Goal: Task Accomplishment & Management: Manage account settings

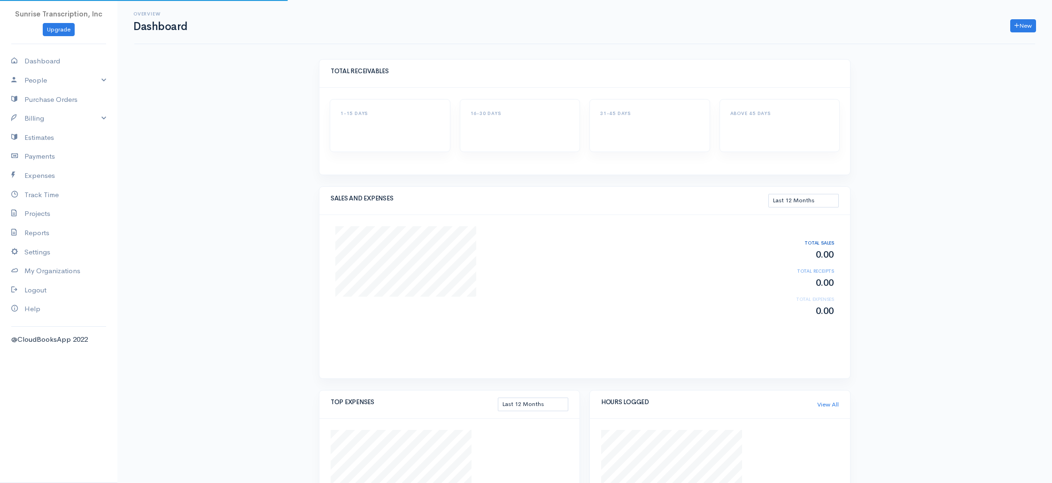
select select "365"
click at [48, 120] on link "Billing" at bounding box center [58, 118] width 117 height 19
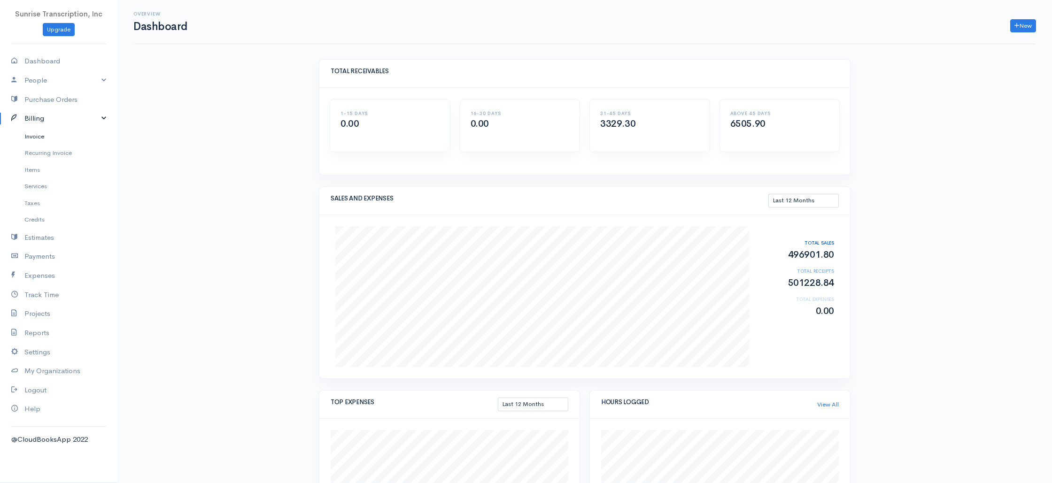
click at [41, 140] on link "Invoice" at bounding box center [58, 136] width 117 height 17
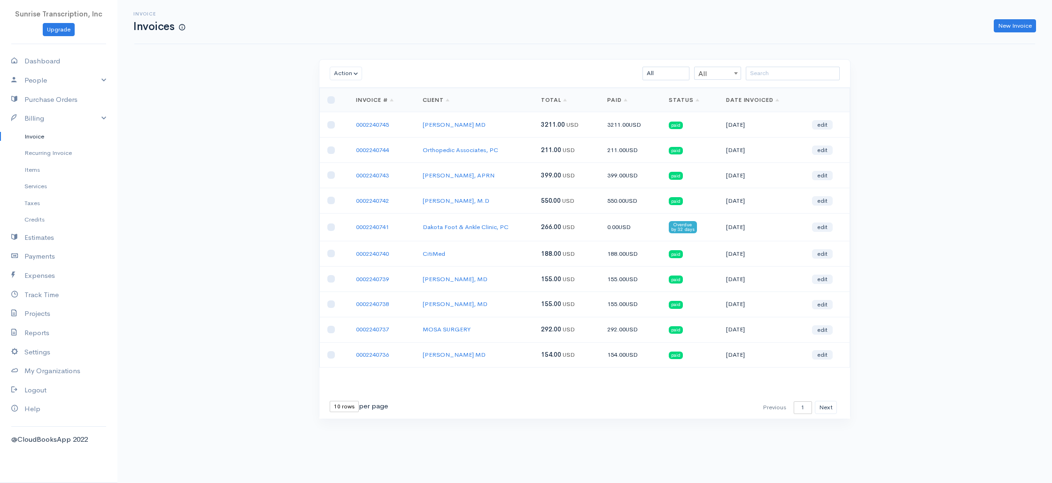
click at [516, 199] on td "[PERSON_NAME], M.D" at bounding box center [474, 200] width 118 height 25
drag, startPoint x: 499, startPoint y: 206, endPoint x: 343, endPoint y: 203, distance: 156.4
click at [343, 203] on tr "0002240742 [PERSON_NAME], M.D 550.00 USD 550.00 USD paid [DATE] edit" at bounding box center [585, 200] width 530 height 25
click at [343, 203] on td at bounding box center [334, 200] width 29 height 25
drag, startPoint x: 344, startPoint y: 202, endPoint x: 510, endPoint y: 197, distance: 166.3
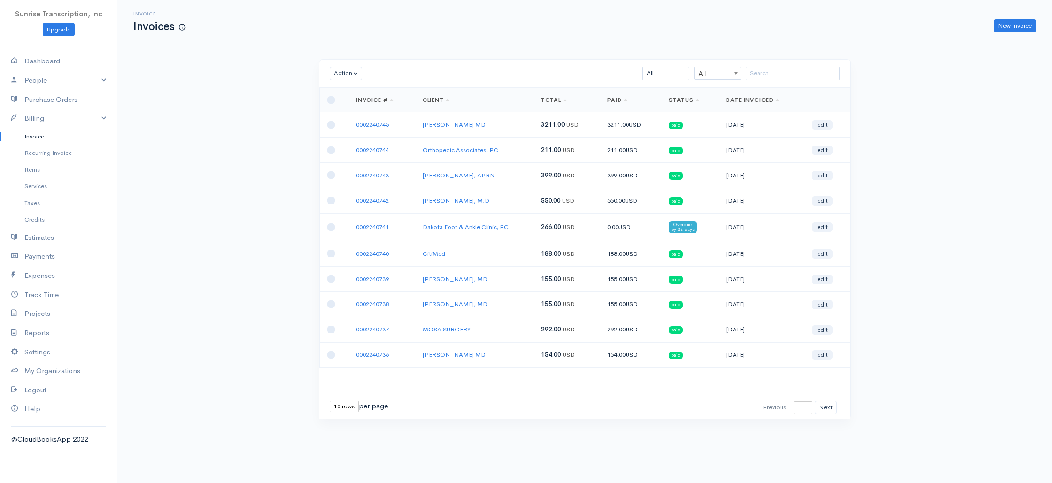
click at [510, 197] on tr "0002240742 Thomas M. Mixa, M.D 550.00 USD 550.00 USD paid 08-08-2025 edit" at bounding box center [585, 200] width 530 height 25
click at [512, 200] on td "[PERSON_NAME], M.D" at bounding box center [474, 200] width 118 height 25
drag, startPoint x: 494, startPoint y: 201, endPoint x: 345, endPoint y: 202, distance: 149.8
click at [345, 202] on tr "0002240742 Thomas M. Mixa, M.D 550.00 USD 550.00 USD paid 08-08-2025 edit" at bounding box center [585, 200] width 530 height 25
click at [350, 198] on td "0002240742" at bounding box center [381, 200] width 67 height 25
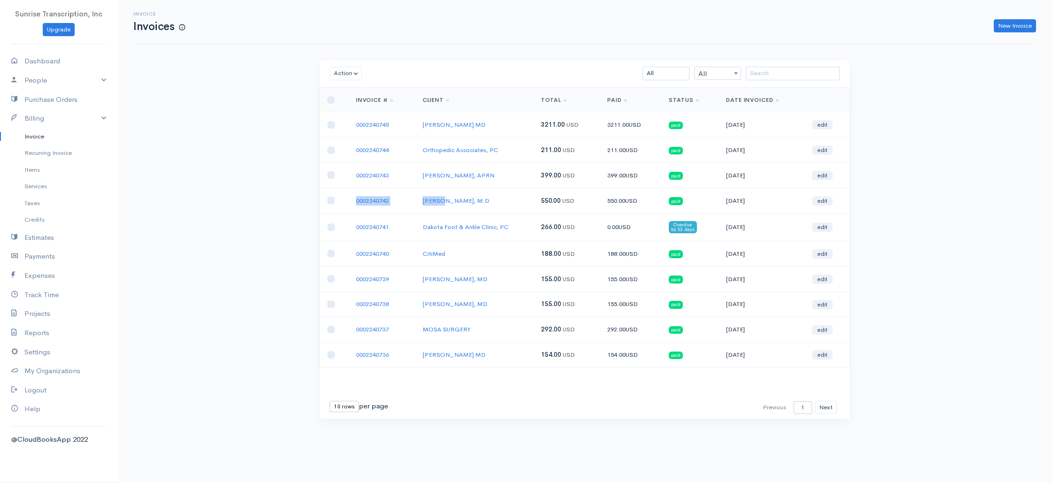
drag, startPoint x: 350, startPoint y: 198, endPoint x: 518, endPoint y: 204, distance: 168.2
click at [504, 192] on tr "0002240742 Thomas M. Mixa, M.D 550.00 USD 550.00 USD paid 08-08-2025 edit" at bounding box center [585, 200] width 530 height 25
click at [518, 204] on td "[PERSON_NAME], M.D" at bounding box center [474, 200] width 118 height 25
drag, startPoint x: 499, startPoint y: 201, endPoint x: 347, endPoint y: 196, distance: 152.2
click at [340, 201] on tr "0002240742 Thomas M. Mixa, M.D 550.00 USD 550.00 USD paid 08-08-2025 edit" at bounding box center [585, 200] width 530 height 25
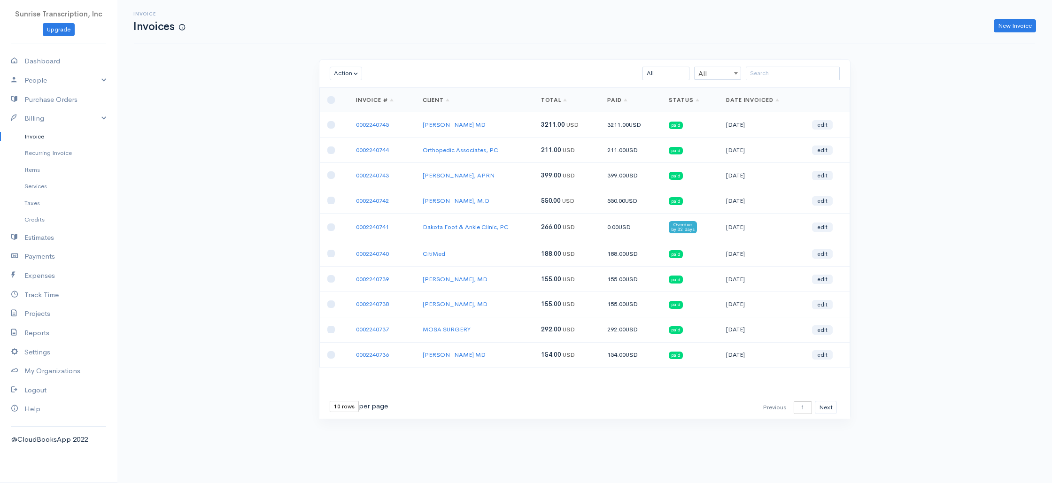
click at [349, 193] on td "0002240742" at bounding box center [381, 200] width 67 height 25
drag, startPoint x: 356, startPoint y: 191, endPoint x: 529, endPoint y: 201, distance: 173.6
click at [529, 201] on tr "0002240742 Thomas M. Mixa, M.D 550.00 USD 550.00 USD paid 08-08-2025 edit" at bounding box center [585, 200] width 530 height 25
drag, startPoint x: 596, startPoint y: 198, endPoint x: 344, endPoint y: 202, distance: 252.6
click at [344, 202] on tr "0002240742 Thomas M. Mixa, M.D 550.00 USD 550.00 USD paid 08-08-2025 edit" at bounding box center [585, 200] width 530 height 25
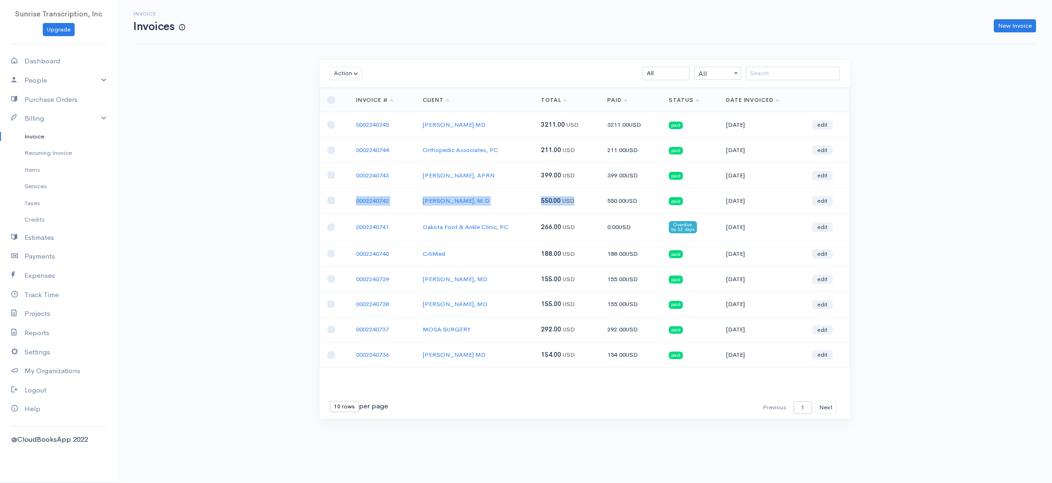
click at [344, 202] on td at bounding box center [334, 200] width 29 height 25
click at [896, 85] on div "Invoice Invoices New Invoice Action Archive Delete Download PDF Send [PERSON_NA…" at bounding box center [584, 227] width 934 height 454
click at [293, 178] on div "Invoice Invoices New Invoice Action Archive Delete Download PDF Send [PERSON_NA…" at bounding box center [584, 227] width 934 height 454
click at [1011, 24] on link "New Invoice" at bounding box center [1015, 26] width 42 height 14
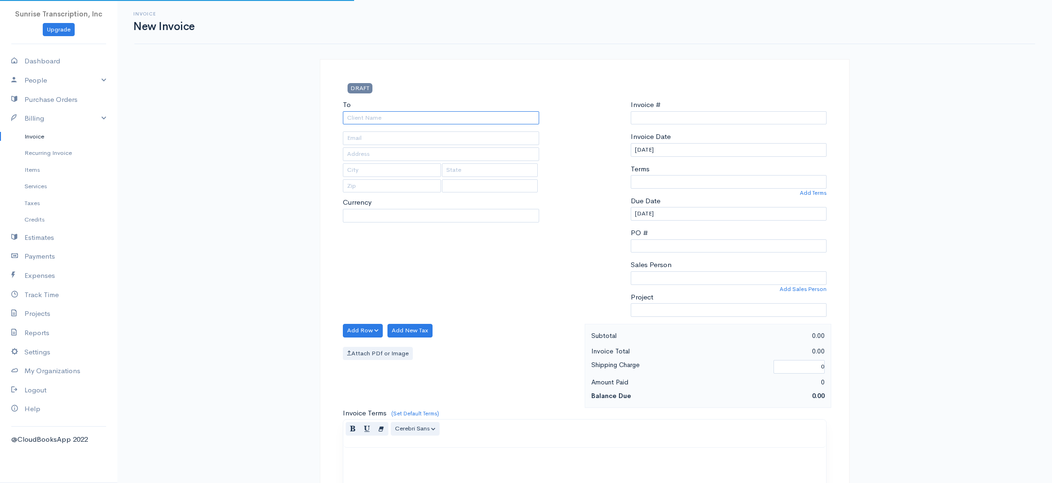
select select "[GEOGRAPHIC_DATA]"
type input "0002240748"
click at [488, 116] on input "To" at bounding box center [441, 118] width 196 height 14
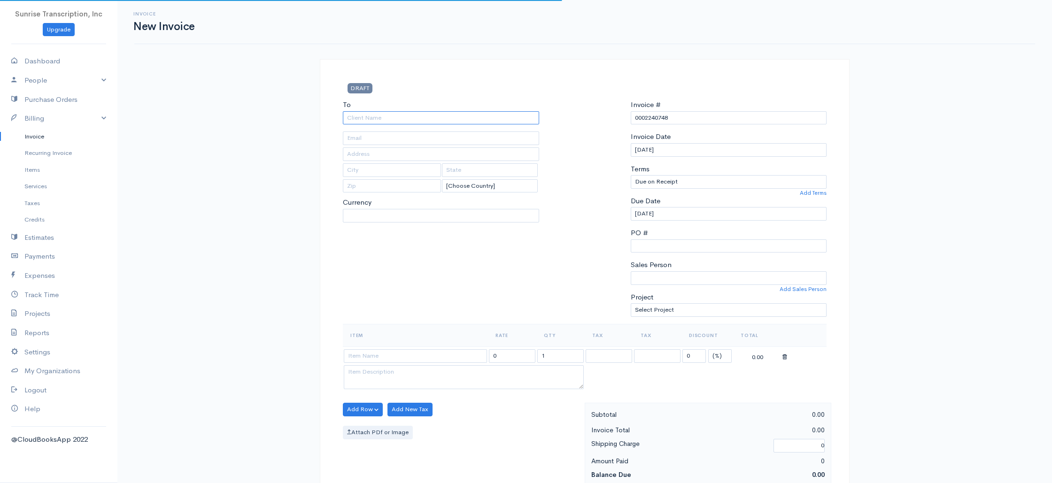
select select "USD"
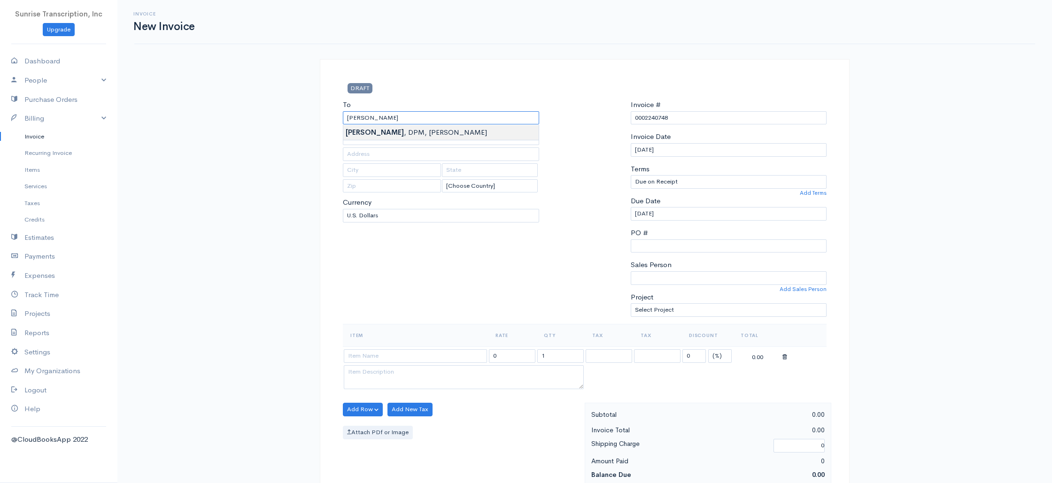
type input "[PERSON_NAME], DPM, [PERSON_NAME]"
drag, startPoint x: 406, startPoint y: 138, endPoint x: 317, endPoint y: 139, distance: 88.3
type input "Genesis@fasorlando.com"
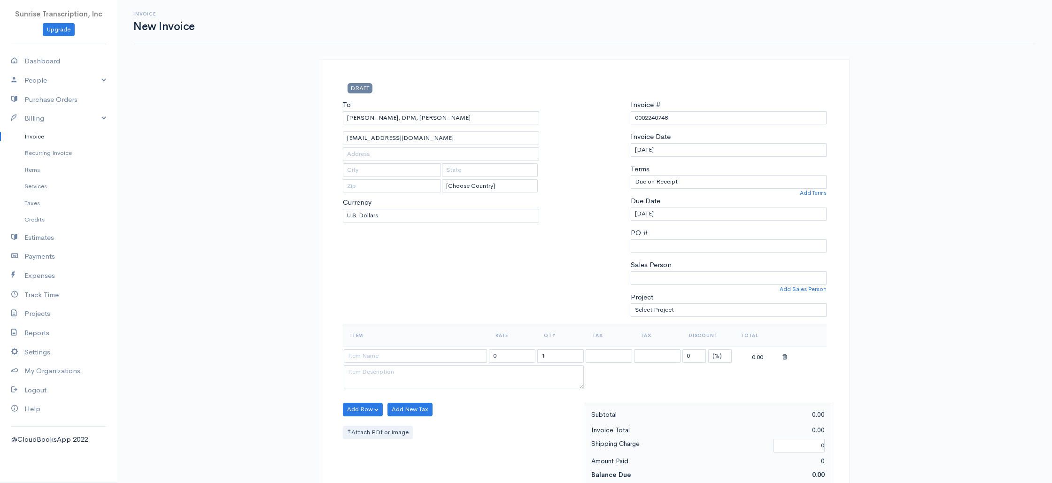
click at [290, 183] on div "Invoice New Invoice DRAFT To Mason, DPM, Christopher Genesis@fasorlando.com [Ch…" at bounding box center [584, 467] width 934 height 935
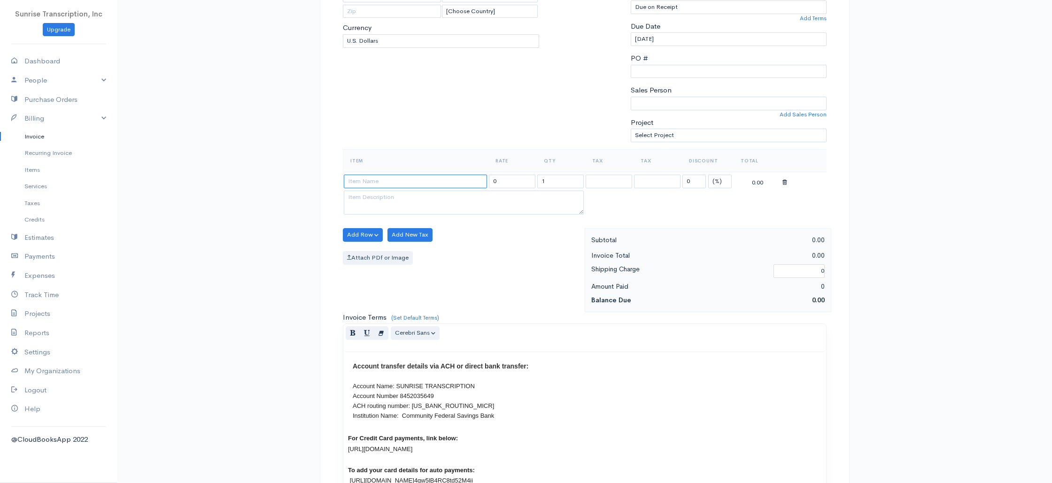
click at [387, 185] on input at bounding box center [415, 182] width 143 height 14
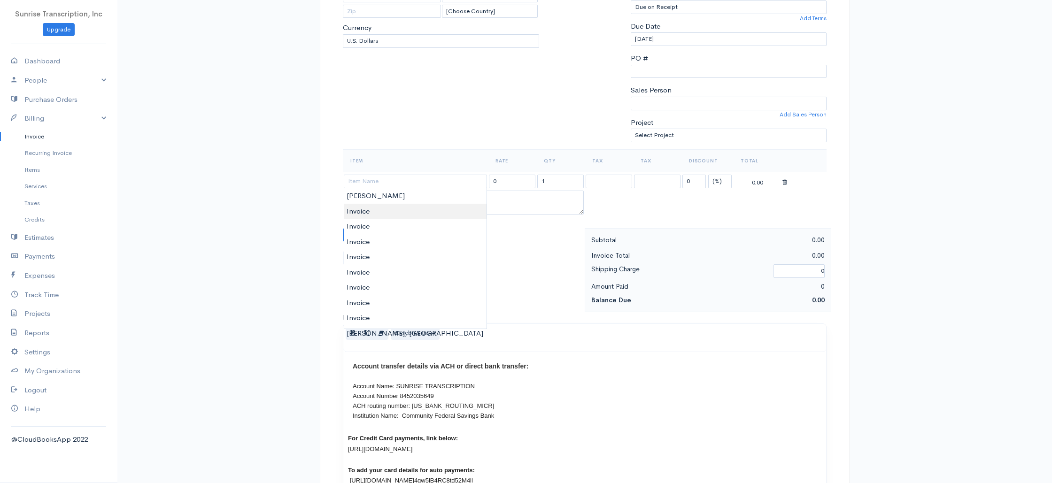
type input "Invoice"
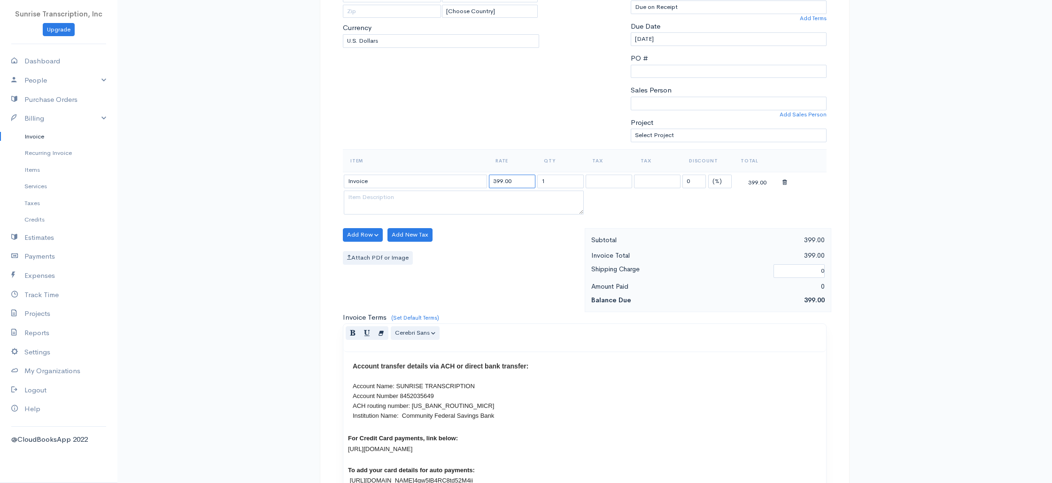
drag, startPoint x: 516, startPoint y: 184, endPoint x: 477, endPoint y: 184, distance: 39.9
click at [477, 184] on tr "Invoice 399.00 1 0 (%) Flat 399.00" at bounding box center [585, 181] width 484 height 18
type input "470"
click at [510, 167] on th "Rate" at bounding box center [512, 160] width 48 height 23
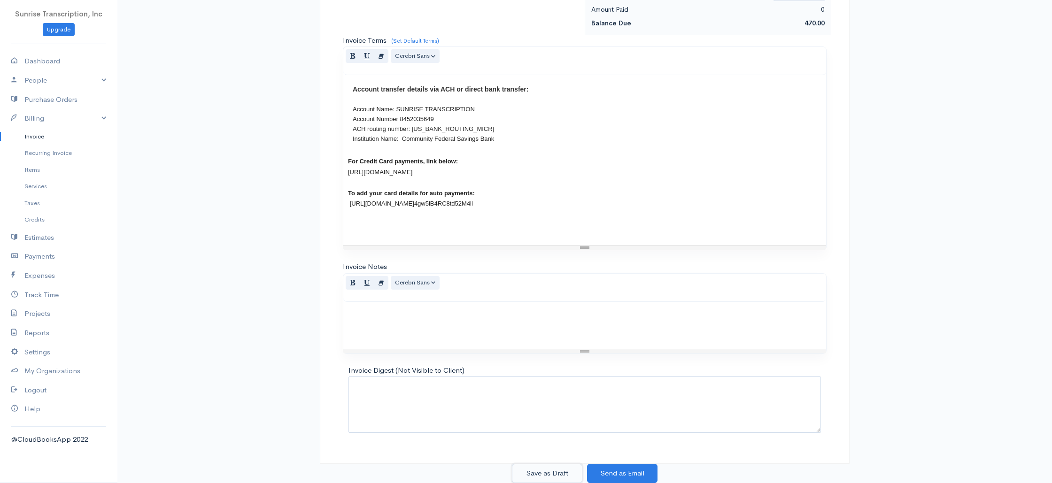
drag, startPoint x: 572, startPoint y: 465, endPoint x: 568, endPoint y: 466, distance: 4.8
click at [572, 465] on button "Save as Draft" at bounding box center [547, 473] width 70 height 19
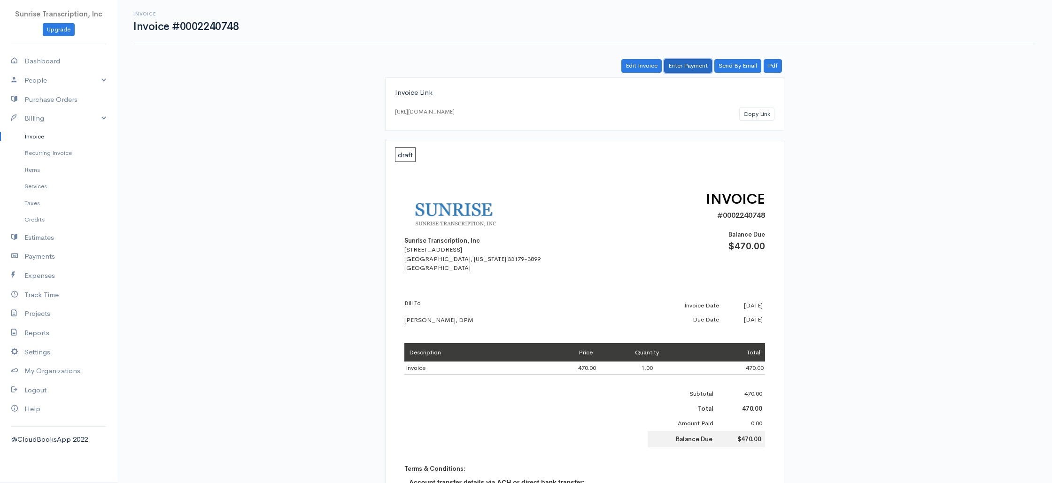
click at [693, 69] on link "Enter Payment" at bounding box center [688, 66] width 48 height 14
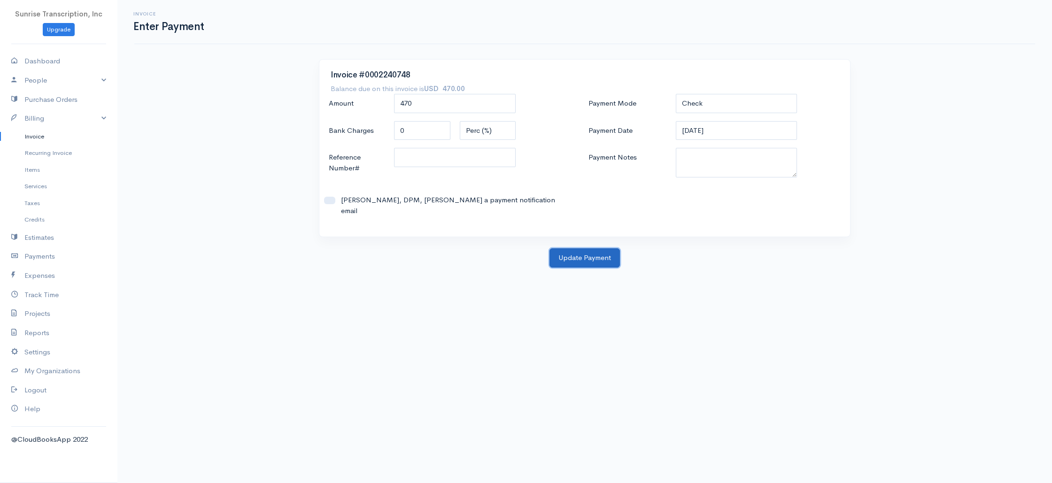
click at [578, 249] on button "Update Payment" at bounding box center [584, 257] width 70 height 19
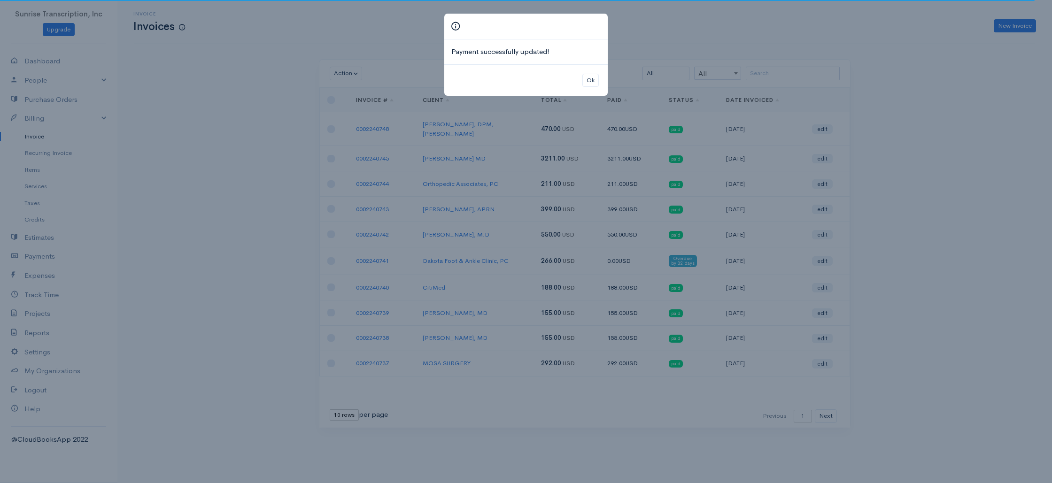
click at [38, 135] on div "Payment successfully updated! Ok" at bounding box center [526, 241] width 1052 height 483
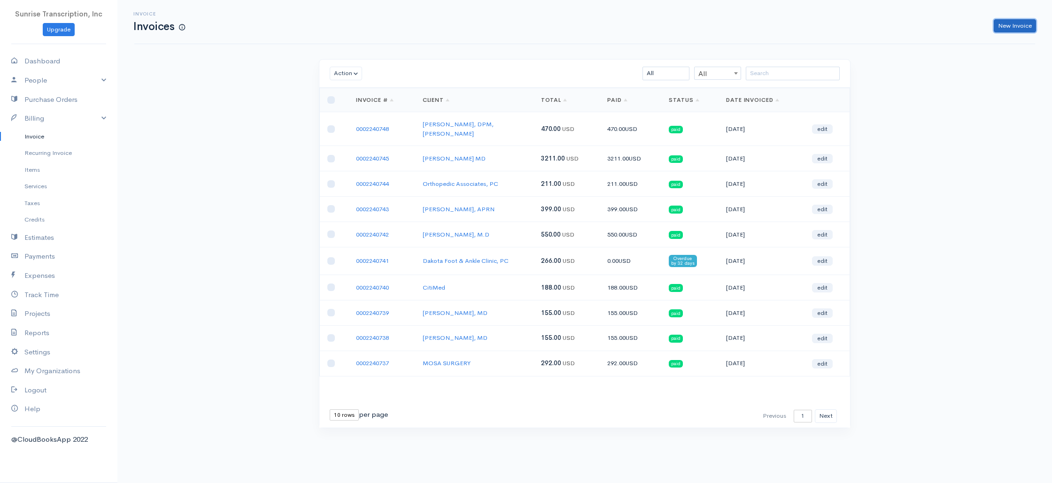
click at [1007, 23] on link "New Invoice" at bounding box center [1015, 26] width 42 height 14
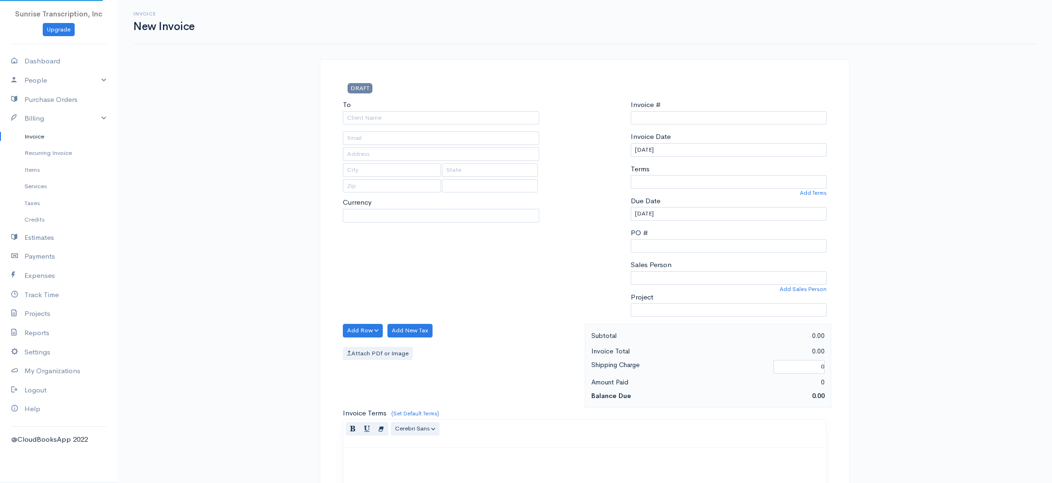
select select "[GEOGRAPHIC_DATA]"
type input "0002240749"
click at [489, 118] on input "To" at bounding box center [441, 118] width 196 height 14
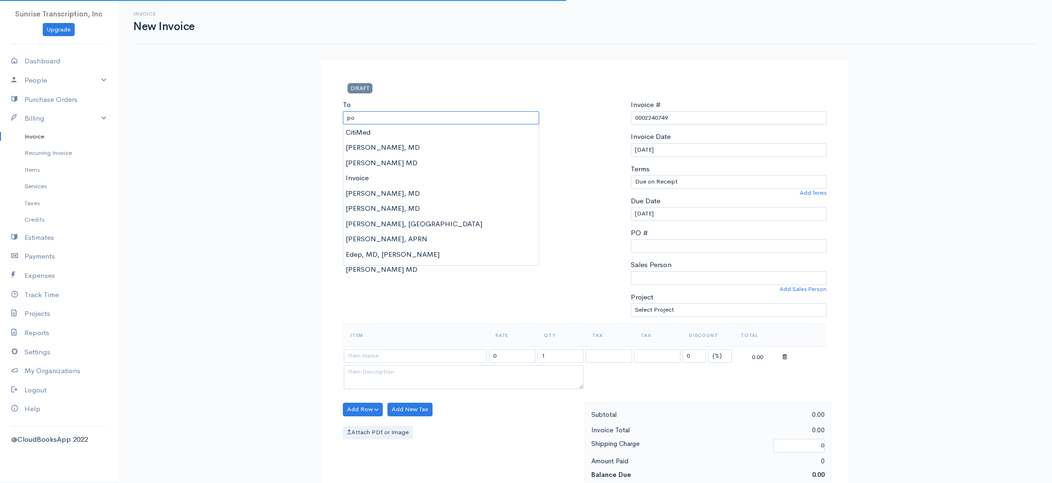
type input "pop"
select select "USD"
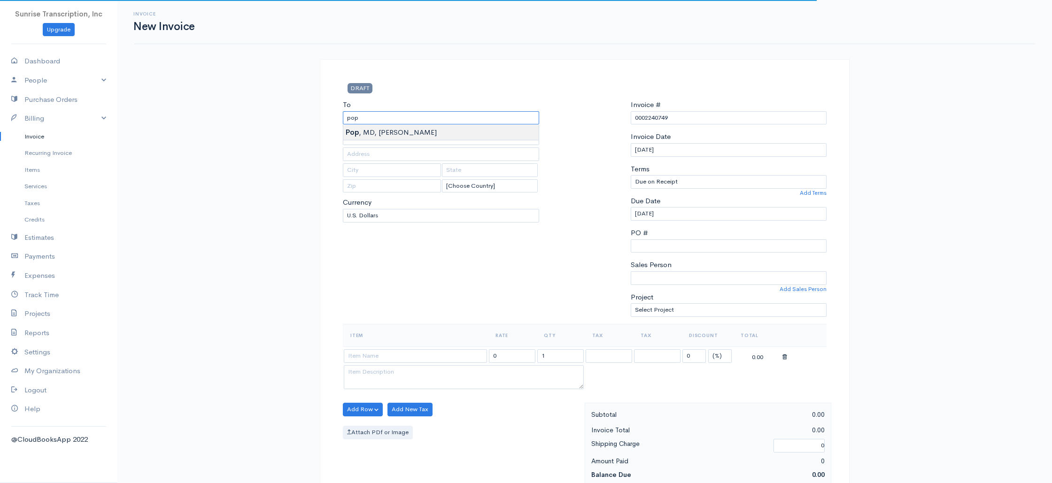
type input "Pop, MD, Daniel"
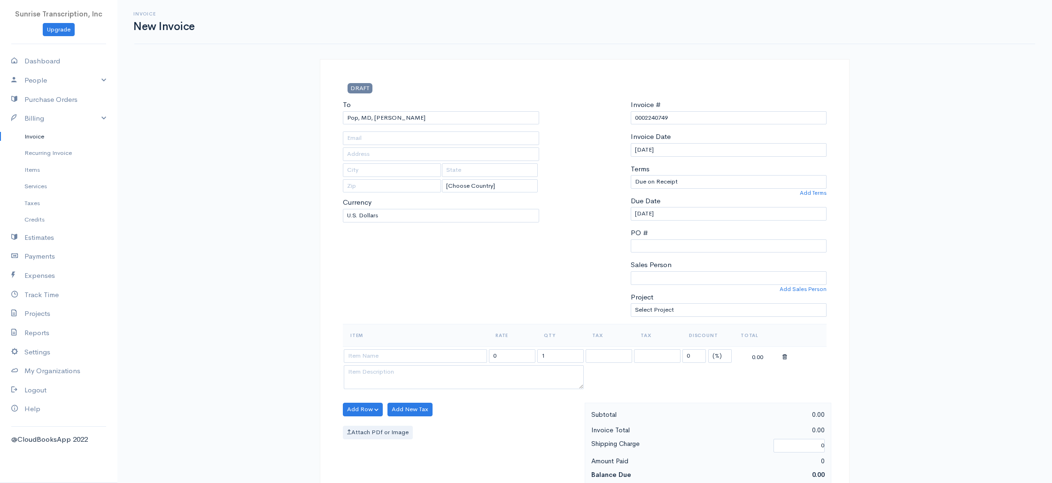
type input "docmarbleinc@aol.com"
click at [404, 356] on input at bounding box center [415, 356] width 143 height 14
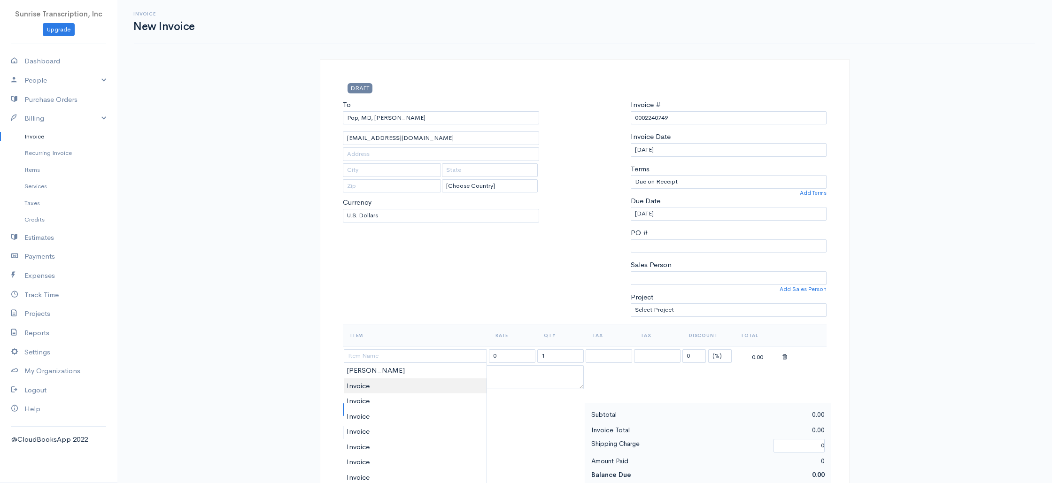
type input "Invoice"
type input "399.00"
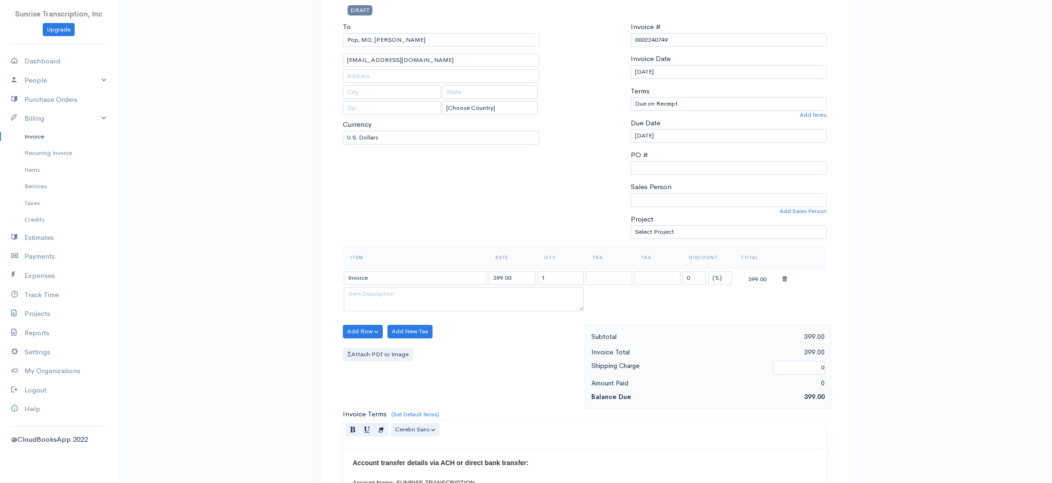
scroll to position [452, 0]
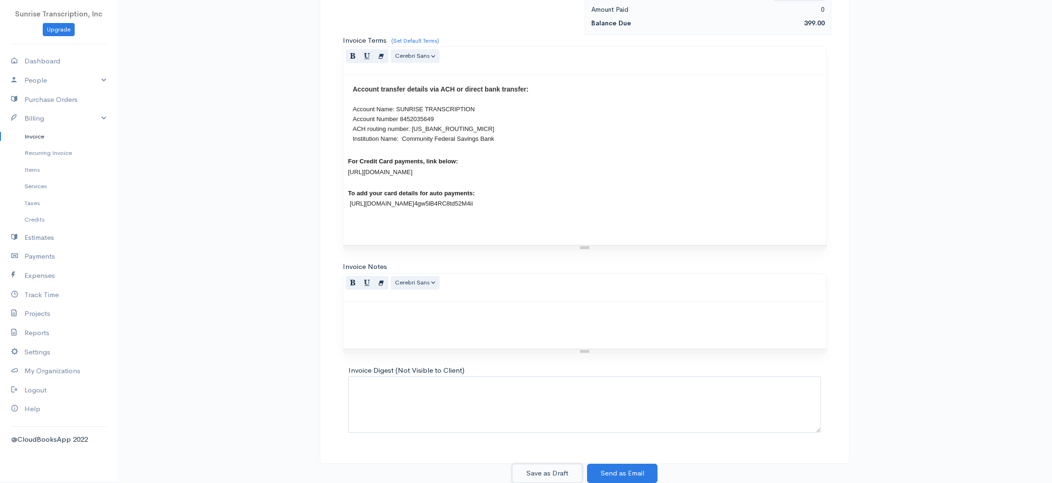
click at [553, 472] on button "Save as Draft" at bounding box center [547, 473] width 70 height 19
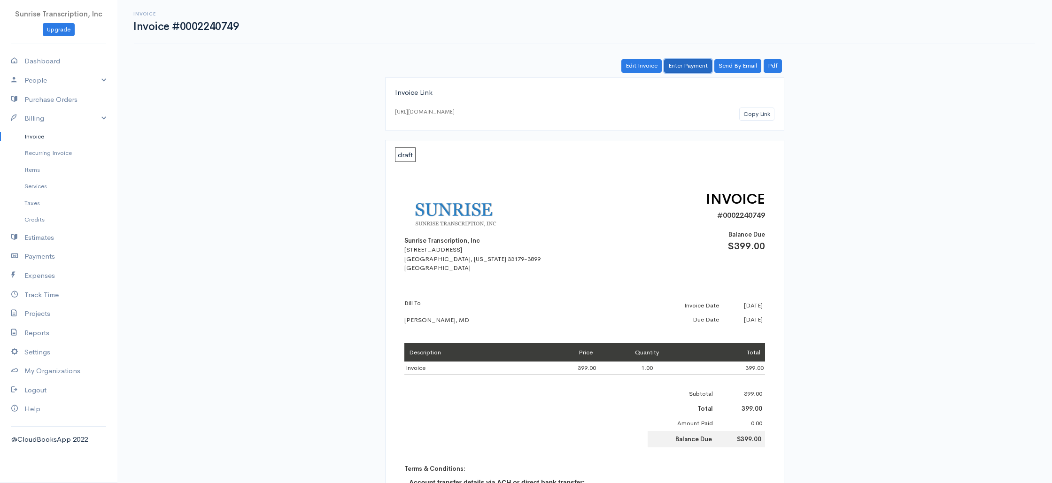
click at [687, 65] on link "Enter Payment" at bounding box center [688, 66] width 48 height 14
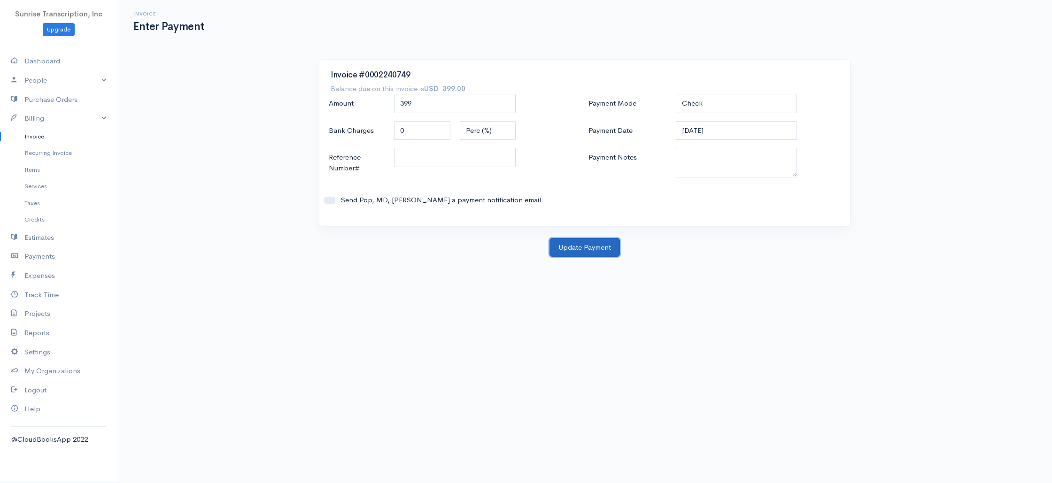
click at [567, 253] on button "Update Payment" at bounding box center [584, 247] width 70 height 19
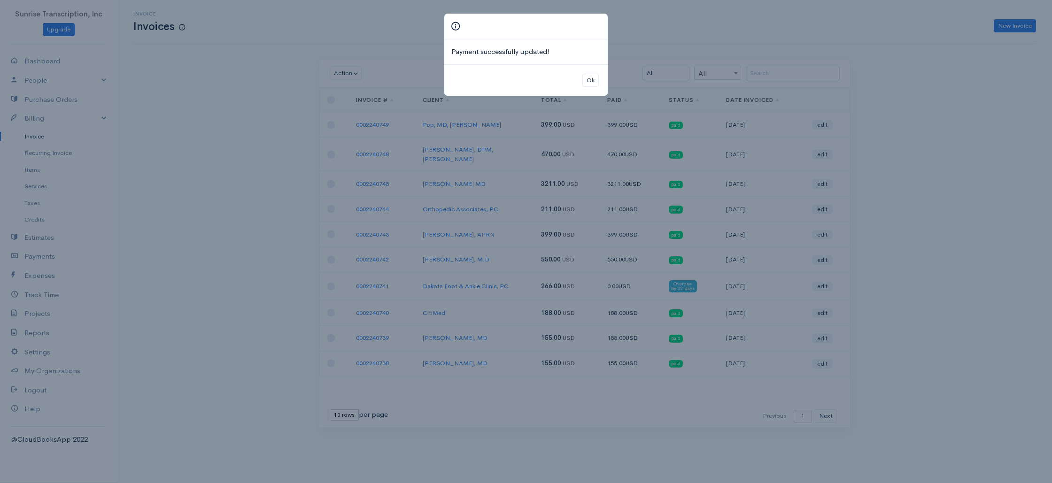
click at [766, 53] on div "Payment successfully updated! Ok" at bounding box center [526, 241] width 1052 height 483
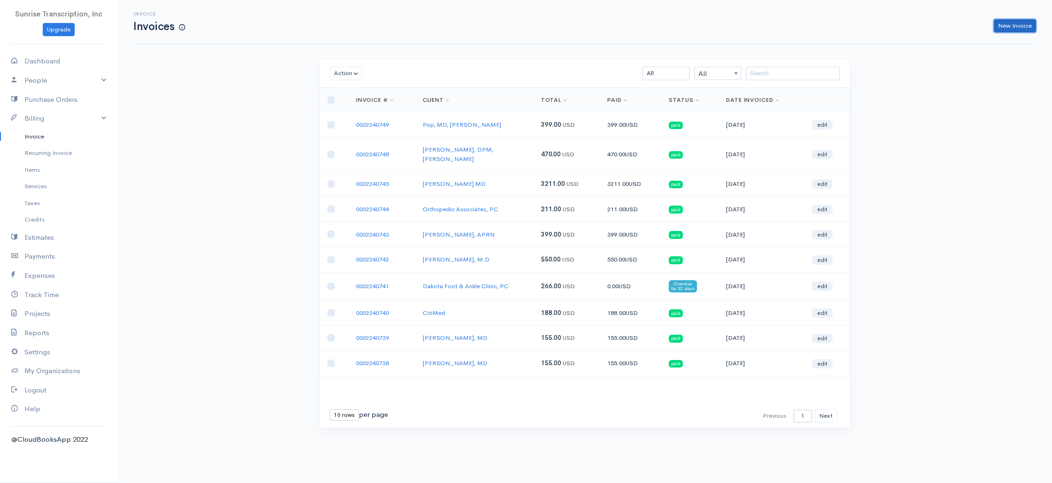
click at [1006, 25] on link "New Invoice" at bounding box center [1015, 26] width 42 height 14
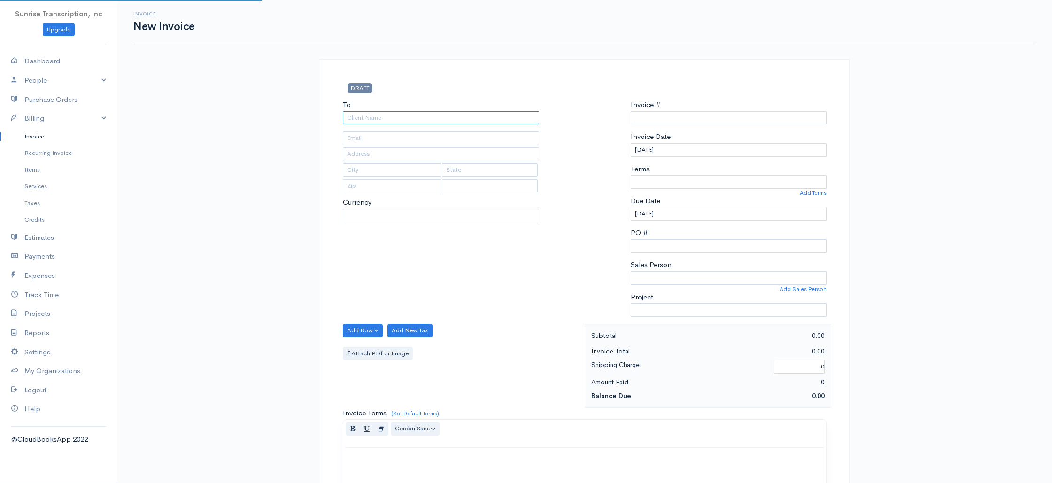
click at [448, 117] on input "To" at bounding box center [441, 118] width 196 height 14
select select "[GEOGRAPHIC_DATA]"
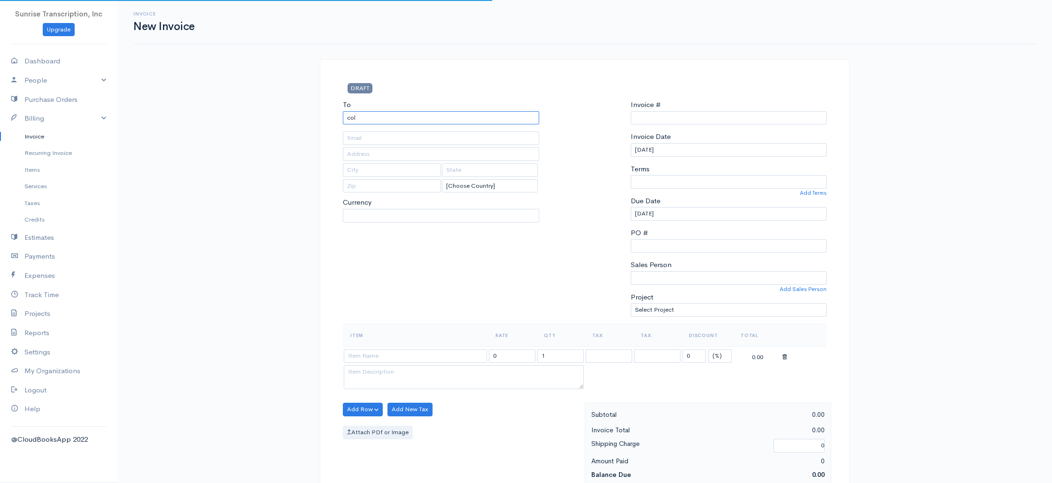
type input "coll"
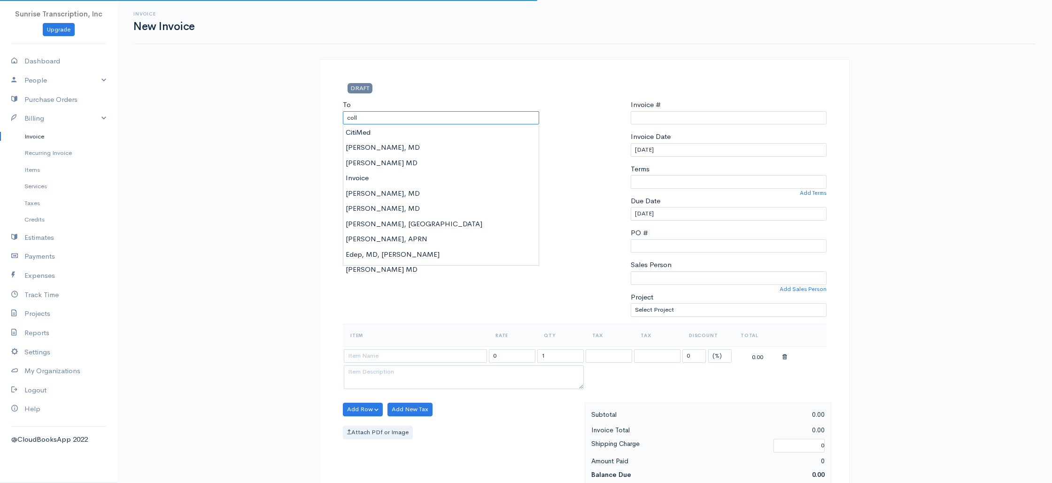
select select "USD"
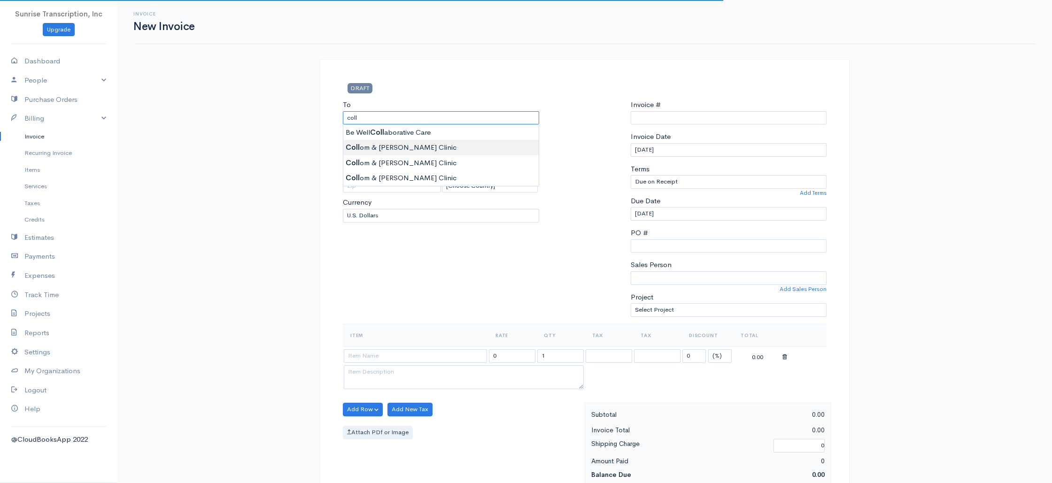
type input "Collom & Carney Clinic"
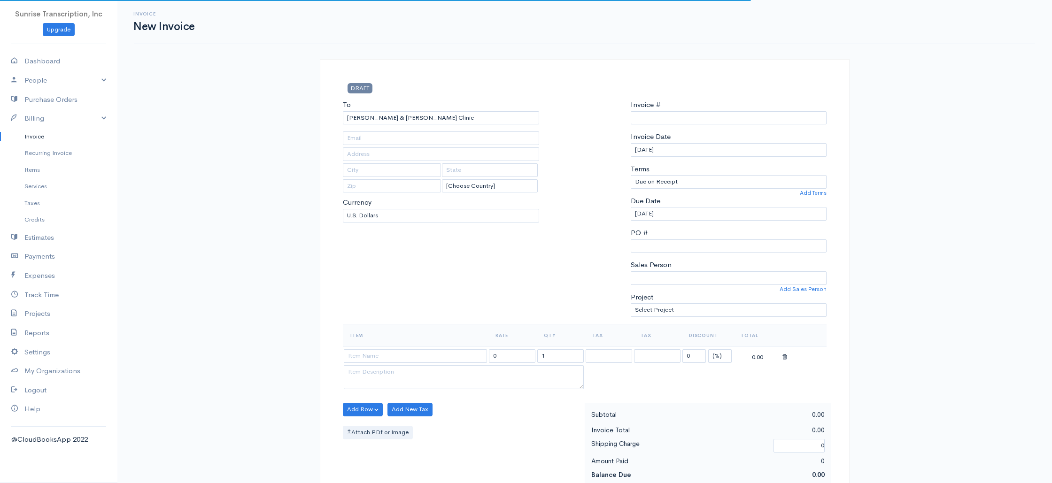
type input "0002240750"
type input "lreed@cccahealth.com"
type input "5002 Cowhorn Creek"
type input "Texarkana"
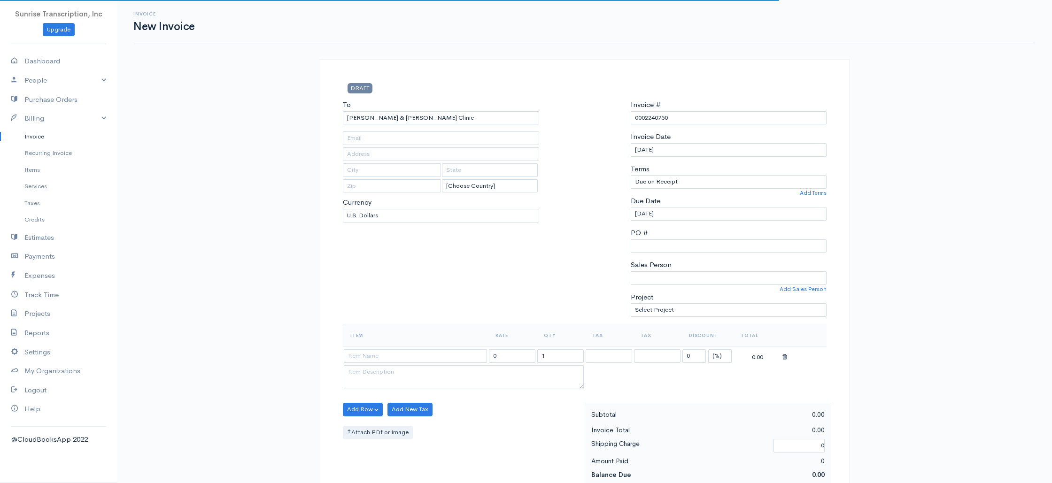
type input "Texas"
type input "75503"
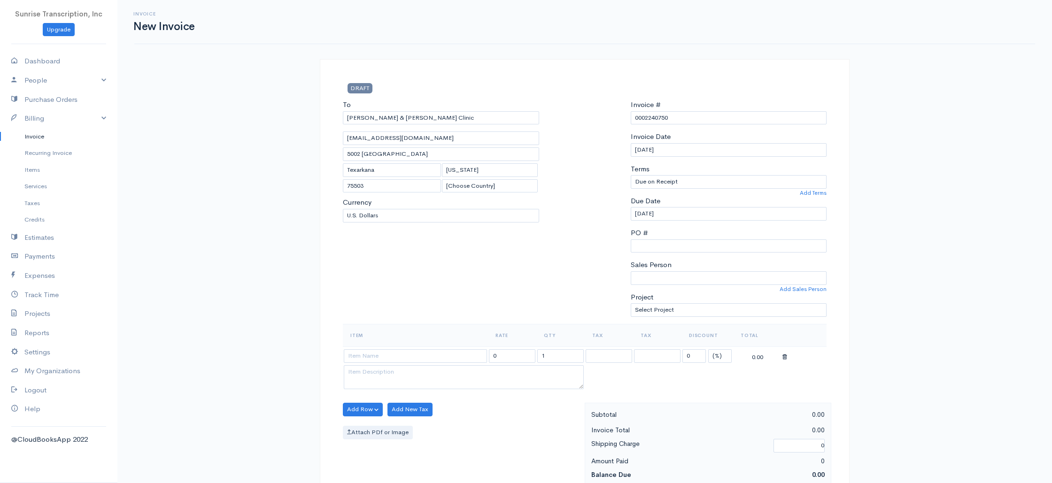
click at [375, 270] on div "To Collom & Carney Clinic lreed@cccahealth.com 5002 Cowhorn Creek Texarkana Tex…" at bounding box center [441, 212] width 206 height 224
click at [393, 360] on input at bounding box center [415, 356] width 143 height 14
type input "Invoice"
drag, startPoint x: 521, startPoint y: 355, endPoint x: 470, endPoint y: 354, distance: 51.2
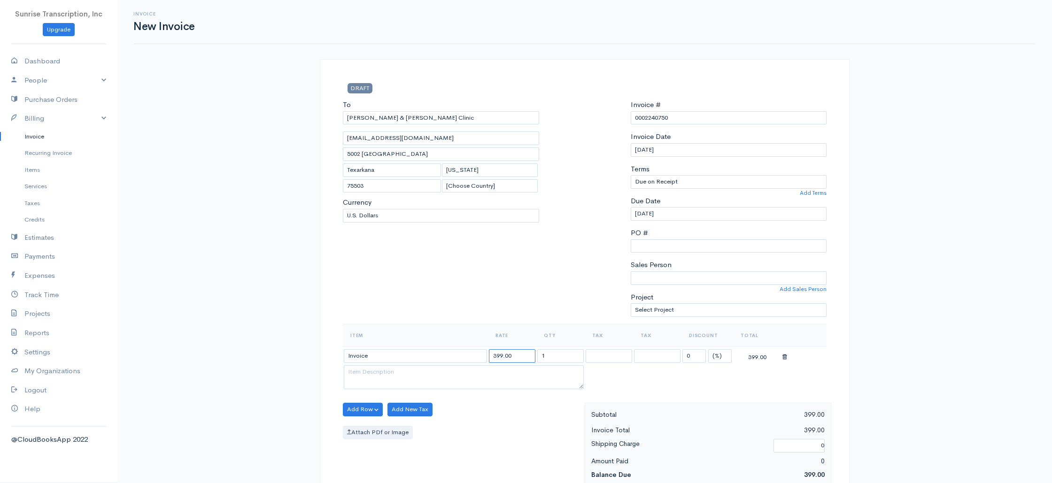
click at [470, 354] on tr "Invoice 399.00 1 0 (%) Flat 399.00" at bounding box center [585, 356] width 484 height 18
type input "3455"
click at [491, 298] on div "To Collom & Carney Clinic lreed@cccahealth.com 5002 Cowhorn Creek Texarkana Tex…" at bounding box center [441, 212] width 206 height 224
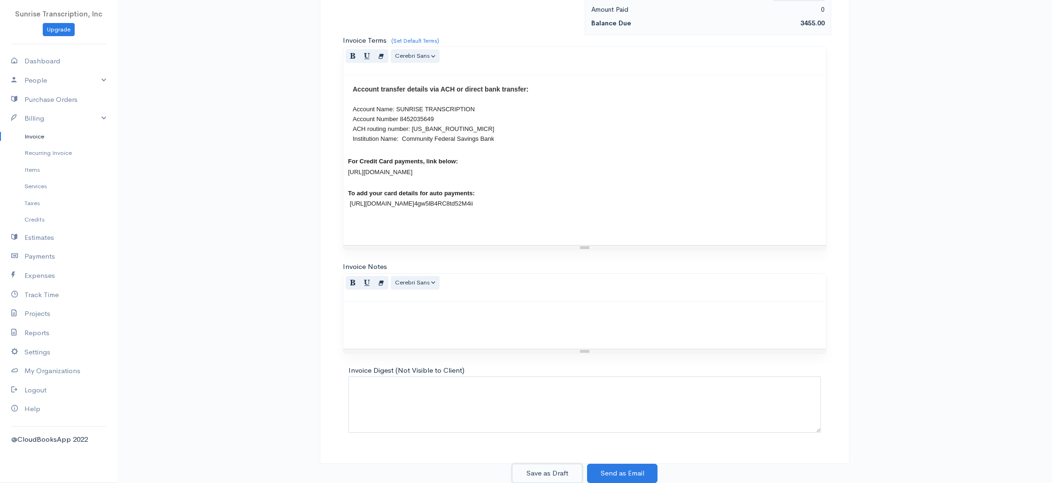
click at [551, 477] on button "Save as Draft" at bounding box center [547, 473] width 70 height 19
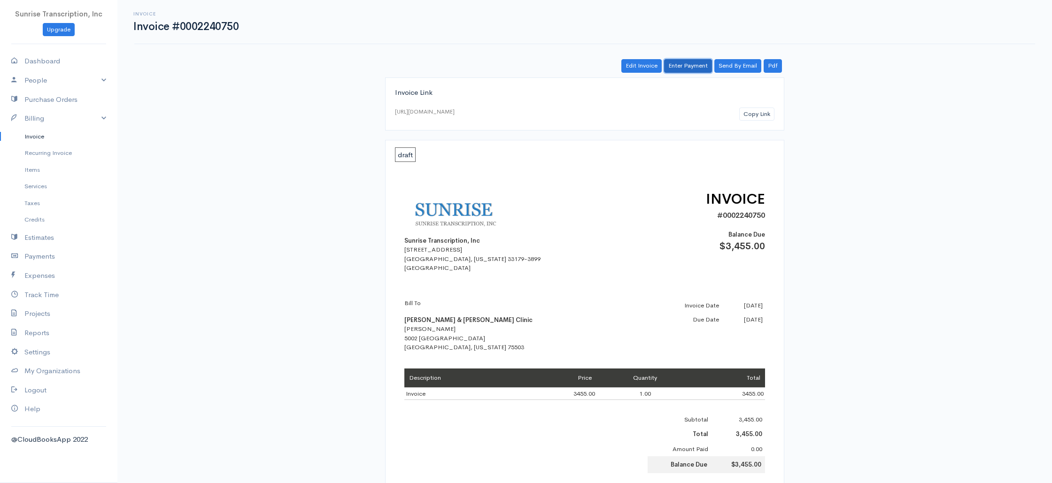
click at [687, 67] on link "Enter Payment" at bounding box center [688, 66] width 48 height 14
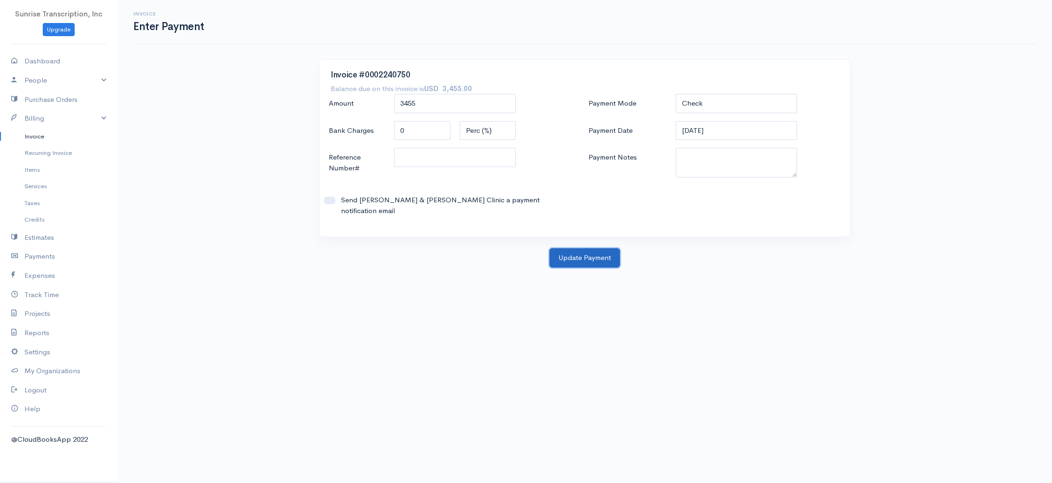
click at [586, 252] on button "Update Payment" at bounding box center [584, 257] width 70 height 19
click at [586, 252] on div "Update Payment" at bounding box center [585, 257] width 530 height 19
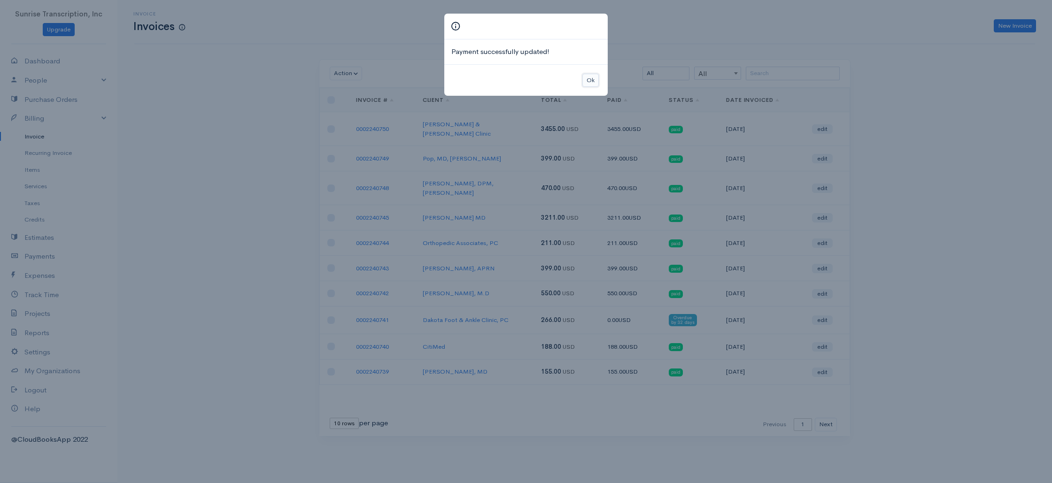
click at [587, 75] on button "Ok" at bounding box center [590, 81] width 16 height 14
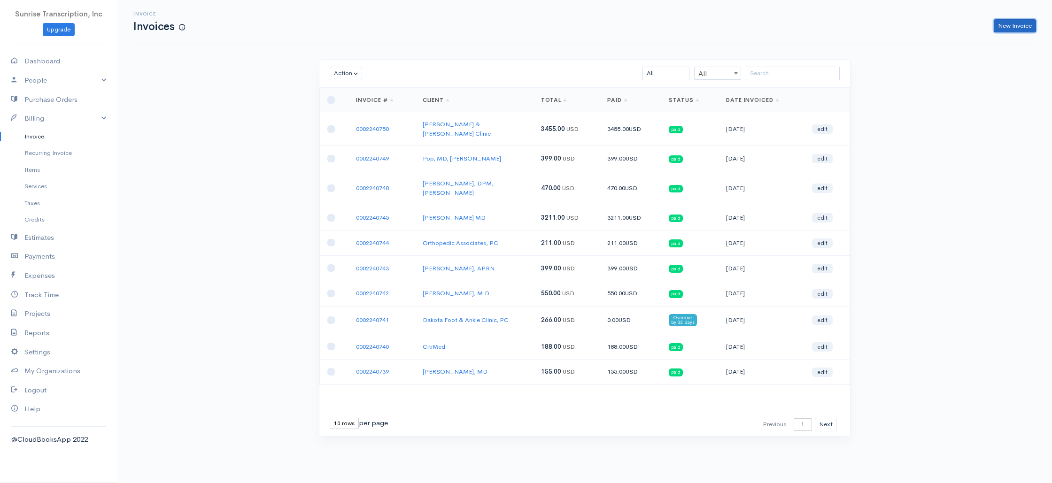
click at [1027, 24] on link "New Invoice" at bounding box center [1015, 26] width 42 height 14
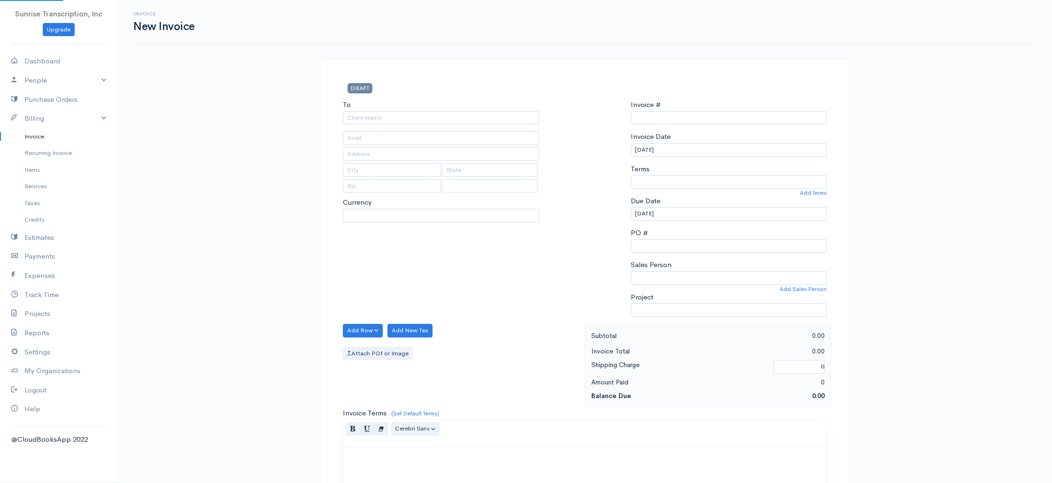
select select "USD"
select select "[GEOGRAPHIC_DATA]"
click at [444, 121] on input "To" at bounding box center [441, 118] width 196 height 14
type input "0002240751"
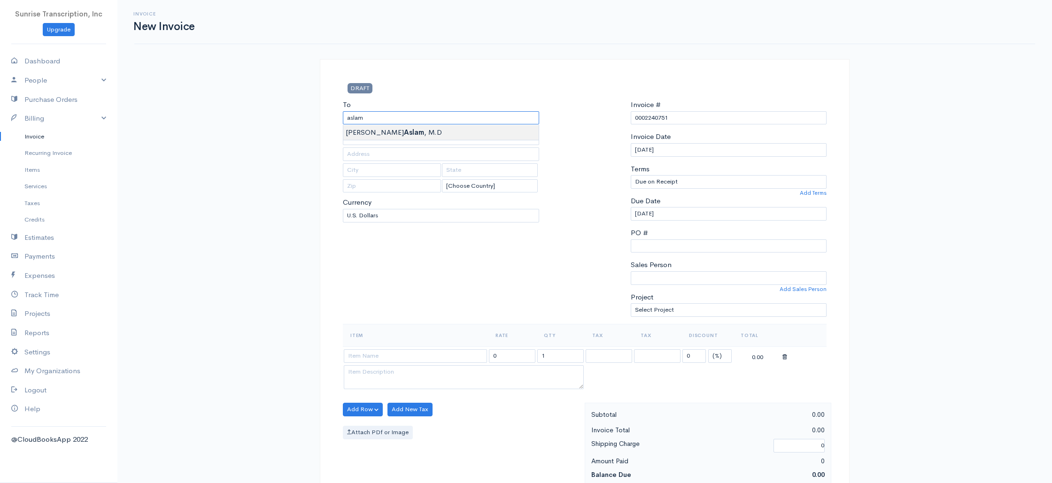
type input "M. [PERSON_NAME], M.D"
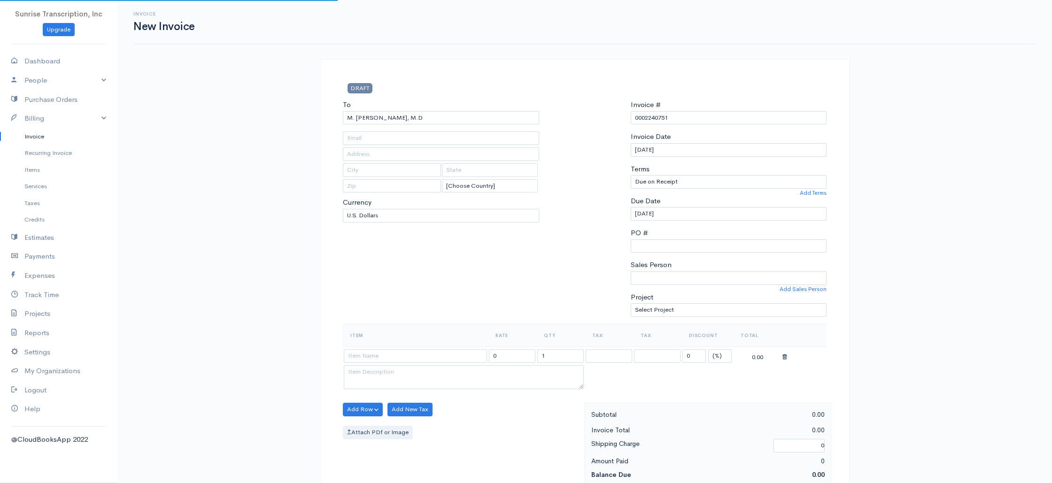
type input "mra7677@gmail.com"
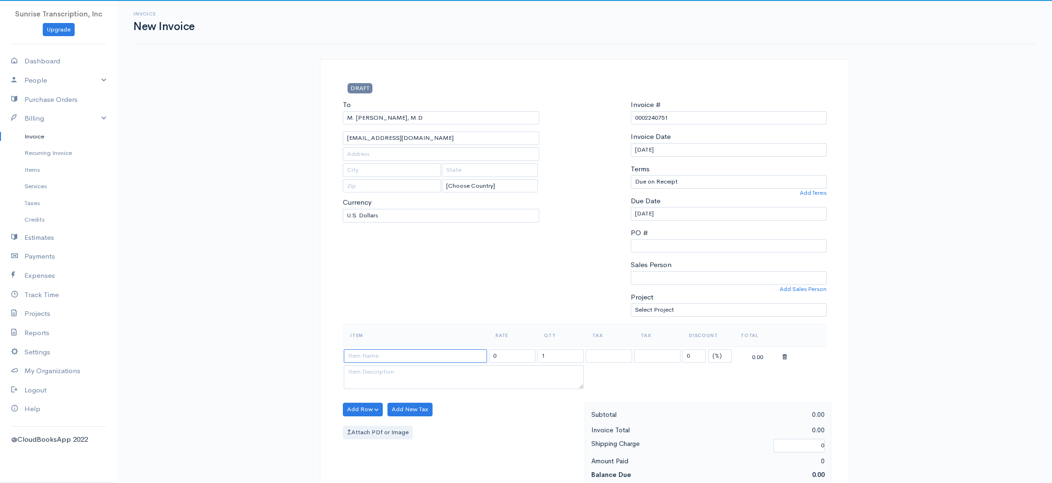
click at [403, 362] on input at bounding box center [415, 356] width 143 height 14
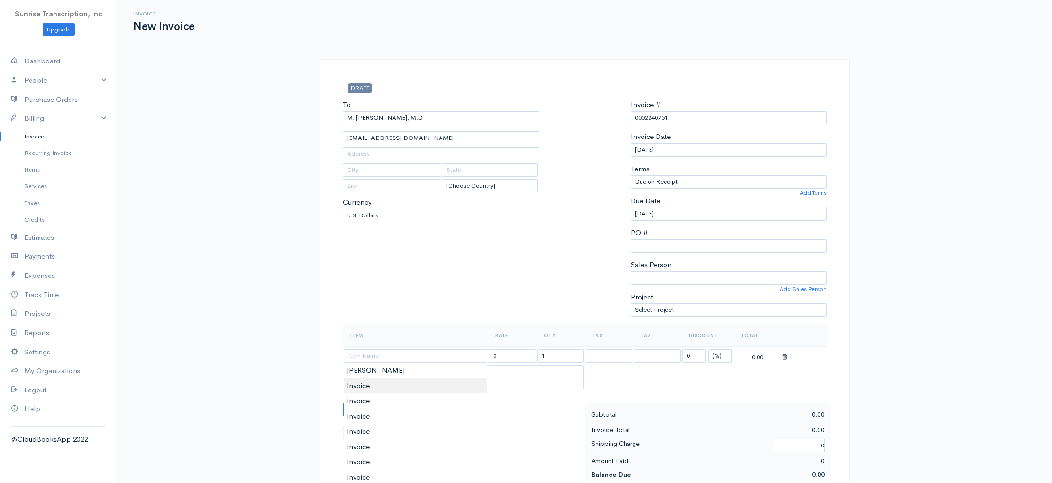
type input "Invoice"
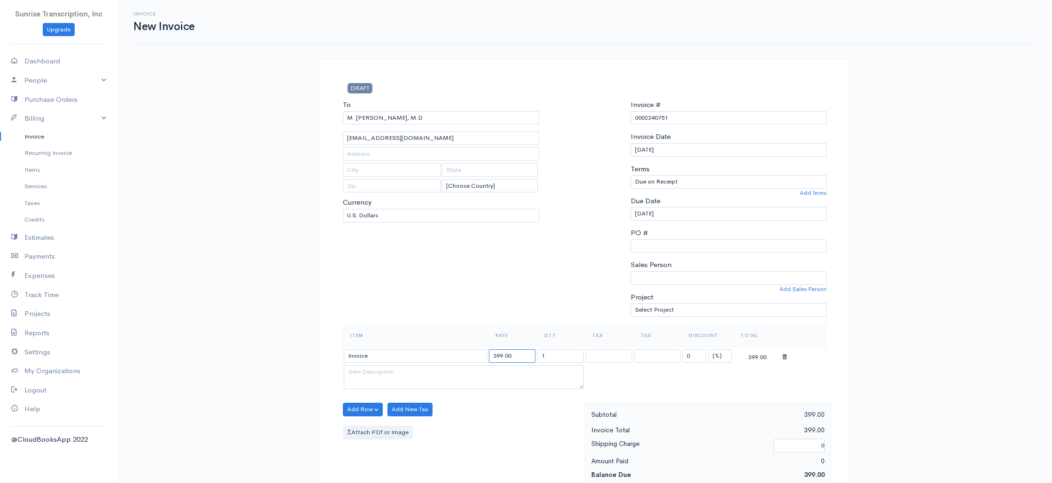
click at [522, 355] on input "399.00" at bounding box center [512, 356] width 46 height 14
type input "319"
click at [475, 303] on div "To M. Rizwan Aslam, M.D mra7677@gmail.com [Choose Country] United States Canada…" at bounding box center [441, 212] width 206 height 224
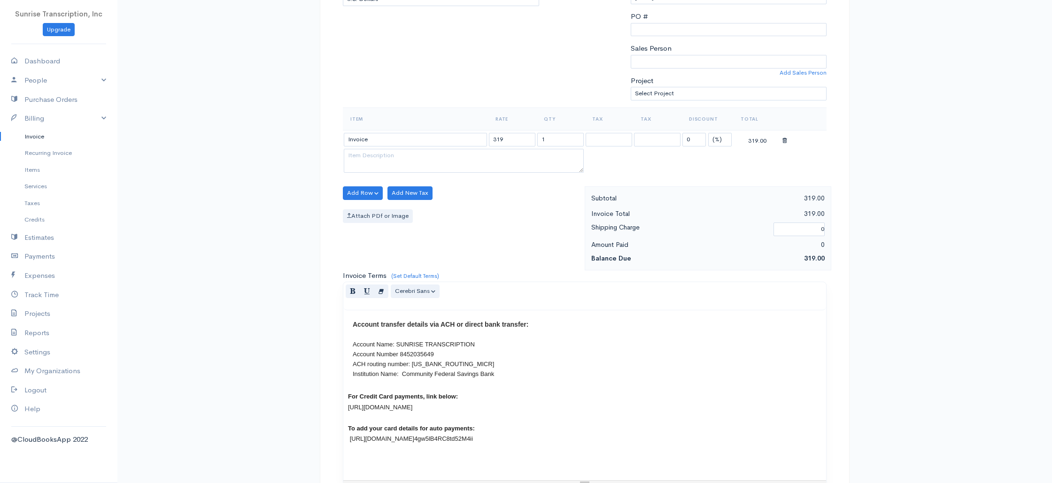
scroll to position [452, 0]
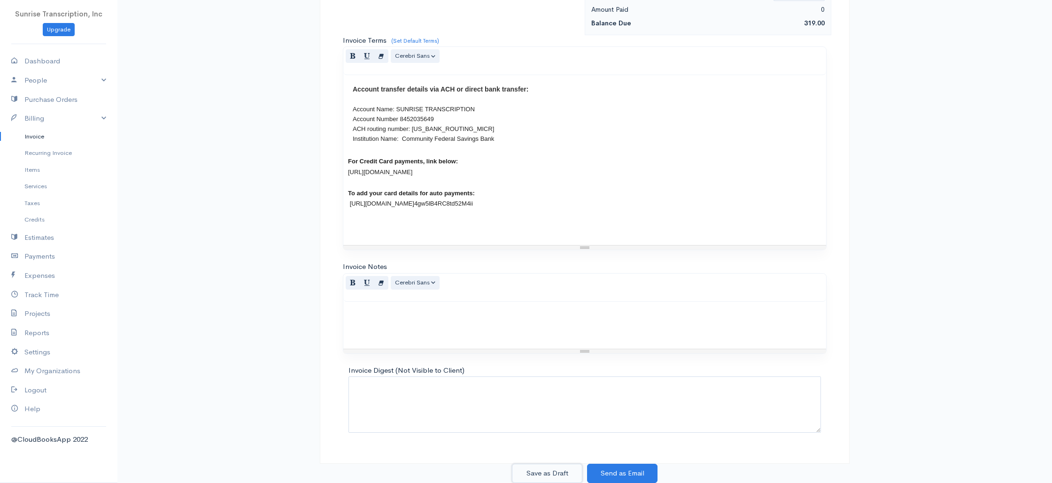
drag, startPoint x: 551, startPoint y: 470, endPoint x: 565, endPoint y: 441, distance: 33.0
click at [551, 470] on button "Save as Draft" at bounding box center [547, 473] width 70 height 19
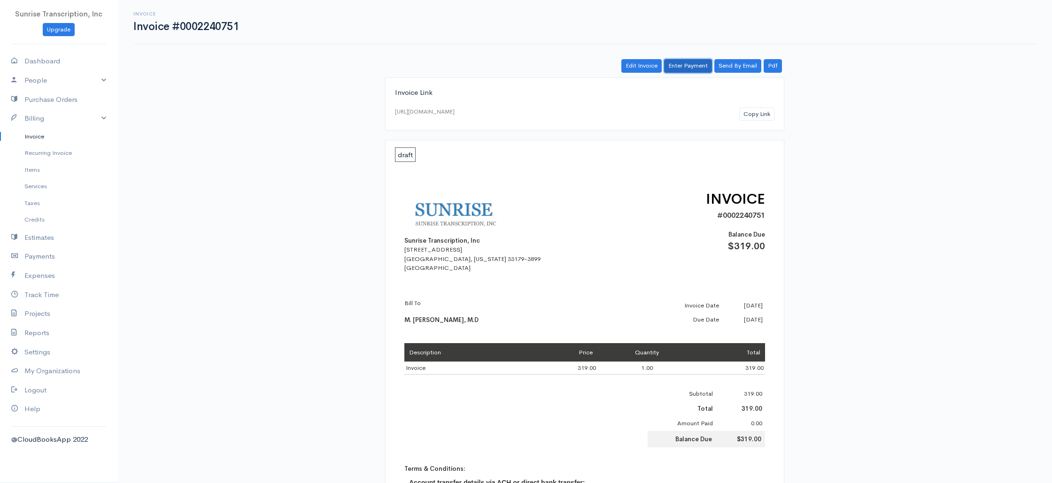
click at [687, 67] on link "Enter Payment" at bounding box center [688, 66] width 48 height 14
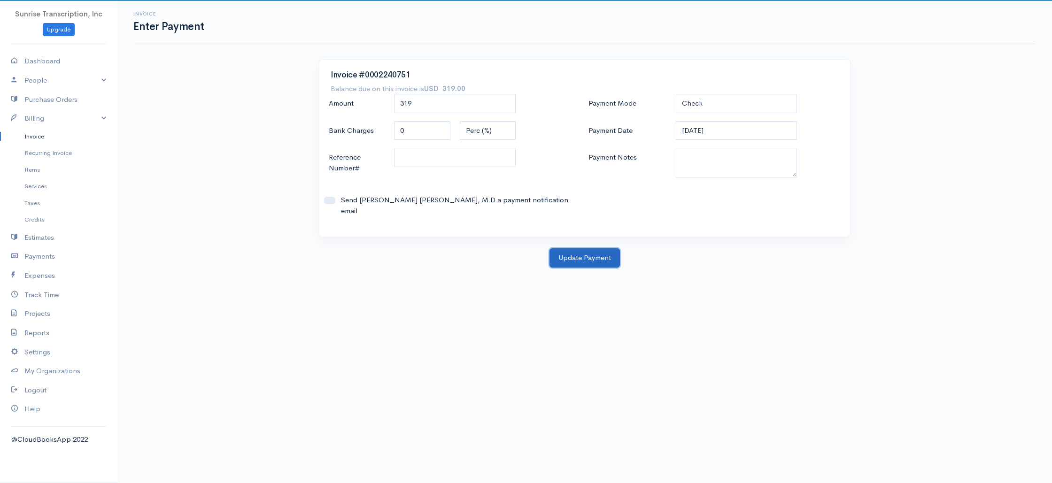
drag, startPoint x: 579, startPoint y: 254, endPoint x: 577, endPoint y: 247, distance: 7.7
click at [579, 254] on button "Update Payment" at bounding box center [584, 257] width 70 height 19
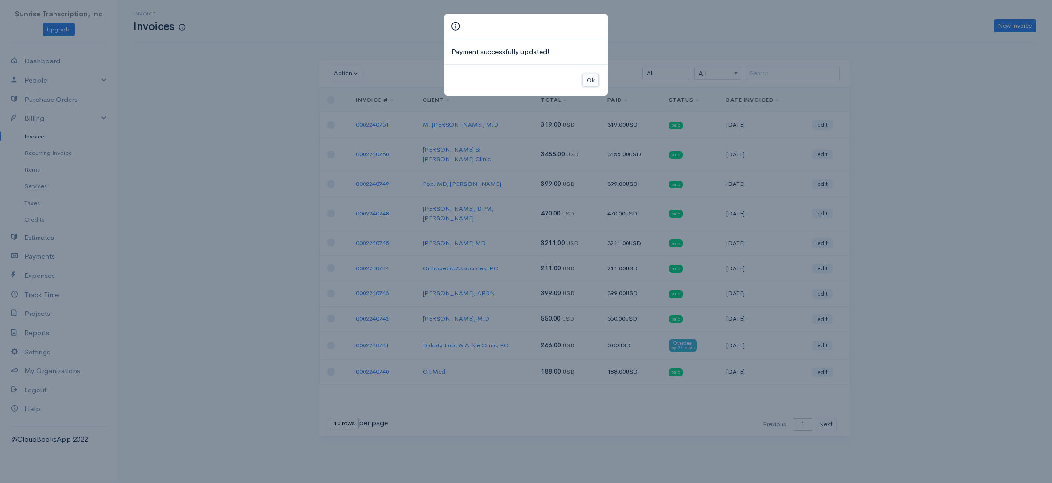
click at [591, 77] on button "Ok" at bounding box center [590, 81] width 16 height 14
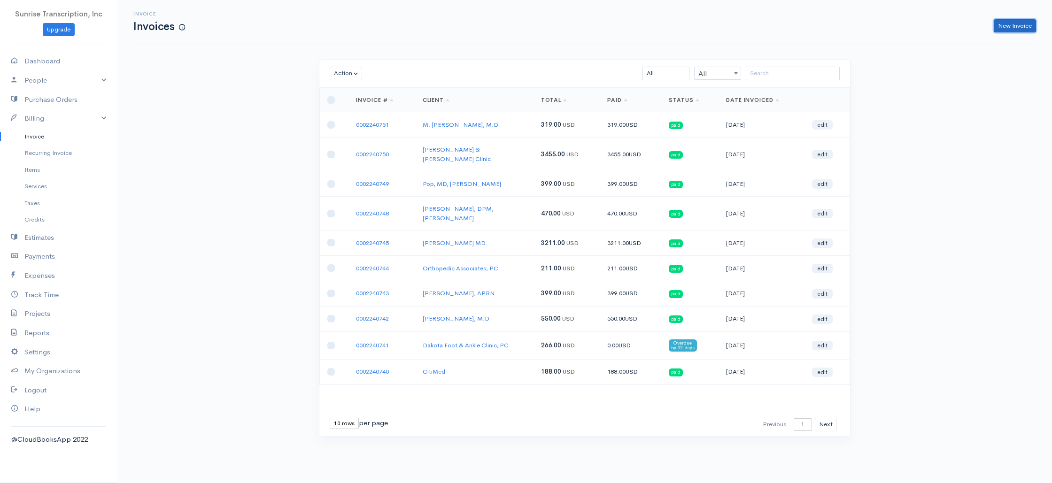
click at [1020, 27] on link "New Invoice" at bounding box center [1015, 26] width 42 height 14
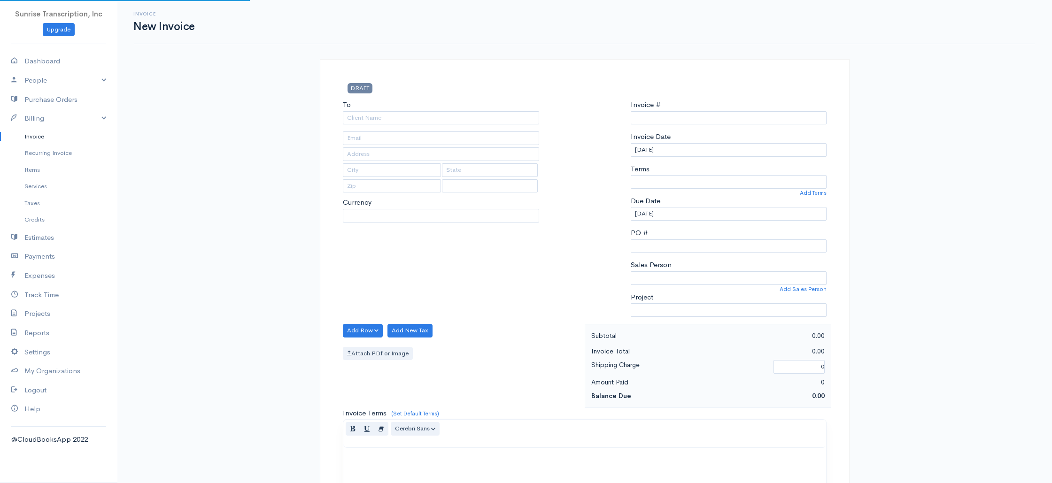
select select "[GEOGRAPHIC_DATA]"
type input "0002240752"
click at [459, 116] on input "To" at bounding box center [441, 118] width 196 height 14
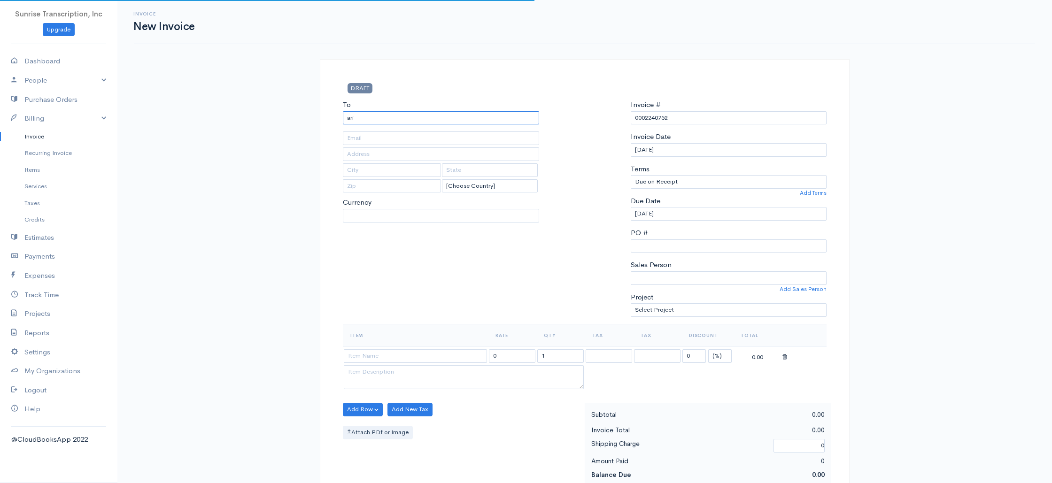
type input "aric"
select select "USD"
type input "Aric Hausknecht, MD"
click at [410, 288] on div "To Aric Hausknecht, MD [Choose Country] United States Canada United Kingdom Afg…" at bounding box center [441, 212] width 206 height 224
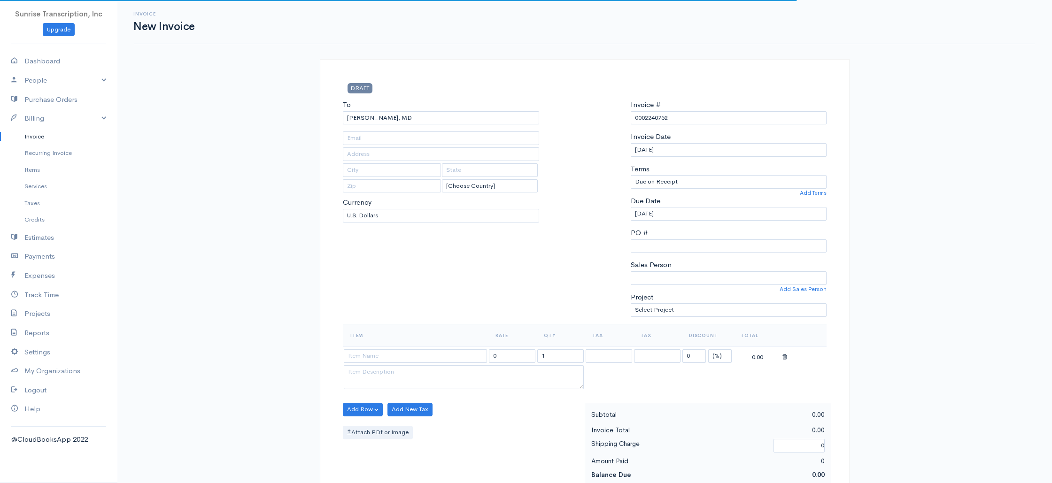
type input "hausdoc@nyc.rr.com"
drag, startPoint x: 412, startPoint y: 354, endPoint x: 408, endPoint y: 360, distance: 8.1
click at [412, 354] on input at bounding box center [415, 356] width 143 height 14
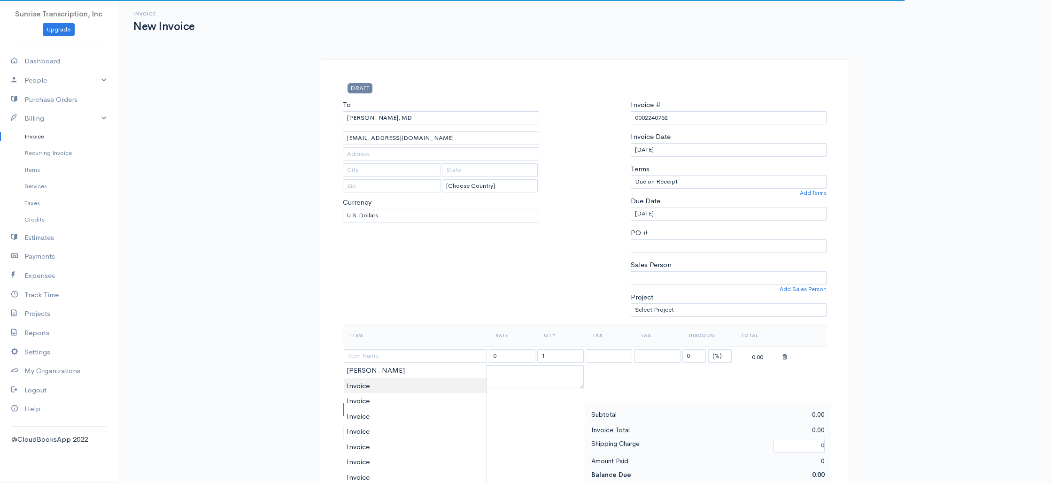
type input "Invoice"
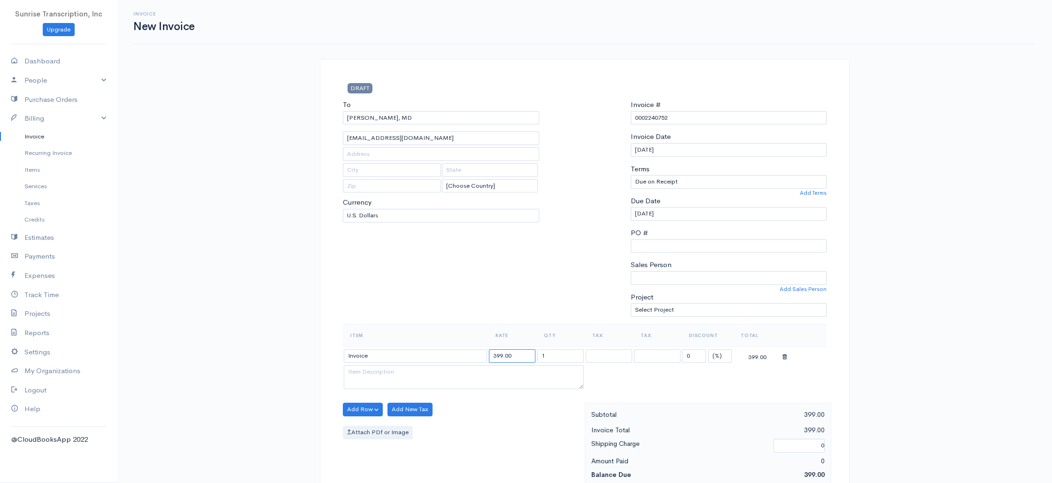
drag, startPoint x: 516, startPoint y: 357, endPoint x: 463, endPoint y: 352, distance: 53.8
click at [463, 352] on tr "Invoice 399.00 1 0 (%) Flat 399.00" at bounding box center [585, 356] width 484 height 18
type input "1135"
click at [469, 241] on div "To Aric Hausknecht, MD hausdoc@nyc.rr.com [Choose Country] United States Canada…" at bounding box center [441, 212] width 206 height 224
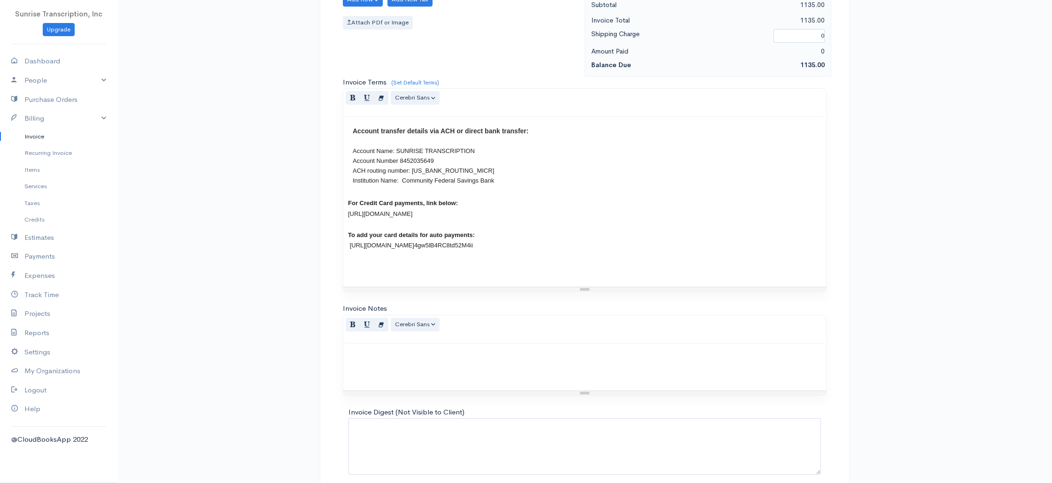
scroll to position [452, 0]
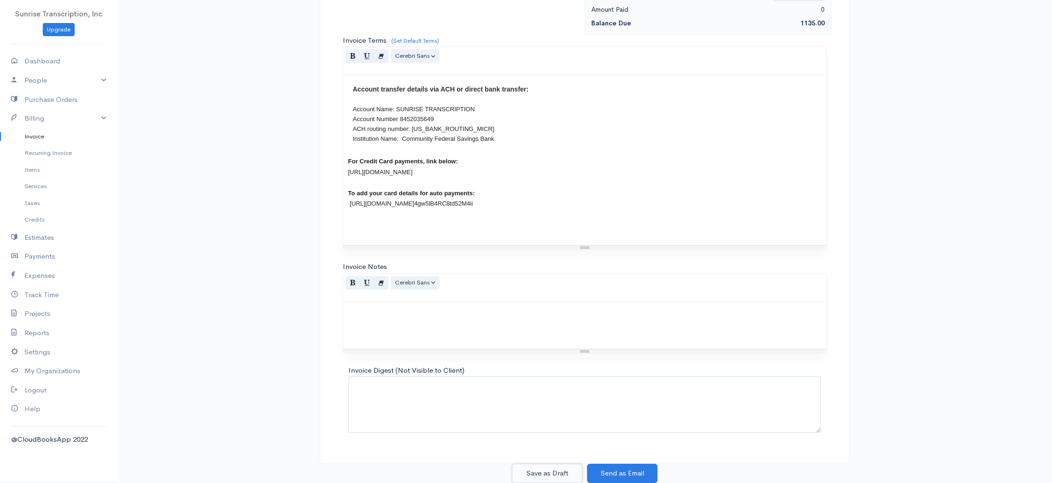
click at [556, 470] on button "Save as Draft" at bounding box center [547, 473] width 70 height 19
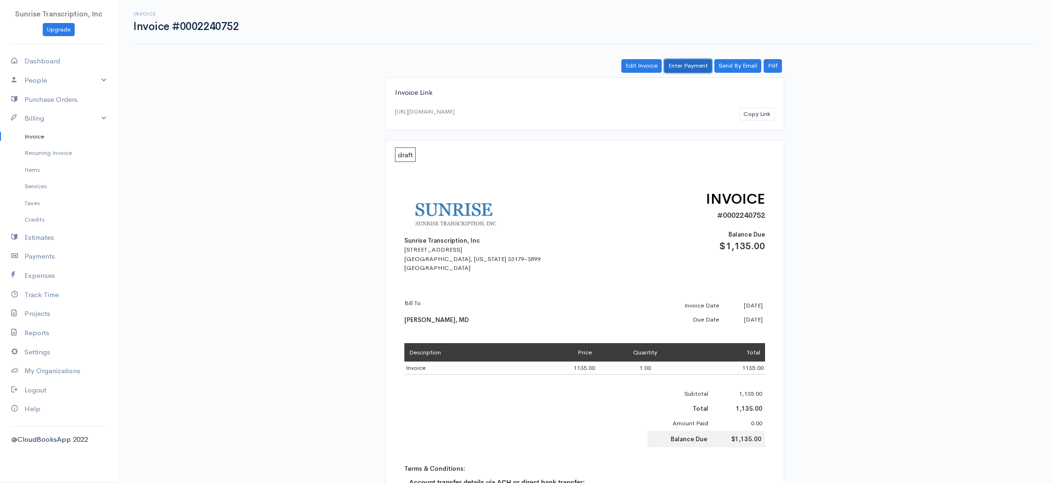
click at [704, 63] on link "Enter Payment" at bounding box center [688, 66] width 48 height 14
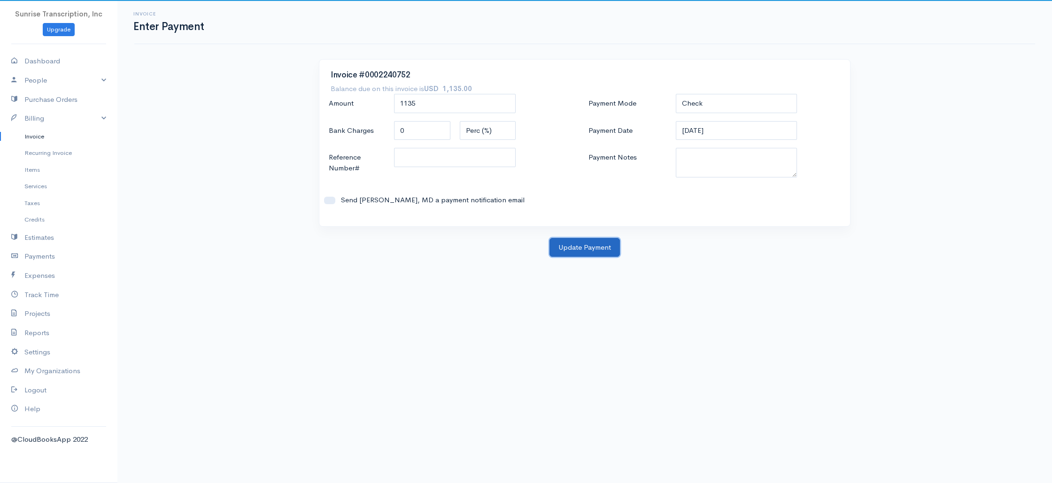
drag, startPoint x: 605, startPoint y: 247, endPoint x: 606, endPoint y: 241, distance: 6.2
click at [605, 247] on button "Update Payment" at bounding box center [584, 247] width 70 height 19
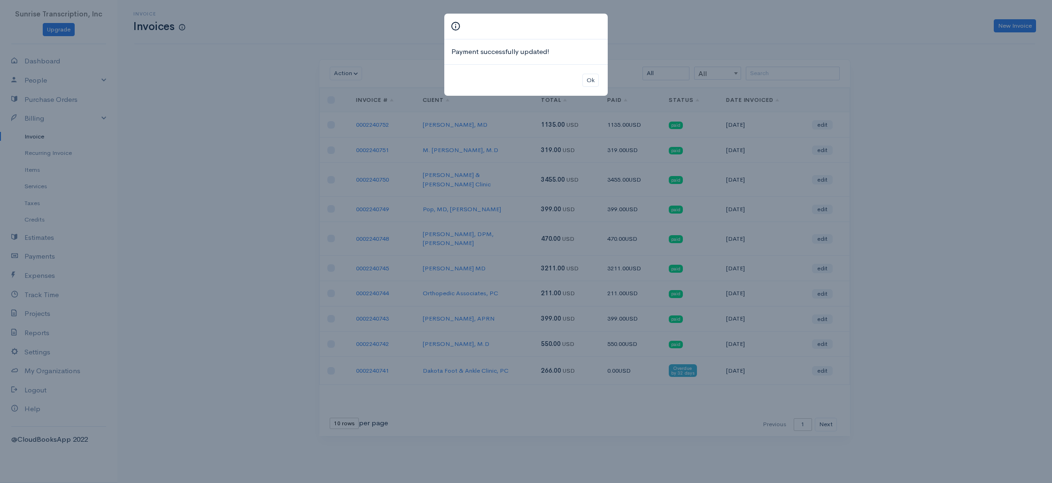
click at [928, 64] on div "Payment successfully updated! Ok" at bounding box center [526, 241] width 1052 height 483
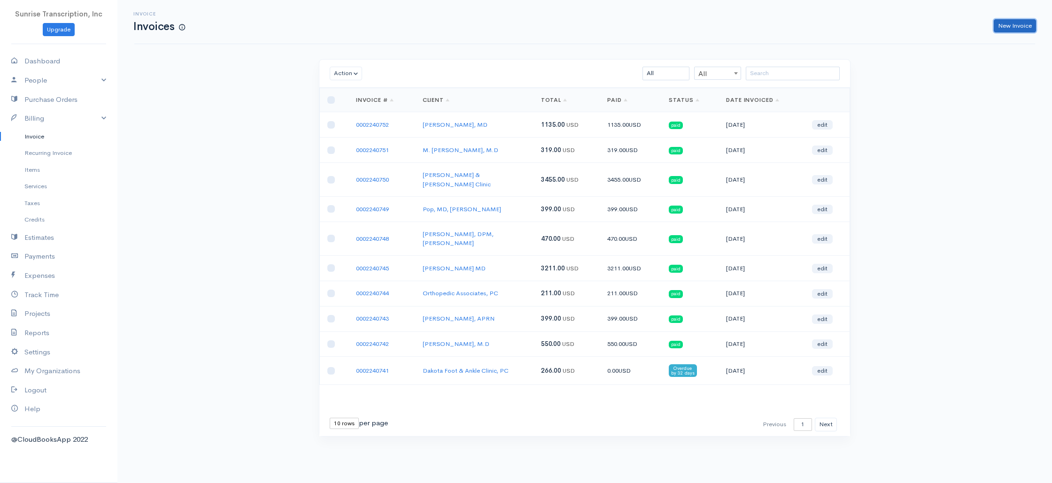
click at [1018, 25] on link "New Invoice" at bounding box center [1015, 26] width 42 height 14
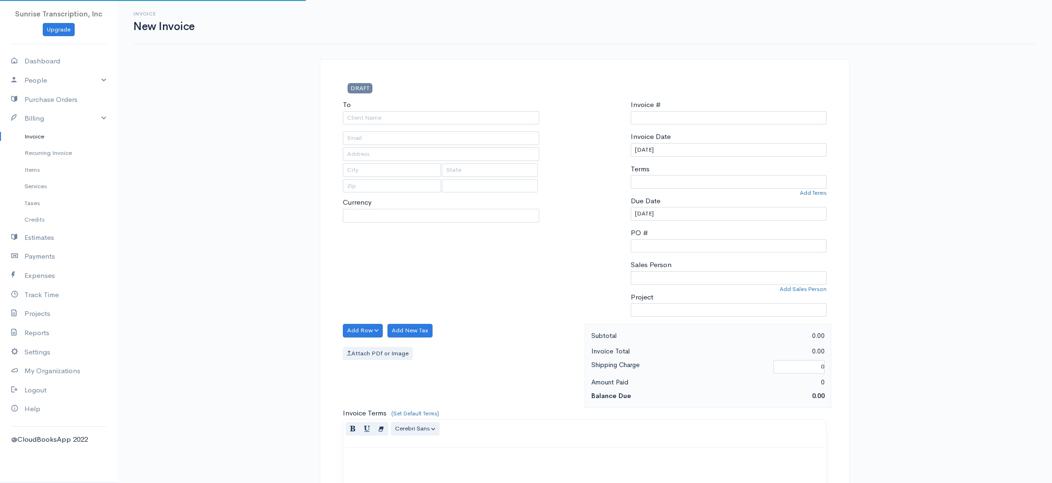
select select "[GEOGRAPHIC_DATA]"
select select "USD"
type input "0002240753"
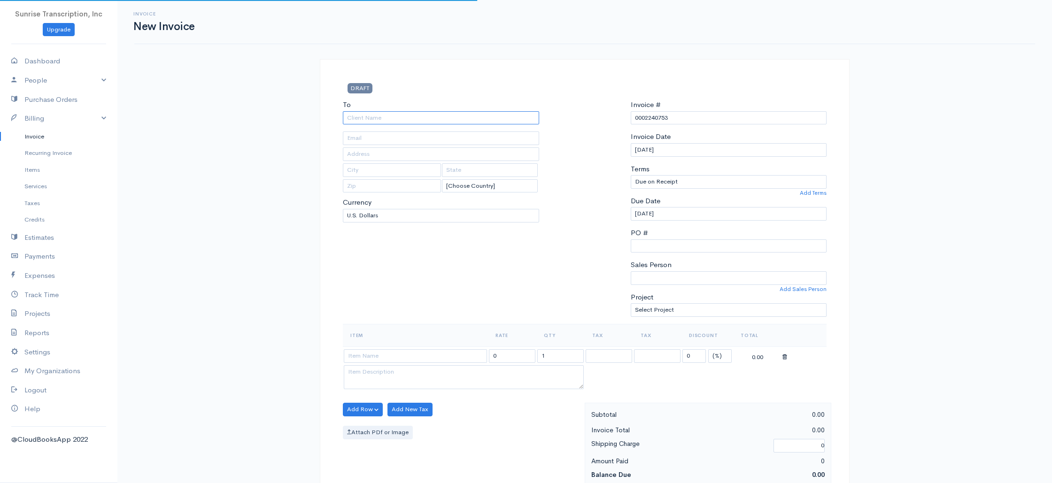
click at [493, 117] on input "To" at bounding box center [441, 118] width 196 height 14
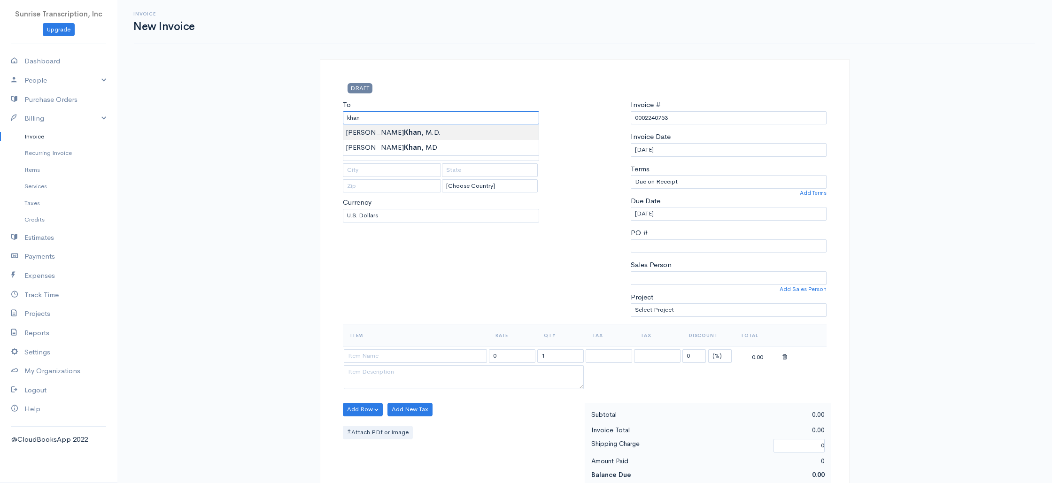
type input "Muhammad Faisal Khan, M.D."
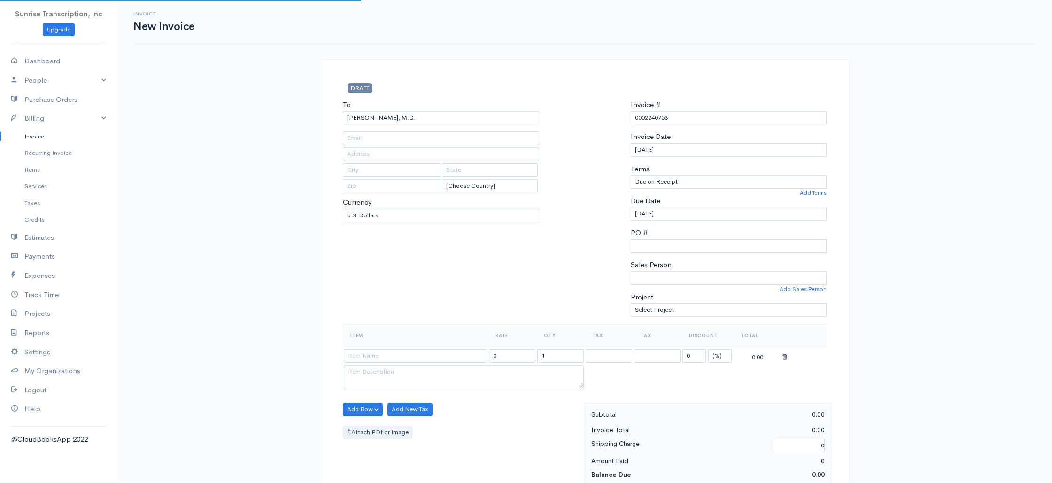
drag, startPoint x: 428, startPoint y: 306, endPoint x: 421, endPoint y: 348, distance: 42.8
click at [428, 306] on div "To Muhammad Faisal Khan, M.D. [Choose Country] United States Canada United King…" at bounding box center [441, 212] width 206 height 224
type input "berlas67@yahoo.com"
drag, startPoint x: 423, startPoint y: 354, endPoint x: 418, endPoint y: 358, distance: 6.1
click at [423, 354] on input at bounding box center [415, 356] width 143 height 14
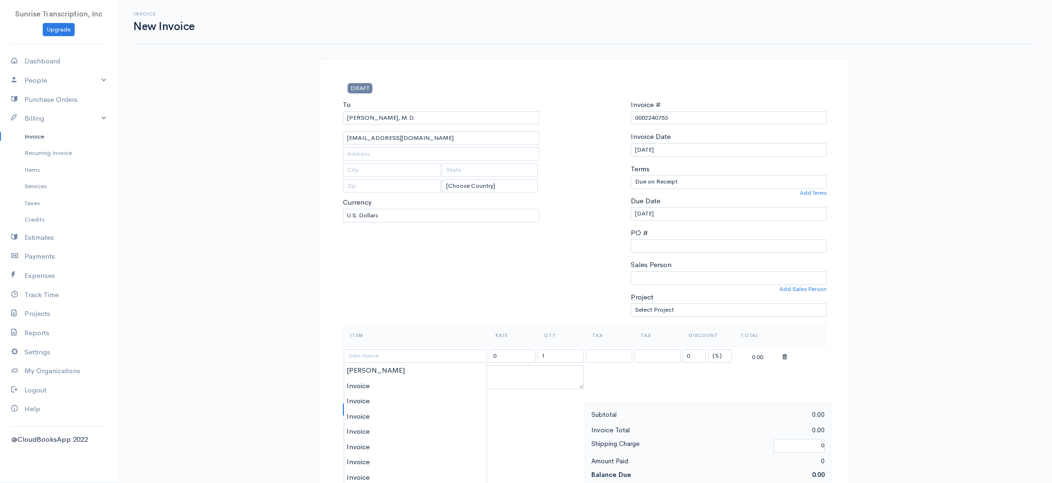
type input "Invoice"
drag, startPoint x: 374, startPoint y: 385, endPoint x: 380, endPoint y: 382, distance: 6.3
click at [524, 361] on input "399.00" at bounding box center [512, 356] width 46 height 14
type input "315"
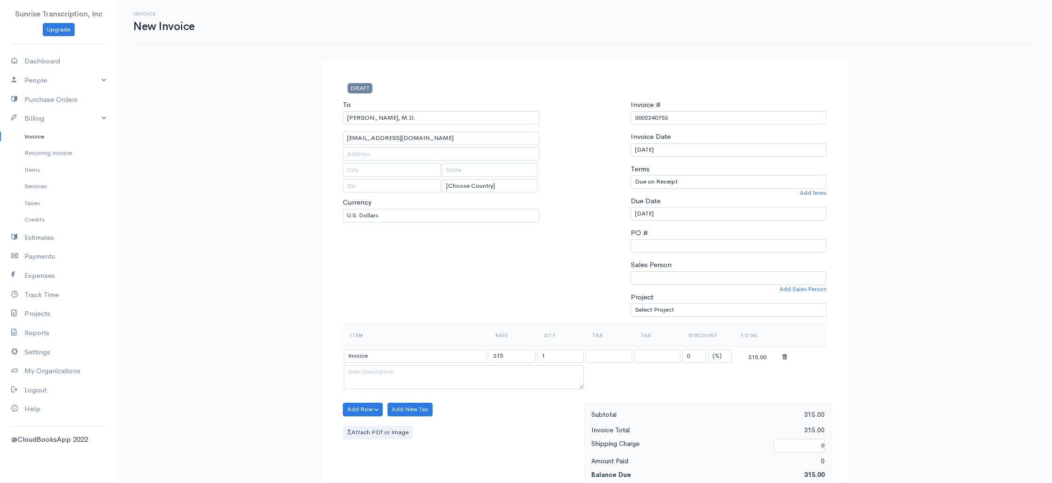
click at [518, 286] on div "To Muhammad Faisal Khan, M.D. berlas67@yahoo.com [Choose Country] United States…" at bounding box center [441, 212] width 206 height 224
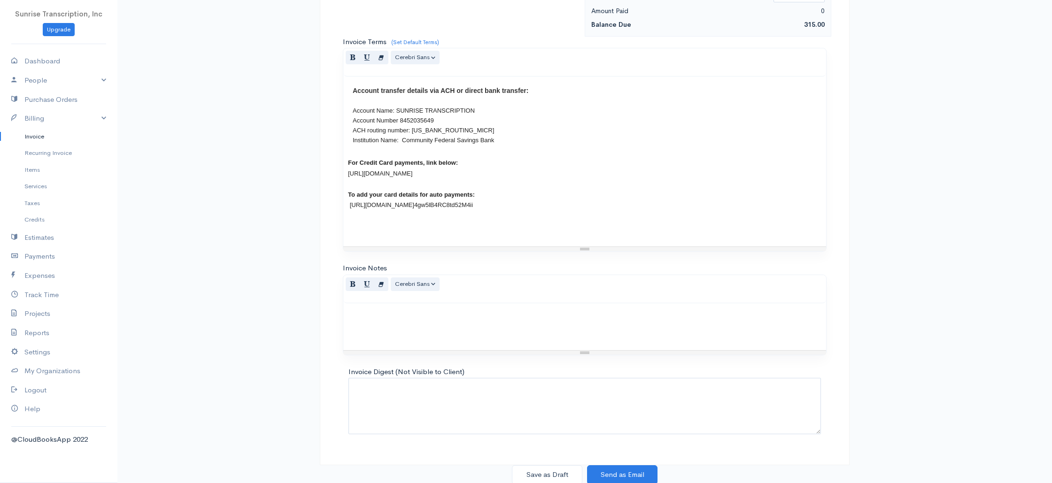
scroll to position [452, 0]
click at [553, 472] on button "Save as Draft" at bounding box center [547, 473] width 70 height 19
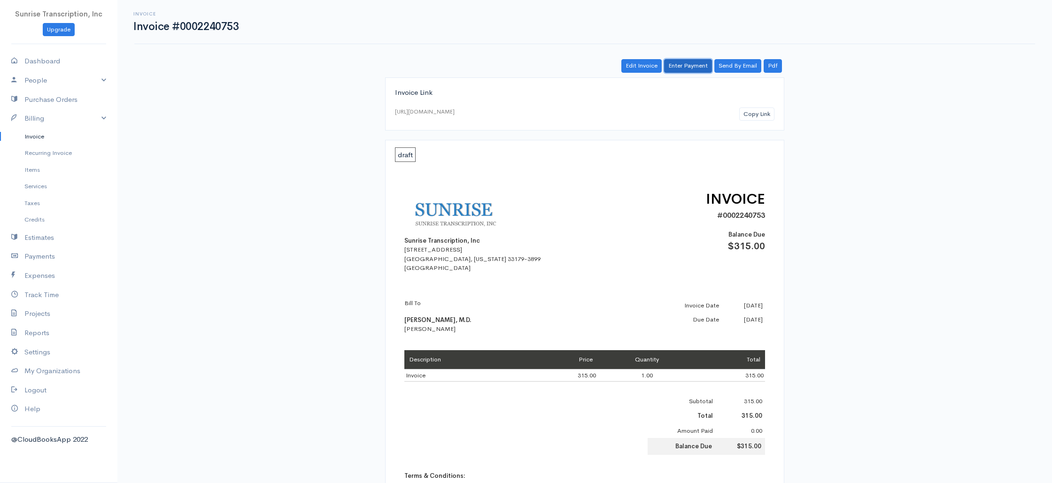
click at [679, 69] on link "Enter Payment" at bounding box center [688, 66] width 48 height 14
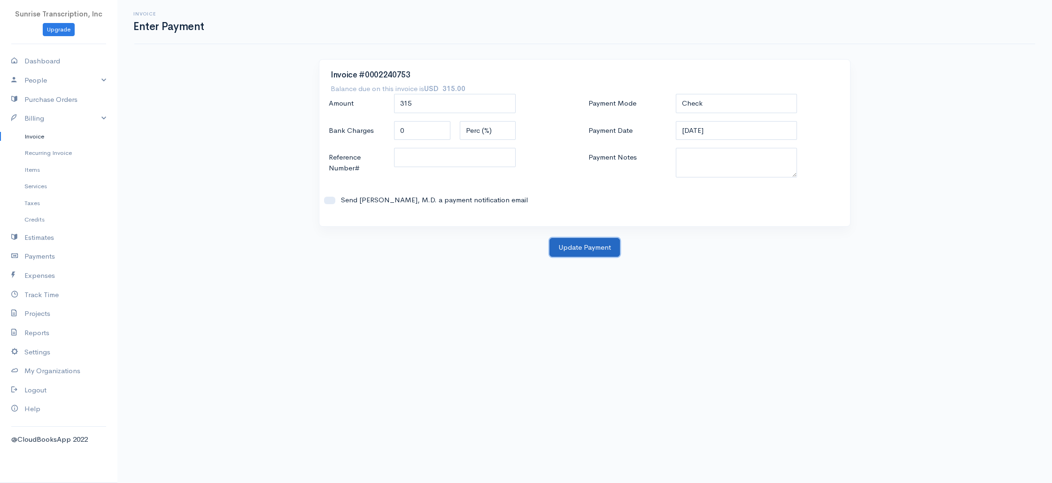
click at [588, 249] on button "Update Payment" at bounding box center [584, 247] width 70 height 19
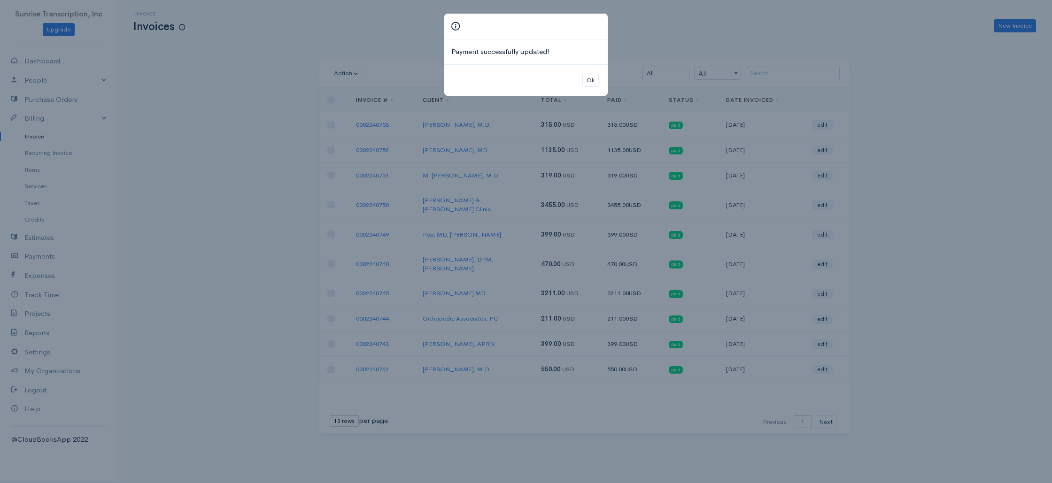
click at [924, 92] on div "Payment successfully updated! Ok" at bounding box center [526, 241] width 1052 height 483
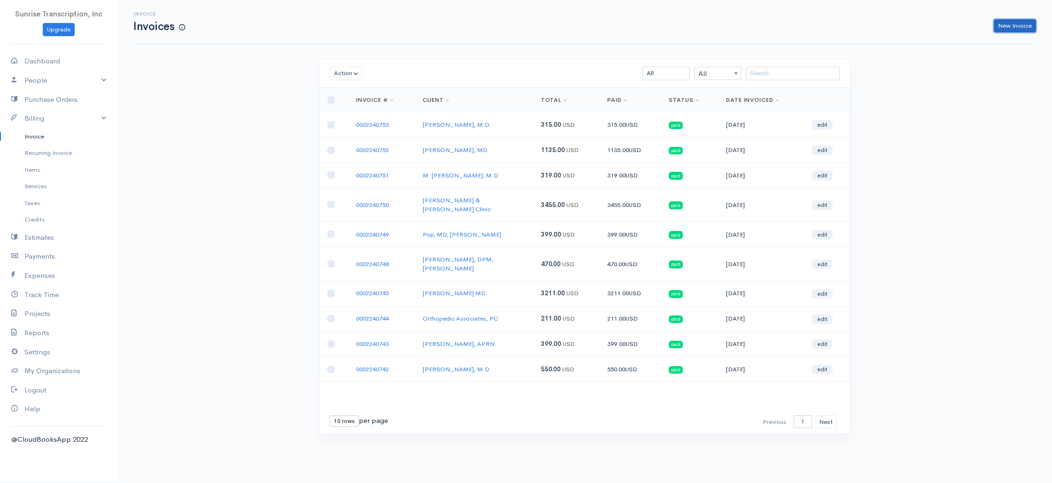
click at [999, 26] on link "New Invoice" at bounding box center [1015, 26] width 42 height 14
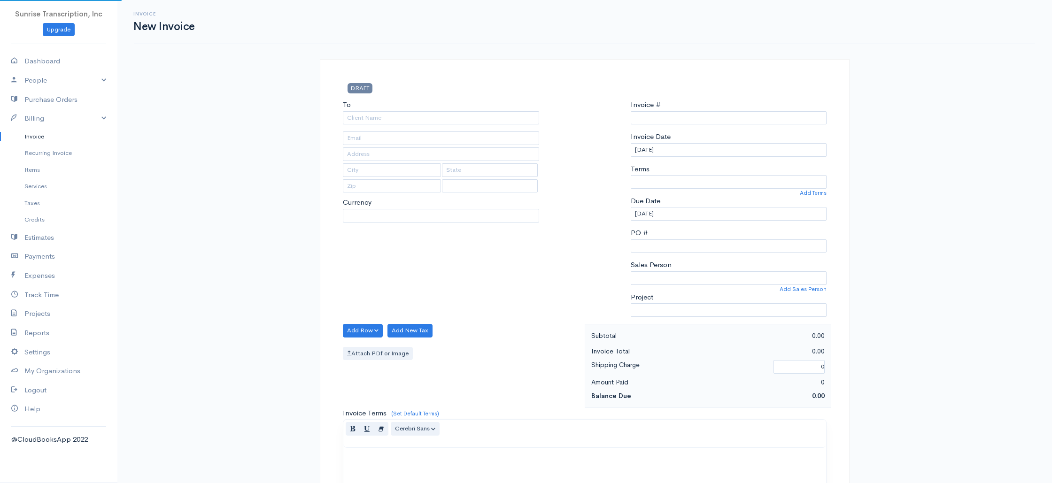
select select "USD"
type input "0002240754"
select select "[GEOGRAPHIC_DATA]"
click at [434, 119] on input "To" at bounding box center [441, 118] width 196 height 14
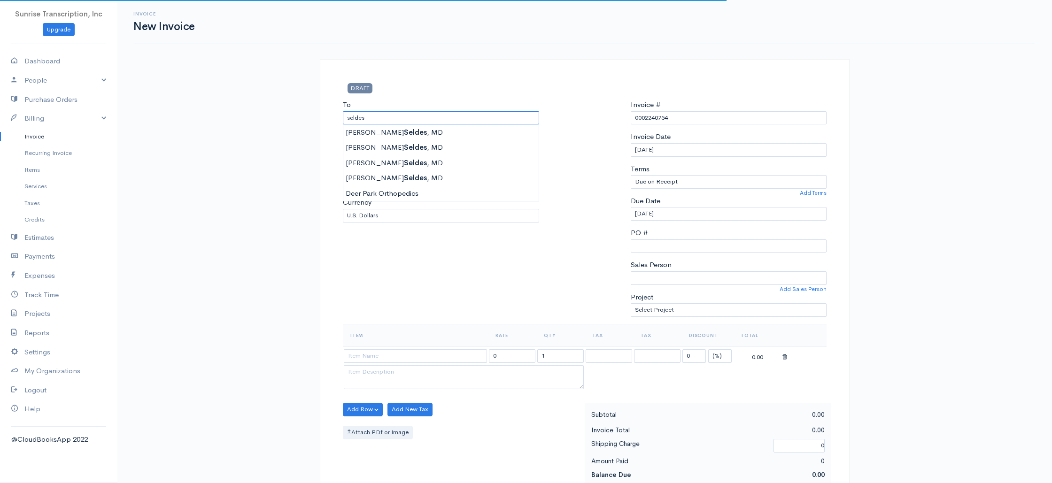
type input "[PERSON_NAME], MD"
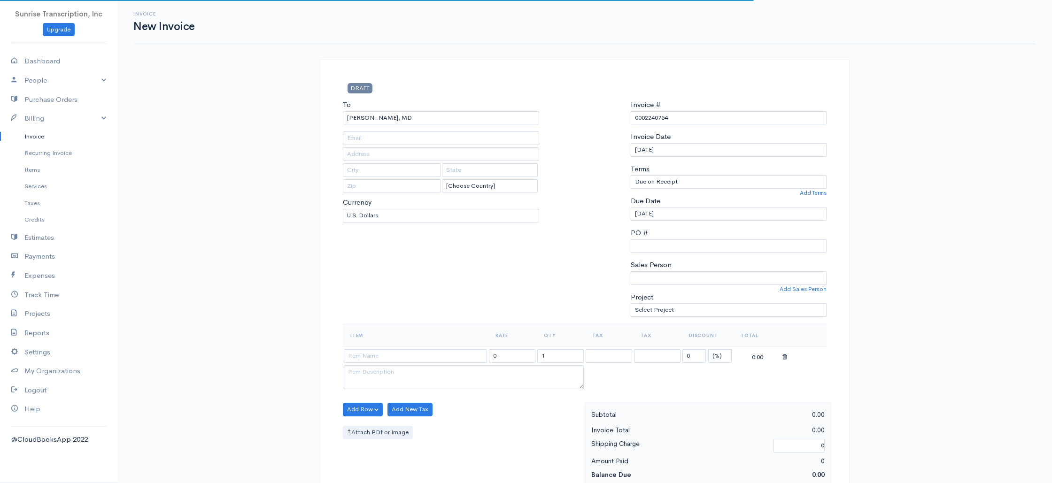
type input "rseldes_1999@yahoo.com"
type input "95 University Place, 8th Floor"
type input "New York"
type input "10003"
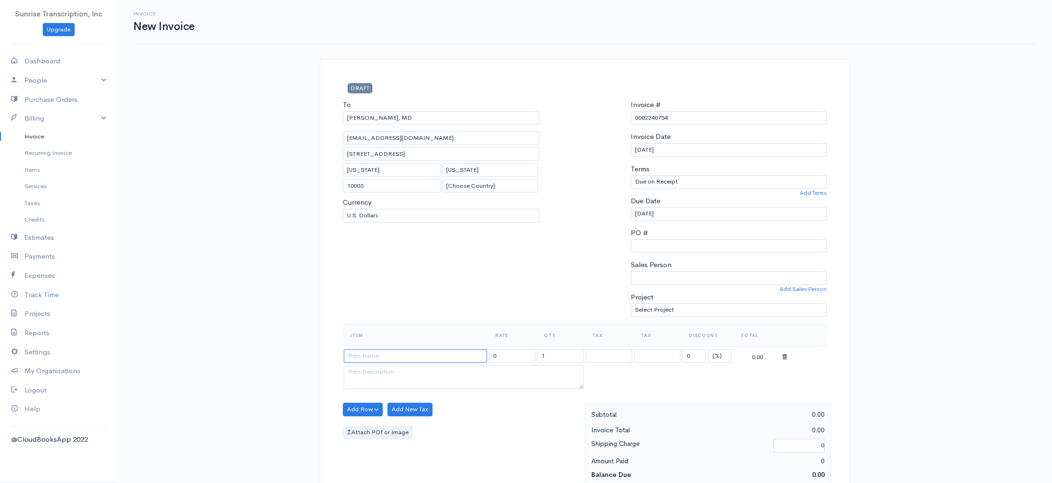
click at [374, 353] on input at bounding box center [415, 356] width 143 height 14
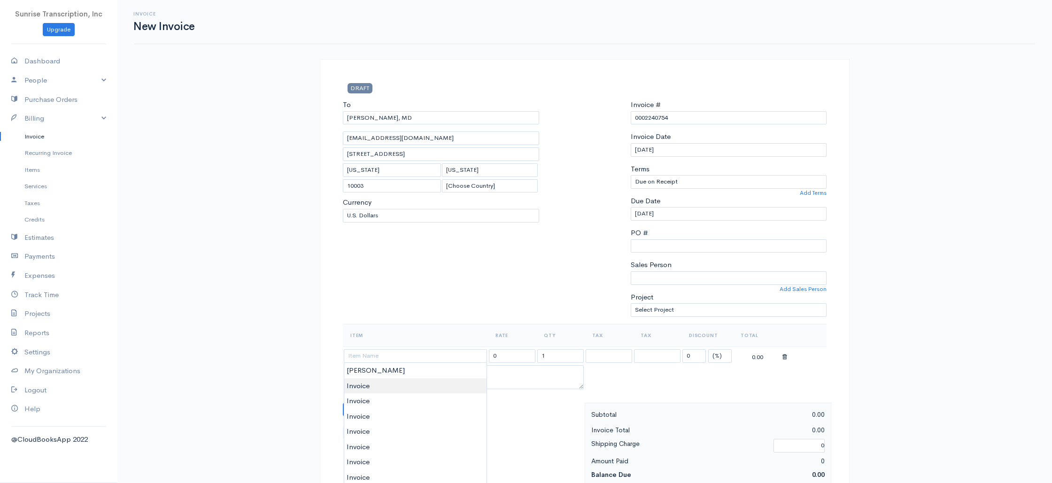
type input "Invoice"
drag, startPoint x: 375, startPoint y: 384, endPoint x: 412, endPoint y: 374, distance: 38.4
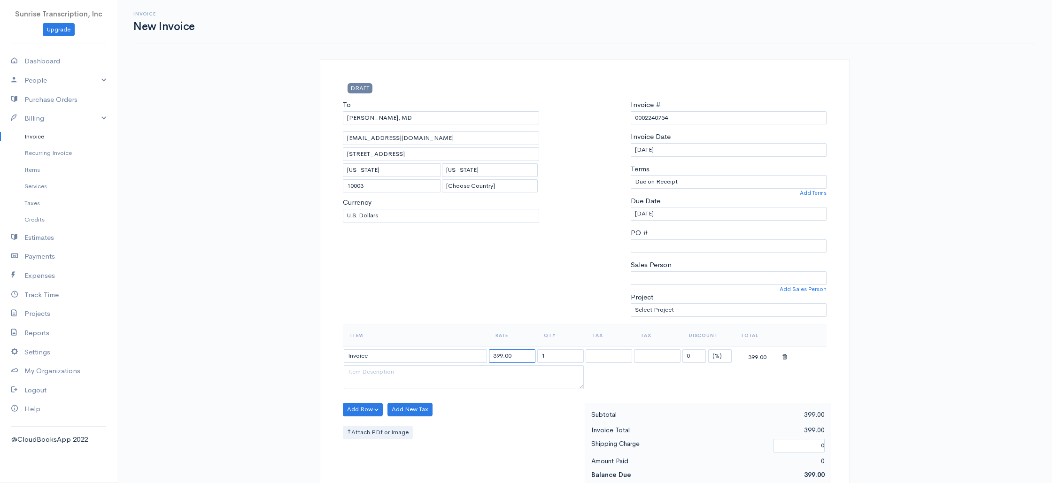
click at [518, 359] on input "399.00" at bounding box center [512, 356] width 46 height 14
type input "4677"
click at [520, 324] on th "Rate" at bounding box center [512, 335] width 48 height 23
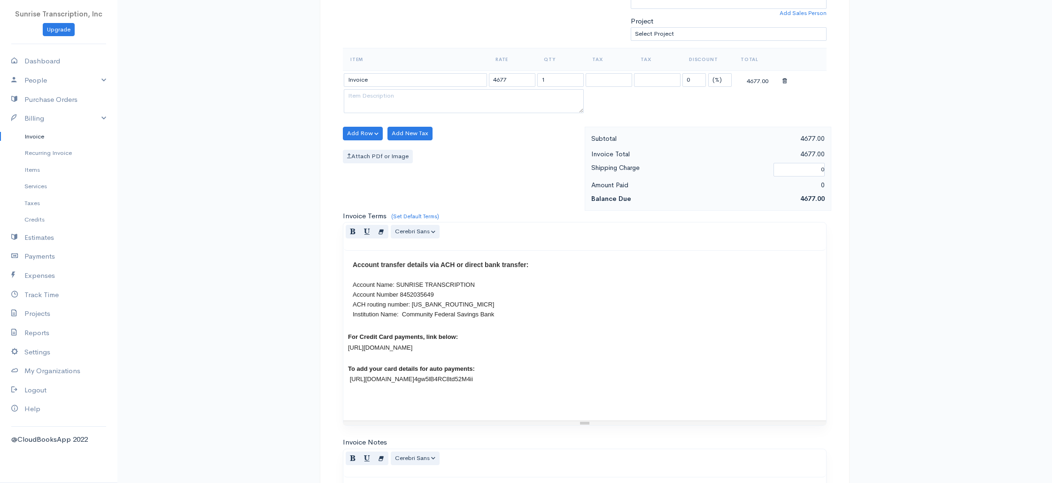
scroll to position [452, 0]
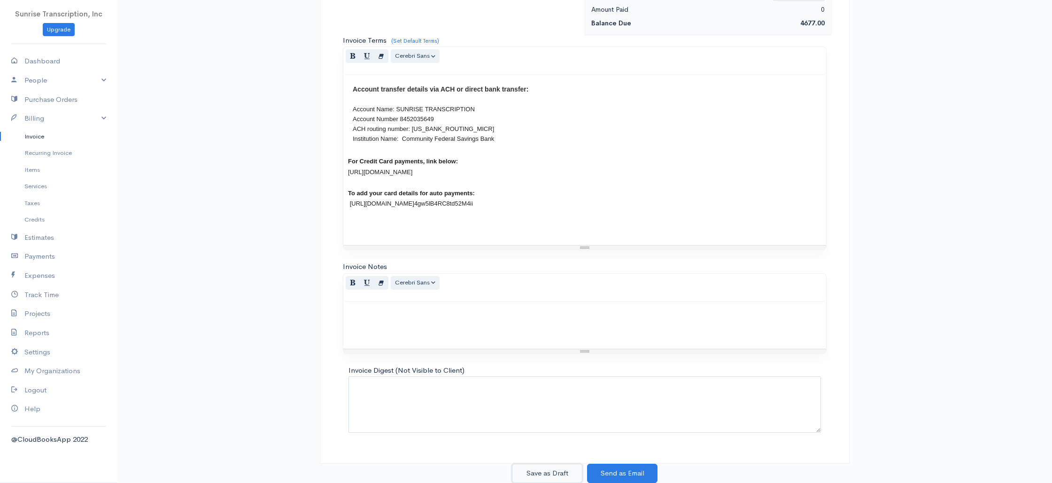
drag, startPoint x: 557, startPoint y: 474, endPoint x: 563, endPoint y: 464, distance: 12.0
click at [557, 474] on button "Save as Draft" at bounding box center [547, 473] width 70 height 19
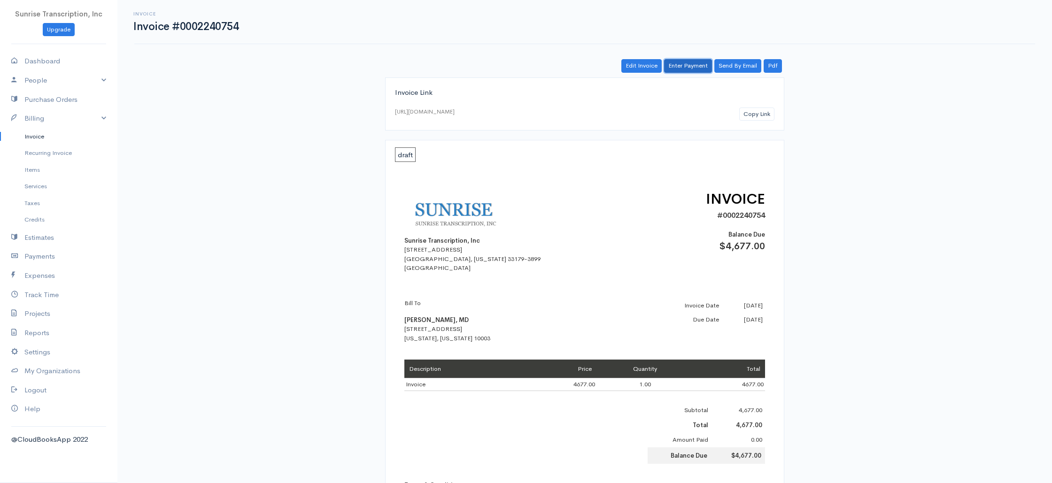
click at [689, 68] on link "Enter Payment" at bounding box center [688, 66] width 48 height 14
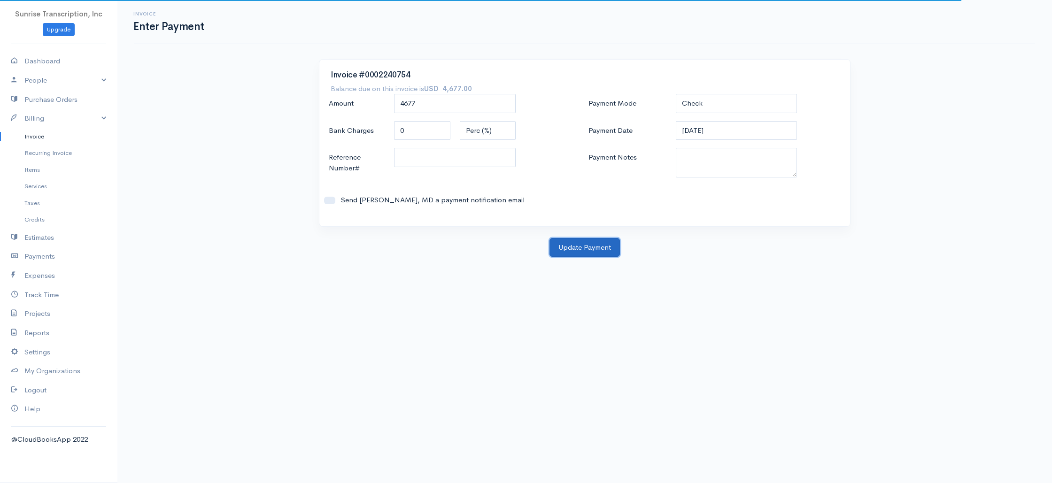
click at [579, 252] on button "Update Payment" at bounding box center [584, 247] width 70 height 19
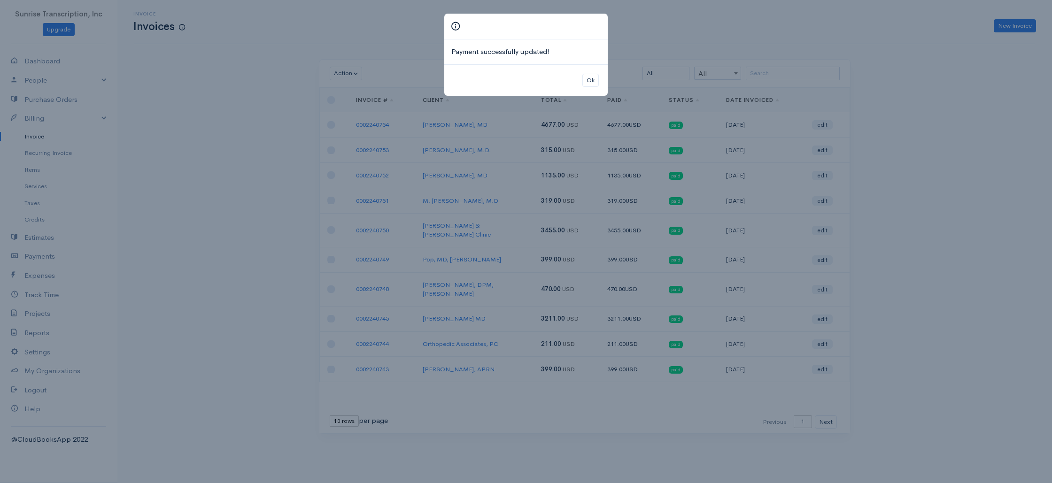
click at [943, 176] on div "Payment successfully updated! Ok" at bounding box center [526, 241] width 1052 height 483
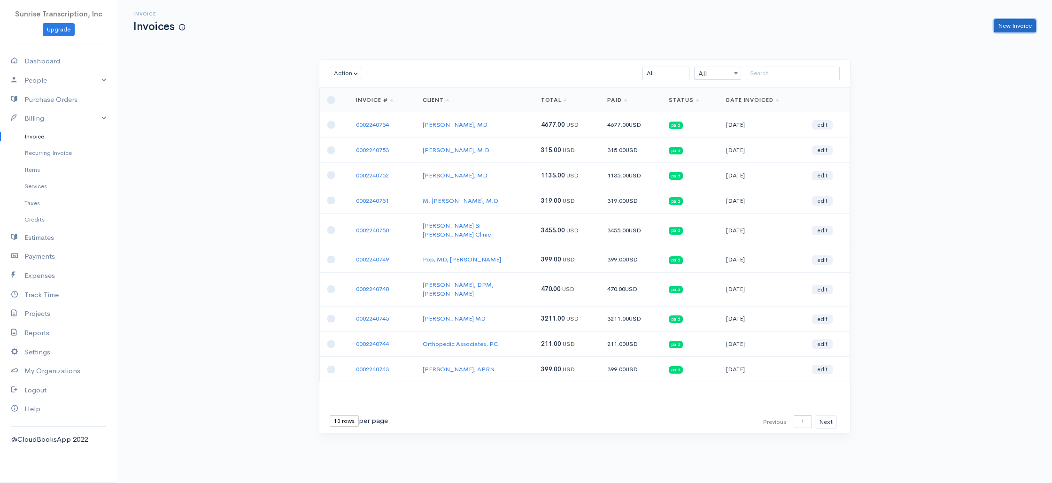
click at [1031, 27] on link "New Invoice" at bounding box center [1015, 26] width 42 height 14
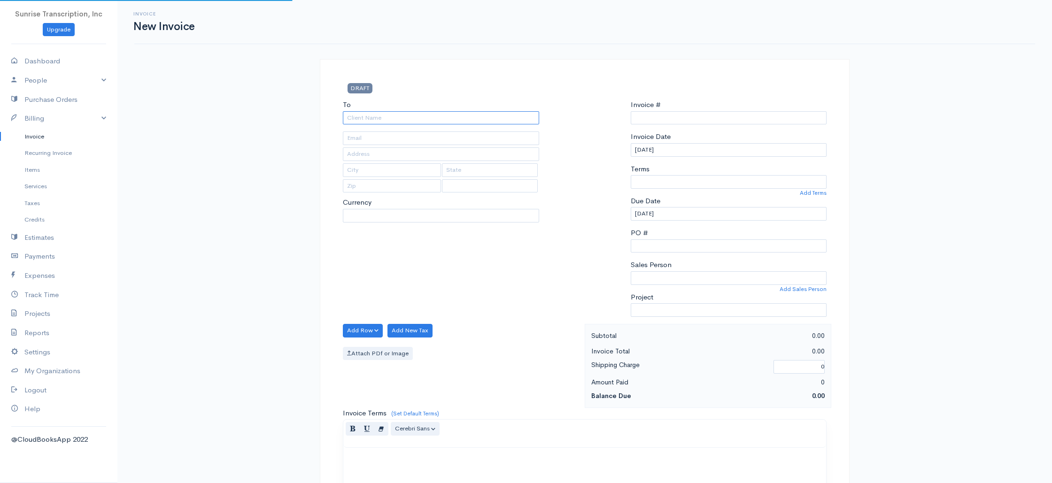
select select "USD"
click at [478, 121] on input "To" at bounding box center [441, 118] width 196 height 14
type input "0002240755"
select select "[GEOGRAPHIC_DATA]"
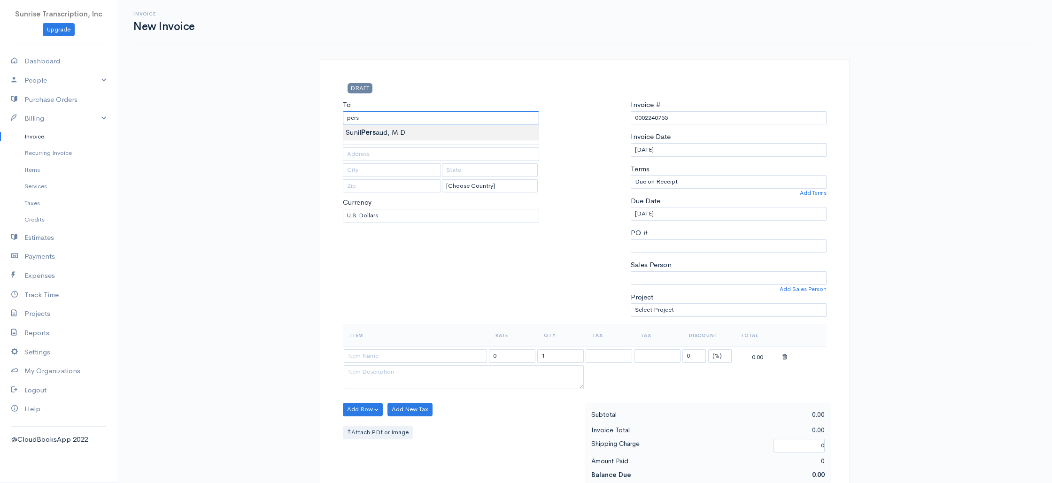
type input "Sunil Persaud, M.D"
type input "Painmd@live.com"
click at [425, 356] on input at bounding box center [415, 356] width 143 height 14
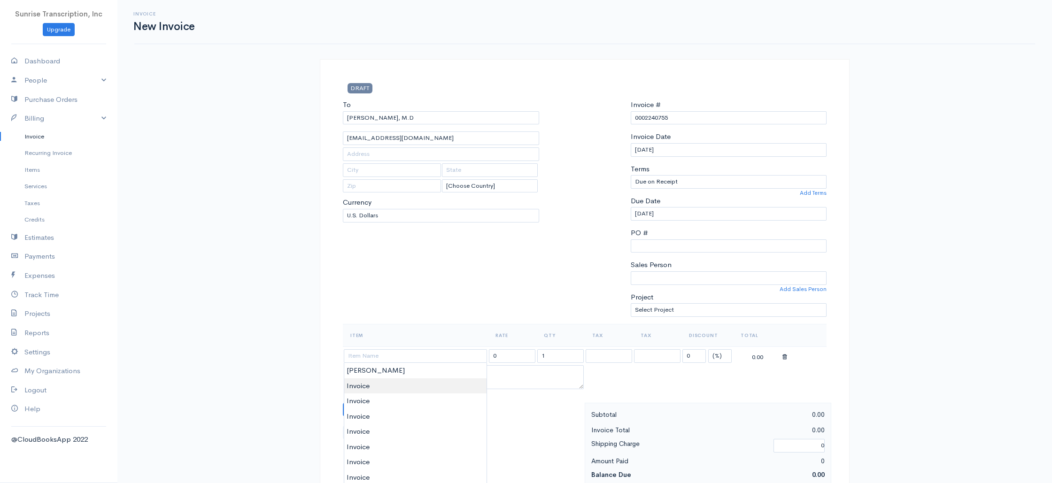
type input "Invoice"
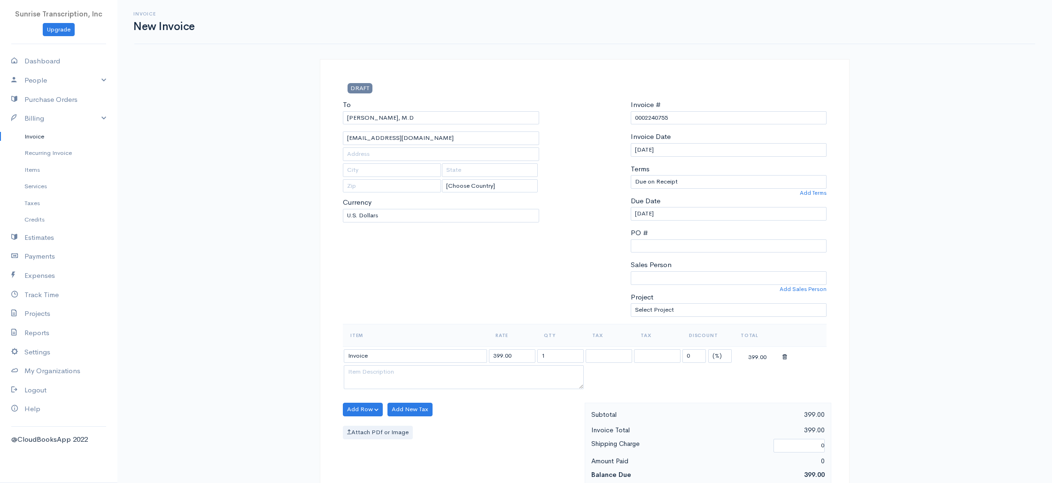
drag, startPoint x: 383, startPoint y: 388, endPoint x: 439, endPoint y: 372, distance: 58.4
click at [523, 356] on input "399.00" at bounding box center [512, 356] width 46 height 14
type input "899"
click at [523, 312] on div "To Sunil Persaud, M.D Painmd@live.com [Choose Country] United States Canada Uni…" at bounding box center [441, 212] width 206 height 224
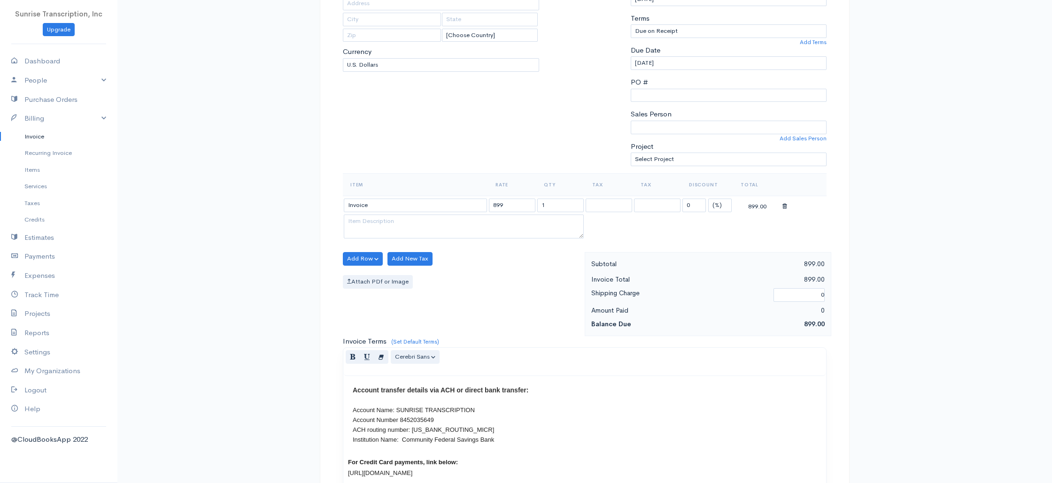
scroll to position [452, 0]
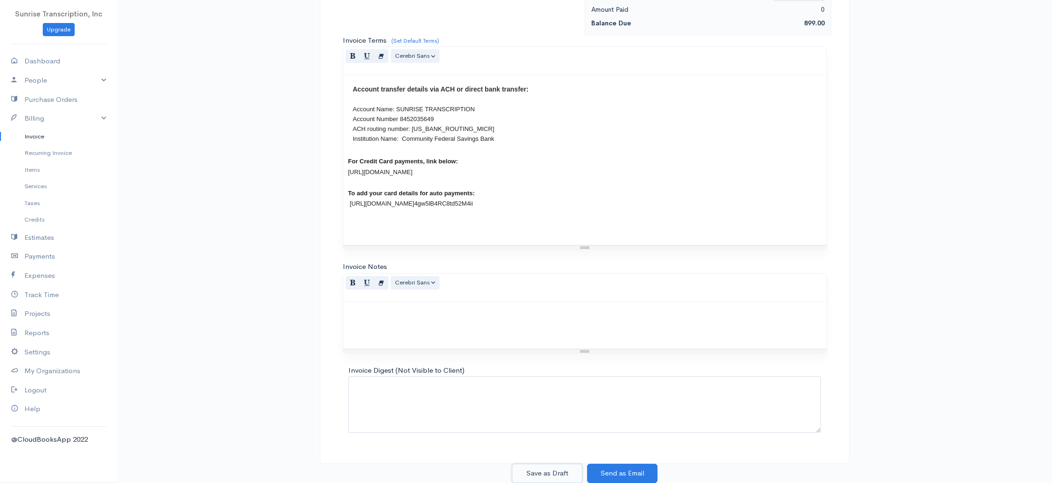
click at [541, 470] on button "Save as Draft" at bounding box center [547, 473] width 70 height 19
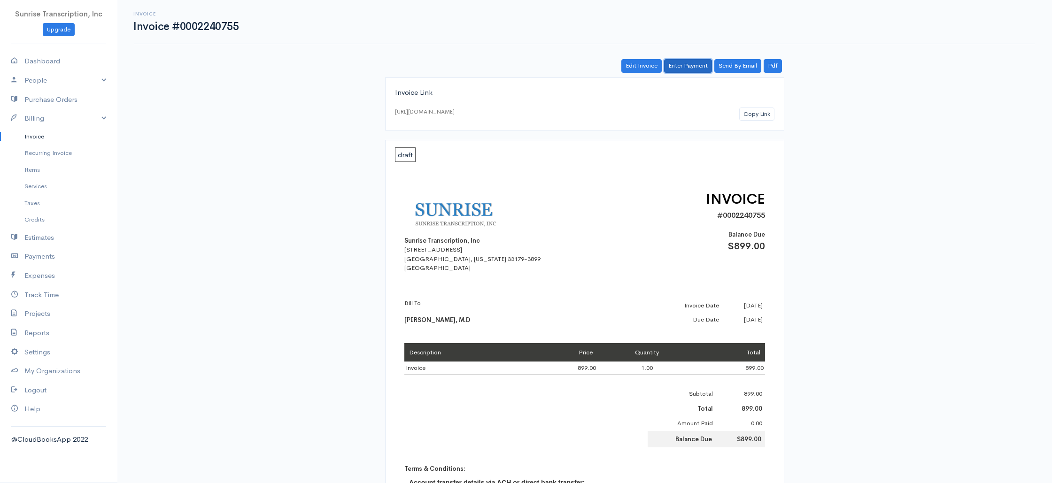
drag, startPoint x: 689, startPoint y: 69, endPoint x: 670, endPoint y: 79, distance: 21.4
click at [689, 69] on link "Enter Payment" at bounding box center [688, 66] width 48 height 14
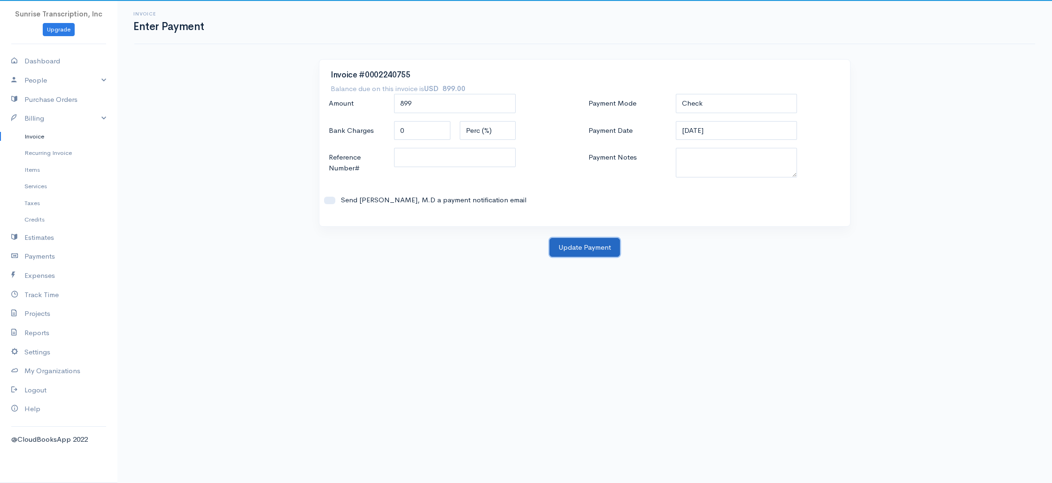
click at [572, 254] on button "Update Payment" at bounding box center [584, 247] width 70 height 19
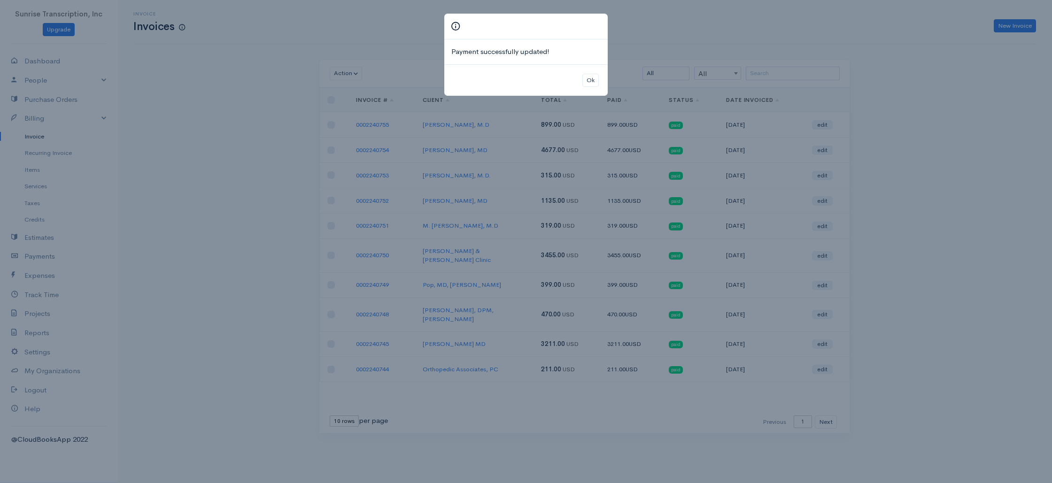
click at [1019, 27] on div "Payment successfully updated! Ok" at bounding box center [526, 241] width 1052 height 483
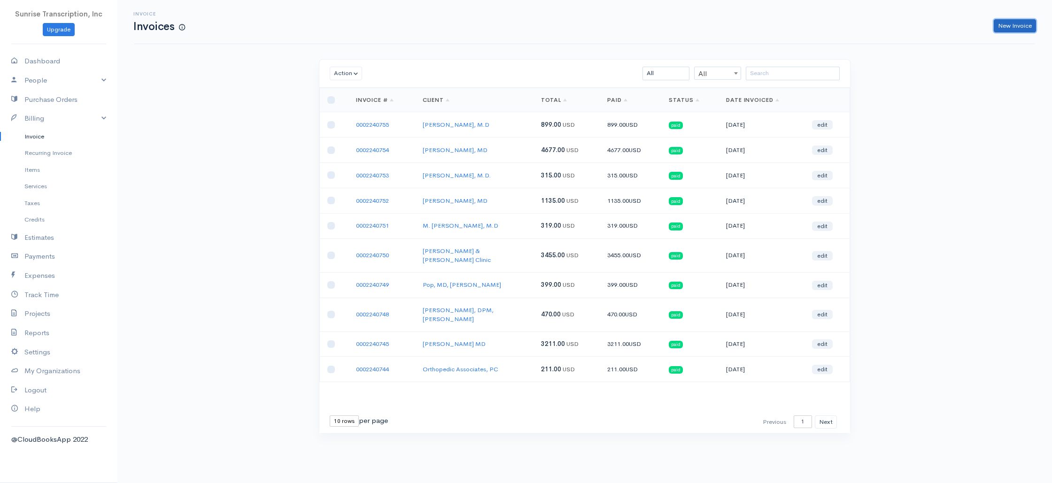
click at [1008, 31] on link "New Invoice" at bounding box center [1015, 26] width 42 height 14
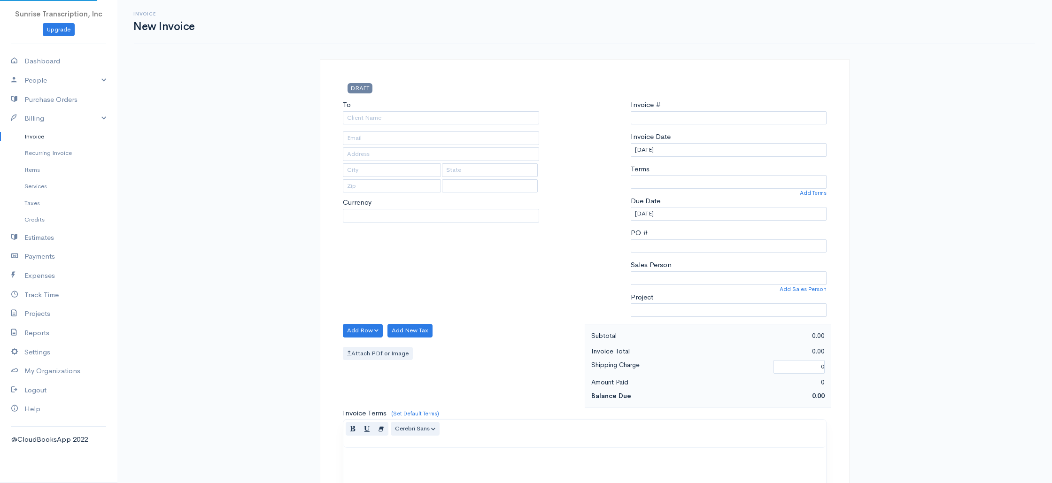
select select "USD"
type input "0002240756"
select select "[GEOGRAPHIC_DATA]"
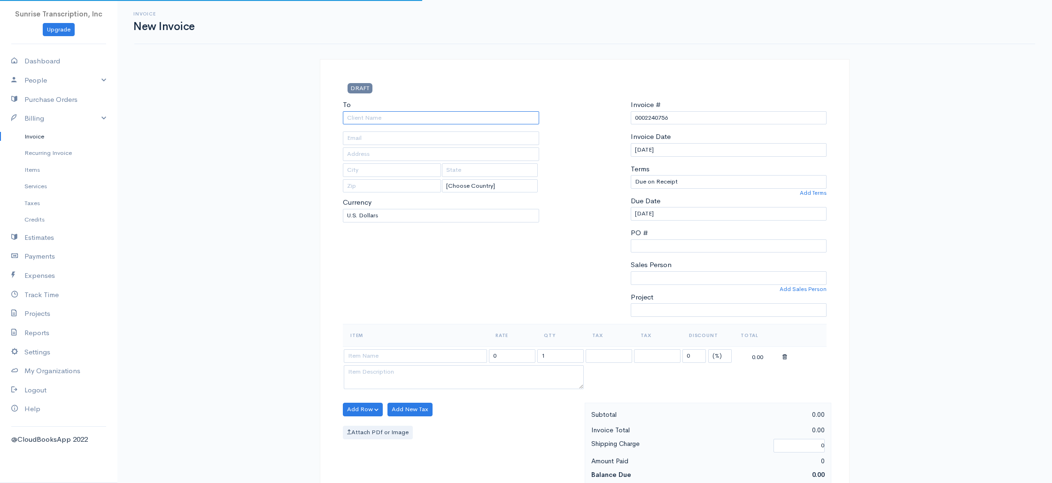
click at [496, 114] on input "To" at bounding box center [441, 118] width 196 height 14
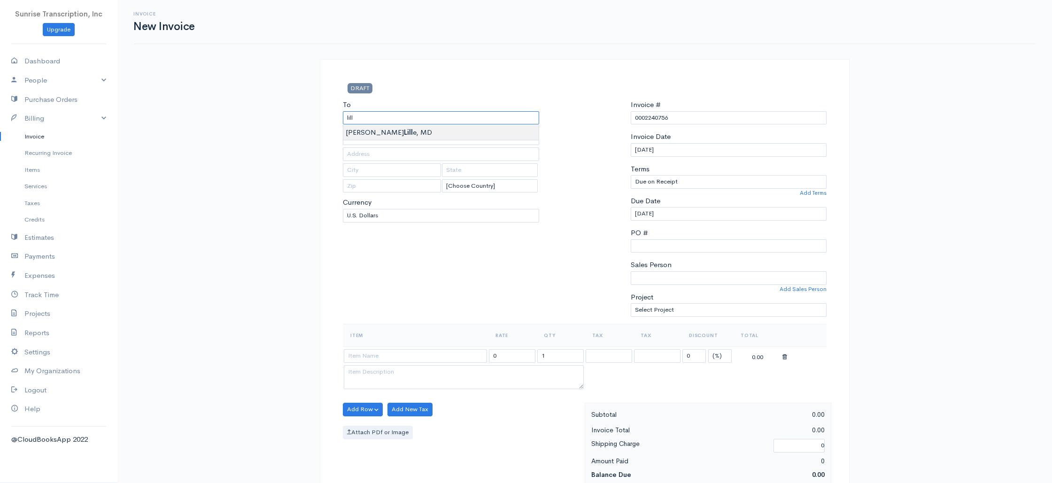
type input "Sean T Lille, MD"
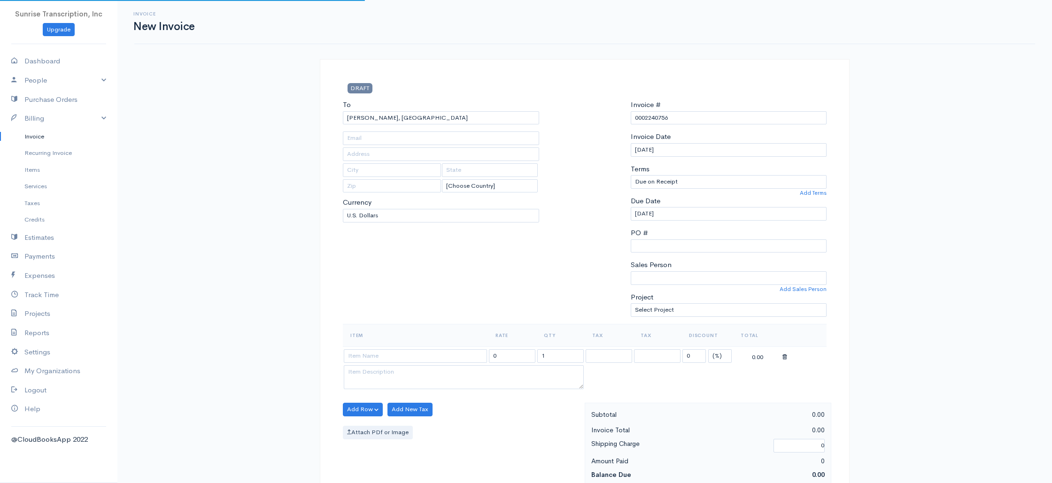
type input "office@scottsdaleplasticsurgeon.com"
click at [407, 360] on input at bounding box center [415, 356] width 143 height 14
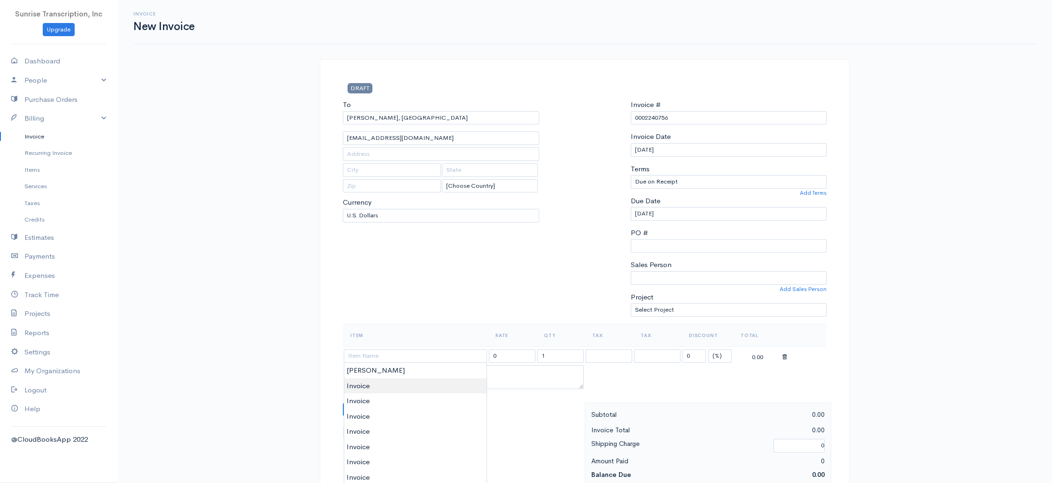
type input "Invoice"
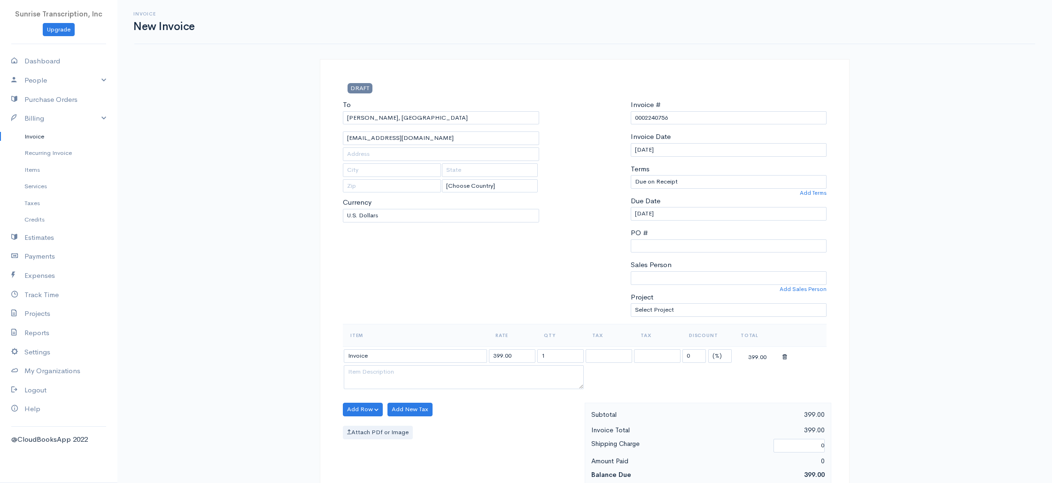
click at [396, 356] on input "Invoice" at bounding box center [415, 356] width 143 height 14
drag, startPoint x: 517, startPoint y: 355, endPoint x: 476, endPoint y: 354, distance: 41.8
click at [476, 354] on tr "Invoice 399.00 1 0 (%) Flat 399.00" at bounding box center [585, 356] width 484 height 18
type input "87"
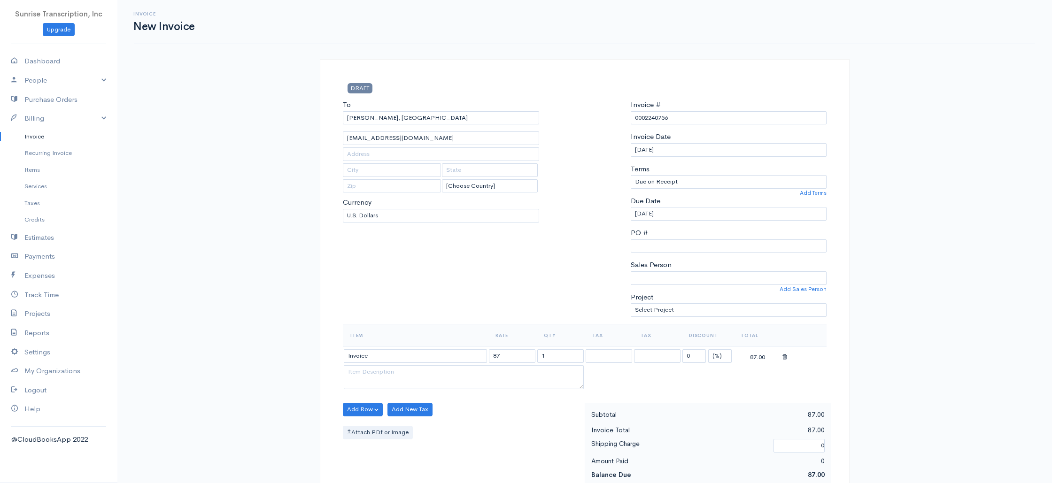
click at [471, 309] on div "To Sean T Lille, MD office@scottsdaleplasticsurgeon.com [Choose Country] United…" at bounding box center [441, 212] width 206 height 224
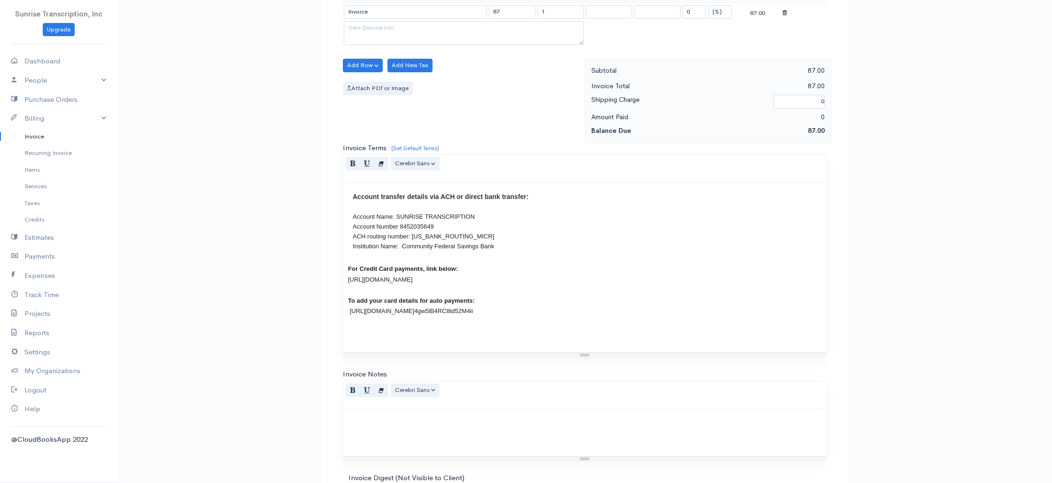
scroll to position [452, 0]
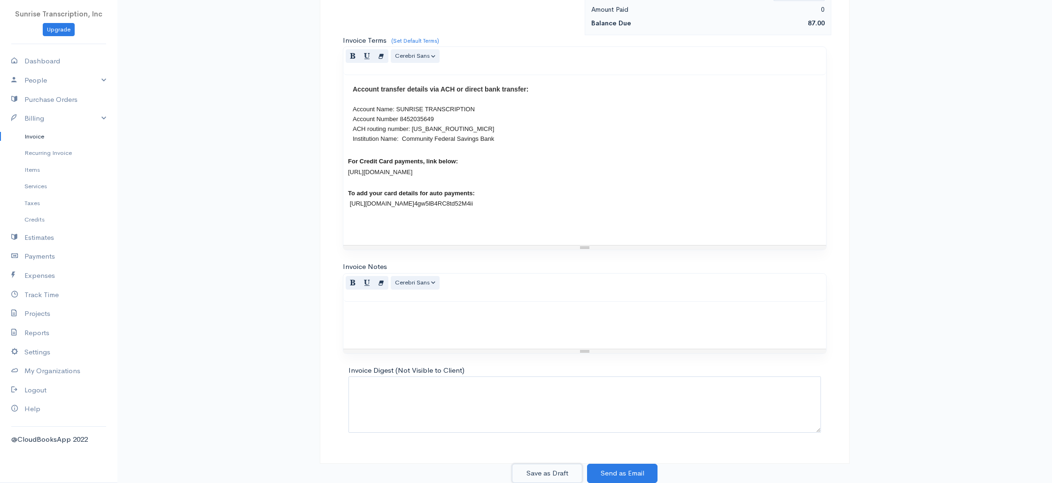
click at [559, 473] on button "Save as Draft" at bounding box center [547, 473] width 70 height 19
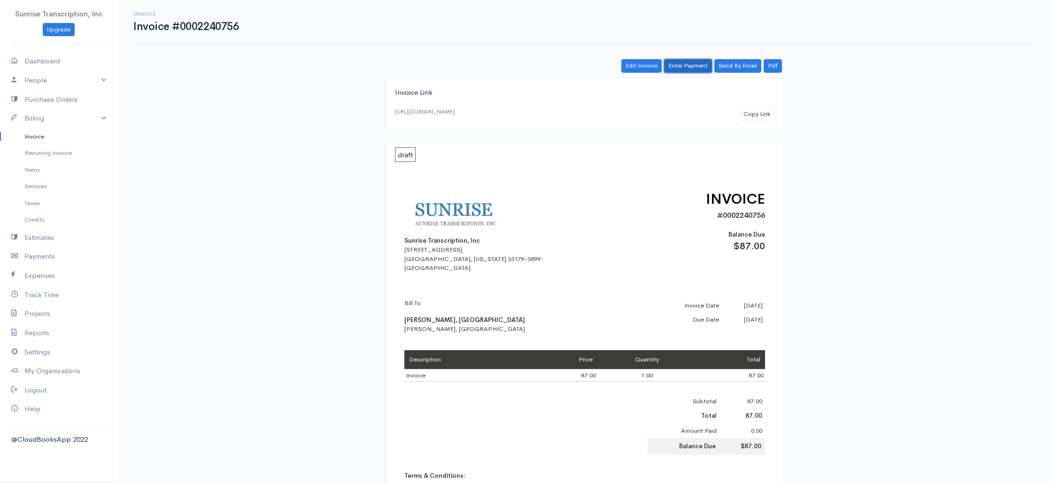
click at [685, 68] on link "Enter Payment" at bounding box center [688, 66] width 48 height 14
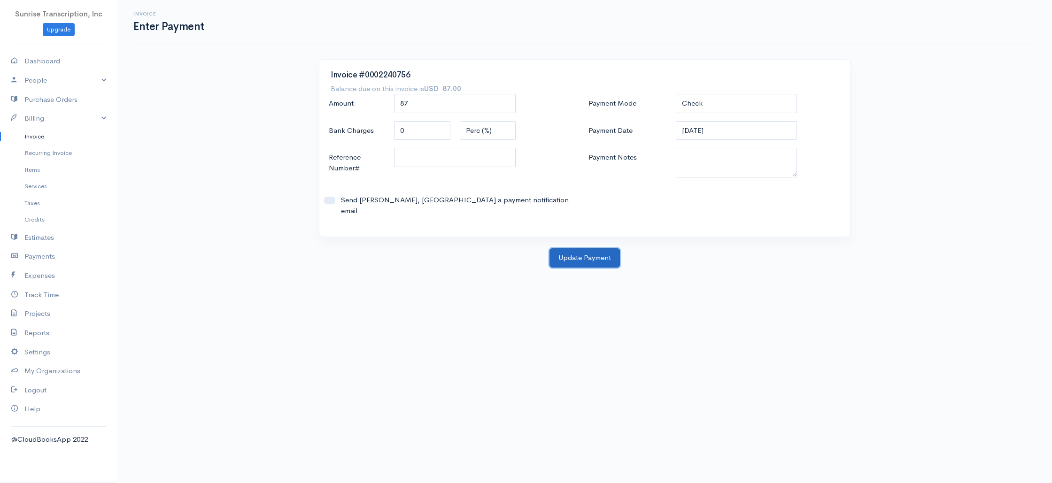
click at [601, 253] on button "Update Payment" at bounding box center [584, 257] width 70 height 19
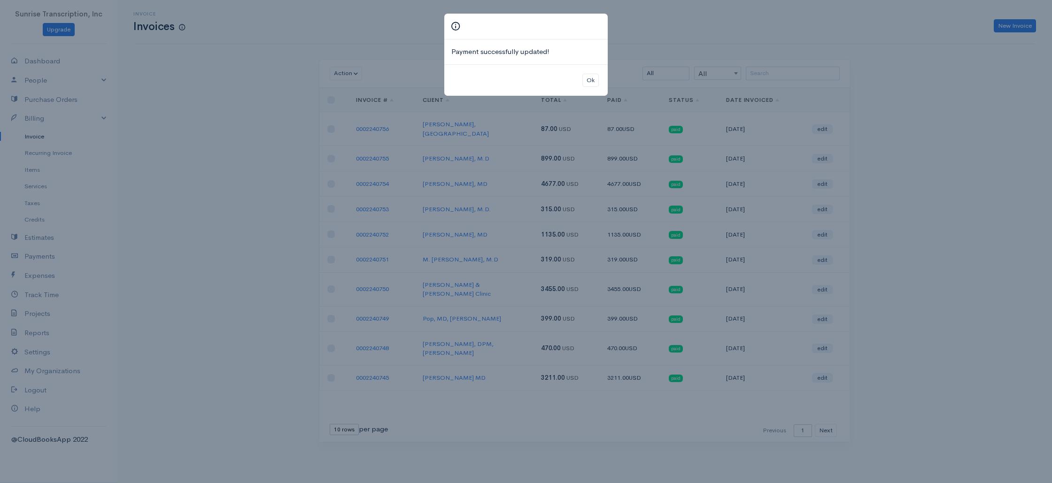
drag, startPoint x: 967, startPoint y: 156, endPoint x: 951, endPoint y: 145, distance: 19.4
click at [966, 156] on div "Payment successfully updated! Ok" at bounding box center [526, 241] width 1052 height 483
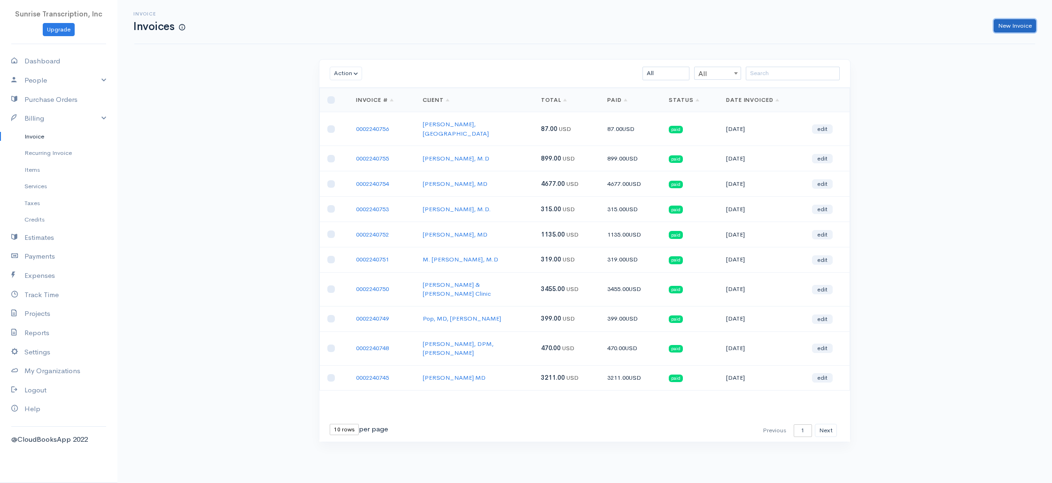
click at [1014, 26] on link "New Invoice" at bounding box center [1015, 26] width 42 height 14
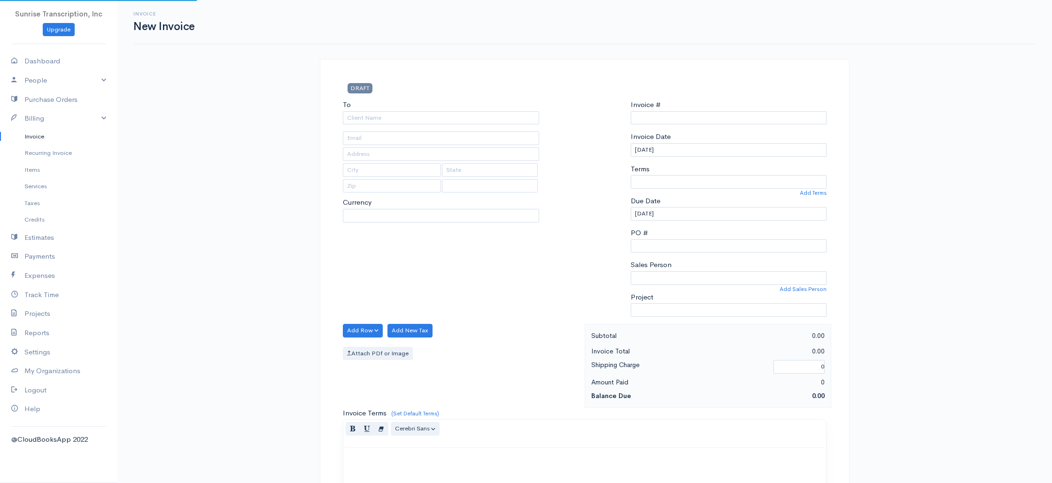
select select "USD"
click at [422, 116] on input "To" at bounding box center [441, 118] width 196 height 14
select select "[GEOGRAPHIC_DATA]"
type input "0002240757"
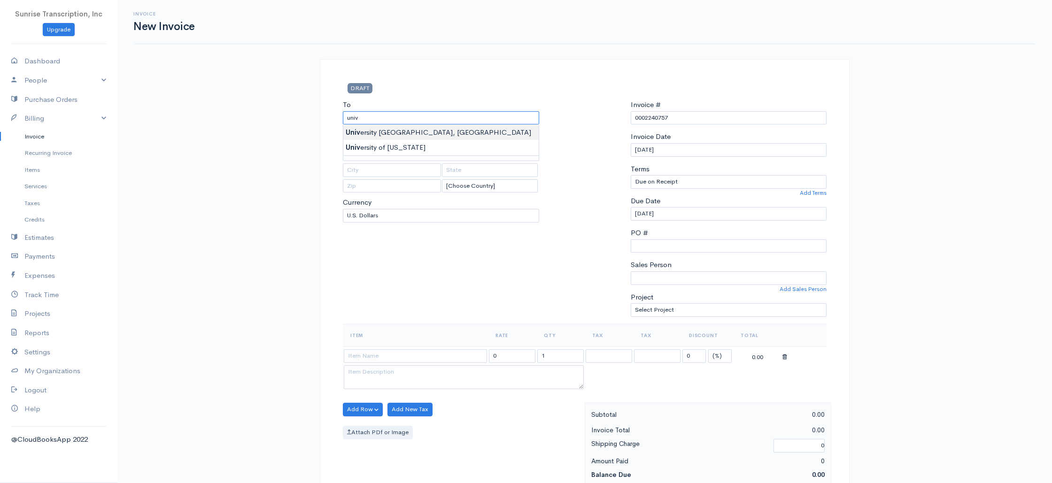
type input "[GEOGRAPHIC_DATA], [GEOGRAPHIC_DATA]"
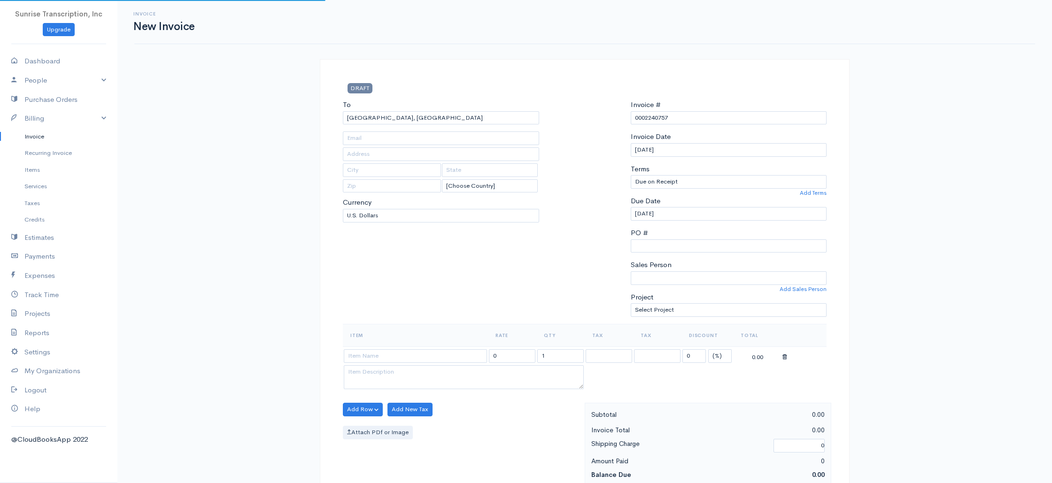
type input "janet@universityfamilymed.com"
click at [468, 83] on h3 "DRAFT" at bounding box center [420, 88] width 155 height 10
click at [431, 363] on td at bounding box center [415, 356] width 145 height 18
click at [429, 357] on input at bounding box center [415, 356] width 143 height 14
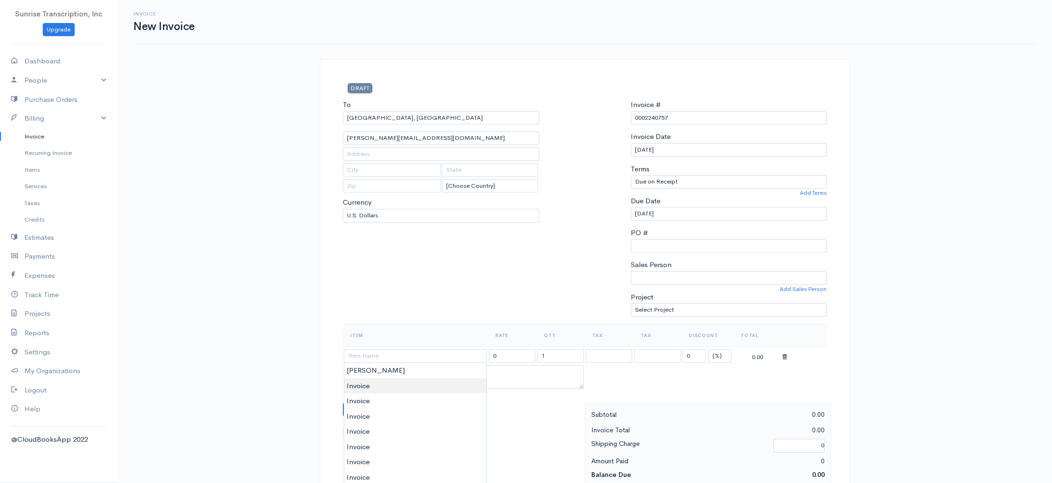
type input "Invoice"
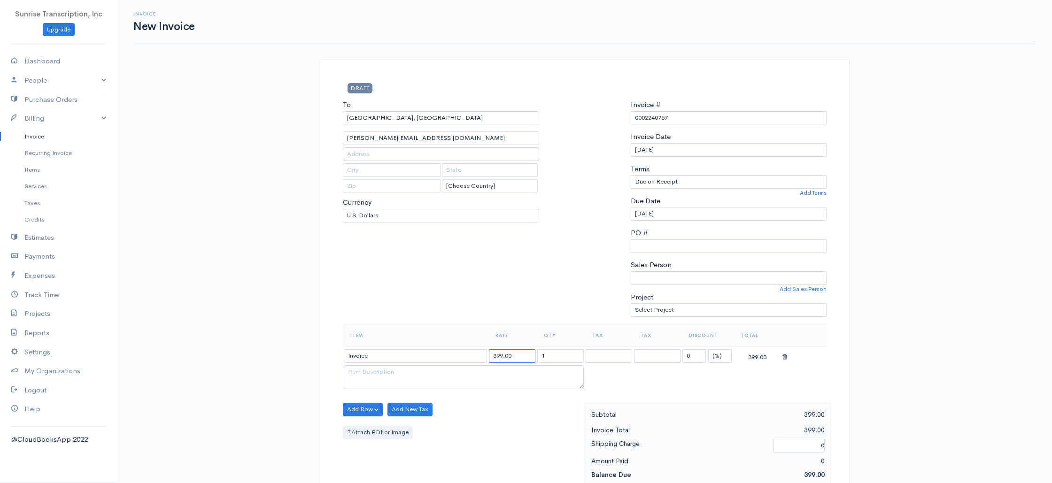
click at [520, 356] on input "399.00" at bounding box center [512, 356] width 46 height 14
type input "1176"
click at [519, 318] on div "To University Family Medicine Center, PA janet@universityfamilymed.com [Choose …" at bounding box center [441, 212] width 206 height 224
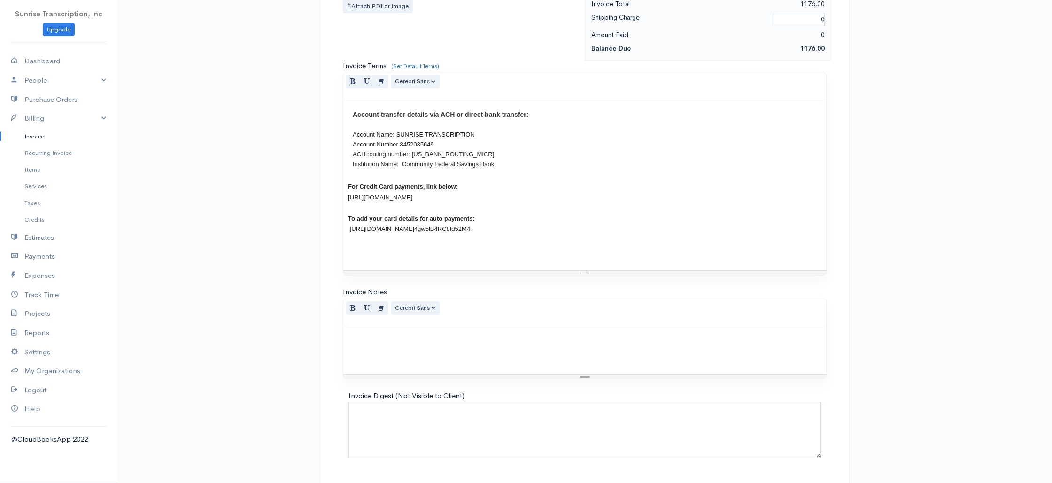
scroll to position [452, 0]
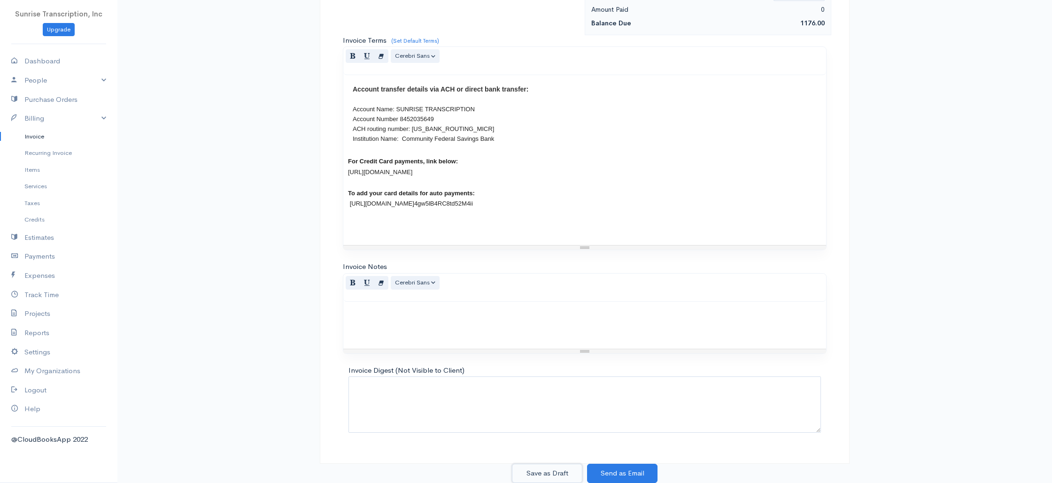
click at [561, 469] on button "Save as Draft" at bounding box center [547, 473] width 70 height 19
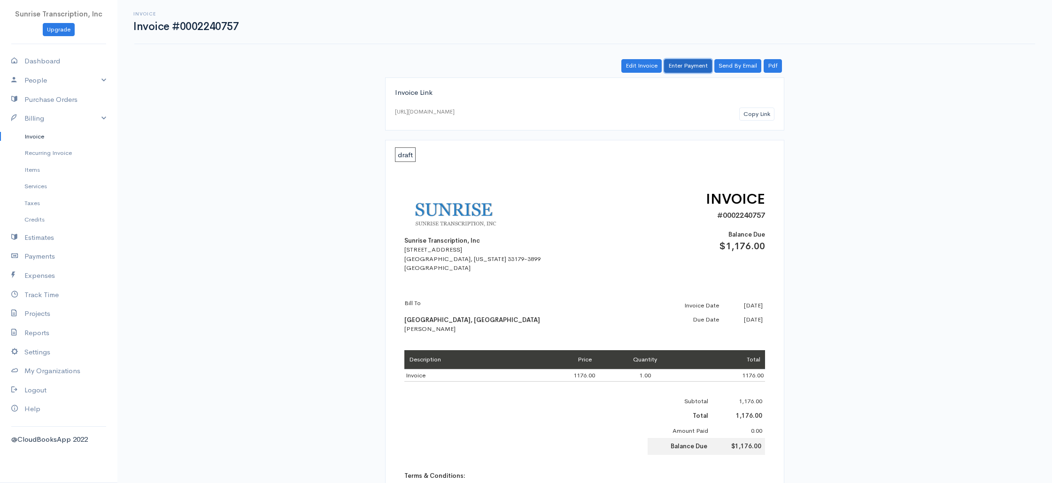
click at [682, 62] on link "Enter Payment" at bounding box center [688, 66] width 48 height 14
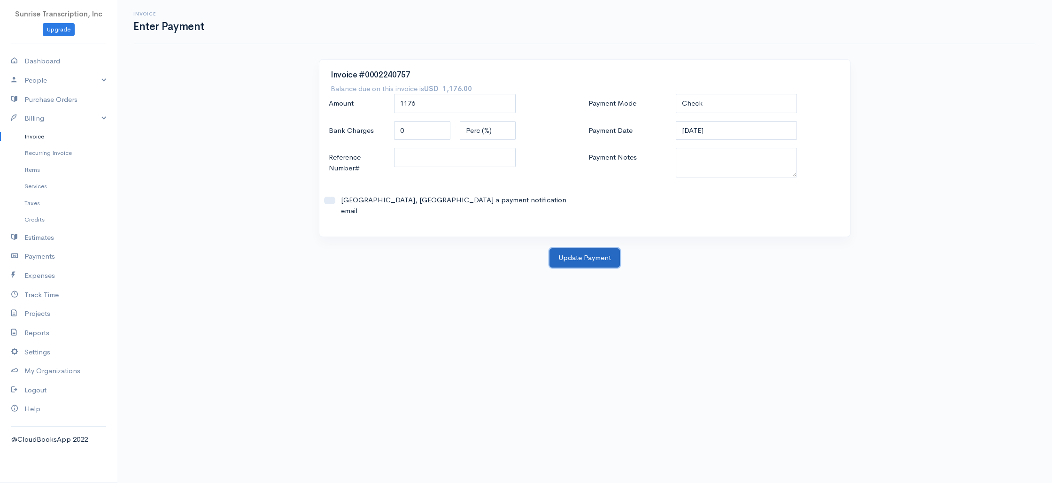
click at [578, 263] on button "Update Payment" at bounding box center [584, 257] width 70 height 19
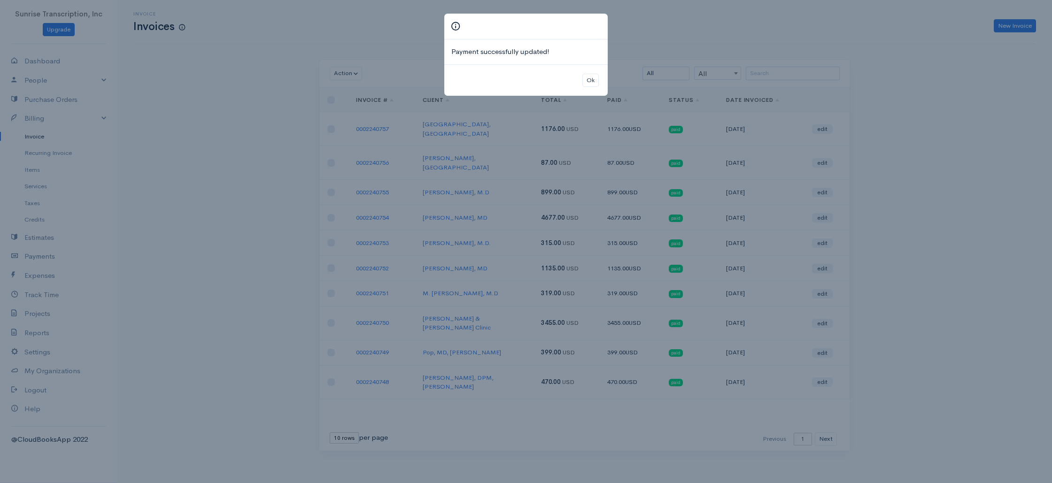
click at [955, 138] on div "Payment successfully updated! Ok" at bounding box center [526, 241] width 1052 height 483
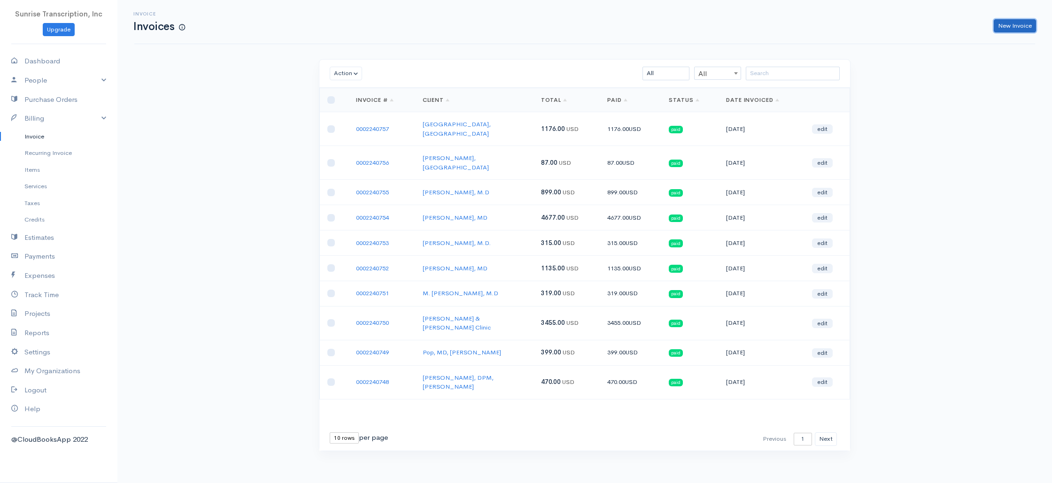
drag, startPoint x: 998, startPoint y: 30, endPoint x: 923, endPoint y: 48, distance: 77.3
click at [998, 30] on link "New Invoice" at bounding box center [1015, 26] width 42 height 14
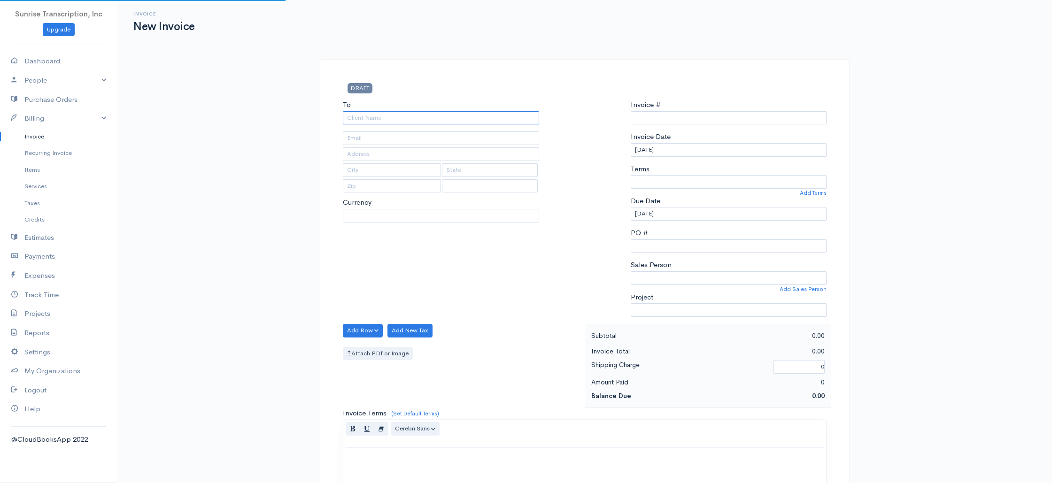
click at [527, 113] on input "To" at bounding box center [441, 118] width 196 height 14
type input "0002240758"
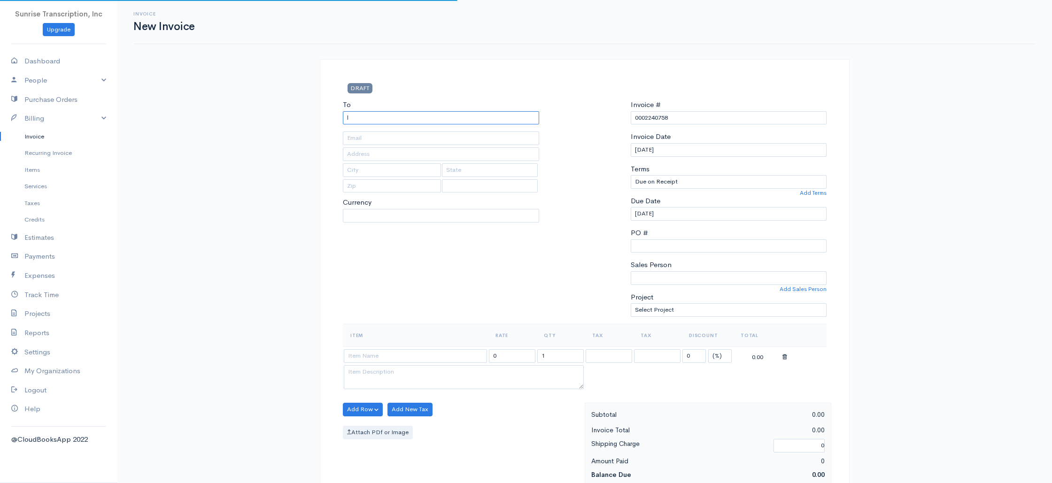
type input "la"
select select "[GEOGRAPHIC_DATA]"
type input "lake"
select select "USD"
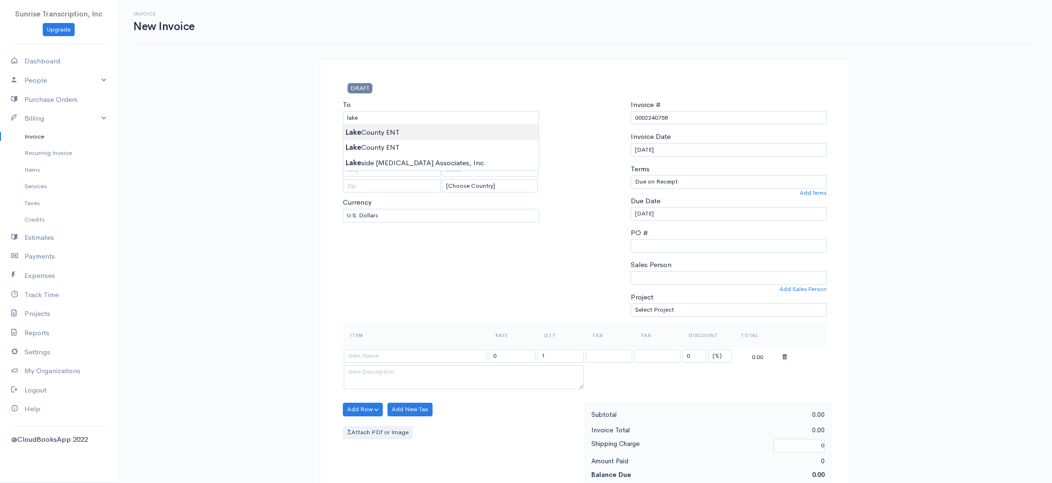
type input "[GEOGRAPHIC_DATA] ENT"
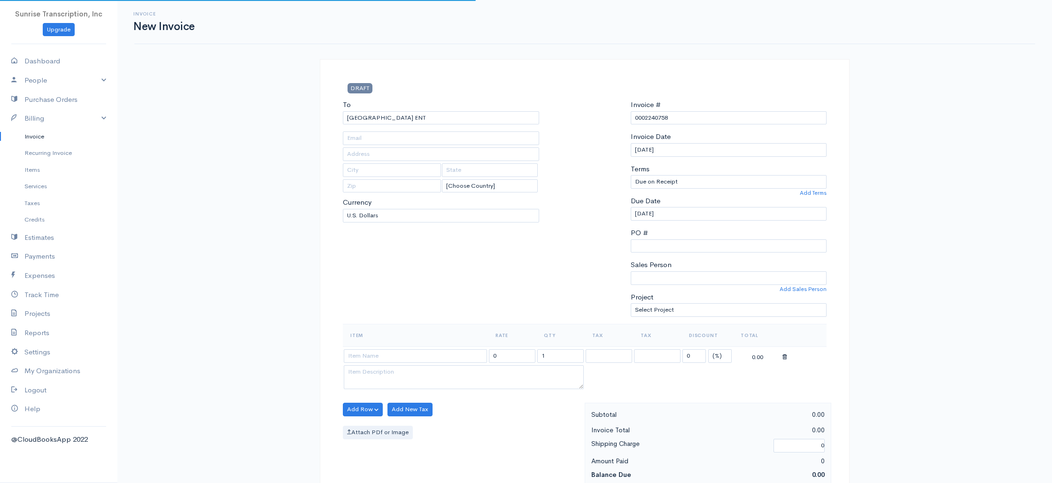
type input "Amanda@lakecountyent.com"
click at [402, 350] on input at bounding box center [415, 356] width 143 height 14
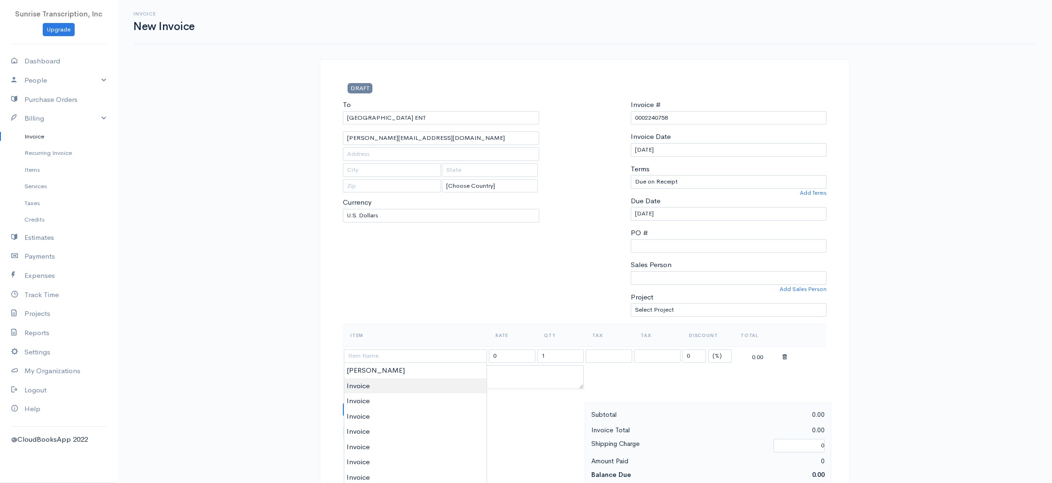
type input "Invoice"
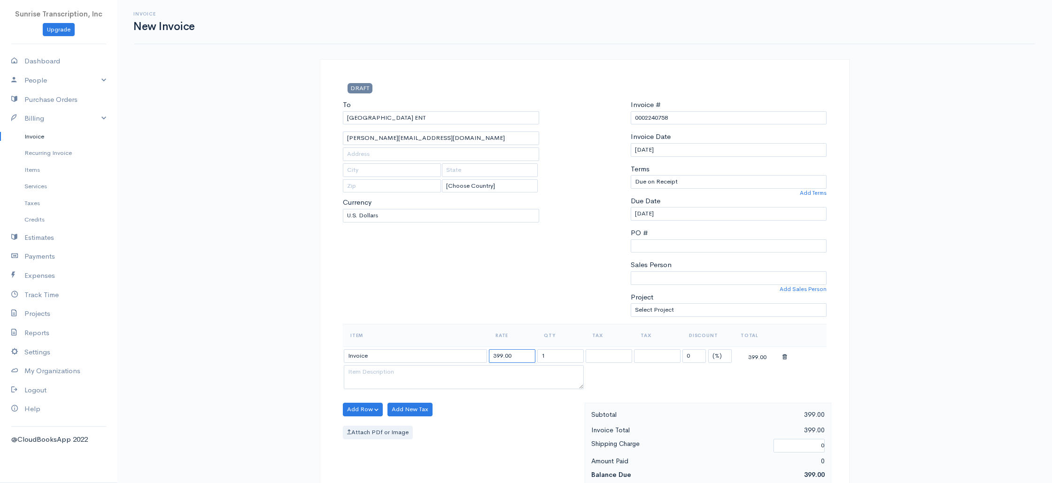
drag, startPoint x: 520, startPoint y: 358, endPoint x: 478, endPoint y: 356, distance: 42.3
click at [480, 357] on tr "Invoice 399.00 1 0 (%) Flat 399.00" at bounding box center [585, 356] width 484 height 18
type input "310"
click at [524, 251] on div "To Lake County ENT Amanda@lakecountyent.com [Choose Country] United States Cana…" at bounding box center [441, 212] width 206 height 224
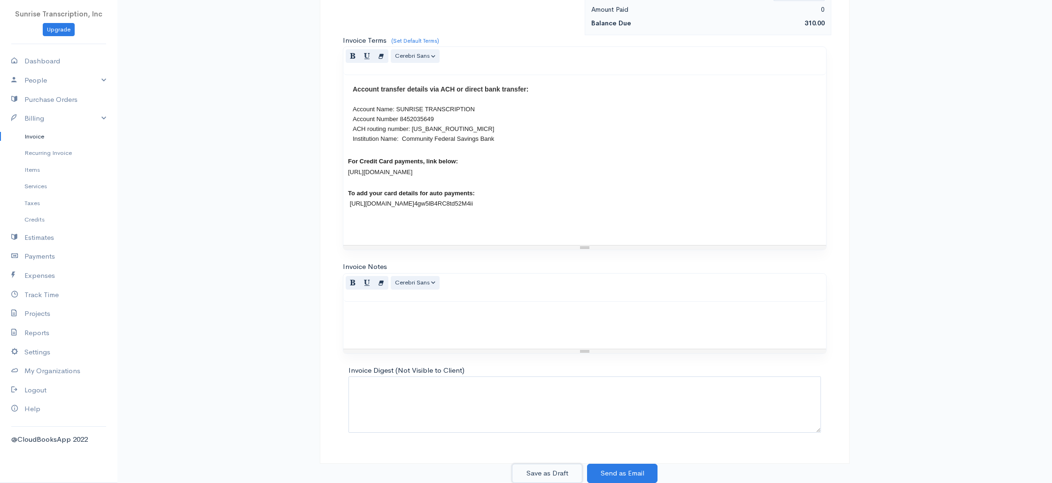
drag, startPoint x: 547, startPoint y: 472, endPoint x: 567, endPoint y: 433, distance: 44.1
click at [547, 472] on button "Save as Draft" at bounding box center [547, 473] width 70 height 19
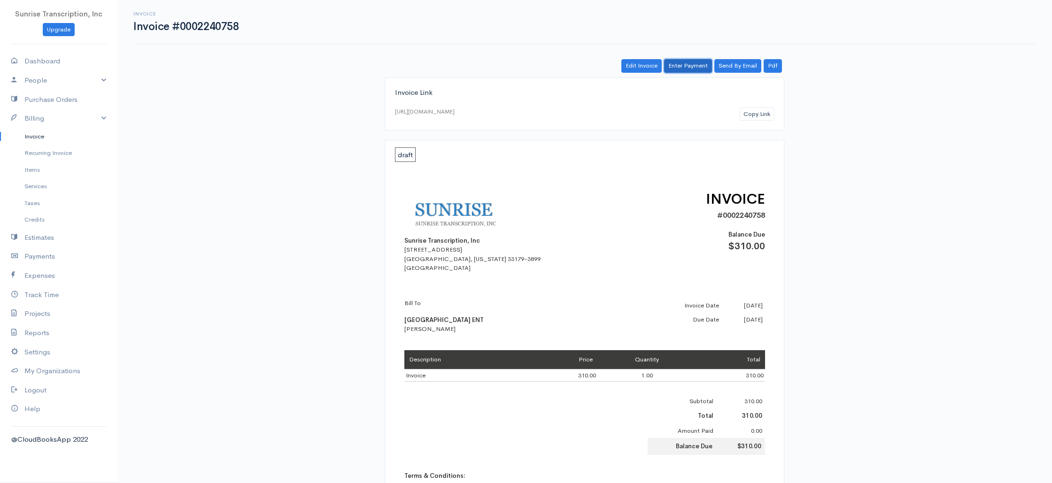
click at [676, 68] on link "Enter Payment" at bounding box center [688, 66] width 48 height 14
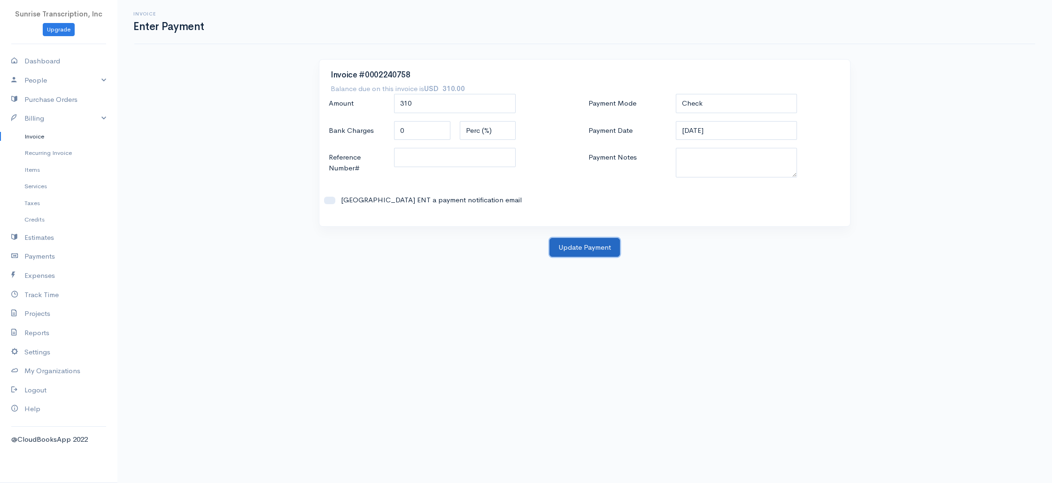
click at [569, 243] on button "Update Payment" at bounding box center [584, 247] width 70 height 19
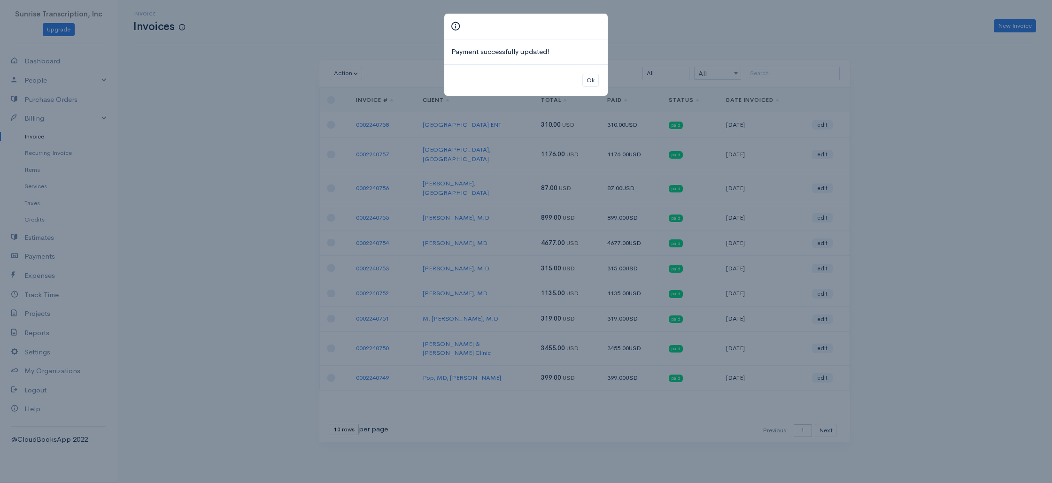
click at [895, 132] on div "Payment successfully updated! Ok" at bounding box center [526, 241] width 1052 height 483
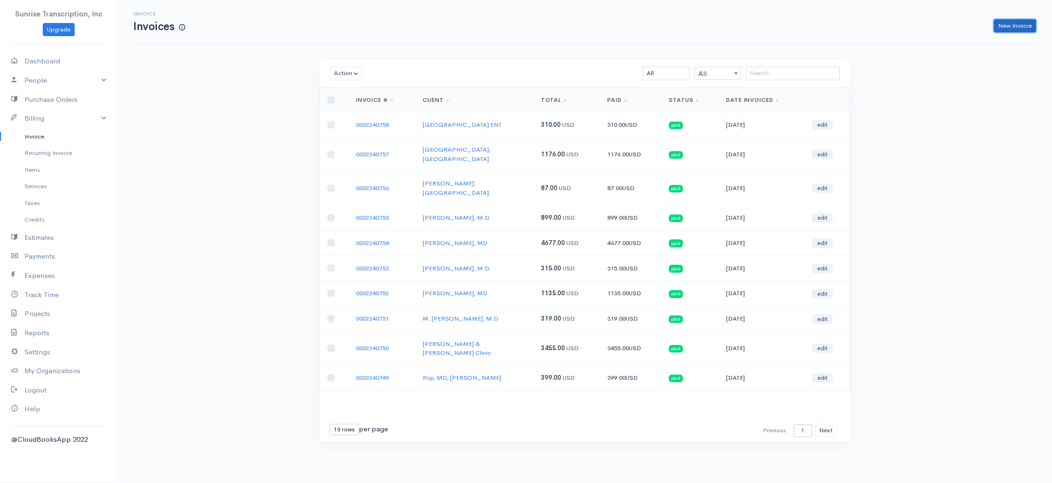
click at [1010, 21] on link "New Invoice" at bounding box center [1015, 26] width 42 height 14
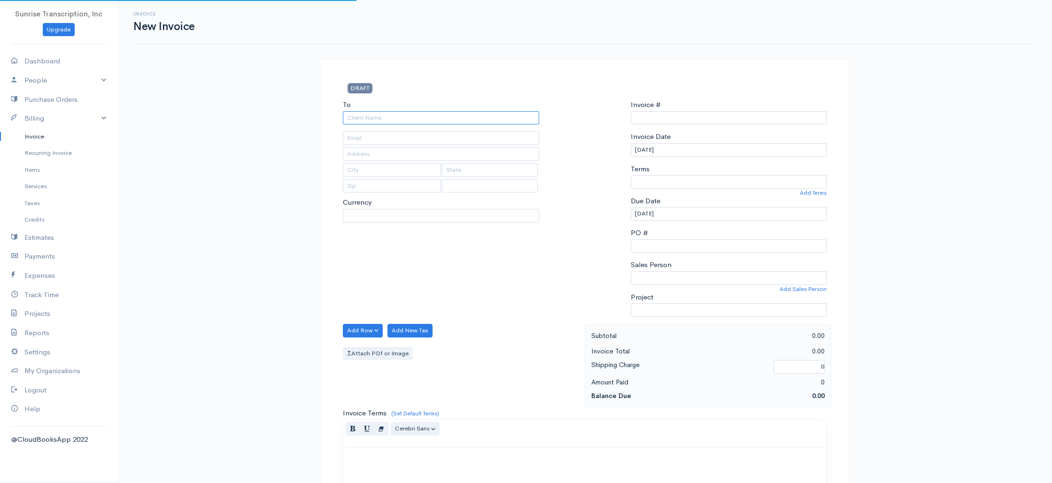
click at [488, 115] on input "To" at bounding box center [441, 118] width 196 height 14
type input "0002240759"
select select "[GEOGRAPHIC_DATA]"
select select "USD"
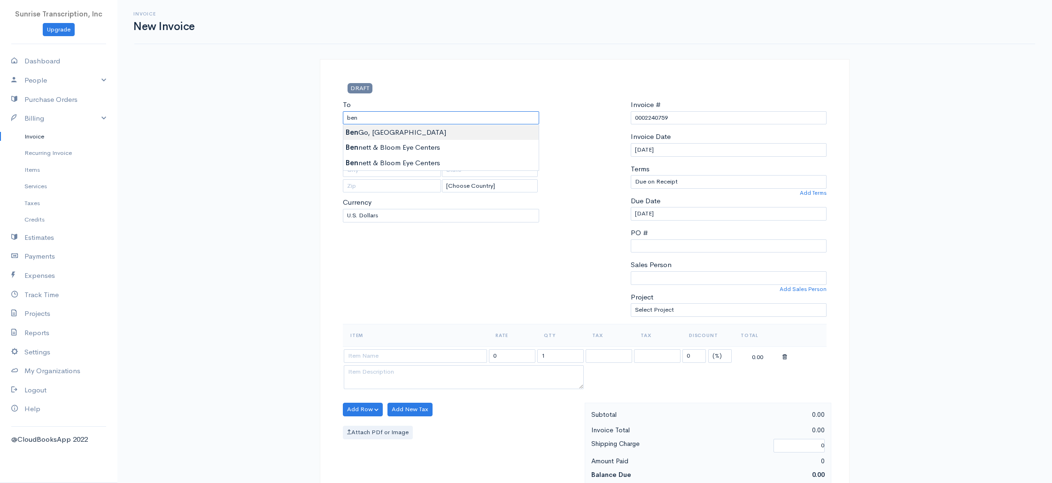
type input "Ben Go, MD"
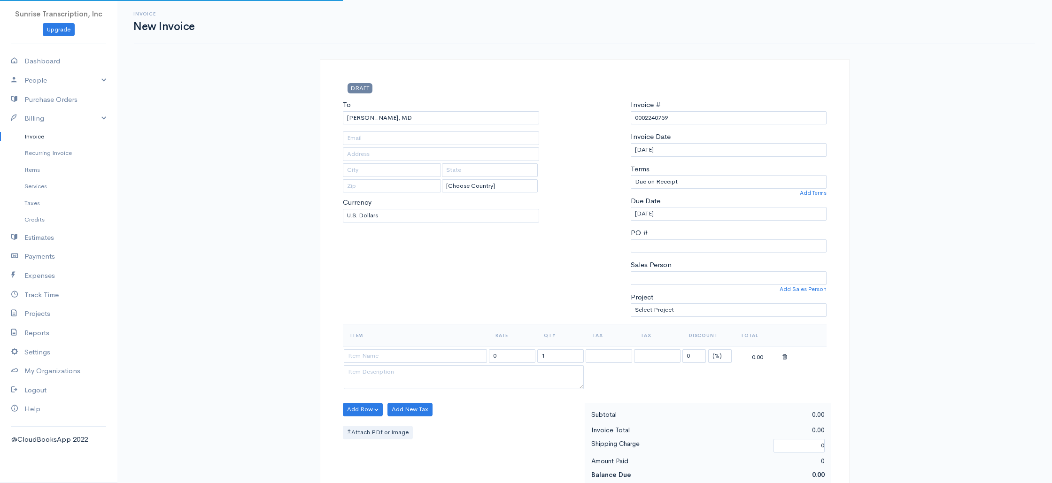
type input "yannybg1@hotmail.com"
click at [398, 358] on input at bounding box center [415, 356] width 143 height 14
click at [377, 356] on input at bounding box center [415, 356] width 143 height 14
click at [380, 360] on input at bounding box center [415, 356] width 143 height 14
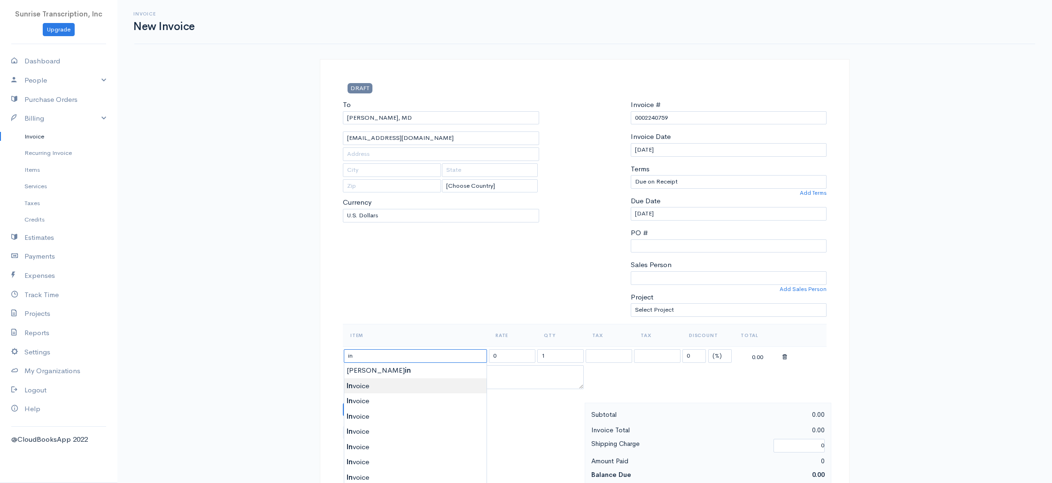
type input "Invoice"
drag, startPoint x: 366, startPoint y: 388, endPoint x: 374, endPoint y: 385, distance: 8.6
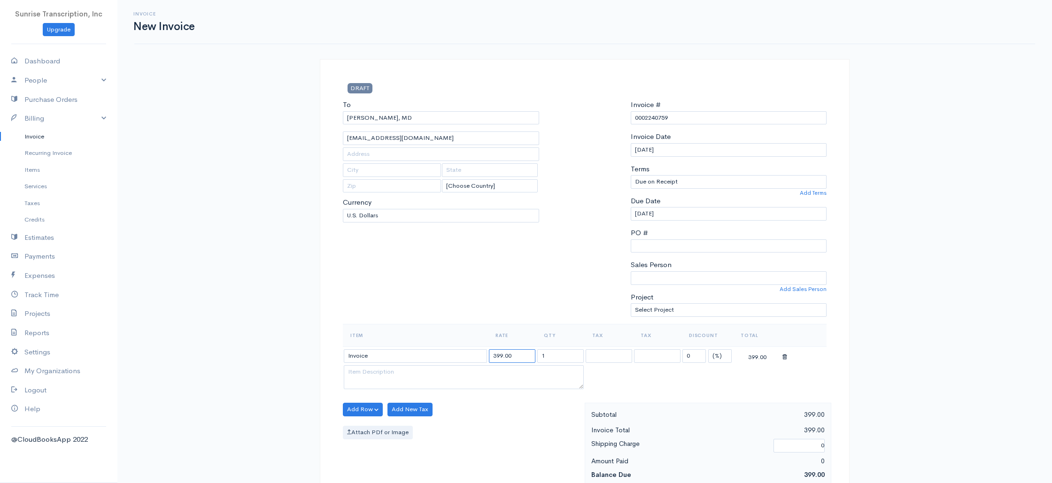
click at [530, 355] on input "399.00" at bounding box center [512, 356] width 46 height 14
type input "550"
click at [533, 293] on div "To Ben Go, MD yannybg1@hotmail.com [Choose Country] United States Canada United…" at bounding box center [441, 212] width 206 height 224
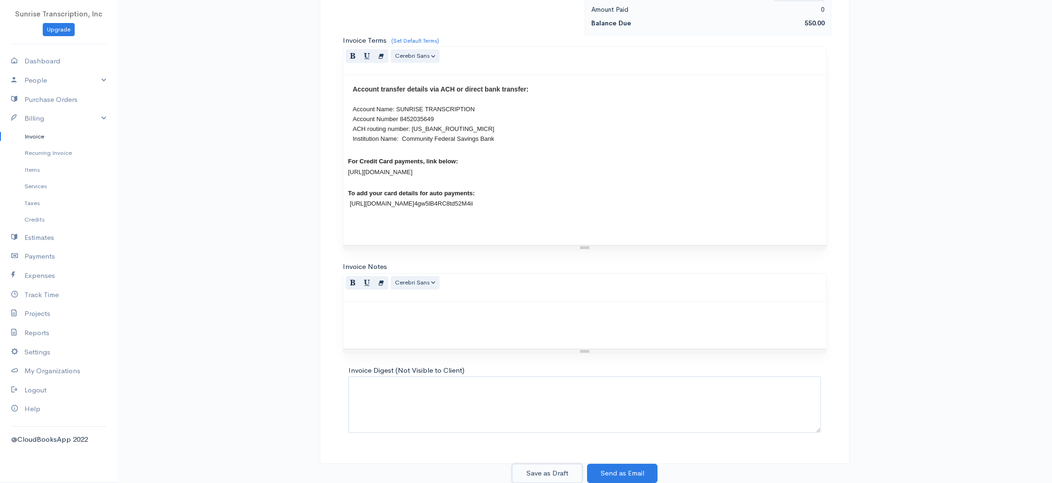
click at [536, 473] on button "Save as Draft" at bounding box center [547, 473] width 70 height 19
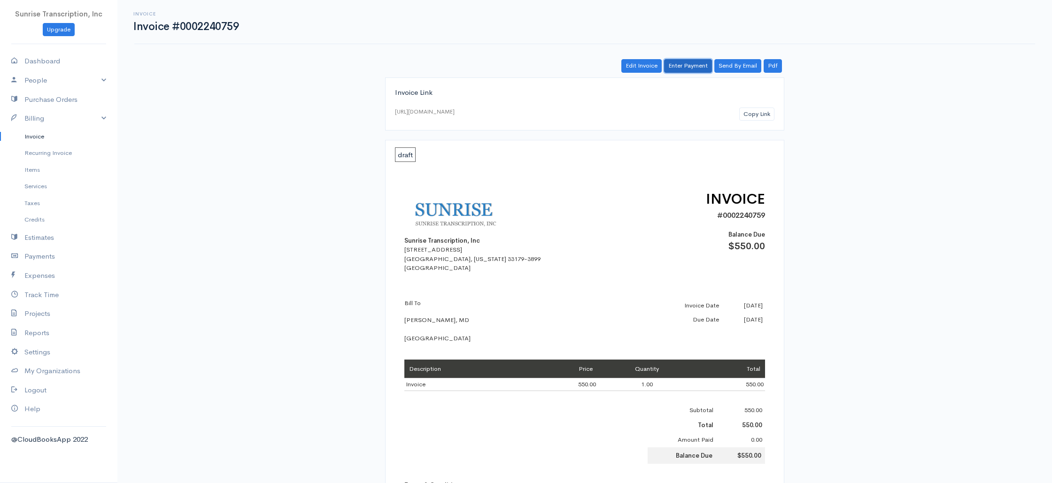
click at [688, 66] on link "Enter Payment" at bounding box center [688, 66] width 48 height 14
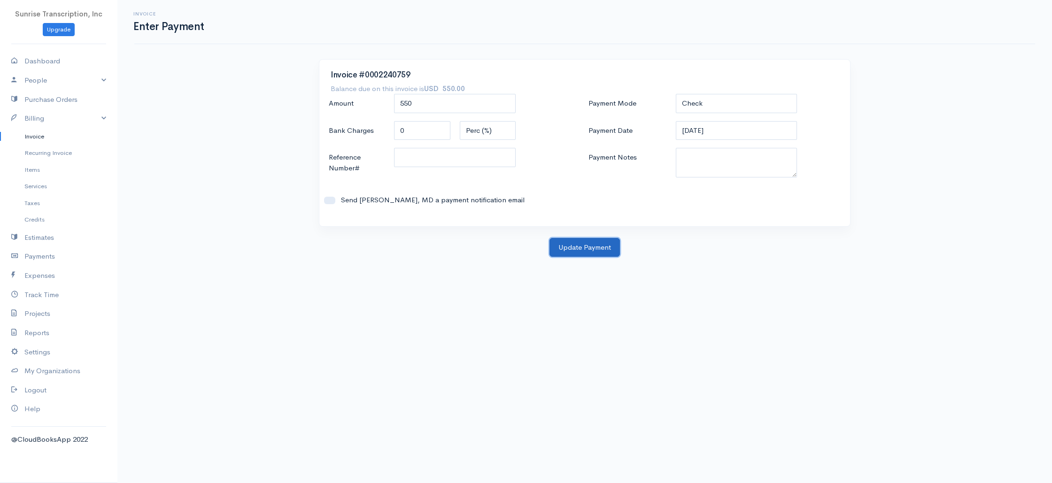
click at [572, 253] on button "Update Payment" at bounding box center [584, 247] width 70 height 19
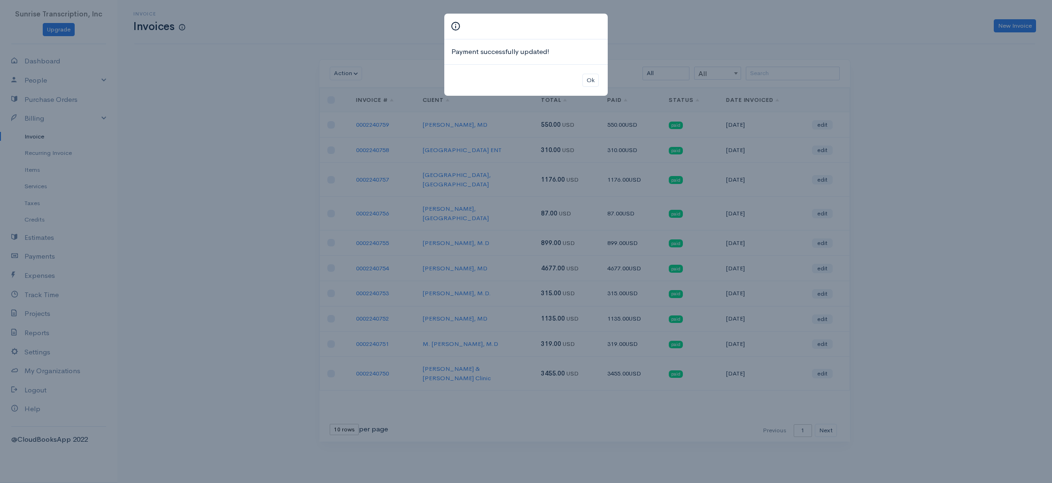
click at [934, 68] on div "Payment successfully updated! Ok" at bounding box center [526, 241] width 1052 height 483
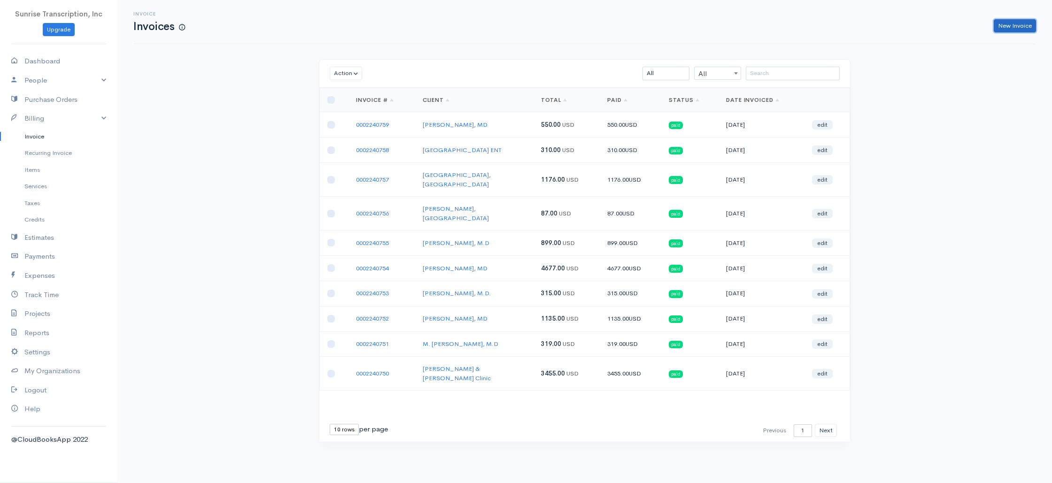
click at [1020, 26] on link "New Invoice" at bounding box center [1015, 26] width 42 height 14
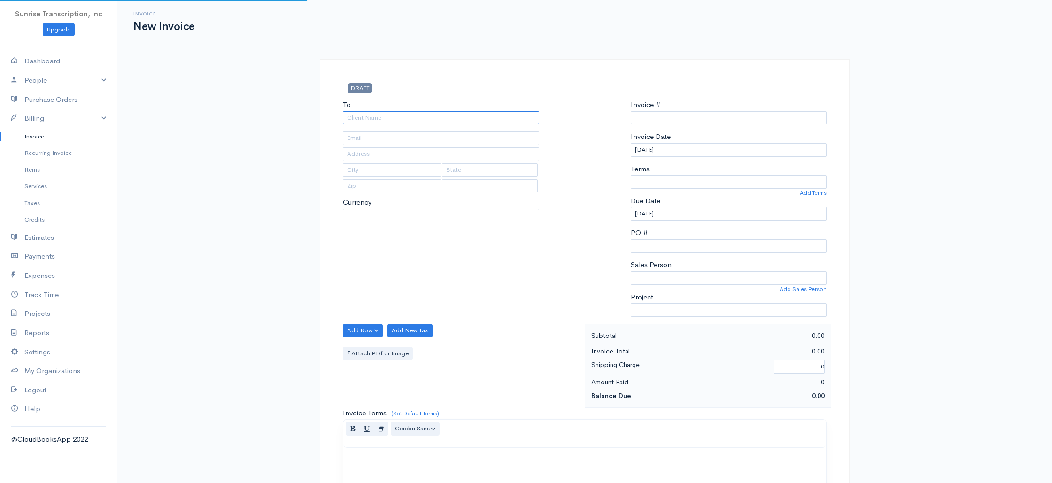
click at [466, 120] on input "To" at bounding box center [441, 118] width 196 height 14
type input "r"
select select "USD"
type input "0002240760"
type input "re"
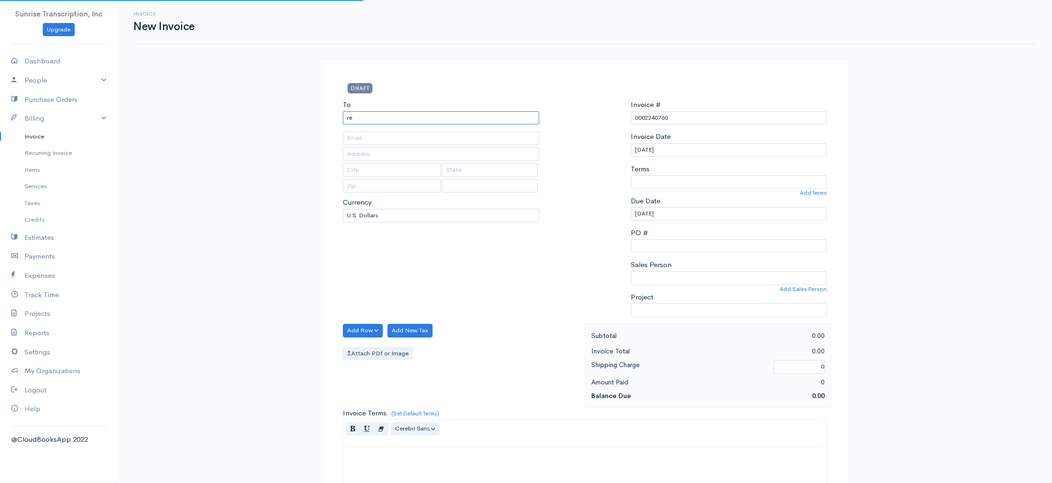
select select "[GEOGRAPHIC_DATA]"
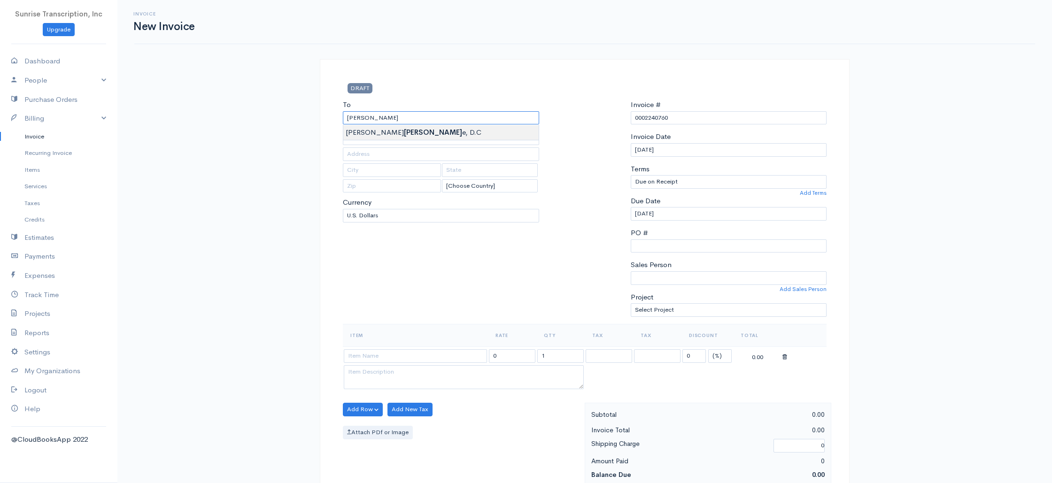
type input "[PERSON_NAME], D.C"
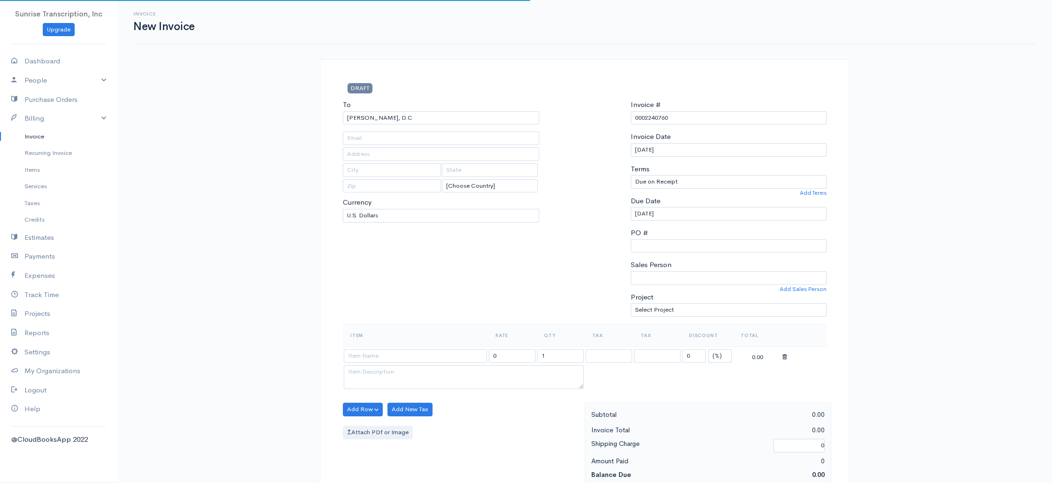
type input "jaxchiro@gmail.com"
click at [435, 355] on input at bounding box center [415, 356] width 143 height 14
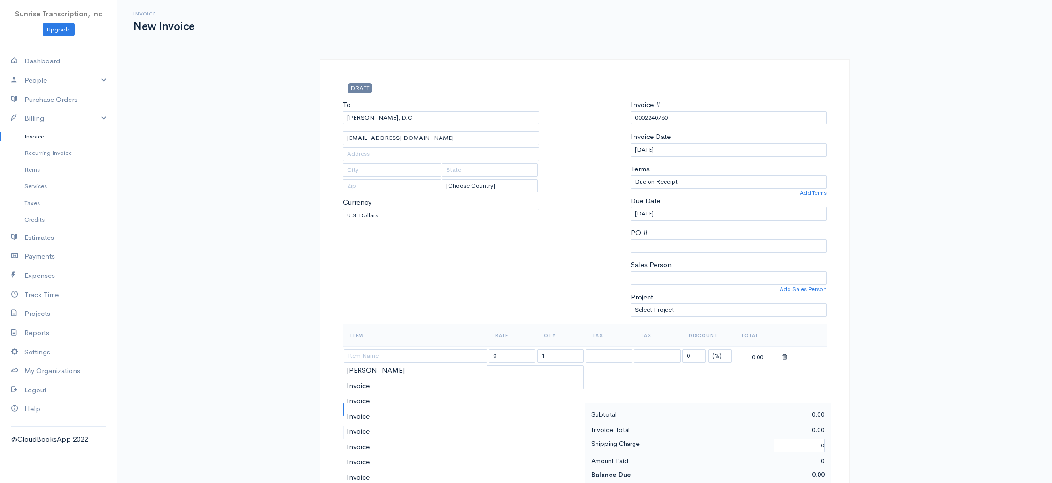
type input "Invoice"
click at [529, 354] on input "399.00" at bounding box center [512, 356] width 46 height 14
type input "376"
click at [516, 312] on div "To Christopher B. Renne, D.C jaxchiro@gmail.com [Choose Country] United States …" at bounding box center [441, 212] width 206 height 224
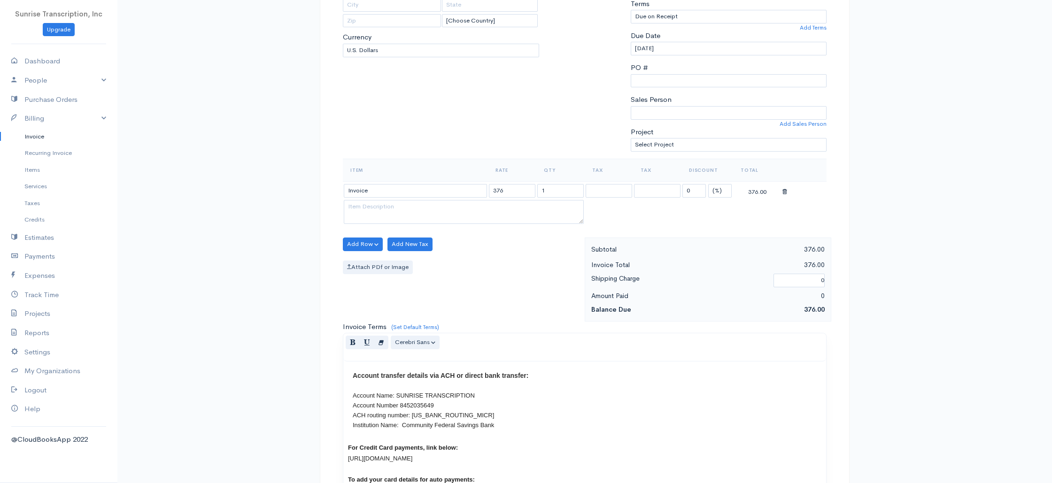
scroll to position [452, 0]
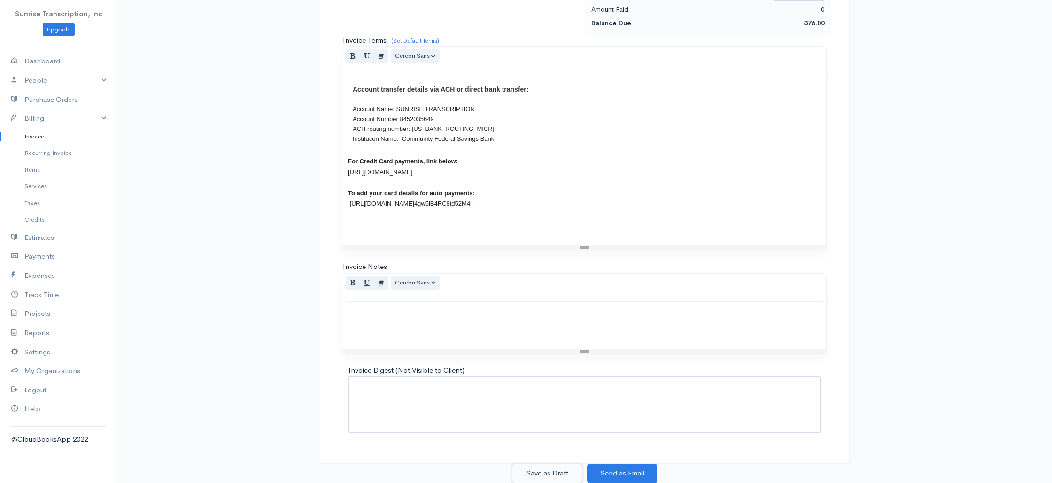
click at [546, 472] on button "Save as Draft" at bounding box center [547, 473] width 70 height 19
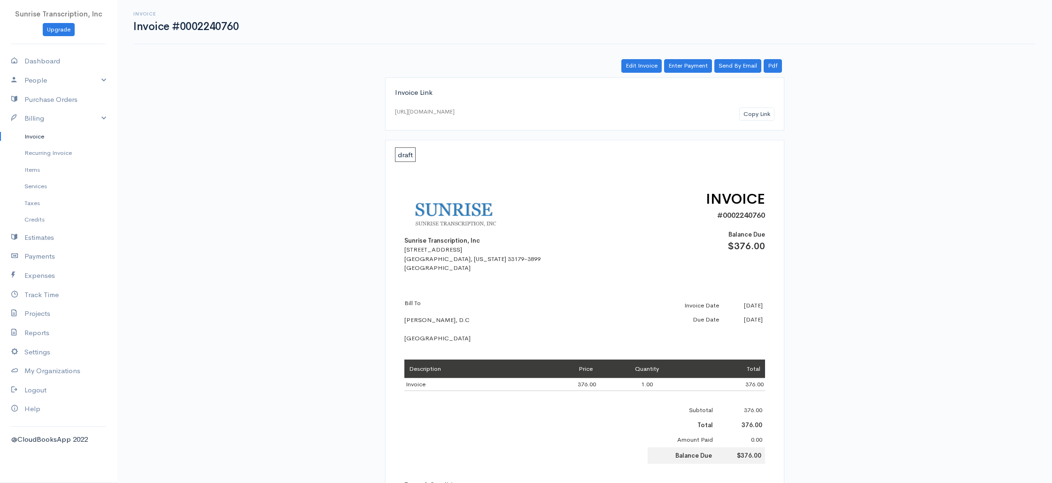
click at [686, 73] on div "Edit Invoice Enter Payment Send By Email Pdf Invoice Link https://www.cloudbook…" at bounding box center [584, 392] width 563 height 666
drag, startPoint x: 685, startPoint y: 67, endPoint x: 678, endPoint y: 75, distance: 11.0
click at [685, 67] on link "Enter Payment" at bounding box center [688, 66] width 48 height 14
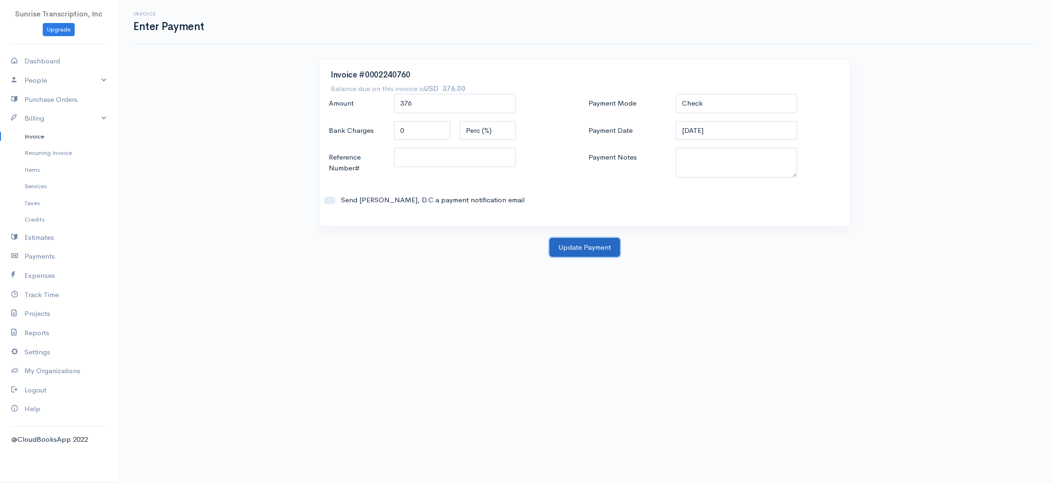
click at [595, 255] on button "Update Payment" at bounding box center [584, 247] width 70 height 19
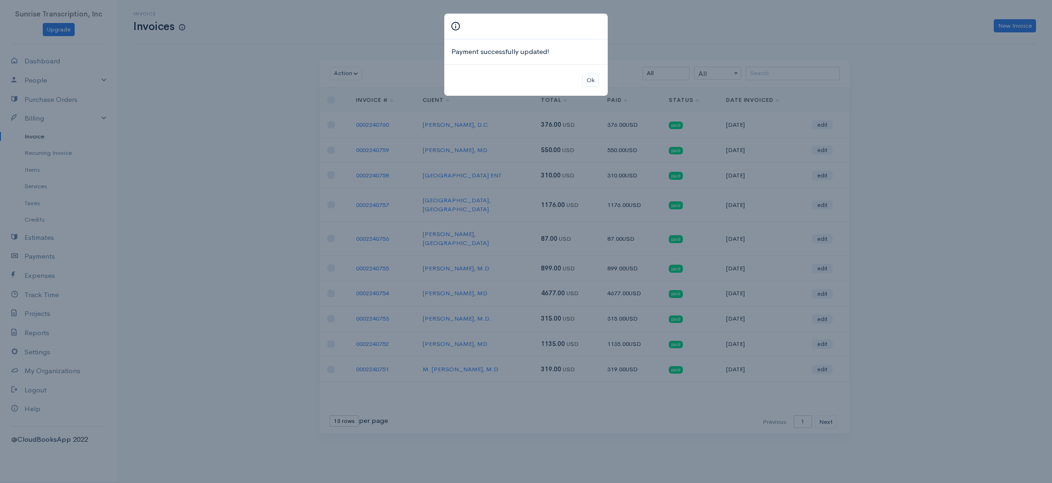
click at [945, 79] on div "Payment successfully updated! Ok" at bounding box center [526, 241] width 1052 height 483
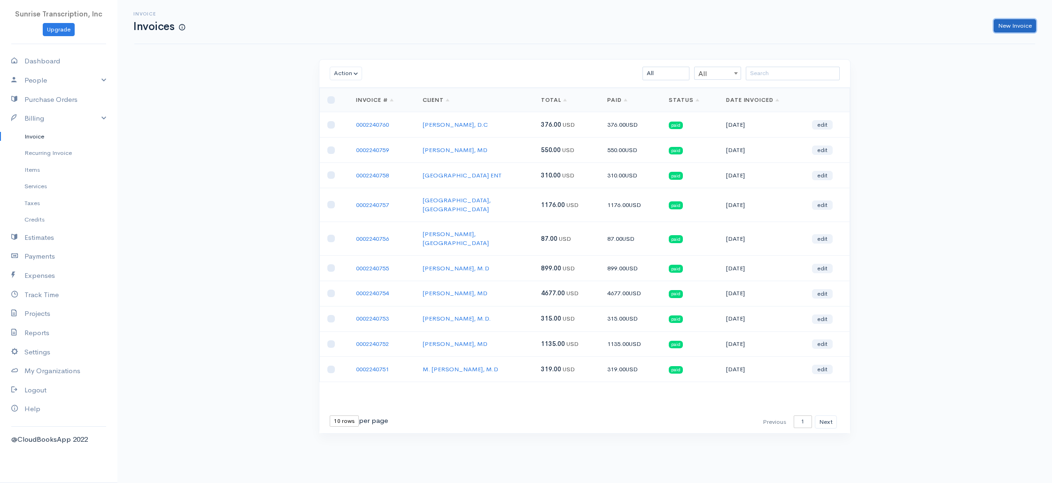
click at [1020, 26] on link "New Invoice" at bounding box center [1015, 26] width 42 height 14
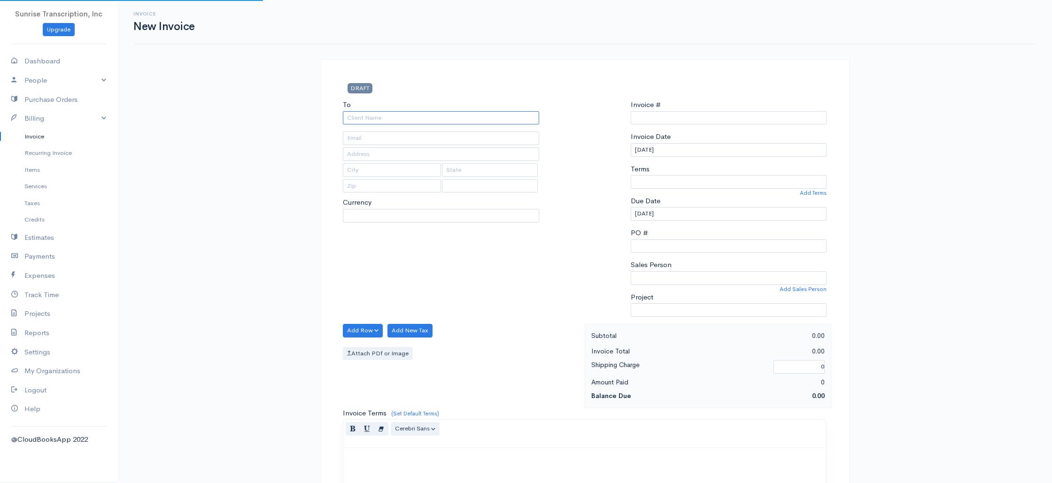
select select "[GEOGRAPHIC_DATA]"
select select "USD"
type input "0002240761"
click at [502, 119] on input "To" at bounding box center [441, 118] width 196 height 14
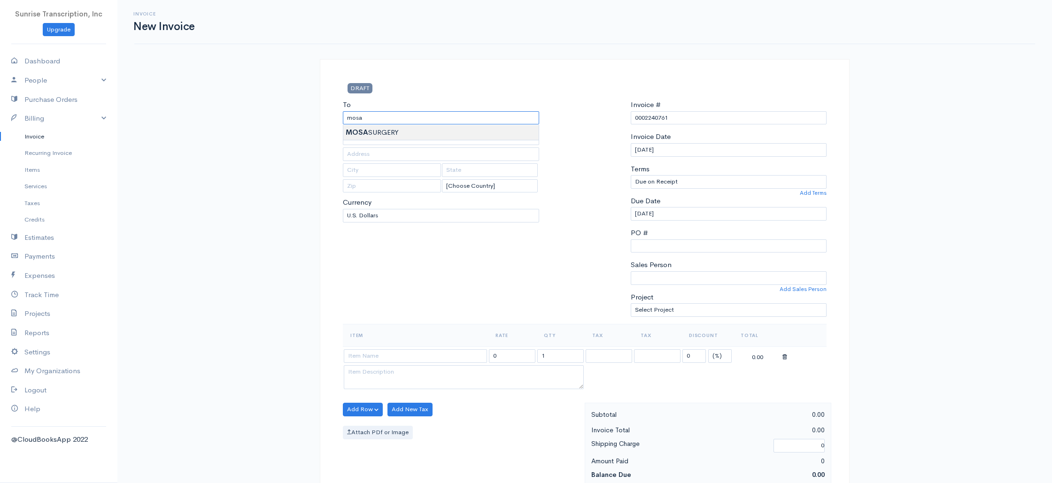
type input "MOSA SURGERY"
drag, startPoint x: 413, startPoint y: 136, endPoint x: 414, endPoint y: 141, distance: 4.8
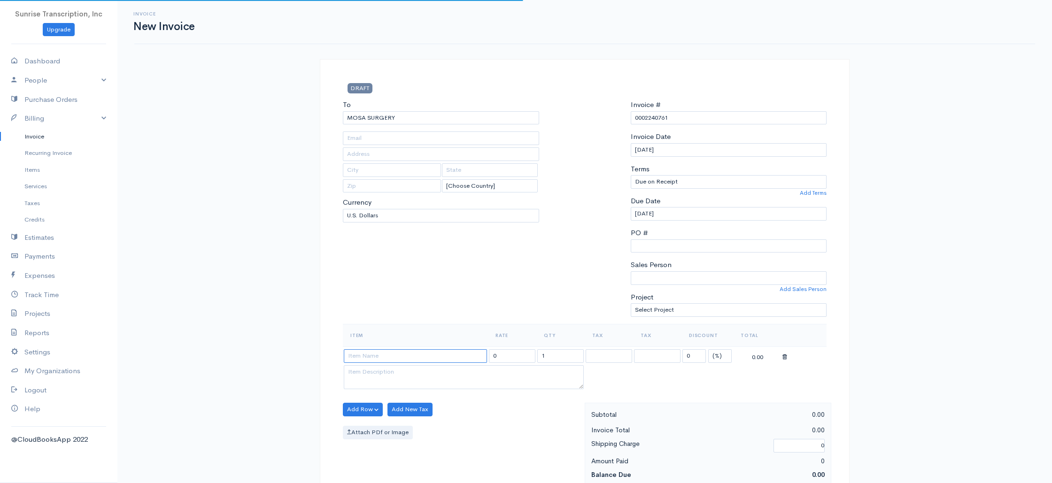
click at [405, 357] on input at bounding box center [415, 356] width 143 height 14
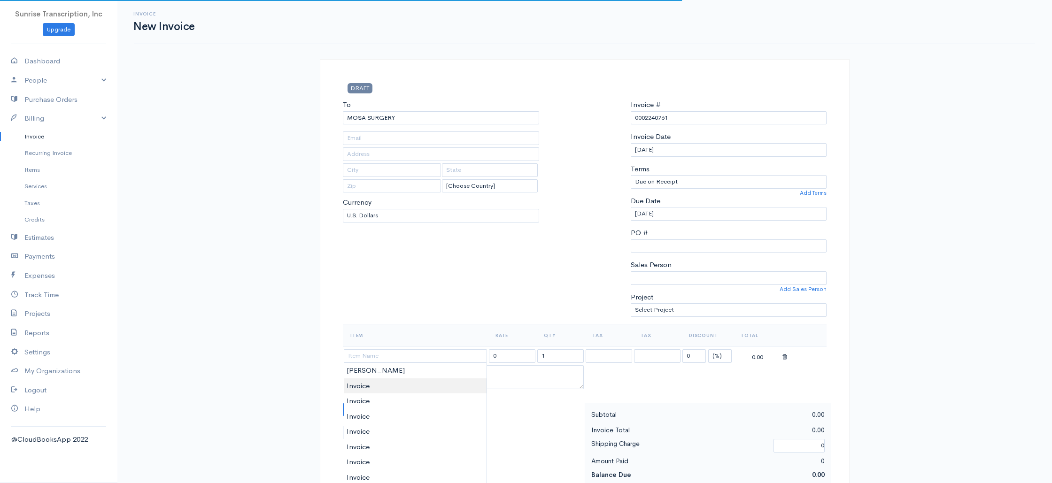
type input "Invoice"
type input "399.00"
drag, startPoint x: 377, startPoint y: 387, endPoint x: 434, endPoint y: 377, distance: 57.8
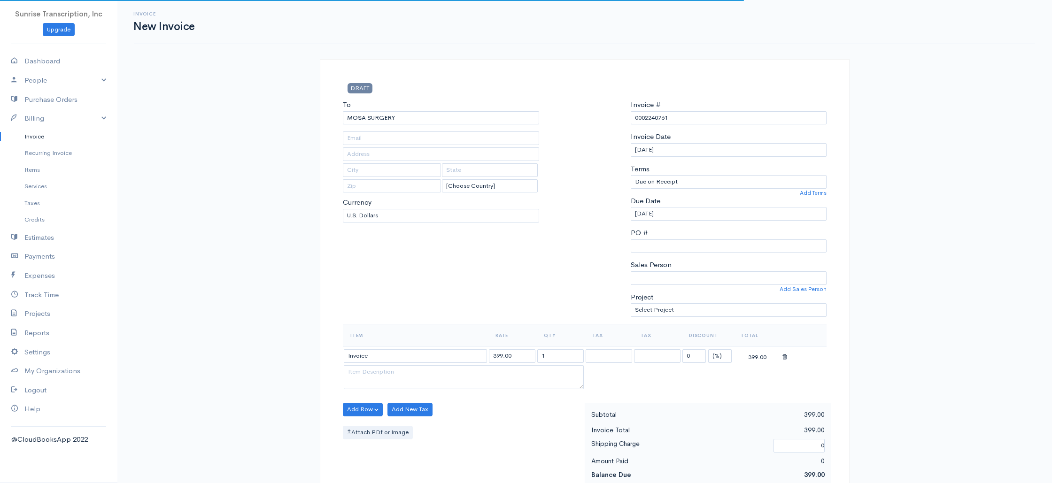
type input "casey@mosasurgery.com"
click at [522, 354] on input "399.00" at bounding box center [512, 356] width 46 height 14
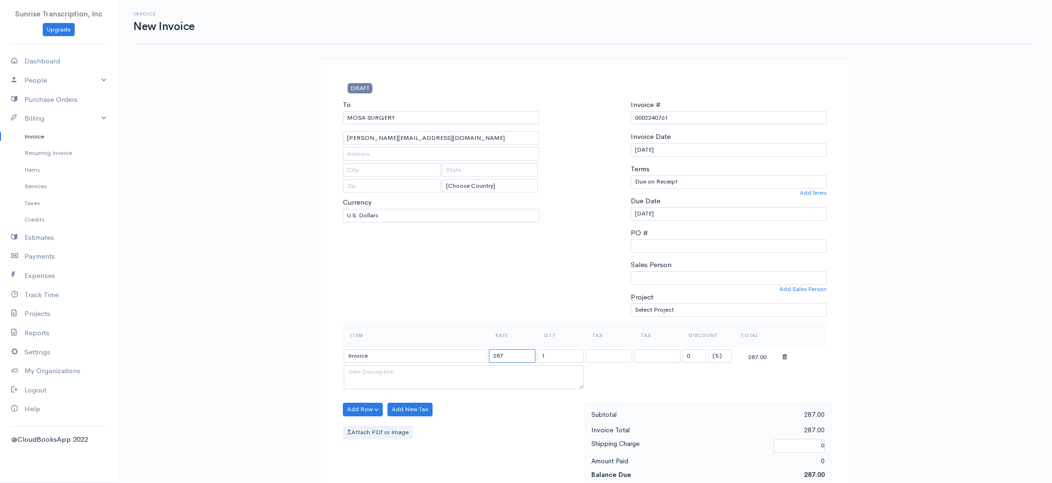
type input "287"
click at [516, 316] on div "To MOSA SURGERY casey@mosasurgery.com [Choose Country] United States Canada Uni…" at bounding box center [441, 212] width 206 height 224
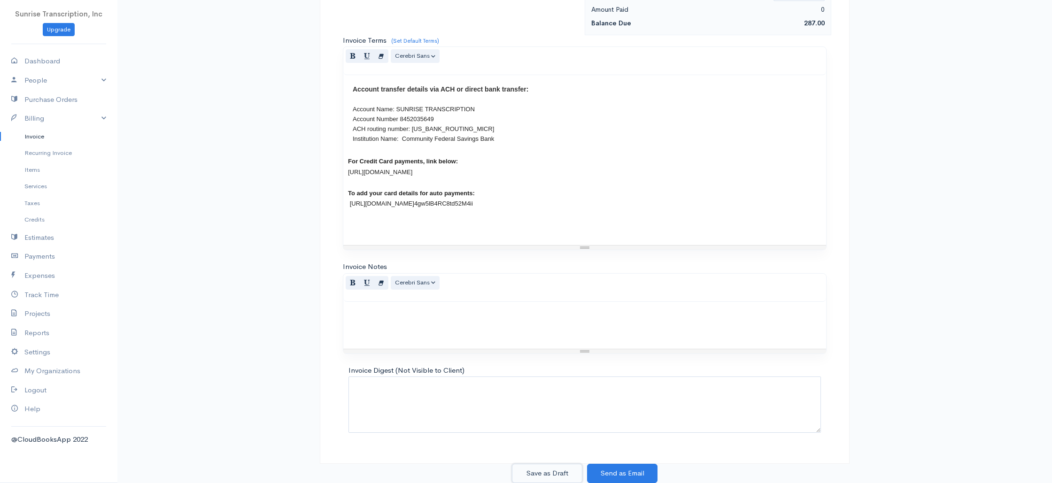
click at [552, 469] on button "Save as Draft" at bounding box center [547, 473] width 70 height 19
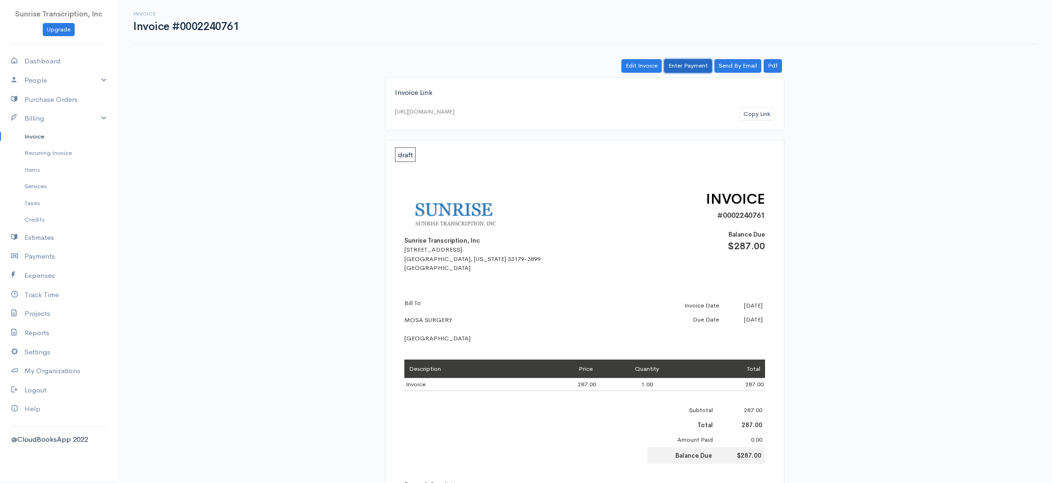
click at [684, 65] on link "Enter Payment" at bounding box center [688, 66] width 48 height 14
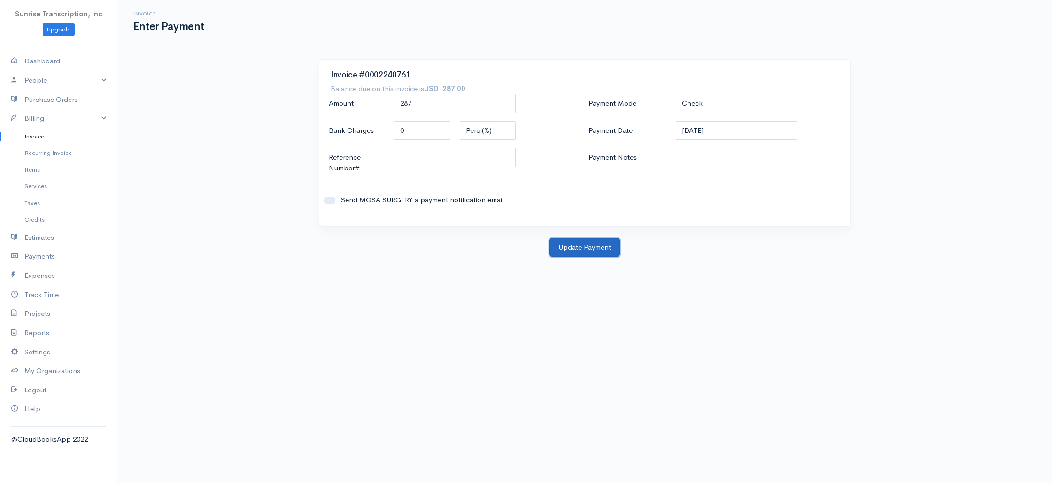
click at [583, 249] on button "Update Payment" at bounding box center [584, 247] width 70 height 19
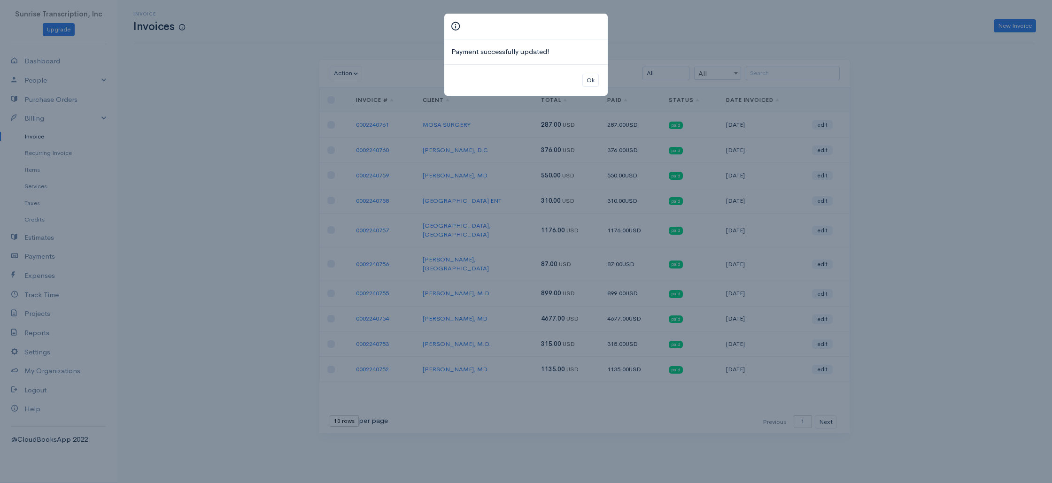
click at [898, 136] on div "Payment successfully updated! Ok" at bounding box center [526, 241] width 1052 height 483
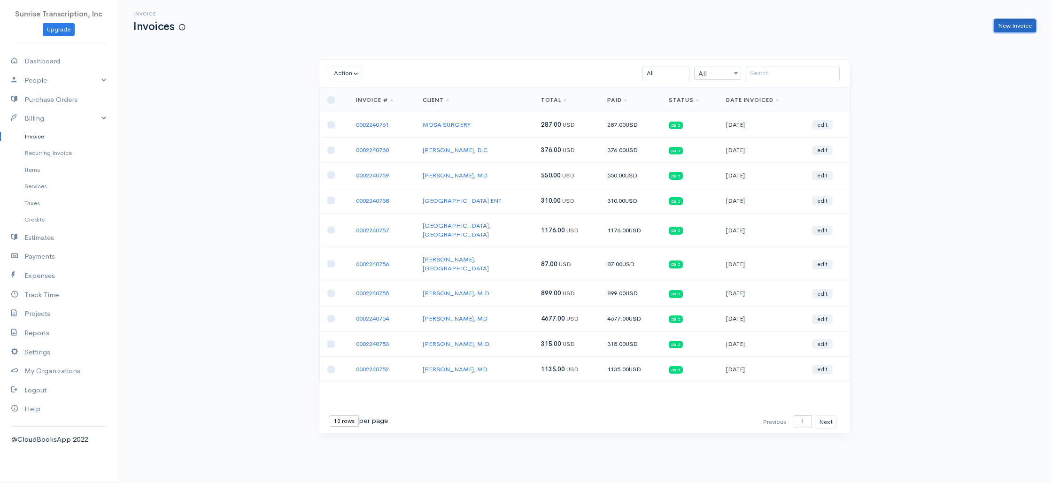
drag, startPoint x: 1005, startPoint y: 25, endPoint x: 925, endPoint y: 42, distance: 81.5
click at [1005, 25] on link "New Invoice" at bounding box center [1015, 26] width 42 height 14
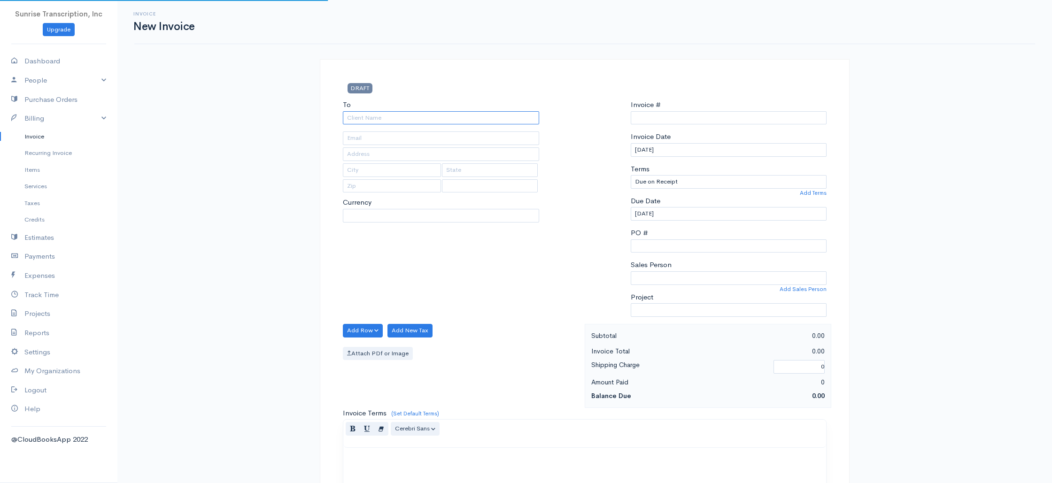
click at [430, 119] on input "To" at bounding box center [441, 118] width 196 height 14
select select "[GEOGRAPHIC_DATA]"
type input "g"
type input "0002240762"
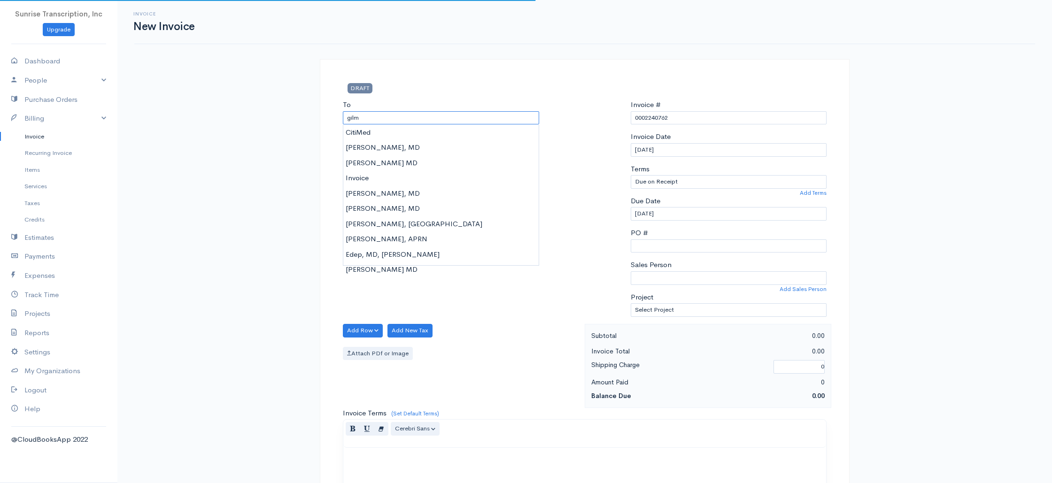
type input "gilmo"
select select "USD"
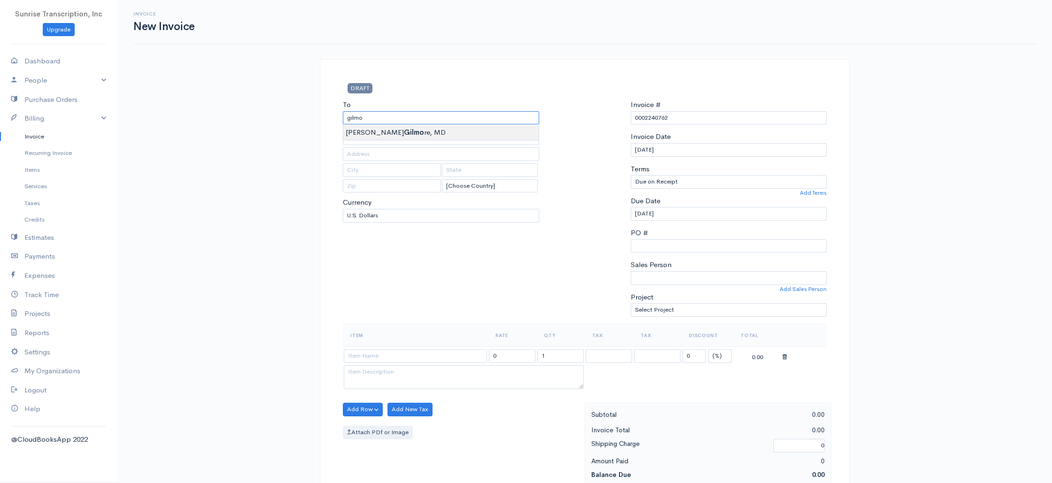
type input "[PERSON_NAME], MD"
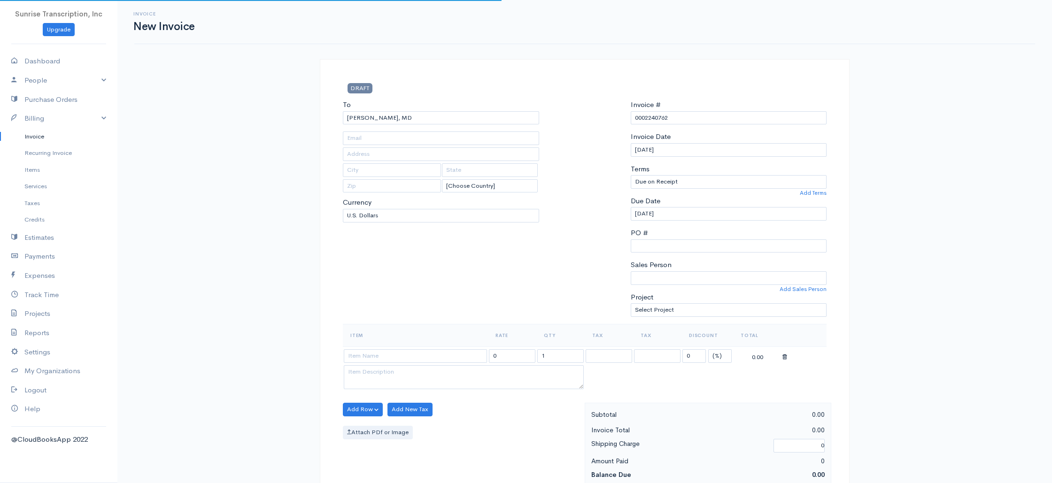
type input "nrobinson@panhandleortho.com"
click at [399, 356] on input at bounding box center [415, 356] width 143 height 14
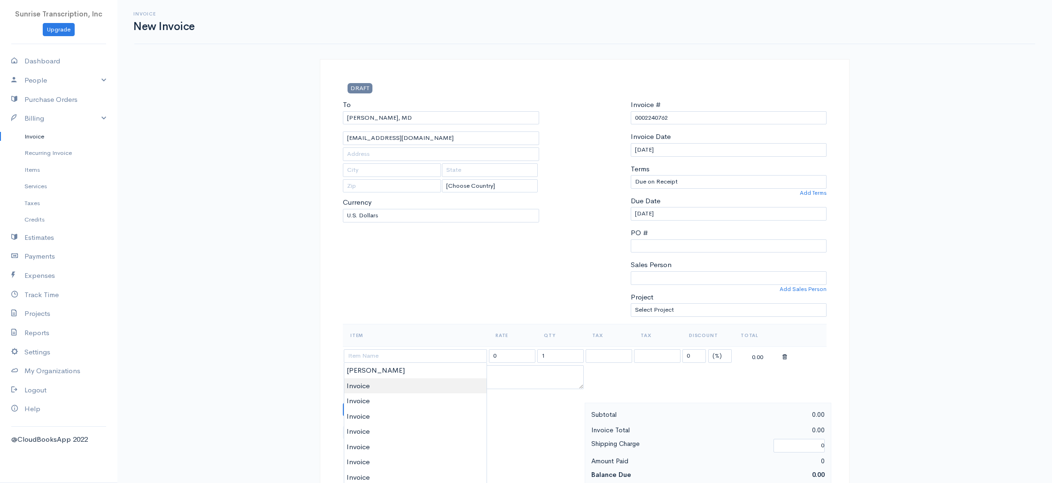
type input "Invoice"
type input "399.00"
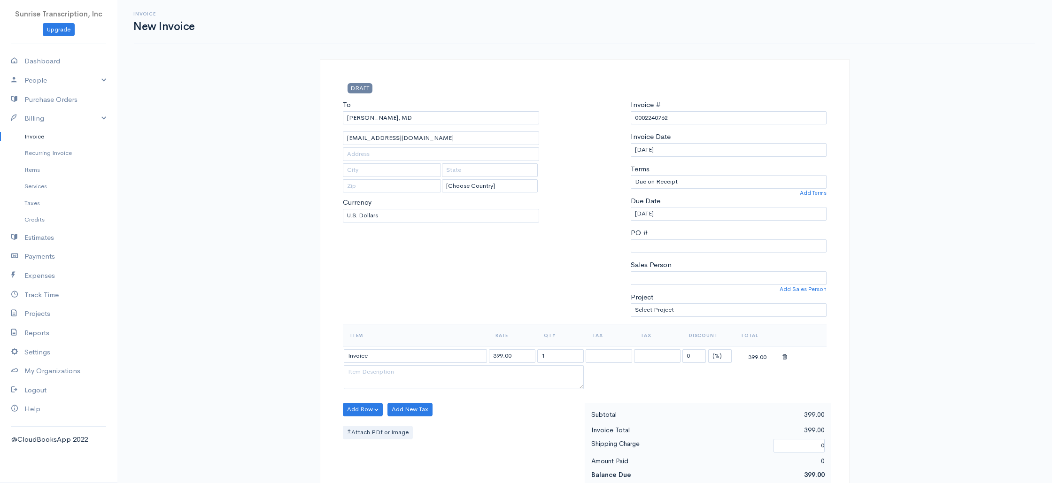
click at [461, 303] on div "To Michael D. Gilmore, MD nrobinson@panhandleortho.com [Choose Country] United …" at bounding box center [441, 212] width 206 height 224
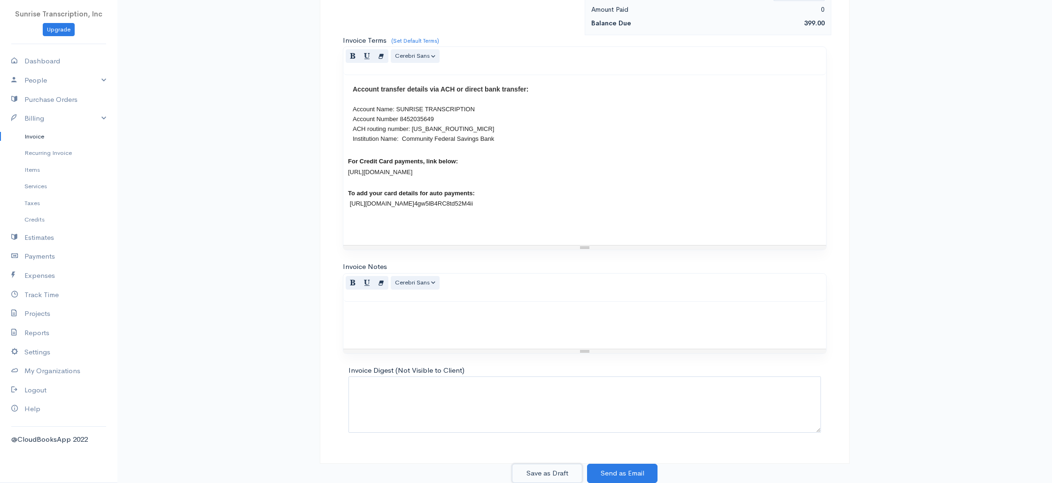
click at [546, 469] on button "Save as Draft" at bounding box center [547, 473] width 70 height 19
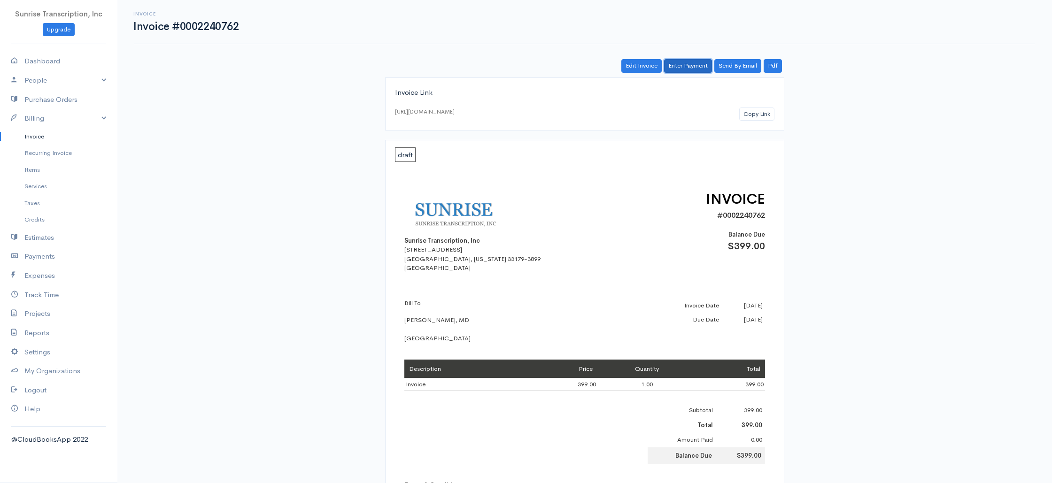
drag, startPoint x: 686, startPoint y: 67, endPoint x: 663, endPoint y: 100, distance: 41.4
click at [686, 67] on link "Enter Payment" at bounding box center [688, 66] width 48 height 14
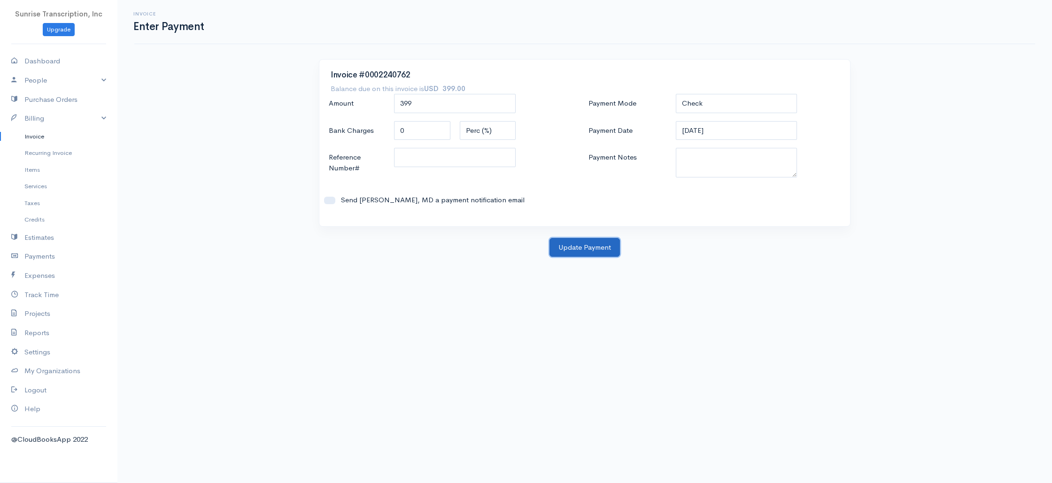
click at [574, 241] on button "Update Payment" at bounding box center [584, 247] width 70 height 19
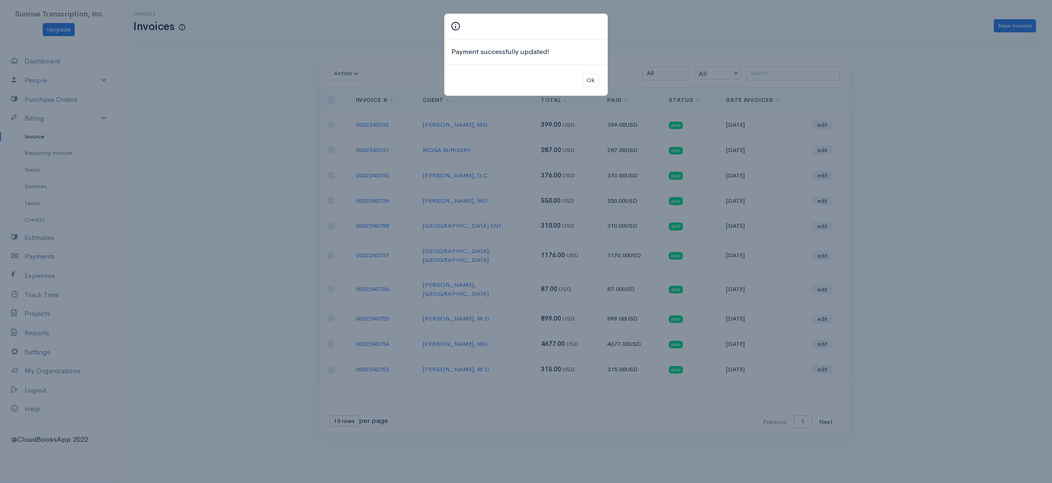
drag, startPoint x: 912, startPoint y: 137, endPoint x: 871, endPoint y: 121, distance: 44.1
click at [912, 137] on div "Payment successfully updated! Ok" at bounding box center [526, 241] width 1052 height 483
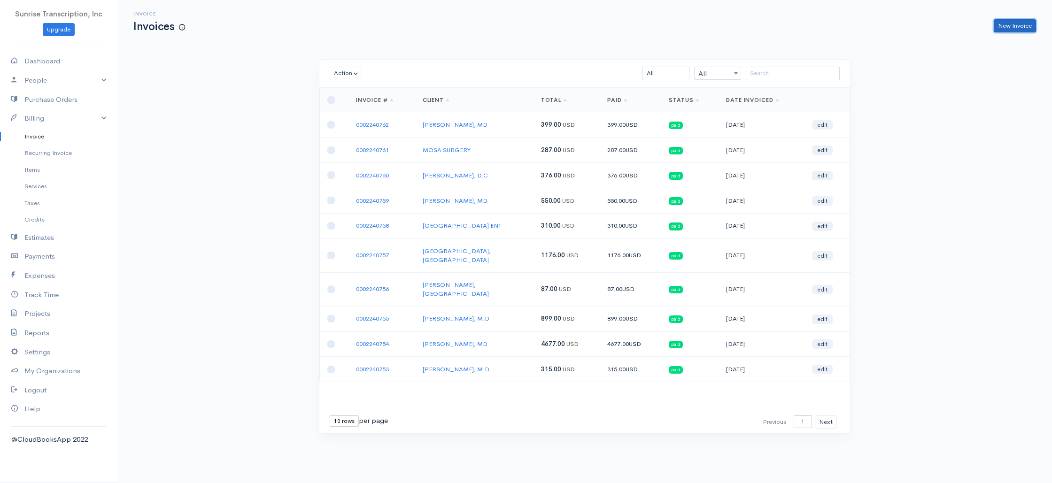
drag, startPoint x: 1009, startPoint y: 26, endPoint x: 996, endPoint y: 27, distance: 12.7
click at [1009, 26] on link "New Invoice" at bounding box center [1015, 26] width 42 height 14
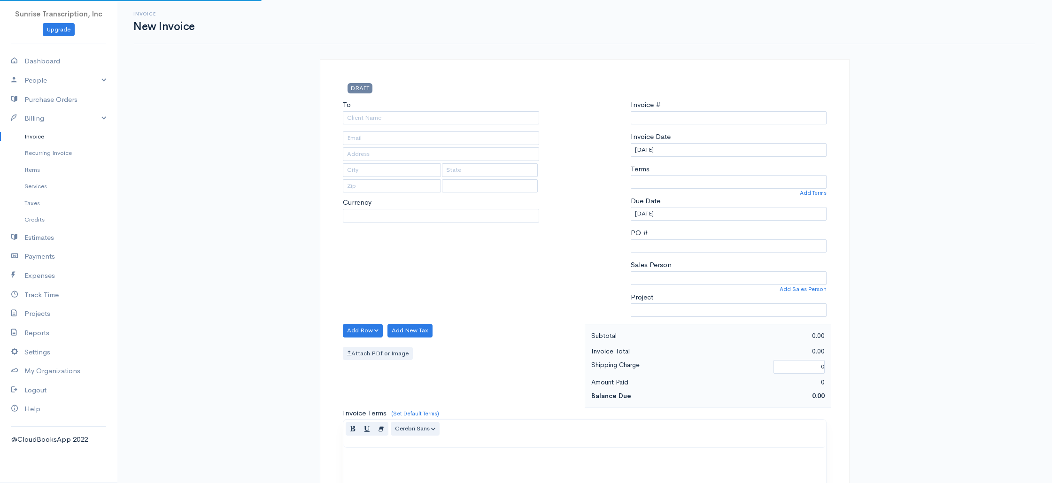
type input "0002240763"
select select "[GEOGRAPHIC_DATA]"
select select "USD"
click at [451, 116] on input "To" at bounding box center [441, 118] width 196 height 14
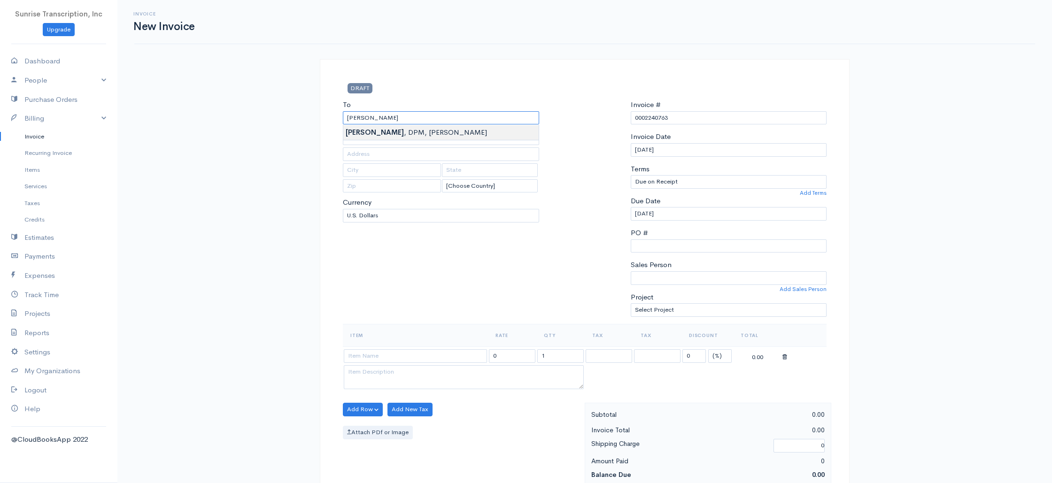
type input "[PERSON_NAME], DPM, [PERSON_NAME]"
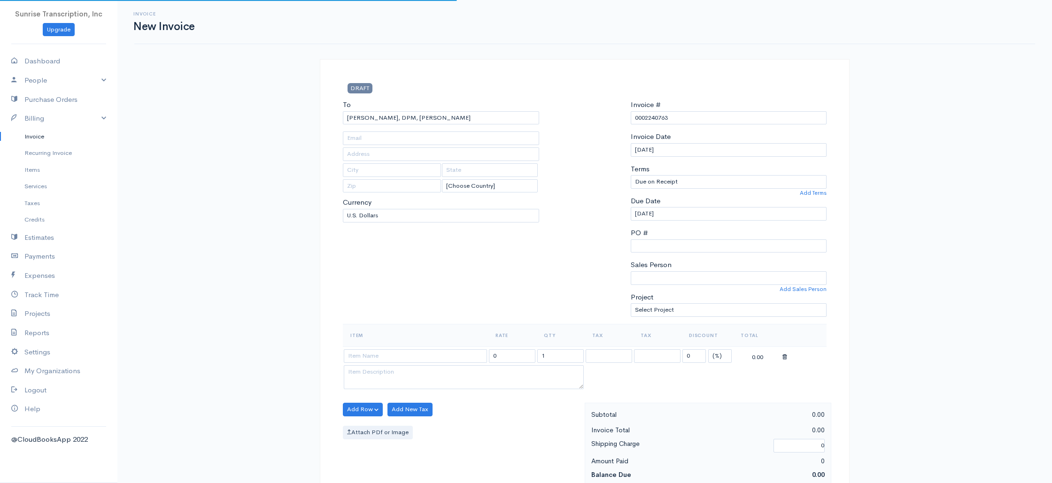
type input "Genesis@fasorlando.com"
drag, startPoint x: 387, startPoint y: 360, endPoint x: 383, endPoint y: 373, distance: 14.0
click at [387, 360] on input at bounding box center [415, 356] width 143 height 14
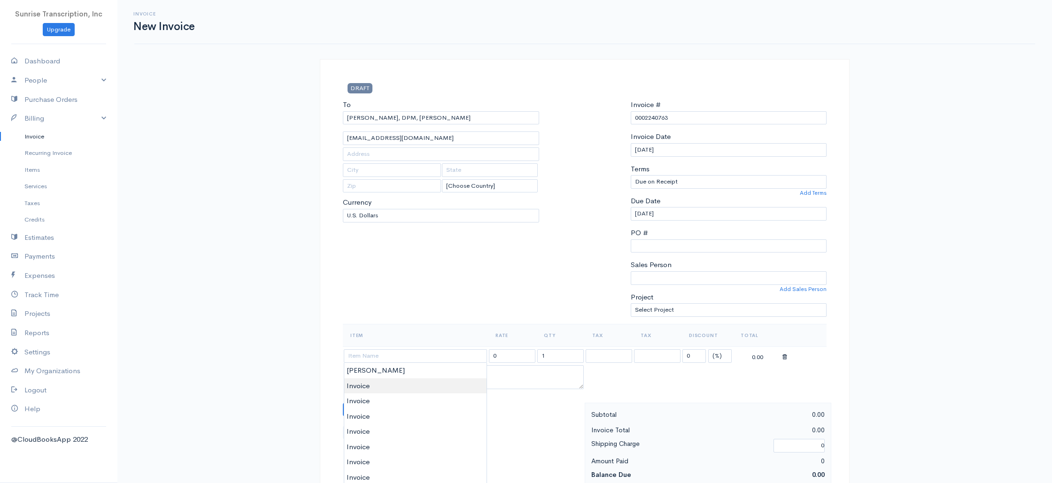
type input "Invoice"
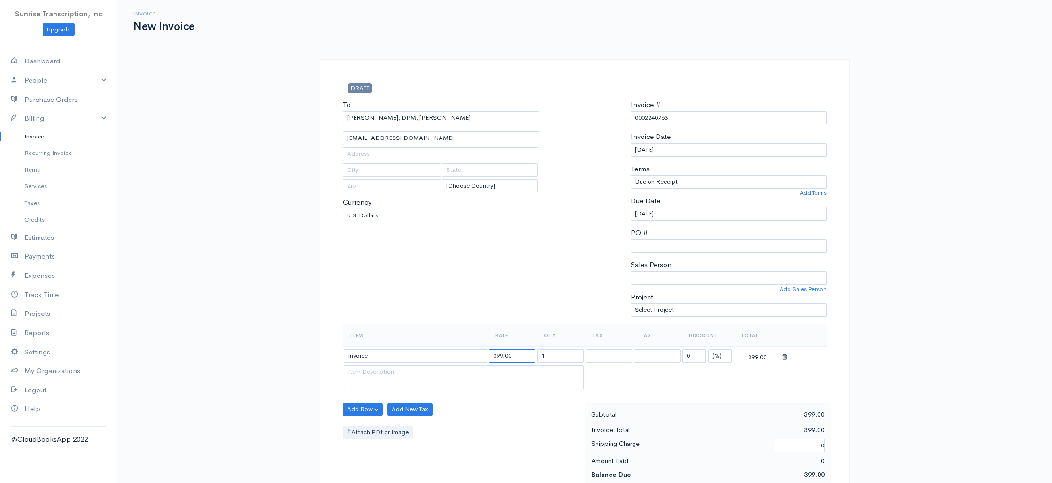
drag, startPoint x: 524, startPoint y: 354, endPoint x: 454, endPoint y: 353, distance: 70.4
click at [454, 353] on tr "Invoice 399.00 1 0 (%) Flat 399.00" at bounding box center [585, 356] width 484 height 18
type input "477"
click at [484, 296] on div "To Mason, DPM, Christopher Genesis@fasorlando.com [Choose Country] United State…" at bounding box center [441, 212] width 206 height 224
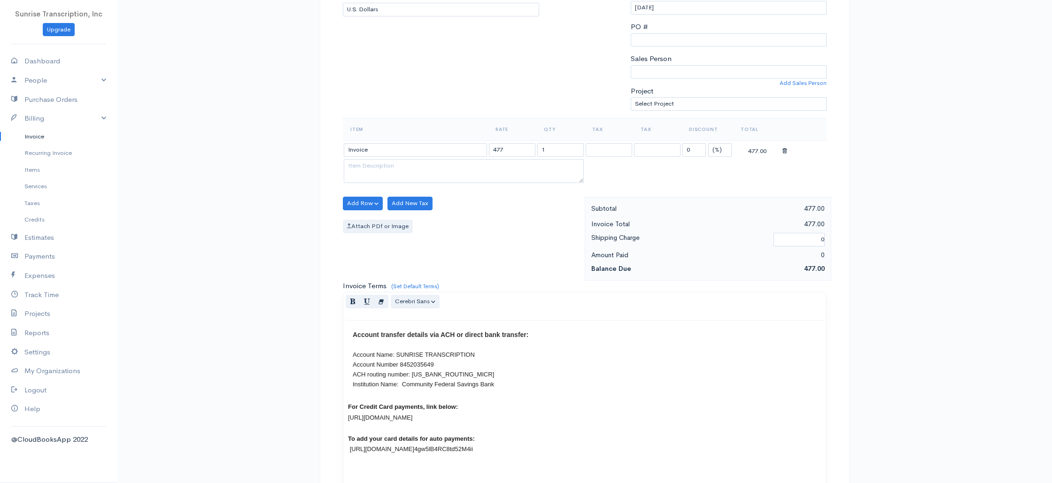
scroll to position [452, 0]
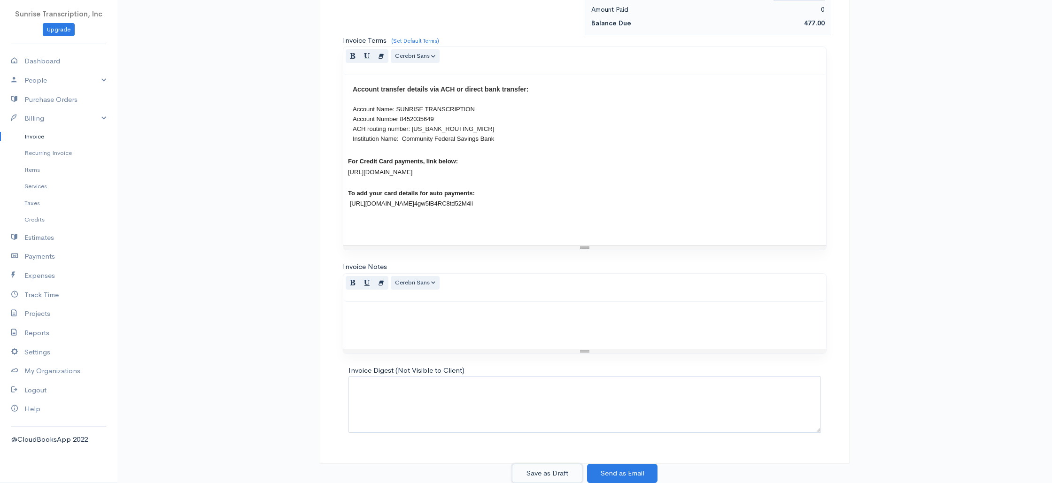
click at [556, 470] on button "Save as Draft" at bounding box center [547, 473] width 70 height 19
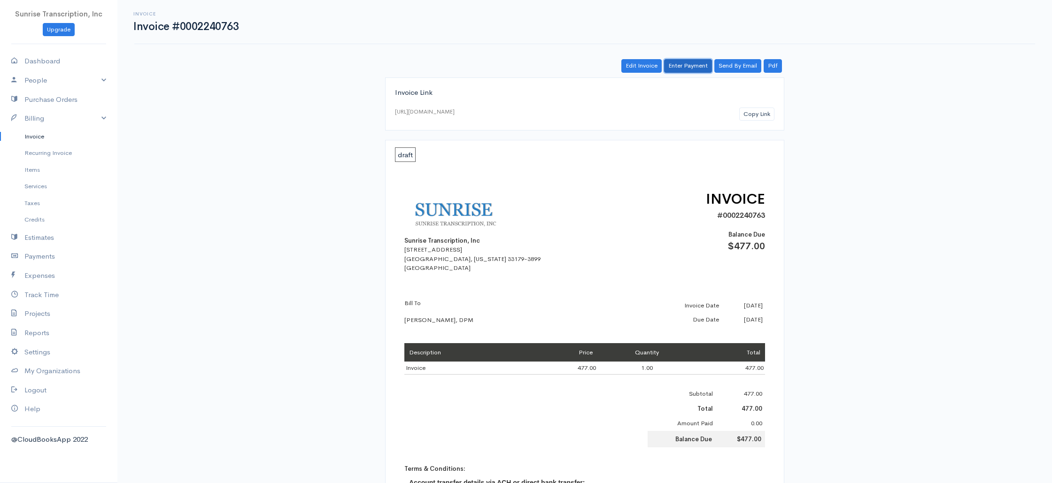
click at [680, 70] on link "Enter Payment" at bounding box center [688, 66] width 48 height 14
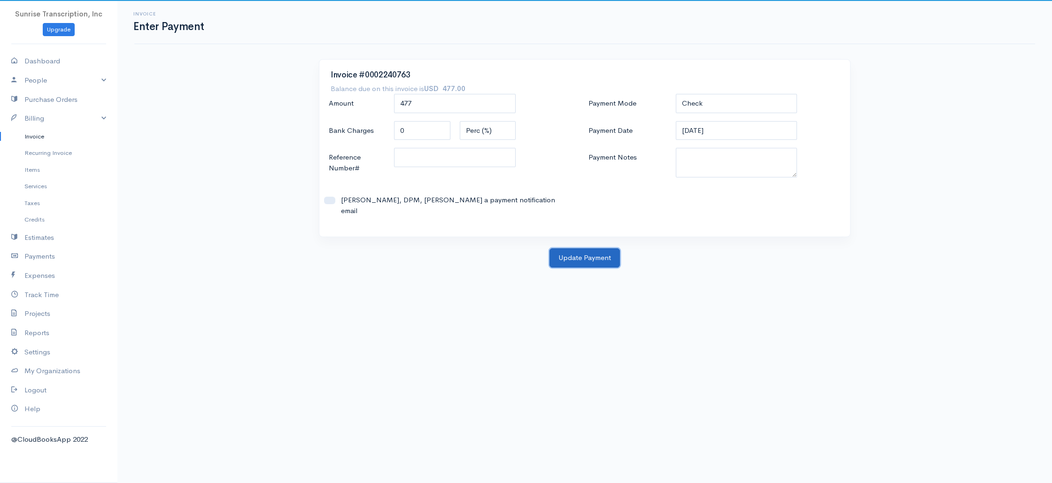
click at [588, 248] on button "Update Payment" at bounding box center [584, 257] width 70 height 19
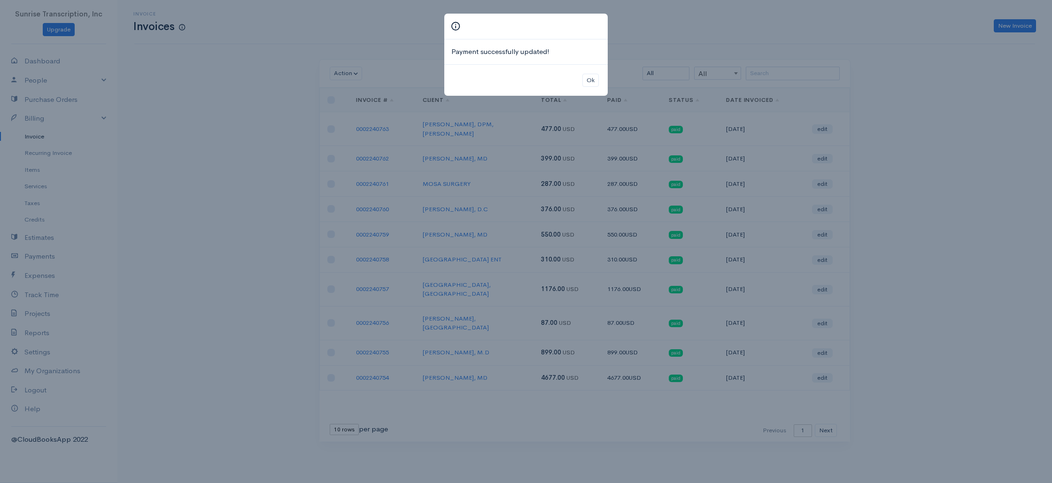
click at [1004, 18] on div "Payment successfully updated! Ok" at bounding box center [526, 241] width 1052 height 483
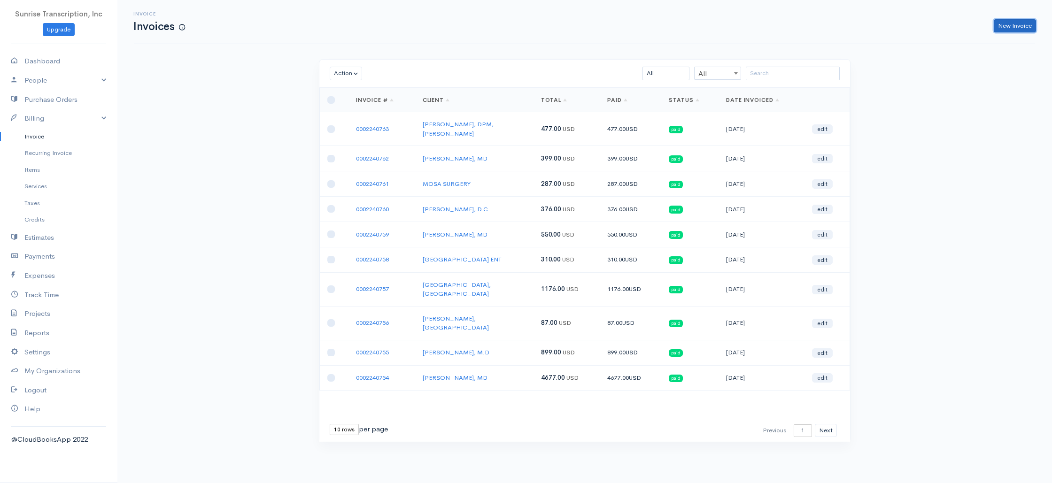
click at [1006, 26] on link "New Invoice" at bounding box center [1015, 26] width 42 height 14
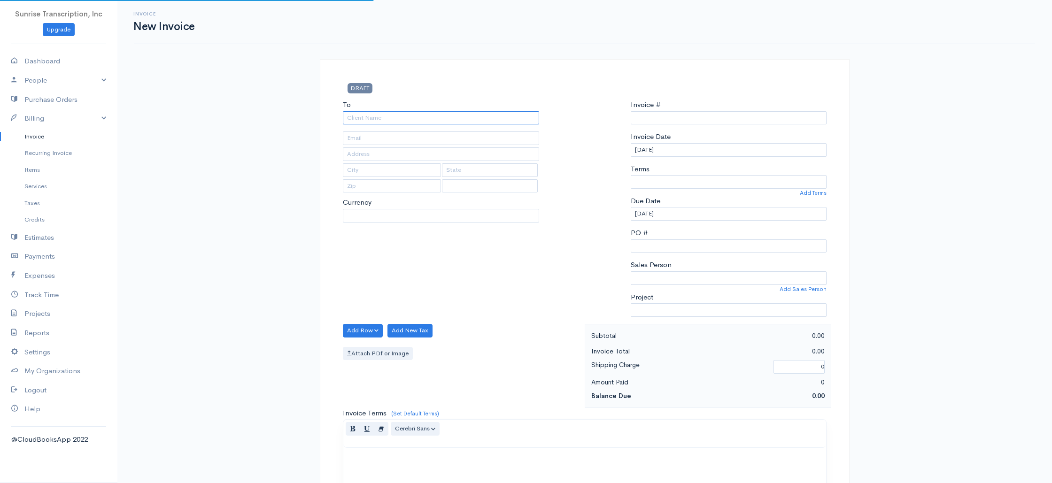
click at [450, 119] on input "To" at bounding box center [441, 118] width 196 height 14
select select "USD"
paste input "Schlifka"
type input "Schlifka"
select select "[GEOGRAPHIC_DATA]"
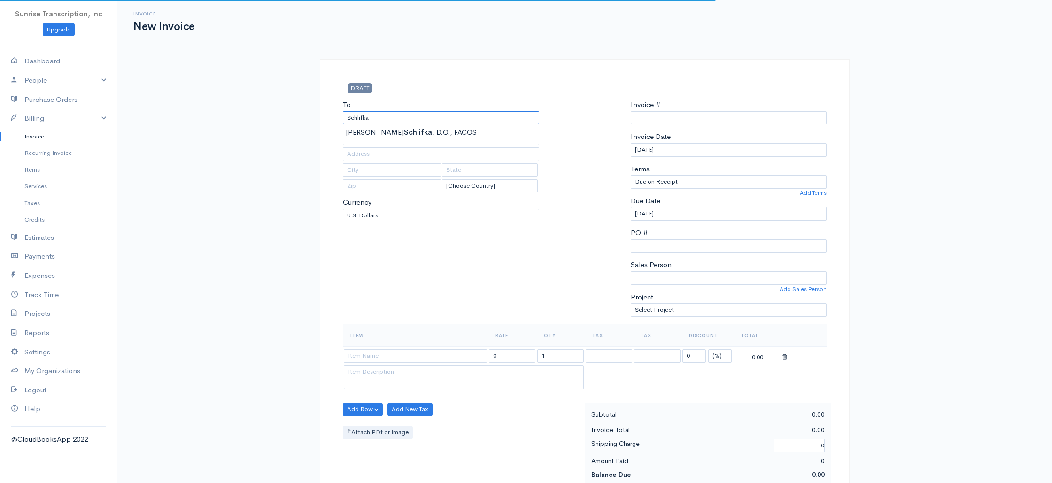
type input "Schlifka"
drag, startPoint x: 464, startPoint y: 294, endPoint x: 393, endPoint y: 392, distance: 120.3
click at [464, 294] on div "To Schlifka [Choose Country] United States Canada United Kingdom Afghanistan Al…" at bounding box center [441, 212] width 206 height 224
type input "0002240764"
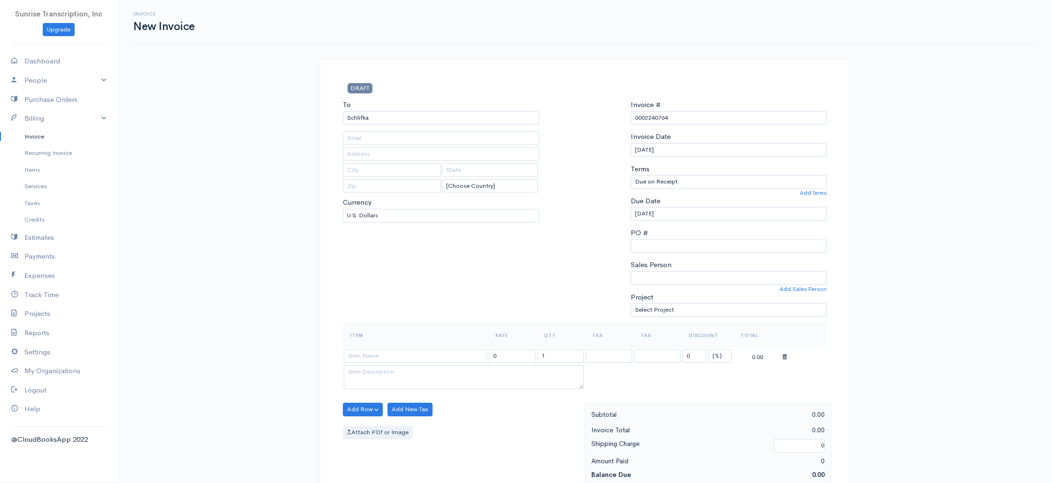
click at [402, 364] on td at bounding box center [415, 356] width 145 height 18
click at [403, 359] on input at bounding box center [415, 356] width 143 height 14
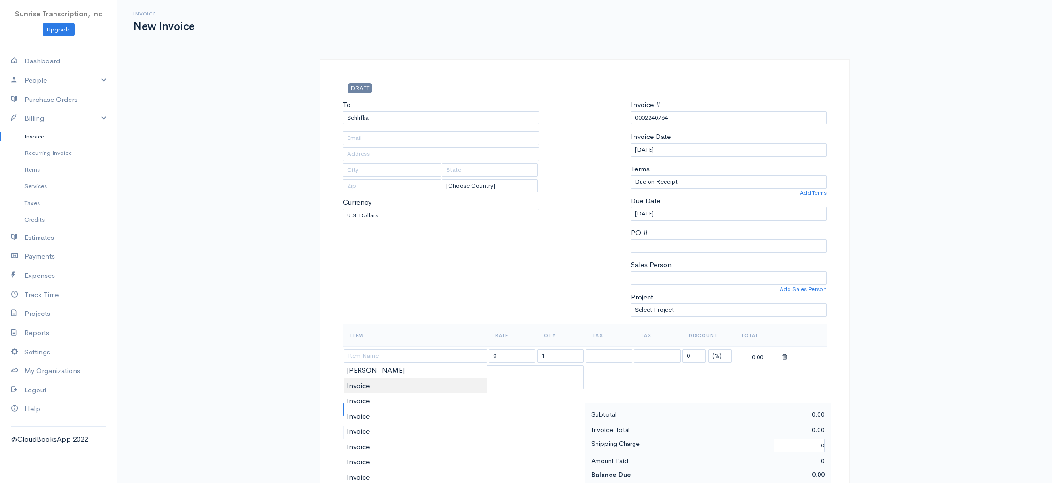
type input "Invoice"
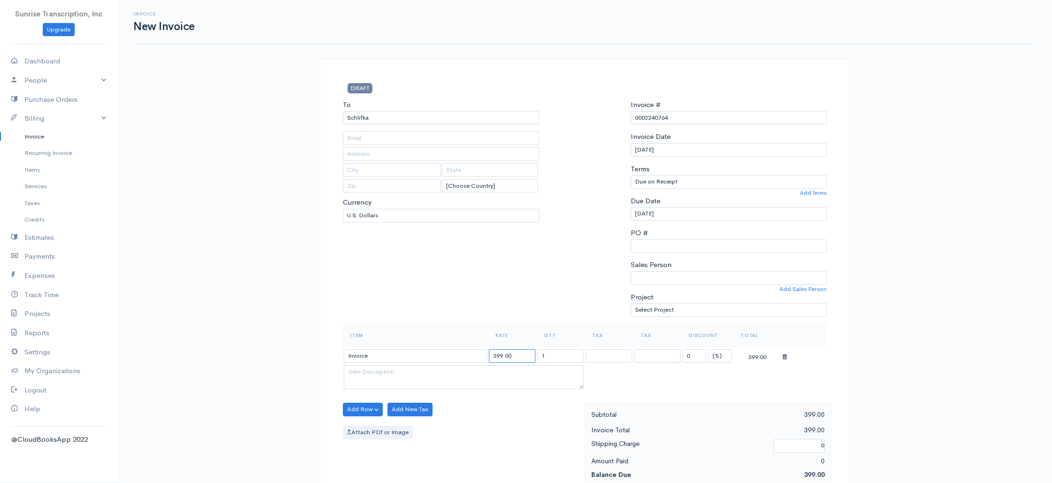
drag, startPoint x: 496, startPoint y: 356, endPoint x: 485, endPoint y: 357, distance: 11.3
click at [485, 357] on tr "Invoice 399.00 1 0 (%) Flat 399.00" at bounding box center [585, 356] width 484 height 18
type input "499.00"
click at [481, 292] on div "To Schlifka [Choose Country] United States Canada United Kingdom Afghanistan Al…" at bounding box center [441, 212] width 206 height 224
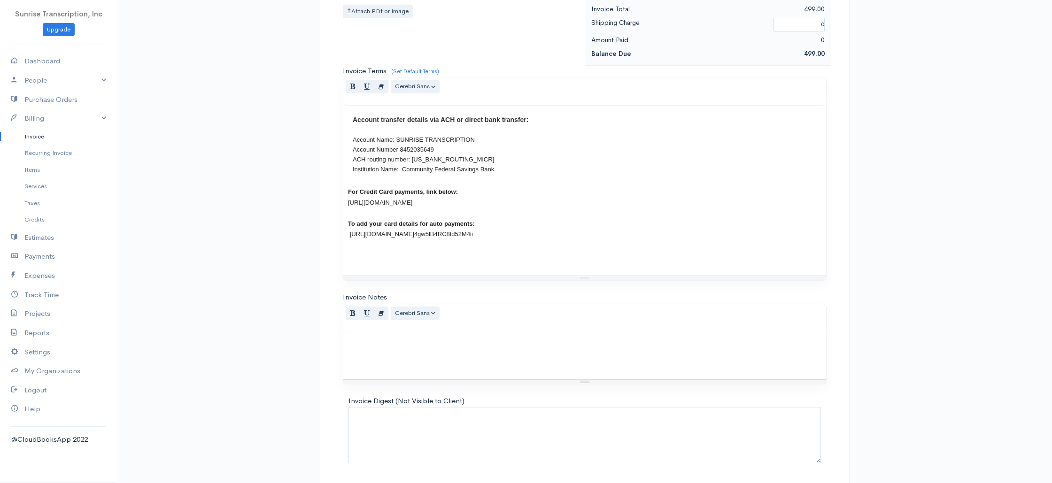
scroll to position [452, 0]
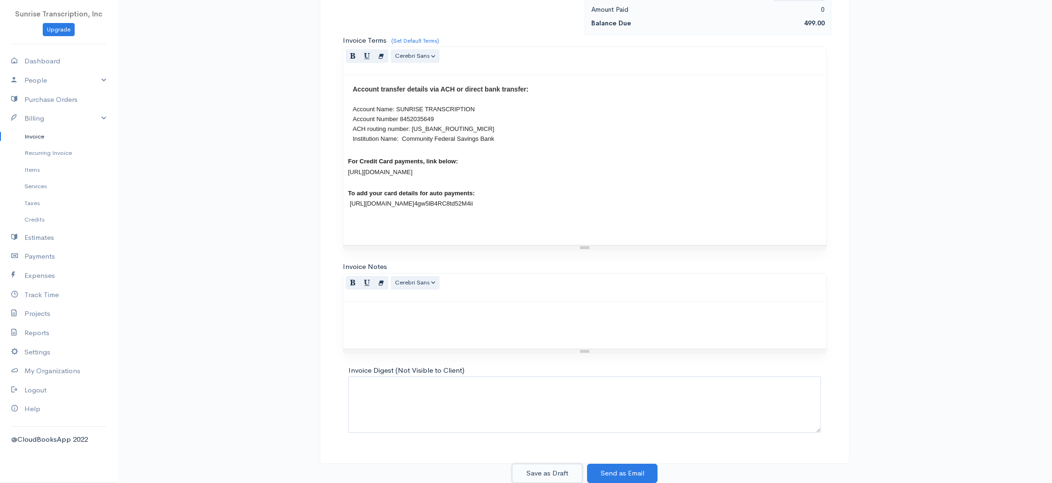
click at [558, 469] on button "Save as Draft" at bounding box center [547, 473] width 70 height 19
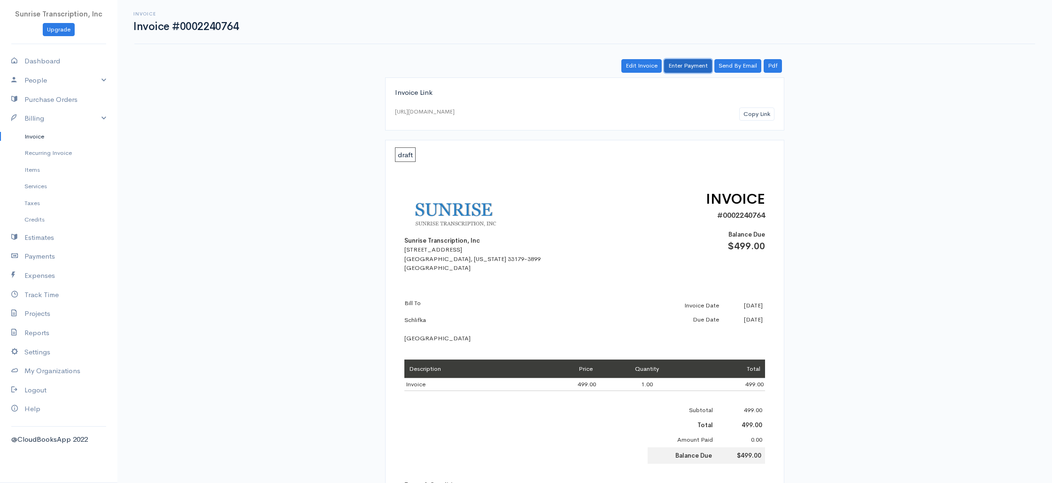
click at [686, 64] on link "Enter Payment" at bounding box center [688, 66] width 48 height 14
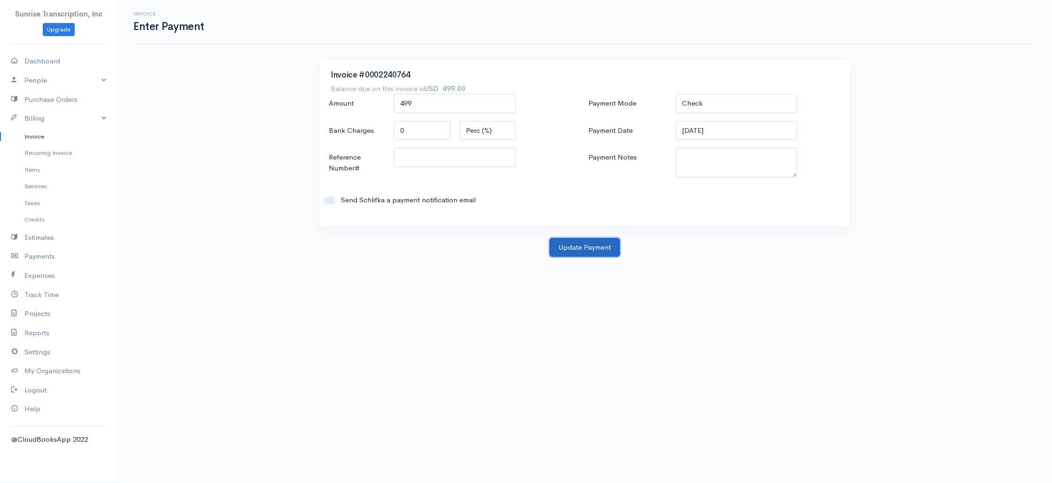
click at [575, 242] on button "Update Payment" at bounding box center [584, 247] width 70 height 19
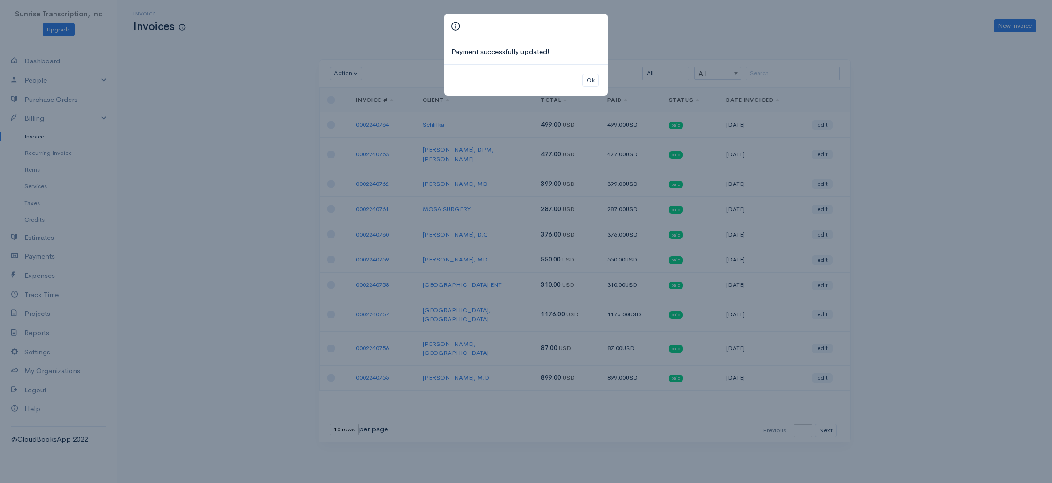
click at [970, 89] on div "Payment successfully updated! Ok" at bounding box center [526, 241] width 1052 height 483
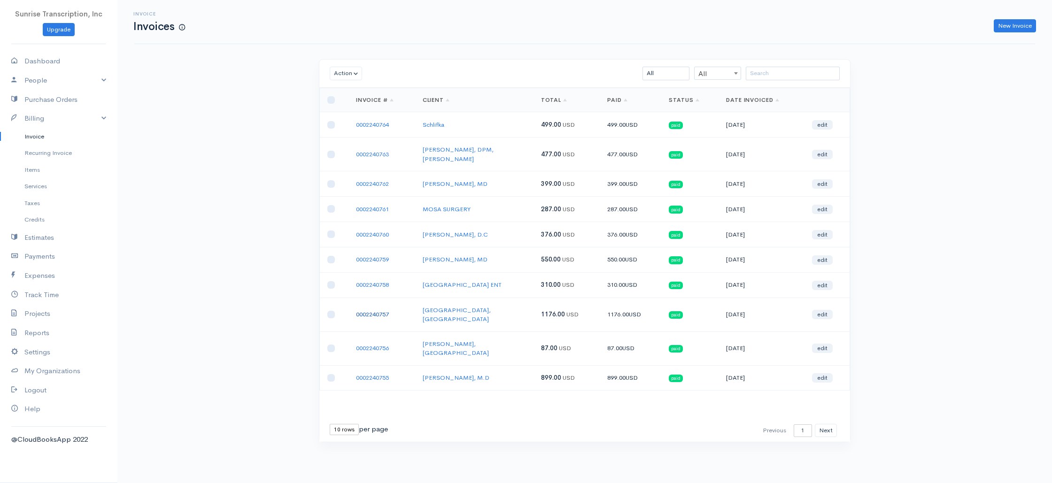
click at [372, 310] on link "0002240757" at bounding box center [372, 314] width 33 height 8
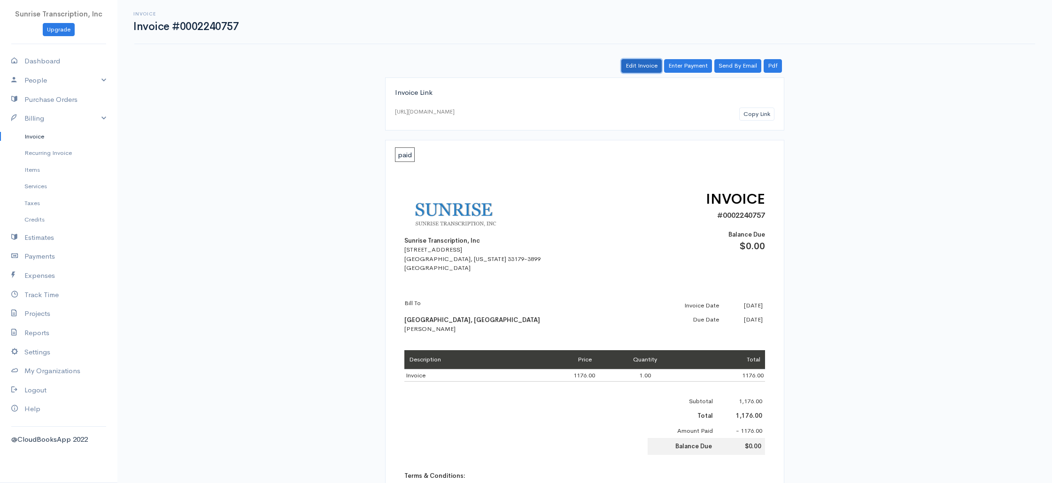
click at [633, 66] on link "Edit Invoice" at bounding box center [641, 66] width 40 height 14
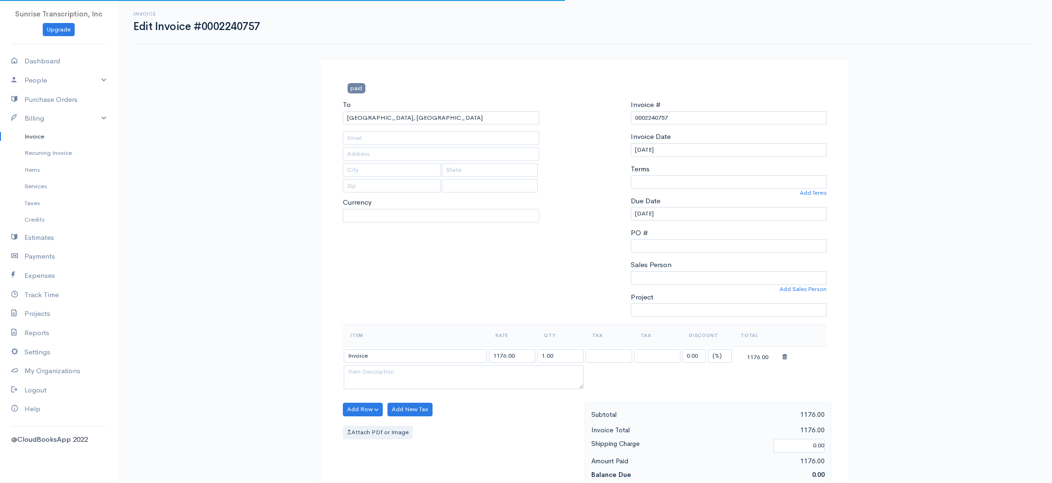
type input "janet@universityfamilymed.com"
select select "0"
drag, startPoint x: 463, startPoint y: 117, endPoint x: 279, endPoint y: 109, distance: 183.8
click at [279, 109] on div "Invoice Edit Invoice #0002240757 paid To University Family Medicine Center, PA …" at bounding box center [584, 467] width 934 height 935
select select "[GEOGRAPHIC_DATA]"
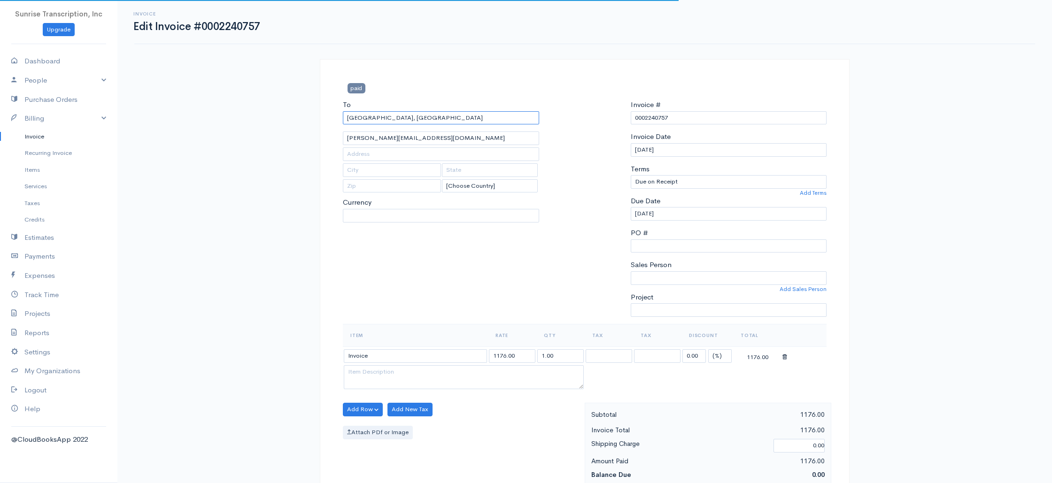
select select "USD"
select select
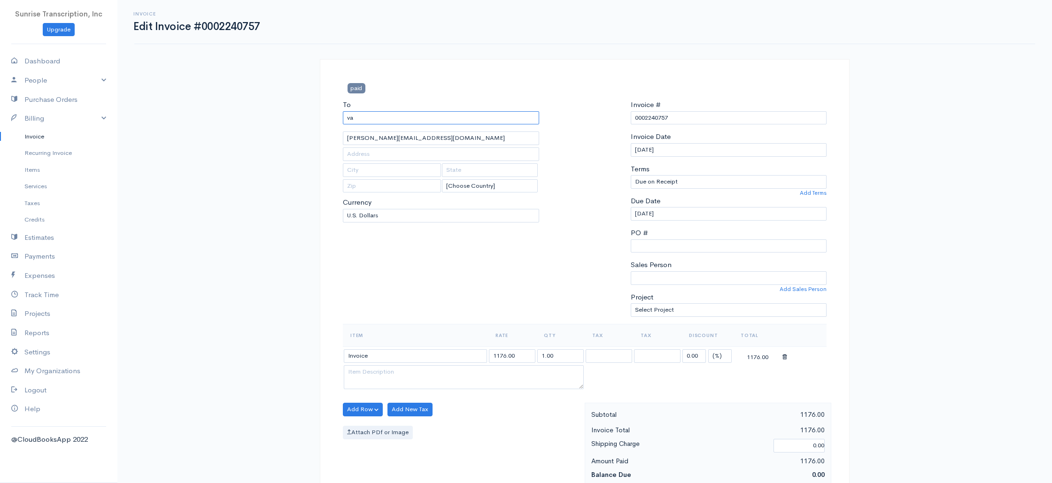
type input "v"
type input "Advanced Heart & Vascular Institute"
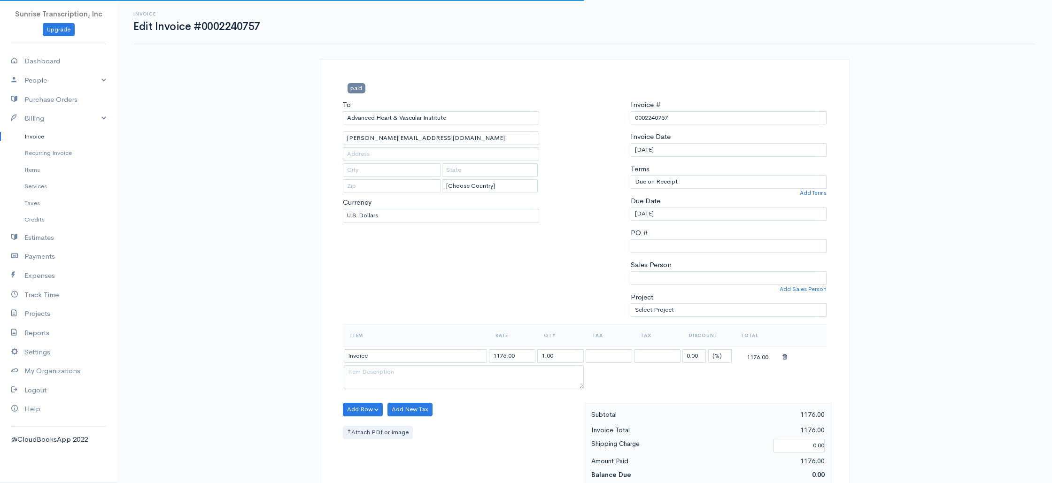
click at [273, 150] on div "Invoice Edit Invoice #0002240757 paid To Advanced Heart & Vascular Institute ja…" at bounding box center [584, 467] width 934 height 935
type input "advancedhvi@gmail.com"
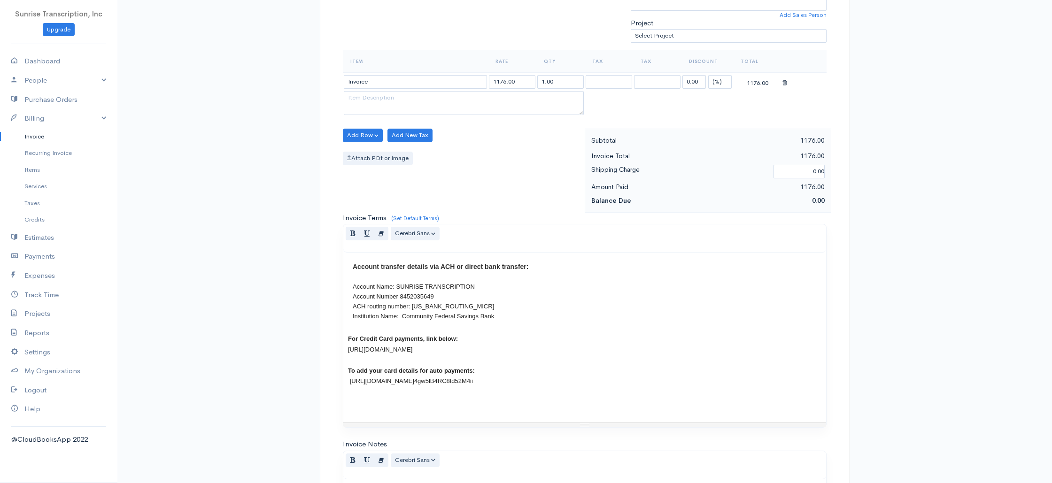
scroll to position [452, 0]
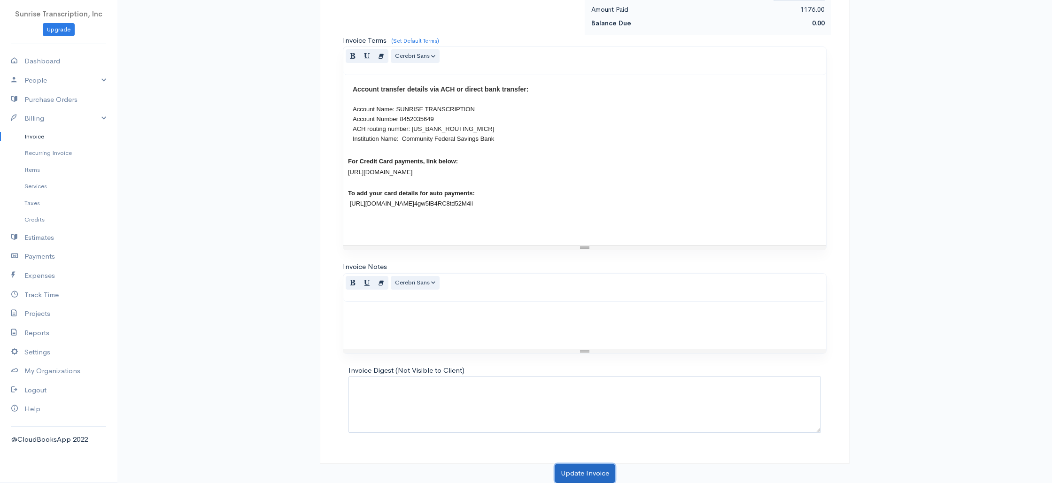
click at [584, 475] on button "Update Invoice" at bounding box center [585, 473] width 61 height 19
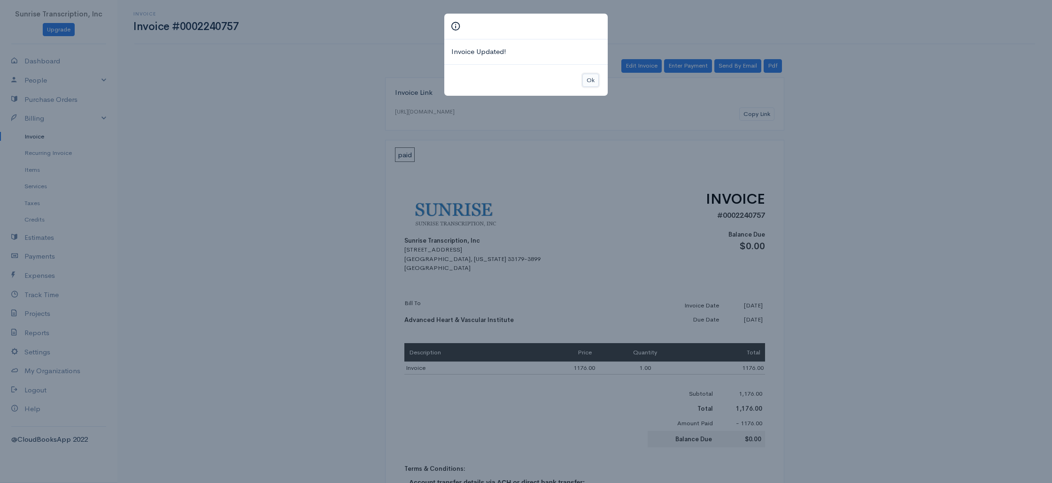
click at [594, 78] on button "Ok" at bounding box center [590, 81] width 16 height 14
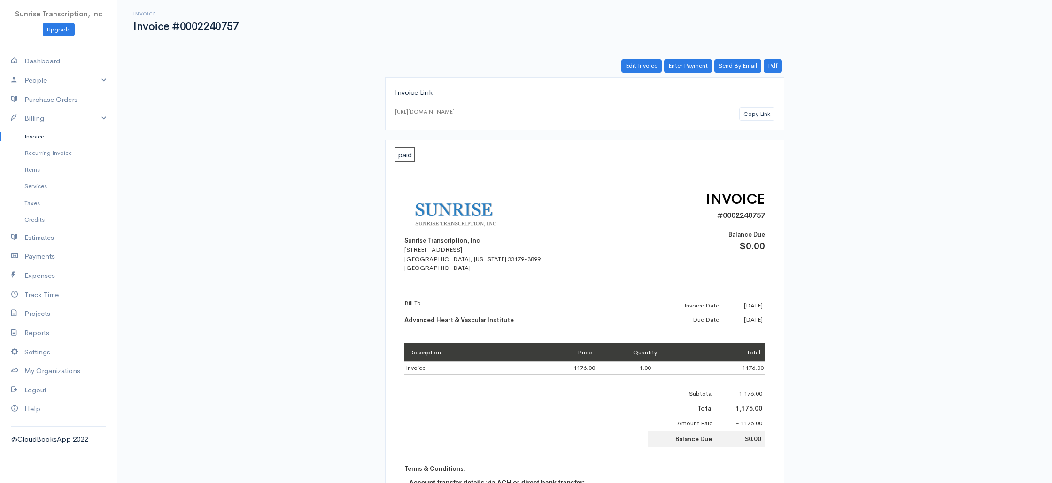
click at [40, 136] on link "Invoice" at bounding box center [58, 136] width 117 height 17
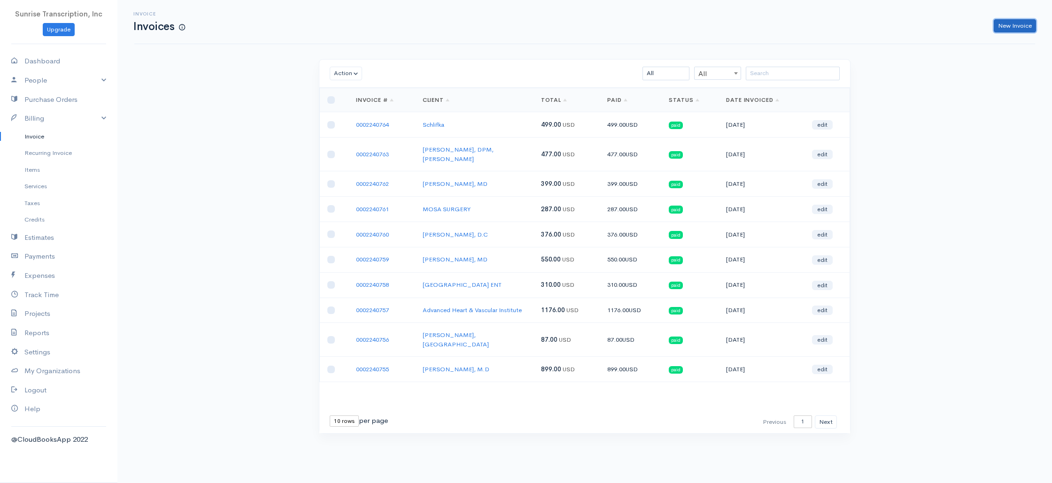
drag, startPoint x: 1005, startPoint y: 26, endPoint x: 908, endPoint y: 49, distance: 99.3
click at [1005, 26] on link "New Invoice" at bounding box center [1015, 26] width 42 height 14
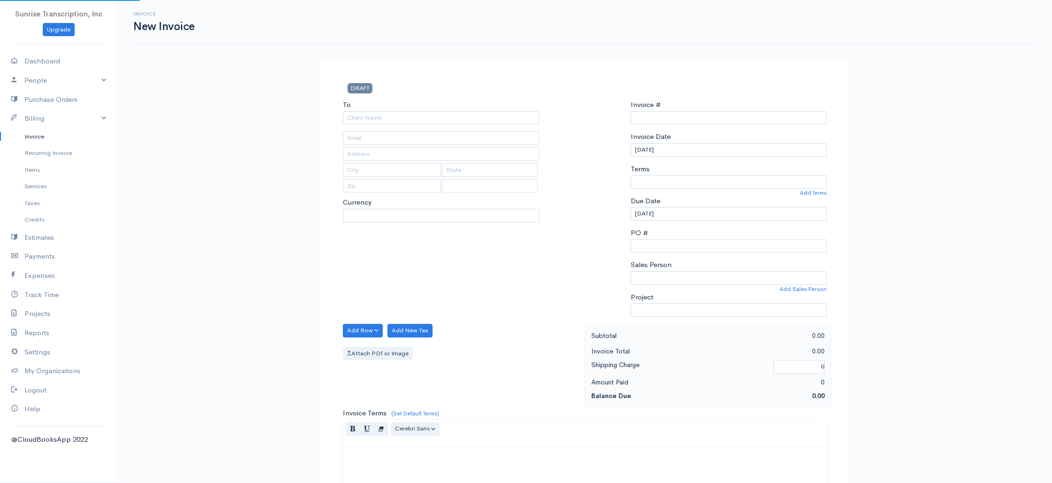
select select "USD"
type input "0002240765"
select select "[GEOGRAPHIC_DATA]"
drag, startPoint x: 385, startPoint y: 125, endPoint x: 384, endPoint y: 119, distance: 6.2
click at [385, 125] on div "To [Choose Country] [GEOGRAPHIC_DATA] [GEOGRAPHIC_DATA] [GEOGRAPHIC_DATA] [GEOG…" at bounding box center [441, 212] width 206 height 224
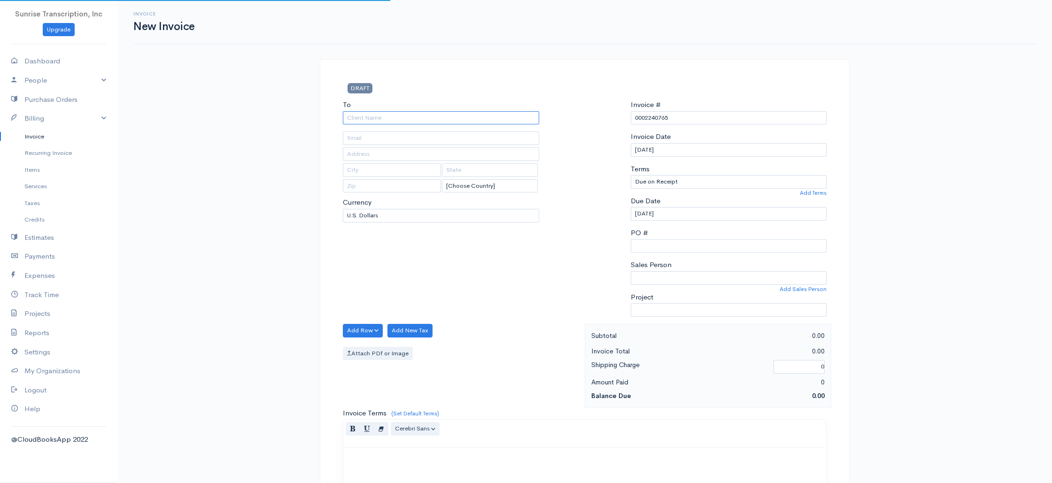
click at [384, 116] on input "To" at bounding box center [441, 118] width 196 height 14
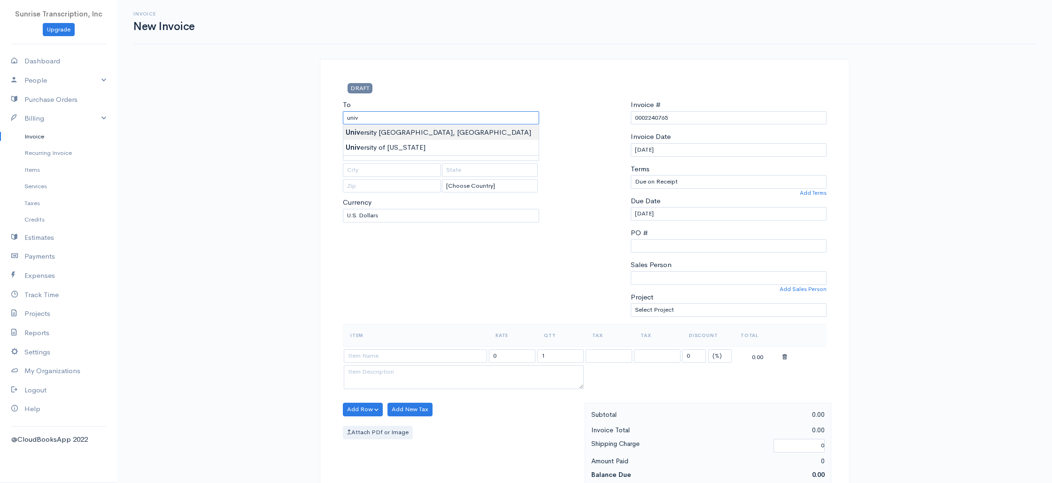
type input "[GEOGRAPHIC_DATA], [GEOGRAPHIC_DATA]"
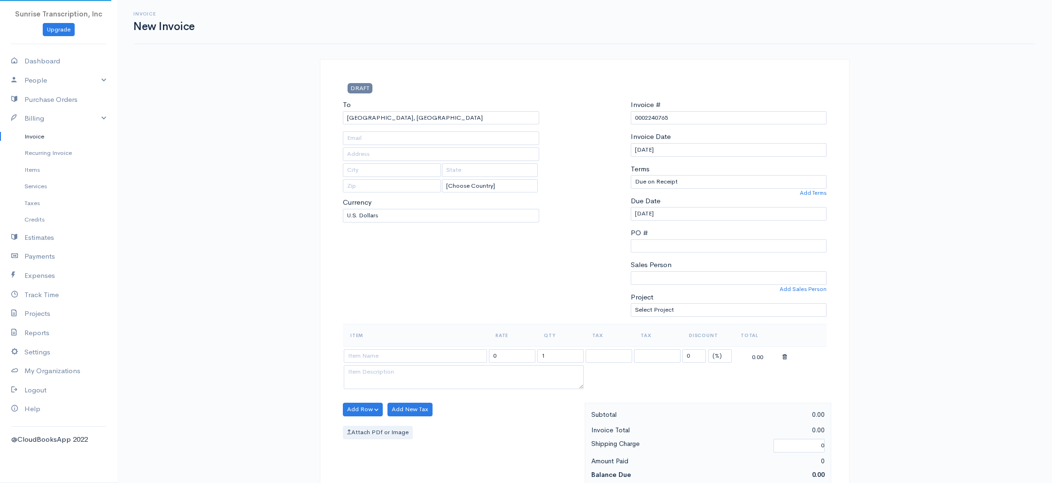
type input "janet@universityfamilymed.com"
click at [405, 355] on input at bounding box center [415, 356] width 143 height 14
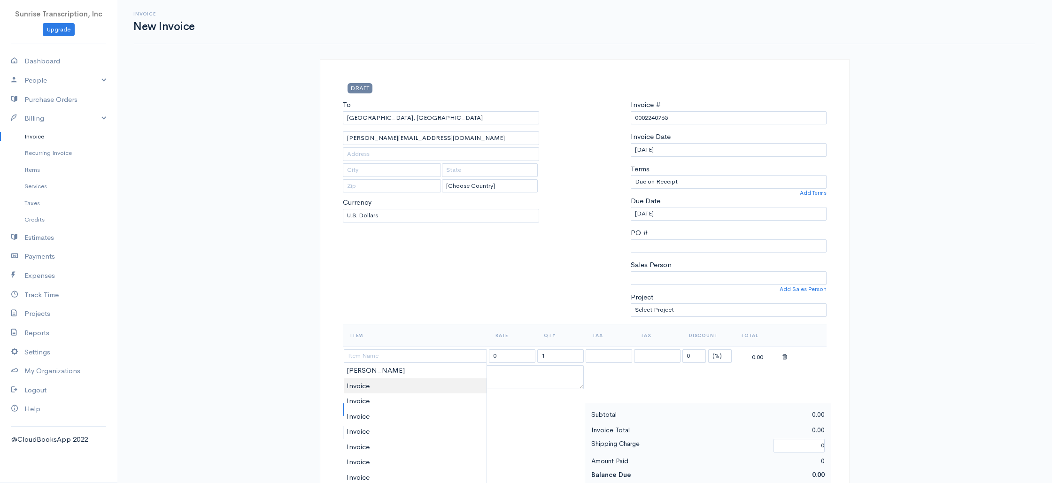
type input "Invoice"
drag, startPoint x: 373, startPoint y: 385, endPoint x: 402, endPoint y: 359, distance: 38.9
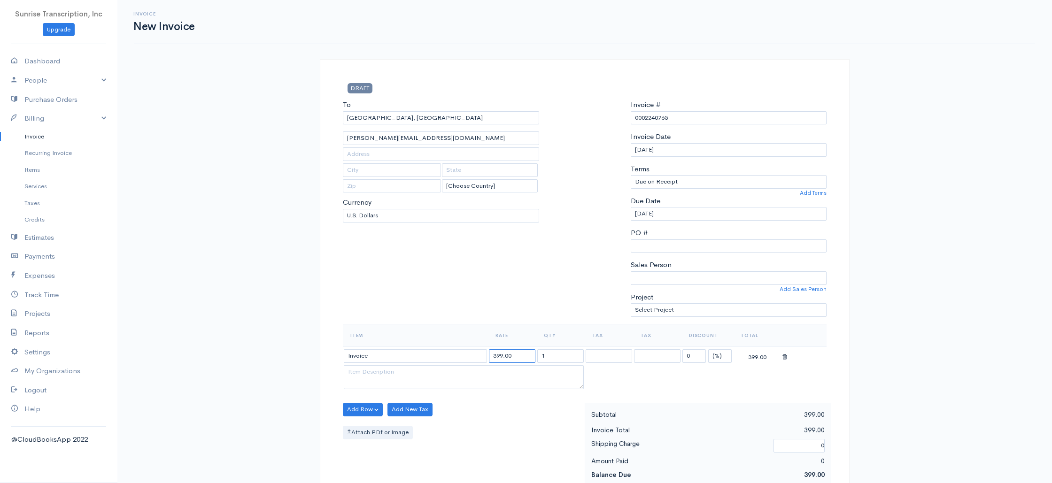
drag, startPoint x: 519, startPoint y: 357, endPoint x: 472, endPoint y: 355, distance: 47.5
click at [472, 355] on tr "Invoice 399.00 1 0 (%) Flat 399.00" at bounding box center [585, 356] width 484 height 18
type input "553"
click at [471, 314] on div "To University Family Medicine Center, PA janet@universityfamilymed.com [Choose …" at bounding box center [441, 212] width 206 height 224
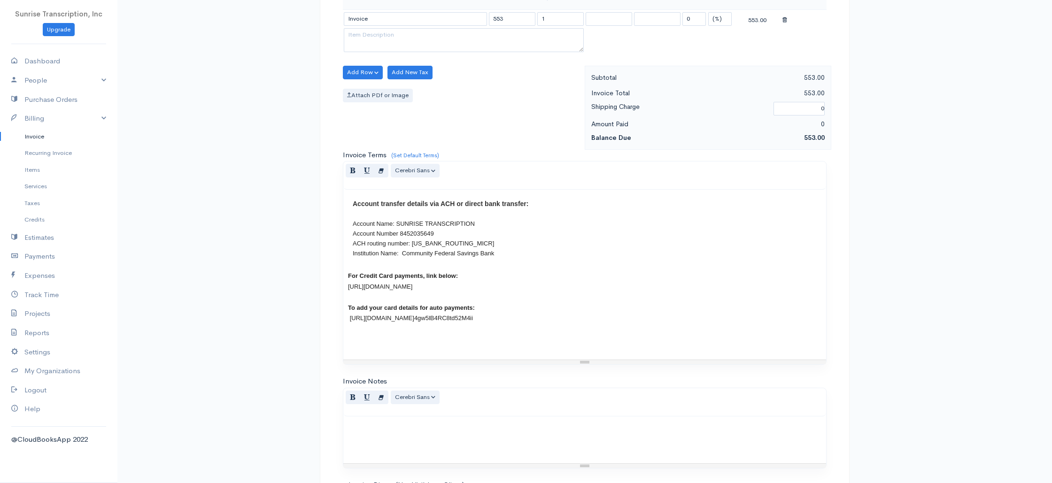
scroll to position [452, 0]
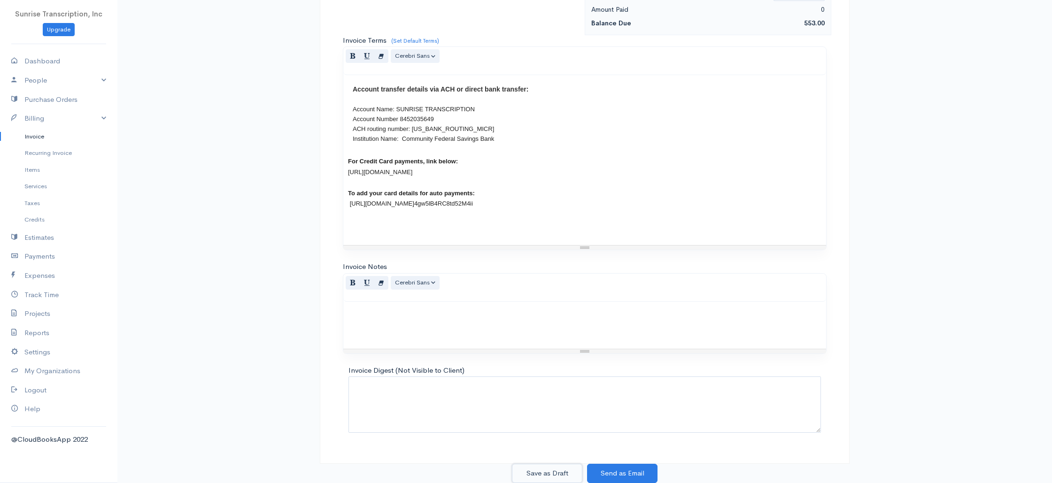
click at [545, 474] on button "Save as Draft" at bounding box center [547, 473] width 70 height 19
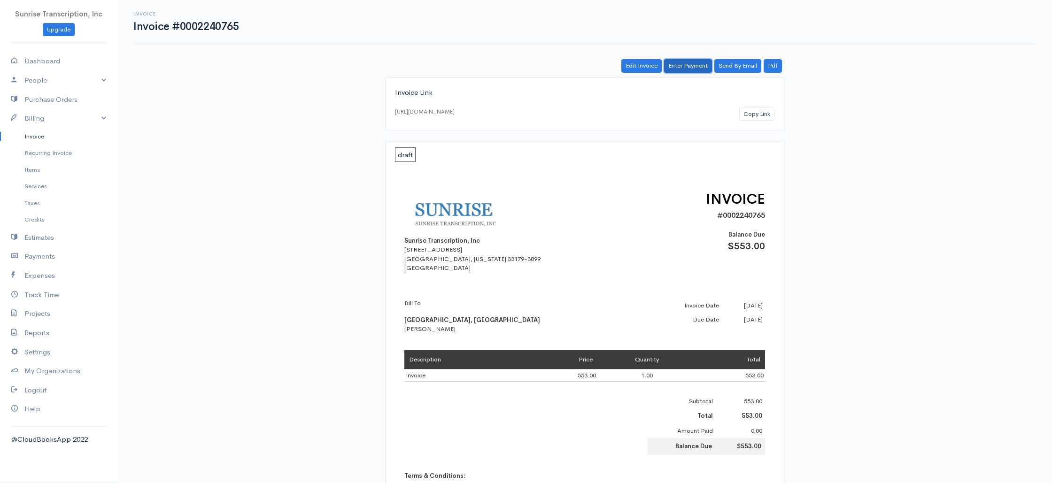
click at [695, 66] on link "Enter Payment" at bounding box center [688, 66] width 48 height 14
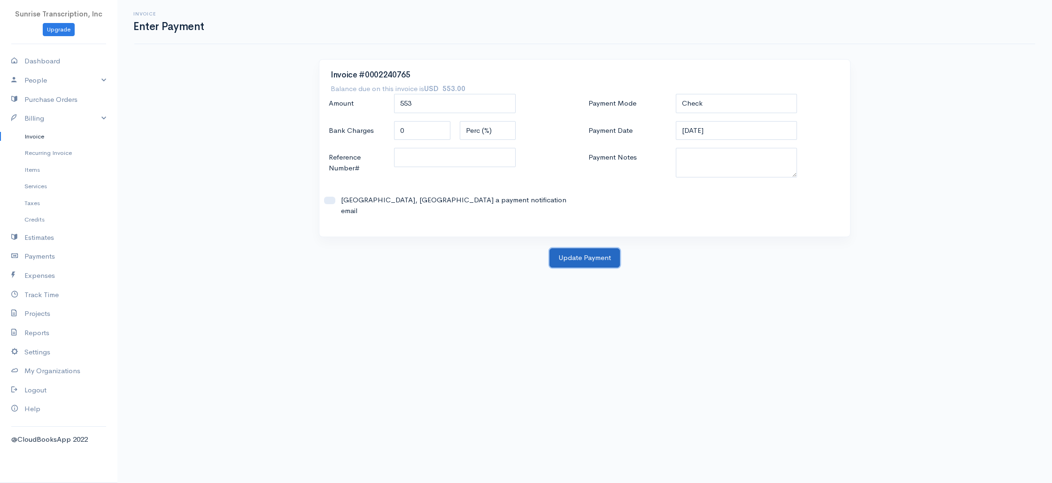
click at [583, 252] on button "Update Payment" at bounding box center [584, 257] width 70 height 19
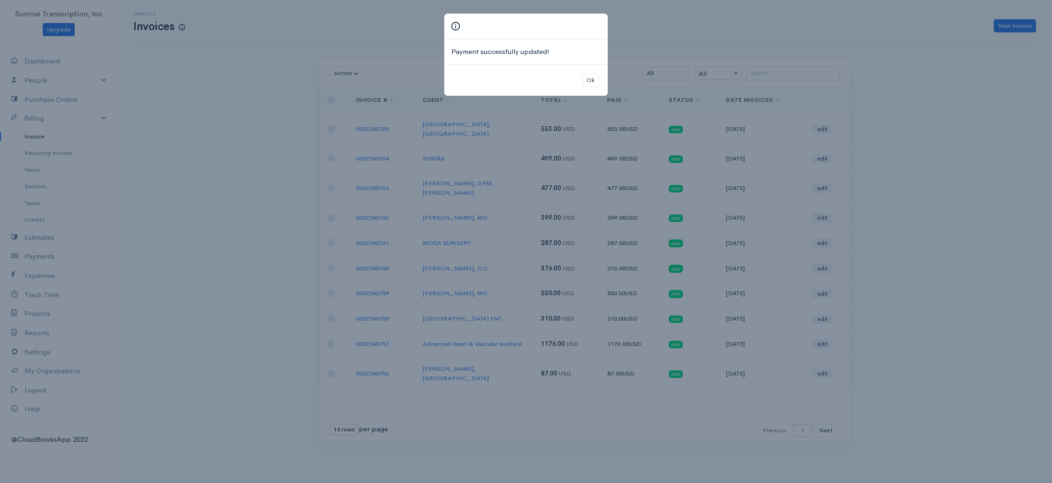
click at [1022, 26] on div "Payment successfully updated! Ok" at bounding box center [526, 241] width 1052 height 483
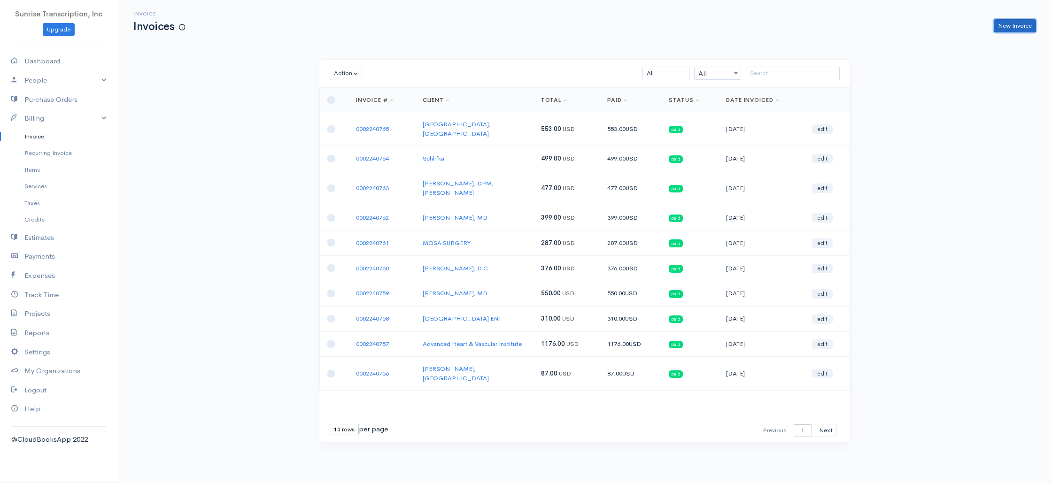
click at [1004, 28] on link "New Invoice" at bounding box center [1015, 26] width 42 height 14
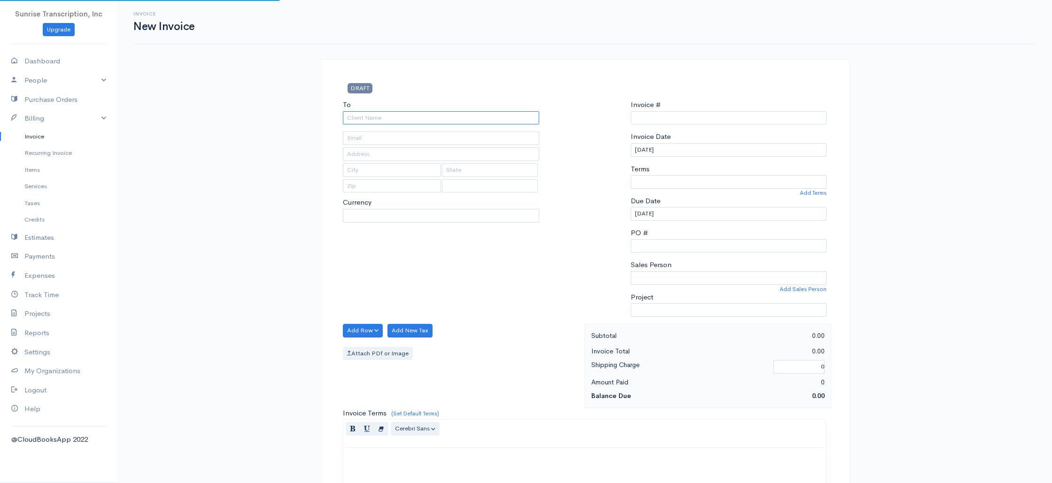
select select "[GEOGRAPHIC_DATA]"
click at [441, 116] on input "To" at bounding box center [441, 118] width 196 height 14
type input "0002240766"
paste input "OLUPONA"
type input "OLUPONA"
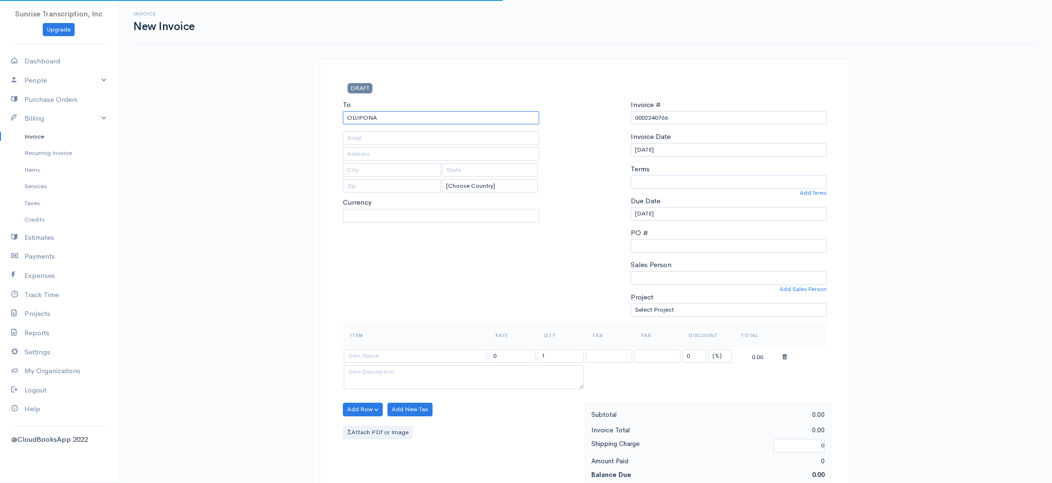
select select "USD"
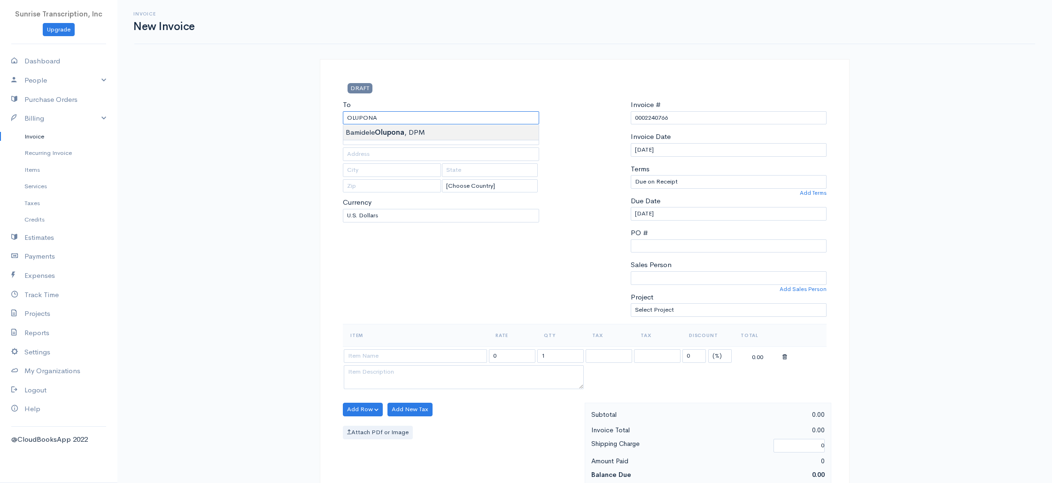
type input "[PERSON_NAME], DPM"
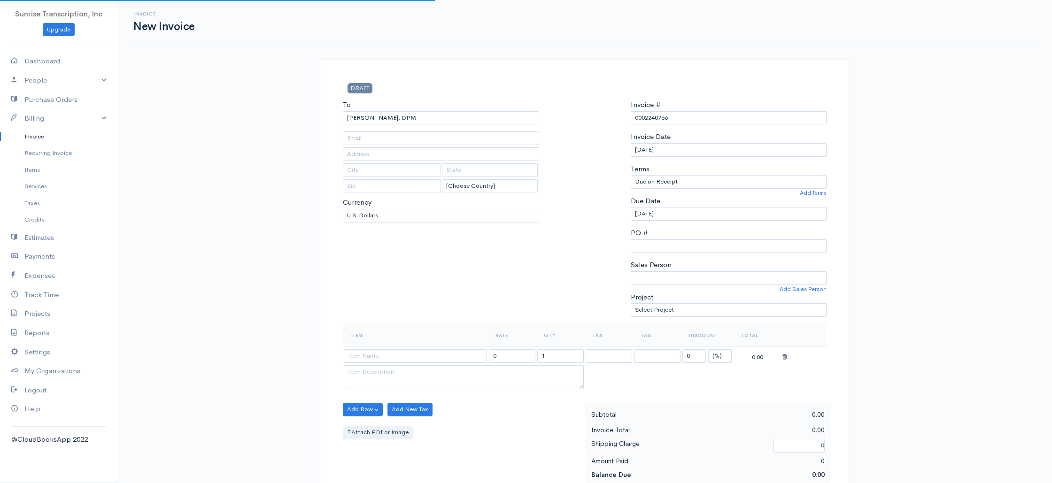
type input "dolupona@gmail.com"
click at [422, 357] on input at bounding box center [415, 356] width 143 height 14
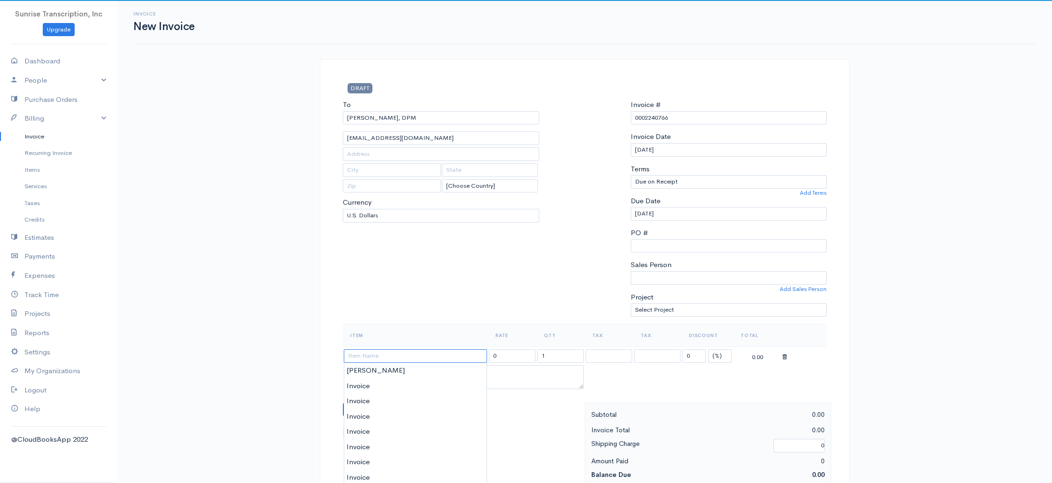
click at [388, 352] on input at bounding box center [415, 356] width 143 height 14
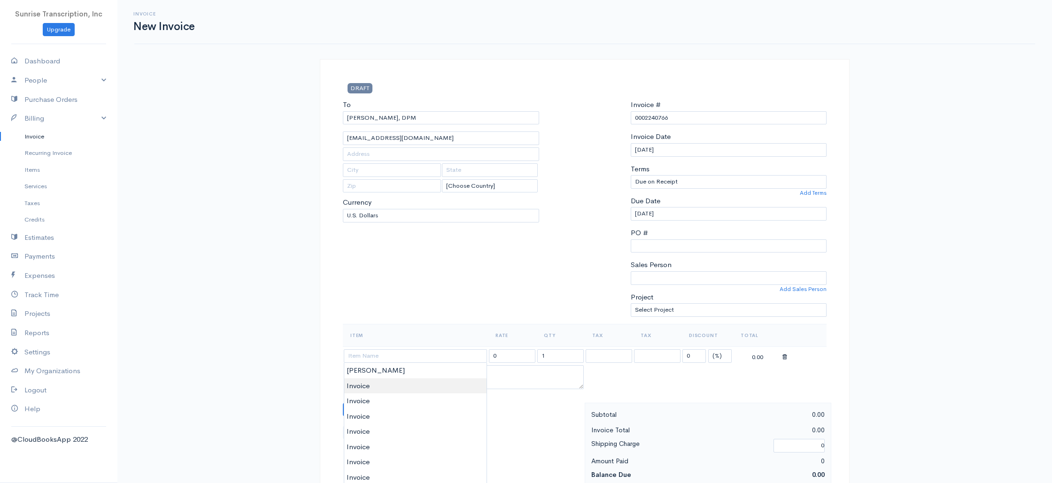
type input "Invoice"
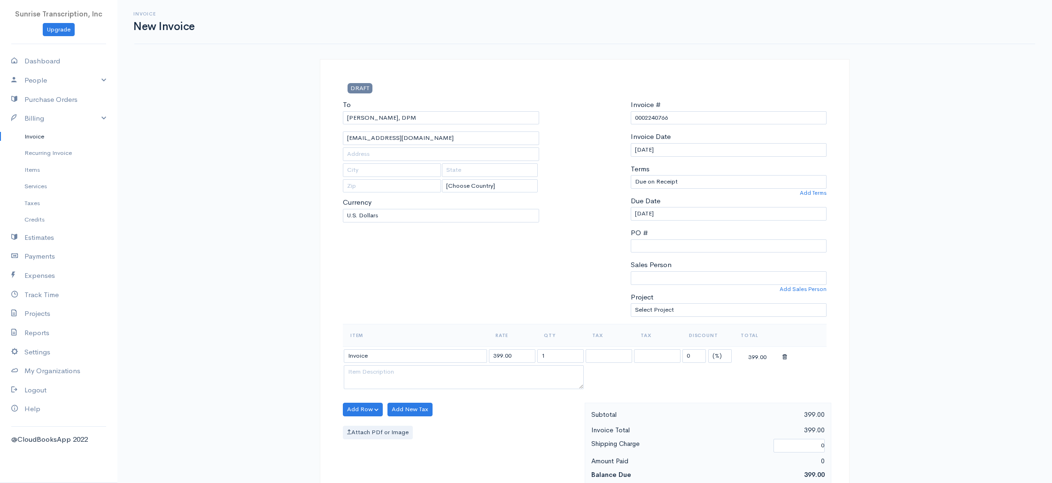
drag, startPoint x: 374, startPoint y: 383, endPoint x: 463, endPoint y: 371, distance: 89.5
click at [526, 356] on input "399.00" at bounding box center [512, 356] width 46 height 14
type input "677"
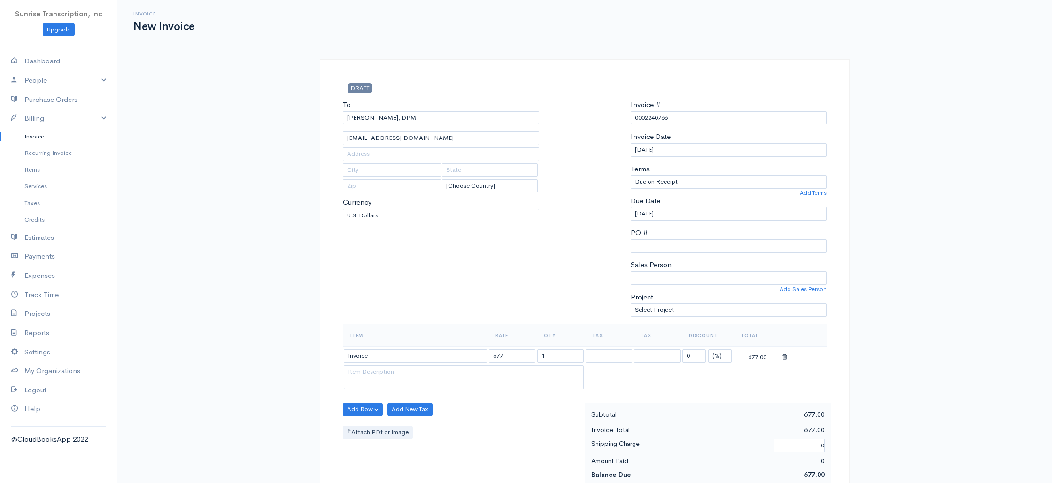
click at [513, 283] on div "To Bamidele Olupona, DPM dolupona@gmail.com [Choose Country] United States Cana…" at bounding box center [441, 212] width 206 height 224
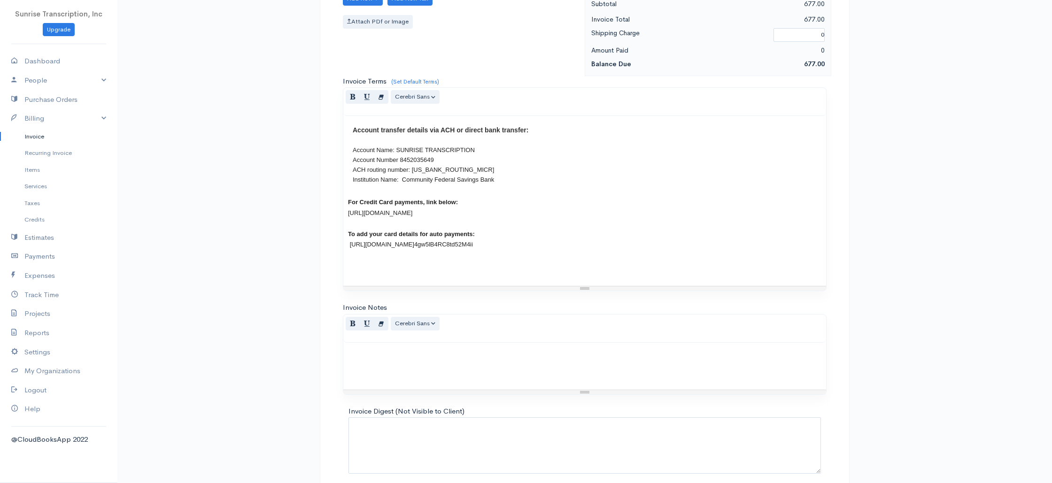
scroll to position [452, 0]
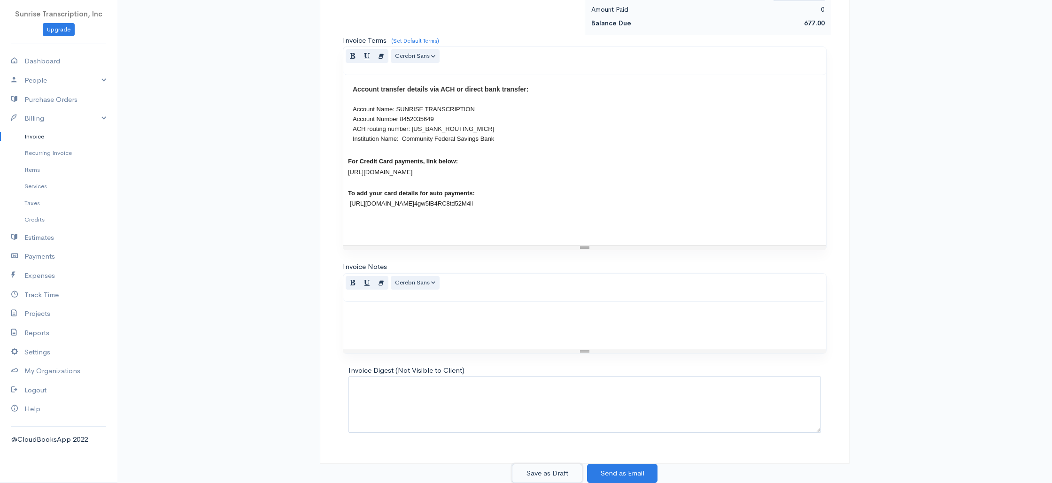
click at [548, 472] on button "Save as Draft" at bounding box center [547, 473] width 70 height 19
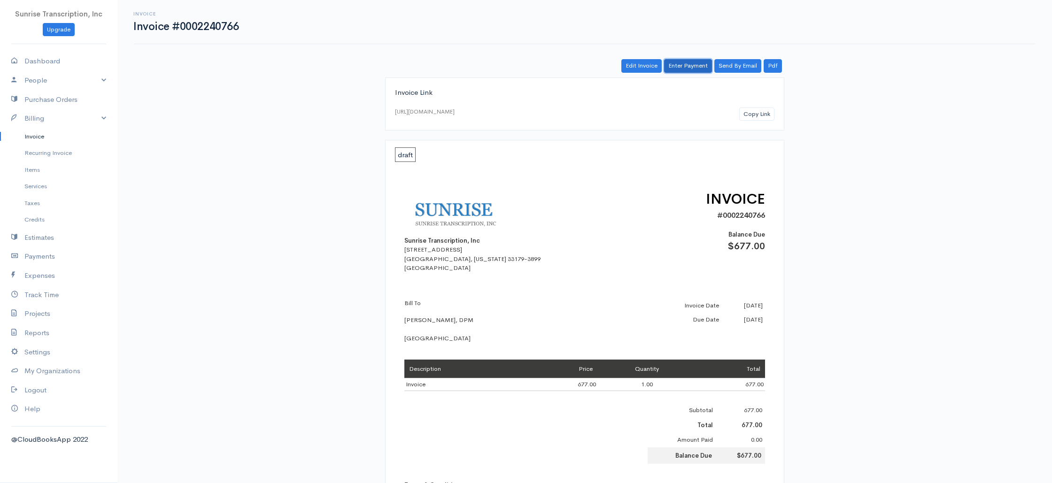
click at [692, 65] on link "Enter Payment" at bounding box center [688, 66] width 48 height 14
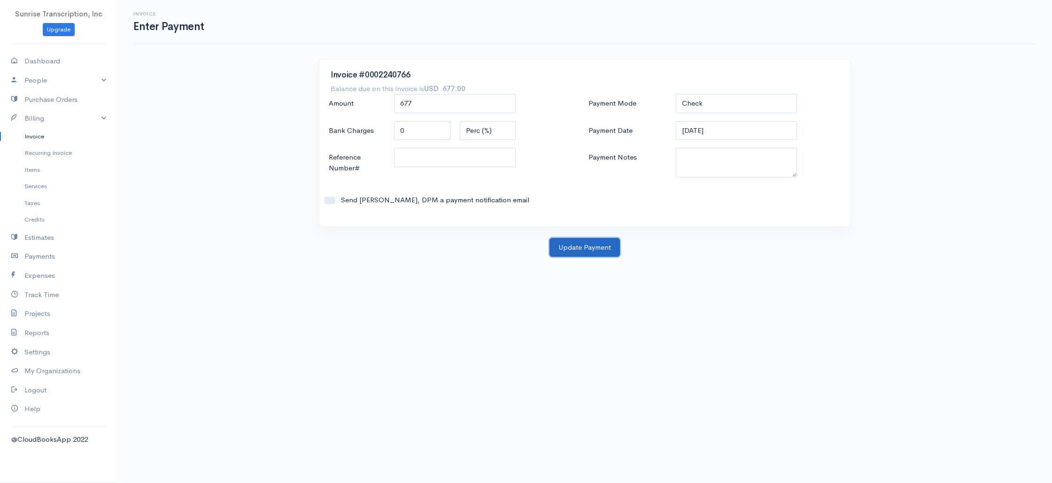
click at [590, 245] on button "Update Payment" at bounding box center [584, 247] width 70 height 19
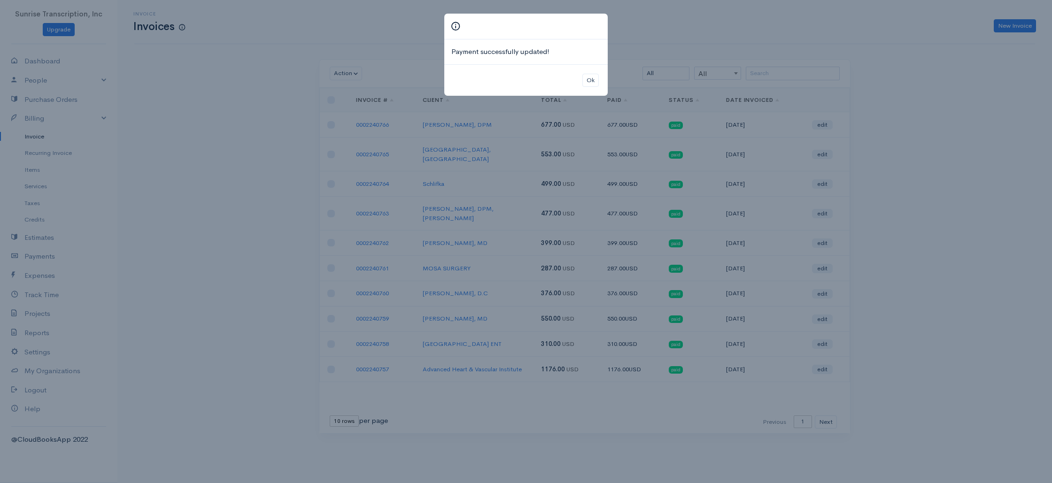
click at [1009, 24] on div "Payment successfully updated! Ok" at bounding box center [526, 241] width 1052 height 483
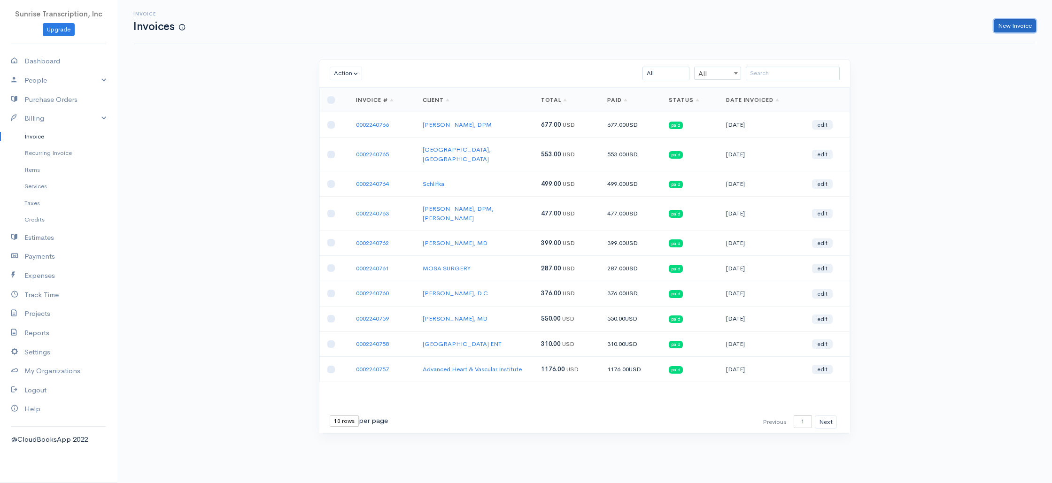
click at [1011, 29] on link "New Invoice" at bounding box center [1015, 26] width 42 height 14
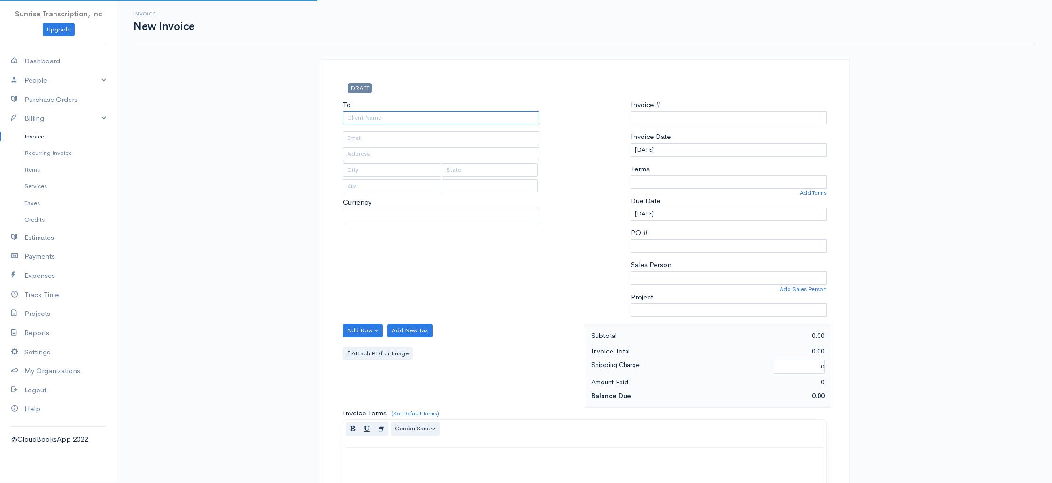
click at [408, 117] on input "To" at bounding box center [441, 118] width 196 height 14
select select "[GEOGRAPHIC_DATA]"
select select "USD"
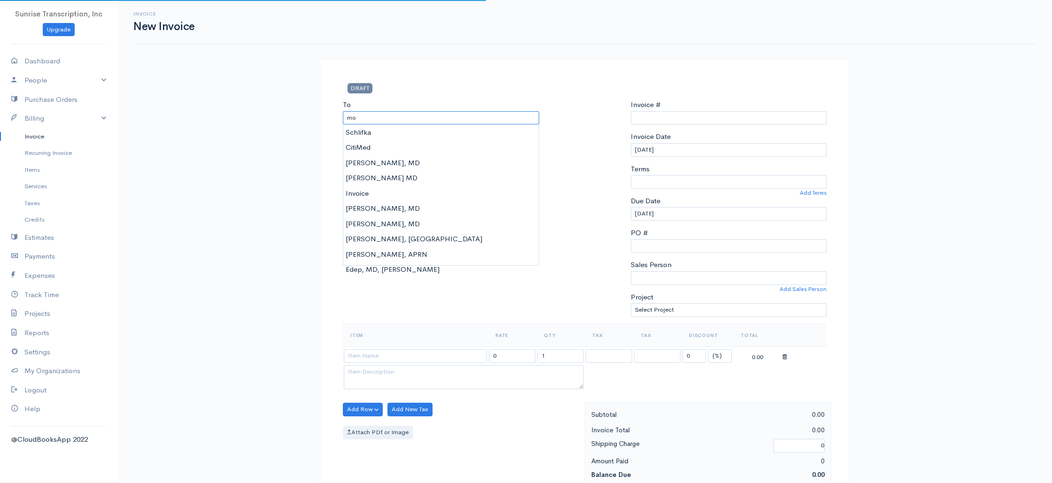
type input "mof"
type input "0002240767"
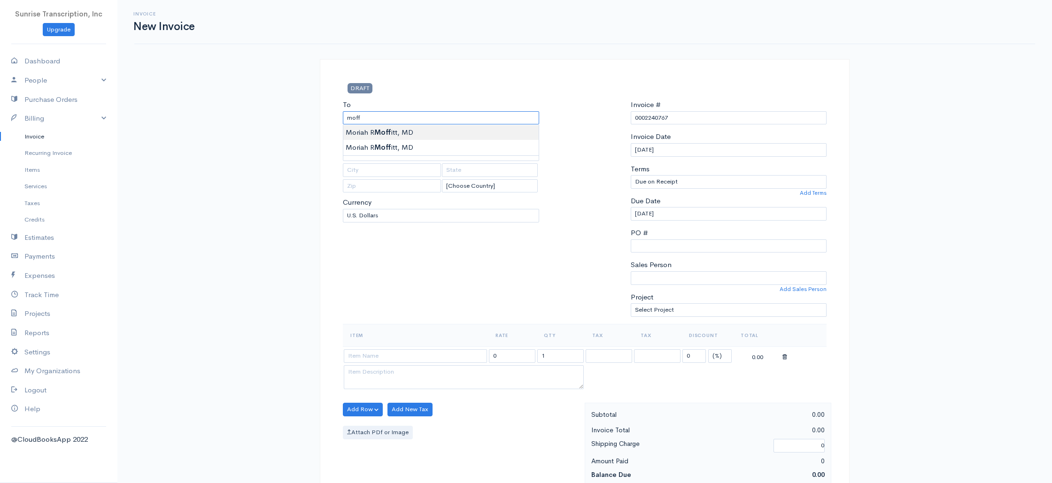
type input "[PERSON_NAME], MD"
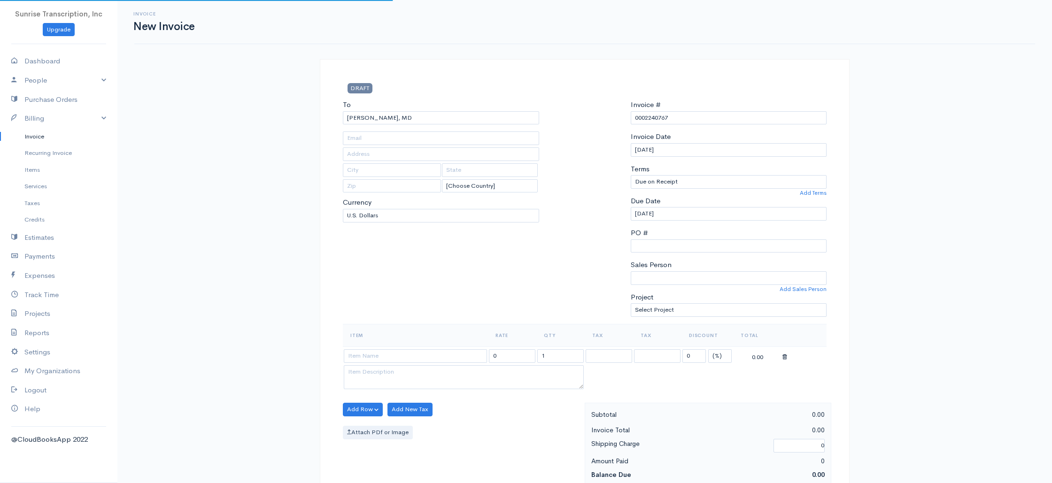
type input "moriahmoffittmd@aol.com"
click at [281, 216] on div "Invoice New Invoice DRAFT To Moriah R Moffitt, MD moriahmoffittmd@aol.com [Choo…" at bounding box center [584, 467] width 934 height 935
click at [385, 356] on input at bounding box center [415, 356] width 143 height 14
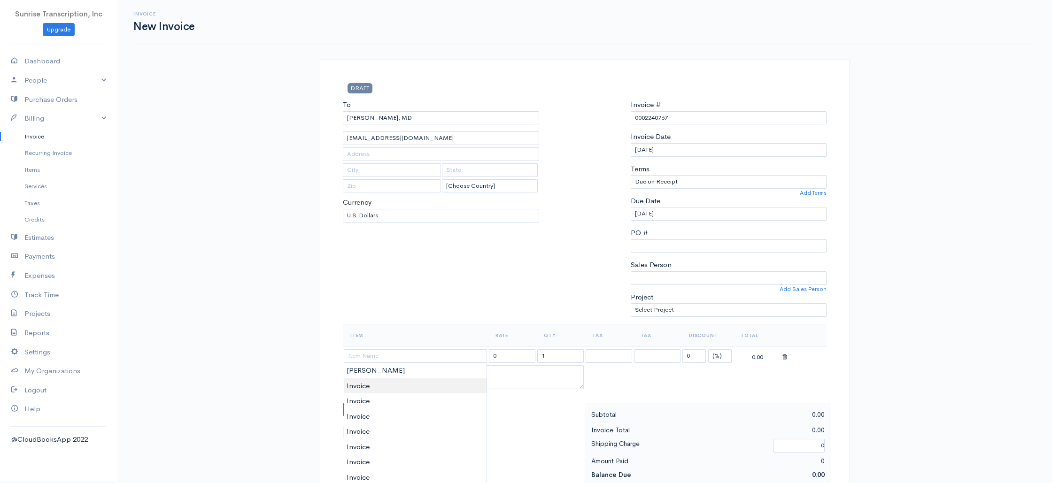
type input "Invoice"
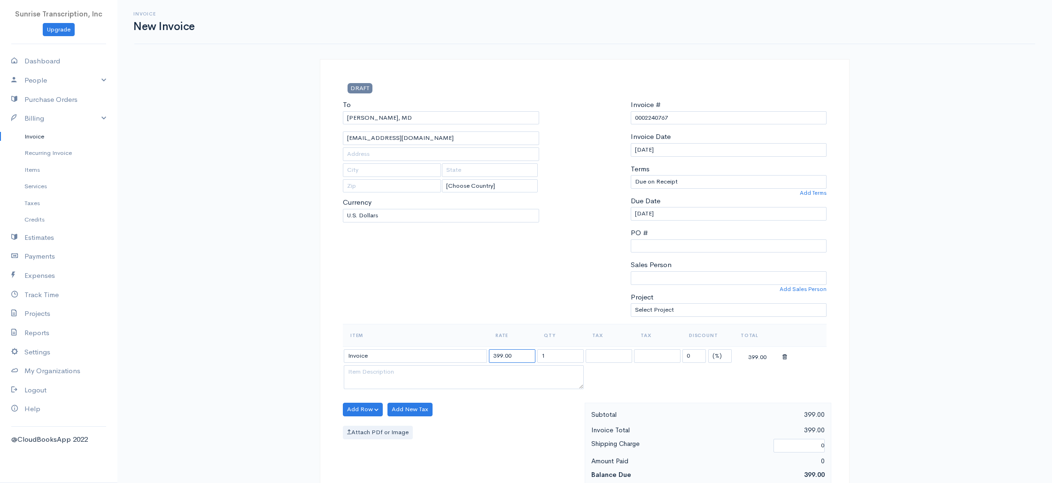
drag, startPoint x: 519, startPoint y: 354, endPoint x: 476, endPoint y: 354, distance: 43.2
click at [476, 354] on tr "Invoice 399.00 1 0 (%) Flat 399.00" at bounding box center [585, 356] width 484 height 18
type input "88"
click at [520, 216] on select "U.S. Dollars Canadian Dollars British Pounds Sterling Euros Australian Dollars …" at bounding box center [441, 216] width 196 height 14
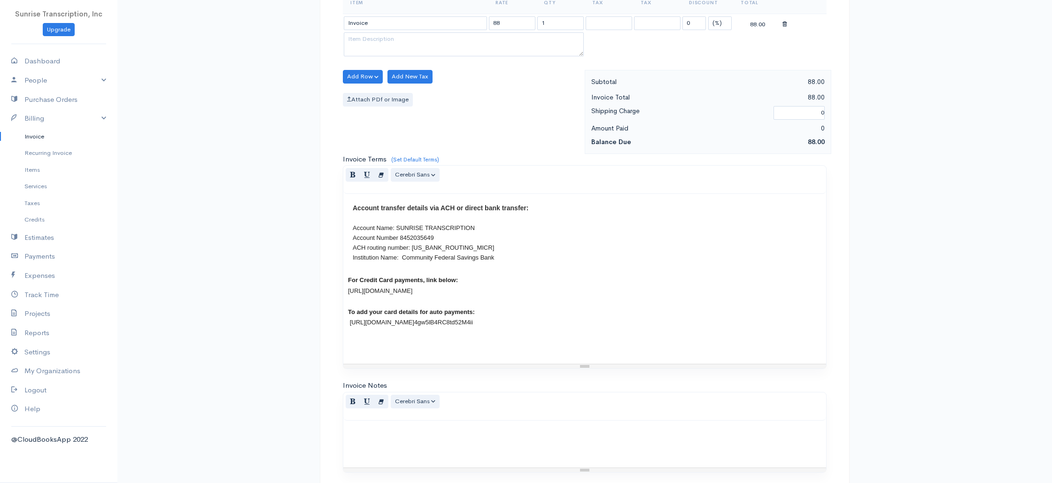
scroll to position [452, 0]
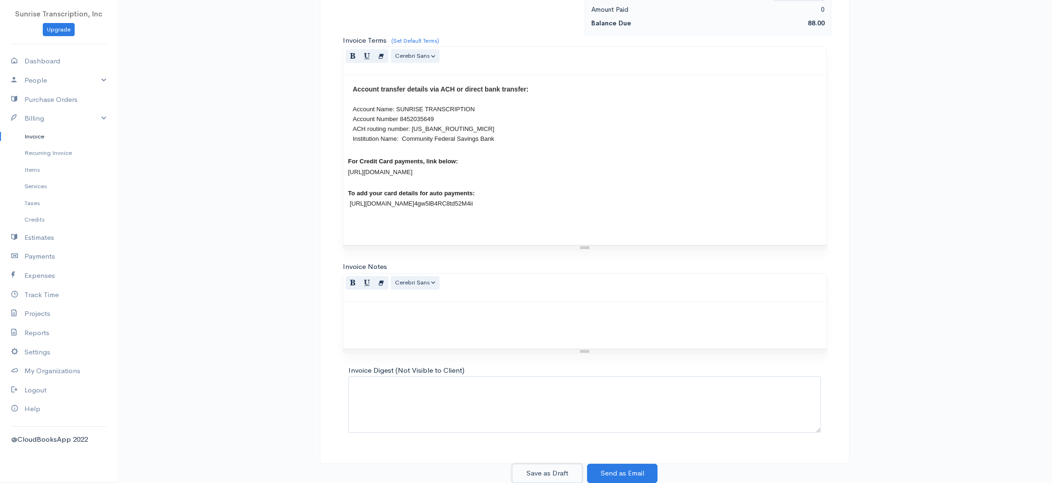
click at [548, 473] on button "Save as Draft" at bounding box center [547, 473] width 70 height 19
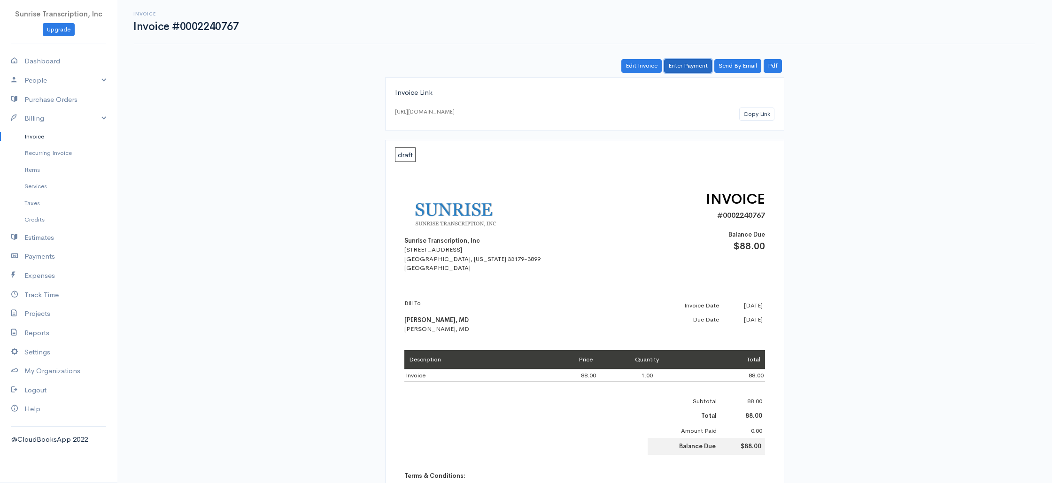
drag, startPoint x: 693, startPoint y: 69, endPoint x: 685, endPoint y: 75, distance: 10.7
click at [693, 69] on link "Enter Payment" at bounding box center [688, 66] width 48 height 14
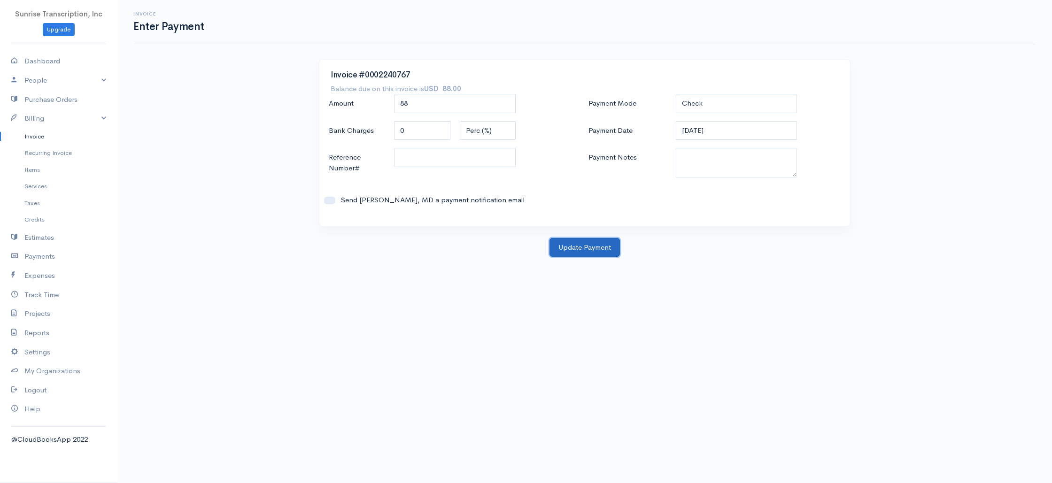
click at [587, 245] on button "Update Payment" at bounding box center [584, 247] width 70 height 19
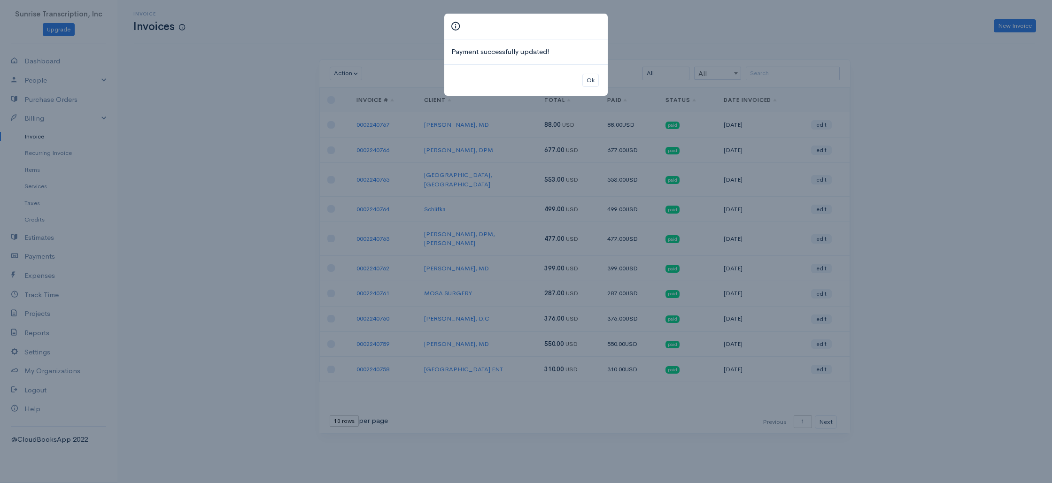
click at [885, 159] on div "Payment successfully updated! Ok" at bounding box center [526, 241] width 1052 height 483
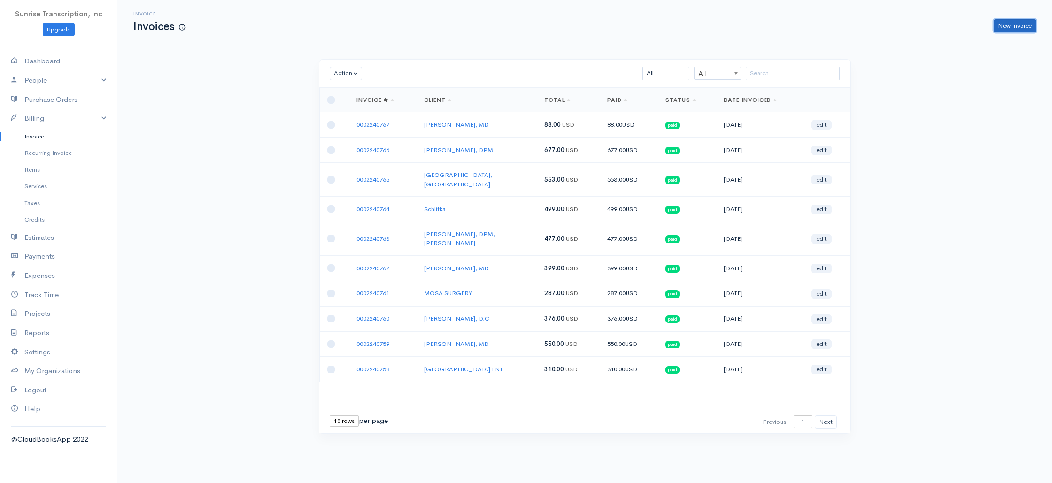
click at [997, 25] on link "New Invoice" at bounding box center [1015, 26] width 42 height 14
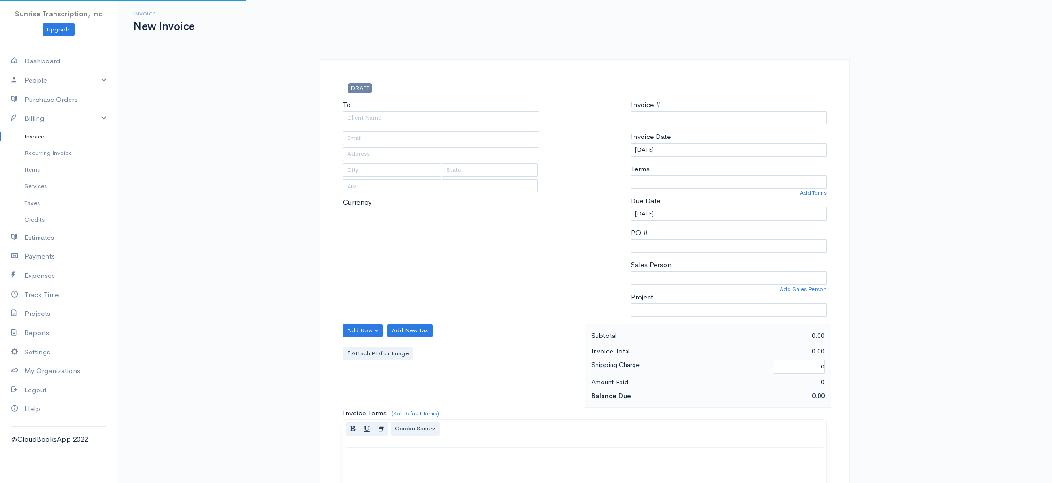
select select "USD"
type input "0002240768"
click at [469, 114] on input "To" at bounding box center [441, 118] width 196 height 14
select select "[GEOGRAPHIC_DATA]"
paste input "Shelton"
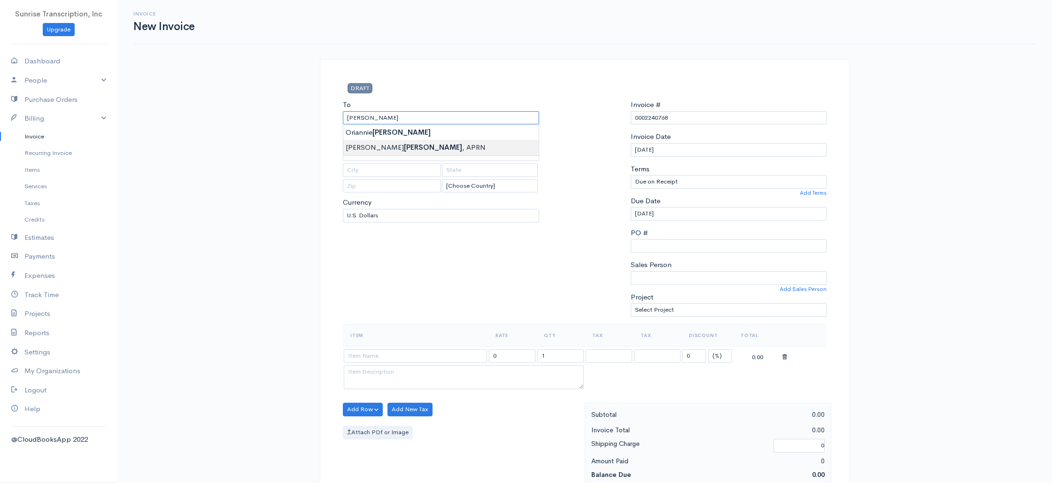
type input "[PERSON_NAME], APRN"
type input "smafortmyers@gmail.com"
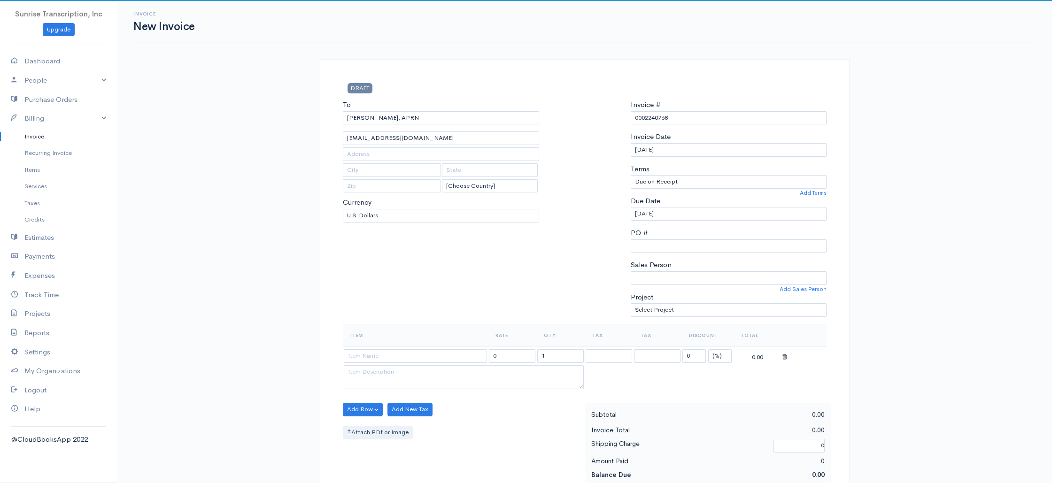
click at [413, 248] on div "To Kathleen A Shelton, APRN smafortmyers@gmail.com [Choose Country] United Stat…" at bounding box center [441, 212] width 206 height 224
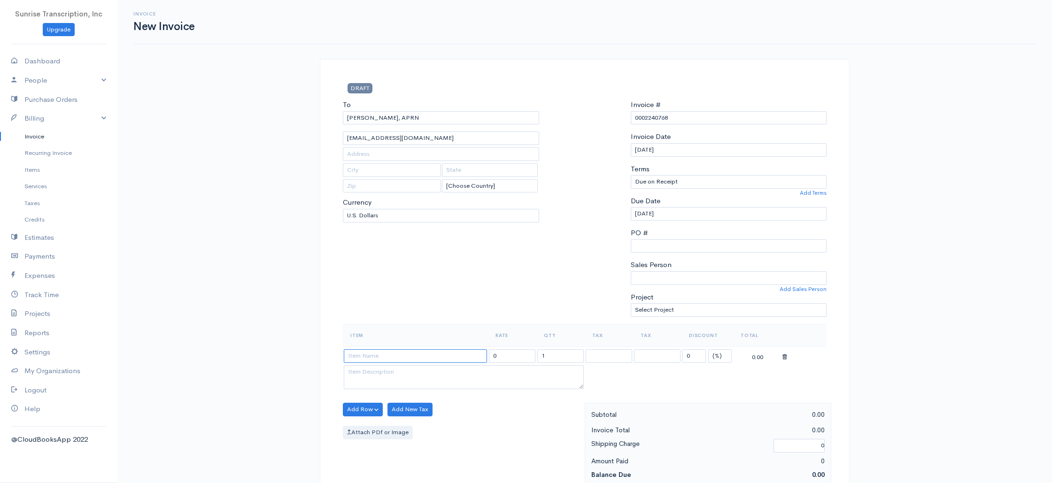
click at [420, 358] on input at bounding box center [415, 356] width 143 height 14
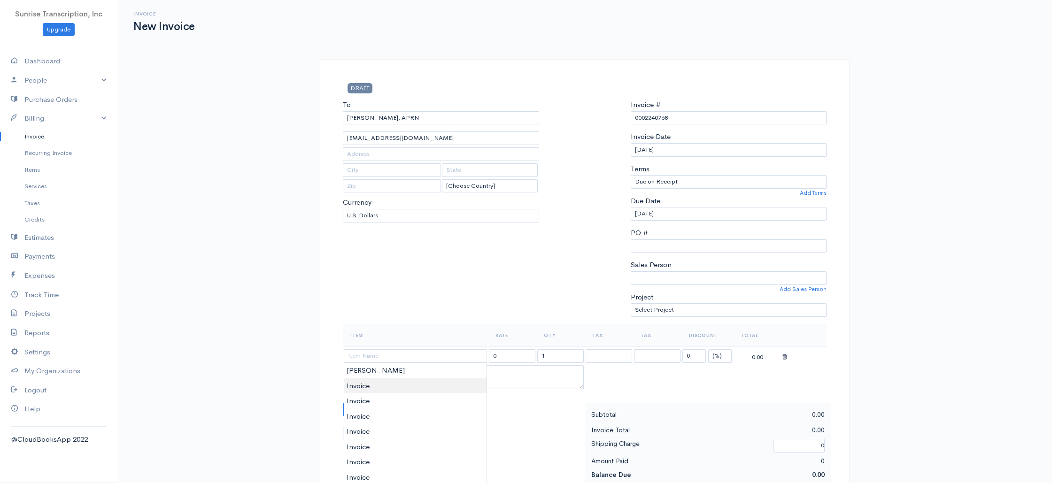
type input "Invoice"
type input "399.00"
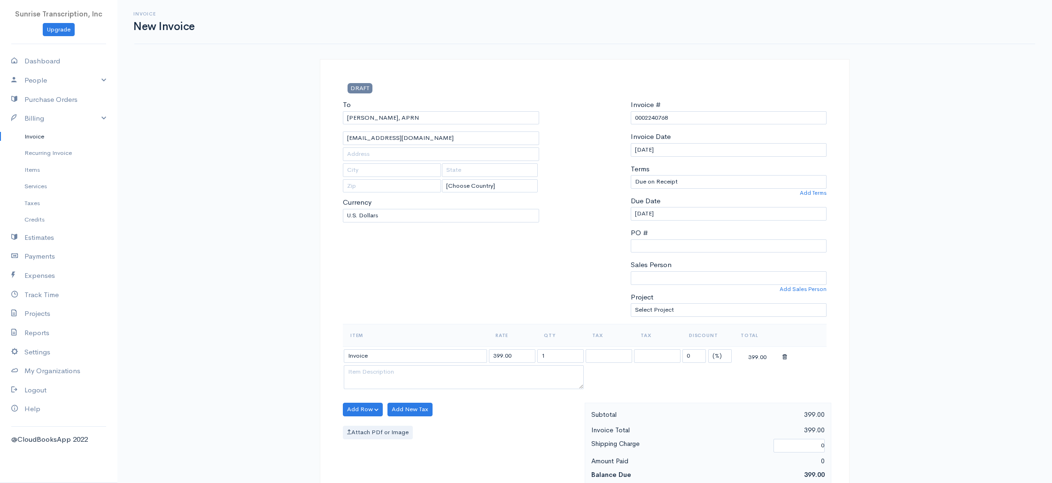
click at [515, 407] on div "Add Row Add Item Row Add Time Row Add New Tax Attach PDf or Image" at bounding box center [461, 445] width 247 height 84
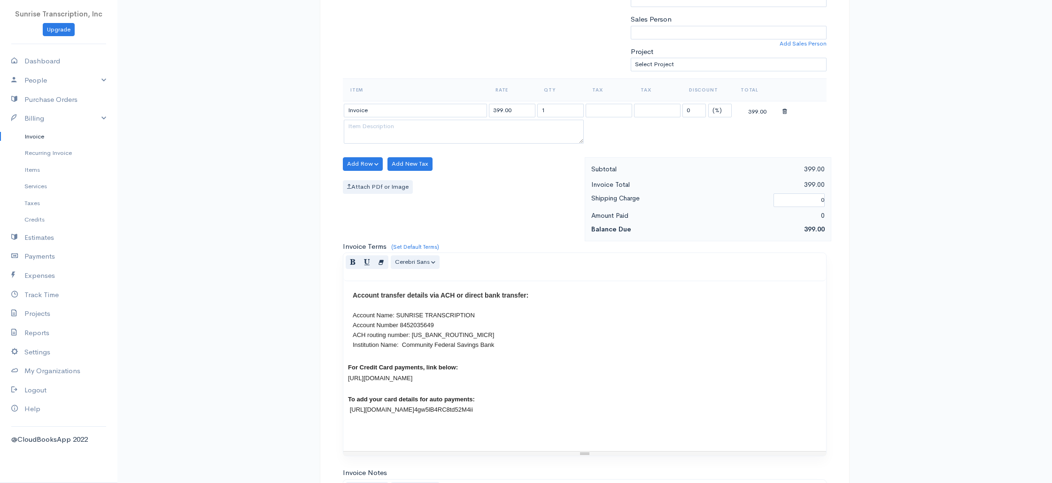
scroll to position [452, 0]
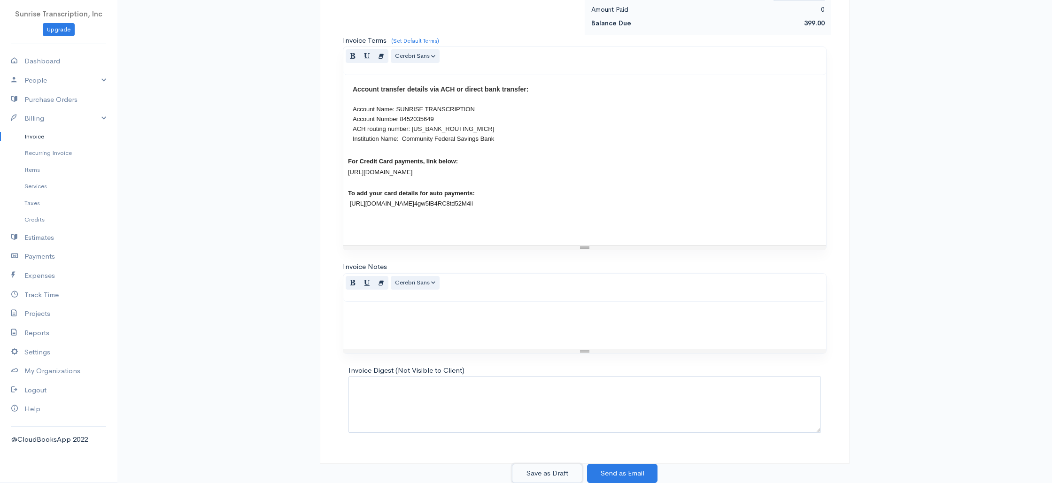
click at [562, 474] on button "Save as Draft" at bounding box center [547, 473] width 70 height 19
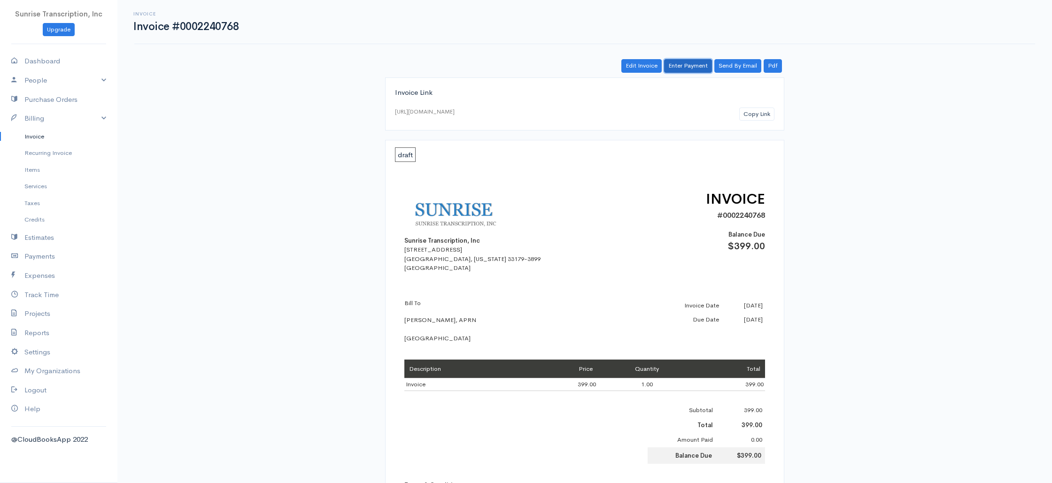
click at [687, 67] on link "Enter Payment" at bounding box center [688, 66] width 48 height 14
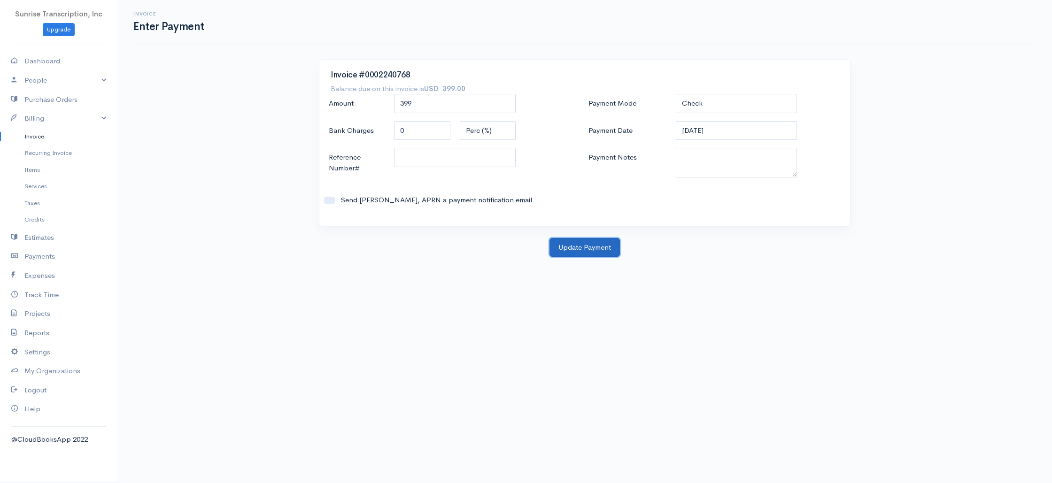
click at [582, 251] on button "Update Payment" at bounding box center [584, 247] width 70 height 19
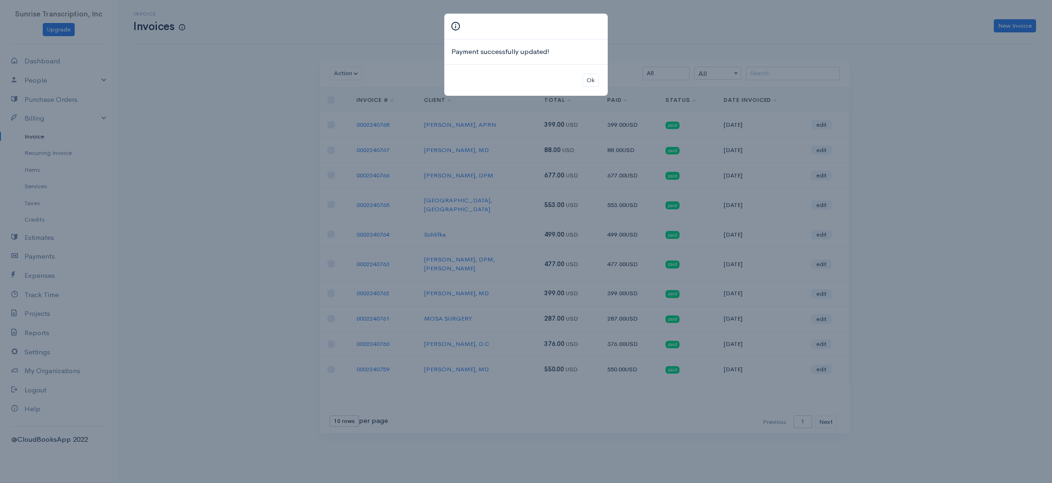
drag, startPoint x: 920, startPoint y: 101, endPoint x: 967, endPoint y: 63, distance: 61.1
click at [920, 101] on div "Payment successfully updated! Ok" at bounding box center [526, 241] width 1052 height 483
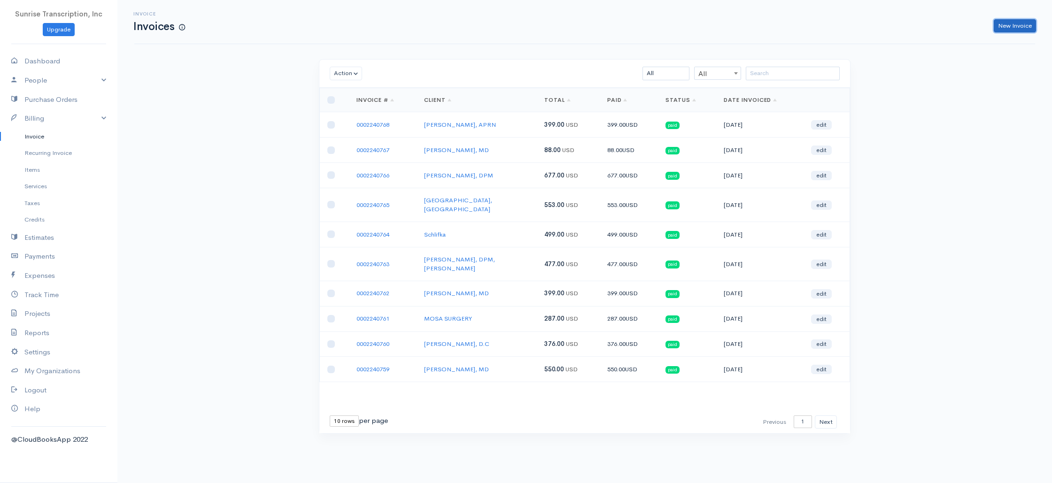
drag, startPoint x: 1009, startPoint y: 23, endPoint x: 928, endPoint y: 42, distance: 83.1
click at [1009, 23] on link "New Invoice" at bounding box center [1015, 26] width 42 height 14
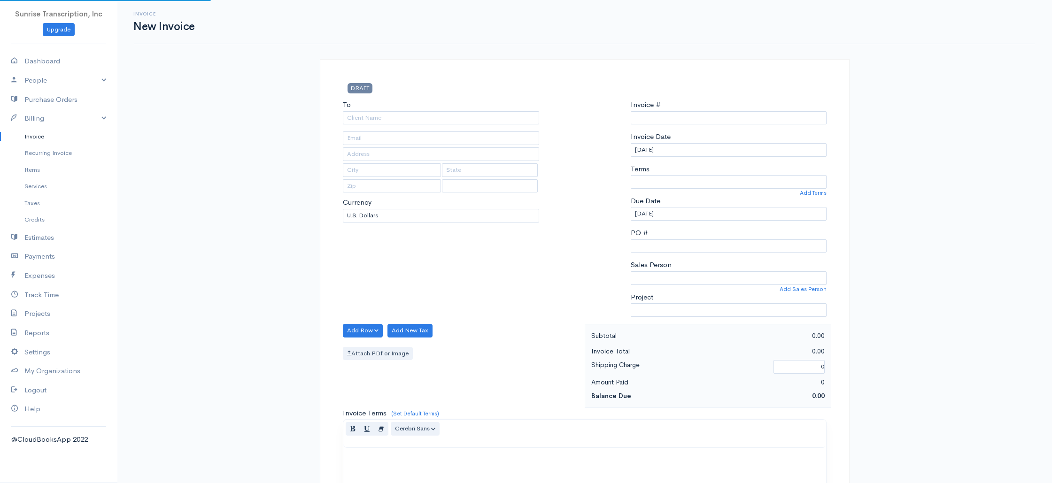
select select "USD"
click at [468, 121] on input "To" at bounding box center [441, 118] width 196 height 14
type input "0002240769"
select select "[GEOGRAPHIC_DATA]"
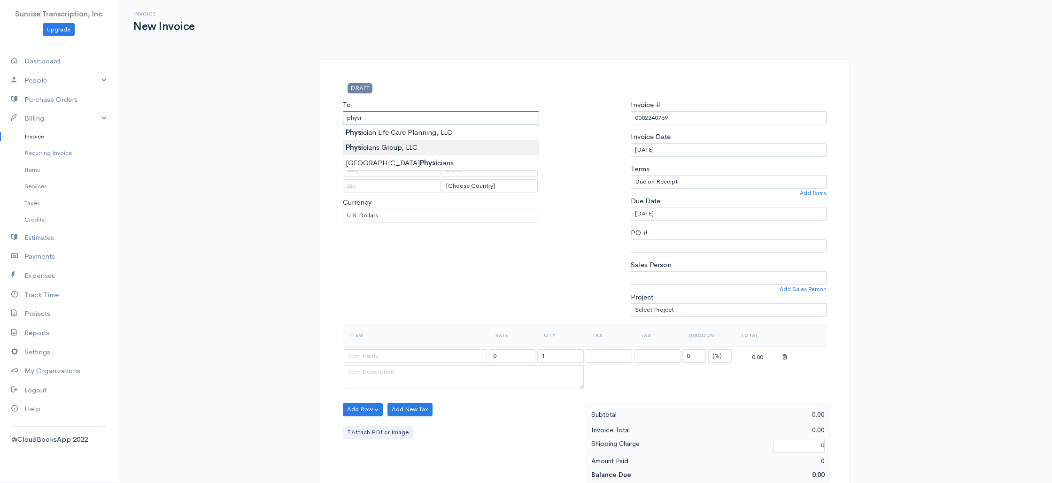
type input "Physicians Group, LLC"
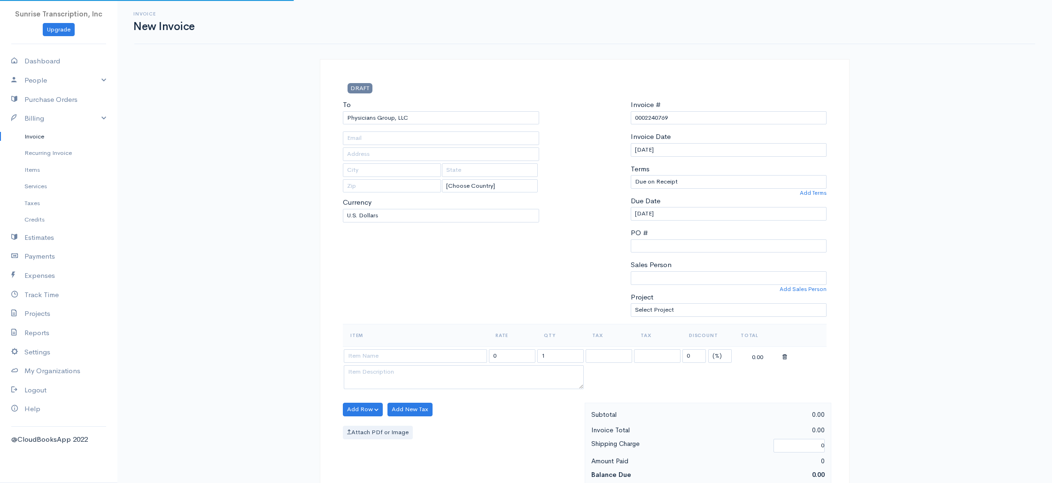
type input "liz.hernandez@dseincorporated.com"
click at [482, 276] on div "To Physicians Group, LLC liz.hernandez@dseincorporated.com [Choose Country] Uni…" at bounding box center [441, 212] width 206 height 224
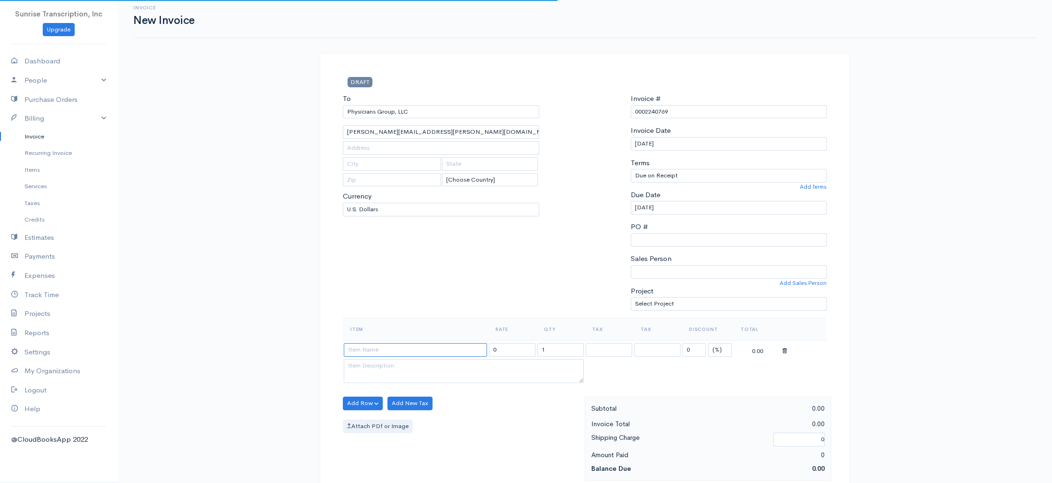
click at [403, 352] on input at bounding box center [415, 350] width 143 height 14
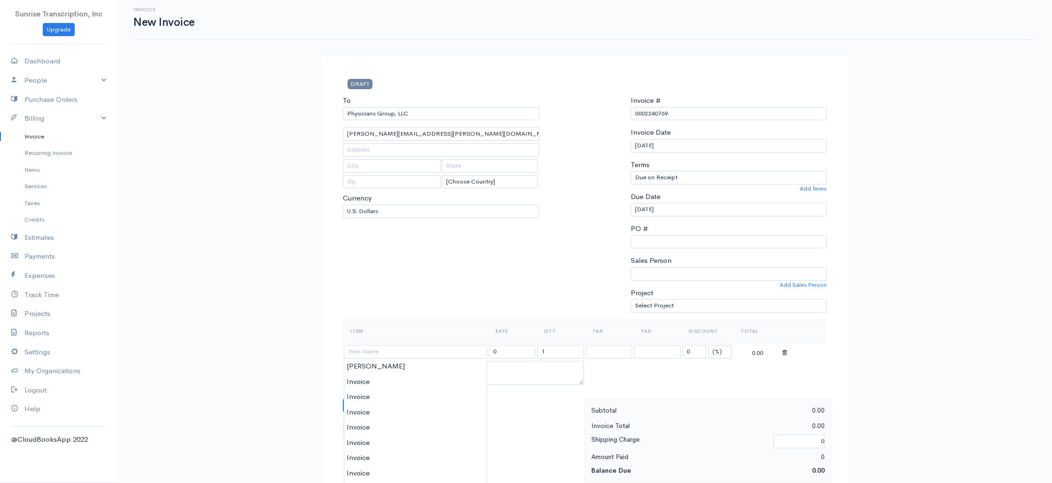
type input "Invoice"
drag, startPoint x: 491, startPoint y: 348, endPoint x: 455, endPoint y: 348, distance: 35.2
click at [455, 348] on tr "Invoice 399.00 1 0 (%) Flat 399.00" at bounding box center [585, 350] width 484 height 18
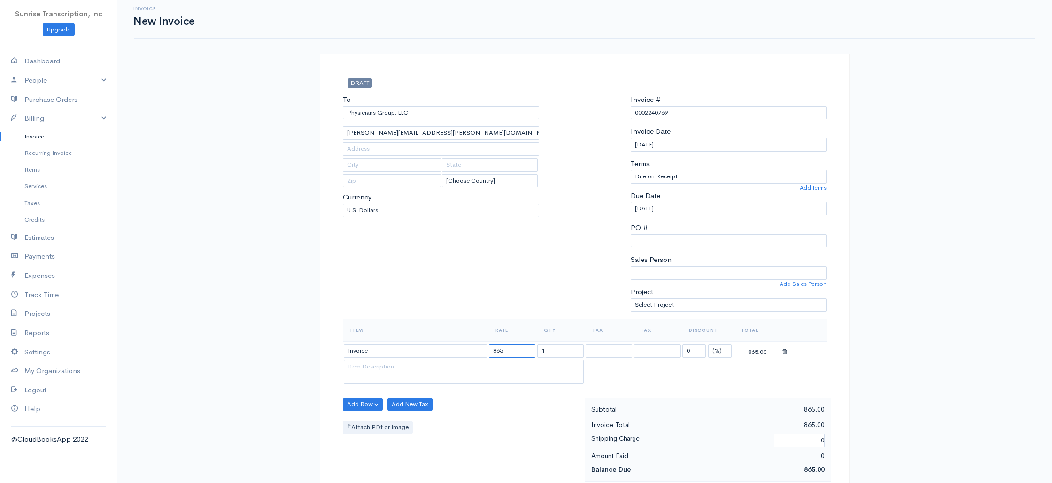
type input "865"
click at [470, 308] on div "To Physicians Group, LLC liz.hernandez@dseincorporated.com [Choose Country] Uni…" at bounding box center [441, 206] width 206 height 224
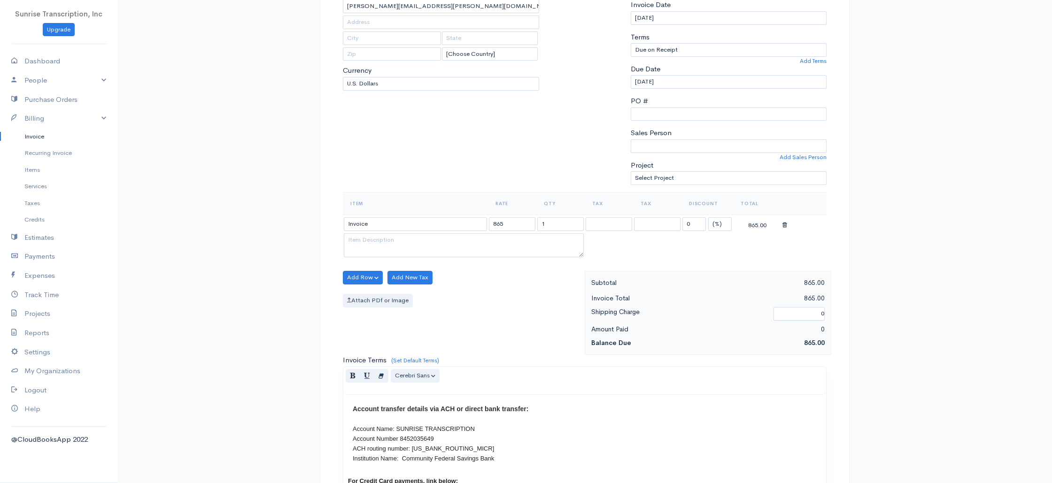
scroll to position [452, 0]
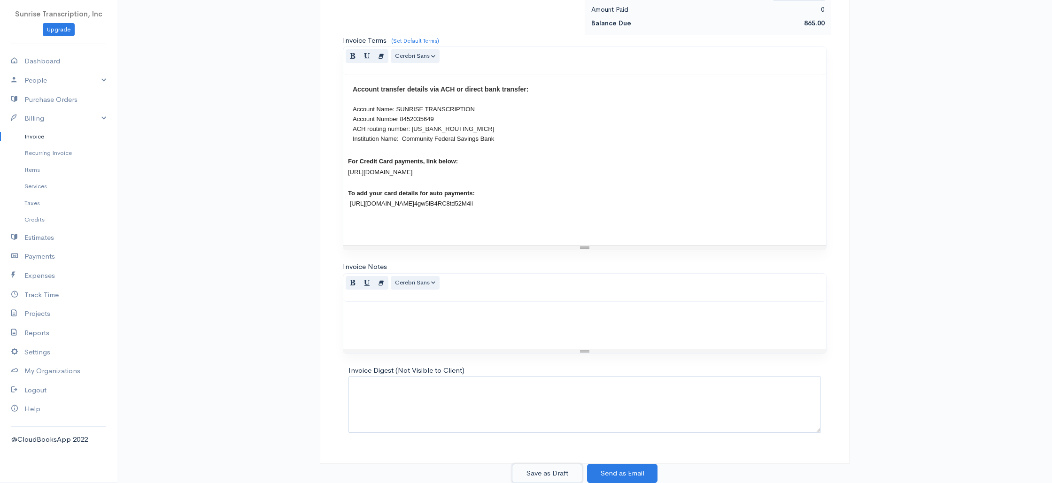
click at [561, 468] on button "Save as Draft" at bounding box center [547, 473] width 70 height 19
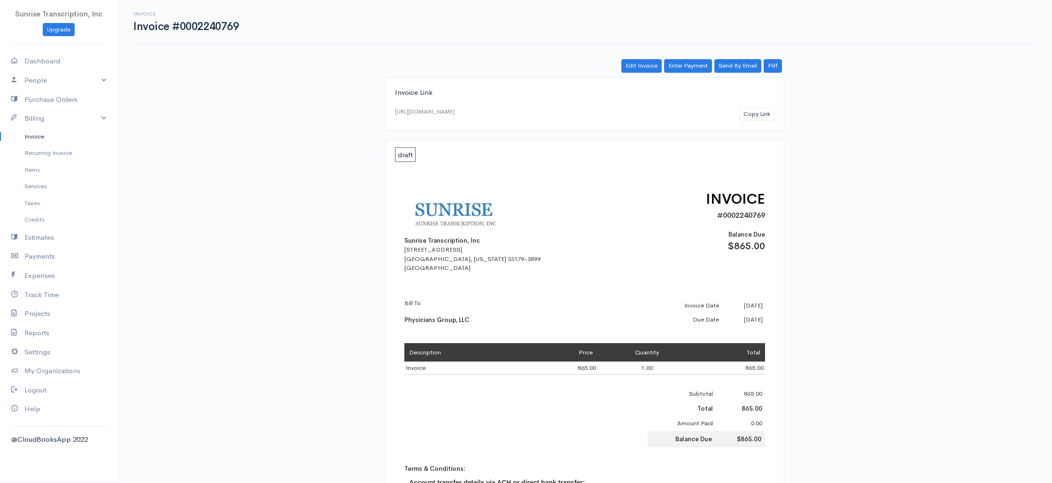
click at [843, 223] on div "Invoice Link https://www.cloudbooksapp.com/app/invoice/?auth=1757349836YekcXmXE…" at bounding box center [584, 393] width 541 height 632
click at [686, 67] on link "Enter Payment" at bounding box center [688, 66] width 48 height 14
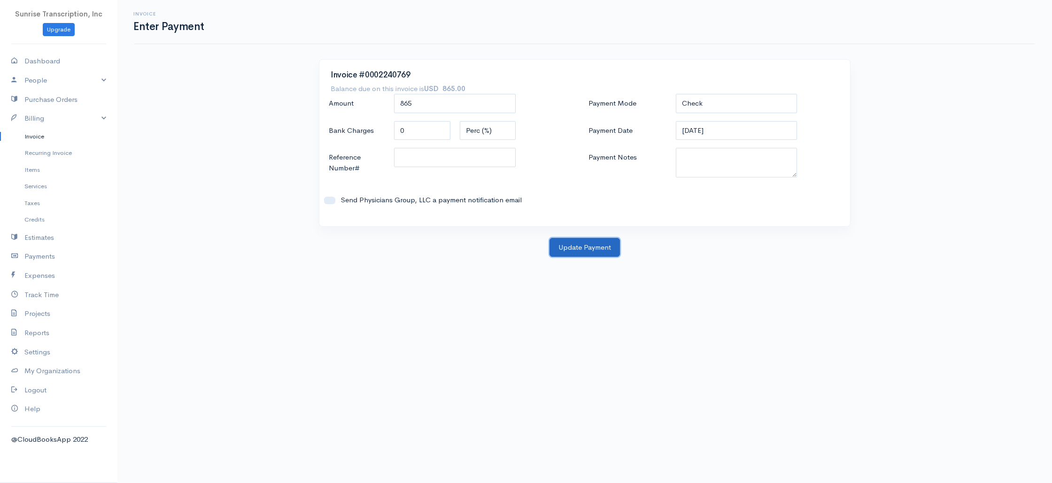
click at [570, 250] on button "Update Payment" at bounding box center [584, 247] width 70 height 19
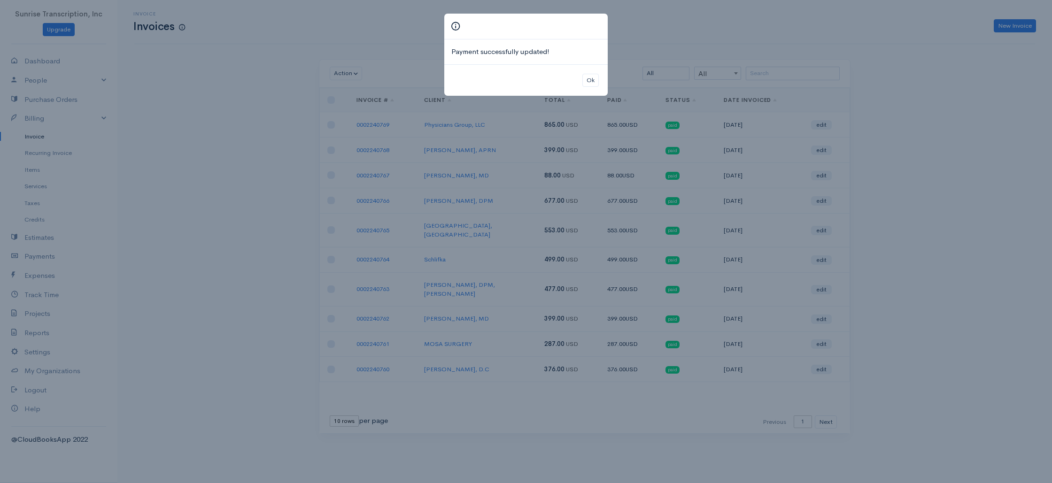
click at [960, 102] on div "Payment successfully updated! Ok" at bounding box center [526, 241] width 1052 height 483
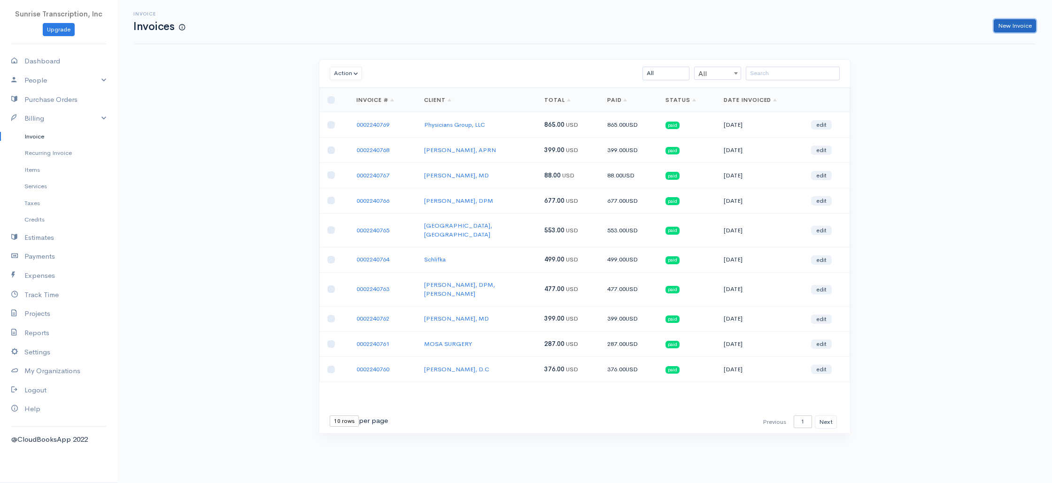
click at [1009, 24] on link "New Invoice" at bounding box center [1015, 26] width 42 height 14
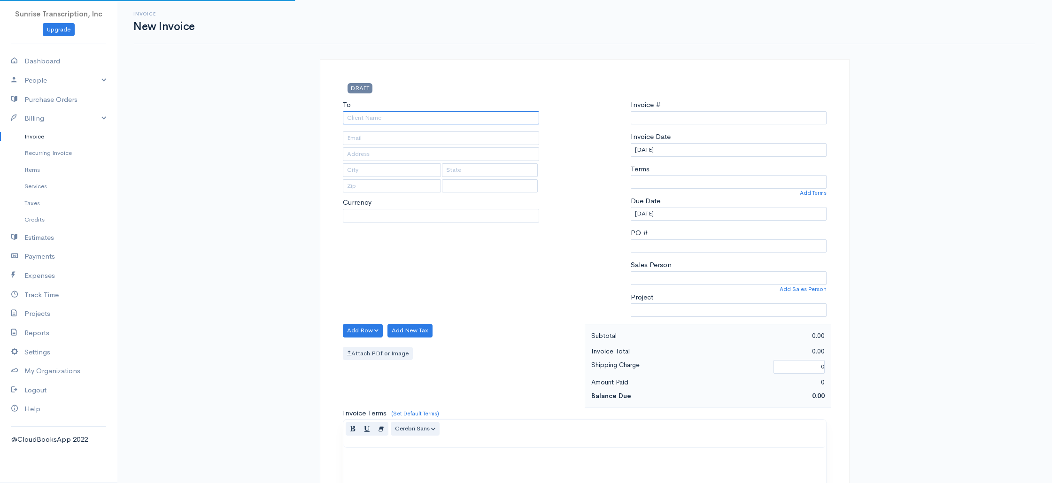
drag, startPoint x: 347, startPoint y: 122, endPoint x: 379, endPoint y: 119, distance: 32.1
click at [347, 122] on input "To" at bounding box center [441, 118] width 196 height 14
select select "[GEOGRAPHIC_DATA]"
select select "USD"
type input "0002240770"
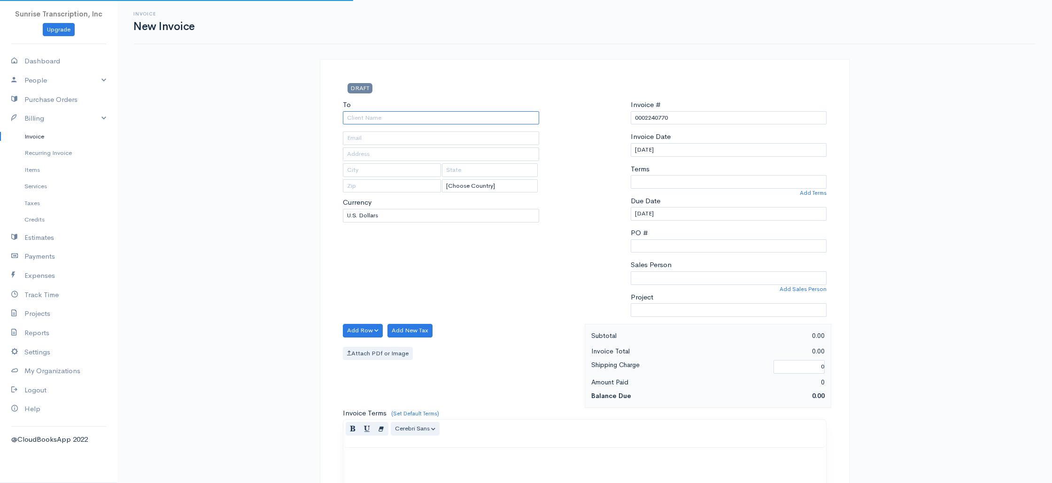
click at [379, 119] on input "To" at bounding box center [441, 118] width 196 height 14
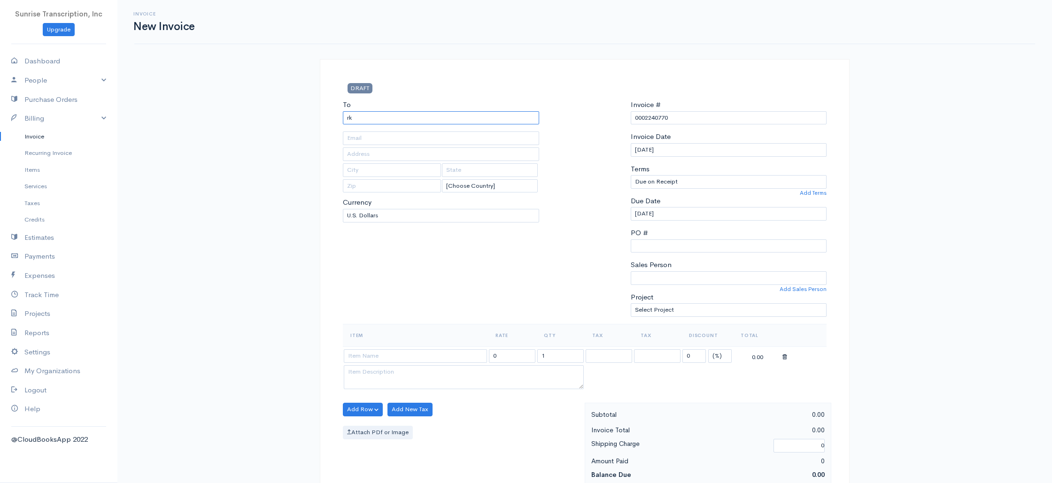
type input "r"
type input "[PERSON_NAME], M.D"
drag, startPoint x: 429, startPoint y: 284, endPoint x: 427, endPoint y: 303, distance: 18.9
click at [429, 284] on div "To Robert F. Spiera, M.D [Choose Country] United States Canada United Kingdom A…" at bounding box center [441, 212] width 206 height 224
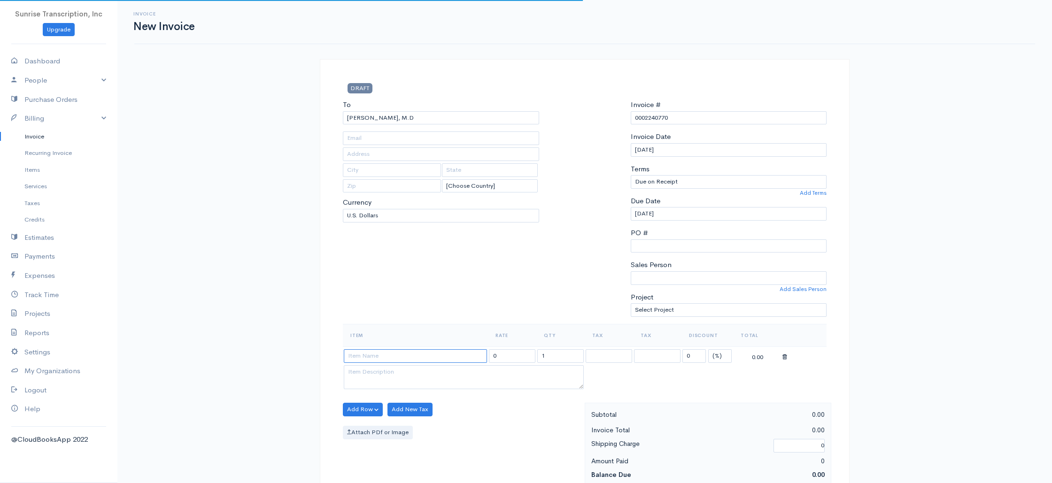
drag, startPoint x: 430, startPoint y: 360, endPoint x: 425, endPoint y: 363, distance: 5.4
click at [430, 360] on input at bounding box center [415, 356] width 143 height 14
type input "SpieraR@hss.edu"
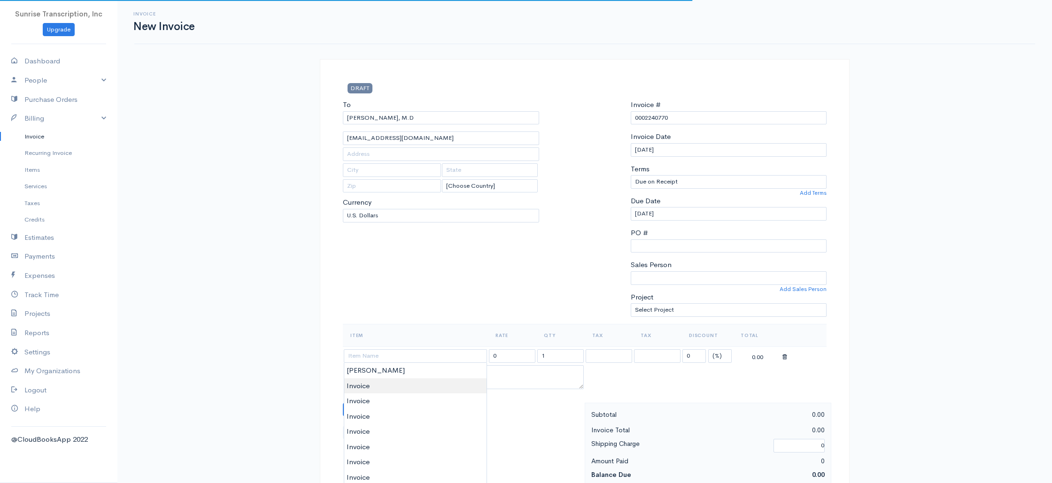
type input "Invoice"
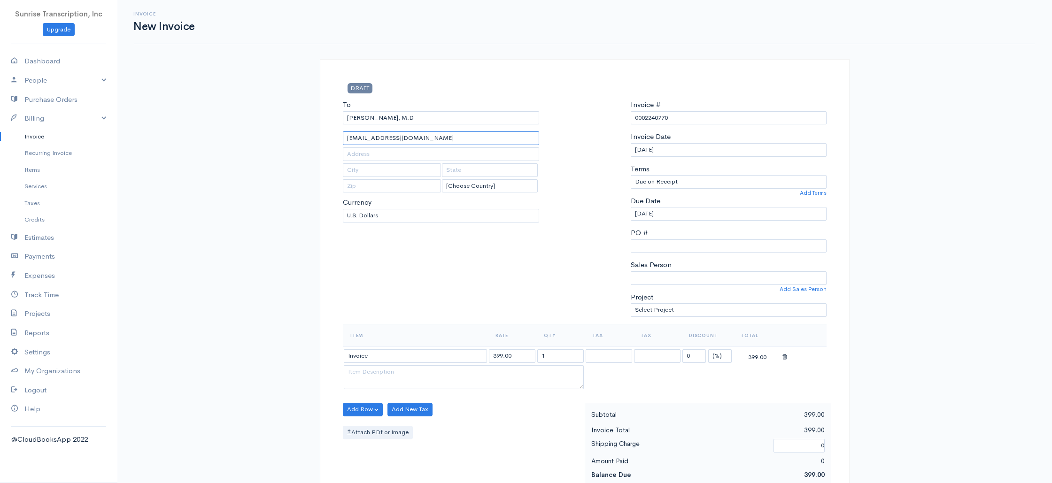
drag, startPoint x: 389, startPoint y: 141, endPoint x: 311, endPoint y: 144, distance: 78.0
click at [433, 288] on div "To Robert F. Spiera, M.D SpieraR@hss.edu [Choose Country] United States Canada …" at bounding box center [441, 212] width 206 height 224
drag, startPoint x: 531, startPoint y: 354, endPoint x: 450, endPoint y: 354, distance: 80.8
click at [450, 354] on tr "Invoice 399.00 1 0 (%) Flat 399.00" at bounding box center [585, 356] width 484 height 18
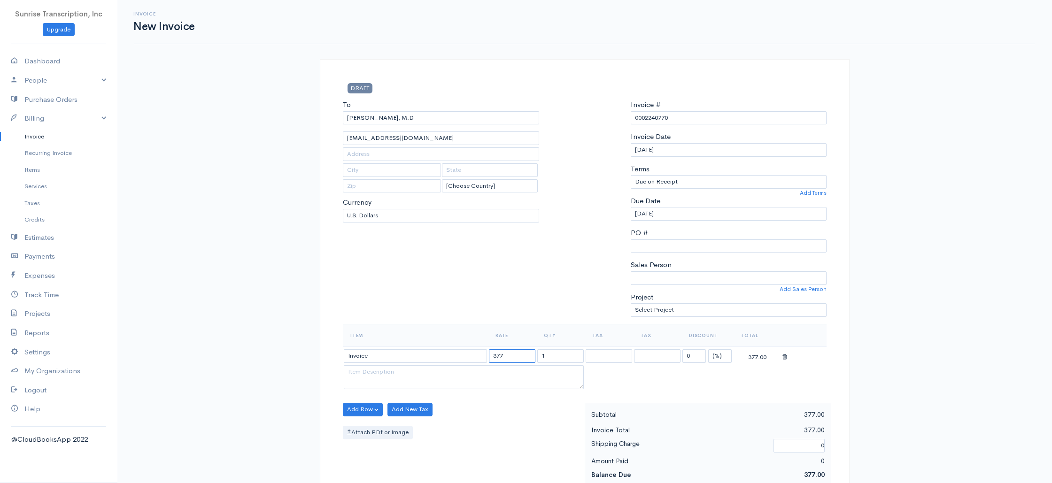
type input "377"
click at [471, 302] on div "To Robert F. Spiera, M.D SpieraR@hss.edu [Choose Country] United States Canada …" at bounding box center [441, 212] width 206 height 224
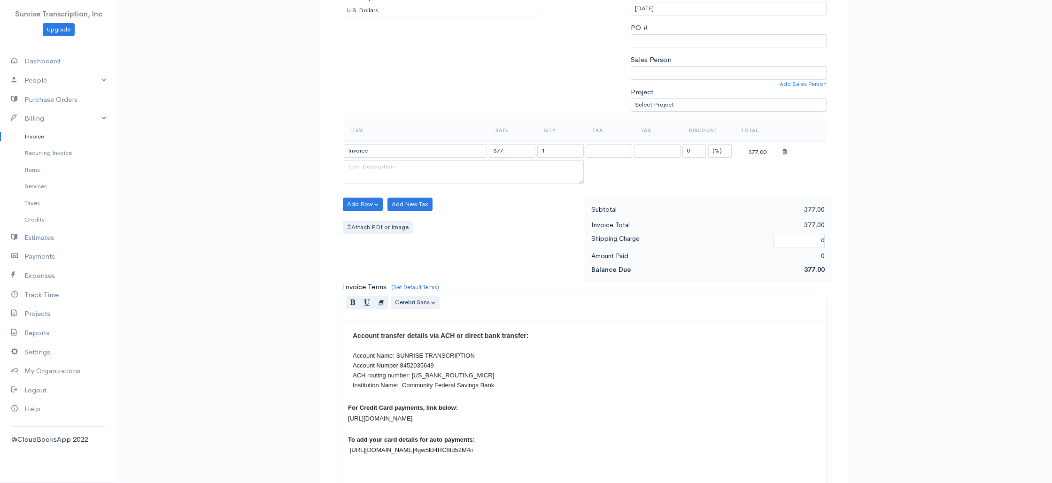
scroll to position [452, 0]
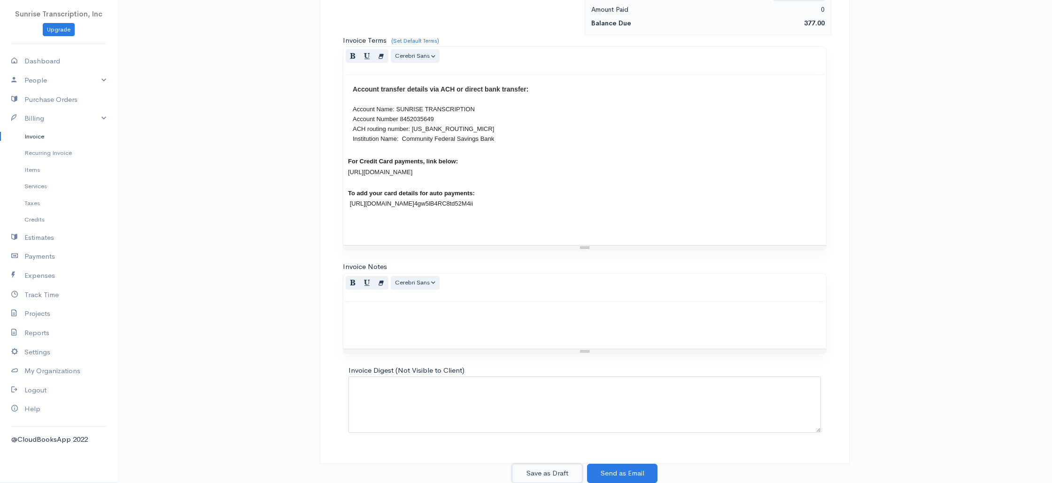
click at [539, 473] on button "Save as Draft" at bounding box center [547, 473] width 70 height 19
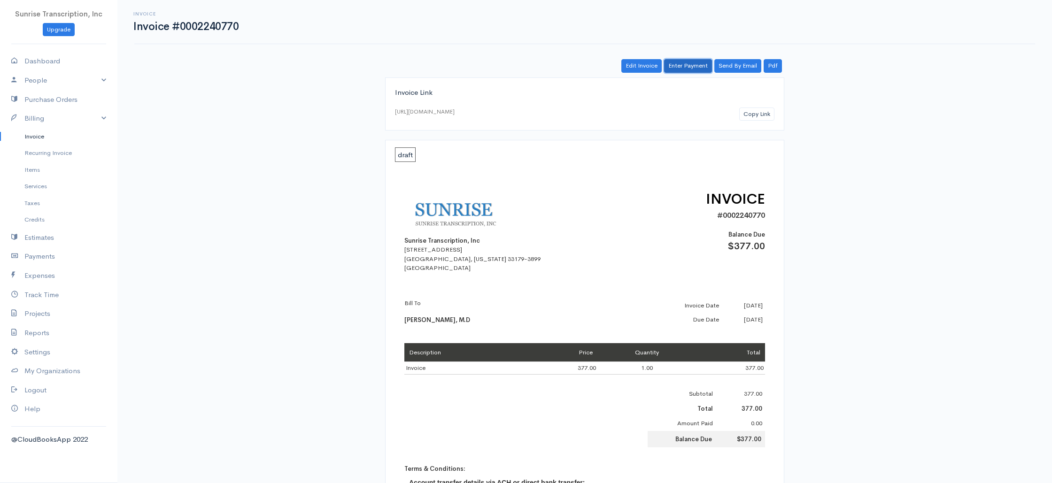
click at [679, 69] on link "Enter Payment" at bounding box center [688, 66] width 48 height 14
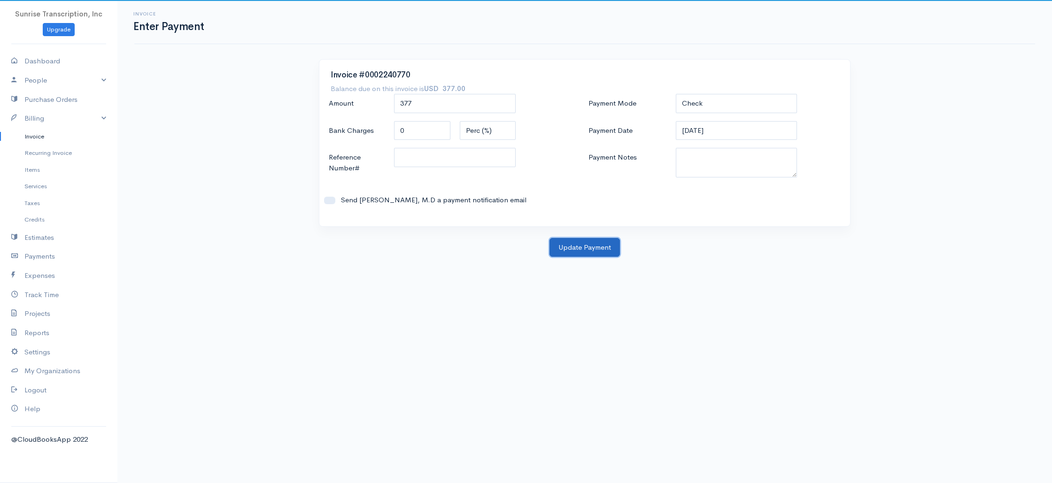
click at [578, 253] on button "Update Payment" at bounding box center [584, 247] width 70 height 19
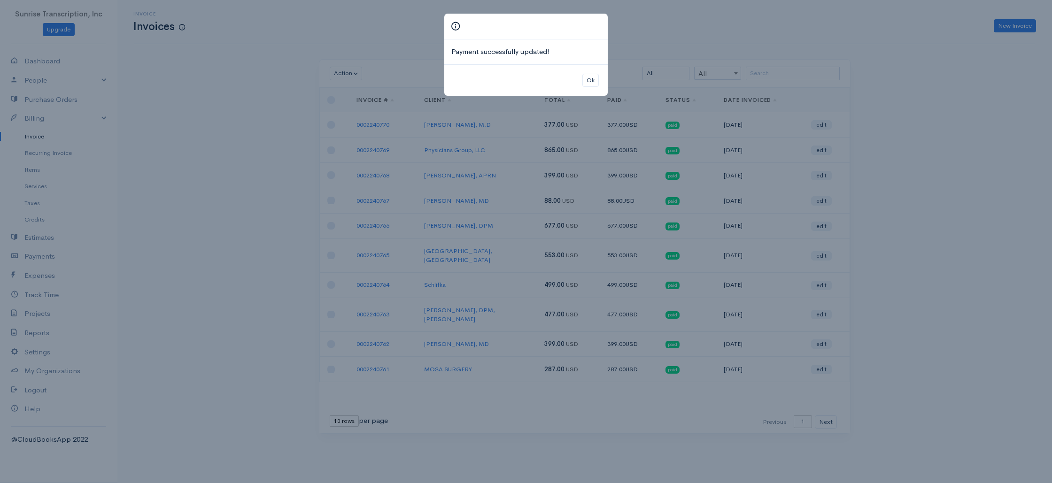
click at [1019, 150] on div "Payment successfully updated! Ok" at bounding box center [526, 241] width 1052 height 483
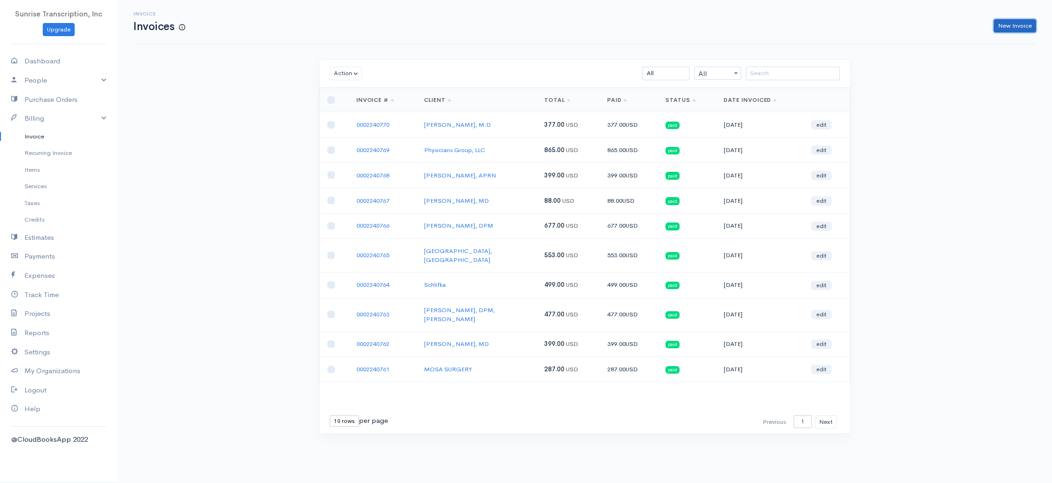
drag, startPoint x: 1013, startPoint y: 26, endPoint x: 989, endPoint y: 32, distance: 25.1
click at [1013, 26] on link "New Invoice" at bounding box center [1015, 26] width 42 height 14
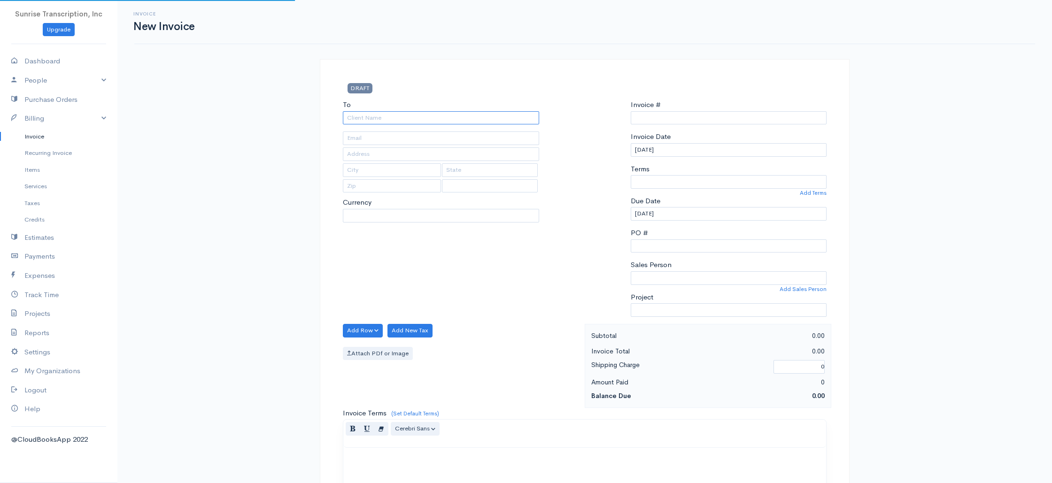
click at [435, 120] on input "To" at bounding box center [441, 118] width 196 height 14
select select "USD"
paste input "choksi"
type input "choksi"
type input "0002240771"
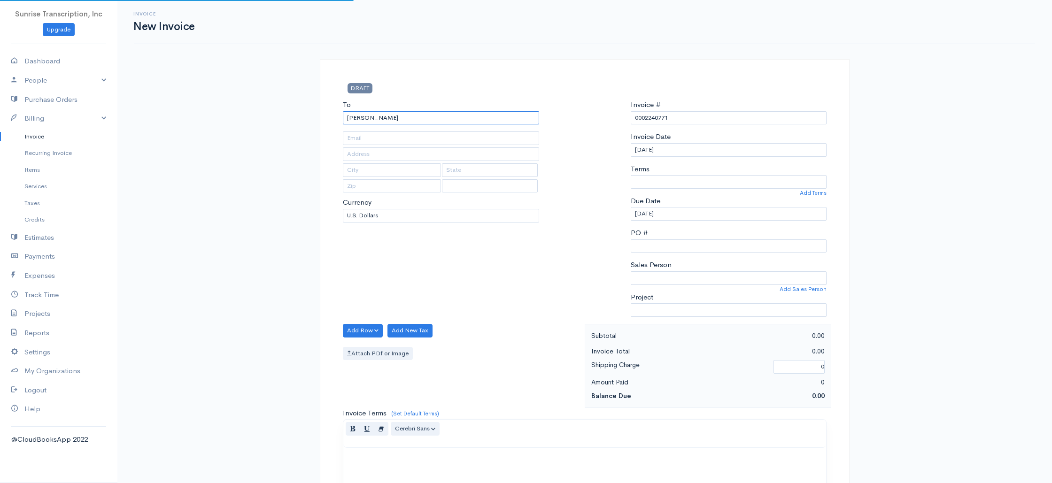
select select "[GEOGRAPHIC_DATA]"
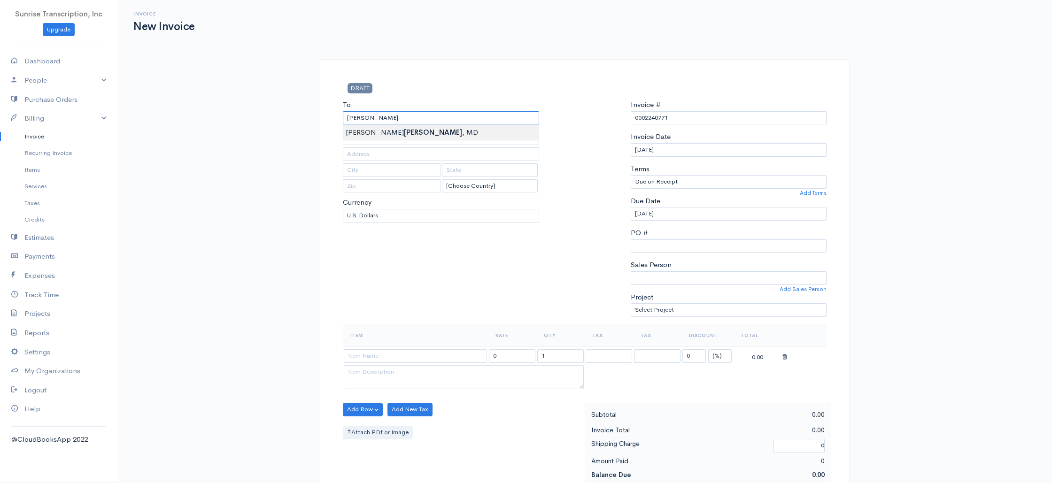
type input "[PERSON_NAME], MD"
type input "achoksi57@hotmail.com"
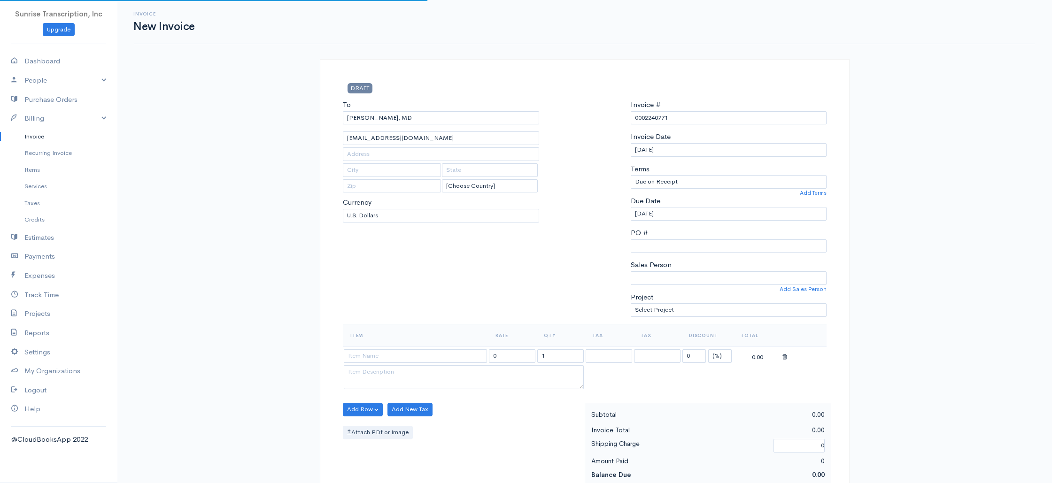
drag, startPoint x: 477, startPoint y: 278, endPoint x: 418, endPoint y: 377, distance: 114.3
click at [477, 278] on div "To Asit Choksi, MD achoksi57@hotmail.com [Choose Country] United States Canada …" at bounding box center [441, 212] width 206 height 224
click at [422, 356] on input at bounding box center [415, 356] width 143 height 14
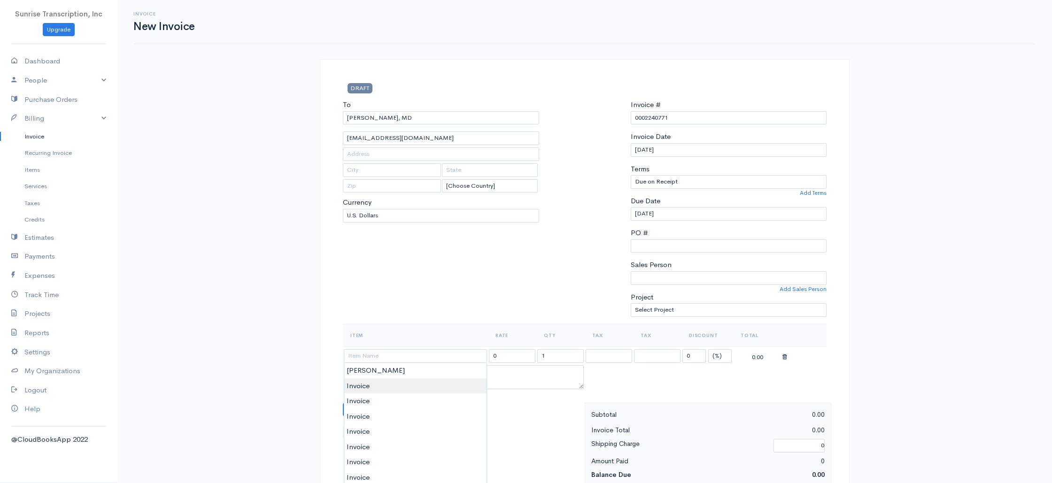
type input "Invoice"
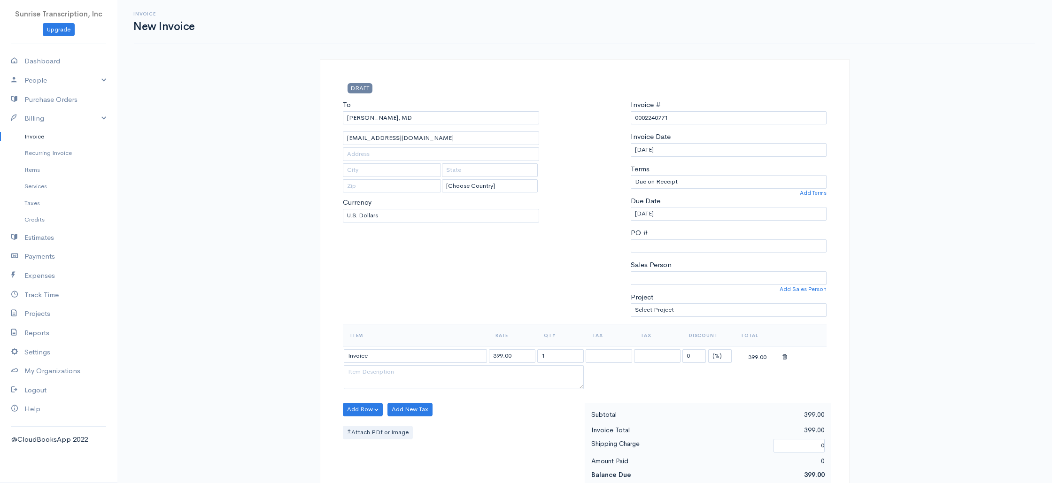
drag, startPoint x: 375, startPoint y: 386, endPoint x: 429, endPoint y: 141, distance: 250.5
drag, startPoint x: 455, startPoint y: 357, endPoint x: 430, endPoint y: 358, distance: 25.8
click at [430, 358] on tr "Invoice 399.00 1 0 (%) Flat 399.00" at bounding box center [585, 356] width 484 height 18
type input "288"
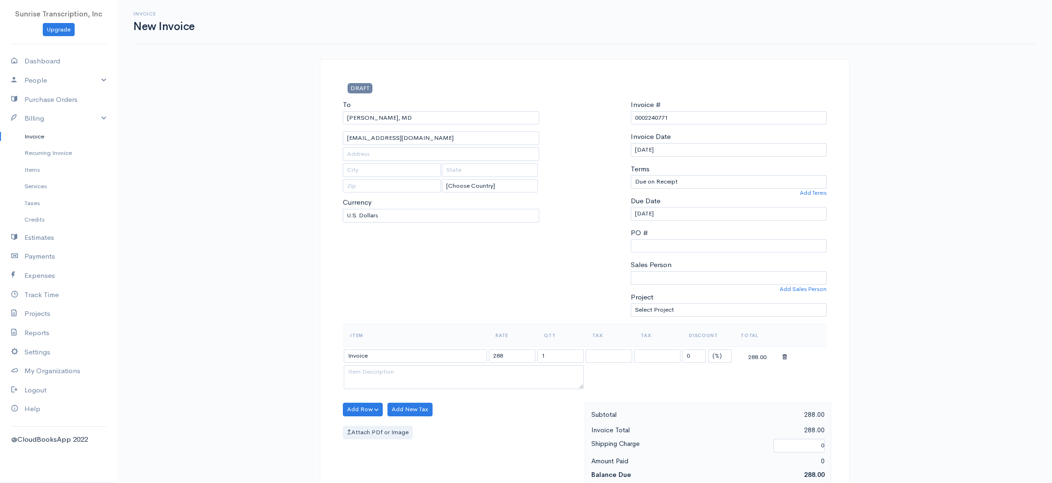
click at [501, 277] on div "To Asit Choksi, MD achoksi57@hotmail.com [Choose Country] United States Canada …" at bounding box center [441, 212] width 206 height 224
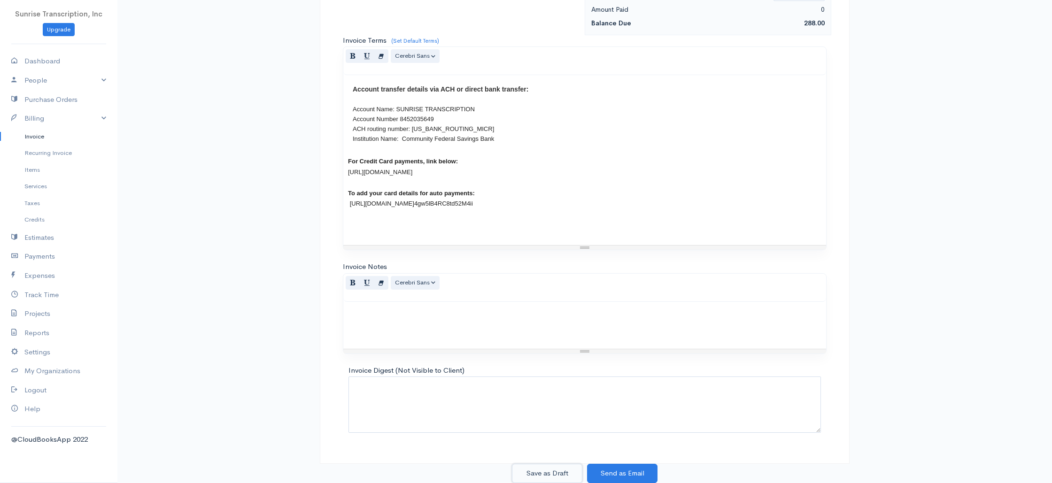
click at [558, 473] on button "Save as Draft" at bounding box center [547, 473] width 70 height 19
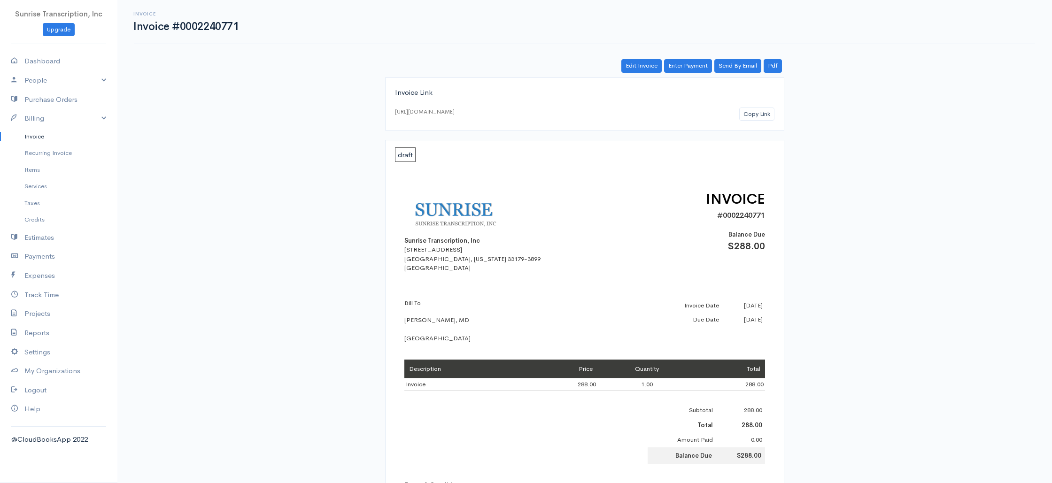
click at [623, 239] on div "Sunrise Transcription, Inc 382 NE 191st St PMB 908193 Miami, Florida 33179-3899…" at bounding box center [584, 231] width 361 height 84
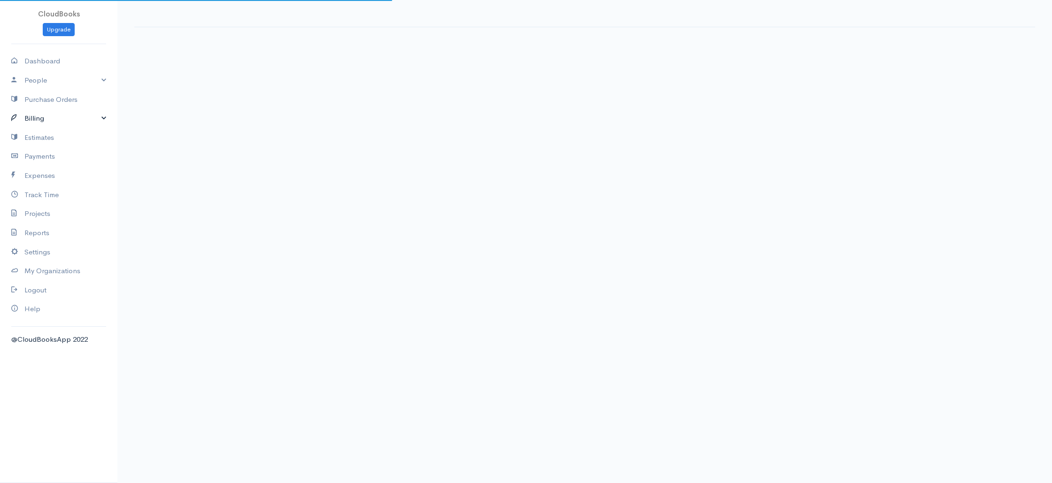
drag, startPoint x: 38, startPoint y: 115, endPoint x: 36, endPoint y: 129, distance: 13.7
click at [38, 115] on link "Billing" at bounding box center [58, 118] width 117 height 19
click at [36, 132] on link "Invoice" at bounding box center [58, 136] width 117 height 17
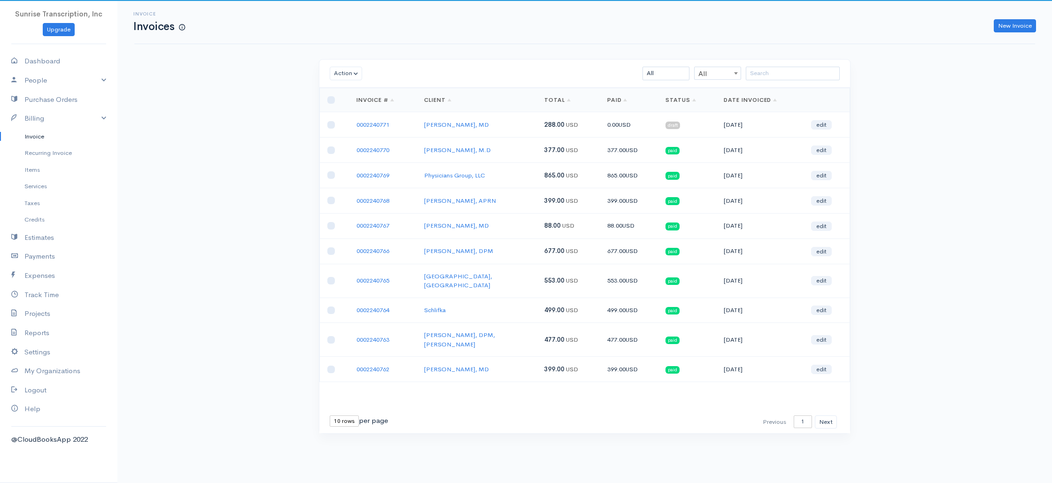
click at [926, 137] on div "Invoice Invoices New Invoice Action Archive Delete Download PDF Send [PERSON_NA…" at bounding box center [584, 234] width 934 height 469
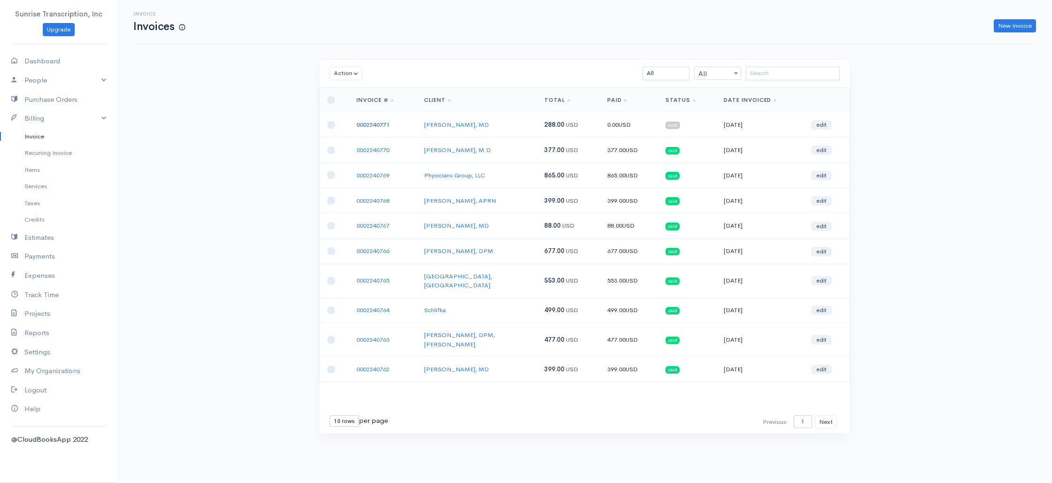
click at [361, 125] on link "0002240771" at bounding box center [372, 125] width 33 height 8
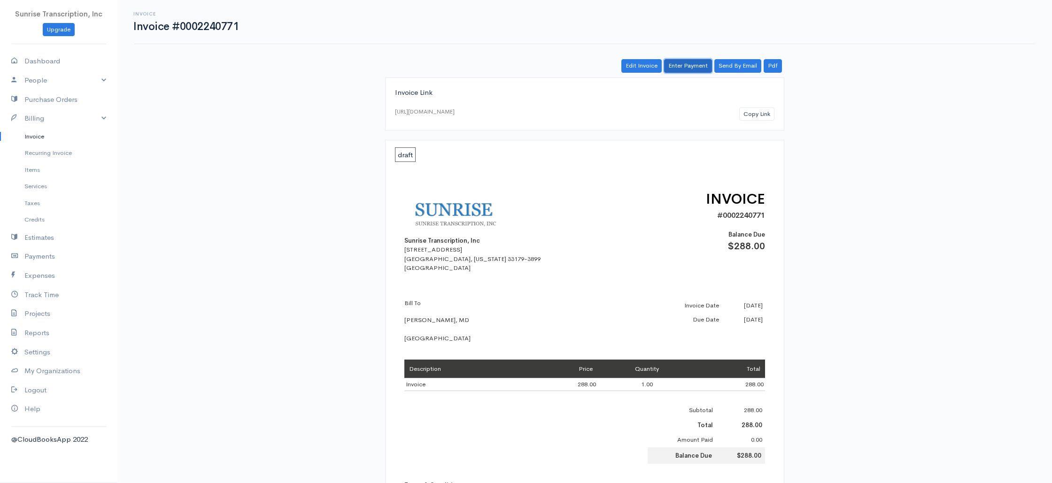
click at [677, 65] on link "Enter Payment" at bounding box center [688, 66] width 48 height 14
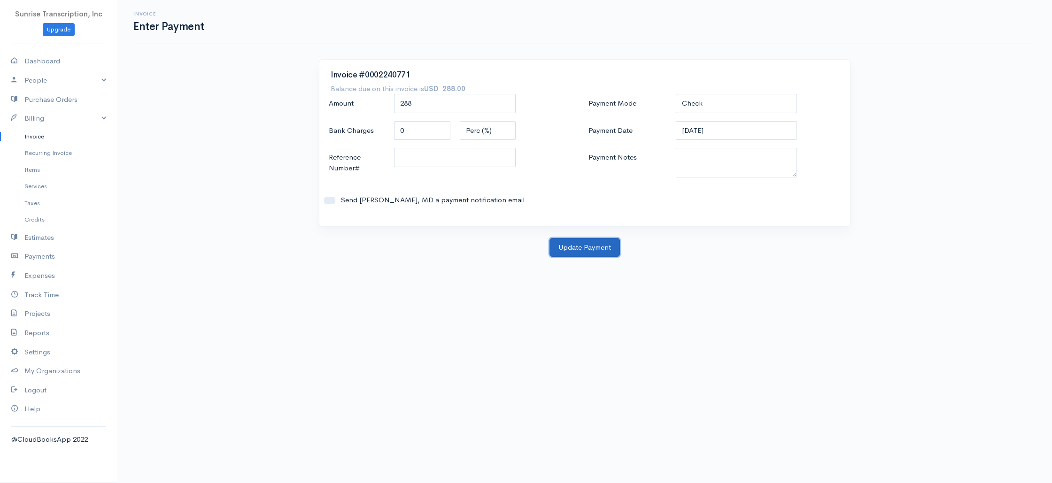
click at [590, 247] on button "Update Payment" at bounding box center [584, 247] width 70 height 19
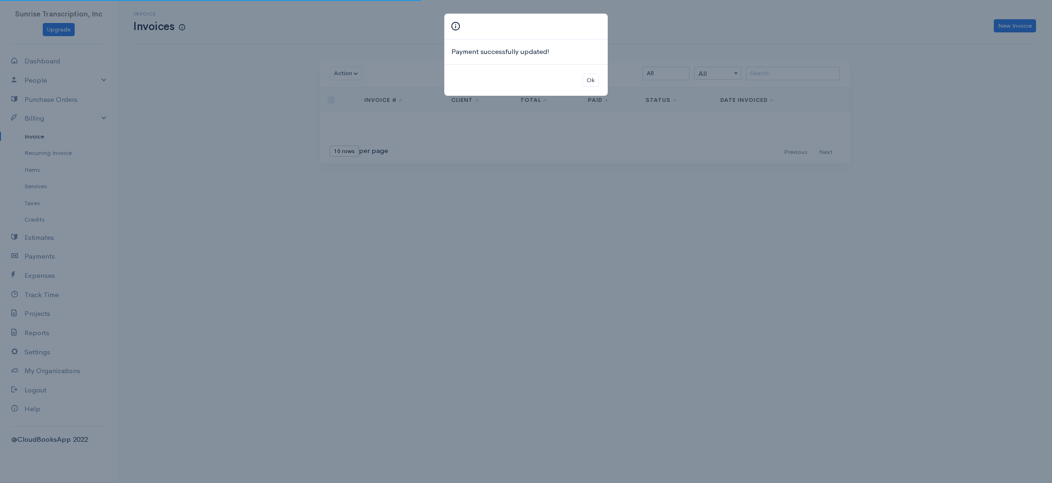
click at [911, 33] on div "Payment successfully updated! Ok" at bounding box center [526, 241] width 1052 height 483
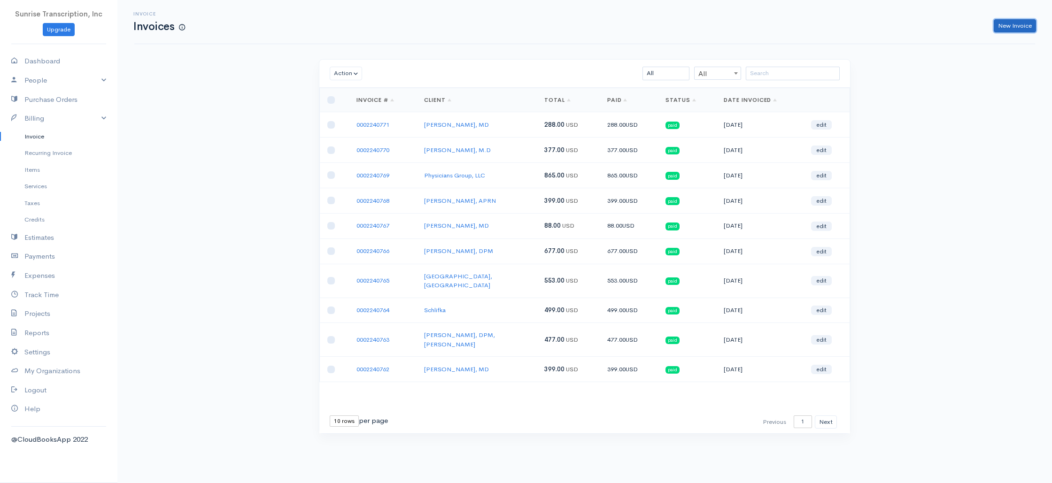
click at [1008, 32] on link "New Invoice" at bounding box center [1015, 26] width 42 height 14
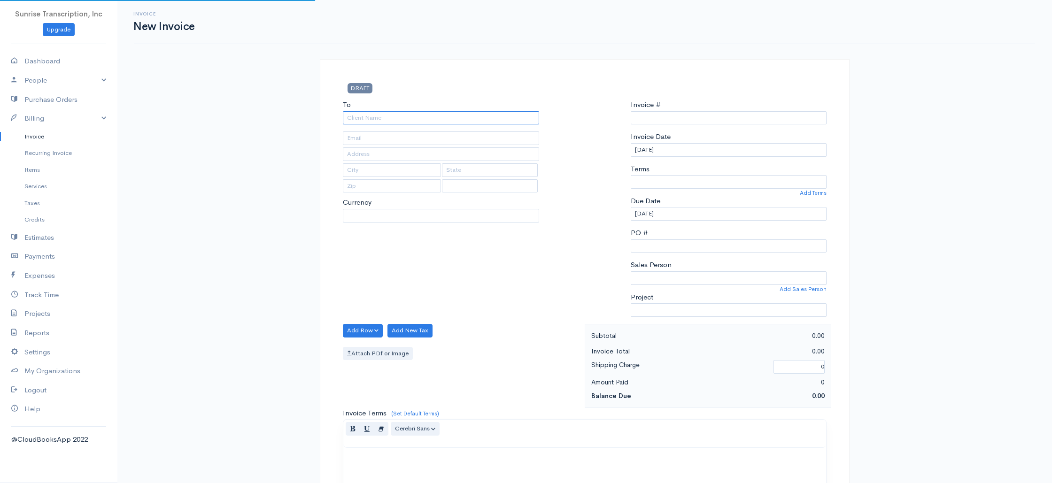
click at [509, 118] on input "To" at bounding box center [441, 118] width 196 height 14
select select "[GEOGRAPHIC_DATA]"
select select "USD"
type input "c"
type input "0002240772"
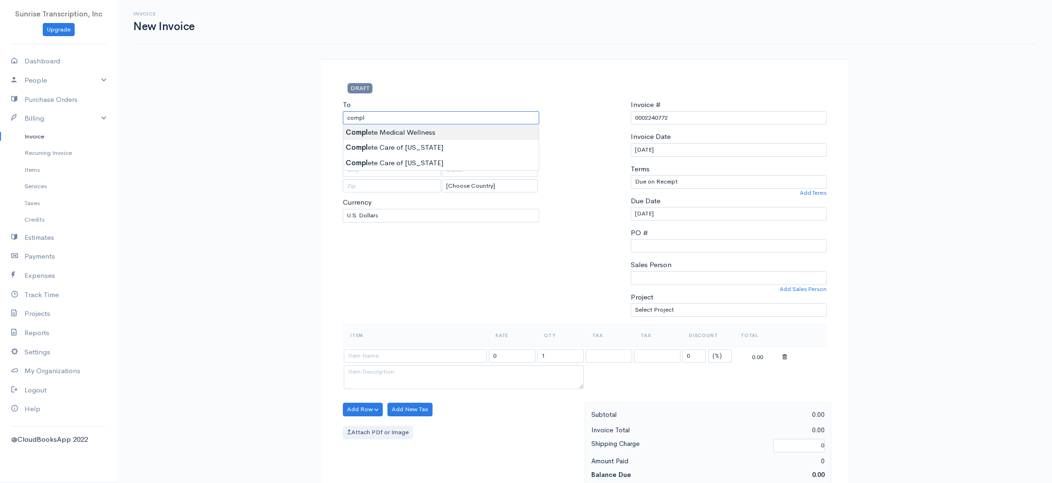
type input "Complete Medical Wellness"
type input "[PERSON_NAME][EMAIL_ADDRESS][DOMAIN_NAME]"
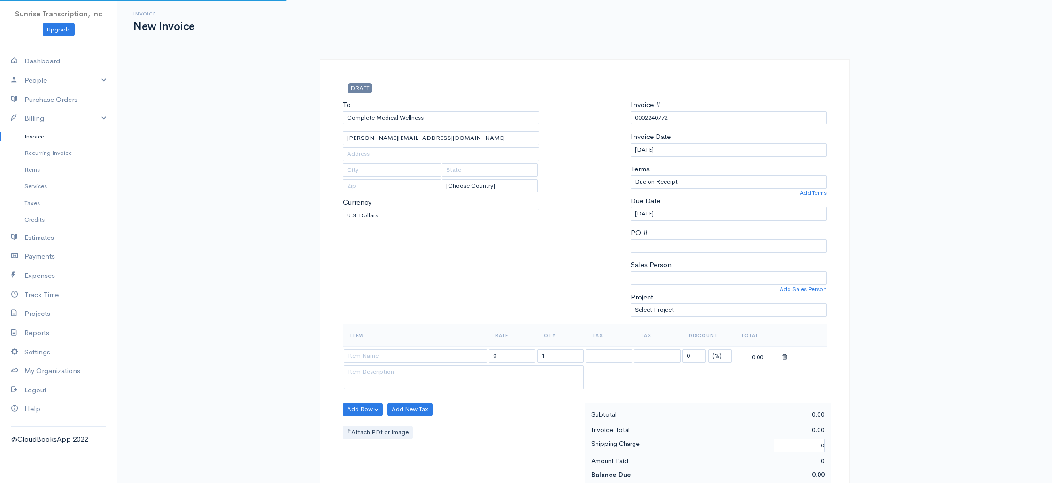
click at [396, 356] on input at bounding box center [415, 356] width 143 height 14
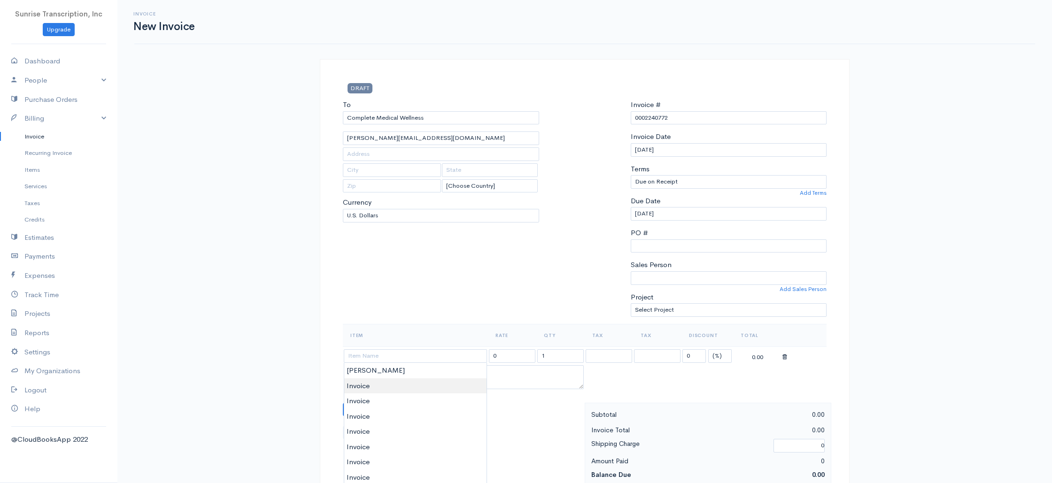
type input "Invoice"
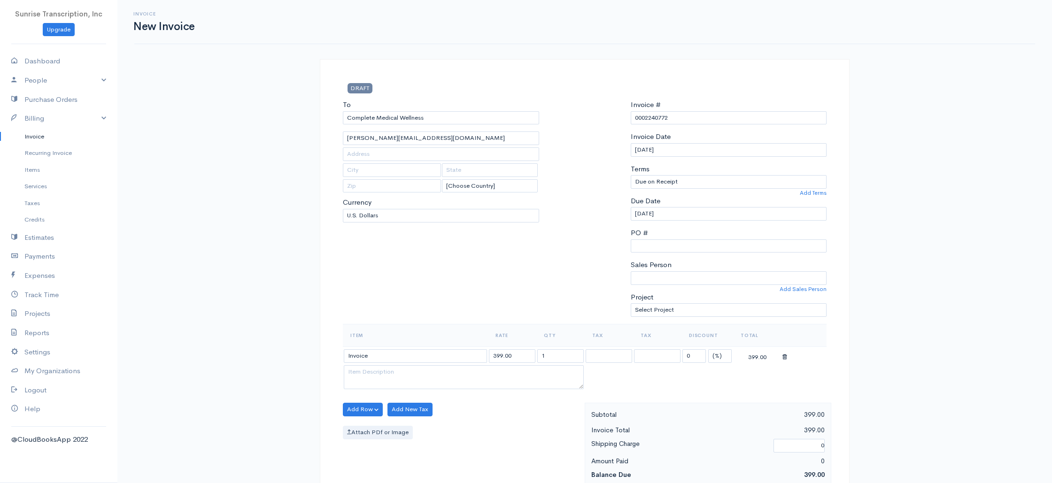
drag, startPoint x: 519, startPoint y: 356, endPoint x: 464, endPoint y: 352, distance: 54.7
click at [464, 352] on tr "Invoice 399.00 1 0 (%) Flat 399.00" at bounding box center [585, 356] width 484 height 18
type input "376"
click at [475, 315] on div "To Complete Medical Wellness [PERSON_NAME][EMAIL_ADDRESS][DOMAIN_NAME] [Choose …" at bounding box center [441, 212] width 206 height 224
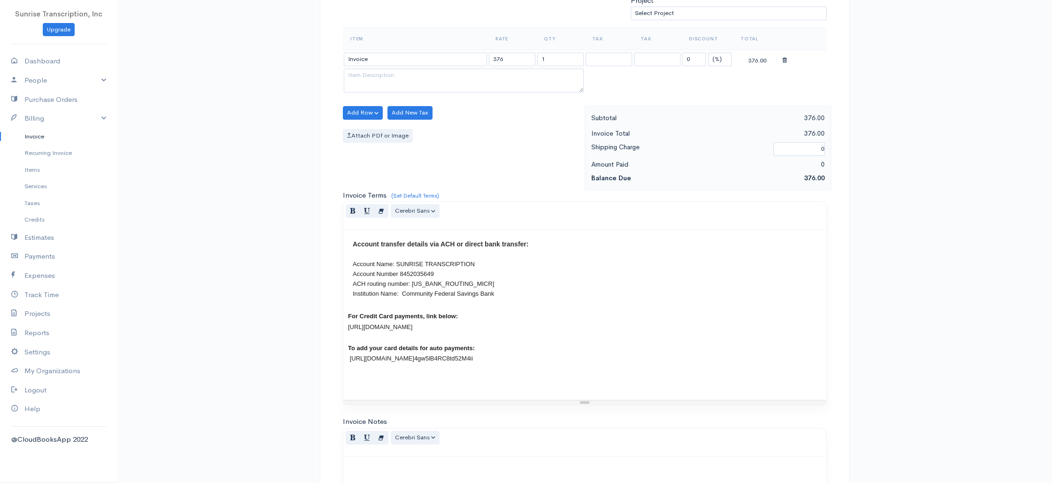
scroll to position [452, 0]
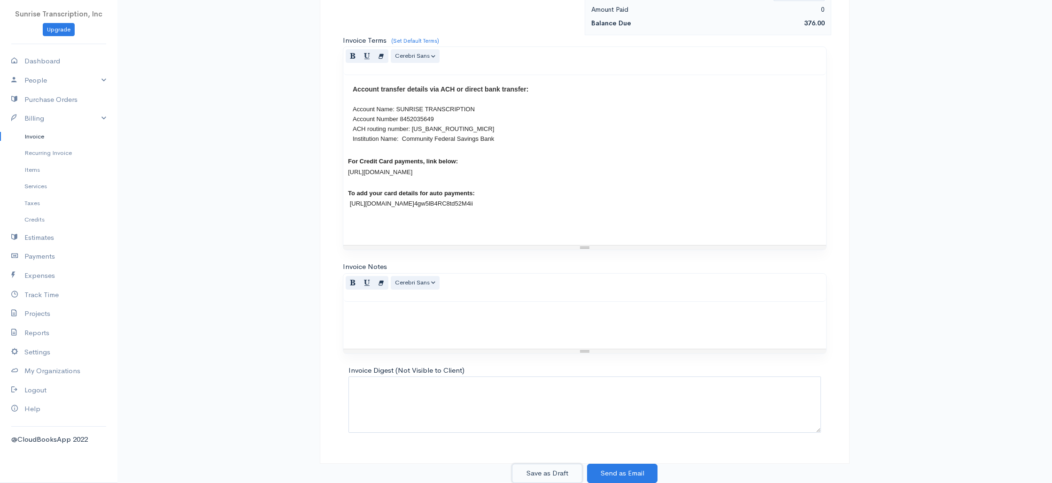
click at [551, 468] on button "Save as Draft" at bounding box center [547, 473] width 70 height 19
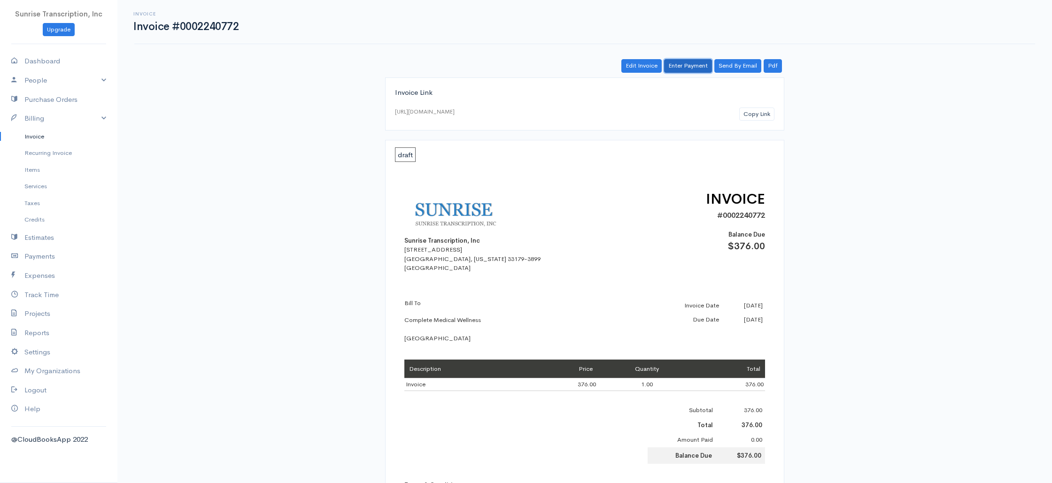
click at [681, 69] on link "Enter Payment" at bounding box center [688, 66] width 48 height 14
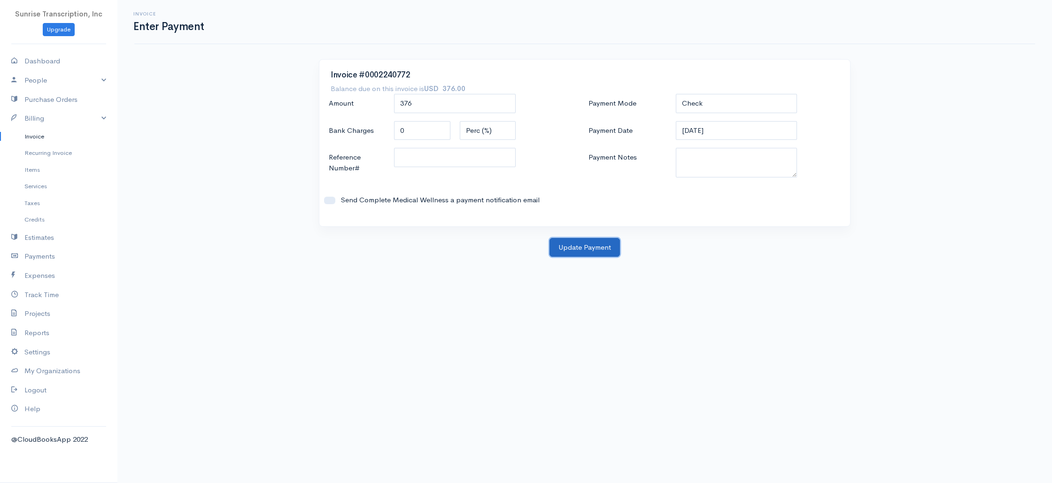
click at [590, 251] on button "Update Payment" at bounding box center [584, 247] width 70 height 19
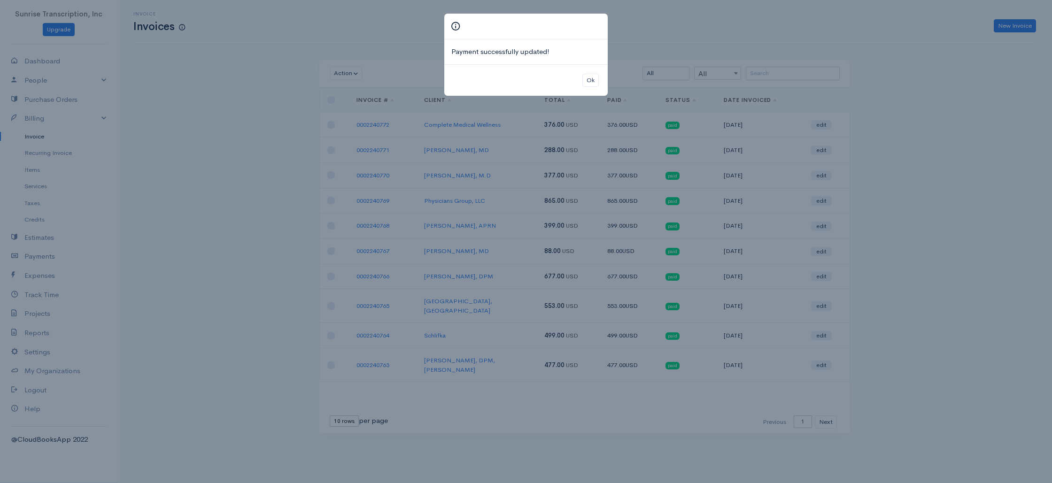
click at [859, 20] on div "Payment successfully updated! Ok" at bounding box center [526, 241] width 1052 height 483
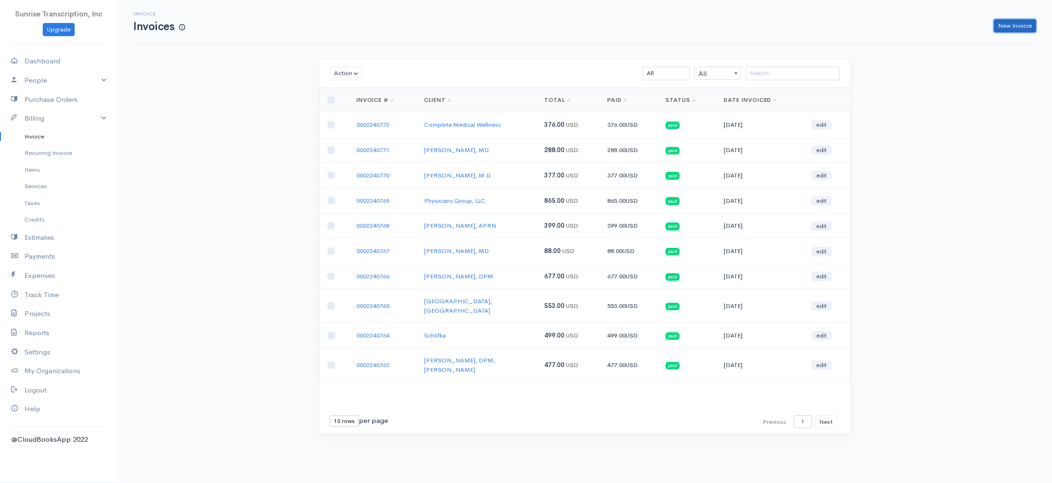
click at [1018, 26] on link "New Invoice" at bounding box center [1015, 26] width 42 height 14
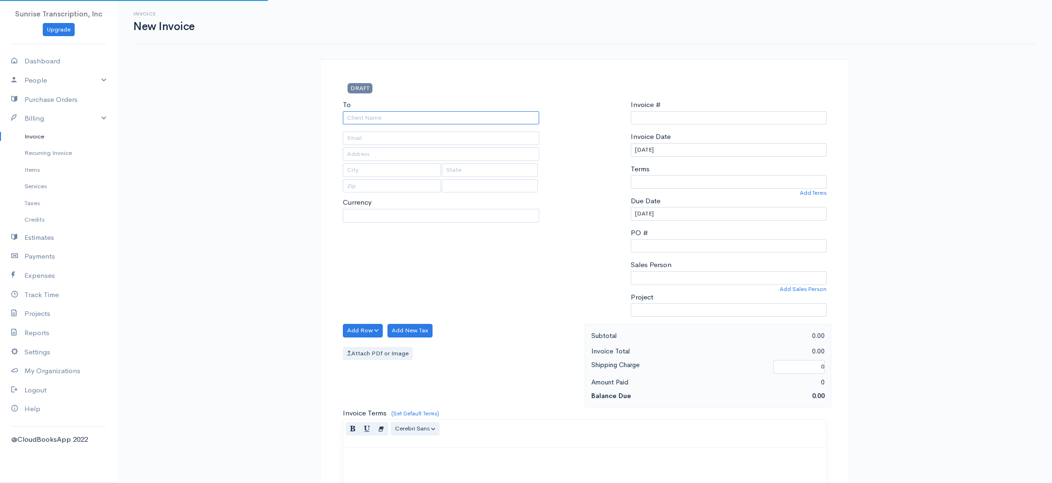
select select "USD"
click at [493, 113] on input "To" at bounding box center [441, 118] width 196 height 14
select select "[GEOGRAPHIC_DATA]"
paste input "Shaykh"
type input "Shaykh"
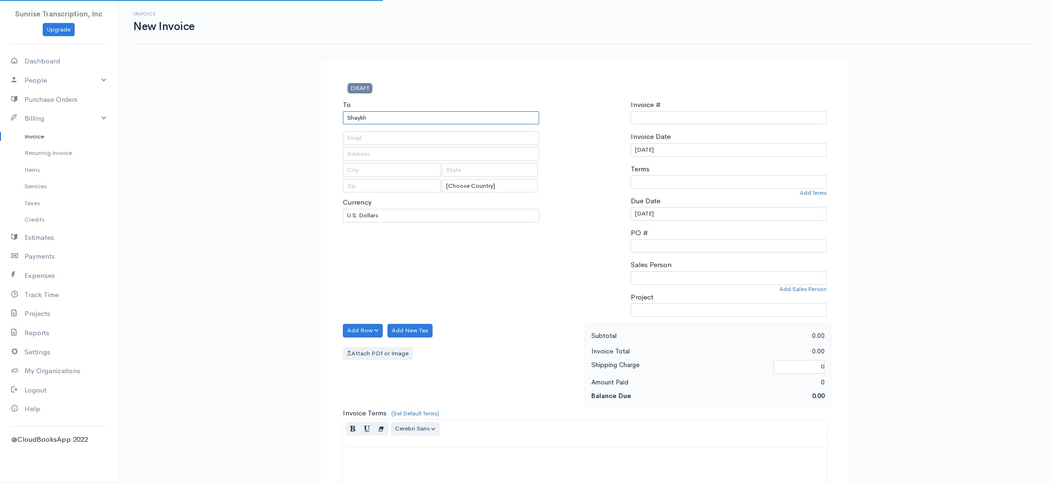
type input "0002240773"
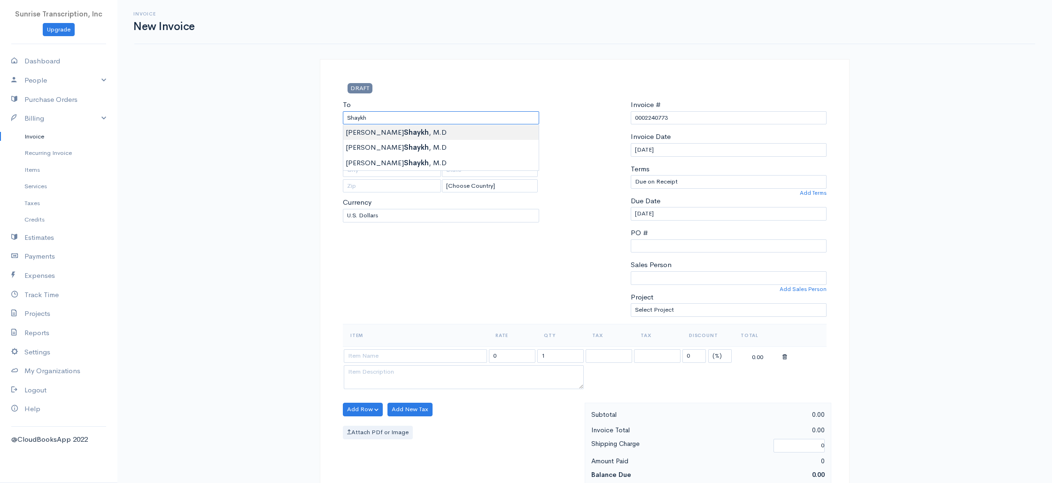
type input "[PERSON_NAME] [PERSON_NAME], M.D"
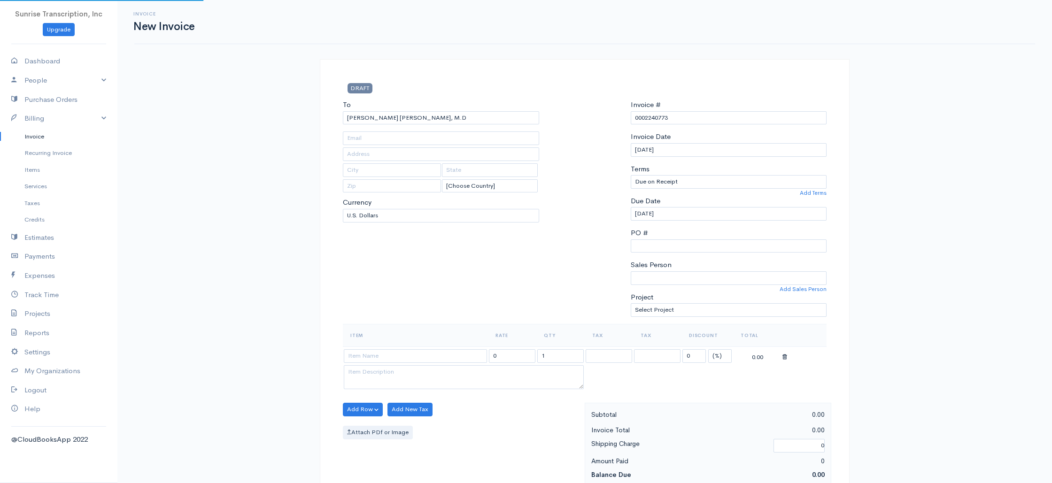
type input "[PERSON_NAME][EMAIL_ADDRESS][DOMAIN_NAME]"
drag, startPoint x: 427, startPoint y: 354, endPoint x: 421, endPoint y: 354, distance: 5.7
click at [427, 354] on input at bounding box center [415, 356] width 143 height 14
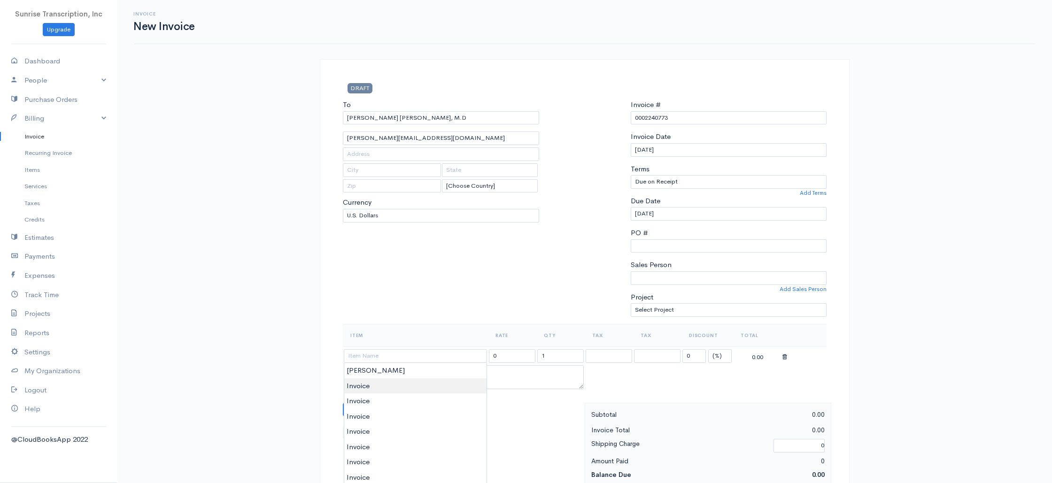
type input "Invoice"
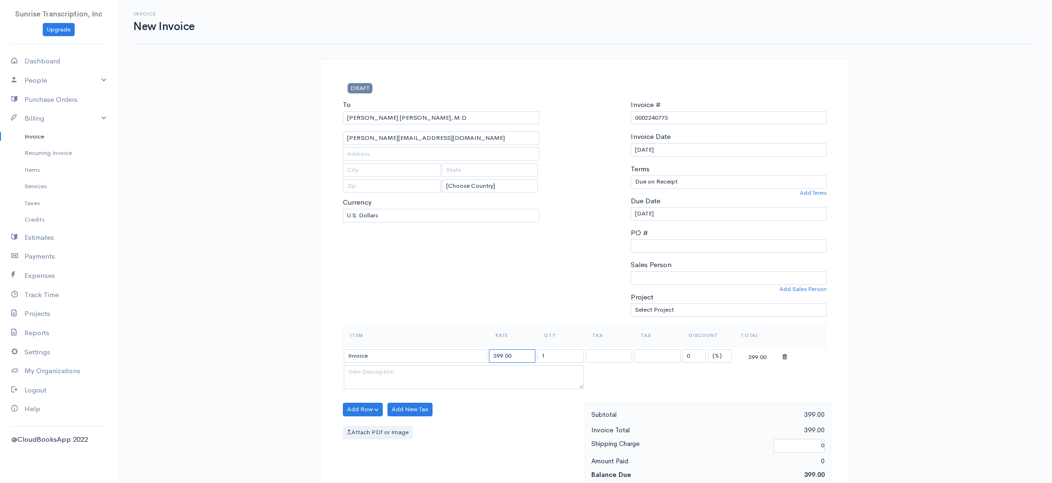
drag, startPoint x: 523, startPoint y: 354, endPoint x: 463, endPoint y: 355, distance: 59.2
click at [463, 355] on tr "Invoice 399.00 1 0 (%) Flat 399.00" at bounding box center [585, 356] width 484 height 18
type input "321"
click at [446, 309] on div "To [PERSON_NAME] Shaykh, M.D [PERSON_NAME][EMAIL_ADDRESS][DOMAIN_NAME] [Choose …" at bounding box center [441, 212] width 206 height 224
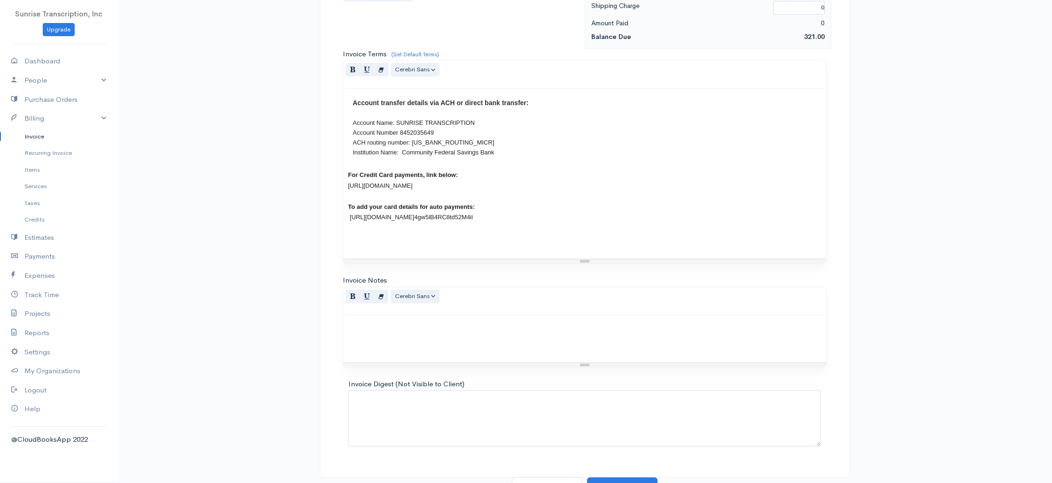
scroll to position [452, 0]
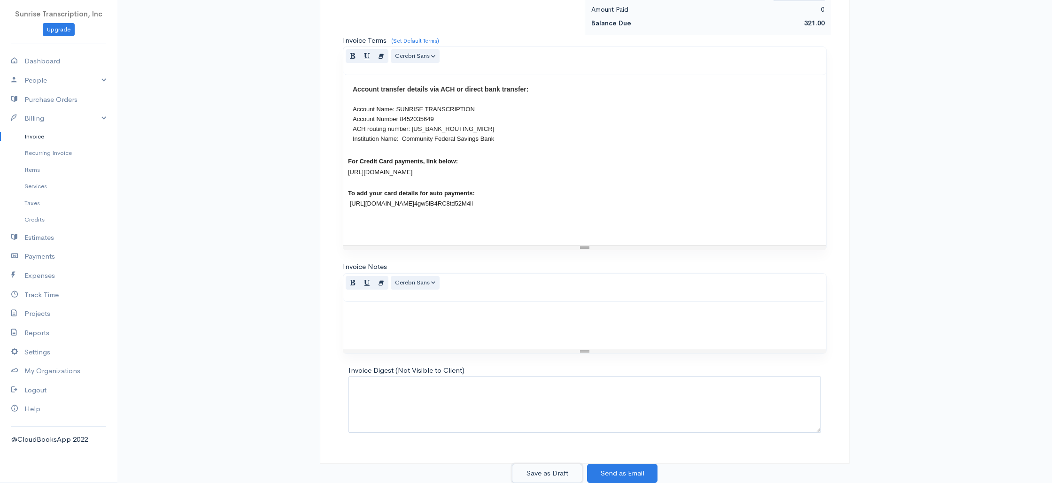
drag, startPoint x: 545, startPoint y: 472, endPoint x: 566, endPoint y: 457, distance: 26.3
click at [545, 472] on button "Save as Draft" at bounding box center [547, 473] width 70 height 19
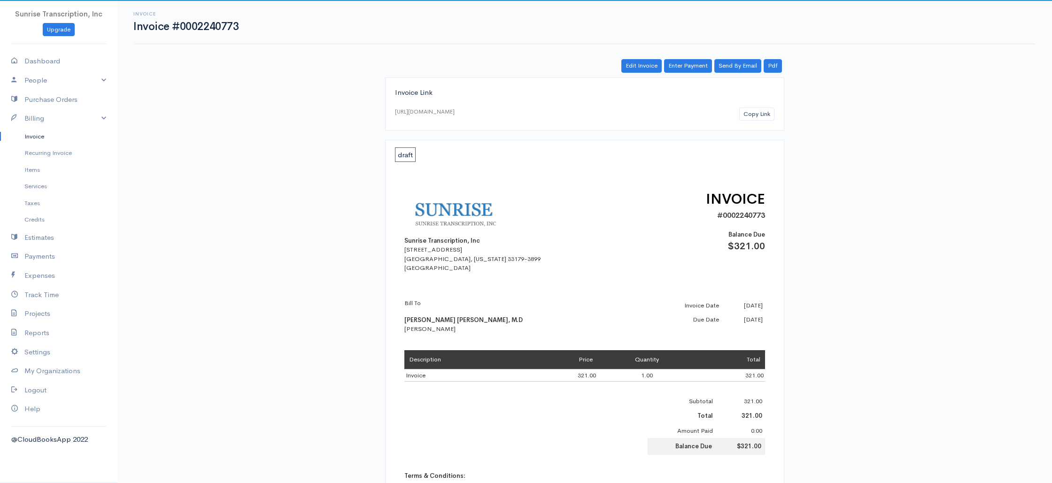
click at [840, 180] on div "Invoice Link [URL][DOMAIN_NAME] Copy Link draft Sunrise Transcription, Inc [STR…" at bounding box center [584, 396] width 541 height 639
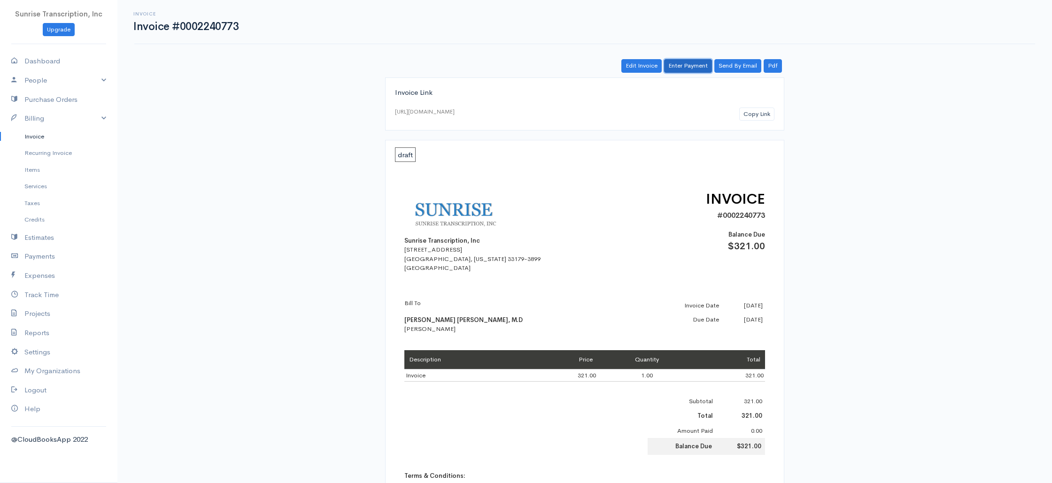
click at [677, 69] on link "Enter Payment" at bounding box center [688, 66] width 48 height 14
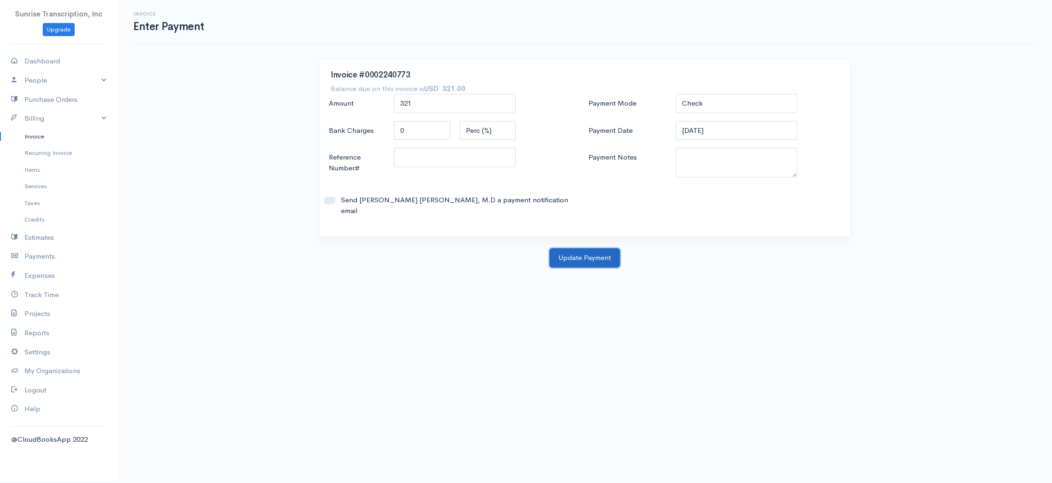
click at [578, 250] on button "Update Payment" at bounding box center [584, 257] width 70 height 19
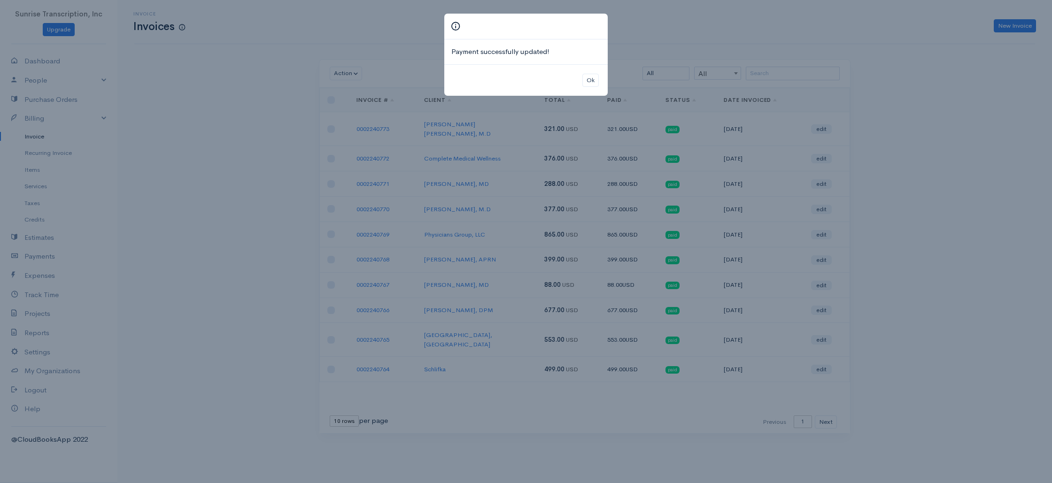
click at [905, 130] on div "Payment successfully updated! Ok" at bounding box center [526, 241] width 1052 height 483
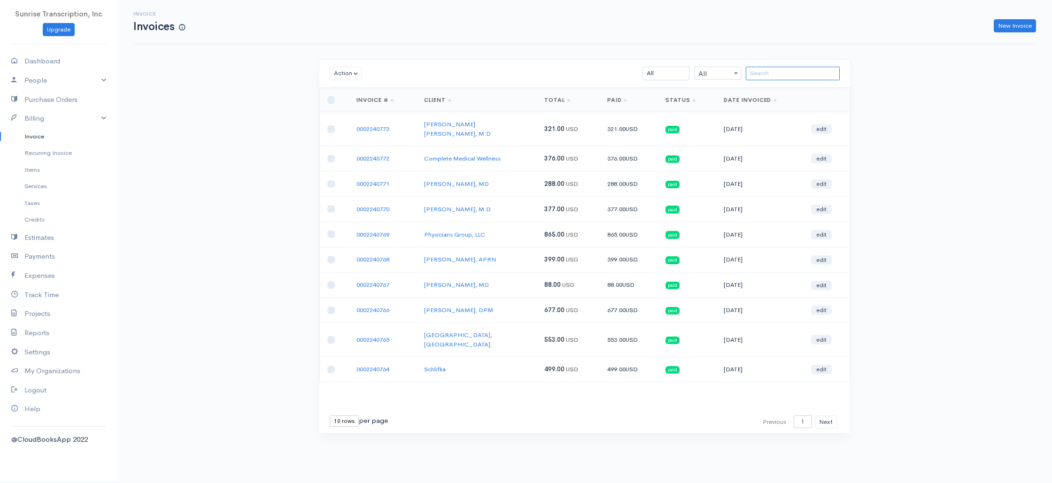
click at [759, 67] on input "search" at bounding box center [793, 74] width 94 height 14
drag, startPoint x: 1003, startPoint y: 26, endPoint x: 964, endPoint y: 39, distance: 41.0
click at [1003, 26] on link "New Invoice" at bounding box center [1015, 26] width 42 height 14
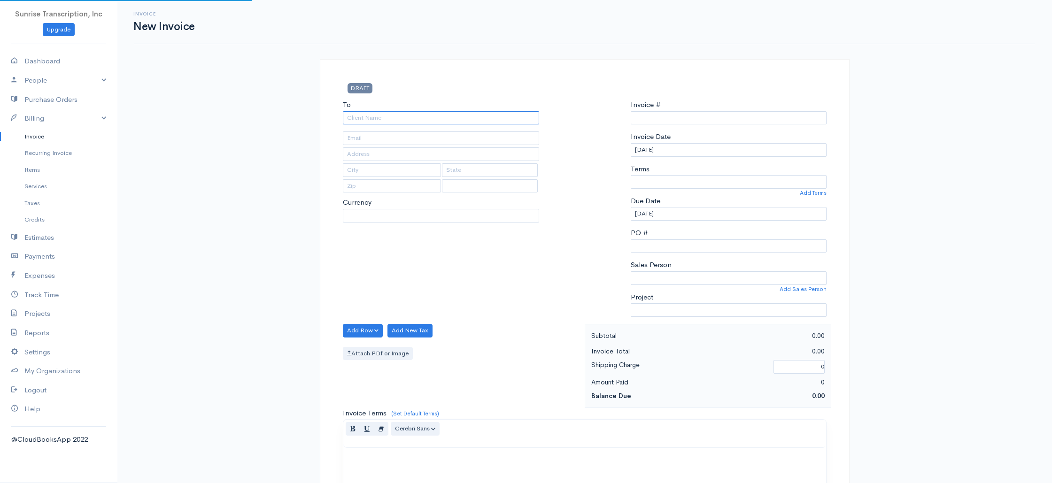
click at [463, 119] on input "To" at bounding box center [441, 118] width 196 height 14
type input "0002240774"
type input "ort"
select select "USD"
type input "ortho"
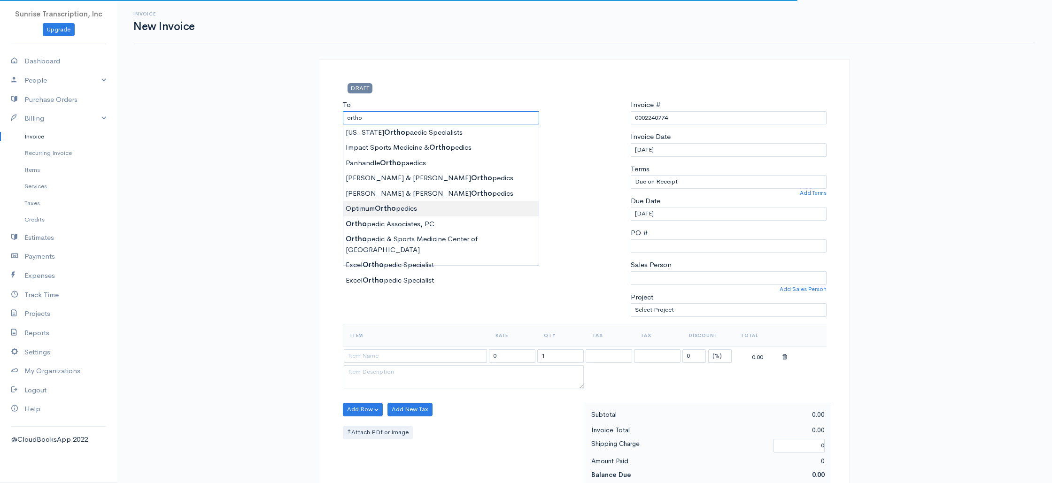
select select "[GEOGRAPHIC_DATA]"
type input "Optimum Orthopedics"
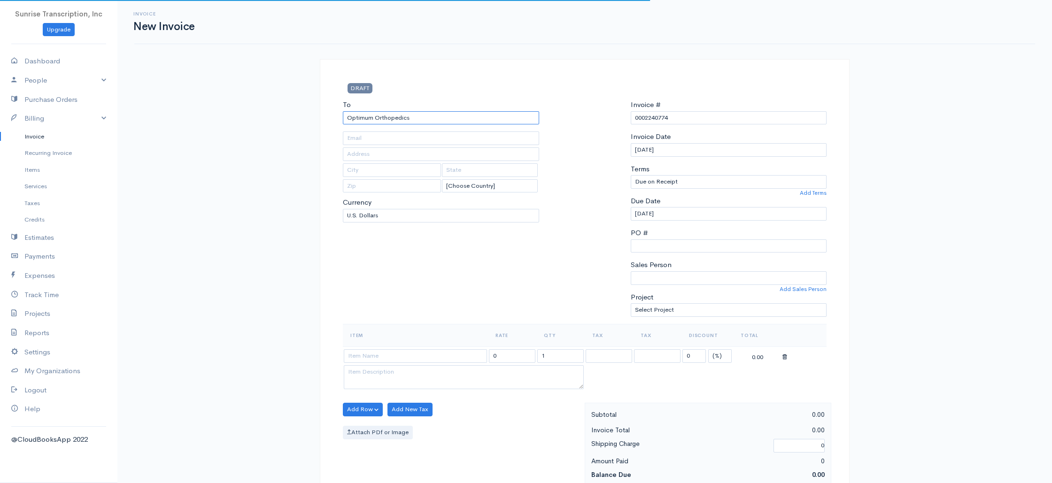
type input "[EMAIL_ADDRESS][DOMAIN_NAME]"
drag, startPoint x: 432, startPoint y: 122, endPoint x: 263, endPoint y: 112, distance: 169.8
click at [263, 112] on div "Invoice New Invoice DRAFT To Optimum Orthopedics [EMAIL_ADDRESS][DOMAIN_NAME] […" at bounding box center [584, 467] width 934 height 935
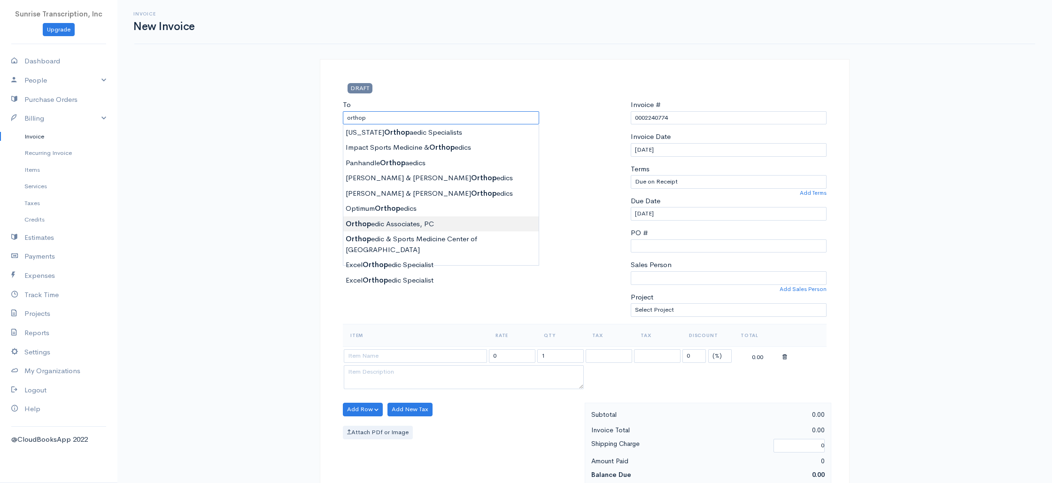
type input "Orthopedic Associates, PC"
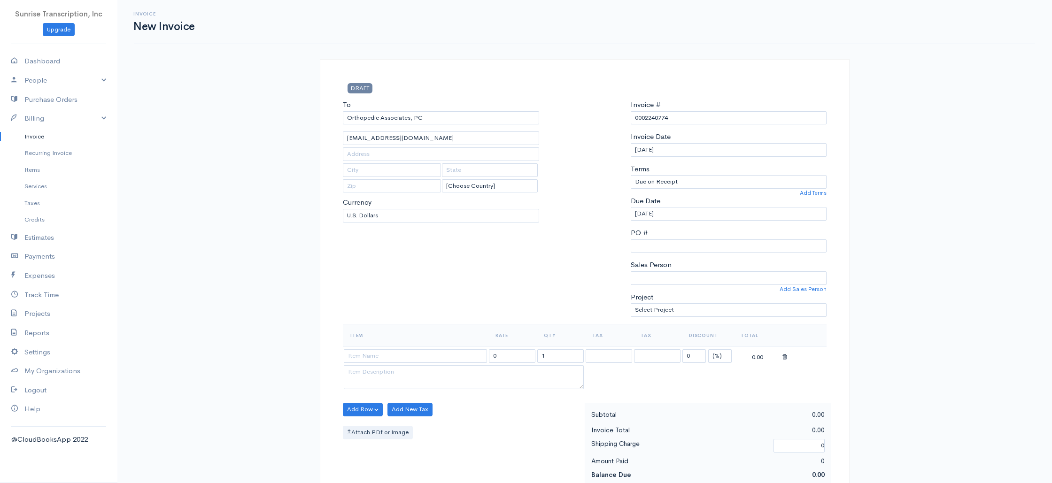
type input "[EMAIL_ADDRESS][DOMAIN_NAME]"
click at [422, 351] on input at bounding box center [415, 356] width 143 height 14
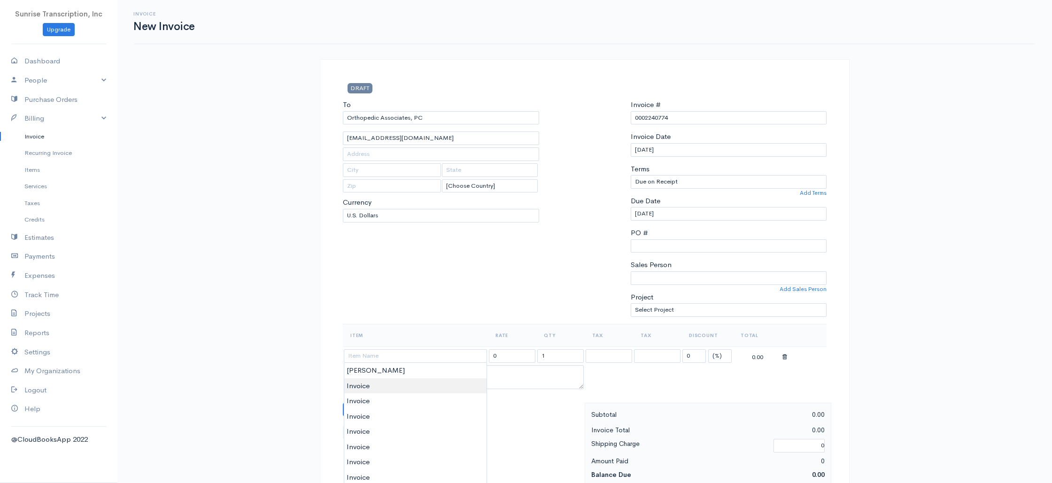
type input "Invoice"
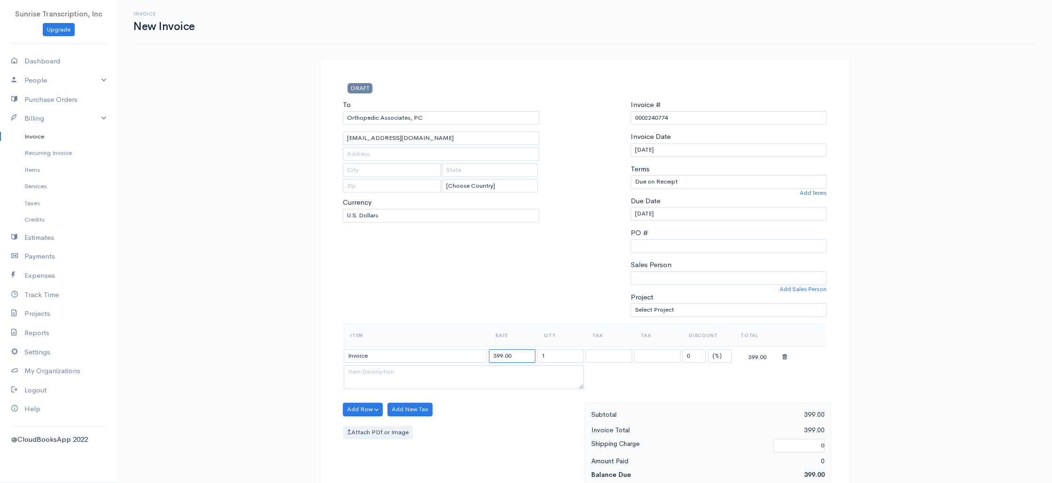
drag, startPoint x: 516, startPoint y: 358, endPoint x: 454, endPoint y: 356, distance: 62.0
click at [454, 356] on tr "Invoice 399.00 1 0 (%) Flat 399.00" at bounding box center [585, 356] width 484 height 18
click at [496, 358] on input "399.00" at bounding box center [512, 356] width 46 height 14
drag, startPoint x: 496, startPoint y: 355, endPoint x: 479, endPoint y: 355, distance: 17.4
click at [479, 355] on tr "Invoice 399.00 1 0 (%) Flat 399.00" at bounding box center [585, 356] width 484 height 18
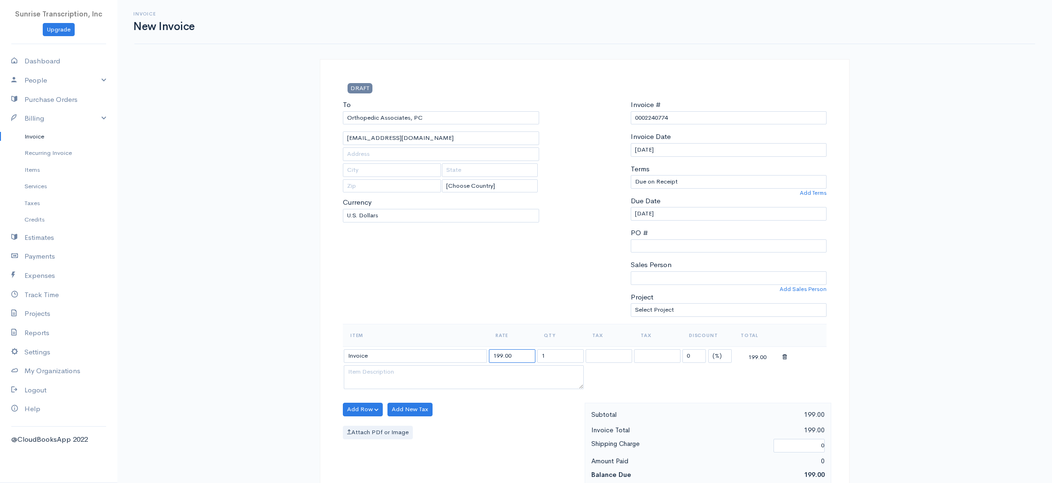
type input "199.00"
click at [502, 314] on div "To Orthopedic Associates, PC [EMAIL_ADDRESS][DOMAIN_NAME] [Choose Country] [GEO…" at bounding box center [441, 212] width 206 height 224
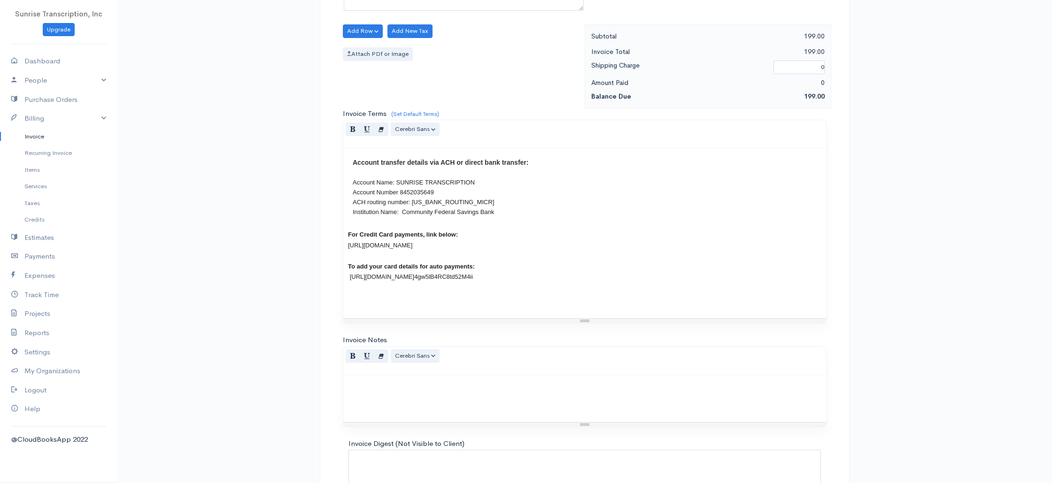
scroll to position [452, 0]
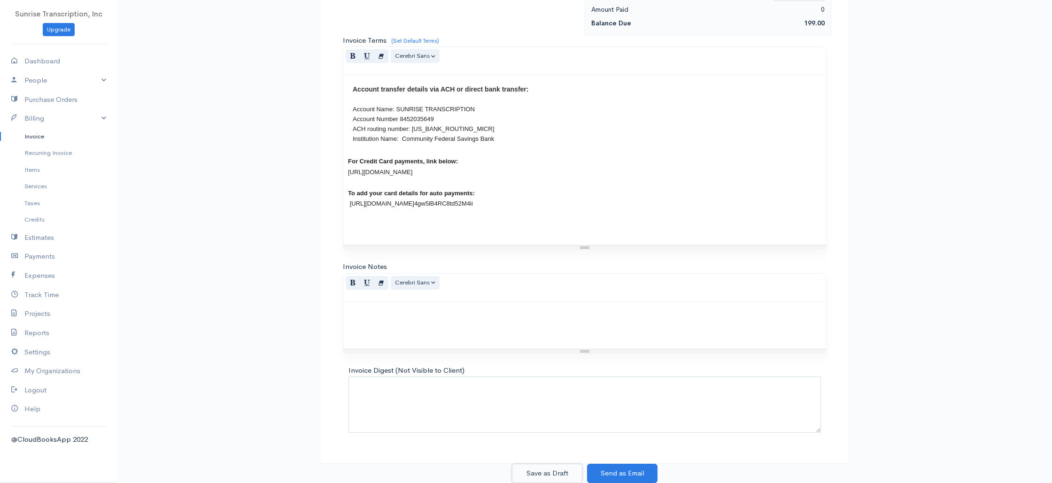
click at [547, 475] on button "Save as Draft" at bounding box center [547, 473] width 70 height 19
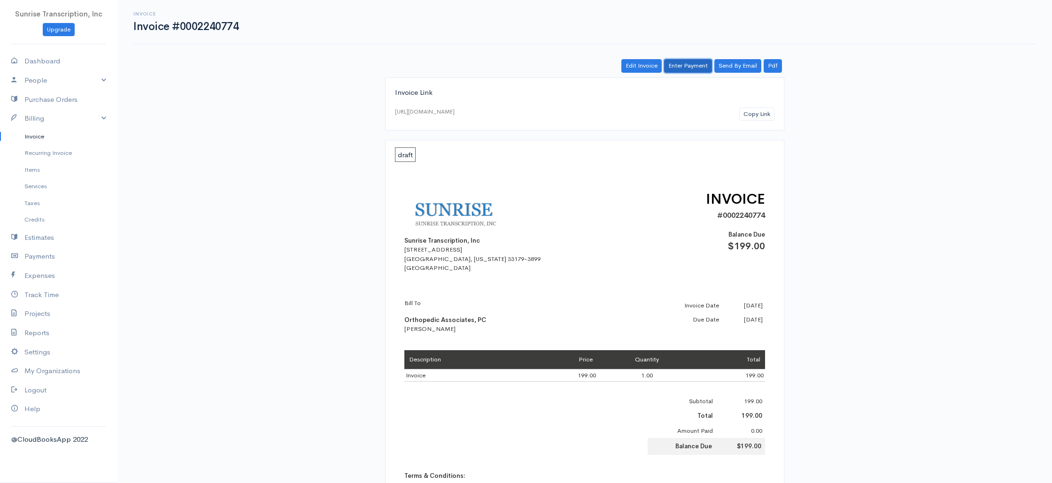
click at [677, 64] on link "Enter Payment" at bounding box center [688, 66] width 48 height 14
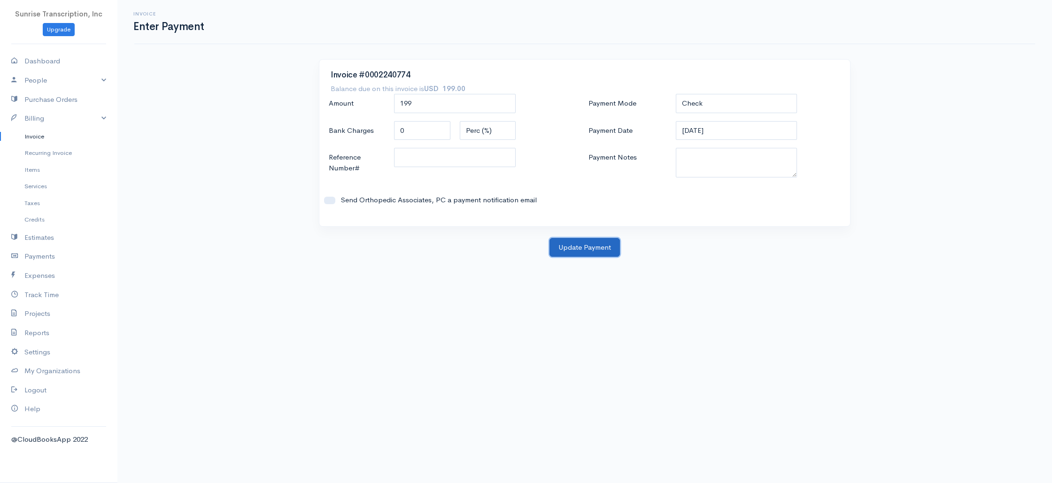
click at [575, 251] on button "Update Payment" at bounding box center [584, 247] width 70 height 19
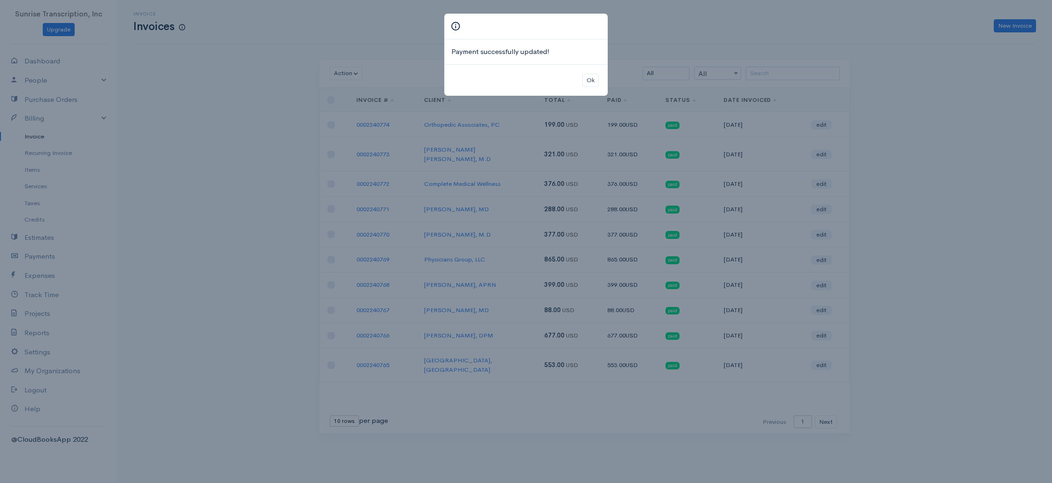
drag, startPoint x: 905, startPoint y: 143, endPoint x: 896, endPoint y: 135, distance: 11.6
click at [905, 143] on div "Payment successfully updated! Ok" at bounding box center [526, 241] width 1052 height 483
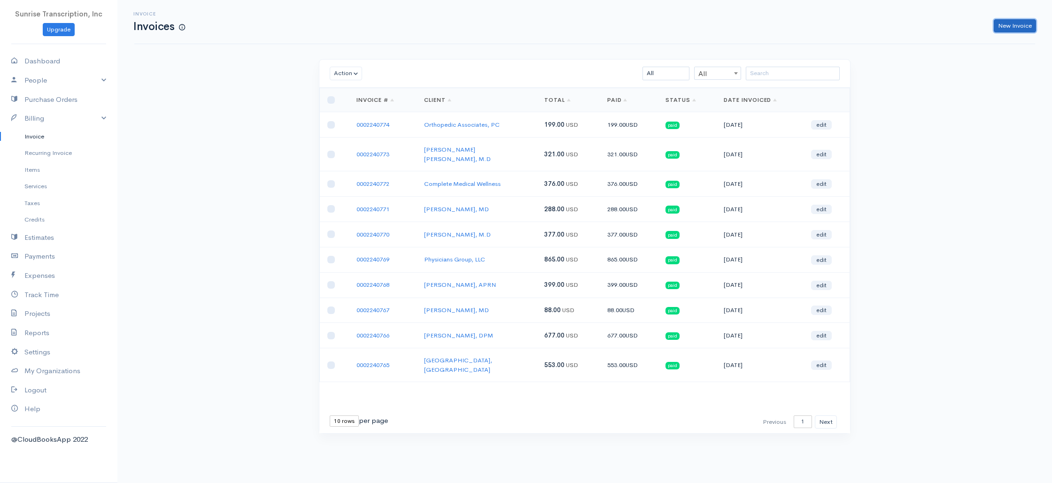
click at [1006, 27] on link "New Invoice" at bounding box center [1015, 26] width 42 height 14
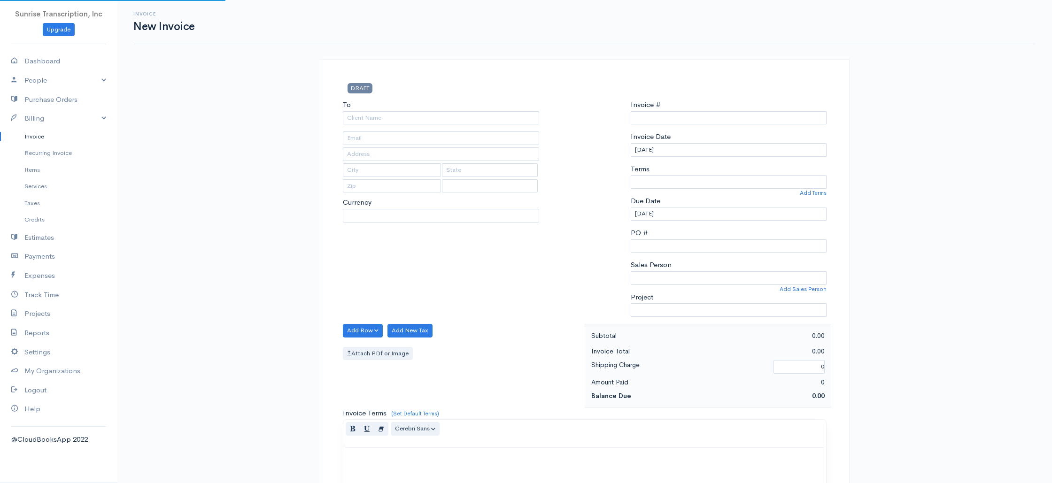
type input "0002240775"
click at [496, 118] on input "To" at bounding box center [441, 118] width 196 height 14
select select "[GEOGRAPHIC_DATA]"
type input "knee"
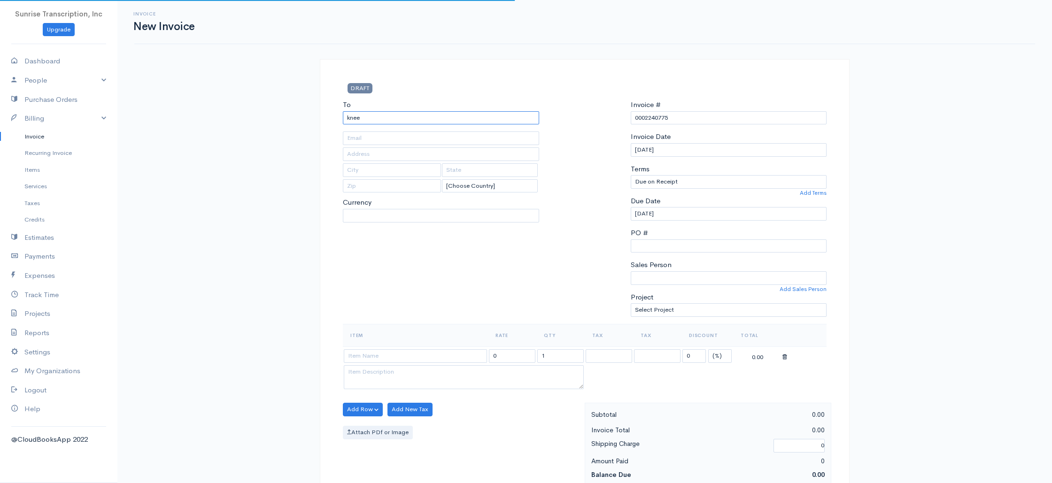
select select "USD"
type input "Nashville Knee & Shoulder"
type input "[PERSON_NAME][EMAIL_ADDRESS][DOMAIN_NAME]"
drag, startPoint x: 451, startPoint y: 286, endPoint x: 394, endPoint y: 349, distance: 84.8
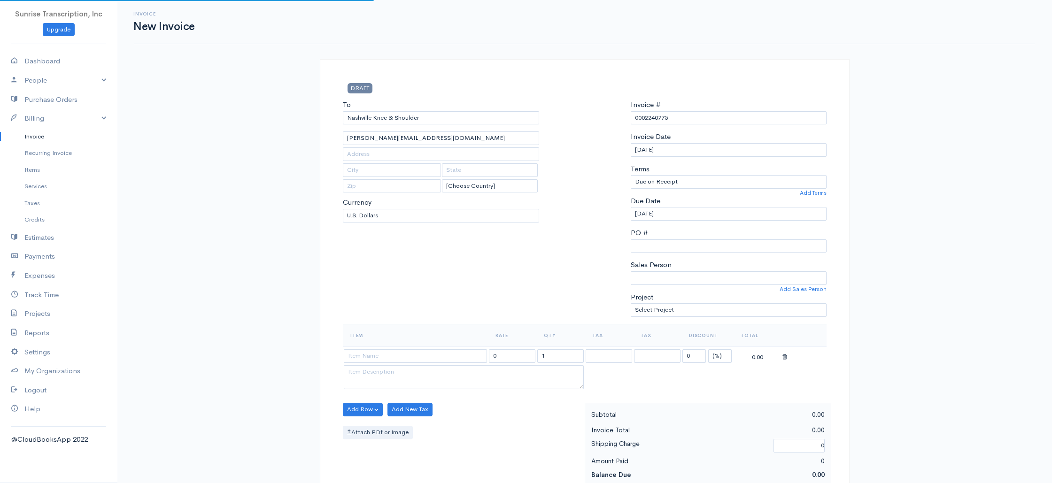
click at [451, 286] on div "To [GEOGRAPHIC_DATA] Knee & Shoulder [PERSON_NAME][EMAIL_ADDRESS][DOMAIN_NAME] …" at bounding box center [441, 212] width 206 height 224
click at [410, 362] on input at bounding box center [415, 356] width 143 height 14
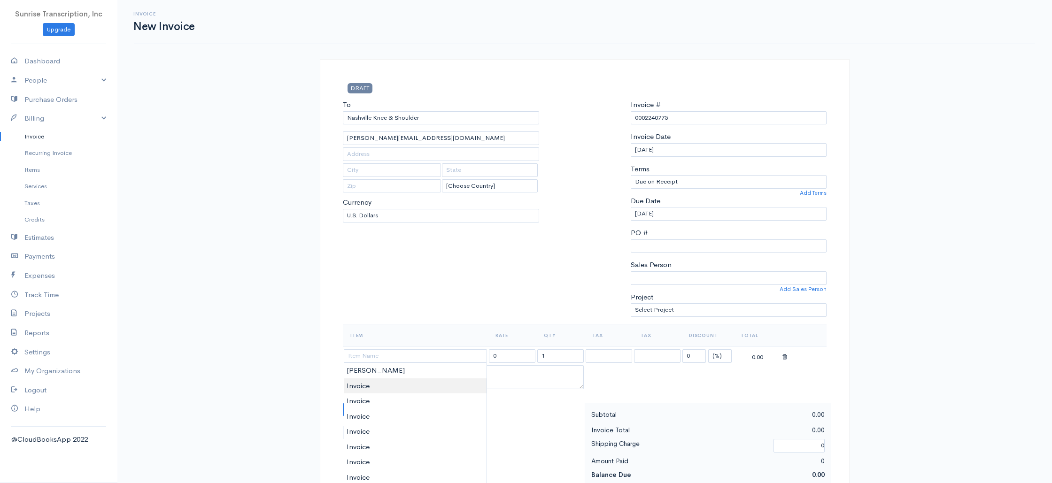
type input "Invoice"
drag, startPoint x: 383, startPoint y: 388, endPoint x: 388, endPoint y: 385, distance: 6.1
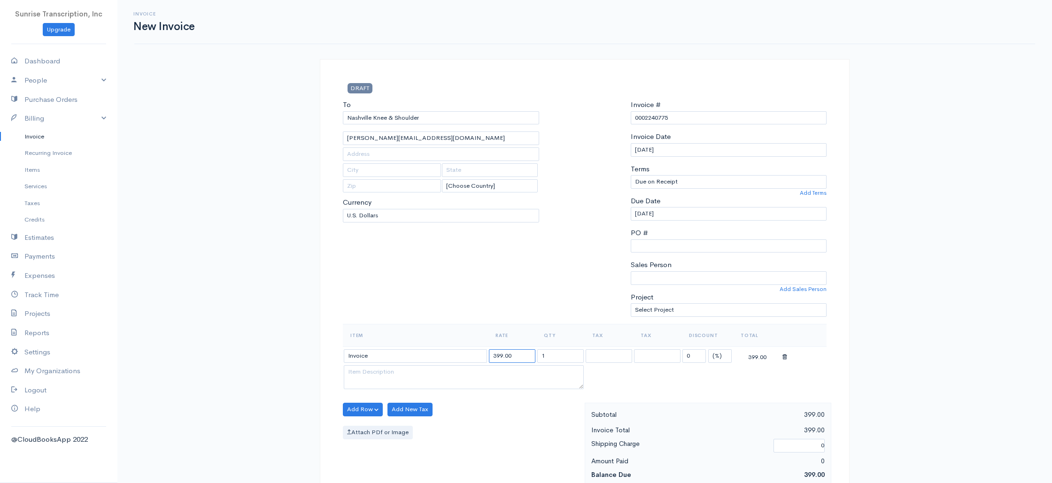
click at [527, 357] on input "399.00" at bounding box center [512, 356] width 46 height 14
type input "2500"
click at [511, 290] on div "To [GEOGRAPHIC_DATA] Knee & Shoulder [PERSON_NAME][EMAIL_ADDRESS][DOMAIN_NAME] …" at bounding box center [441, 212] width 206 height 224
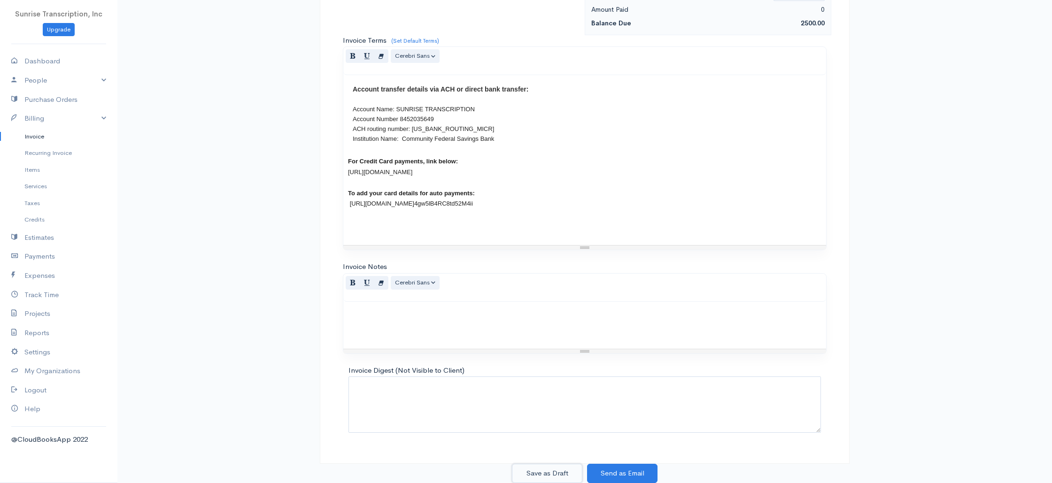
click at [559, 474] on button "Save as Draft" at bounding box center [547, 473] width 70 height 19
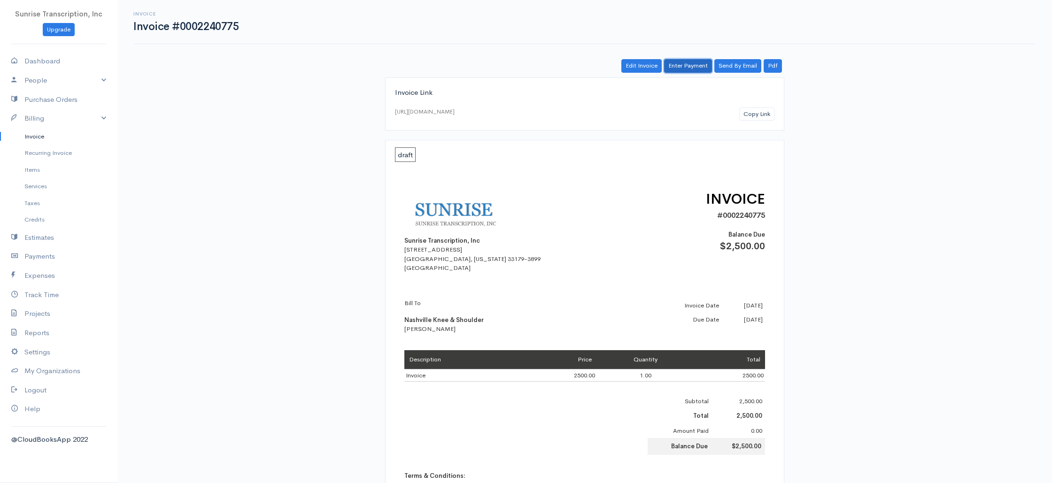
click at [678, 61] on link "Enter Payment" at bounding box center [688, 66] width 48 height 14
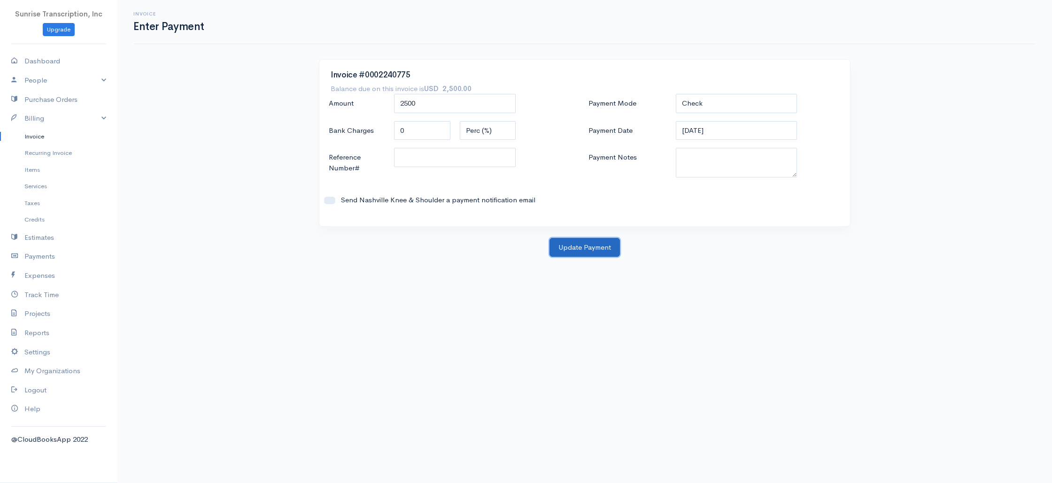
click at [580, 251] on button "Update Payment" at bounding box center [584, 247] width 70 height 19
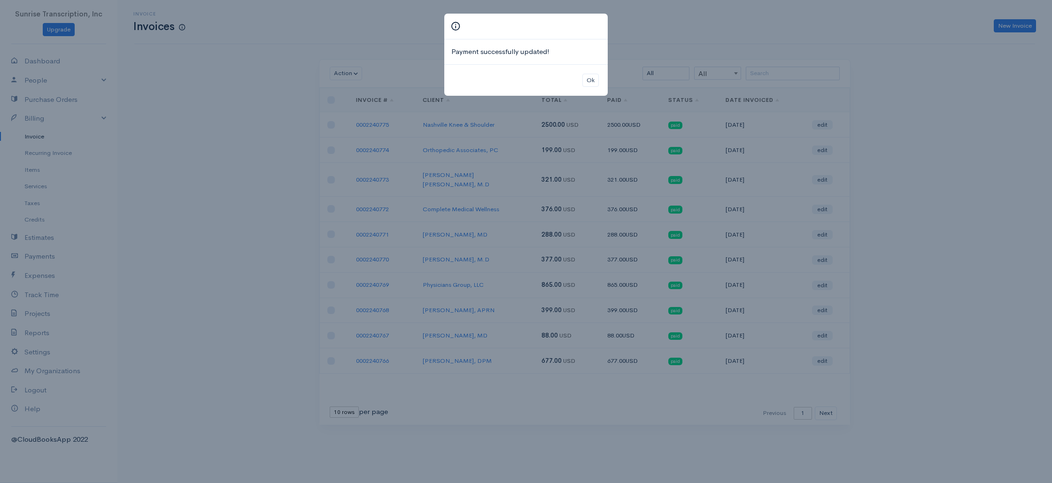
click at [690, 39] on div "Payment successfully updated! Ok" at bounding box center [526, 241] width 1052 height 483
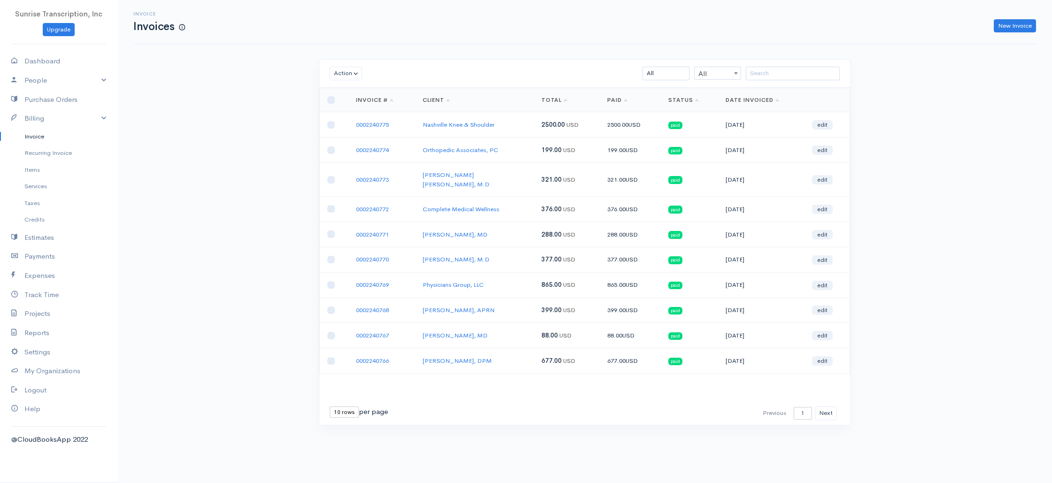
click at [930, 192] on div "Invoice Invoices New Invoice Action Archive Delete Download PDF Send [PERSON_NA…" at bounding box center [584, 230] width 934 height 460
click at [1003, 27] on link "New Invoice" at bounding box center [1015, 26] width 42 height 14
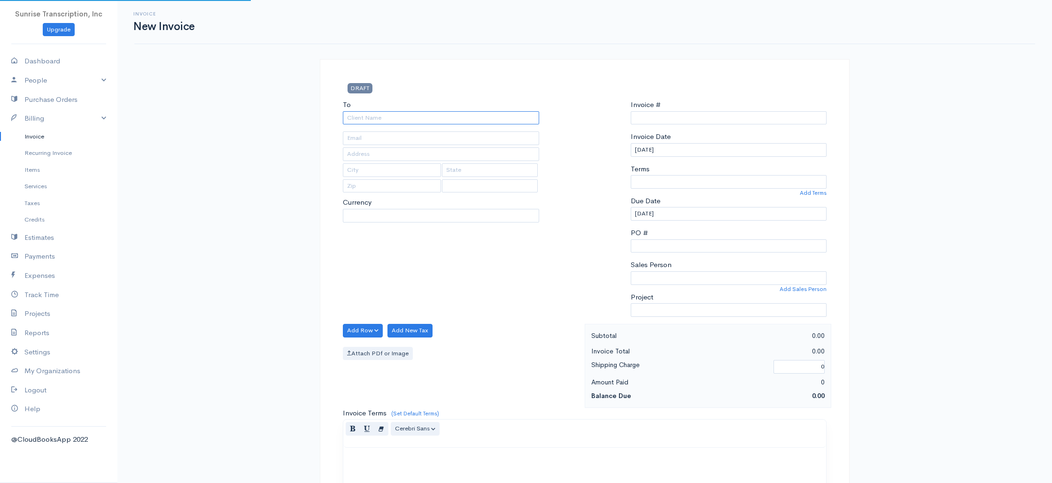
click at [447, 121] on input "To" at bounding box center [441, 118] width 196 height 14
type input "0002240776"
select select "[GEOGRAPHIC_DATA]"
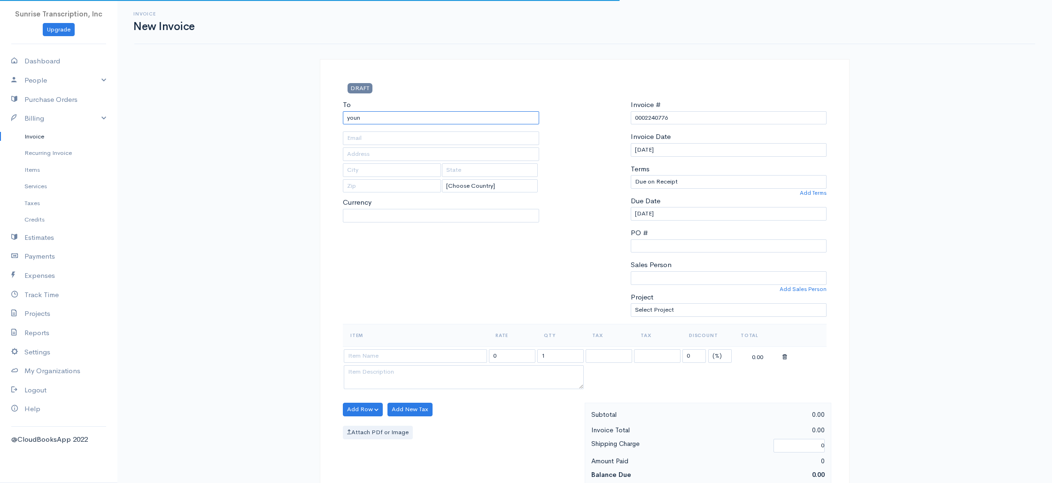
type input "young"
select select "USD"
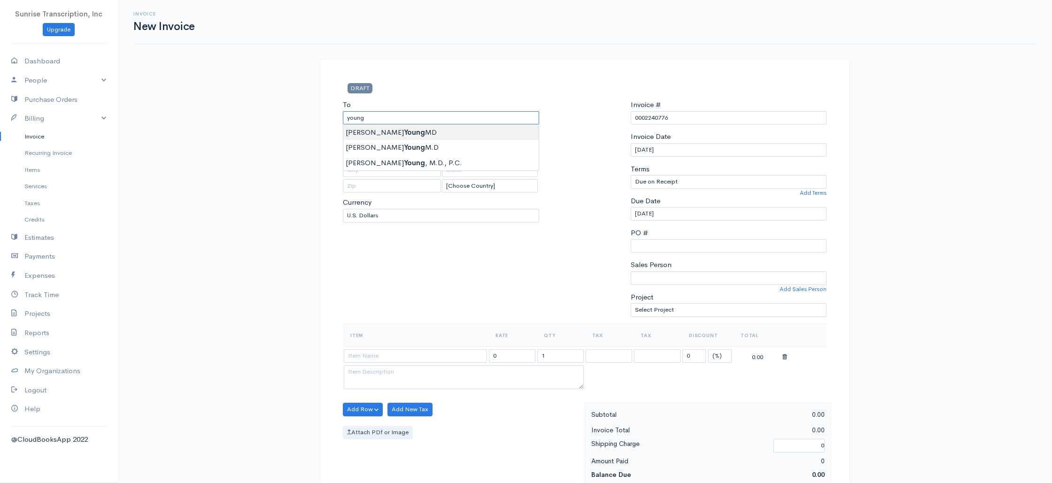
type input "[PERSON_NAME] MD"
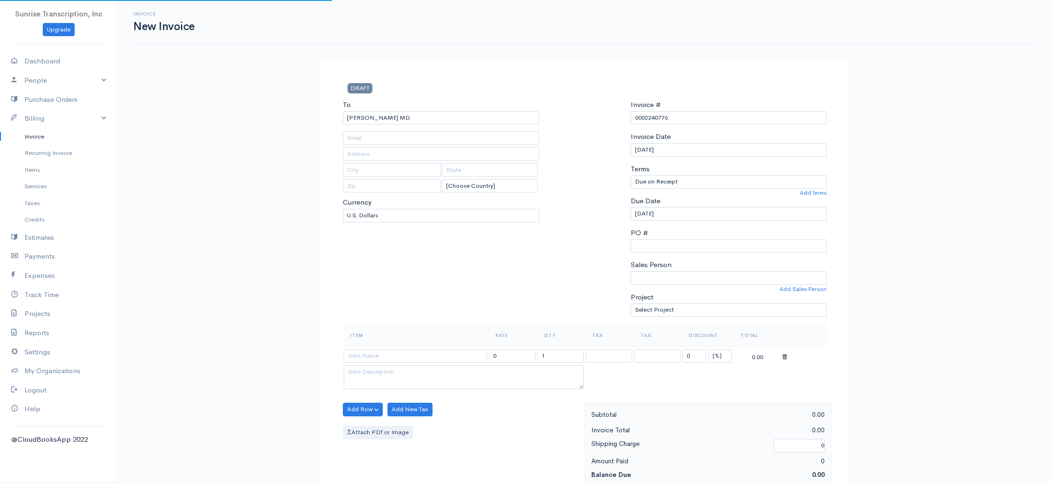
type input "[EMAIL_ADDRESS][DOMAIN_NAME]"
click at [449, 357] on input at bounding box center [415, 356] width 143 height 14
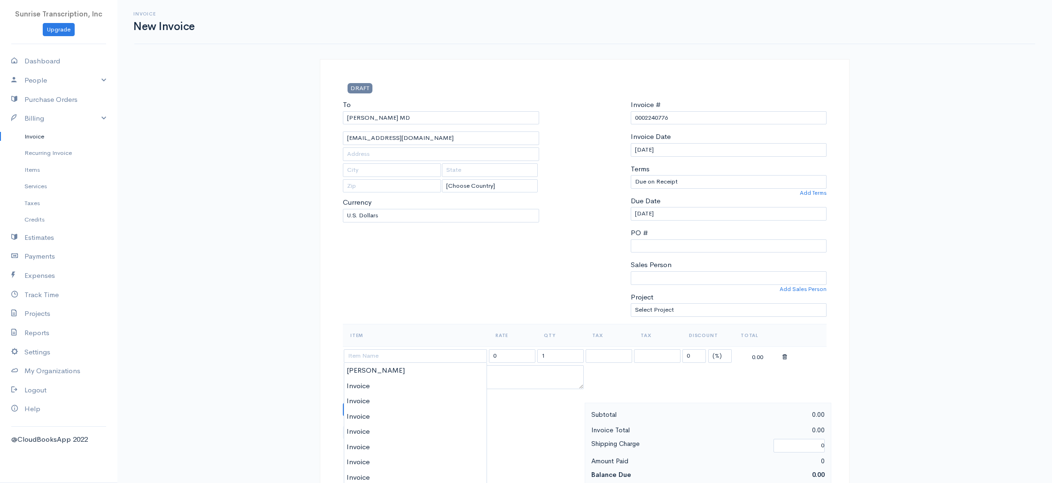
type input "Invoice"
click at [521, 359] on input "399.00" at bounding box center [512, 356] width 46 height 14
type input "488"
click at [516, 277] on div "To [PERSON_NAME] MD [EMAIL_ADDRESS][DOMAIN_NAME] [Choose Country] [GEOGRAPHIC_D…" at bounding box center [441, 212] width 206 height 224
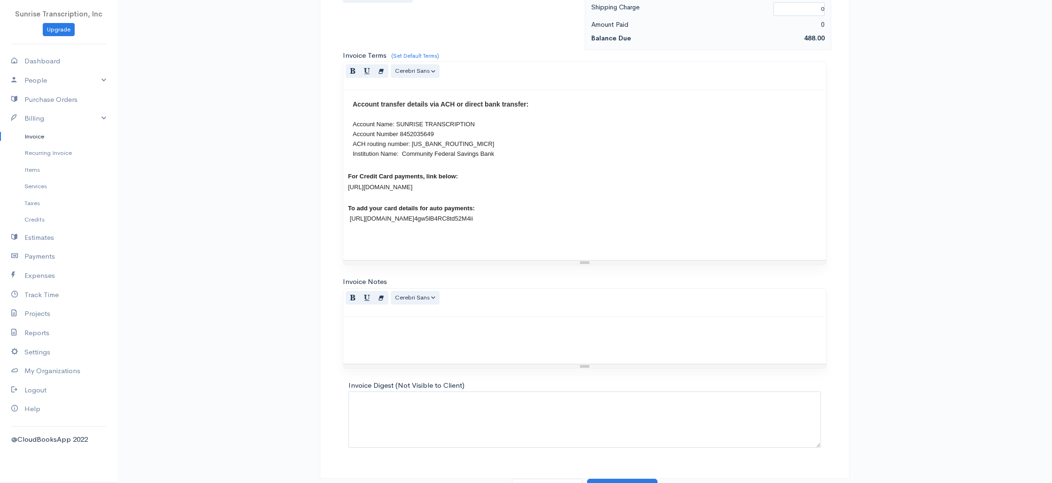
scroll to position [452, 0]
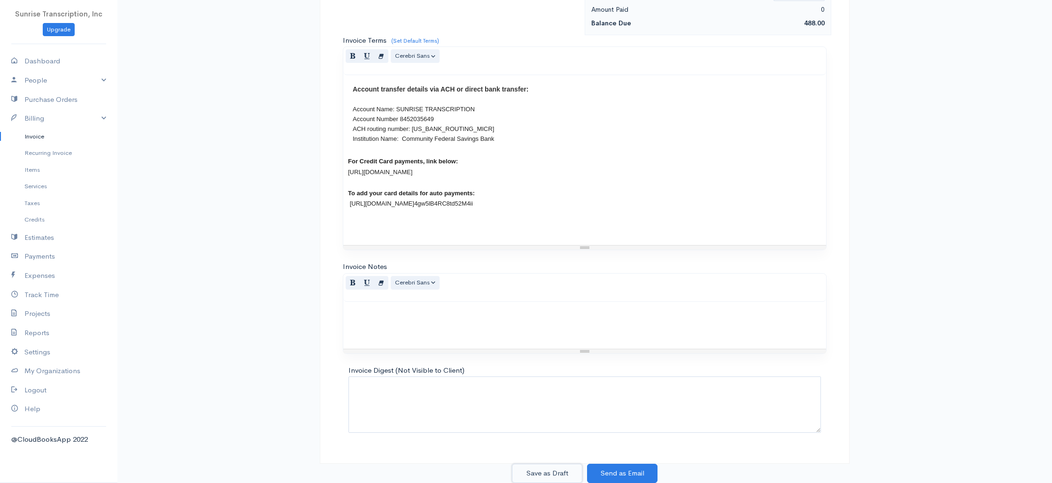
drag, startPoint x: 544, startPoint y: 472, endPoint x: 563, endPoint y: 413, distance: 62.4
click at [544, 471] on button "Save as Draft" at bounding box center [547, 473] width 70 height 19
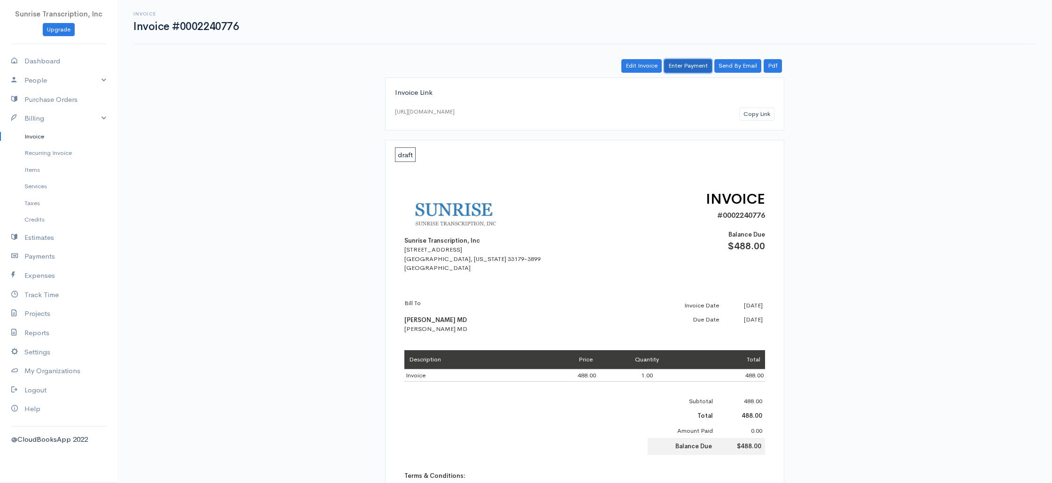
click at [689, 69] on link "Enter Payment" at bounding box center [688, 66] width 48 height 14
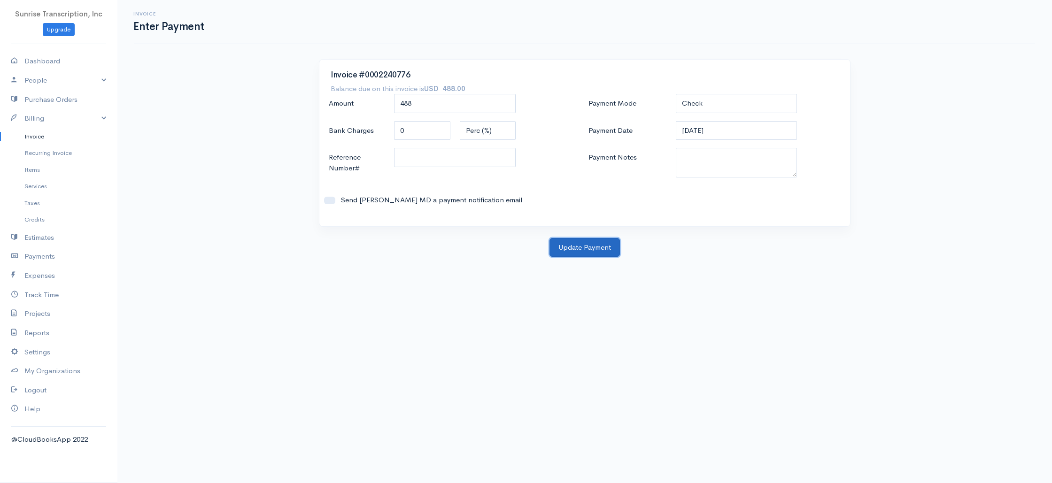
click at [585, 248] on button "Update Payment" at bounding box center [584, 247] width 70 height 19
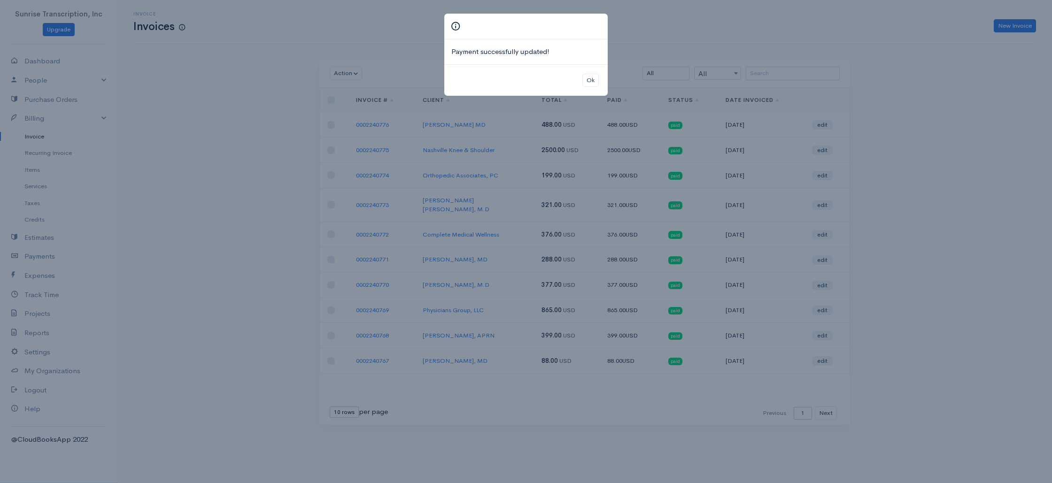
click at [940, 127] on div "Payment successfully updated! Ok" at bounding box center [526, 241] width 1052 height 483
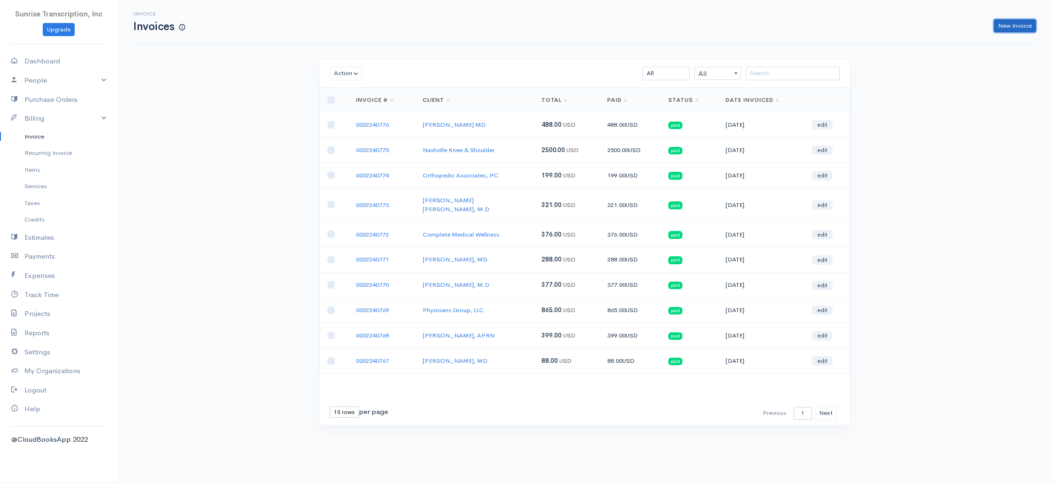
click at [1008, 23] on link "New Invoice" at bounding box center [1015, 26] width 42 height 14
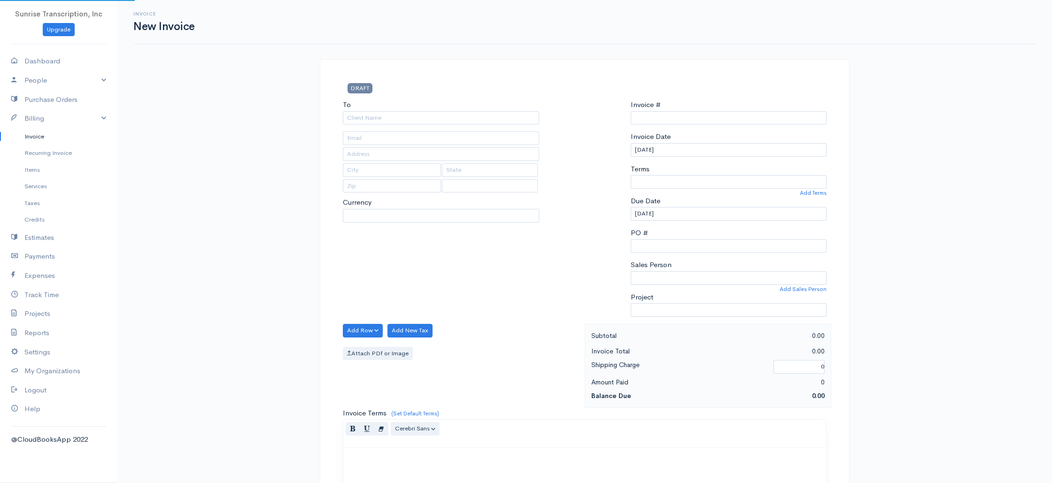
select select "USD"
select select "[GEOGRAPHIC_DATA]"
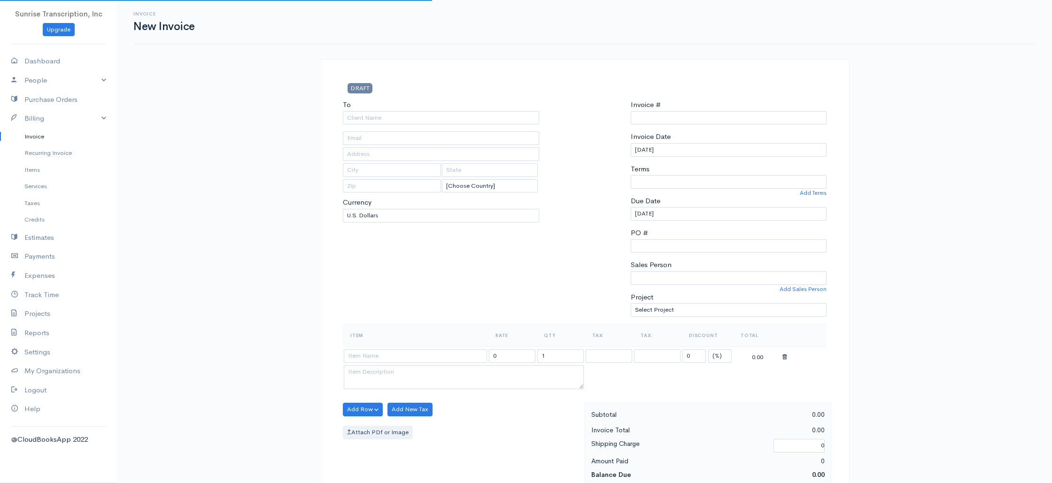
type input "0002240777"
click at [415, 119] on input "To" at bounding box center [441, 118] width 196 height 14
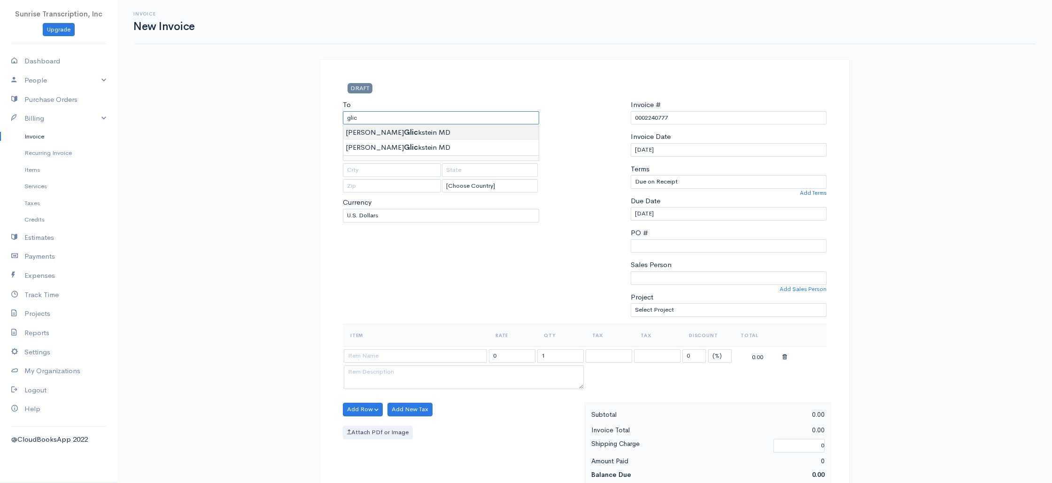
type input "[PERSON_NAME] MD"
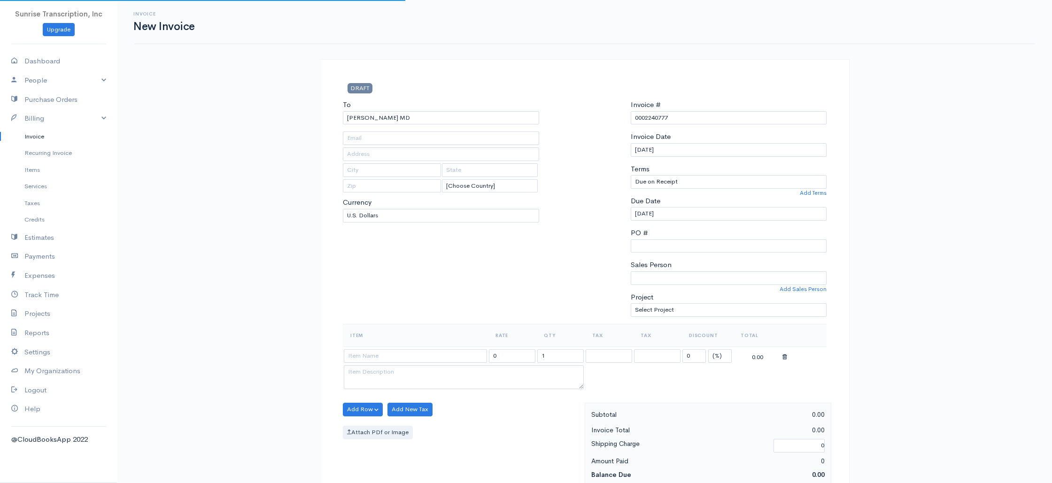
type input "[EMAIL_ADDRESS][DOMAIN_NAME]"
click at [436, 248] on div "To [PERSON_NAME] [GEOGRAPHIC_DATA] [EMAIL_ADDRESS][DOMAIN_NAME] [Choose Country…" at bounding box center [441, 212] width 206 height 224
drag, startPoint x: 412, startPoint y: 359, endPoint x: 399, endPoint y: 371, distance: 18.6
click at [412, 359] on input at bounding box center [415, 356] width 143 height 14
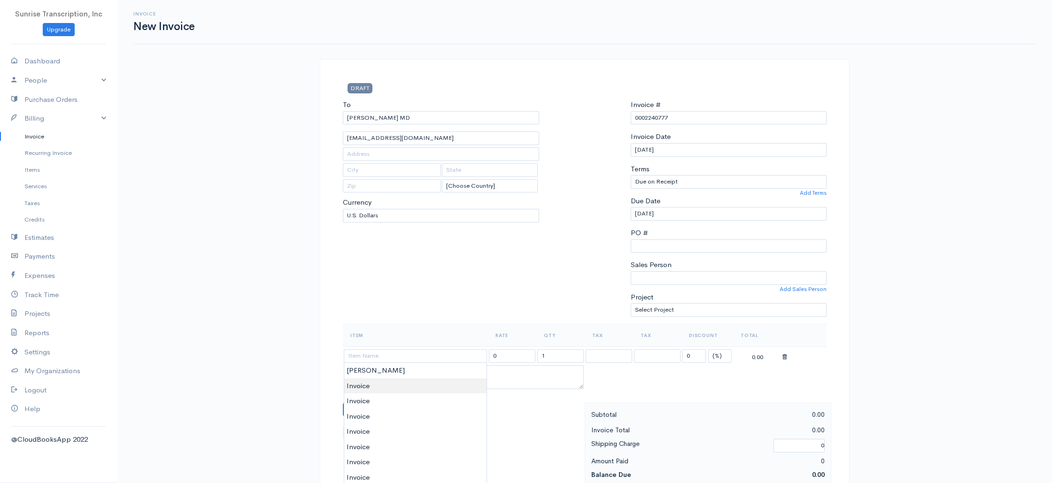
type input "Invoice"
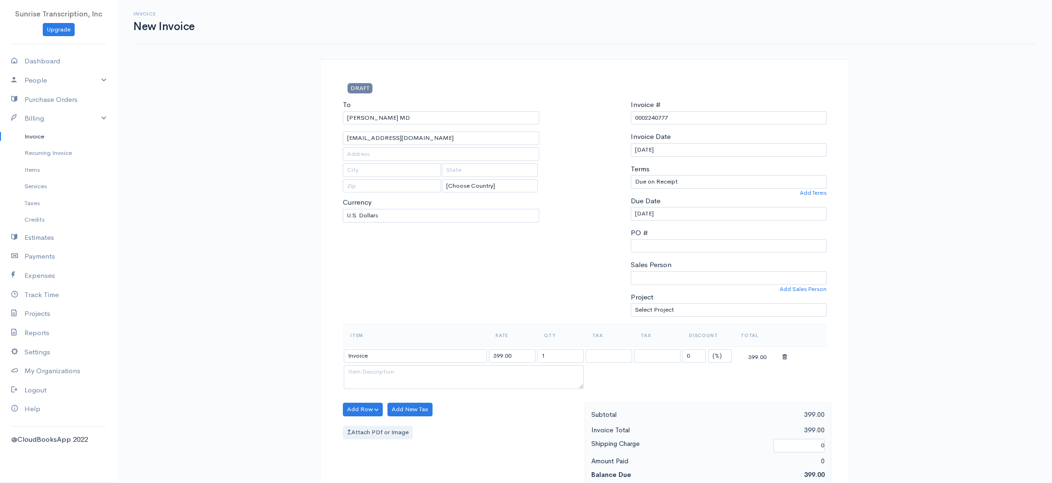
drag, startPoint x: 373, startPoint y: 385, endPoint x: 384, endPoint y: 377, distance: 14.1
click at [493, 308] on div "To [PERSON_NAME] [GEOGRAPHIC_DATA] [EMAIL_ADDRESS][DOMAIN_NAME] [Choose Country…" at bounding box center [441, 212] width 206 height 224
drag, startPoint x: 497, startPoint y: 356, endPoint x: 451, endPoint y: 348, distance: 46.3
click at [457, 352] on tr "Invoice 399.00 1 0 (%) Flat 399.00" at bounding box center [585, 356] width 484 height 18
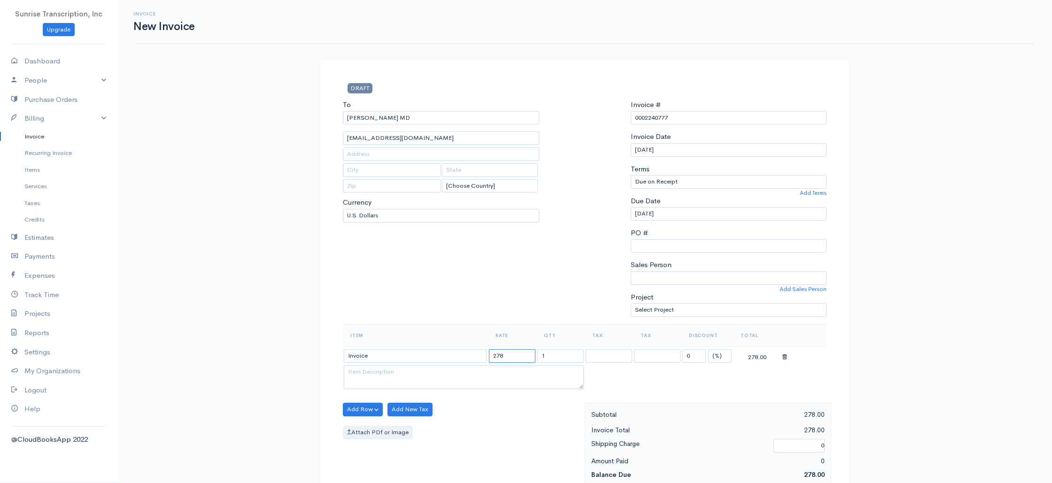
type input "278"
click at [565, 298] on div at bounding box center [585, 212] width 82 height 224
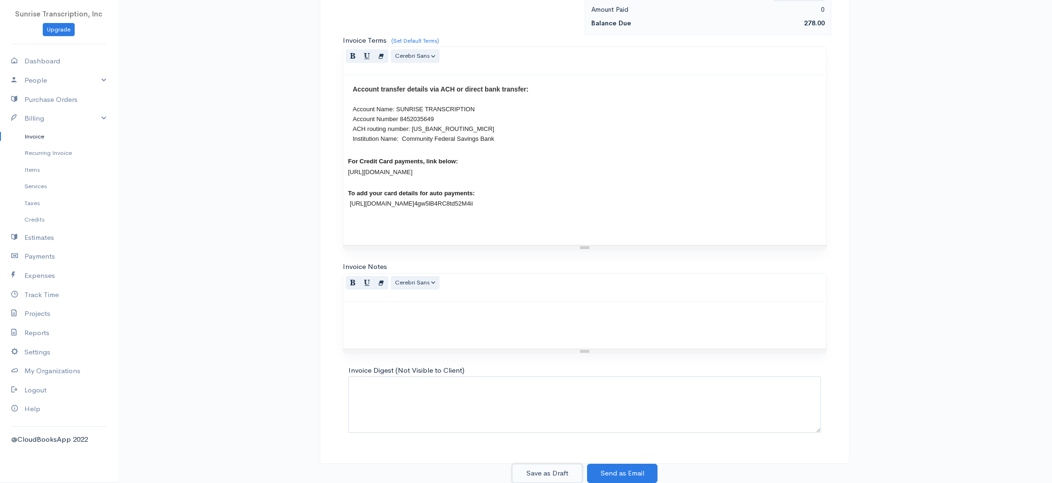
click at [553, 475] on button "Save as Draft" at bounding box center [547, 473] width 70 height 19
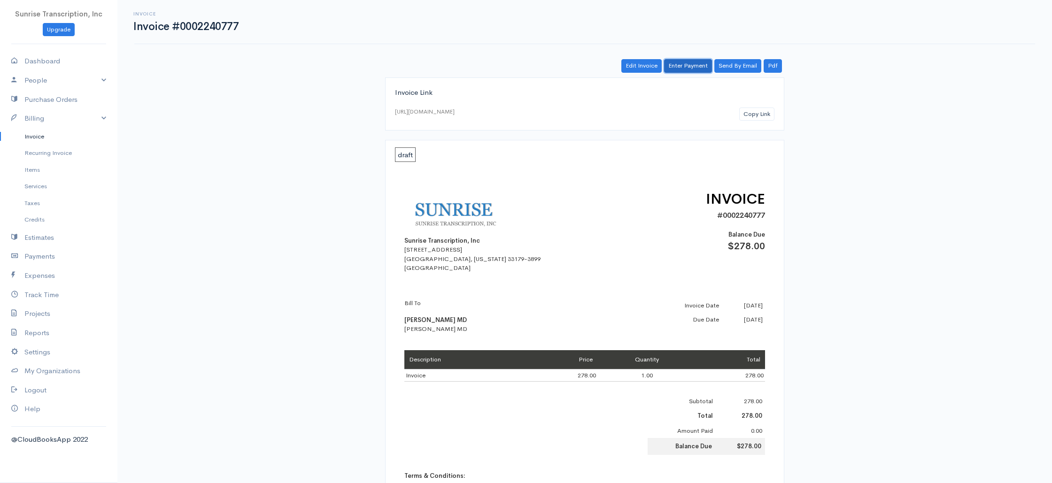
click at [680, 69] on link "Enter Payment" at bounding box center [688, 66] width 48 height 14
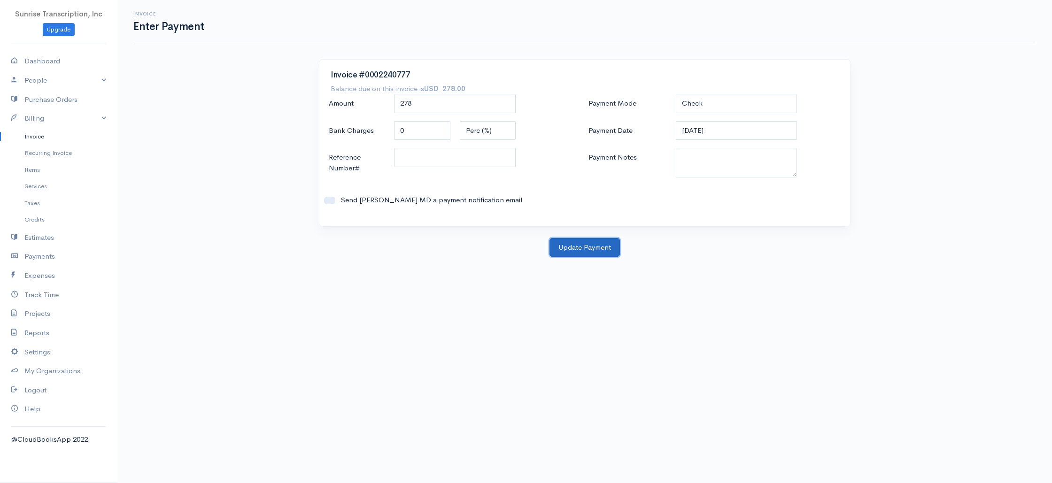
click at [588, 249] on button "Update Payment" at bounding box center [584, 247] width 70 height 19
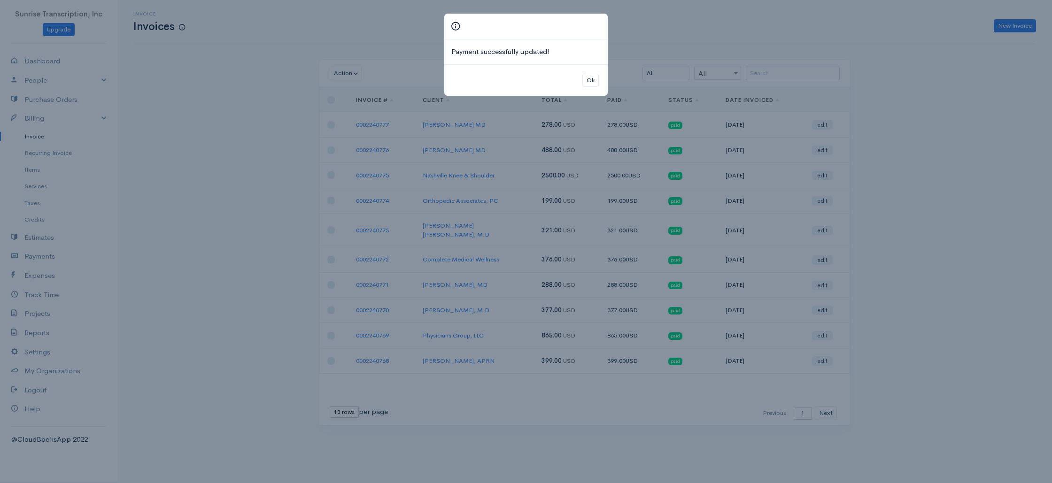
click at [880, 152] on div "Payment successfully updated! Ok" at bounding box center [526, 241] width 1052 height 483
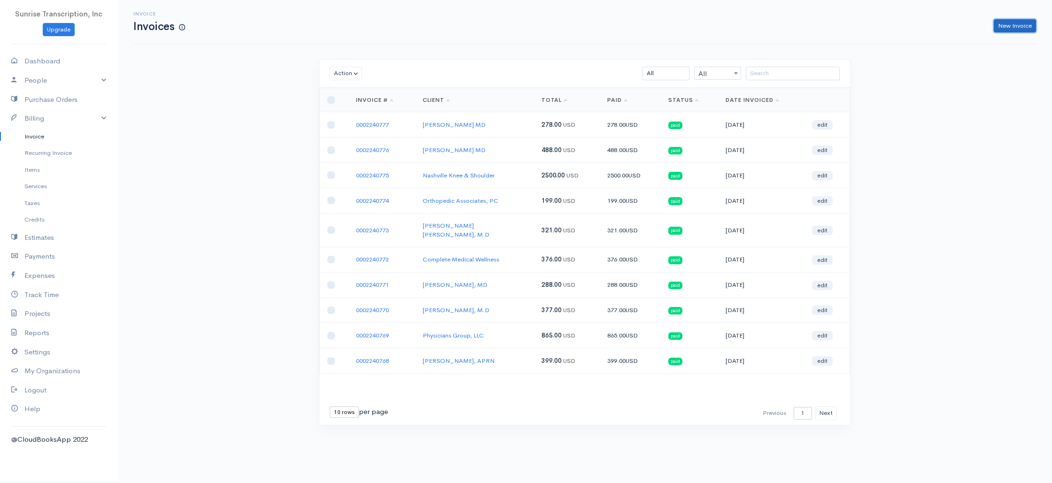
click at [1017, 28] on link "New Invoice" at bounding box center [1015, 26] width 42 height 14
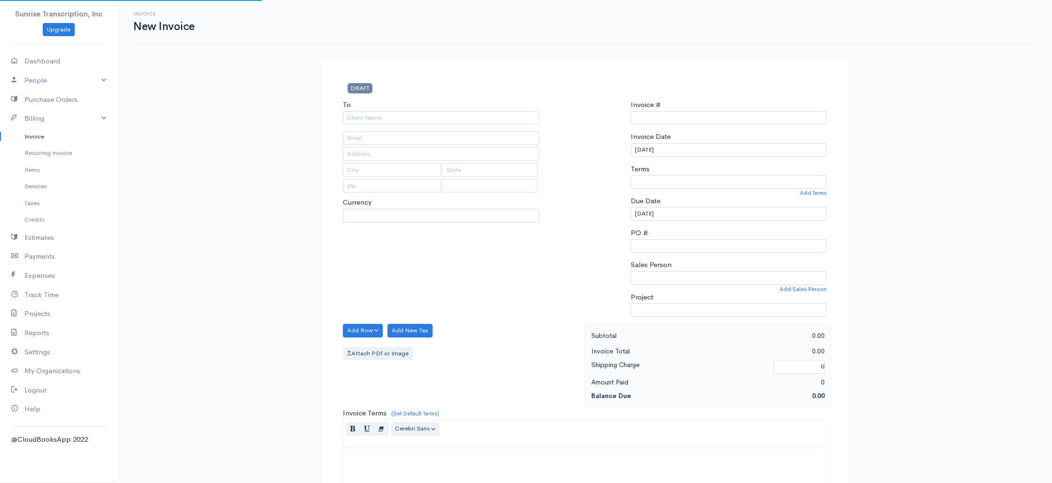
select select "USD"
type input "0002240778"
select select "[GEOGRAPHIC_DATA]"
click at [372, 114] on input "To" at bounding box center [441, 118] width 196 height 14
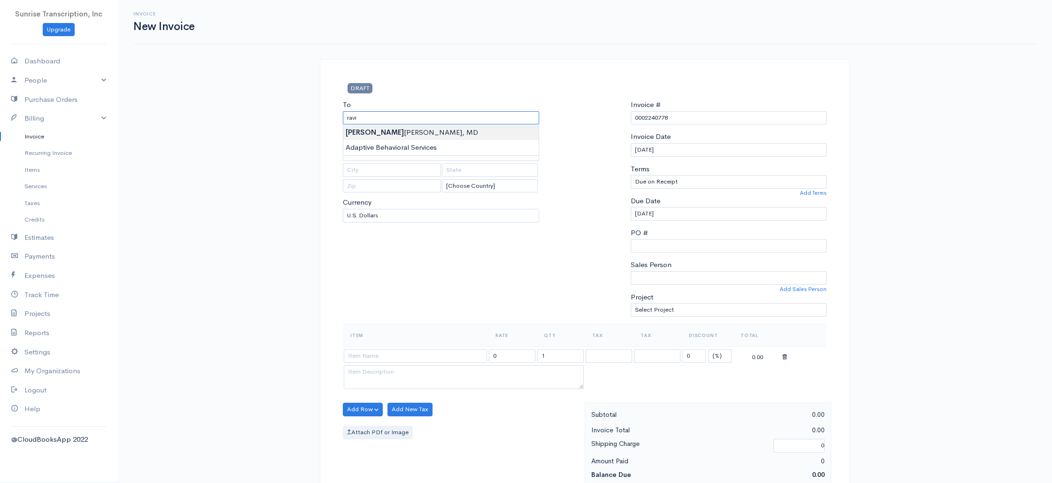
type input "[PERSON_NAME], MD"
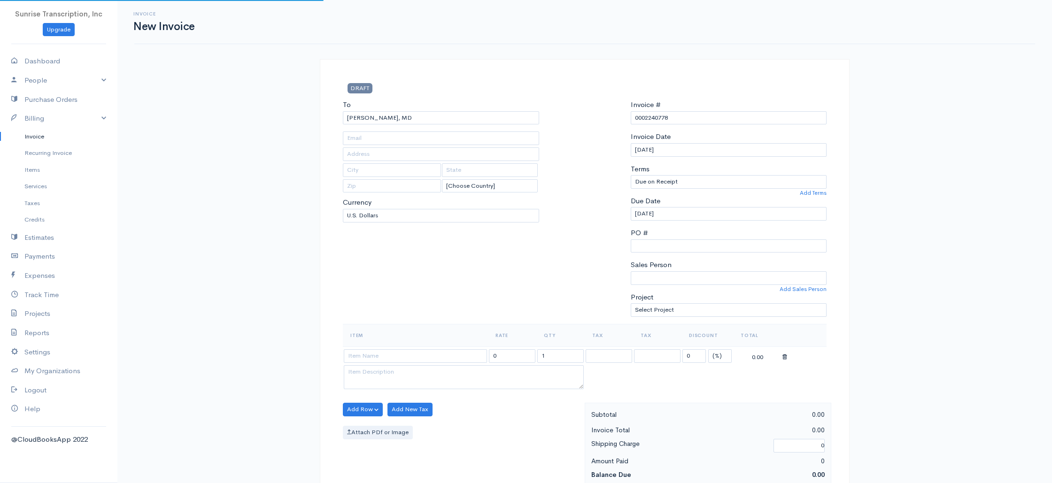
type input "[EMAIL_ADDRESS][DOMAIN_NAME]"
click at [426, 354] on input at bounding box center [415, 356] width 143 height 14
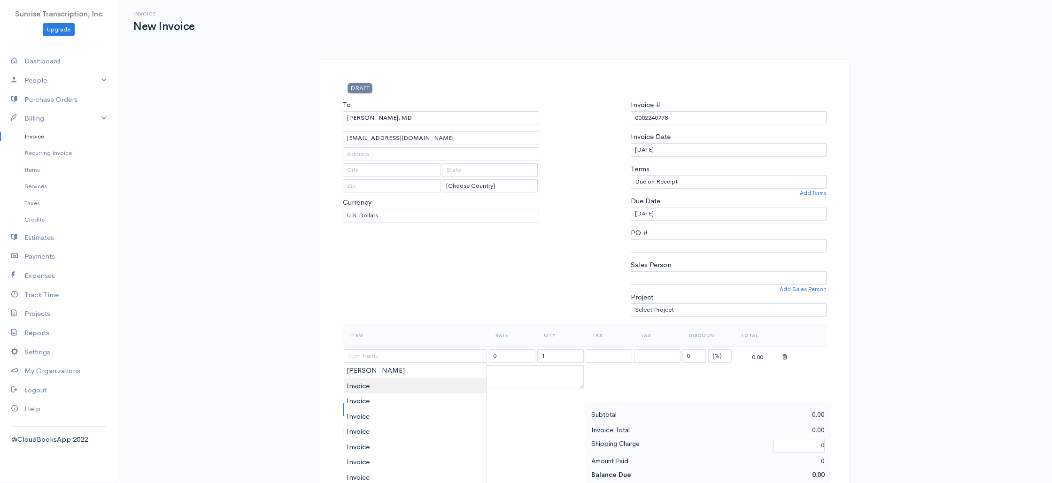
type input "Invoice"
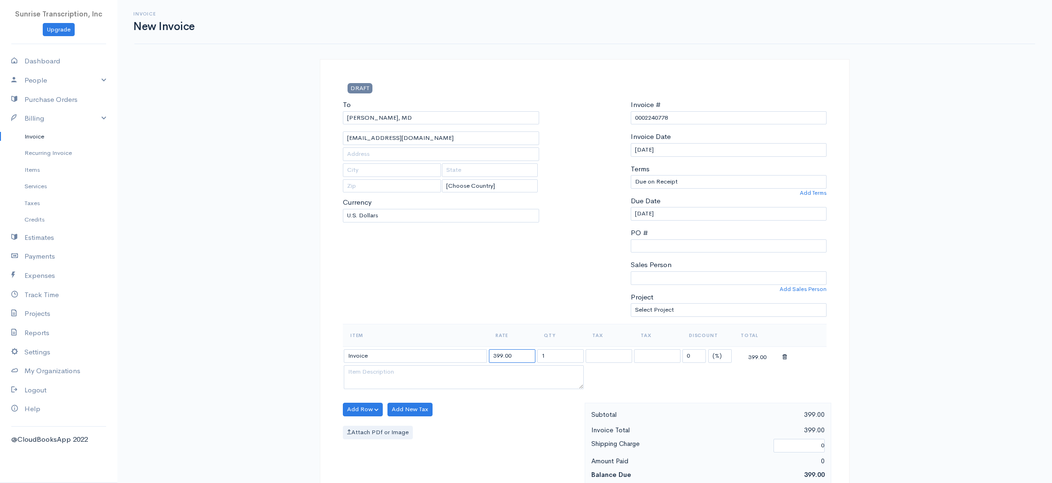
drag, startPoint x: 516, startPoint y: 356, endPoint x: 439, endPoint y: 353, distance: 77.5
click at [440, 354] on tr "Invoice 399.00 1 0 (%) Flat 399.00" at bounding box center [585, 356] width 484 height 18
type input "281"
click at [458, 285] on div "To [PERSON_NAME], [GEOGRAPHIC_DATA] [EMAIL_ADDRESS][DOMAIN_NAME] [Choose Countr…" at bounding box center [441, 212] width 206 height 224
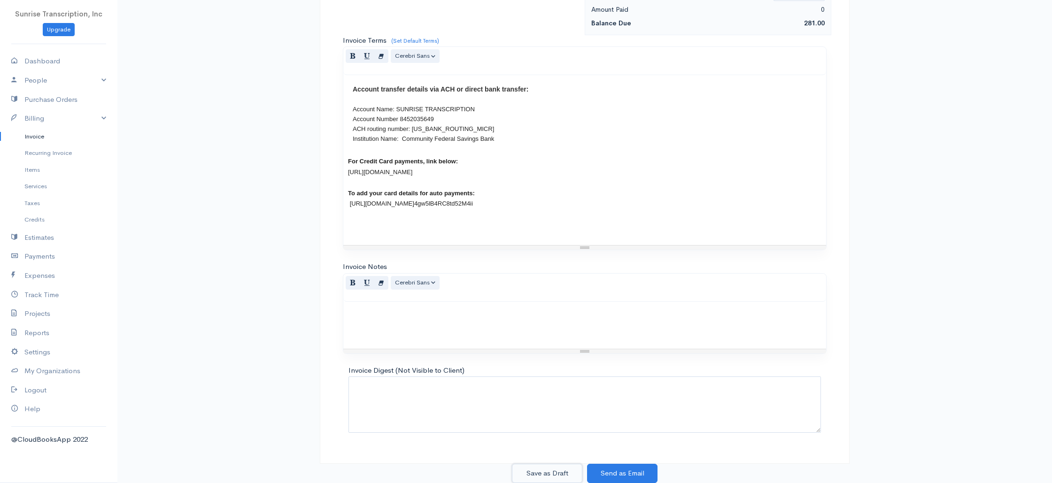
click at [559, 473] on button "Save as Draft" at bounding box center [547, 473] width 70 height 19
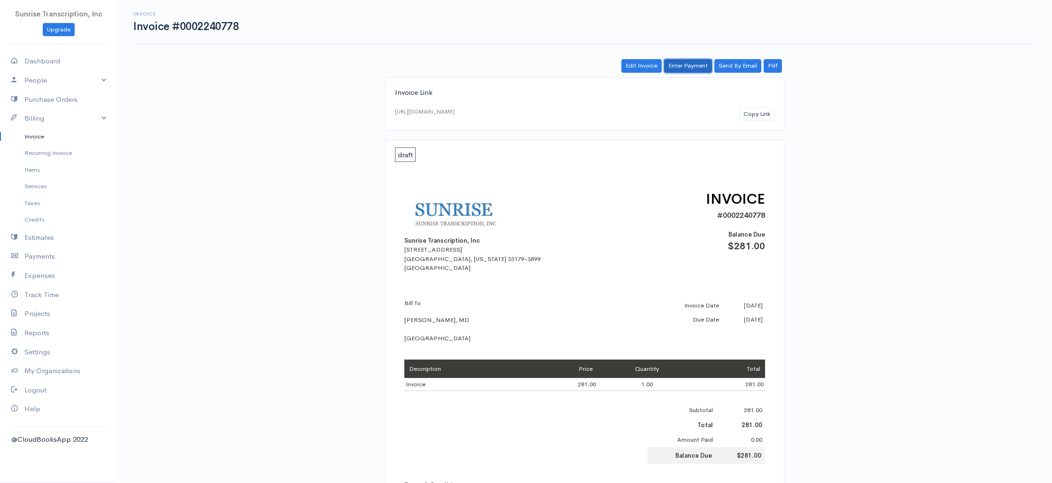
click at [684, 66] on link "Enter Payment" at bounding box center [688, 66] width 48 height 14
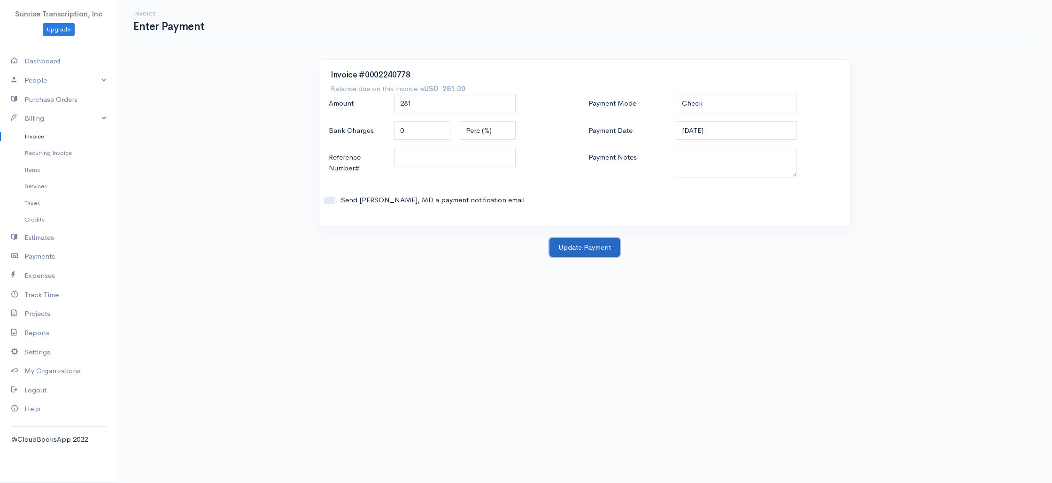
click at [564, 250] on button "Update Payment" at bounding box center [584, 247] width 70 height 19
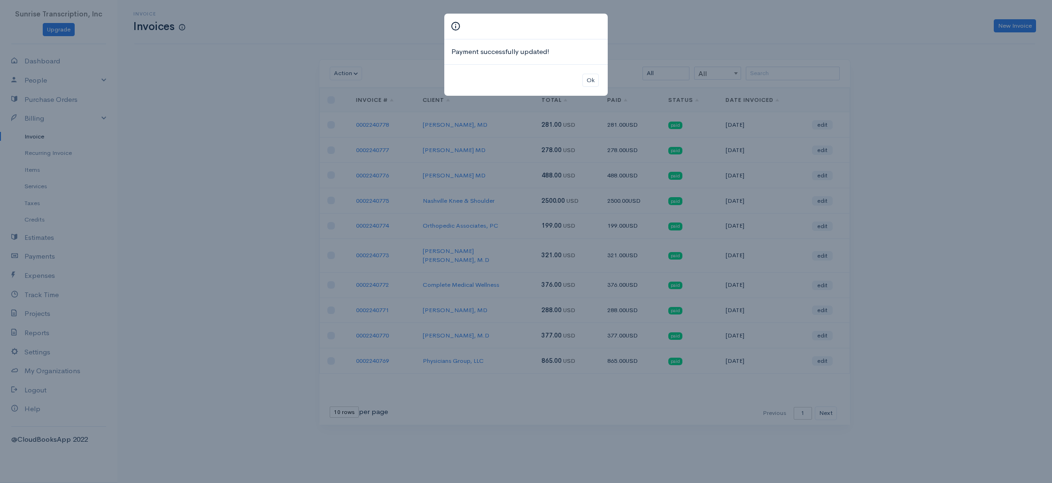
click at [293, 70] on div "Payment successfully updated! Ok" at bounding box center [526, 241] width 1052 height 483
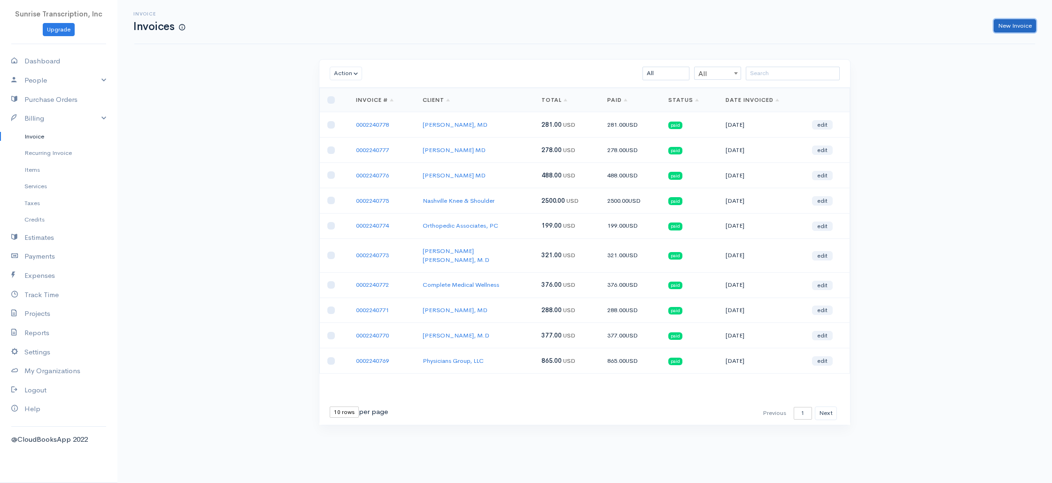
click at [1020, 27] on link "New Invoice" at bounding box center [1015, 26] width 42 height 14
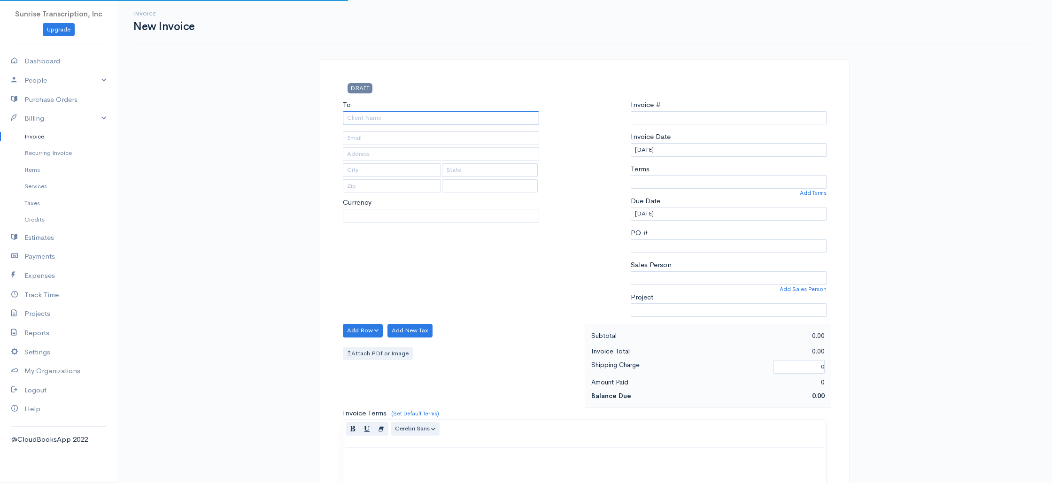
click at [426, 115] on input "To" at bounding box center [441, 118] width 196 height 14
select select "[GEOGRAPHIC_DATA]"
select select "USD"
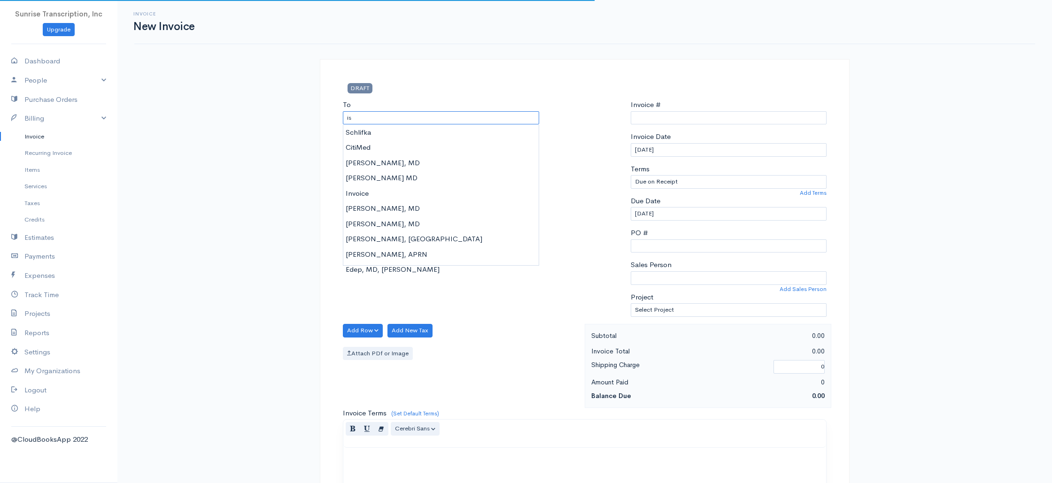
type input "ish"
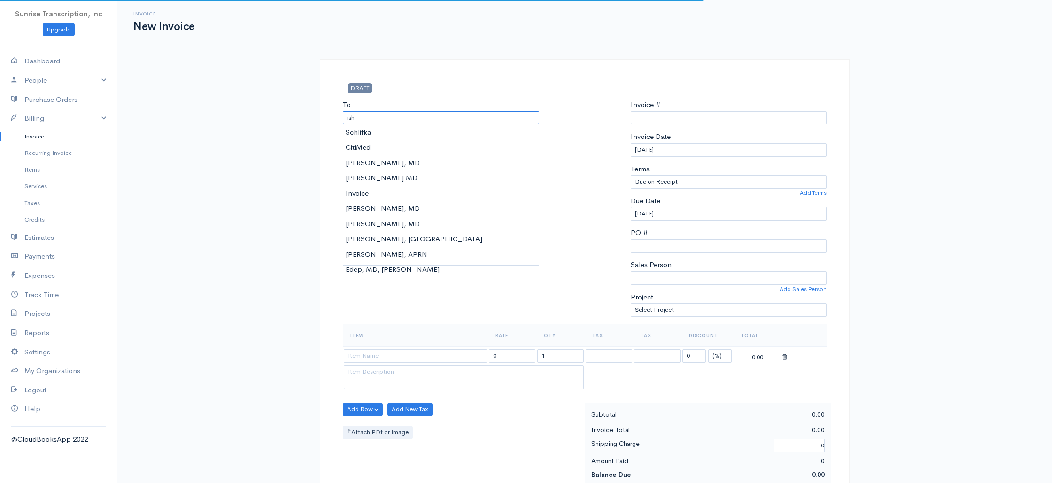
type input "0002240779"
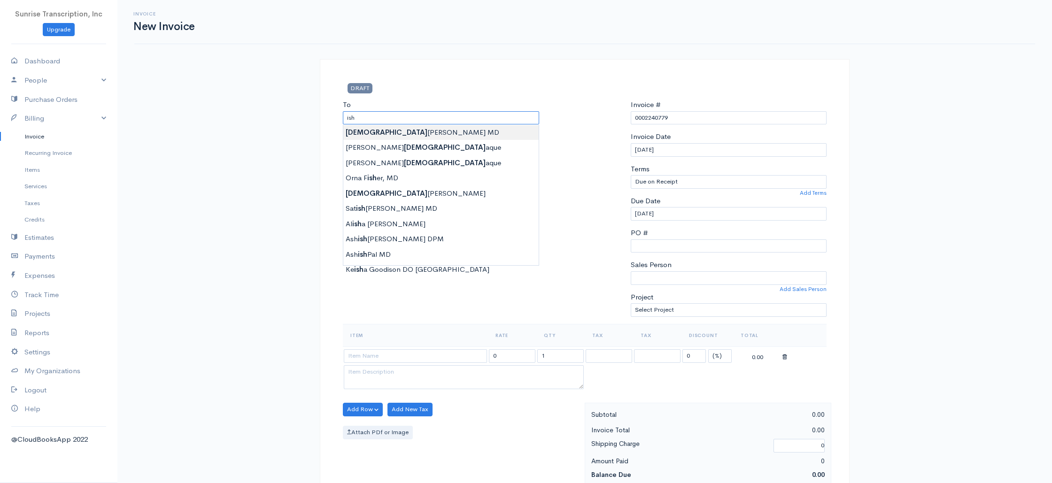
type input "[PERSON_NAME] MD"
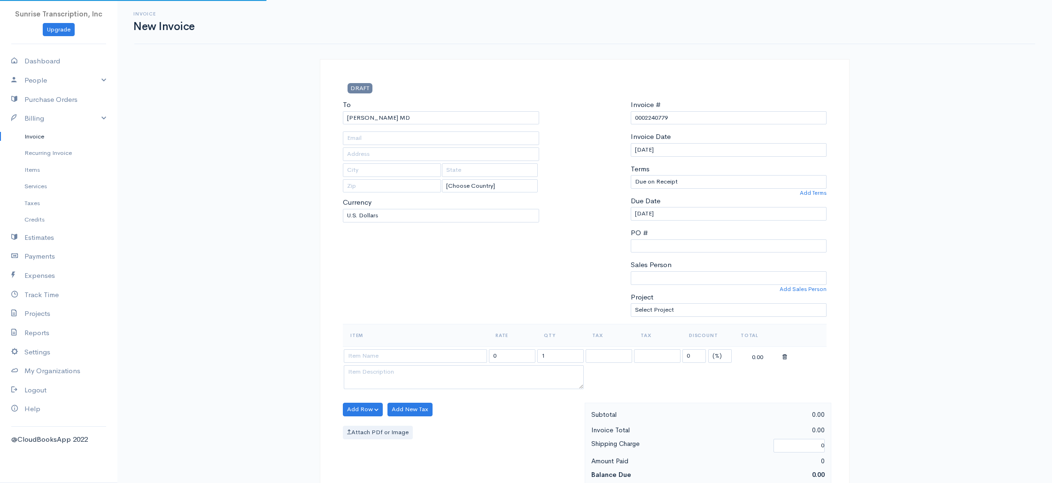
type input "[EMAIL_ADDRESS][DOMAIN_NAME]"
click at [407, 357] on input at bounding box center [415, 356] width 143 height 14
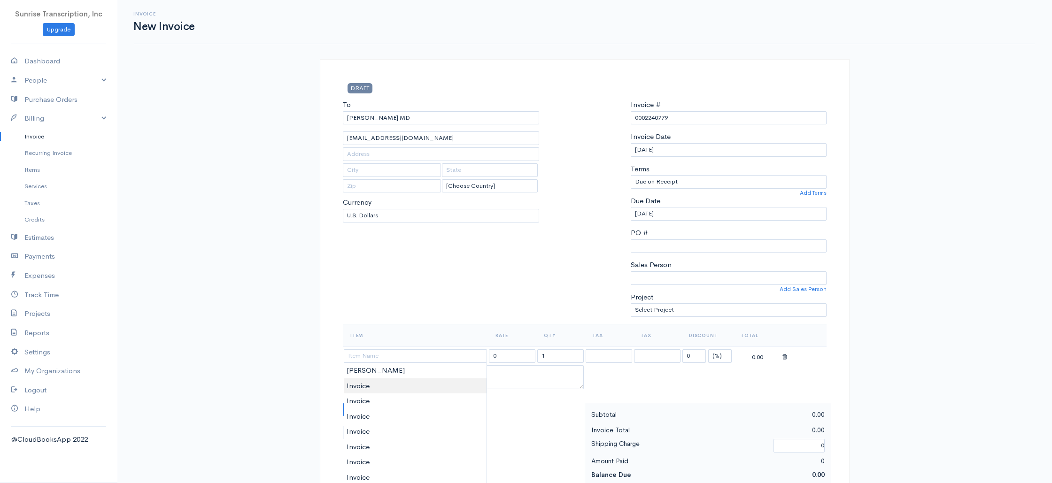
type input "Invoice"
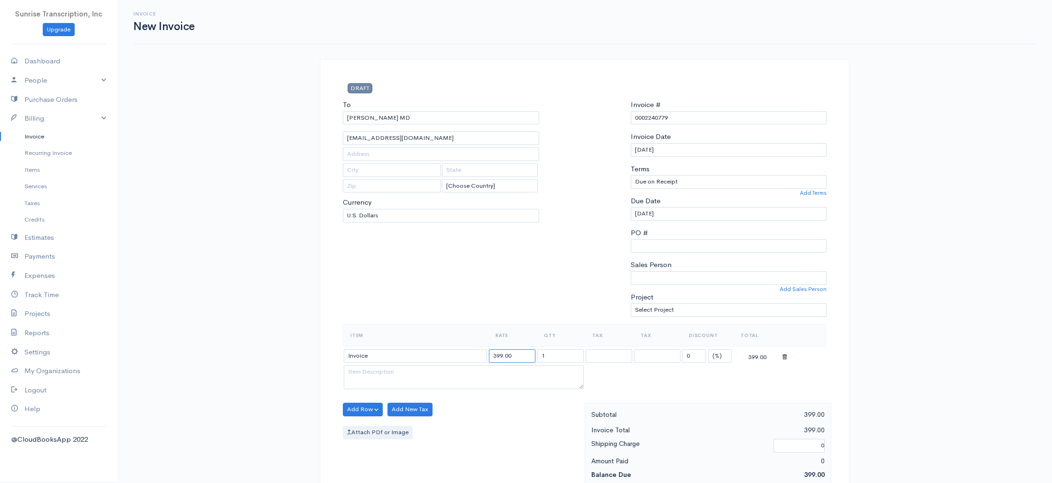
click at [529, 354] on input "399.00" at bounding box center [512, 356] width 46 height 14
type input "324"
click at [493, 305] on div "To [GEOGRAPHIC_DATA][PERSON_NAME][GEOGRAPHIC_DATA] [GEOGRAPHIC_DATA] [EMAIL_ADD…" at bounding box center [441, 212] width 206 height 224
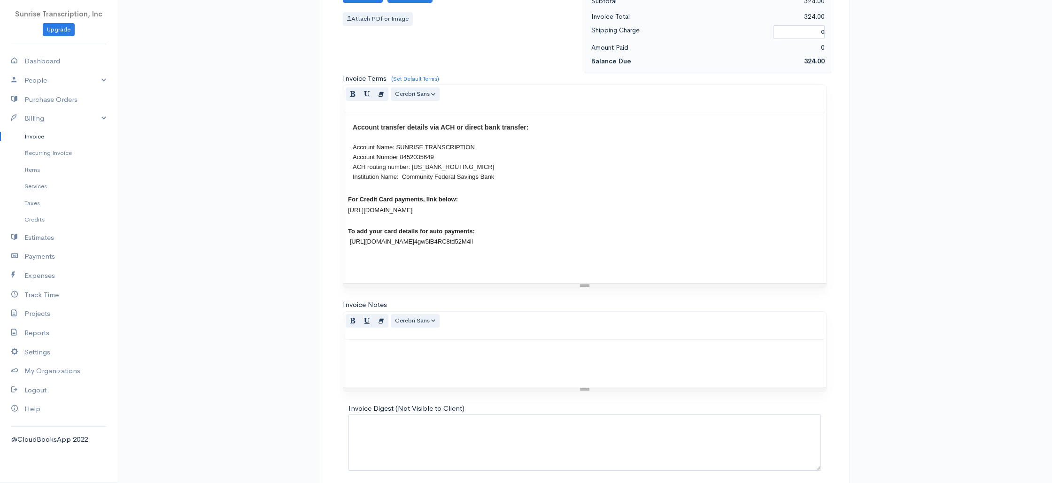
scroll to position [452, 0]
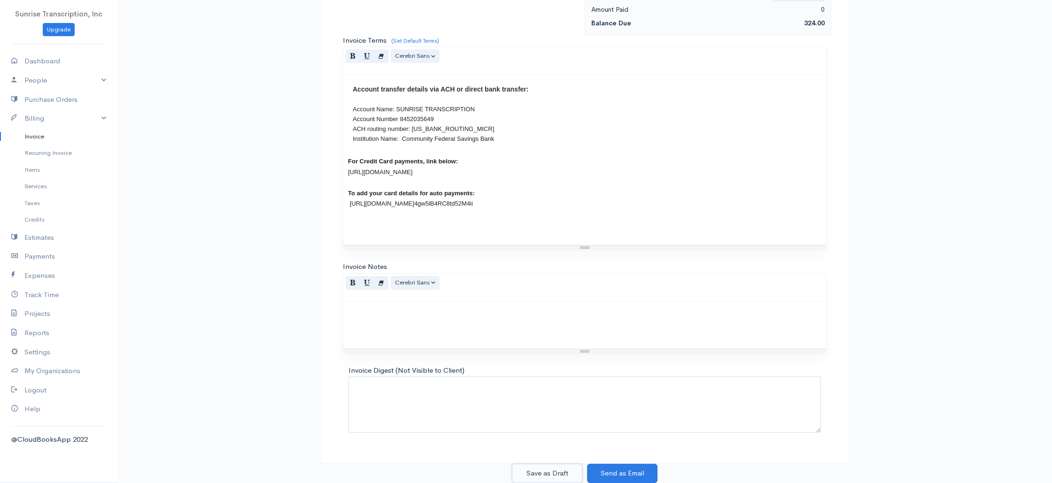
click at [547, 473] on button "Save as Draft" at bounding box center [547, 473] width 70 height 19
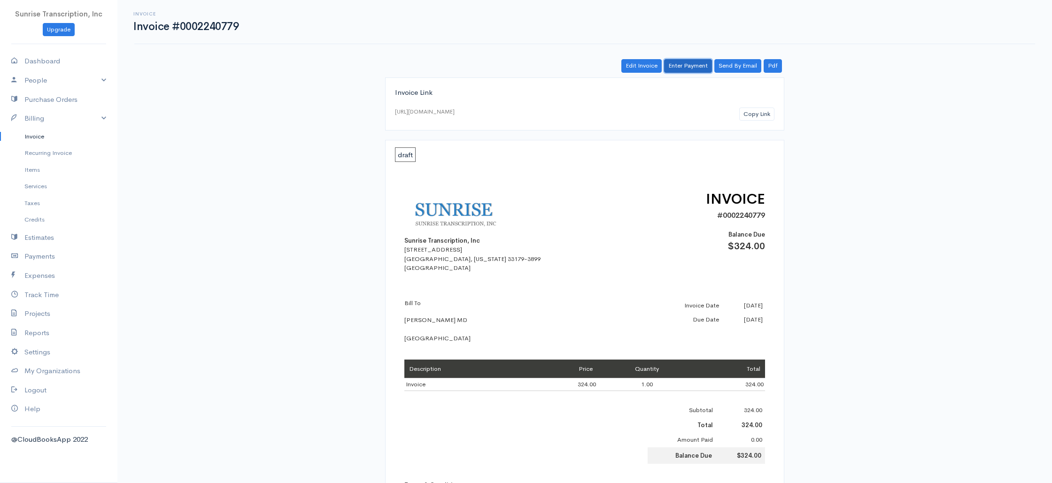
click at [688, 68] on link "Enter Payment" at bounding box center [688, 66] width 48 height 14
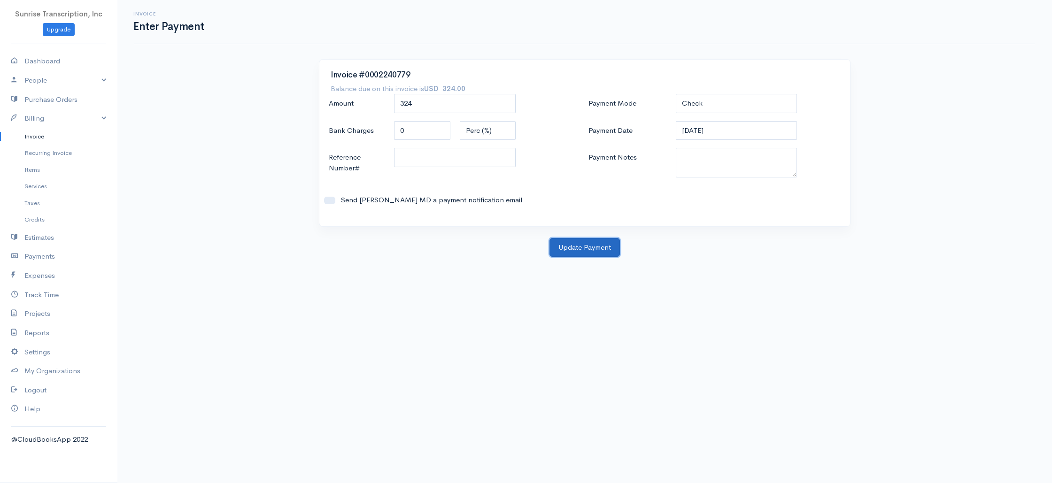
click at [582, 251] on button "Update Payment" at bounding box center [584, 247] width 70 height 19
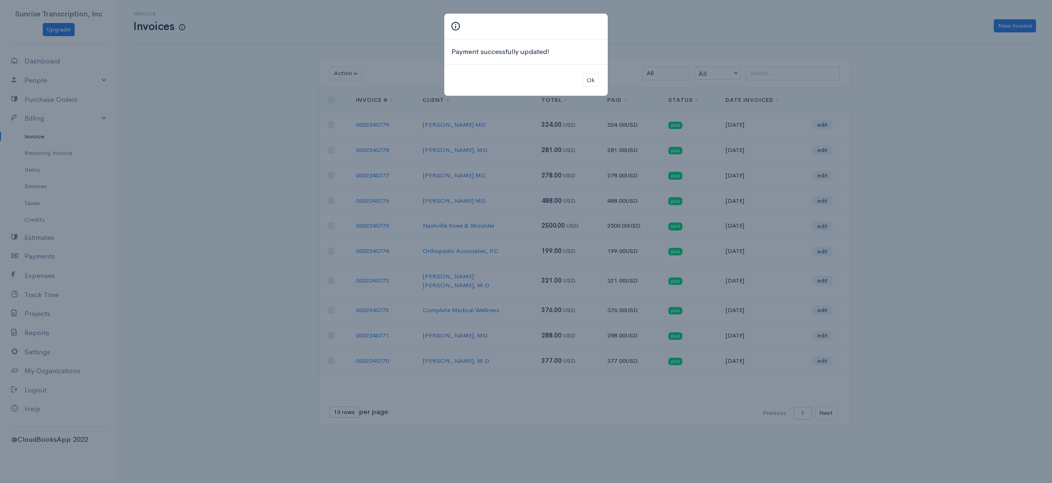
drag, startPoint x: 978, startPoint y: 23, endPoint x: 998, endPoint y: 23, distance: 20.2
click at [978, 23] on div "Payment successfully updated! Ok" at bounding box center [526, 241] width 1052 height 483
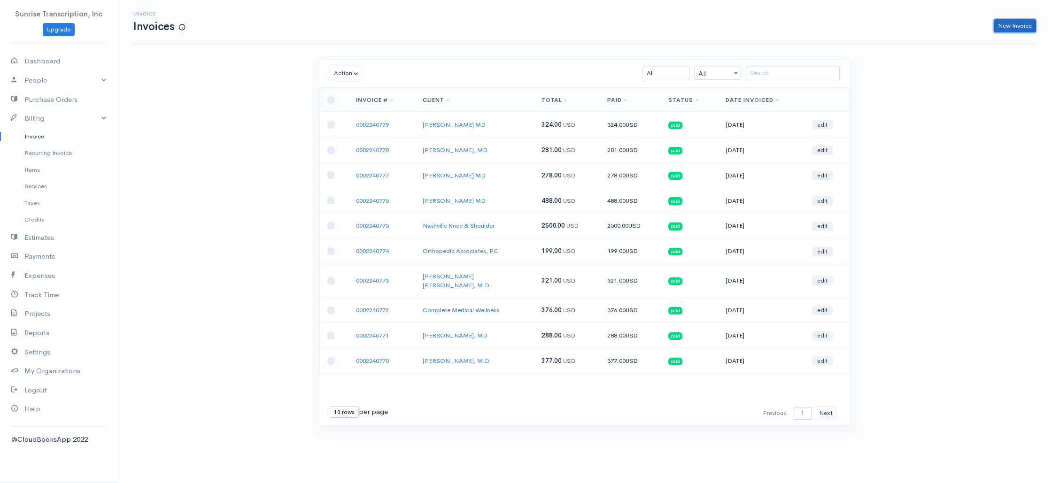
click at [1017, 23] on link "New Invoice" at bounding box center [1015, 26] width 42 height 14
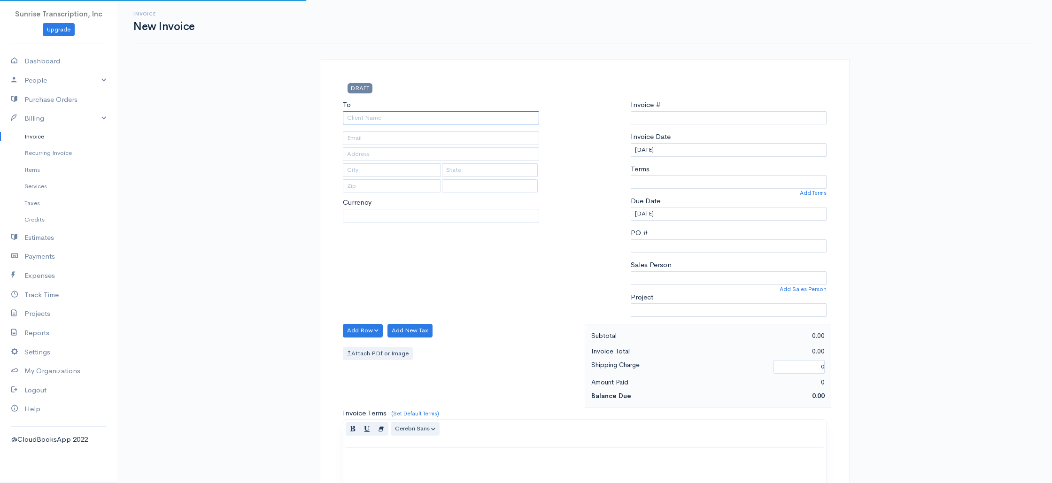
select select "[GEOGRAPHIC_DATA]"
click at [436, 122] on input "To" at bounding box center [441, 118] width 196 height 14
type input "0002240780"
select select "USD"
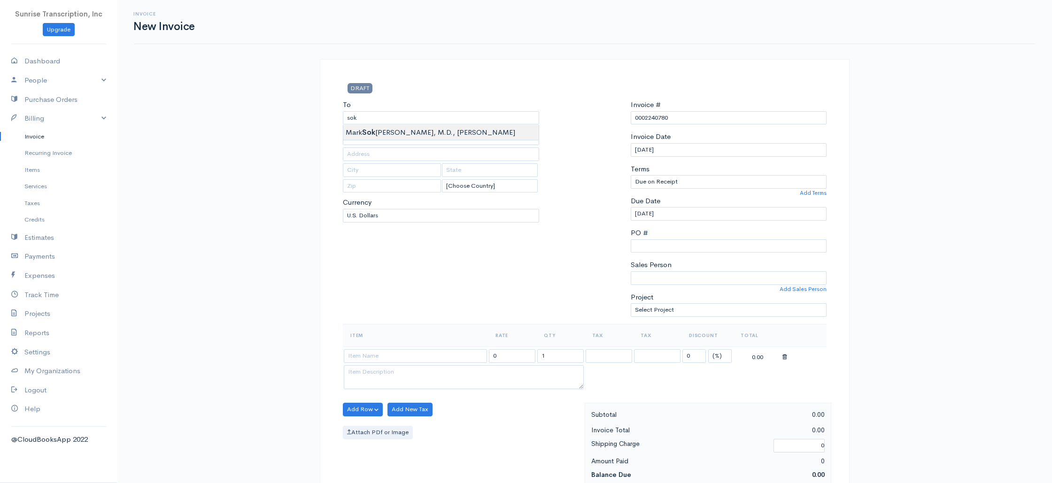
type input "[PERSON_NAME], M.D., CIME"
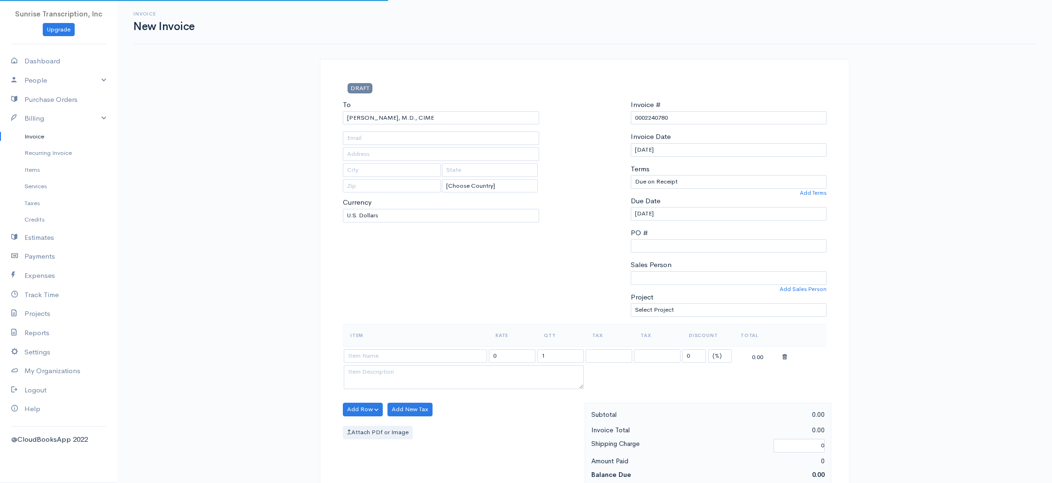
type input "[EMAIL_ADDRESS][DOMAIN_NAME]"
drag, startPoint x: 445, startPoint y: 332, endPoint x: 457, endPoint y: 321, distance: 16.6
click at [445, 332] on th "Item" at bounding box center [415, 335] width 145 height 23
click at [402, 352] on input at bounding box center [415, 356] width 143 height 14
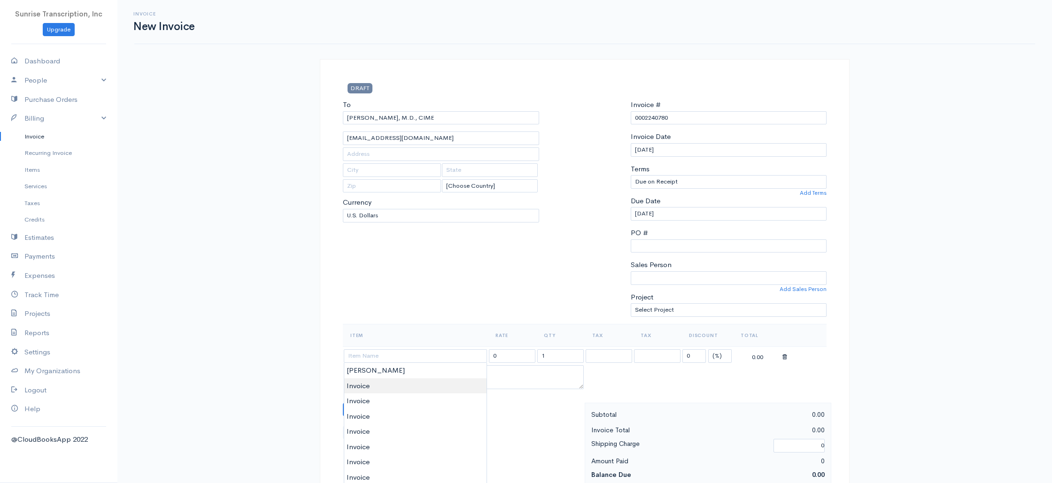
type input "Invoice"
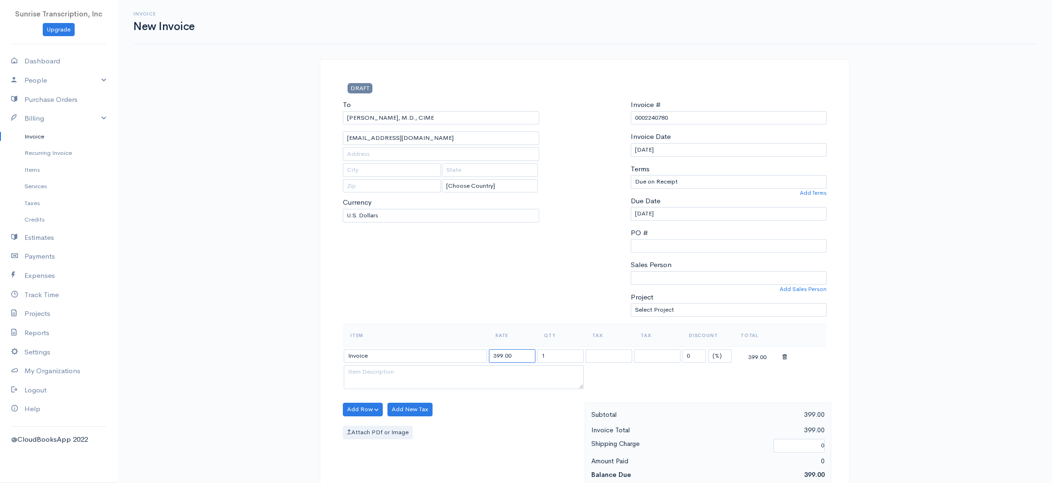
click at [518, 360] on input "399.00" at bounding box center [512, 356] width 46 height 14
type input "610"
click at [527, 285] on div "To [PERSON_NAME], M.D., CIME [EMAIL_ADDRESS][DOMAIN_NAME] [Choose Country] [GEO…" at bounding box center [441, 212] width 206 height 224
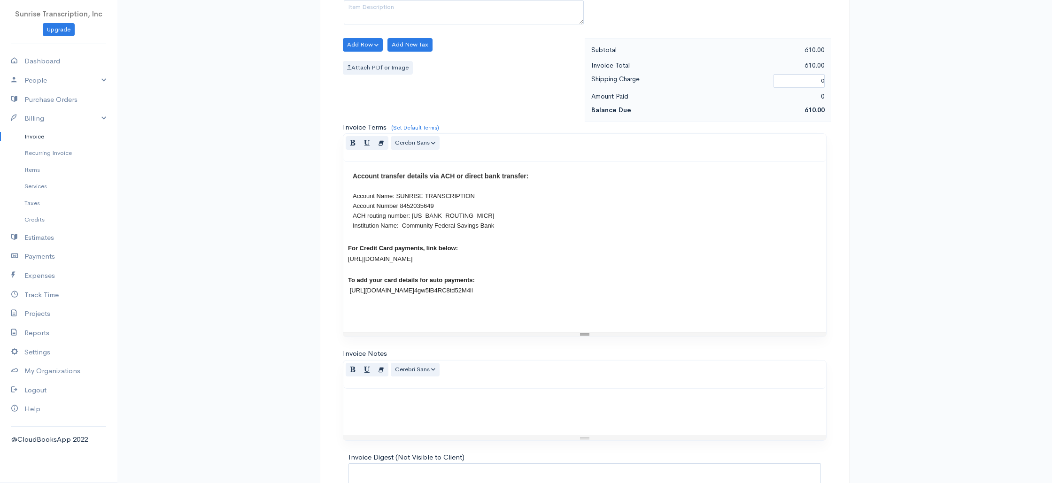
scroll to position [452, 0]
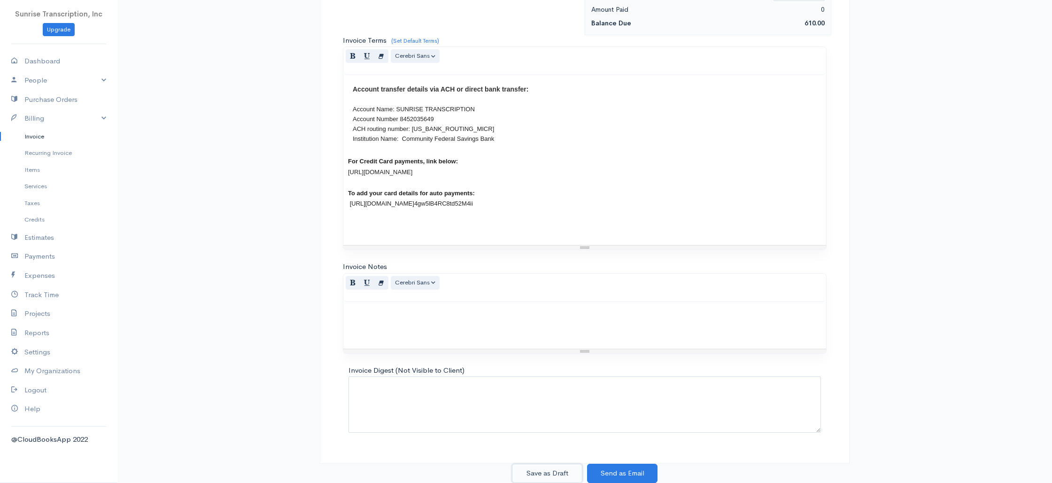
click at [562, 469] on button "Save as Draft" at bounding box center [547, 473] width 70 height 19
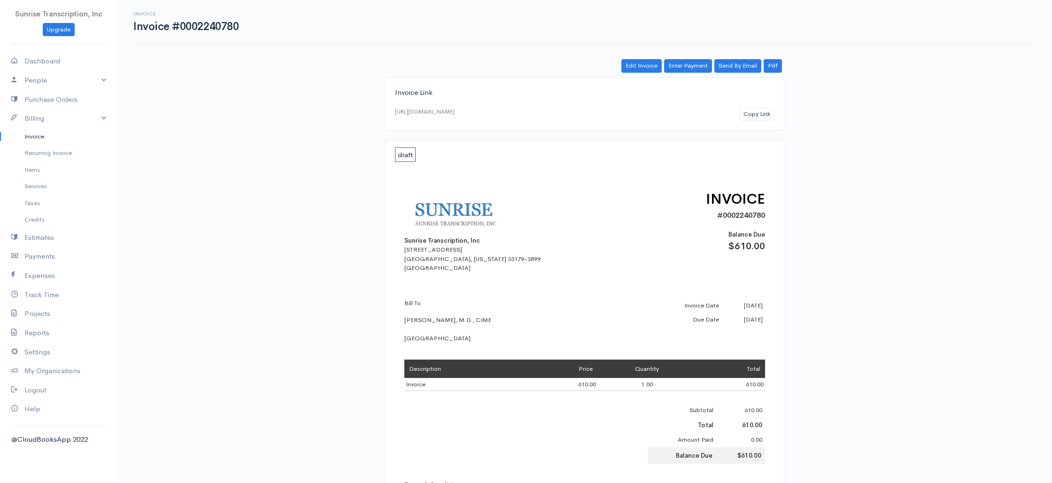
click at [680, 74] on div "Edit Invoice Enter Payment Send By Email Pdf Invoice Link [URL][DOMAIN_NAME] Co…" at bounding box center [584, 392] width 563 height 666
click at [680, 69] on link "Enter Payment" at bounding box center [688, 66] width 48 height 14
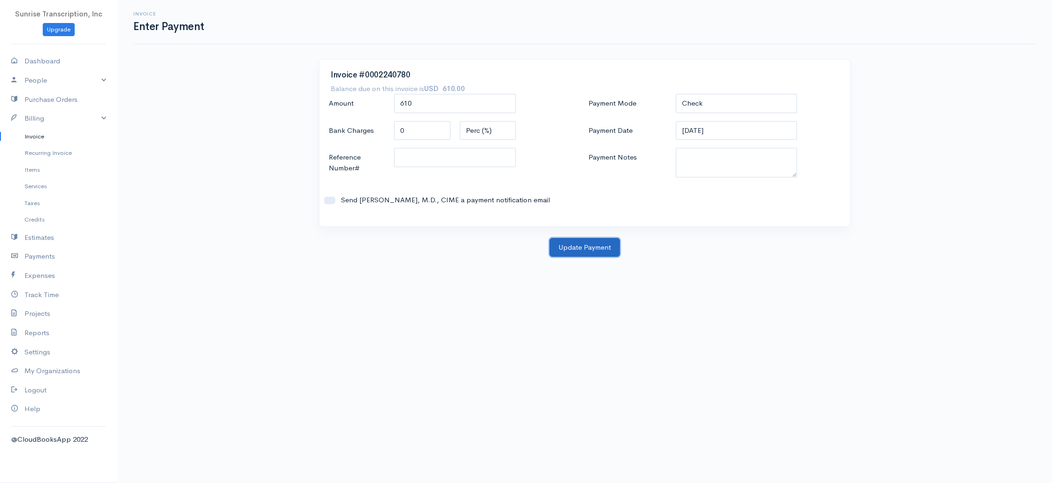
click at [586, 247] on button "Update Payment" at bounding box center [584, 247] width 70 height 19
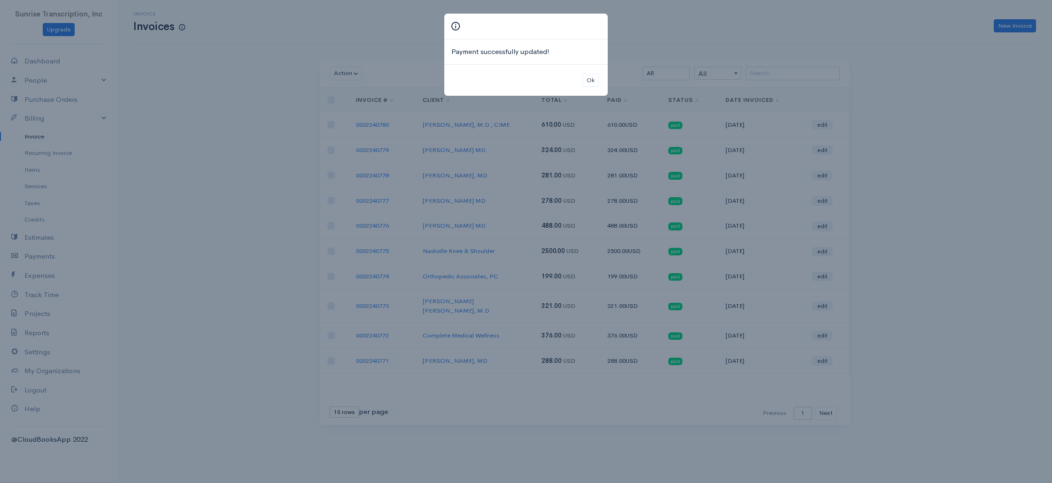
click at [603, 79] on div "Ok" at bounding box center [525, 80] width 163 height 32
click at [593, 79] on button "Ok" at bounding box center [590, 81] width 16 height 14
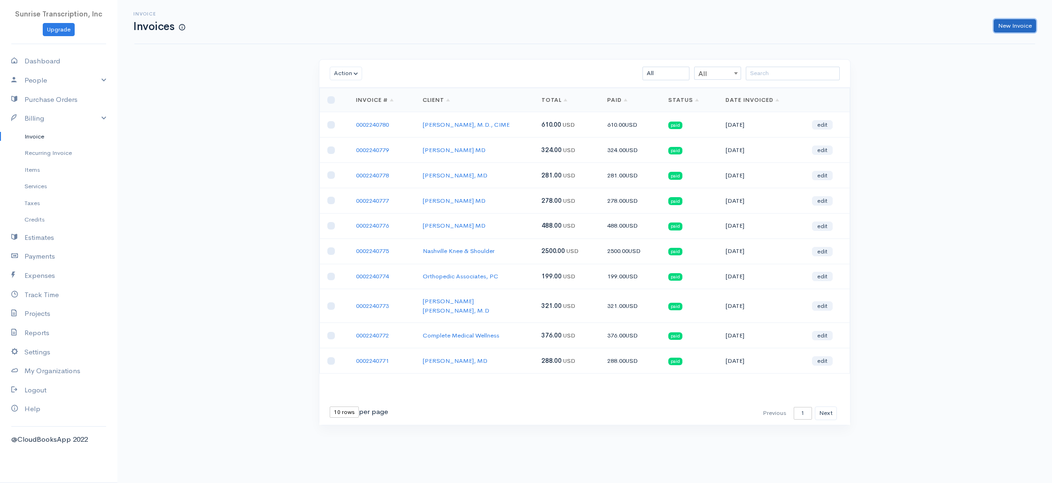
drag, startPoint x: 1003, startPoint y: 23, endPoint x: 994, endPoint y: 23, distance: 8.9
click at [1003, 23] on link "New Invoice" at bounding box center [1015, 26] width 42 height 14
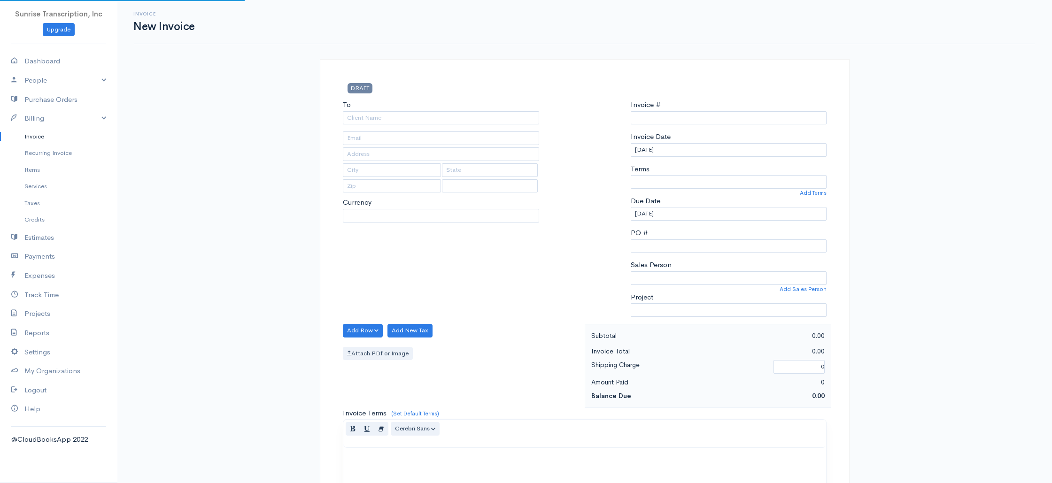
select select "USD"
type input "0002240781"
click at [460, 114] on input "To" at bounding box center [441, 118] width 196 height 14
type input "gray"
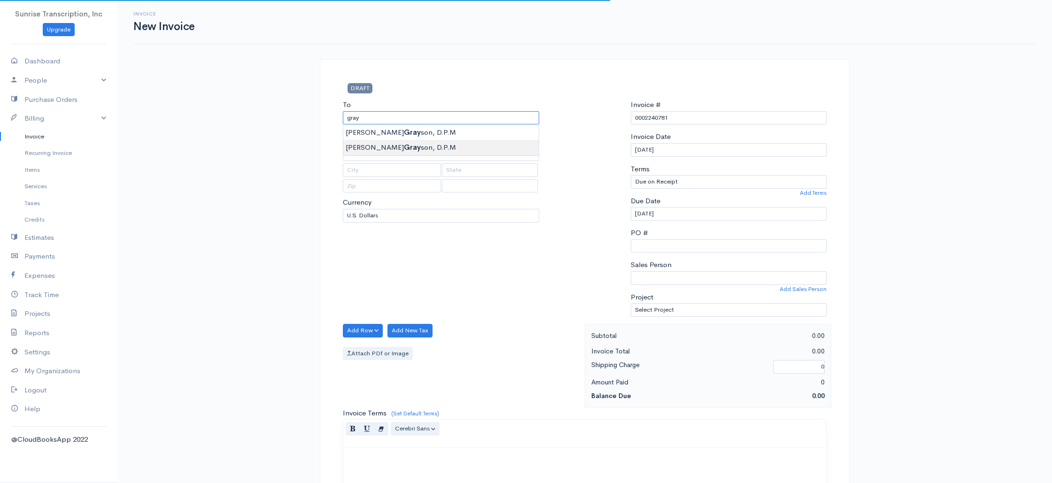
select select "[GEOGRAPHIC_DATA]"
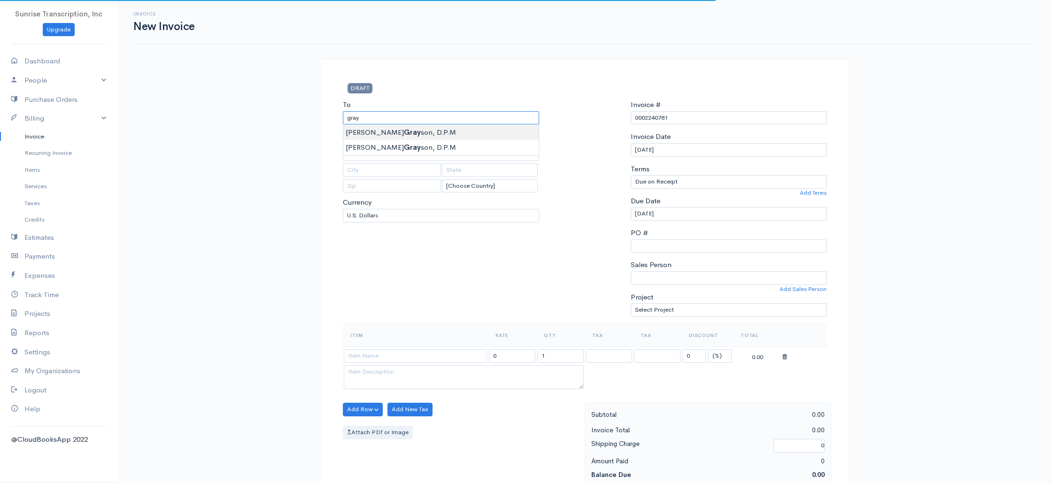
type input "[PERSON_NAME], D.P.M"
drag, startPoint x: 431, startPoint y: 273, endPoint x: 407, endPoint y: 351, distance: 81.4
click at [431, 273] on div "To [PERSON_NAME], [GEOGRAPHIC_DATA] [Choose Country] [GEOGRAPHIC_DATA] [GEOGRAP…" at bounding box center [441, 212] width 206 height 224
type input "[EMAIL_ADDRESS][DOMAIN_NAME]"
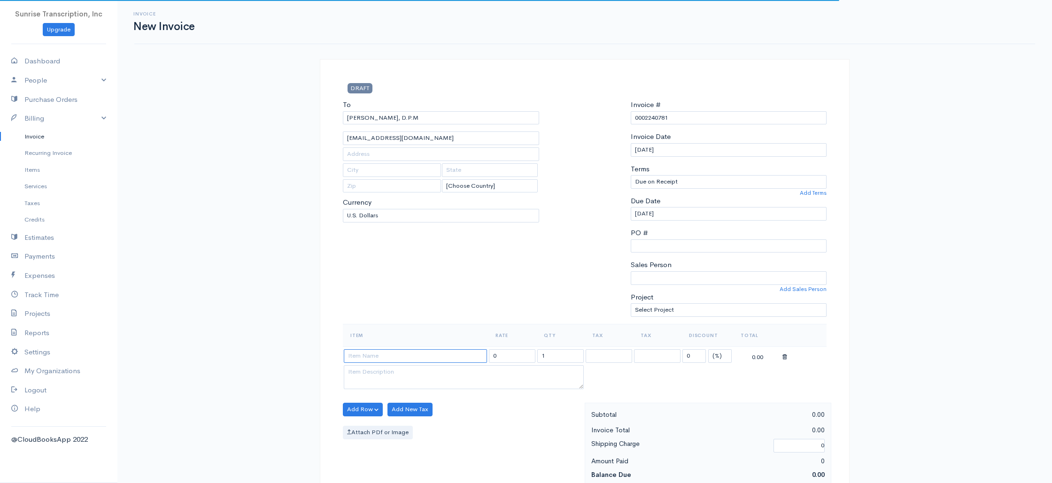
click at [416, 354] on input at bounding box center [415, 356] width 143 height 14
type input "Invoice"
type input "399.00"
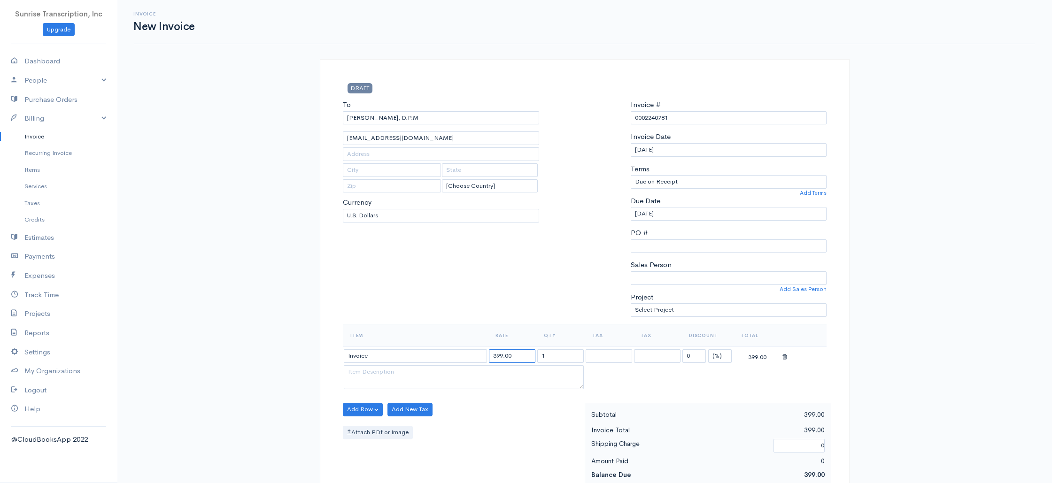
drag, startPoint x: 521, startPoint y: 358, endPoint x: 466, endPoint y: 359, distance: 54.9
click at [466, 359] on tr "Invoice 399.00 1 0 (%) Flat 399.00" at bounding box center [585, 356] width 484 height 18
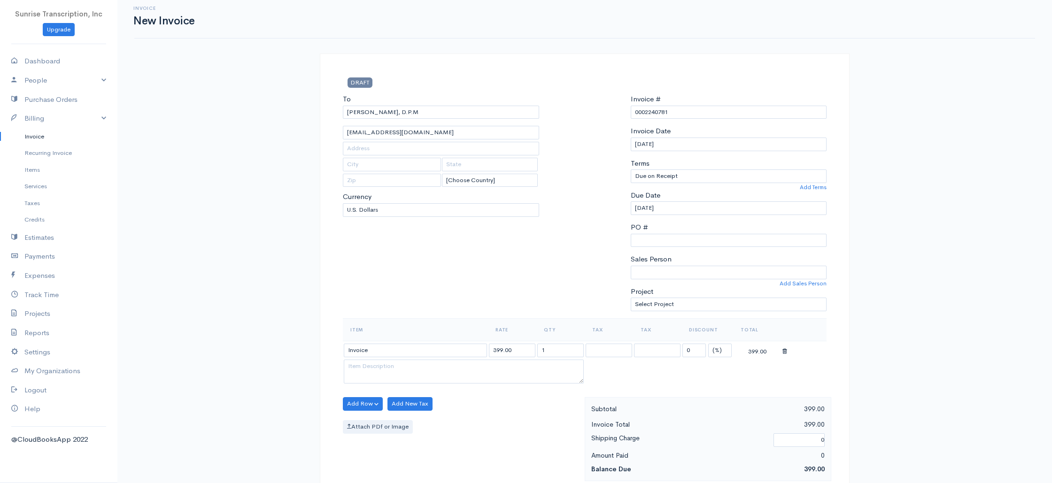
click at [568, 306] on div at bounding box center [585, 206] width 82 height 224
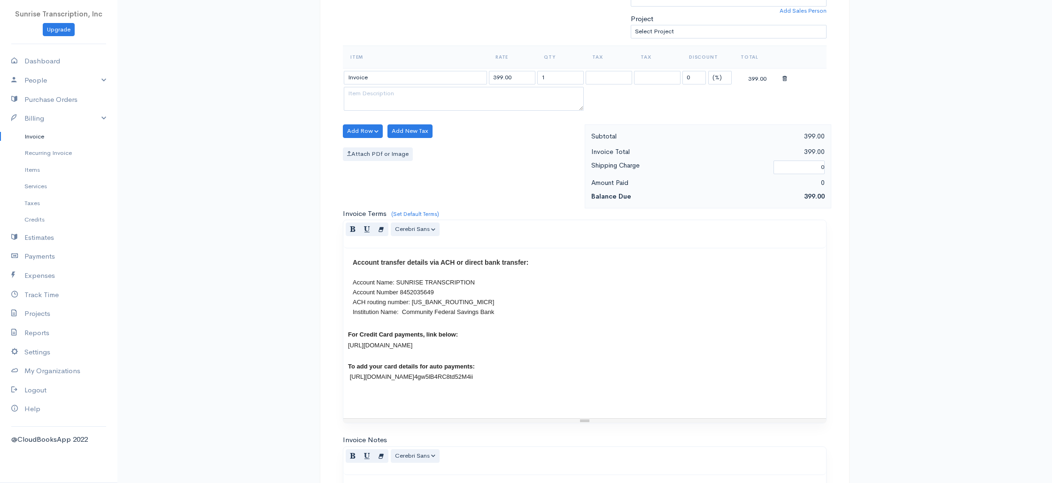
scroll to position [452, 0]
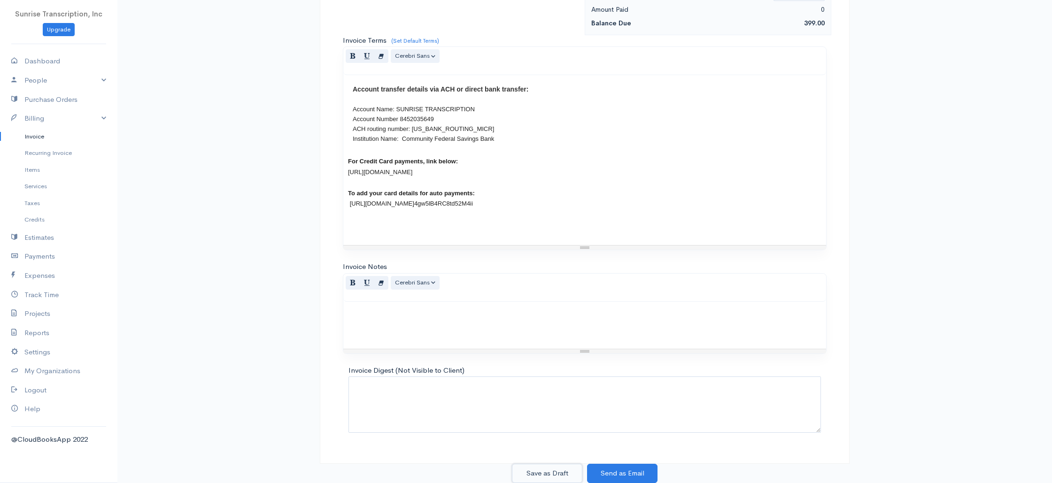
drag, startPoint x: 557, startPoint y: 476, endPoint x: 568, endPoint y: 458, distance: 20.9
click at [557, 476] on button "Save as Draft" at bounding box center [547, 473] width 70 height 19
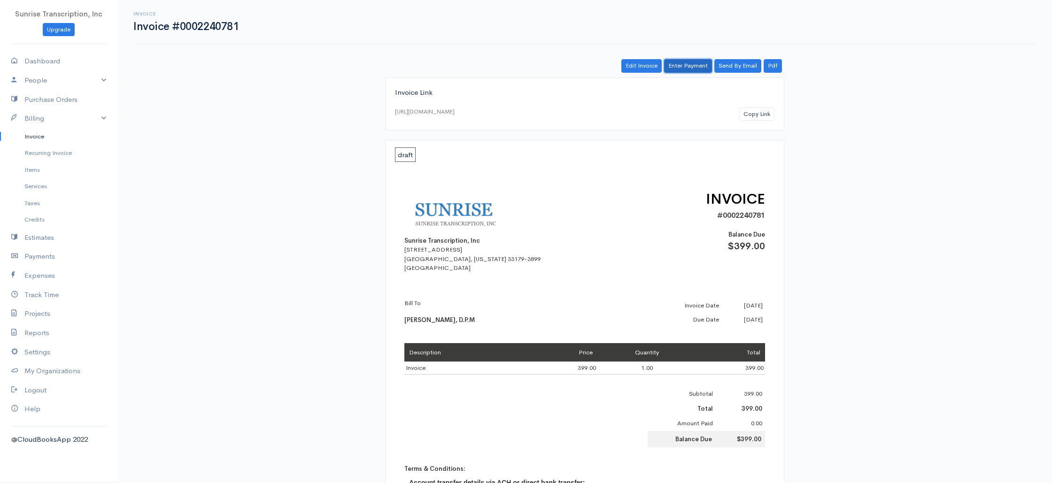
click at [676, 69] on link "Enter Payment" at bounding box center [688, 66] width 48 height 14
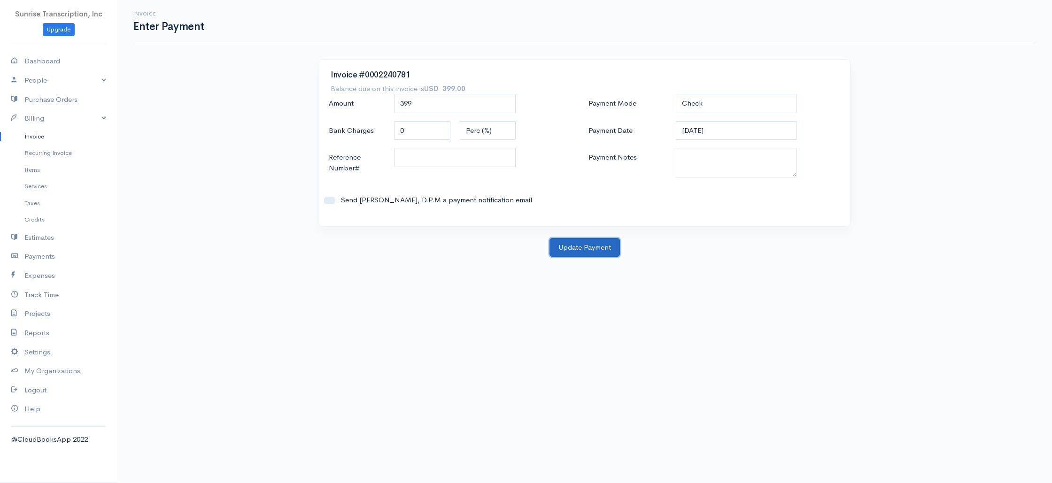
click at [587, 253] on button "Update Payment" at bounding box center [584, 247] width 70 height 19
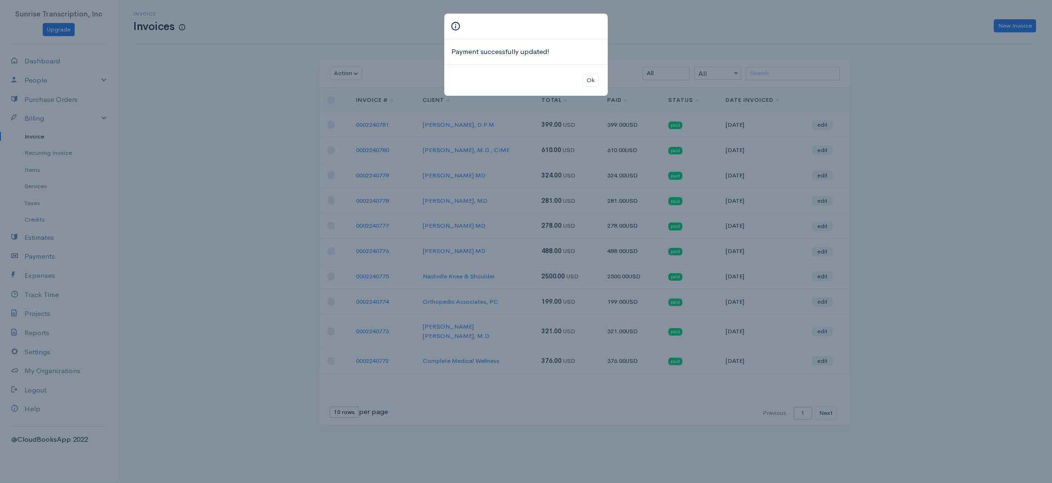
click at [865, 162] on div "Payment successfully updated! Ok" at bounding box center [526, 241] width 1052 height 483
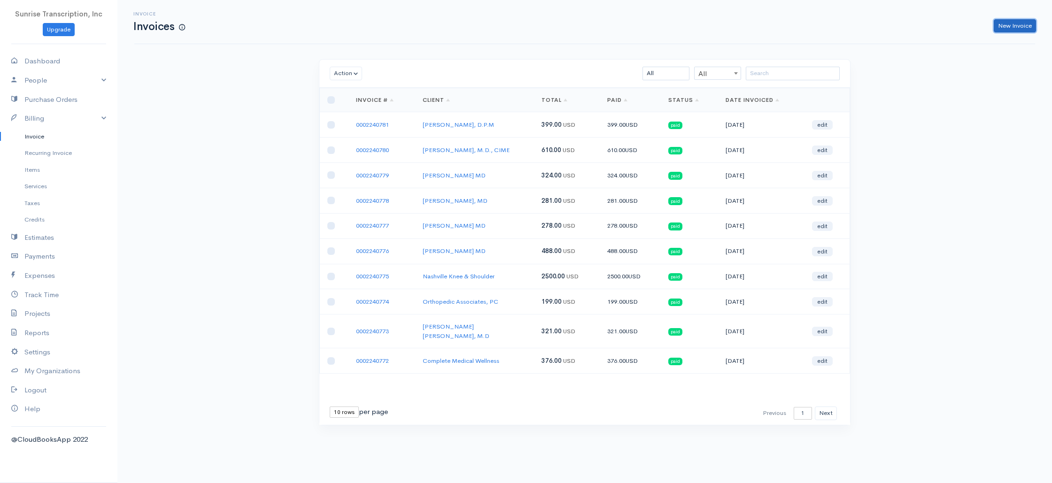
click at [1011, 23] on link "New Invoice" at bounding box center [1015, 26] width 42 height 14
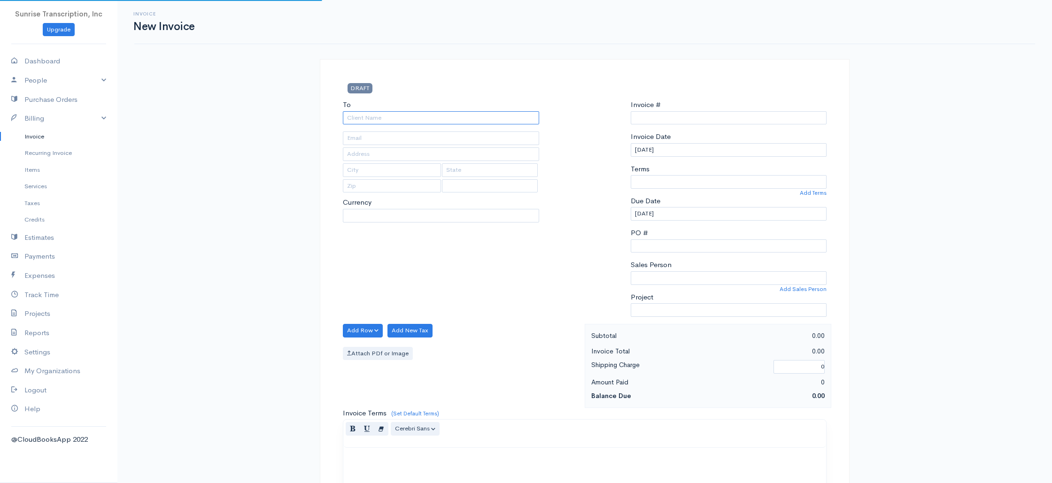
click at [520, 116] on input "To" at bounding box center [441, 118] width 196 height 14
type input "0002240782"
type input "t"
select select "[GEOGRAPHIC_DATA]"
type input "tariq"
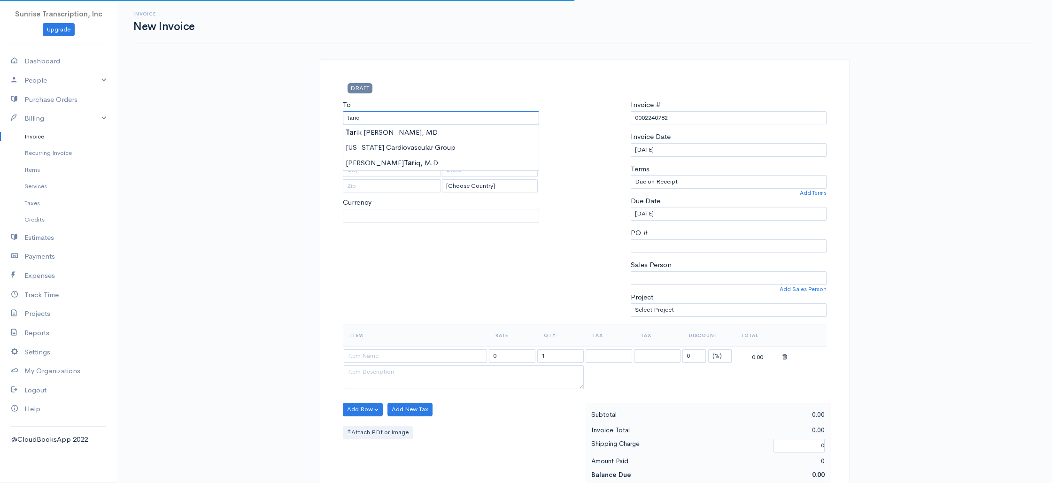
select select "USD"
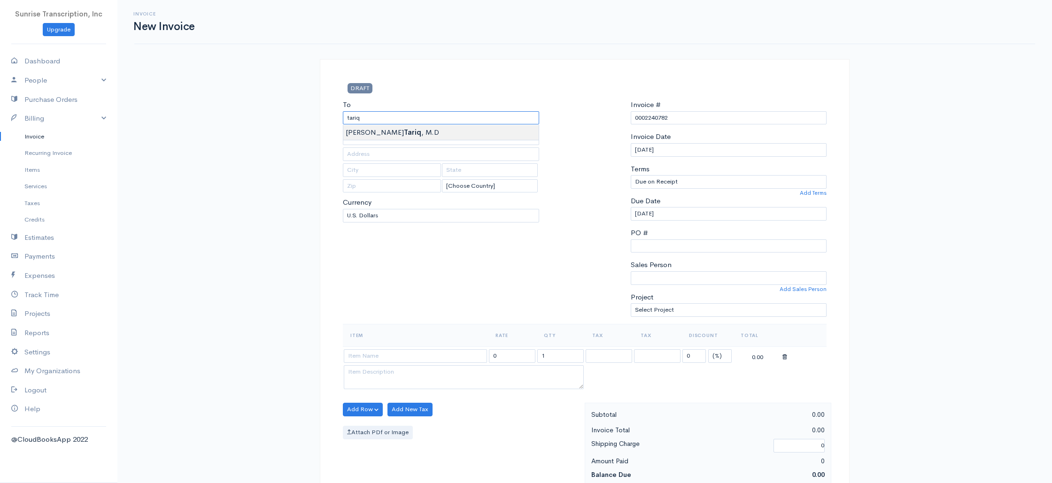
type input "[PERSON_NAME] [PERSON_NAME], M.D"
type input "[EMAIL_ADDRESS][DOMAIN_NAME]"
click at [471, 267] on div "To [PERSON_NAME] [PERSON_NAME], M.D [EMAIL_ADDRESS][DOMAIN_NAME] [Choose Countr…" at bounding box center [441, 212] width 206 height 224
click at [428, 359] on input at bounding box center [415, 356] width 143 height 14
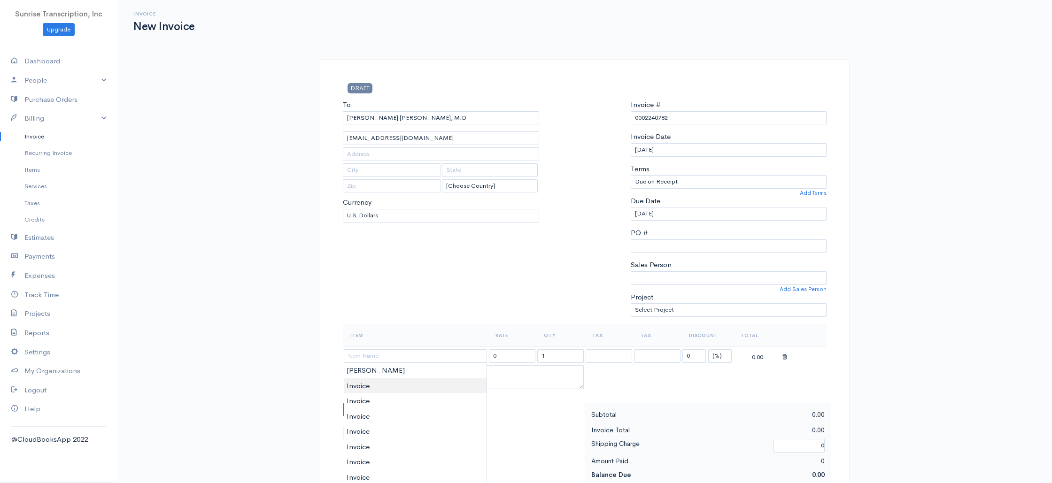
type input "Invoice"
type input "399.00"
drag, startPoint x: 381, startPoint y: 379, endPoint x: 395, endPoint y: 370, distance: 17.6
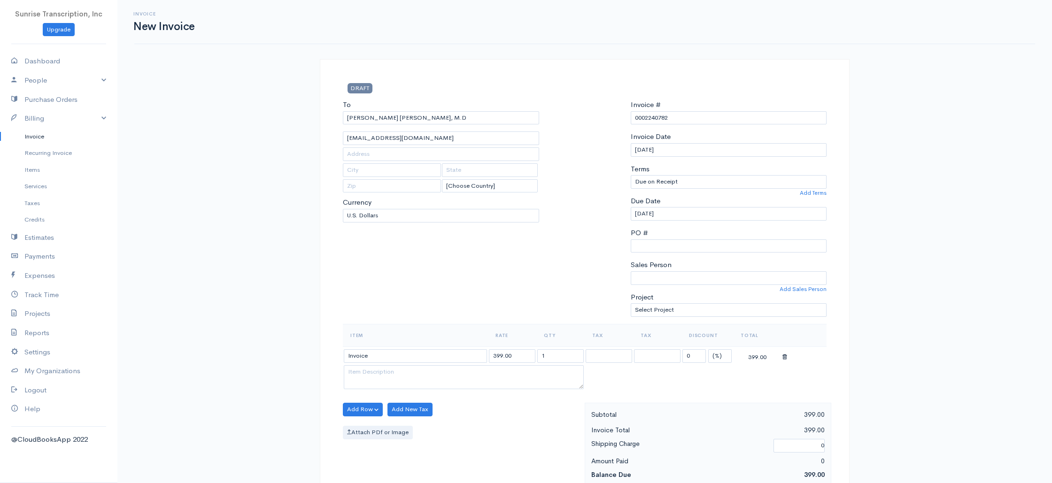
click at [448, 320] on div "To [PERSON_NAME] [PERSON_NAME], M.D [EMAIL_ADDRESS][DOMAIN_NAME] [Choose Countr…" at bounding box center [441, 212] width 206 height 224
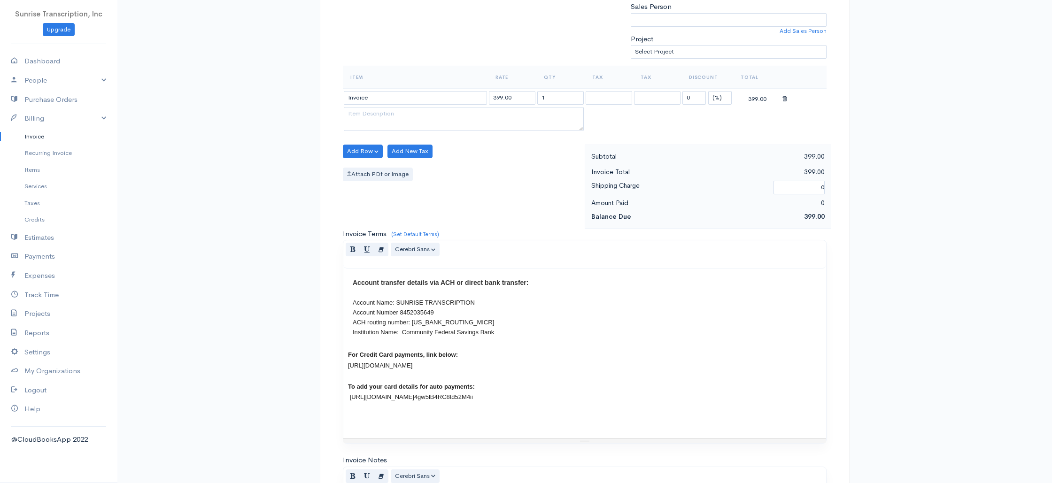
scroll to position [452, 0]
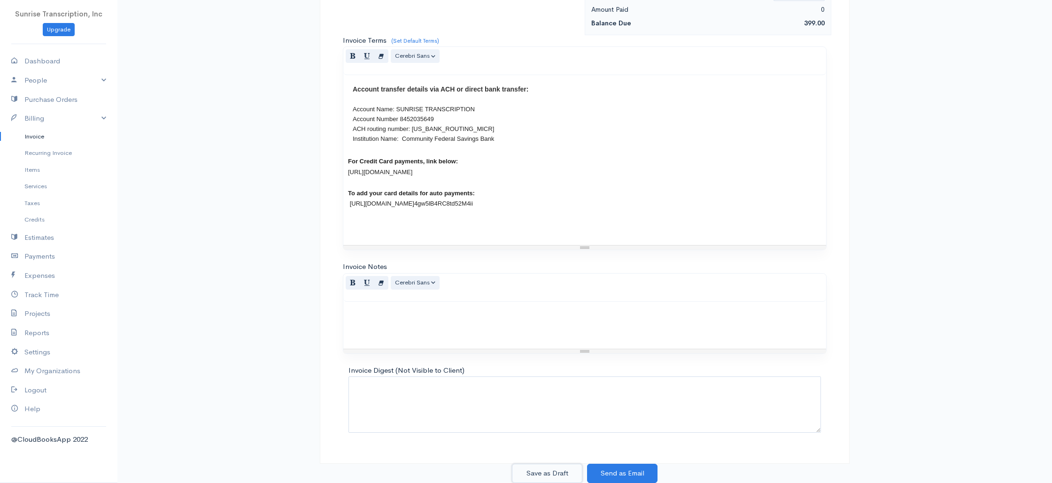
click at [555, 465] on button "Save as Draft" at bounding box center [547, 473] width 70 height 19
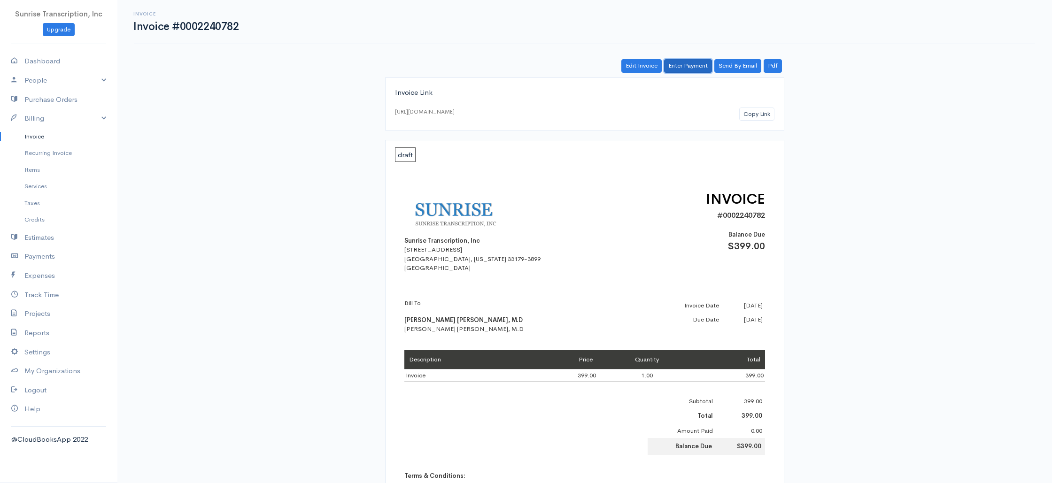
click at [688, 65] on link "Enter Payment" at bounding box center [688, 66] width 48 height 14
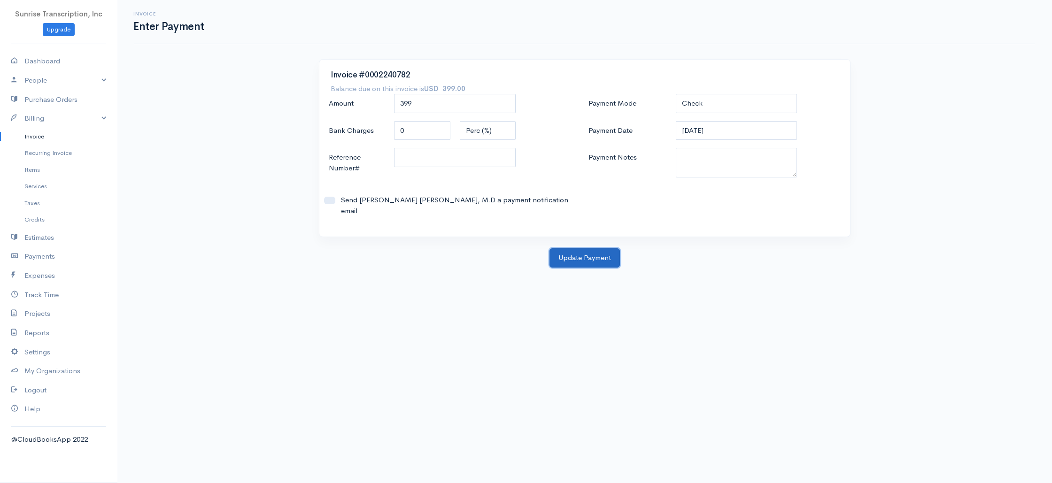
click at [605, 248] on button "Update Payment" at bounding box center [584, 257] width 70 height 19
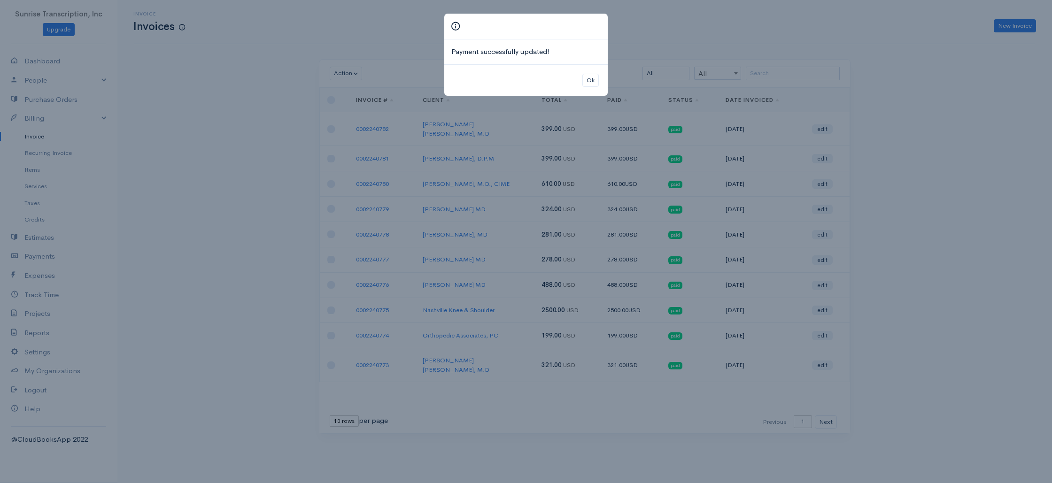
click at [894, 89] on div "Payment successfully updated! Ok" at bounding box center [526, 241] width 1052 height 483
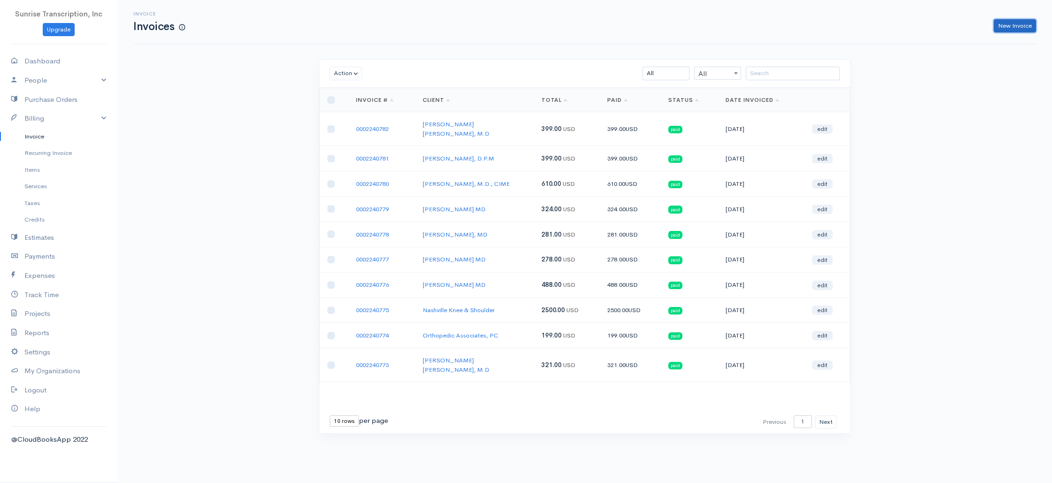
click at [1025, 29] on link "New Invoice" at bounding box center [1015, 26] width 42 height 14
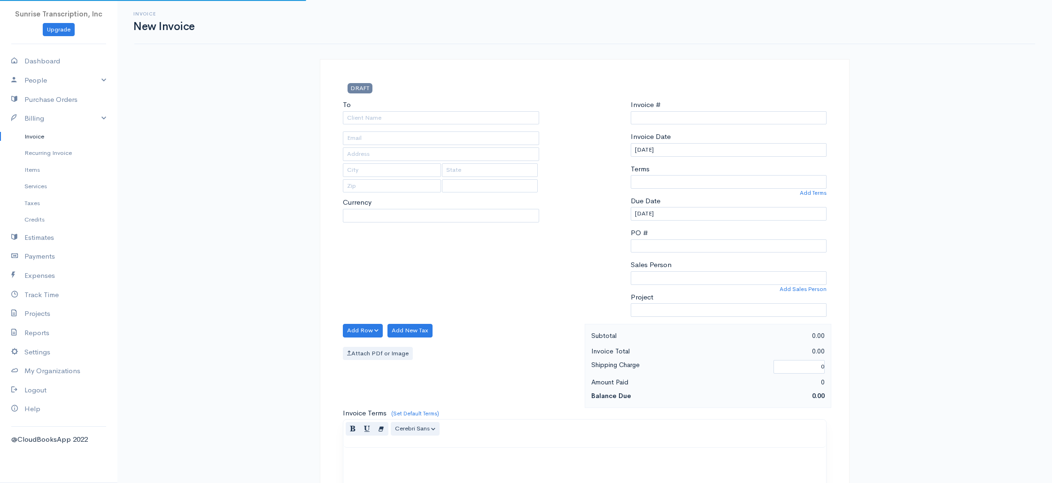
select select "USD"
type input "0002240783"
click at [509, 117] on input "To" at bounding box center [441, 118] width 196 height 14
type input "h"
select select "[GEOGRAPHIC_DATA]"
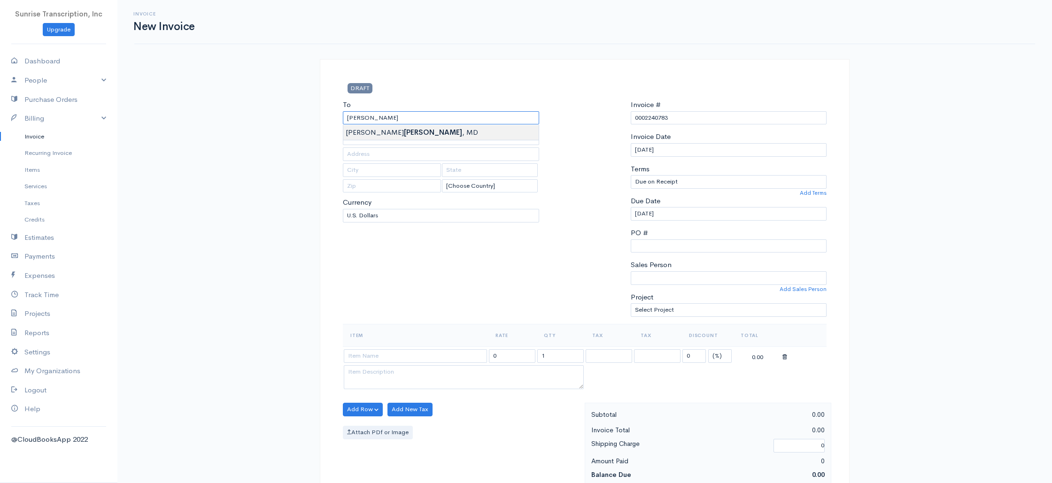
type input "[PERSON_NAME], MD"
type input "[EMAIL_ADDRESS][DOMAIN_NAME]"
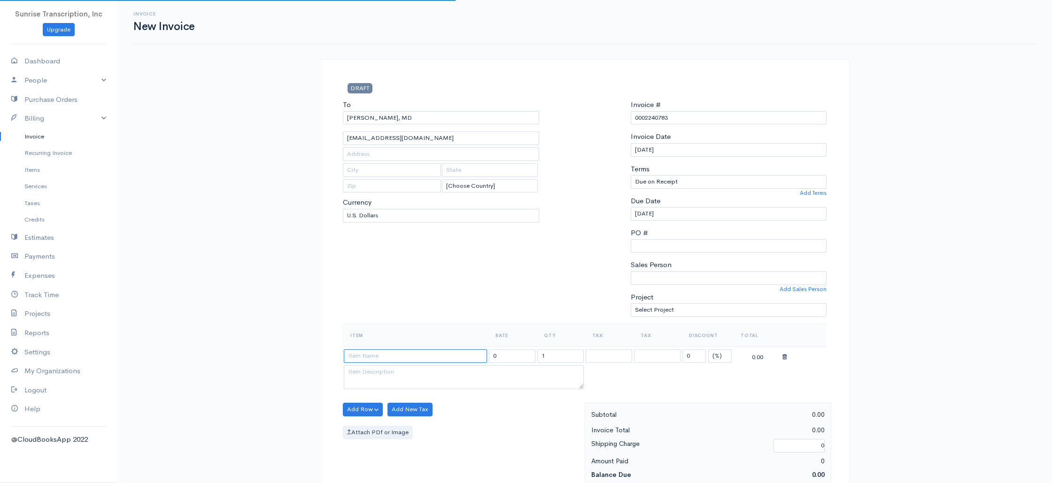
click at [409, 355] on input at bounding box center [415, 356] width 143 height 14
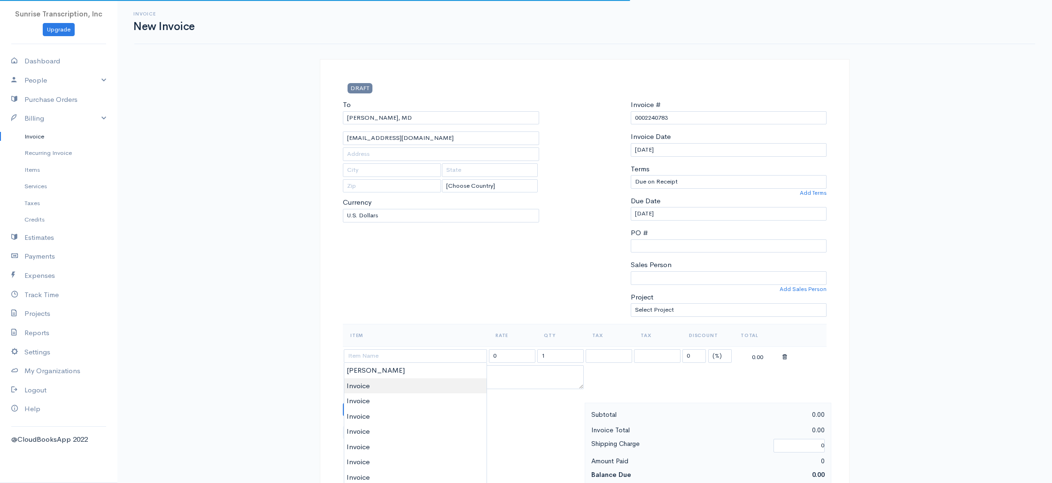
type input "Invoice"
type input "399.00"
drag, startPoint x: 379, startPoint y: 385, endPoint x: 401, endPoint y: 380, distance: 21.8
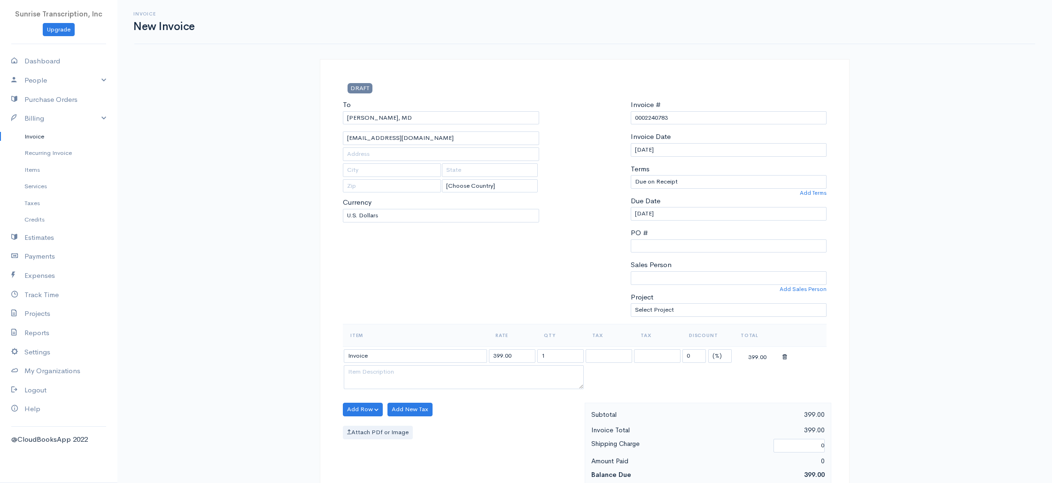
scroll to position [452, 0]
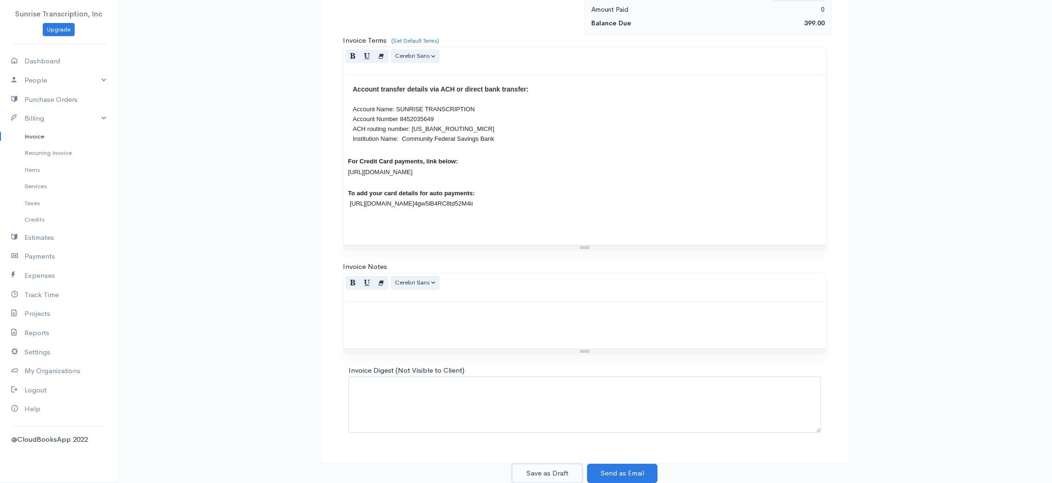
click at [549, 470] on button "Save as Draft" at bounding box center [547, 473] width 70 height 19
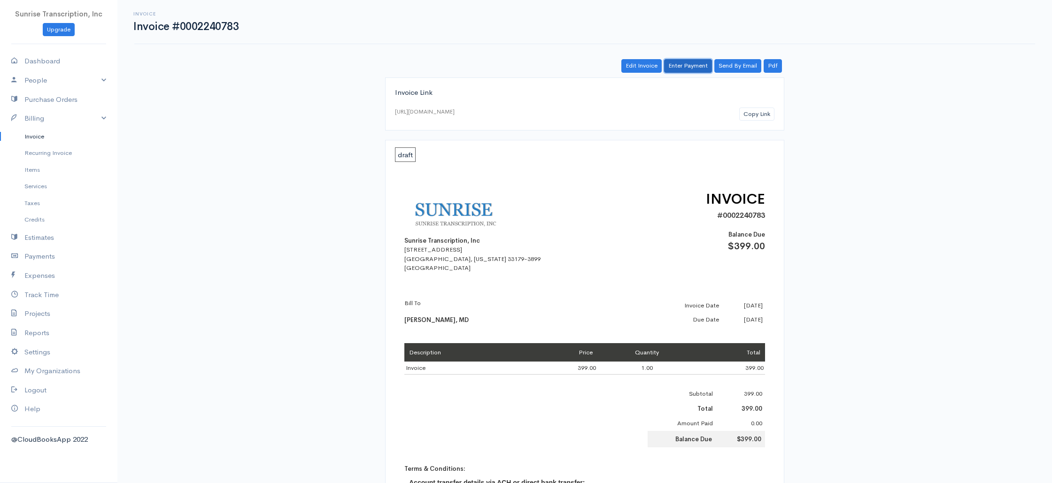
drag, startPoint x: 685, startPoint y: 65, endPoint x: 649, endPoint y: 95, distance: 47.0
click at [685, 65] on link "Enter Payment" at bounding box center [688, 66] width 48 height 14
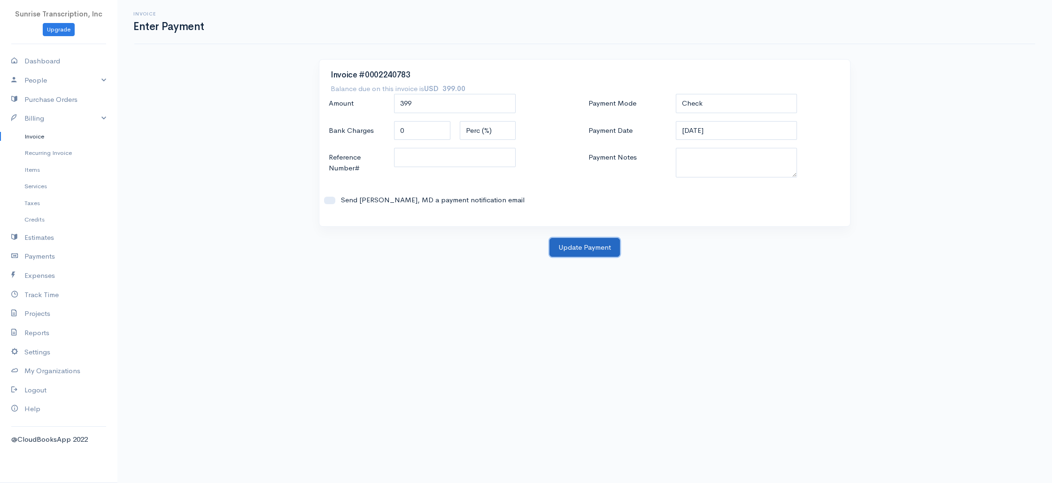
click at [577, 253] on button "Update Payment" at bounding box center [584, 247] width 70 height 19
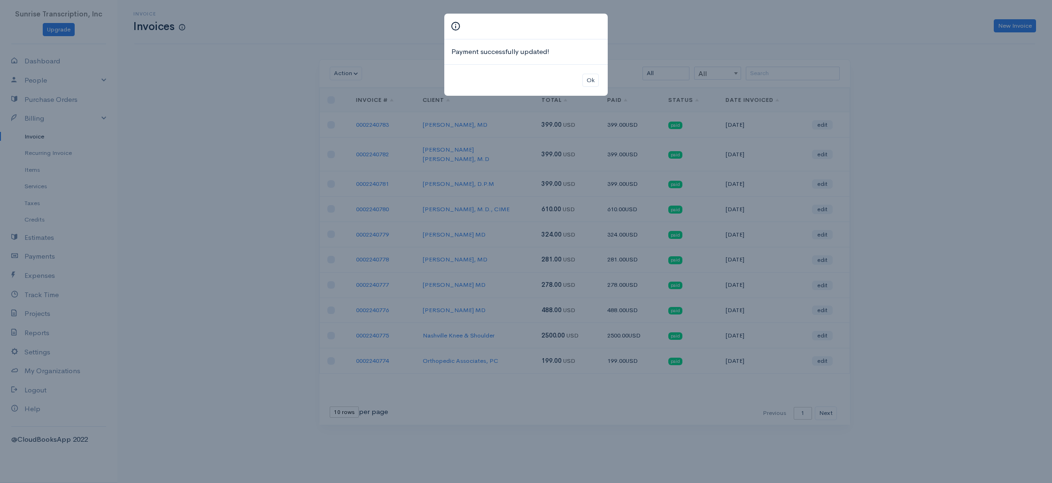
click at [930, 150] on div "Payment successfully updated! Ok" at bounding box center [526, 241] width 1052 height 483
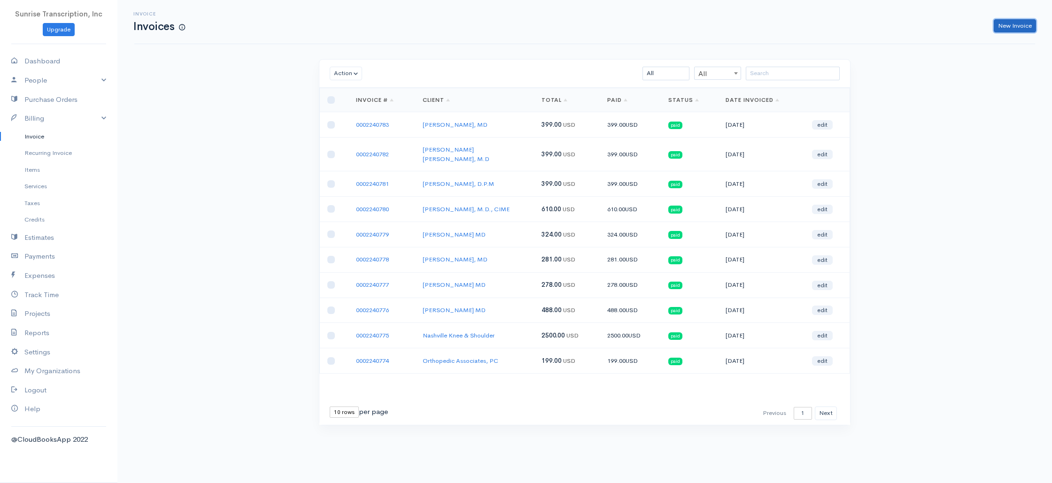
click at [1014, 22] on link "New Invoice" at bounding box center [1015, 26] width 42 height 14
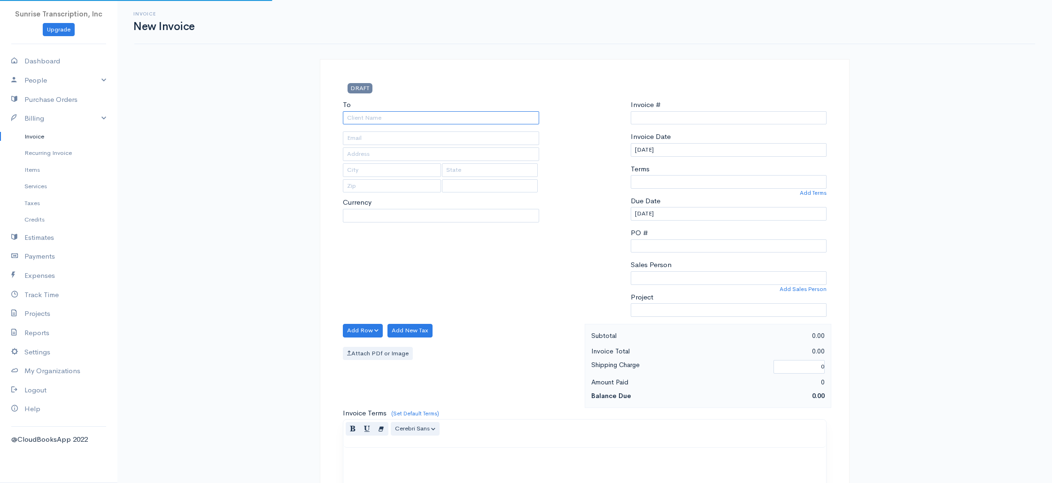
select select "[GEOGRAPHIC_DATA]"
select select "USD"
click at [438, 113] on input "To" at bounding box center [441, 118] width 196 height 14
type input "0002240784"
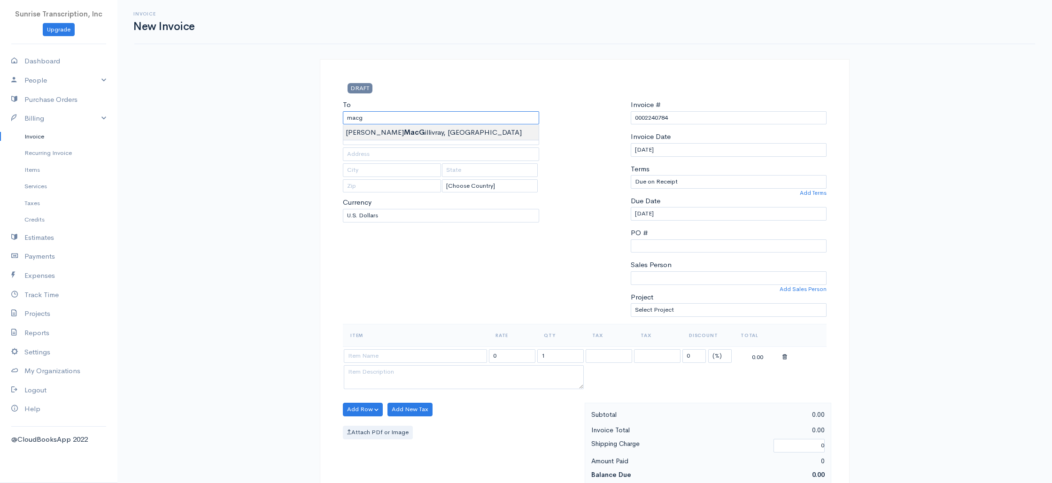
type input "[PERSON_NAME], MD"
type input "[EMAIL_ADDRESS][DOMAIN_NAME]"
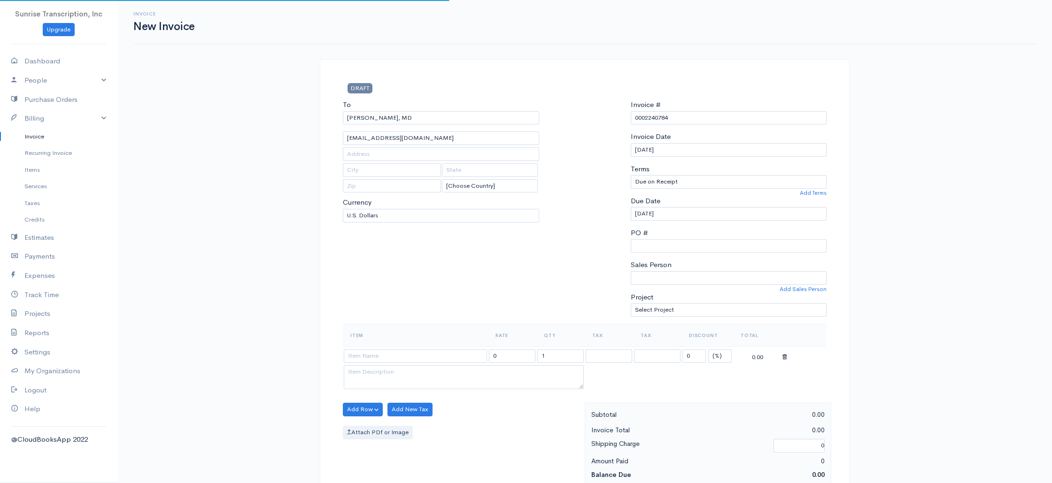
click at [408, 283] on div "To [PERSON_NAME], [GEOGRAPHIC_DATA] [EMAIL_ADDRESS][DOMAIN_NAME] [Choose Countr…" at bounding box center [441, 212] width 206 height 224
click at [401, 351] on input at bounding box center [415, 356] width 143 height 14
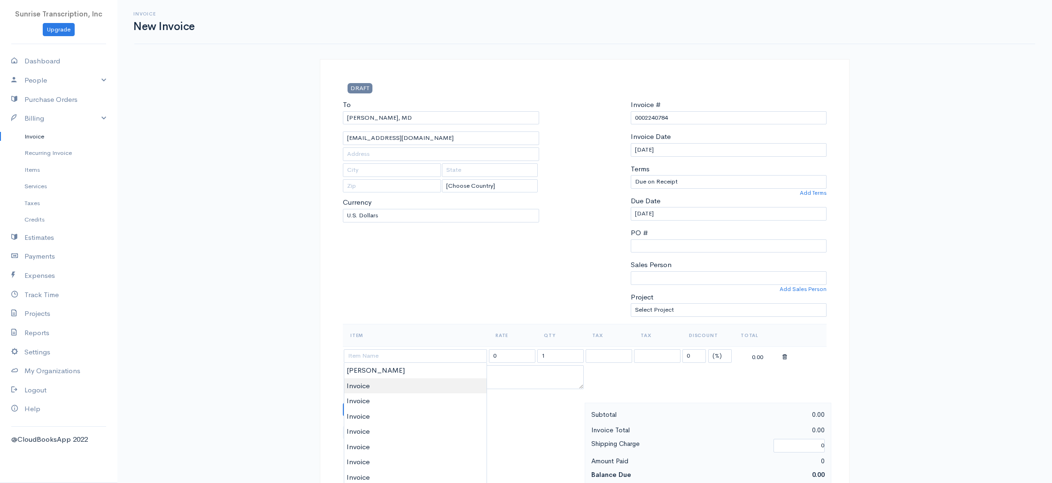
type input "Invoice"
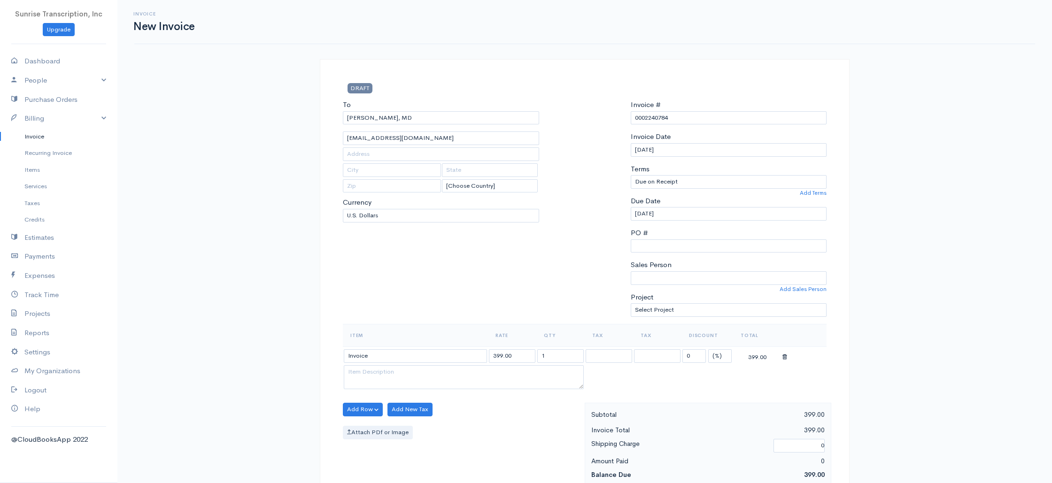
click at [435, 310] on div "To [PERSON_NAME], [GEOGRAPHIC_DATA] [EMAIL_ADDRESS][DOMAIN_NAME] [Choose Countr…" at bounding box center [441, 212] width 206 height 224
drag, startPoint x: 518, startPoint y: 358, endPoint x: 467, endPoint y: 354, distance: 50.8
click at [467, 355] on tr "Invoice 399.00 1 0 (%) Flat 399.00" at bounding box center [585, 356] width 484 height 18
type input "102"
click at [450, 308] on div "To [PERSON_NAME], [GEOGRAPHIC_DATA] [EMAIL_ADDRESS][DOMAIN_NAME] [Choose Countr…" at bounding box center [441, 212] width 206 height 224
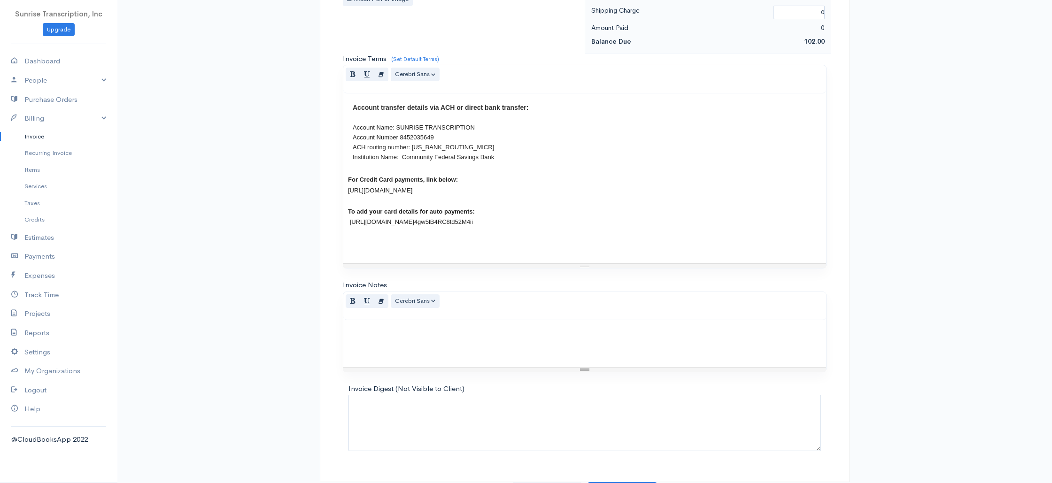
scroll to position [452, 0]
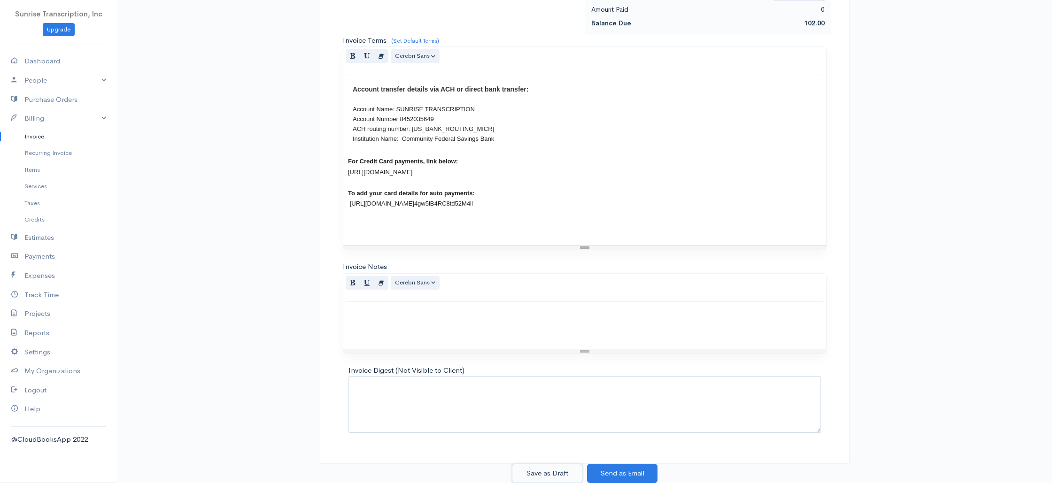
click at [552, 476] on button "Save as Draft" at bounding box center [547, 473] width 70 height 19
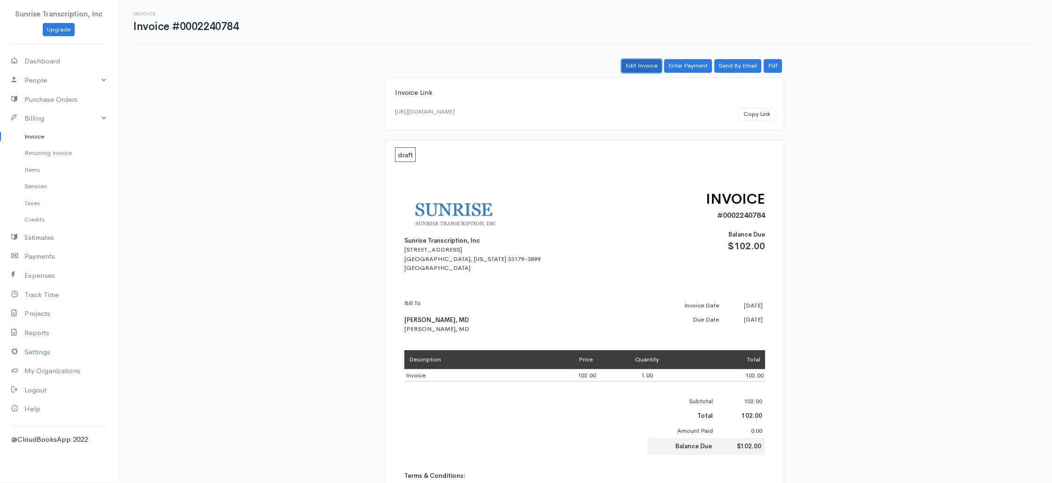
click at [651, 65] on link "Edit Invoice" at bounding box center [641, 66] width 40 height 14
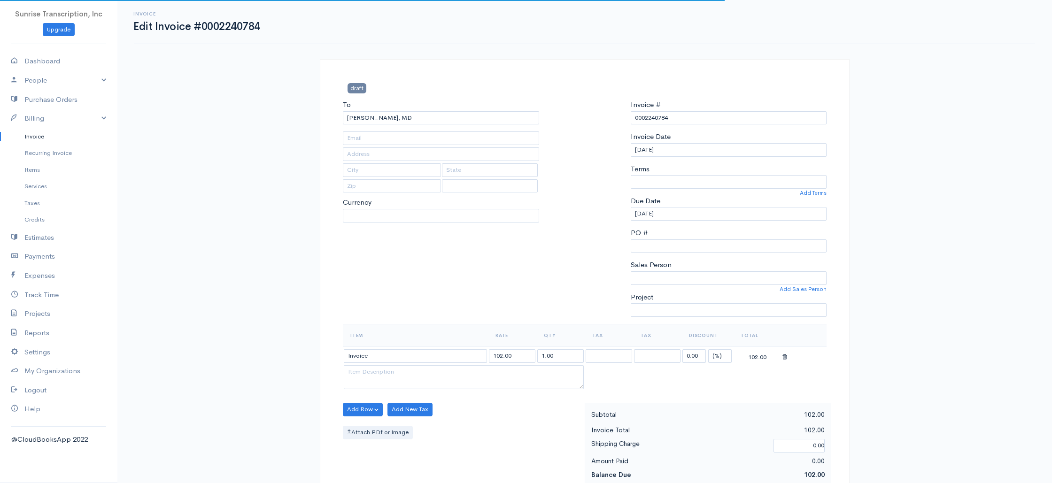
type input "[EMAIL_ADDRESS][DOMAIN_NAME]"
select select "USD"
select select "0"
select select
select select "[GEOGRAPHIC_DATA]"
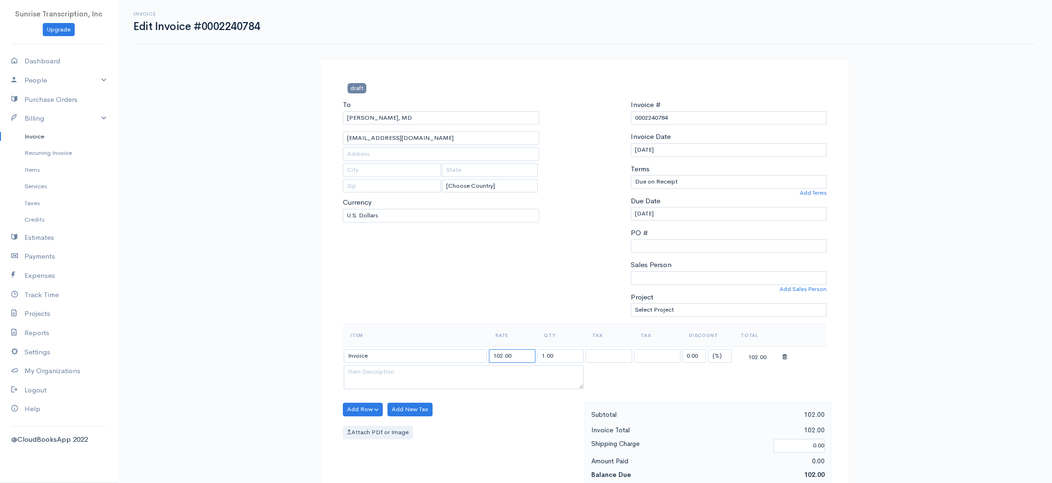
drag, startPoint x: 523, startPoint y: 357, endPoint x: 426, endPoint y: 352, distance: 96.9
click at [426, 352] on tr "Invoice 102.00 1.00 0.00 (%) Flat 102.00" at bounding box center [585, 356] width 484 height 18
type input "381"
click at [443, 263] on div "To [PERSON_NAME], [GEOGRAPHIC_DATA] [EMAIL_ADDRESS][DOMAIN_NAME] [Choose Countr…" at bounding box center [441, 212] width 206 height 224
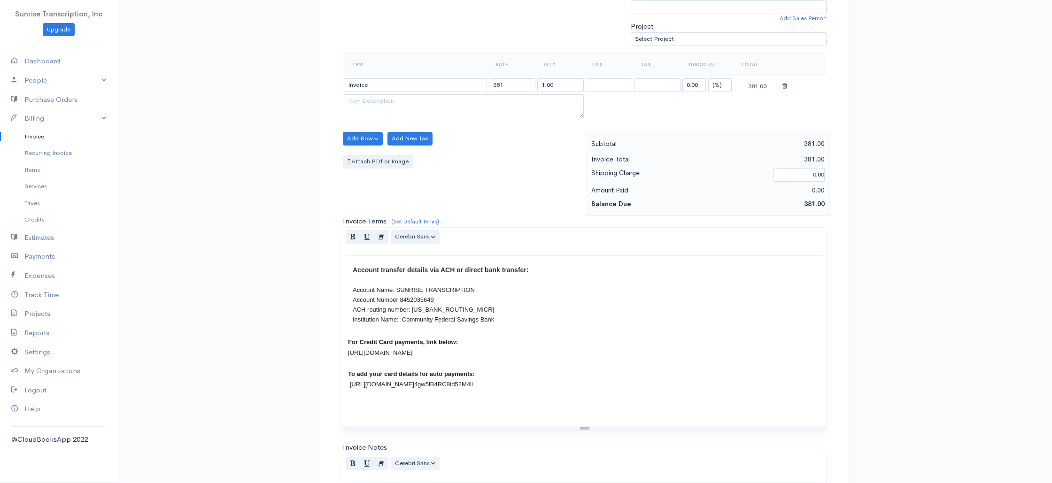
scroll to position [452, 0]
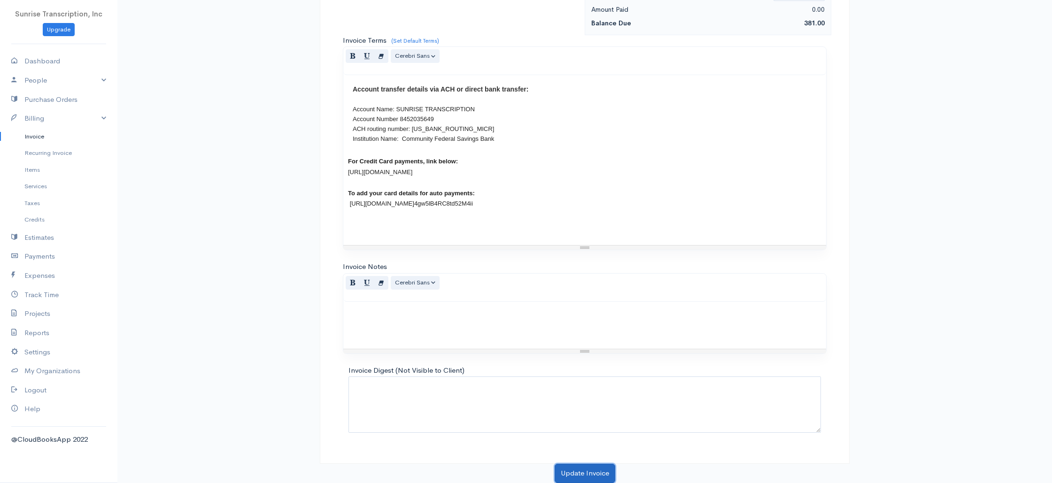
click at [583, 477] on button "Update Invoice" at bounding box center [585, 473] width 61 height 19
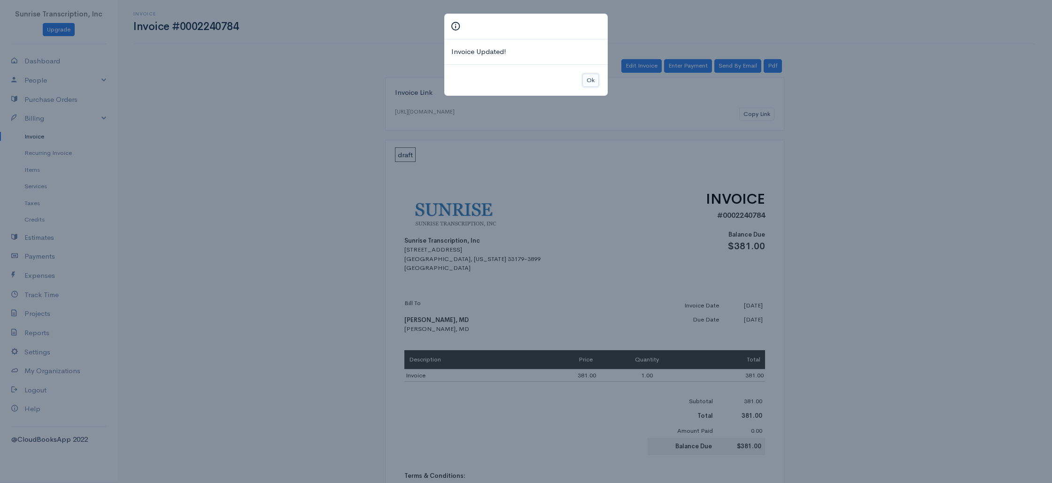
click at [587, 76] on button "Ok" at bounding box center [590, 81] width 16 height 14
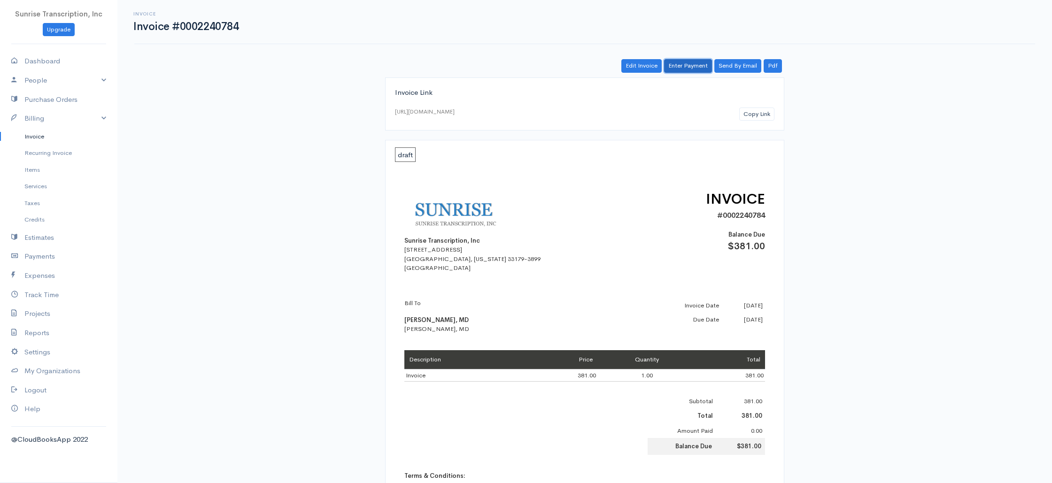
click at [683, 68] on link "Enter Payment" at bounding box center [688, 66] width 48 height 14
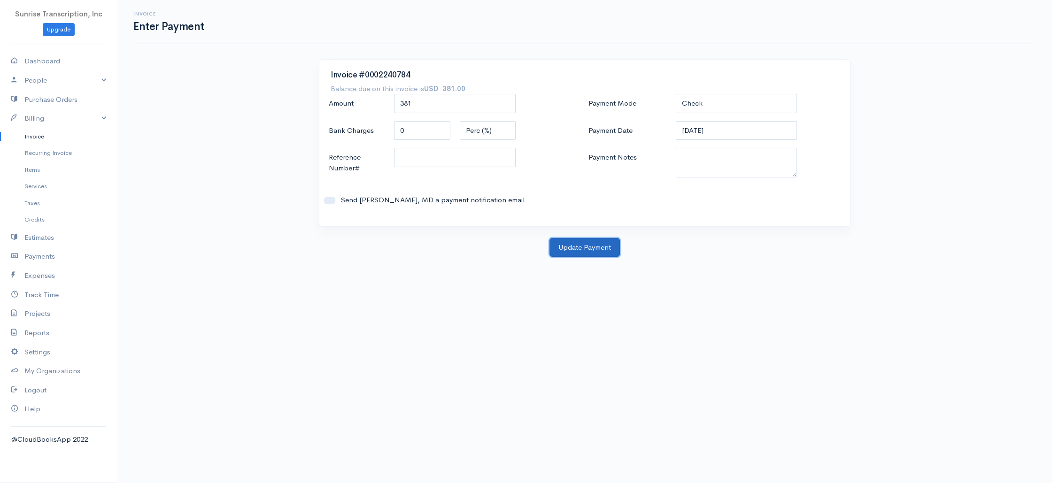
click at [585, 246] on button "Update Payment" at bounding box center [584, 247] width 70 height 19
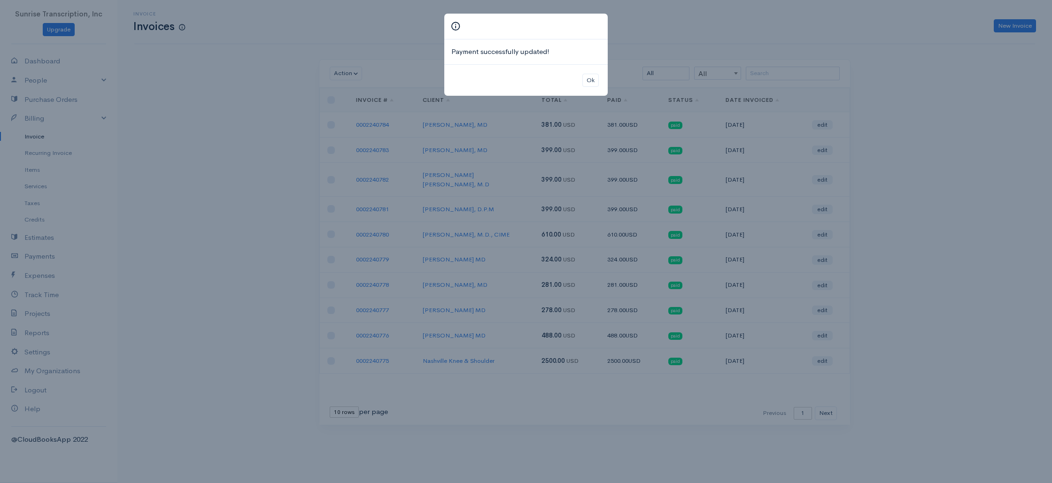
drag, startPoint x: 878, startPoint y: 86, endPoint x: 1019, endPoint y: 39, distance: 148.0
click at [878, 86] on div "Payment successfully updated! Ok" at bounding box center [526, 241] width 1052 height 483
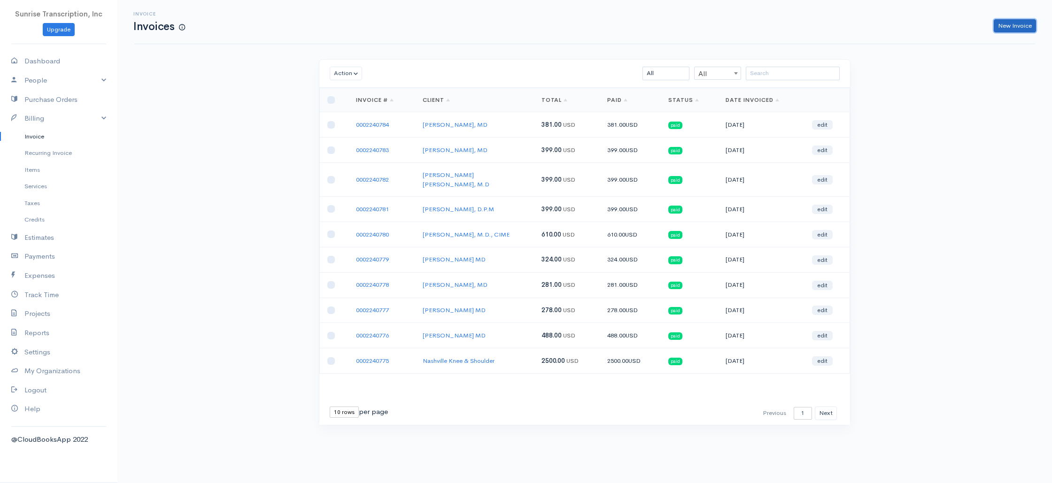
click at [1012, 27] on link "New Invoice" at bounding box center [1015, 26] width 42 height 14
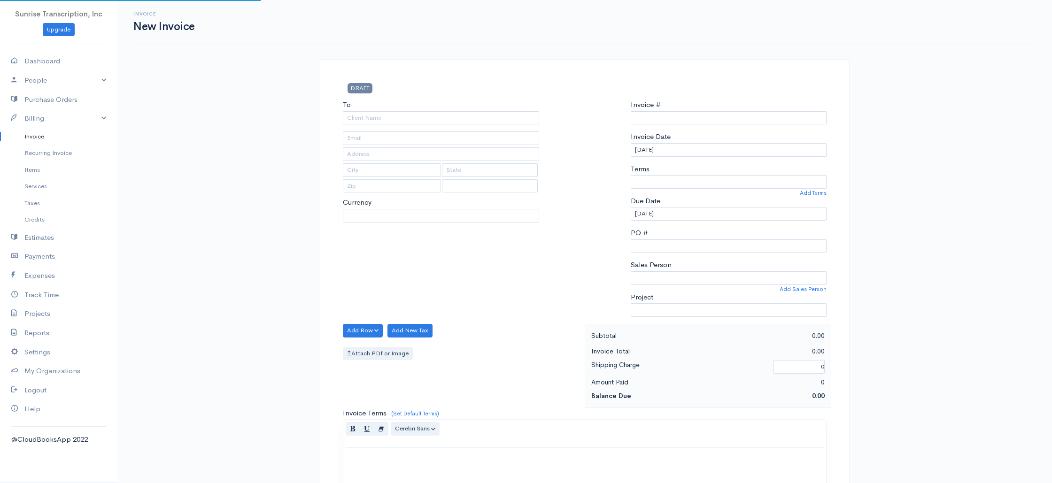
select select "USD"
click at [452, 123] on input "To" at bounding box center [441, 118] width 196 height 14
type input "0002240785"
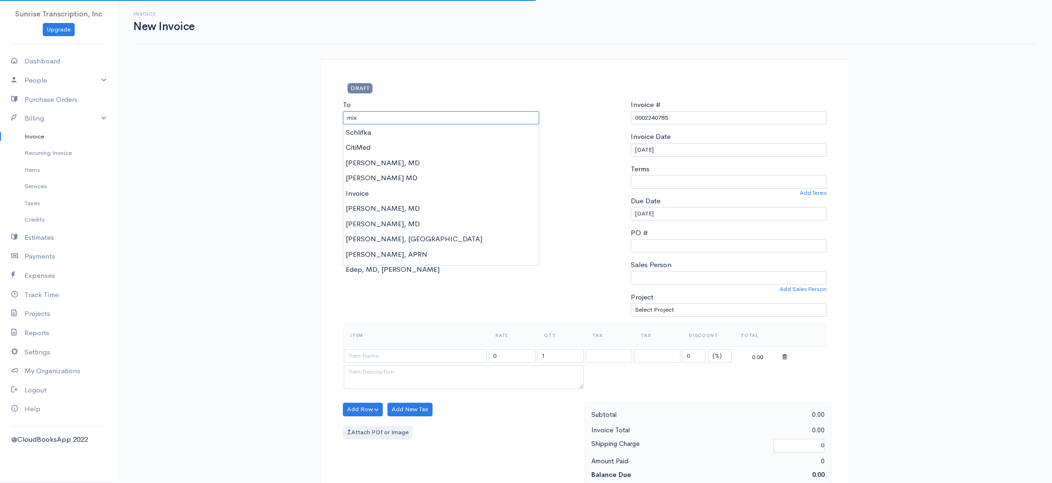
type input "mixa"
select select "[GEOGRAPHIC_DATA]"
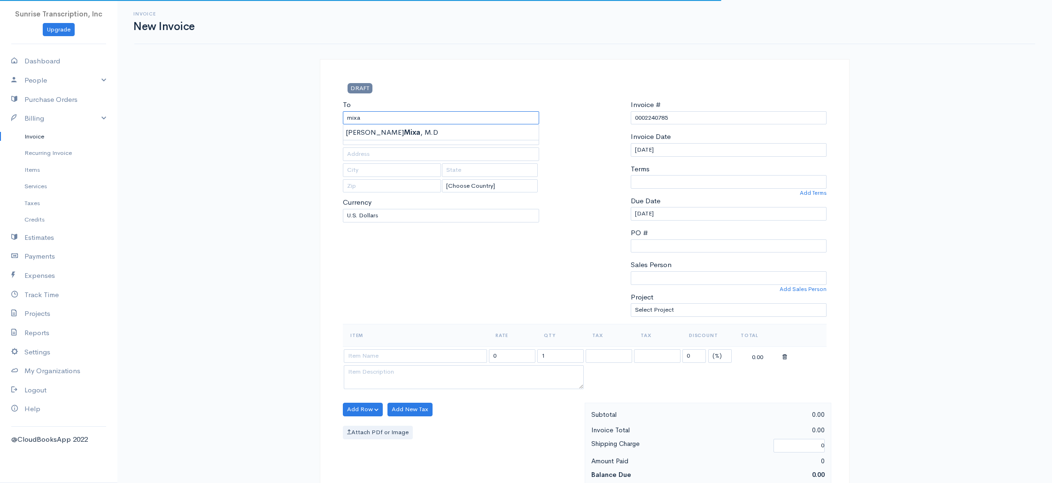
type input "[PERSON_NAME], M.D"
type input "[EMAIL_ADDRESS][DOMAIN_NAME]"
drag, startPoint x: 430, startPoint y: 305, endPoint x: 410, endPoint y: 350, distance: 48.8
click at [430, 305] on div "To [PERSON_NAME], M.D [EMAIL_ADDRESS][DOMAIN_NAME] [Choose Country] [GEOGRAPHIC…" at bounding box center [441, 212] width 206 height 224
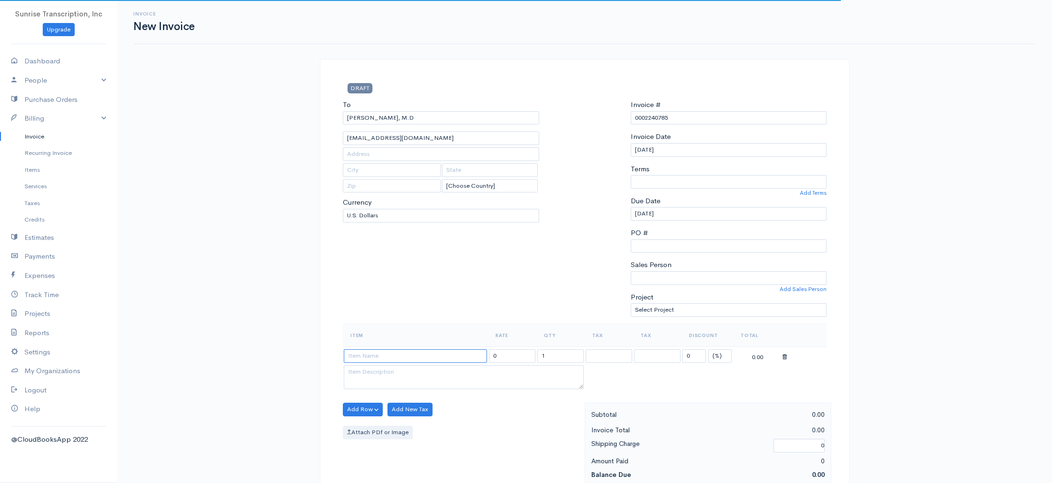
click at [409, 356] on input at bounding box center [415, 356] width 143 height 14
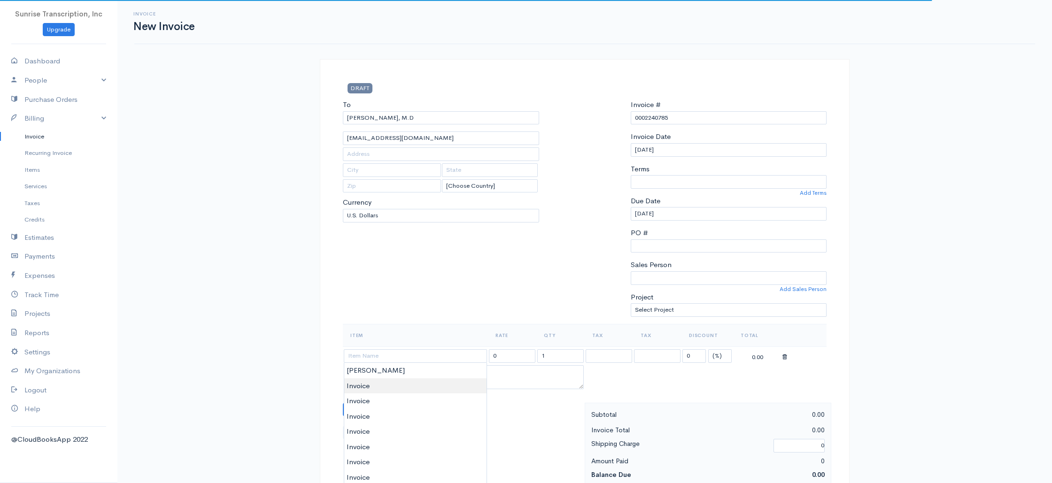
type input "Invoice"
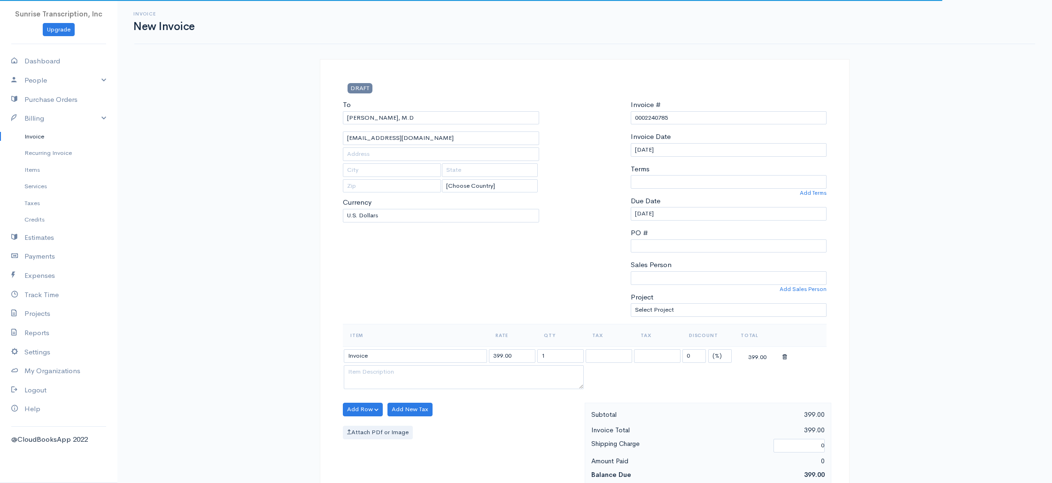
click at [520, 355] on input "399.00" at bounding box center [512, 356] width 46 height 14
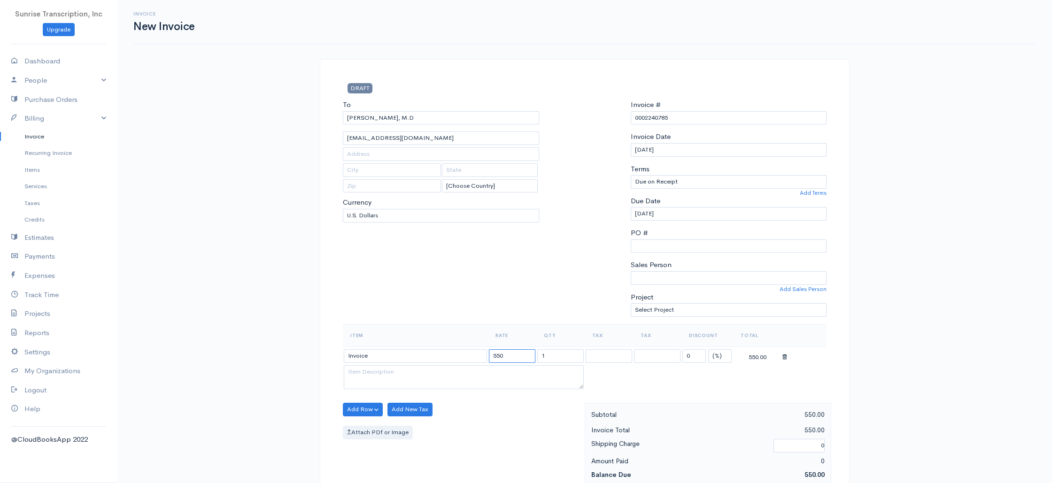
type input "550"
click at [513, 284] on div "To [PERSON_NAME], M.D [EMAIL_ADDRESS][DOMAIN_NAME] [Choose Country] [GEOGRAPHIC…" at bounding box center [441, 212] width 206 height 224
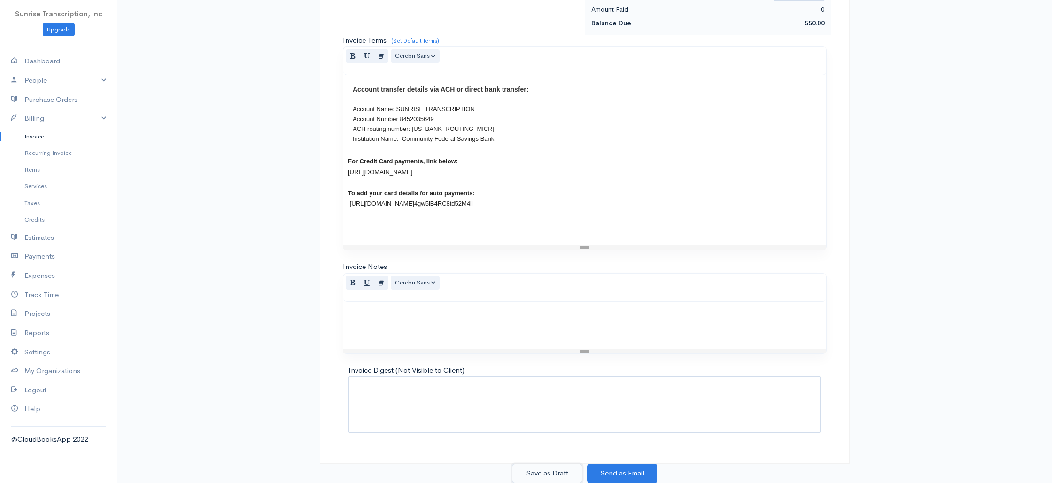
click at [555, 472] on button "Save as Draft" at bounding box center [547, 473] width 70 height 19
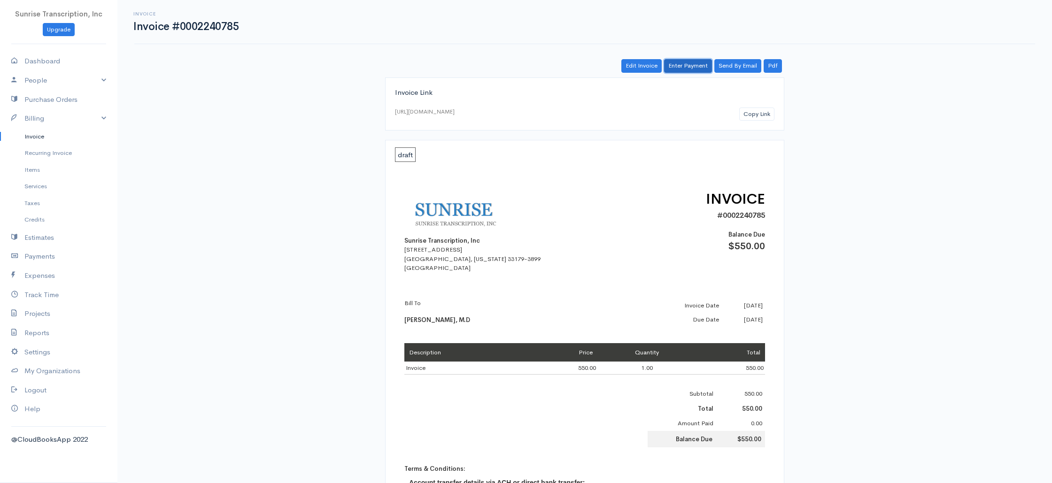
click at [676, 62] on link "Enter Payment" at bounding box center [688, 66] width 48 height 14
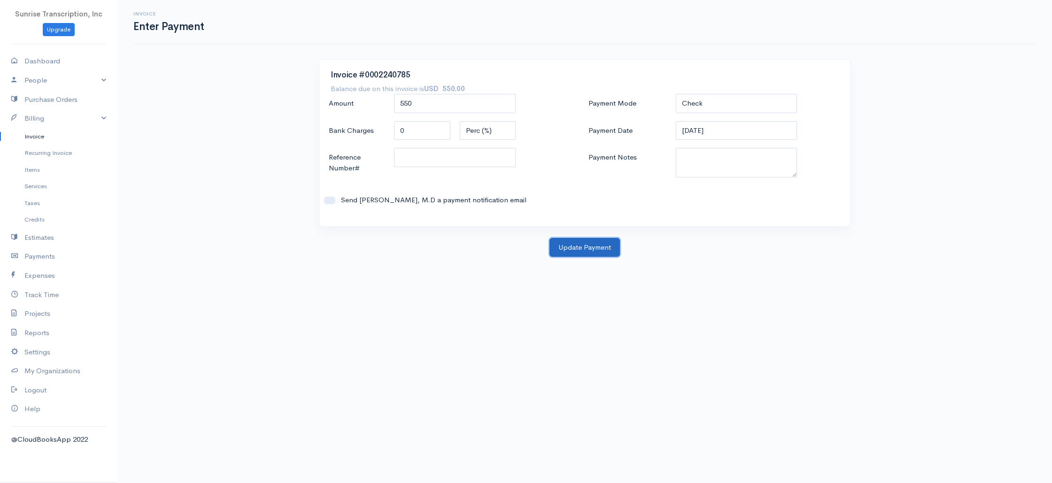
click at [593, 243] on button "Update Payment" at bounding box center [584, 247] width 70 height 19
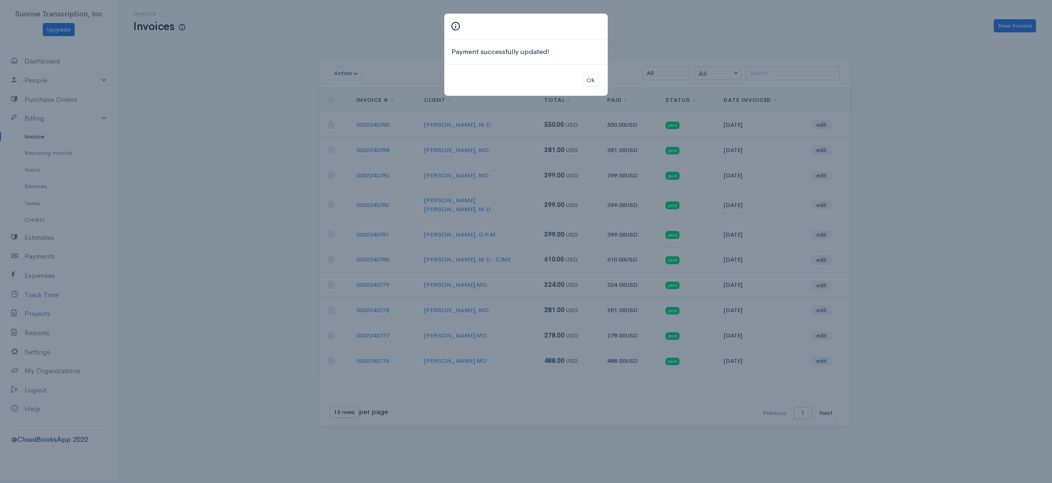
drag, startPoint x: 779, startPoint y: 40, endPoint x: 761, endPoint y: 42, distance: 17.9
click at [778, 40] on div "Payment successfully updated! Ok" at bounding box center [526, 241] width 1052 height 483
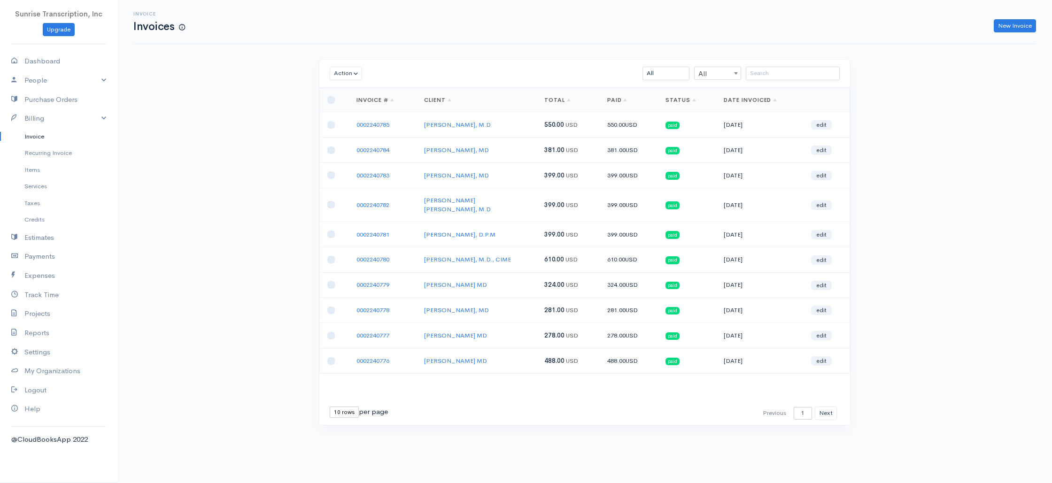
click at [769, 54] on div "Invoice Invoices New Invoice Action Archive Delete Download PDF Send [PERSON_NA…" at bounding box center [584, 230] width 934 height 460
click at [1007, 23] on link "New Invoice" at bounding box center [1015, 26] width 42 height 14
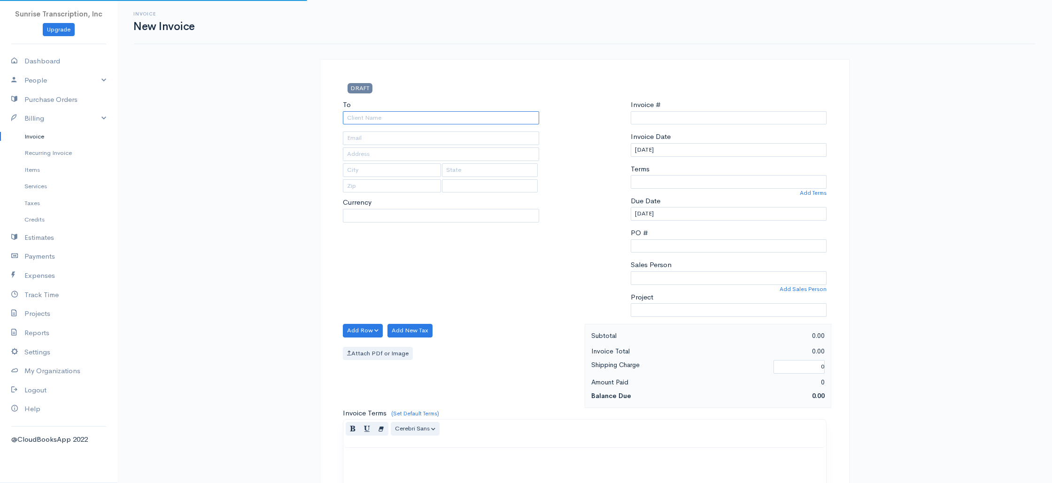
click at [425, 124] on div "To Currency" at bounding box center [441, 212] width 206 height 224
type input "0002240786"
click at [425, 120] on input "To" at bounding box center [441, 118] width 196 height 14
paste input "[PERSON_NAME]"
type input "[PERSON_NAME]"
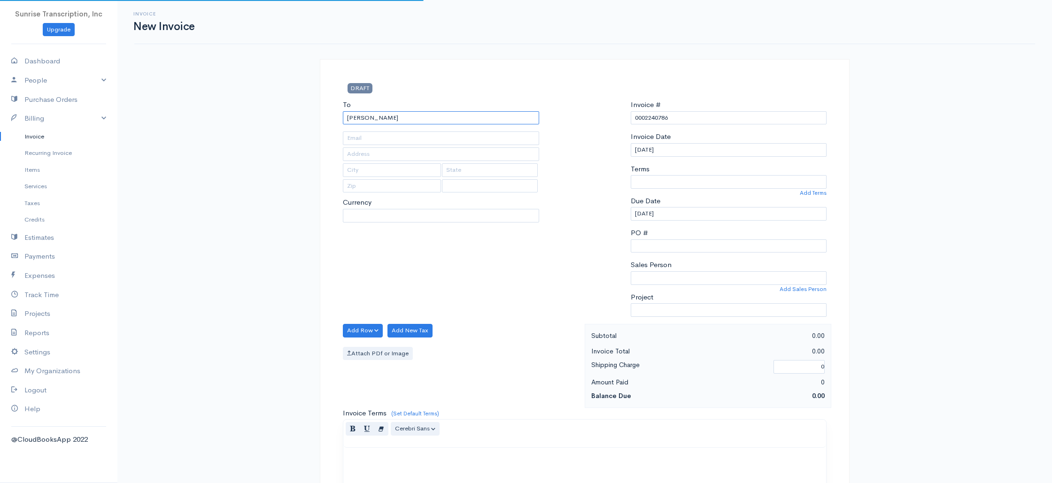
select select "USD"
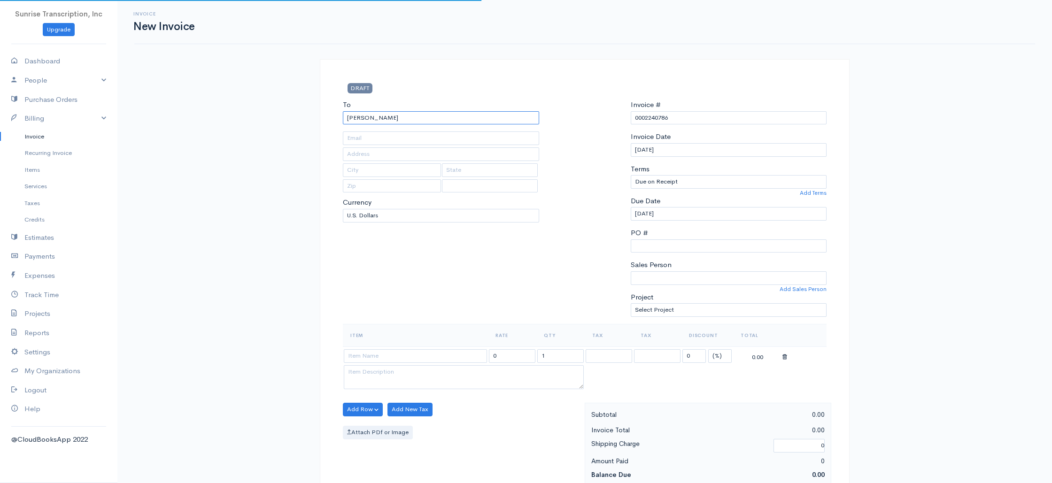
select select "[GEOGRAPHIC_DATA]"
click at [413, 120] on input "[PERSON_NAME]" at bounding box center [441, 118] width 196 height 14
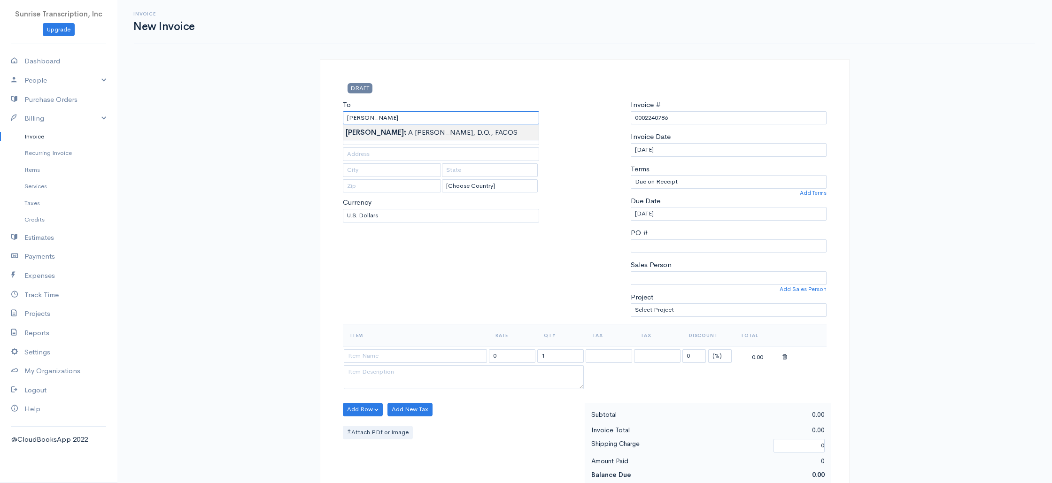
type input "[PERSON_NAME], D.O., FACOS"
type input "[EMAIL_ADDRESS][DOMAIN_NAME],[EMAIL_ADDRESS][DOMAIN_NAME],[EMAIL_ADDRESS][DOMAI…"
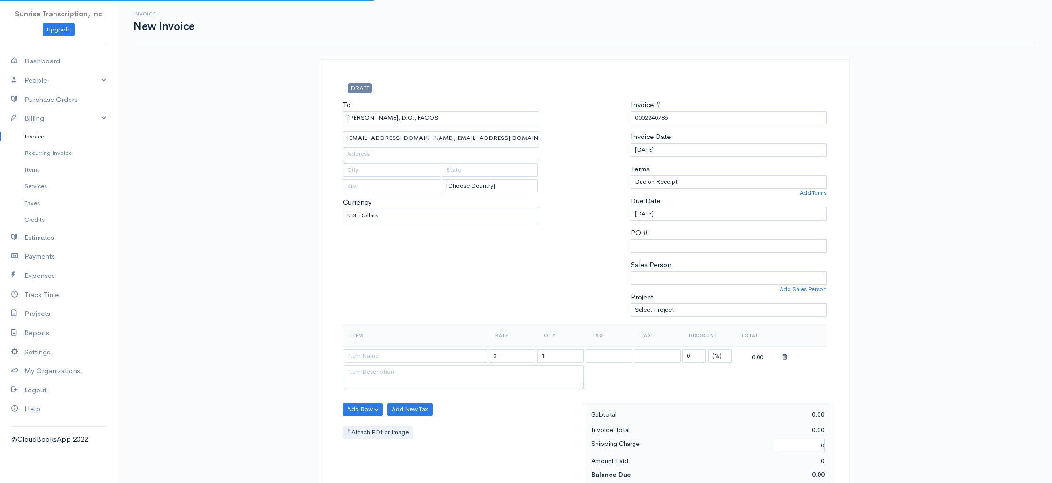
click at [426, 239] on div "To [PERSON_NAME], [GEOGRAPHIC_DATA], FACOS [EMAIL_ADDRESS][DOMAIN_NAME],[EMAIL_…" at bounding box center [441, 212] width 206 height 224
click at [422, 353] on input at bounding box center [415, 354] width 143 height 14
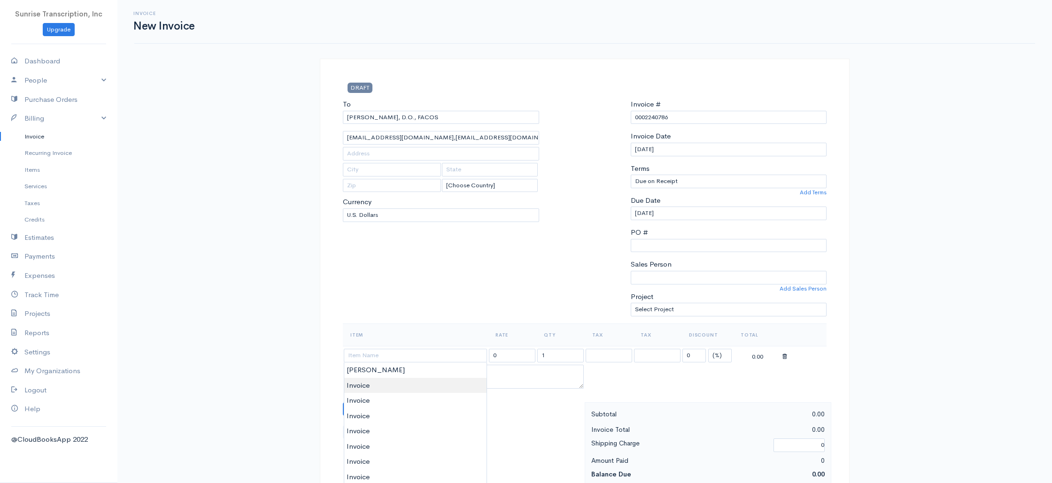
type input "Invoice"
type input "399.00"
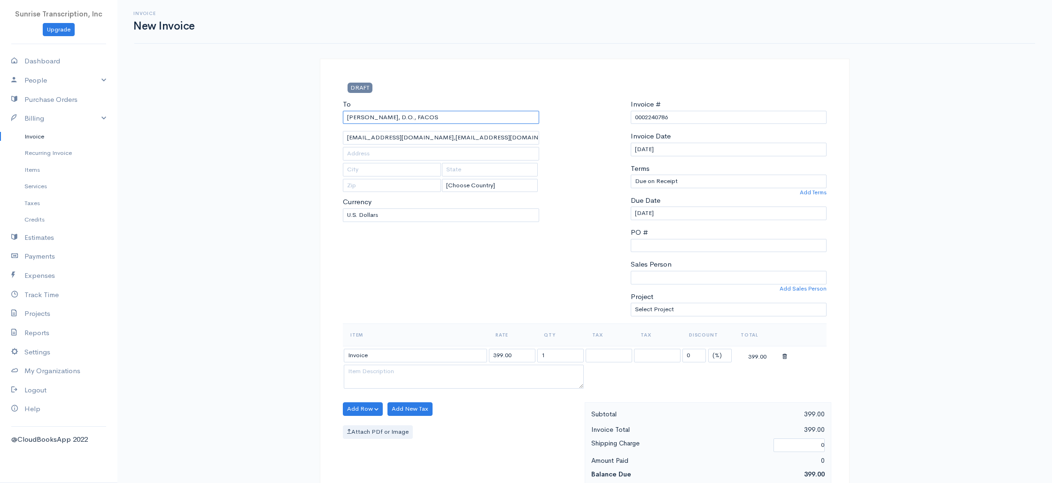
click at [448, 118] on input "[PERSON_NAME], D.O., FACOS" at bounding box center [441, 118] width 196 height 14
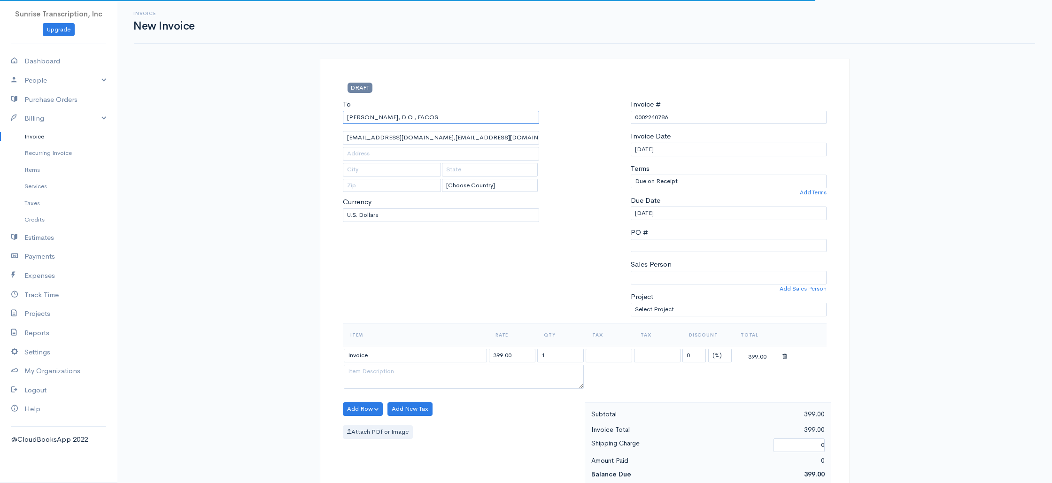
click at [429, 120] on input "[PERSON_NAME], D.O., FACOS" at bounding box center [441, 118] width 196 height 14
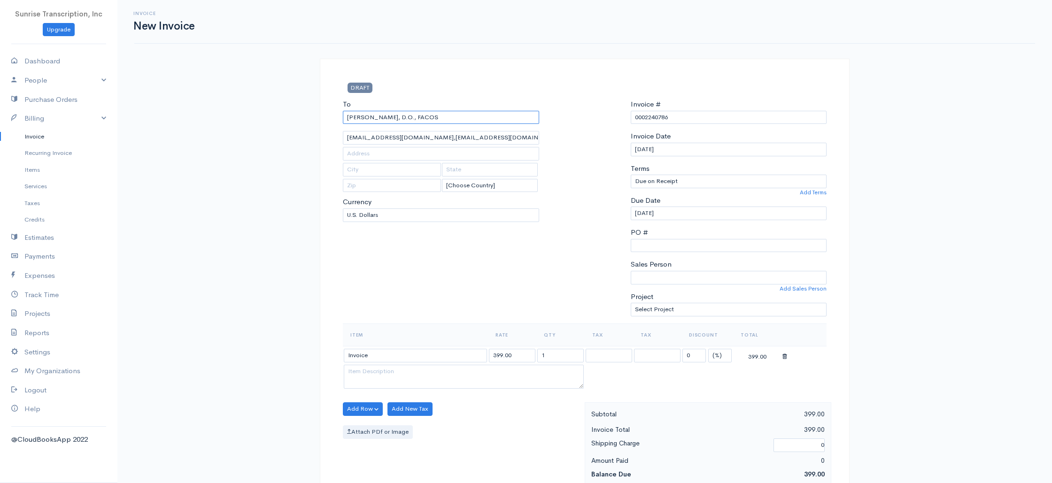
click at [429, 120] on input "[PERSON_NAME], D.O., FACOS" at bounding box center [441, 118] width 196 height 14
type input "Impact Sports Medicine & Orthopedics"
click at [407, 299] on div "To Impact Sports Medicine & Orthopedics [EMAIL_ADDRESS][DOMAIN_NAME],[EMAIL_ADD…" at bounding box center [441, 211] width 206 height 224
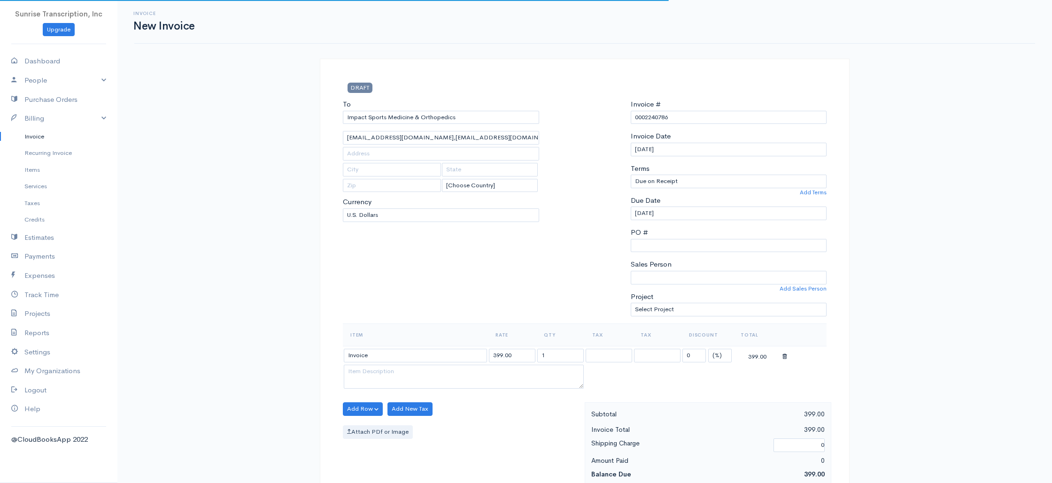
type input "[PERSON_NAME][EMAIL_ADDRESS][DOMAIN_NAME]"
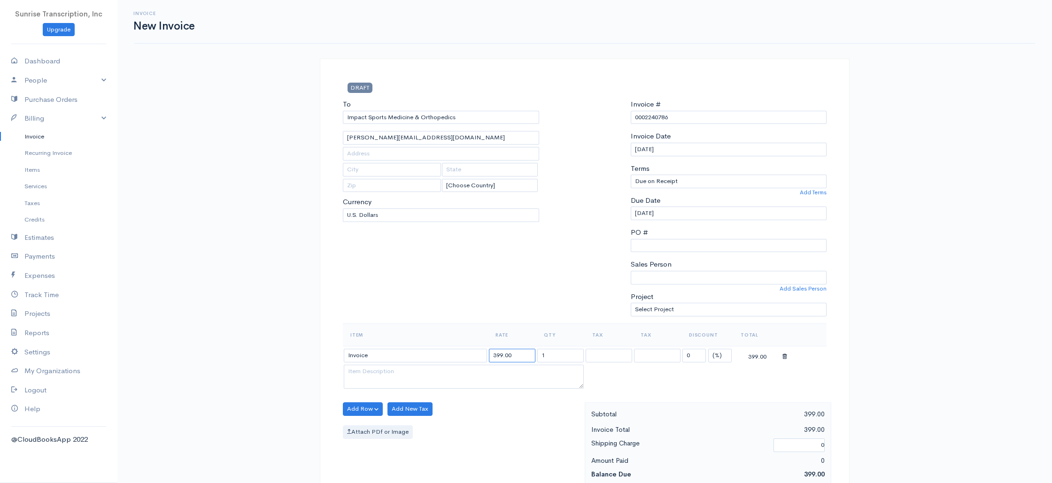
drag, startPoint x: 519, startPoint y: 355, endPoint x: 441, endPoint y: 353, distance: 78.0
click at [441, 353] on tr "Invoice 399.00 1 0 (%) Flat 399.00" at bounding box center [585, 355] width 484 height 18
type input "766"
click at [451, 308] on div "To Impact Sports Medicine & Orthopedics [PERSON_NAME][EMAIL_ADDRESS][DOMAIN_NAM…" at bounding box center [441, 211] width 206 height 224
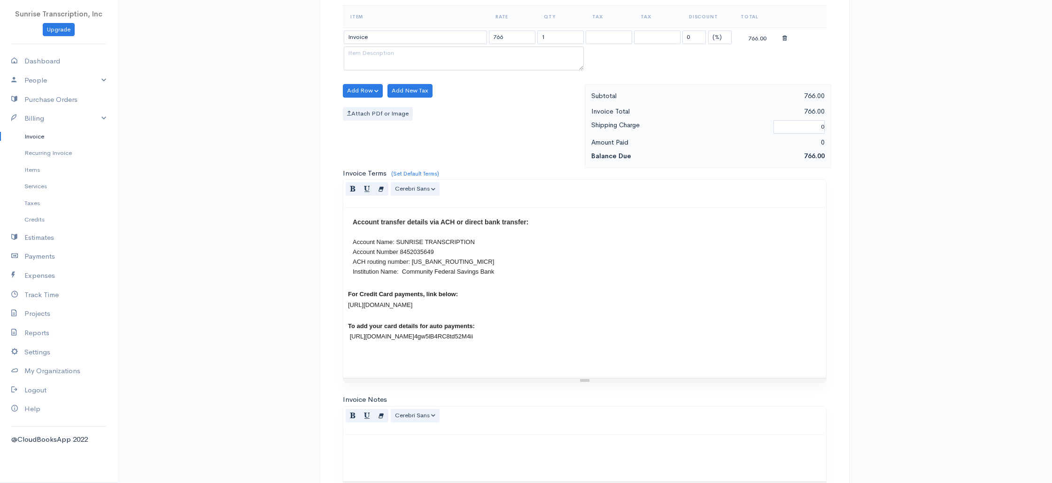
scroll to position [452, 0]
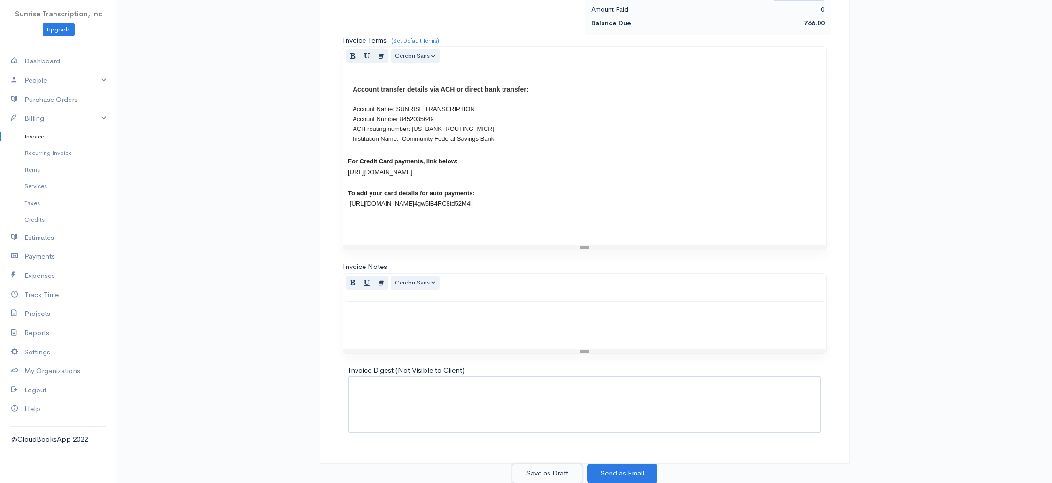
drag, startPoint x: 550, startPoint y: 476, endPoint x: 565, endPoint y: 442, distance: 37.6
click at [550, 476] on button "Save as Draft" at bounding box center [547, 473] width 70 height 19
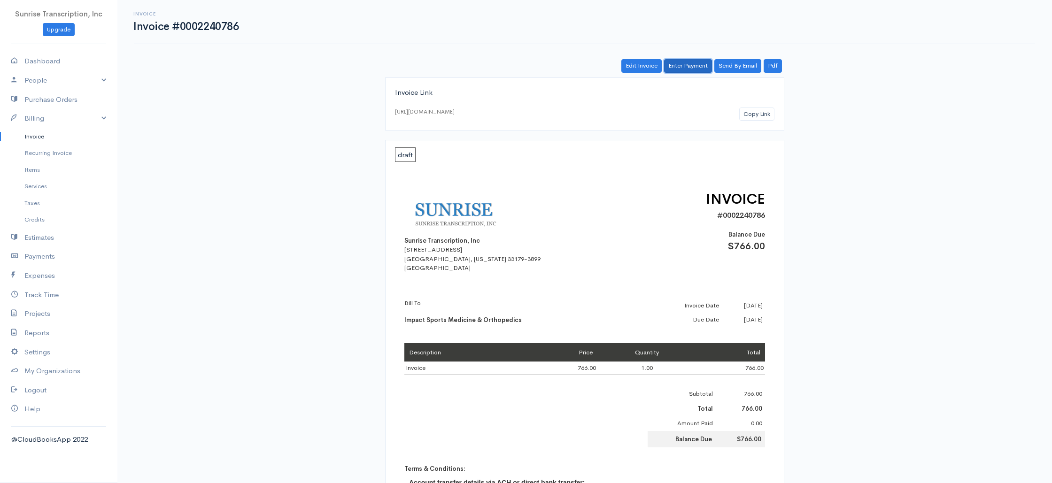
drag, startPoint x: 690, startPoint y: 68, endPoint x: 685, endPoint y: 71, distance: 5.9
click at [690, 68] on link "Enter Payment" at bounding box center [688, 66] width 48 height 14
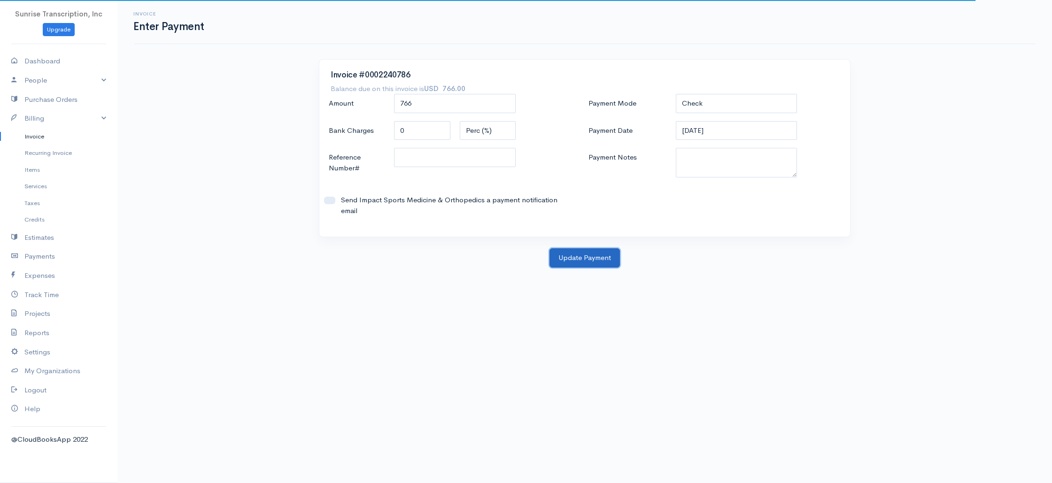
click at [586, 267] on button "Update Payment" at bounding box center [584, 257] width 70 height 19
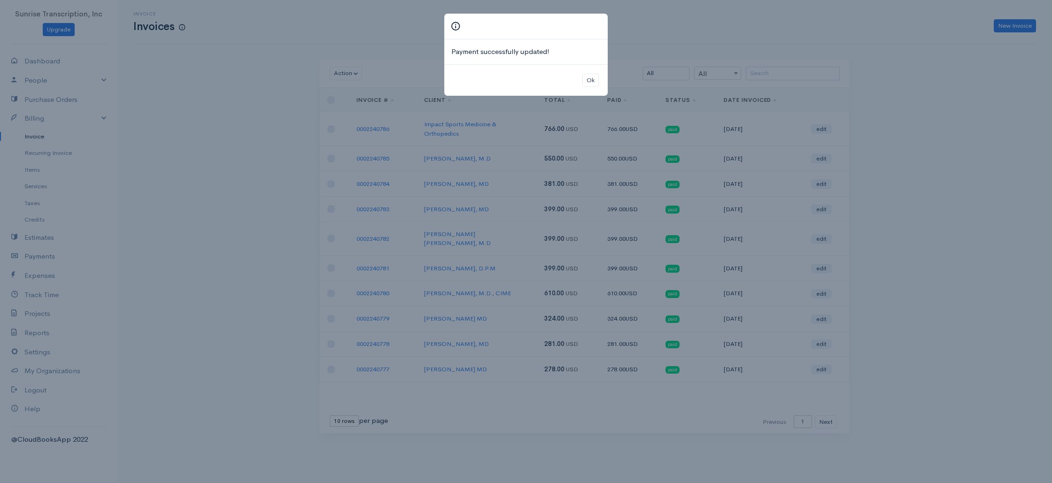
click at [1013, 29] on div "Payment successfully updated! Ok" at bounding box center [526, 241] width 1052 height 483
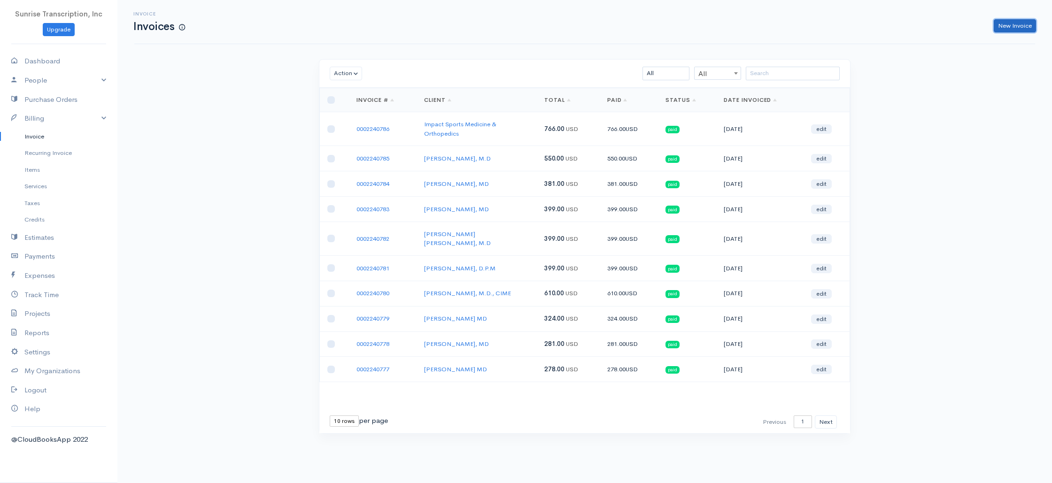
click at [1011, 27] on link "New Invoice" at bounding box center [1015, 26] width 42 height 14
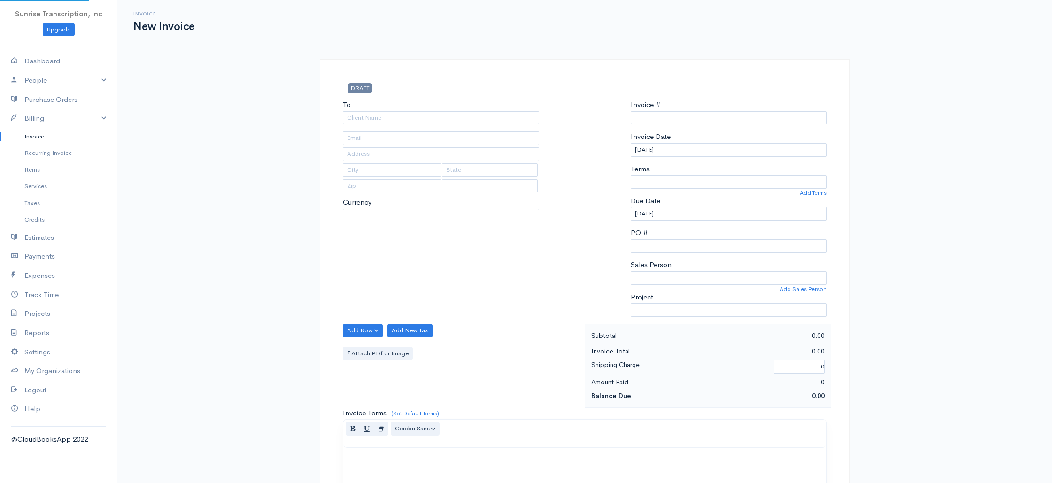
select select "USD"
select select "[GEOGRAPHIC_DATA]"
type input "0002240787"
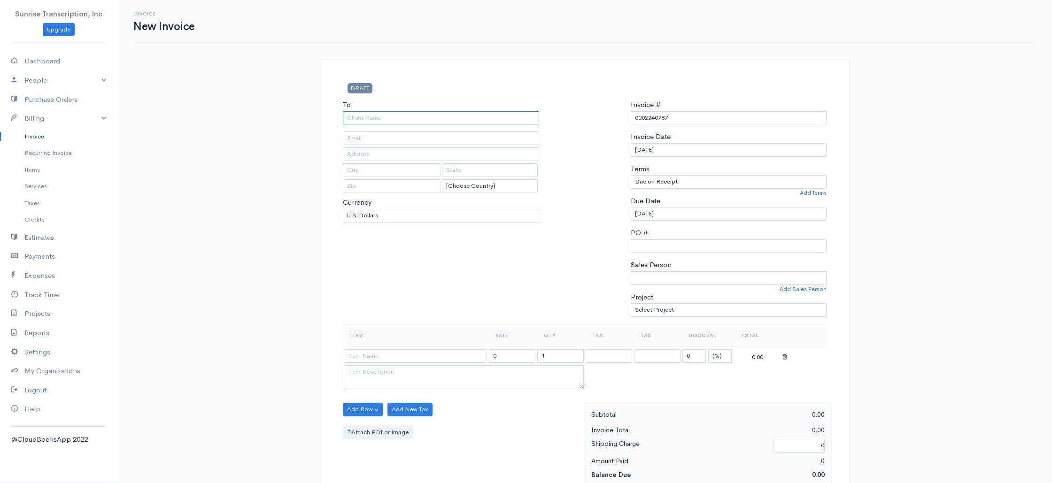
click at [452, 120] on input "To" at bounding box center [441, 118] width 196 height 14
type input "[PERSON_NAME] MD"
type input "[EMAIL_ADDRESS][DOMAIN_NAME]"
click at [424, 288] on div "To [PERSON_NAME][GEOGRAPHIC_DATA] [EMAIL_ADDRESS][DOMAIN_NAME] [Choose Country]…" at bounding box center [441, 212] width 206 height 224
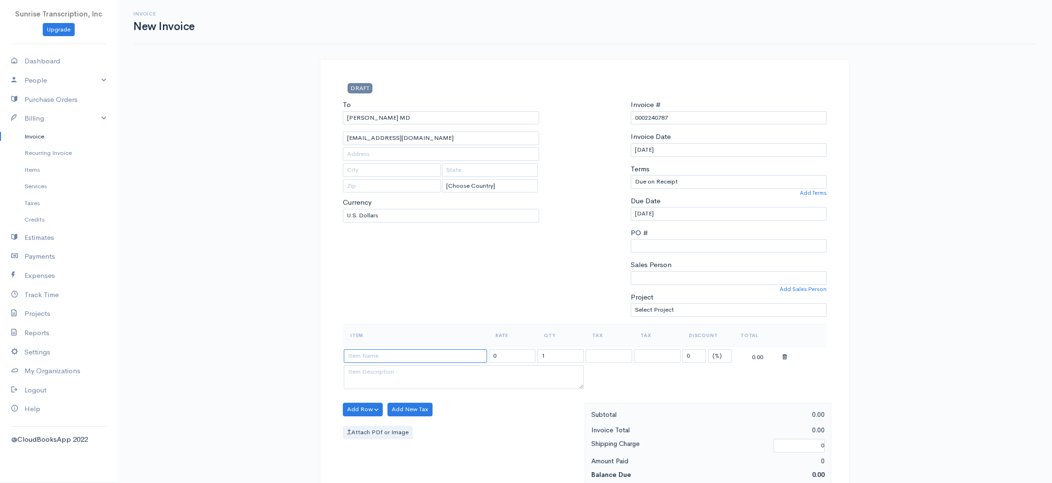
click at [409, 355] on input at bounding box center [415, 356] width 143 height 14
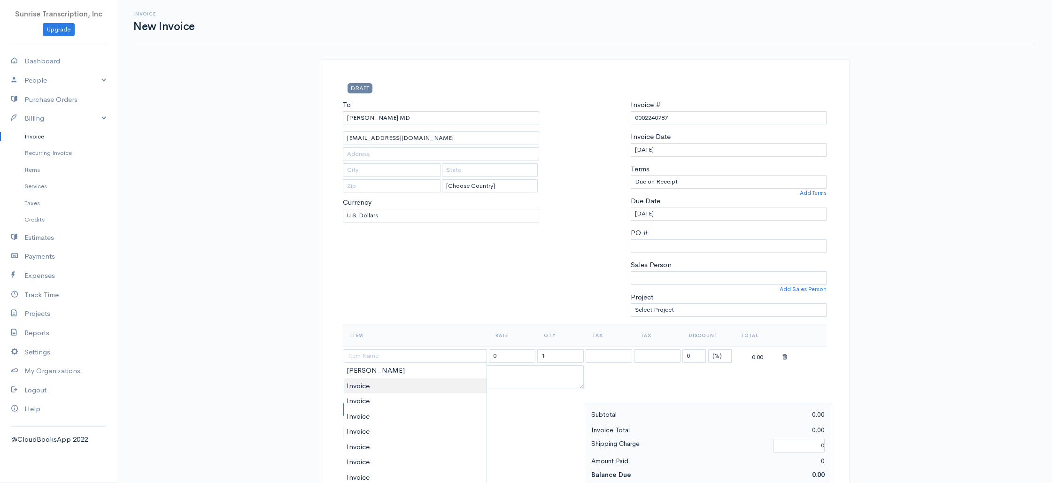
type input "Invoice"
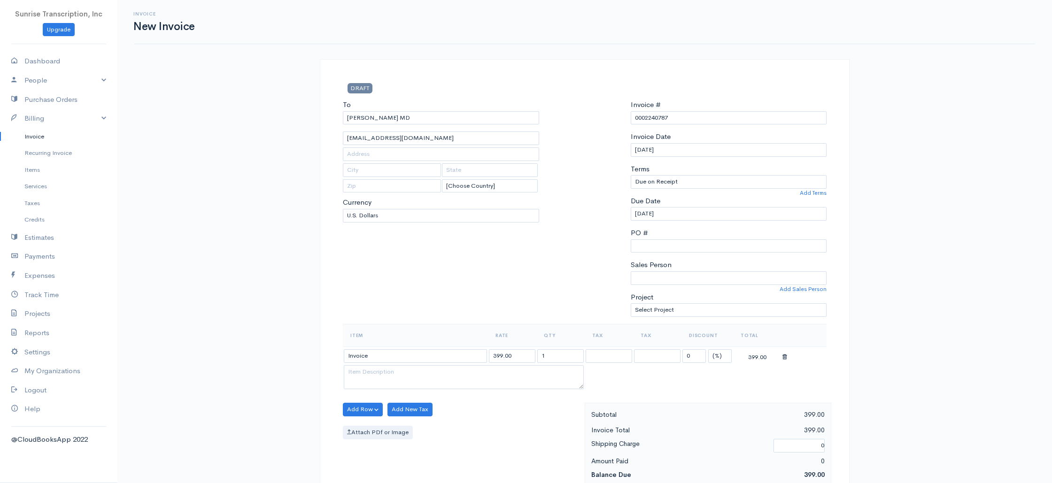
click at [403, 354] on input "Invoice" at bounding box center [415, 356] width 143 height 14
click at [528, 356] on input "399.00" at bounding box center [512, 356] width 46 height 14
type input "568"
click at [515, 281] on div "To [PERSON_NAME][GEOGRAPHIC_DATA] [EMAIL_ADDRESS][DOMAIN_NAME] [Choose Country]…" at bounding box center [441, 212] width 206 height 224
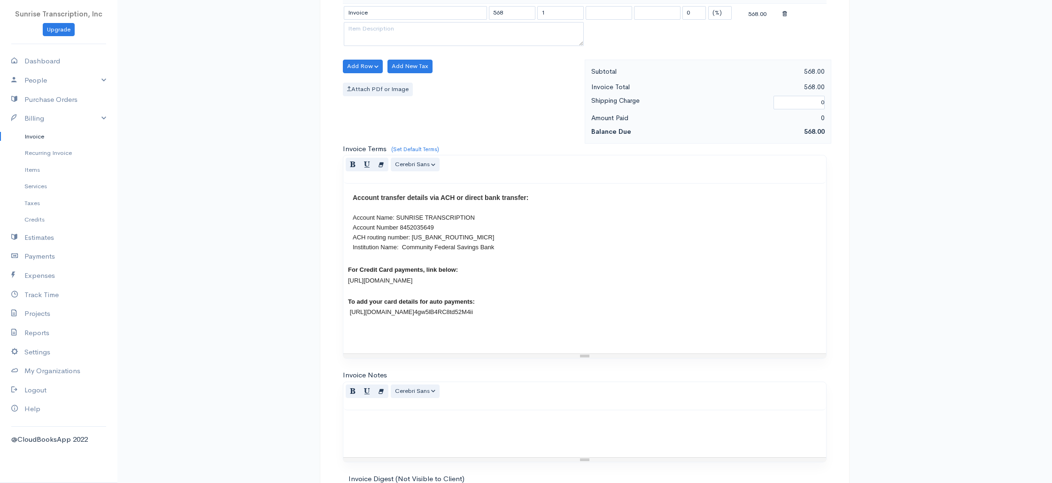
scroll to position [452, 0]
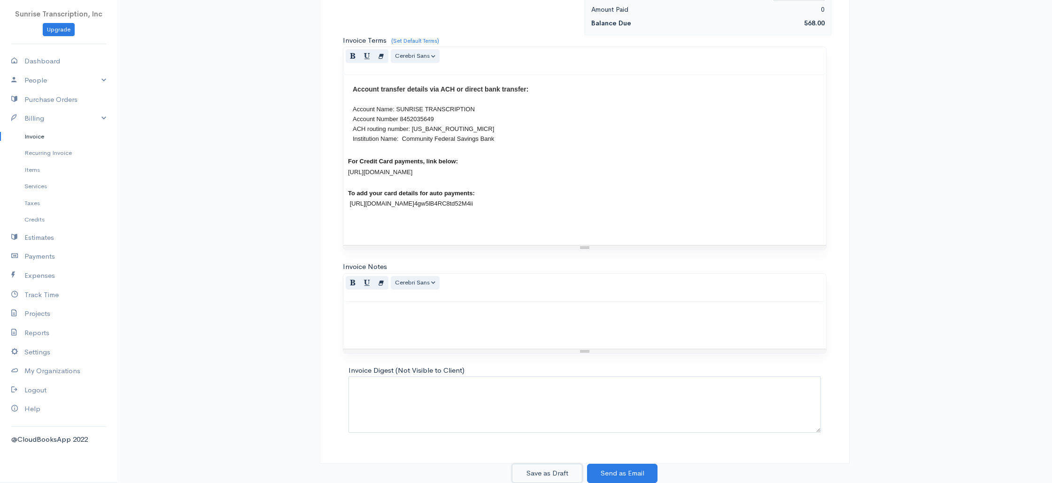
click at [554, 475] on button "Save as Draft" at bounding box center [547, 473] width 70 height 19
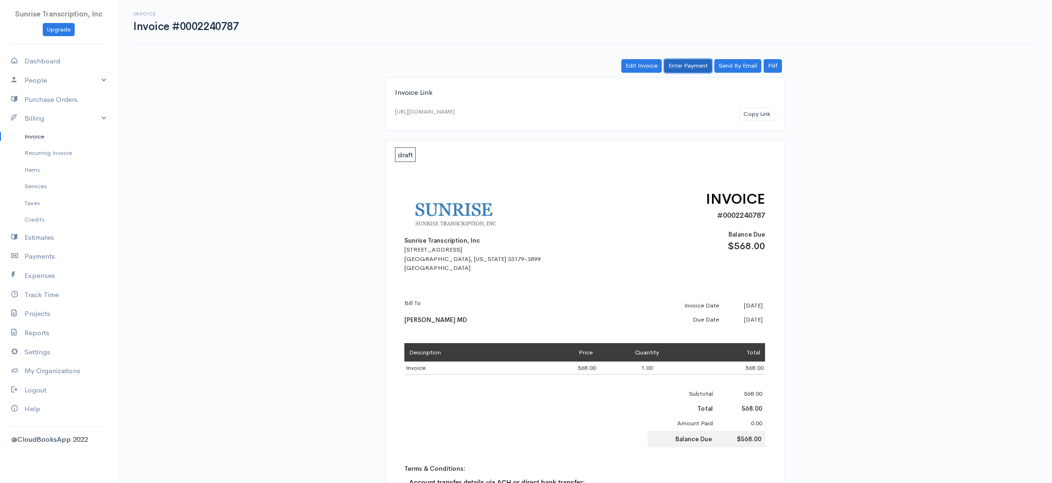
click at [687, 65] on link "Enter Payment" at bounding box center [688, 66] width 48 height 14
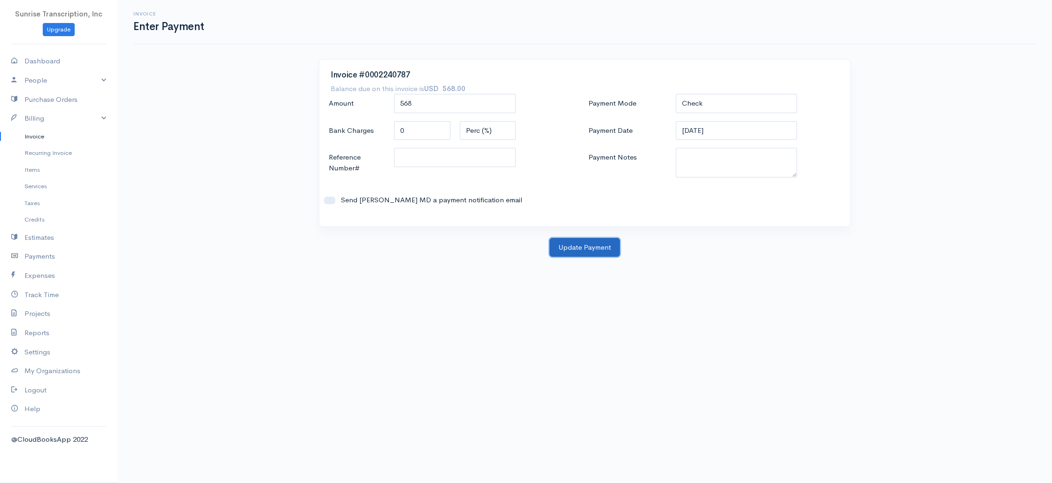
click at [578, 248] on button "Update Payment" at bounding box center [584, 247] width 70 height 19
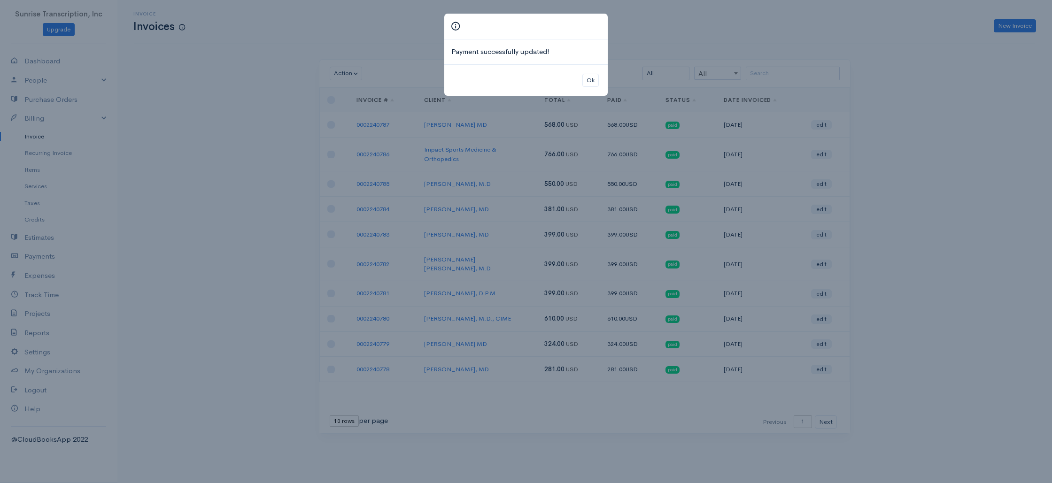
click at [926, 109] on div "Payment successfully updated! Ok" at bounding box center [526, 241] width 1052 height 483
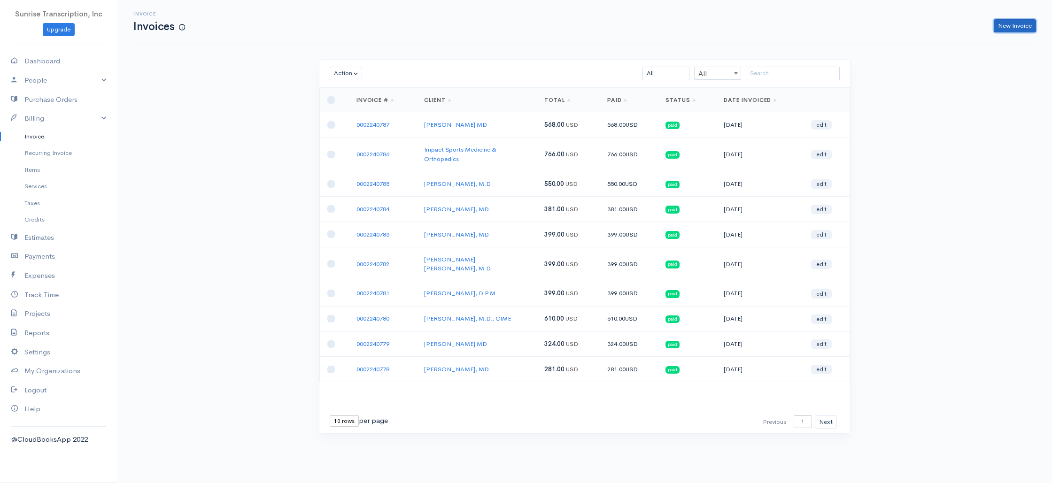
drag, startPoint x: 1007, startPoint y: 26, endPoint x: 938, endPoint y: 39, distance: 70.2
click at [1007, 26] on link "New Invoice" at bounding box center [1015, 26] width 42 height 14
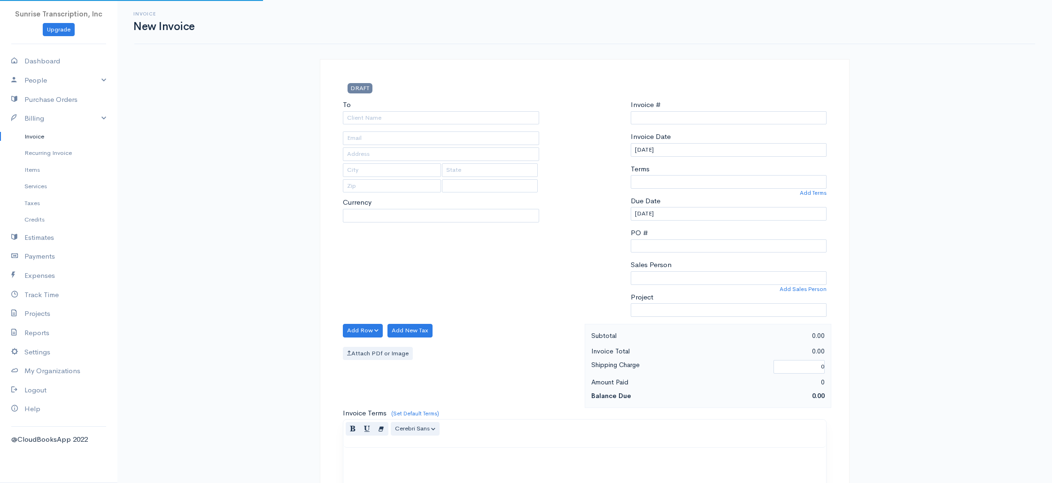
select select "[GEOGRAPHIC_DATA]"
select select "USD"
click at [495, 116] on input "To" at bounding box center [441, 118] width 196 height 14
type input "0002240788"
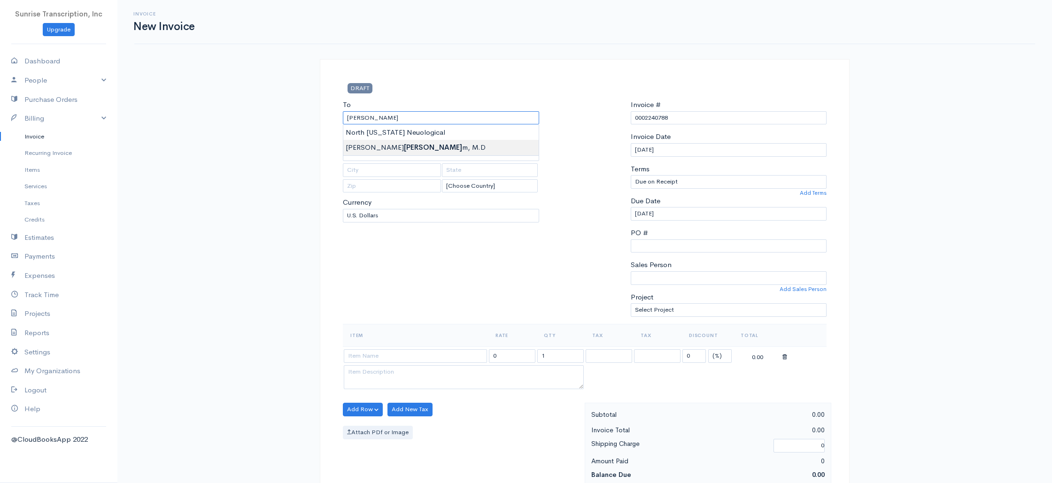
type input "[PERSON_NAME]"
type input "[EMAIL_ADDRESS][DOMAIN_NAME]"
click at [430, 351] on input at bounding box center [415, 356] width 143 height 14
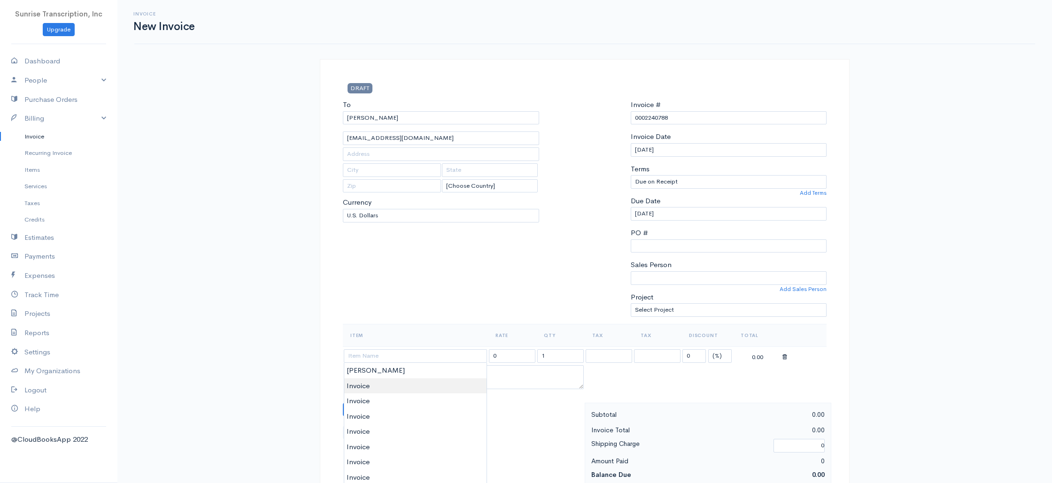
type input "Invoice"
drag, startPoint x: 390, startPoint y: 383, endPoint x: 412, endPoint y: 330, distance: 57.3
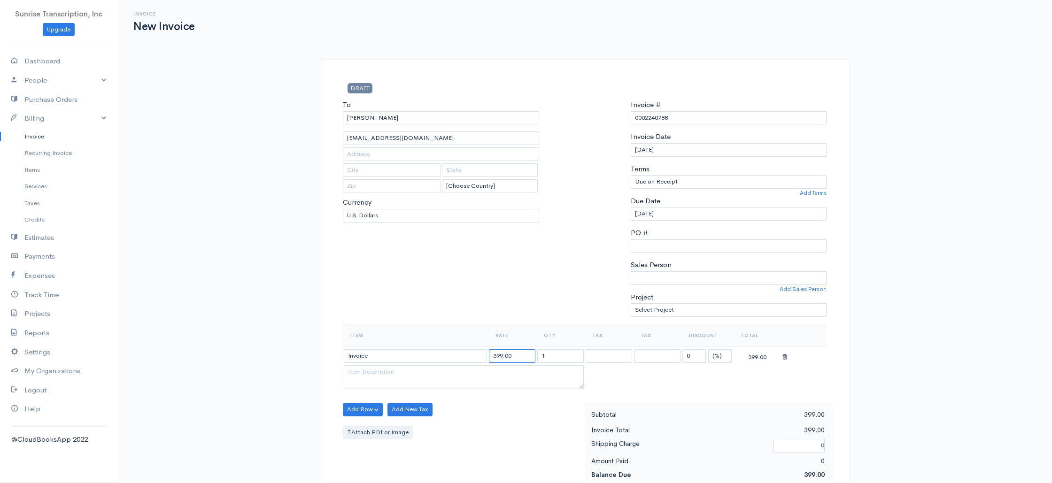
drag, startPoint x: 518, startPoint y: 355, endPoint x: 438, endPoint y: 349, distance: 80.5
click at [439, 350] on tr "Invoice 399.00 1 0 (%) Flat 399.00" at bounding box center [585, 356] width 484 height 18
type input "100"
click at [473, 279] on div "To [PERSON_NAME], [GEOGRAPHIC_DATA][EMAIL_ADDRESS][DOMAIN_NAME] [Choose Country…" at bounding box center [441, 212] width 206 height 224
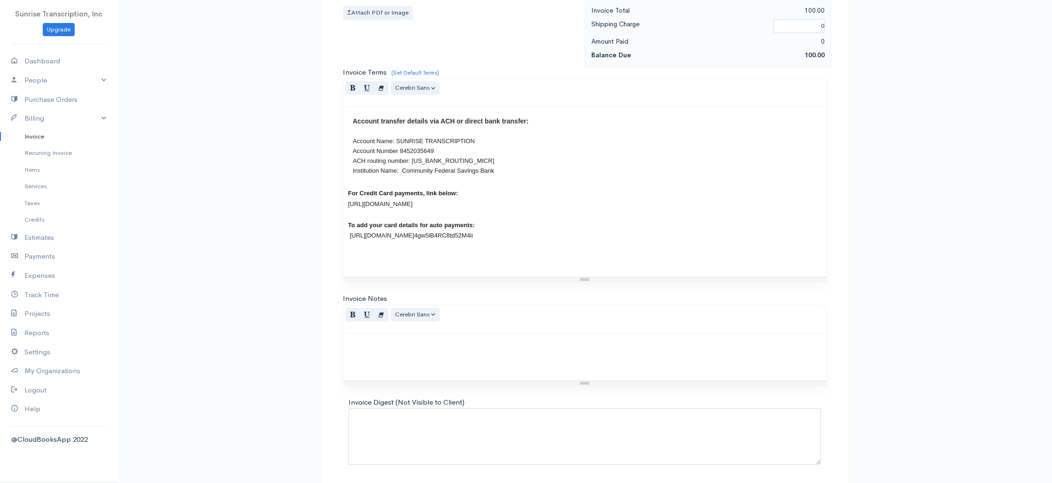
scroll to position [452, 0]
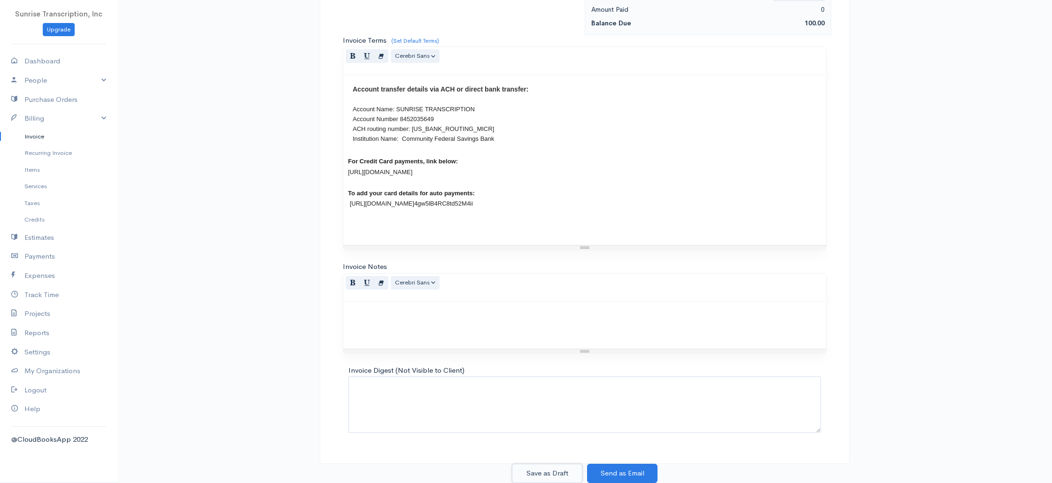
click at [547, 473] on button "Save as Draft" at bounding box center [547, 473] width 70 height 19
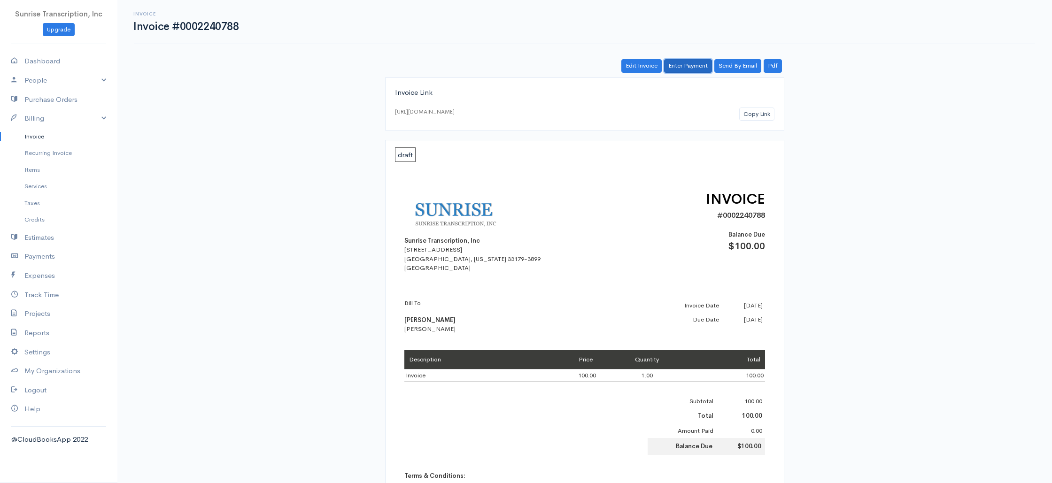
click at [693, 67] on link "Enter Payment" at bounding box center [688, 66] width 48 height 14
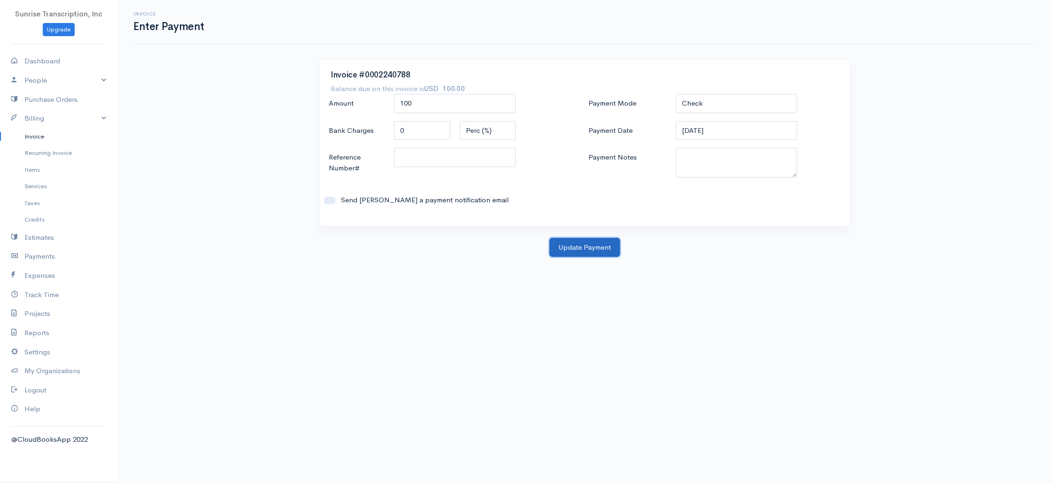
click at [581, 247] on button "Update Payment" at bounding box center [584, 247] width 70 height 19
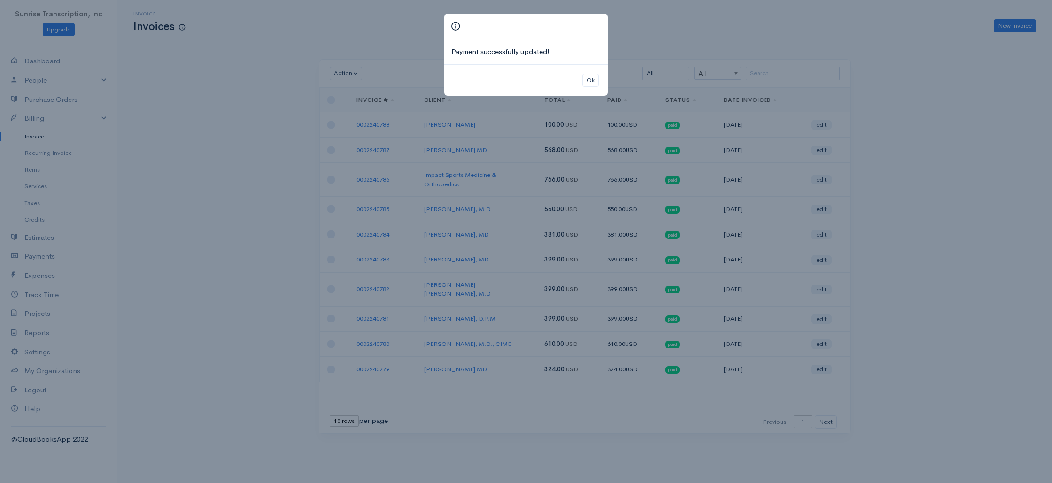
drag, startPoint x: 870, startPoint y: 37, endPoint x: 1005, endPoint y: 23, distance: 136.0
click at [870, 37] on div "Payment successfully updated! Ok" at bounding box center [526, 241] width 1052 height 483
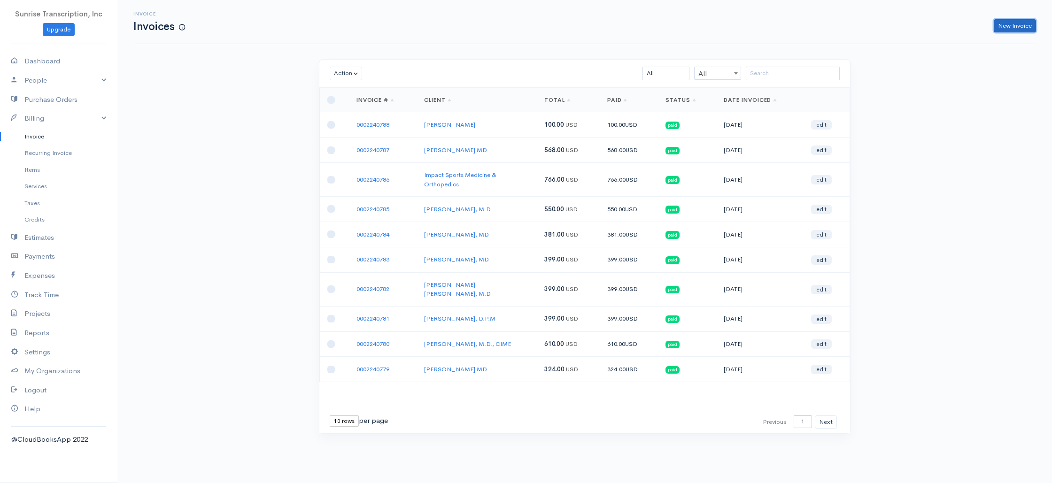
click at [1006, 23] on link "New Invoice" at bounding box center [1015, 26] width 42 height 14
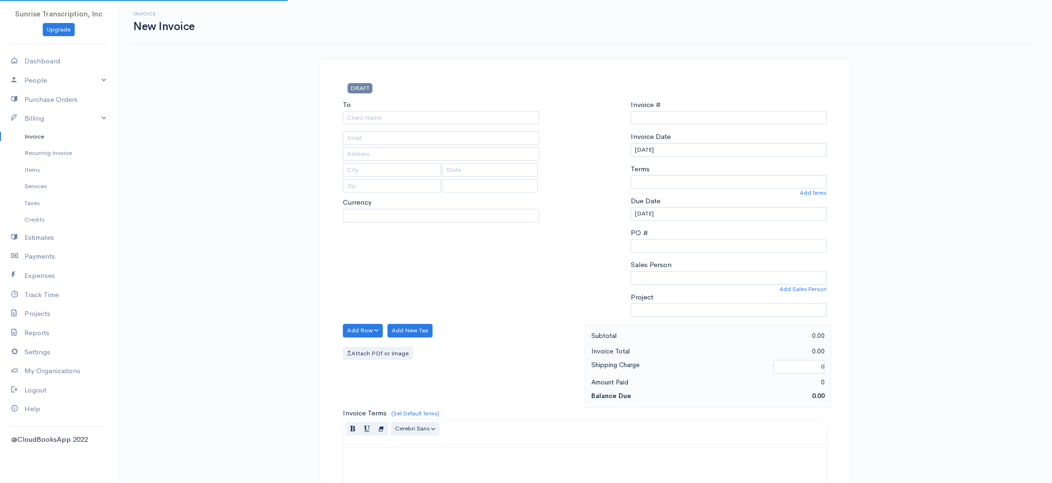
select select "USD"
click at [499, 113] on input "To" at bounding box center [441, 118] width 196 height 14
type input "win"
select select "[GEOGRAPHIC_DATA]"
type input "wind"
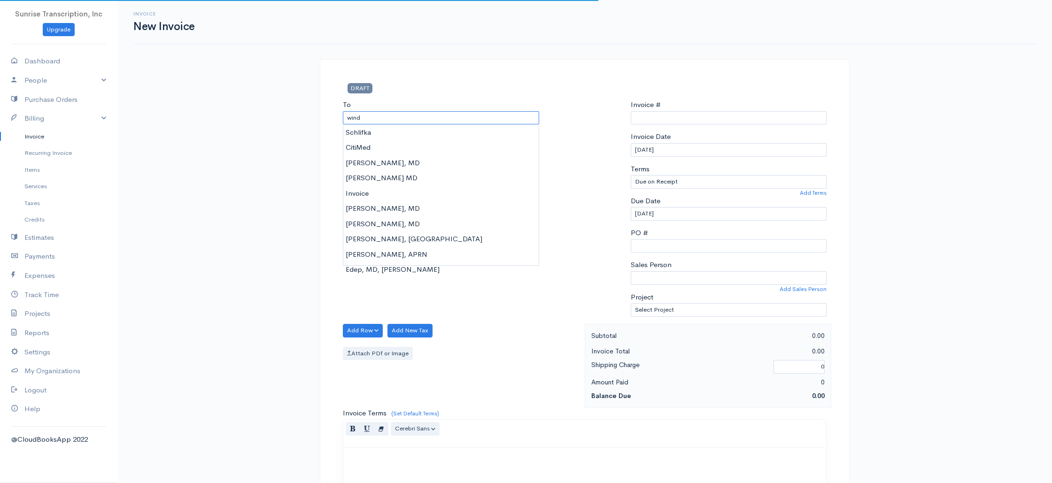
type input "0002240789"
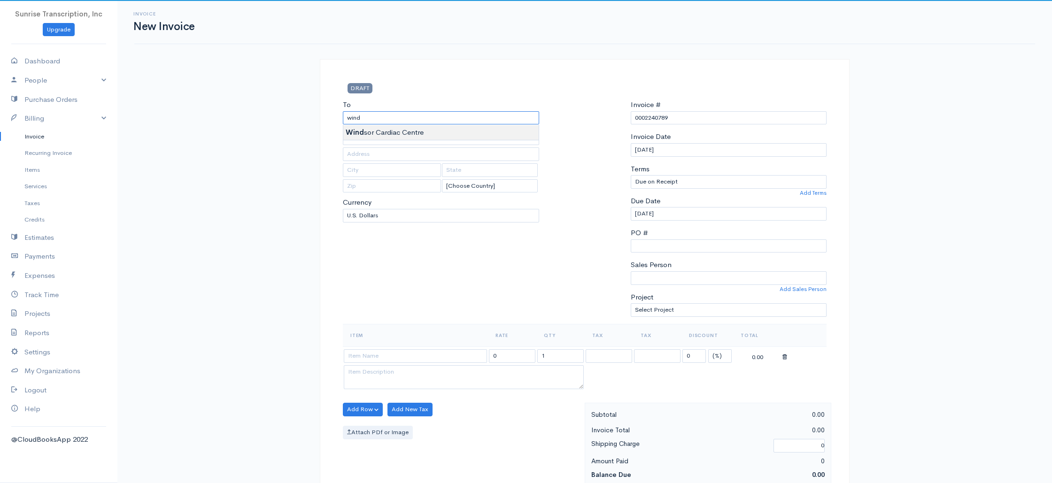
type input "[GEOGRAPHIC_DATA]"
drag, startPoint x: 434, startPoint y: 128, endPoint x: 447, endPoint y: 125, distance: 13.4
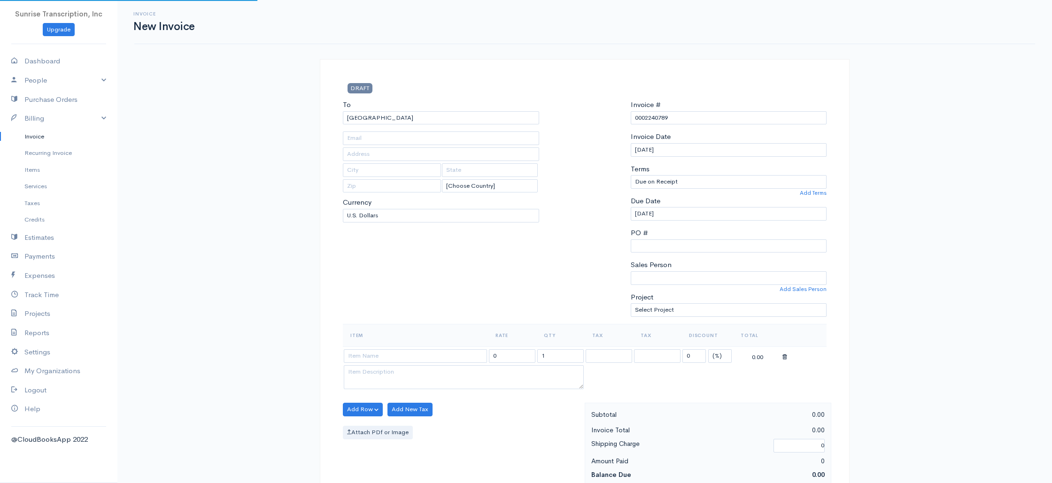
type input "[EMAIL_ADDRESS][DOMAIN_NAME]"
type input "[STREET_ADDRESS][PERSON_NAME]"
type input "[GEOGRAPHIC_DATA]"
type input "N8X 1L9"
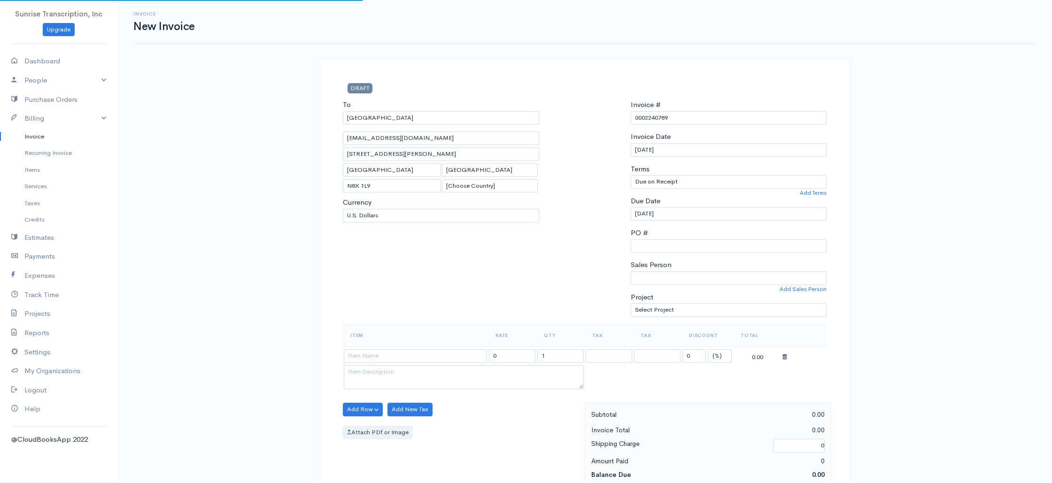
select select "[GEOGRAPHIC_DATA]"
click at [424, 361] on input at bounding box center [415, 356] width 143 height 14
click at [398, 357] on input at bounding box center [415, 356] width 143 height 14
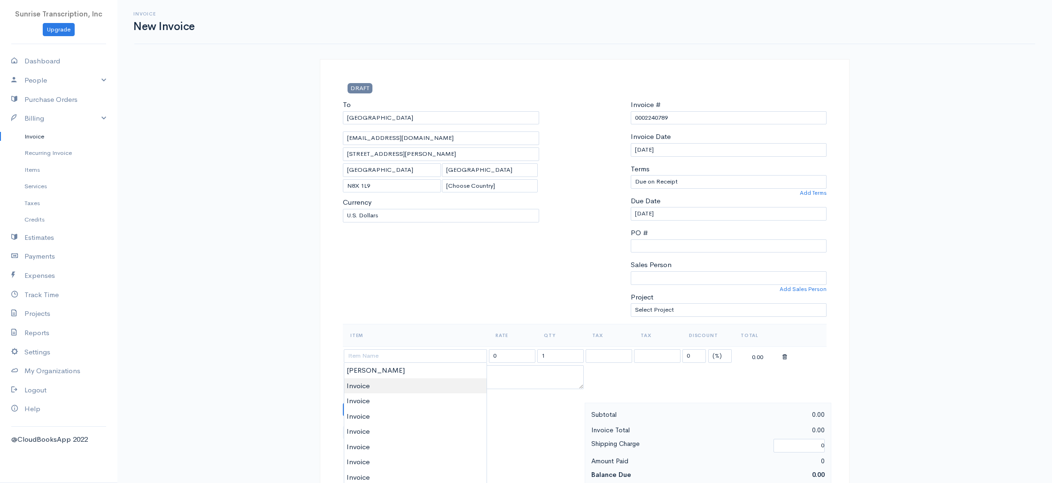
type input "Invoice"
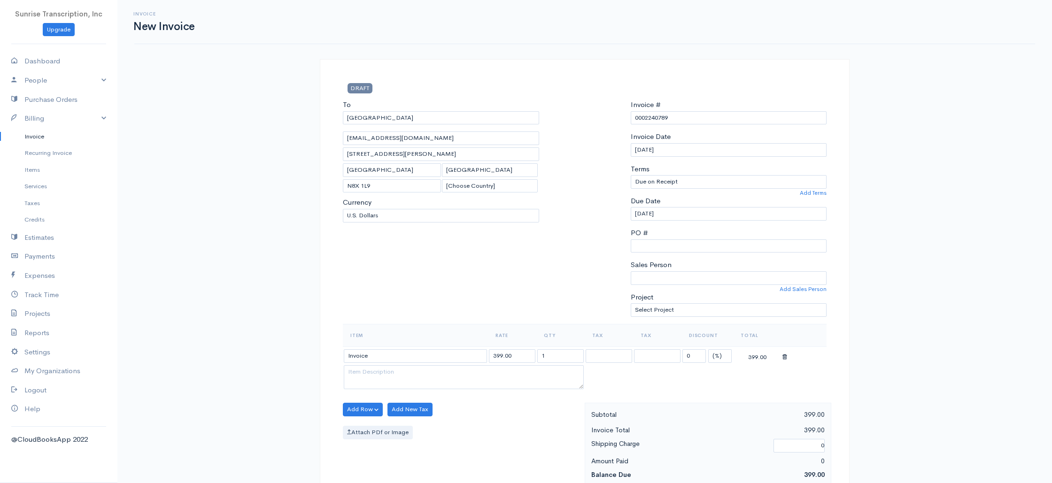
drag, startPoint x: 532, startPoint y: 356, endPoint x: 447, endPoint y: 351, distance: 85.1
click at [447, 351] on tr "Invoice 399.00 1 0 (%) Flat 399.00" at bounding box center [585, 356] width 484 height 18
type input "1322"
click at [456, 282] on div "To [GEOGRAPHIC_DATA] [EMAIL_ADDRESS][DOMAIN_NAME] [STREET_ADDRESS][PERSON_NAME]…" at bounding box center [441, 212] width 206 height 224
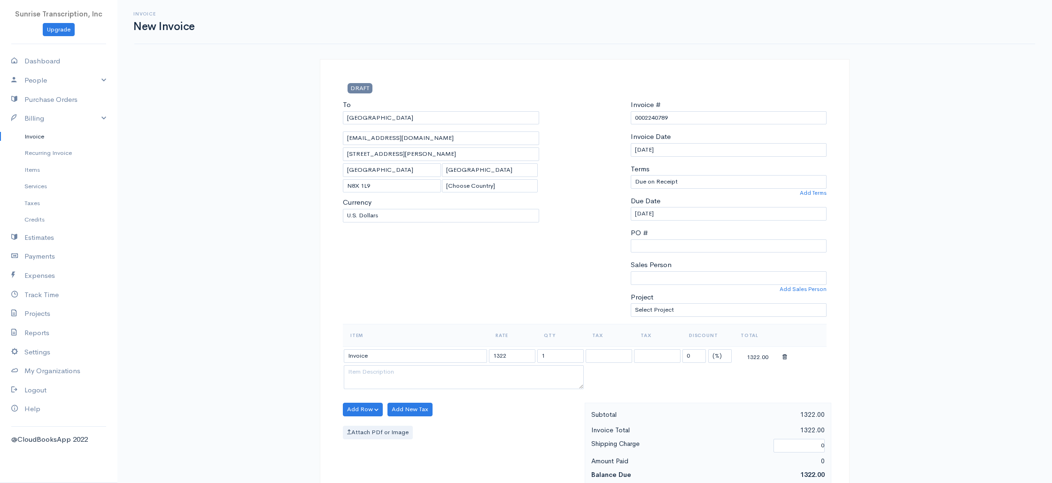
scroll to position [452, 0]
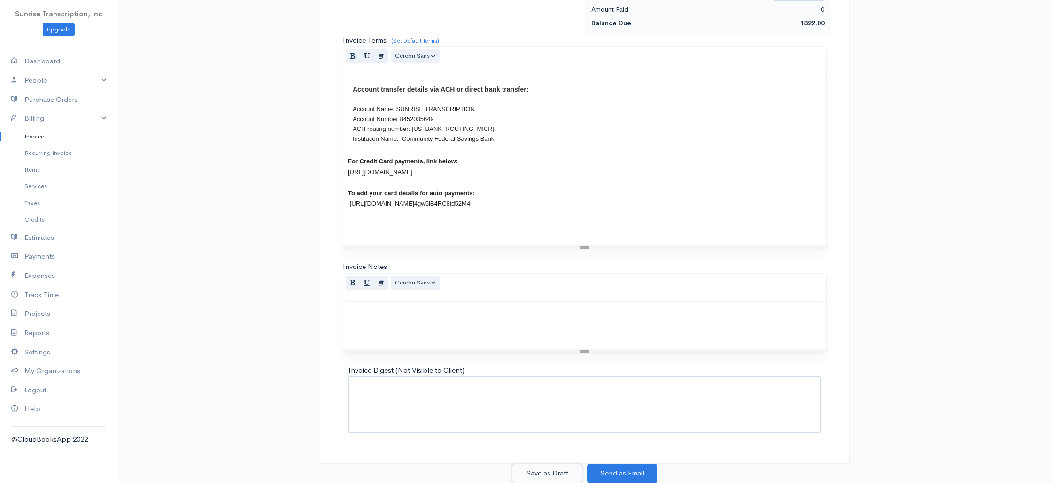
click at [542, 471] on button "Save as Draft" at bounding box center [547, 473] width 70 height 19
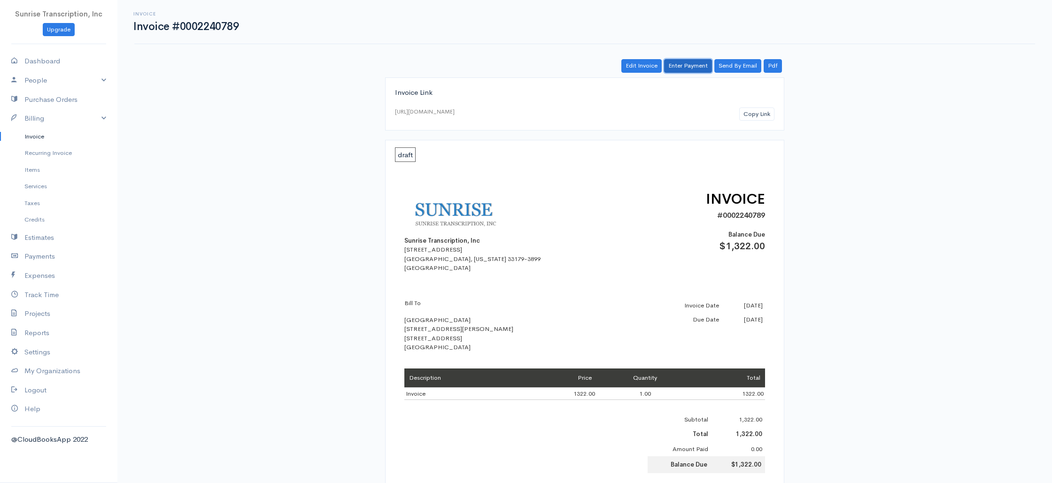
click at [686, 63] on link "Enter Payment" at bounding box center [688, 66] width 48 height 14
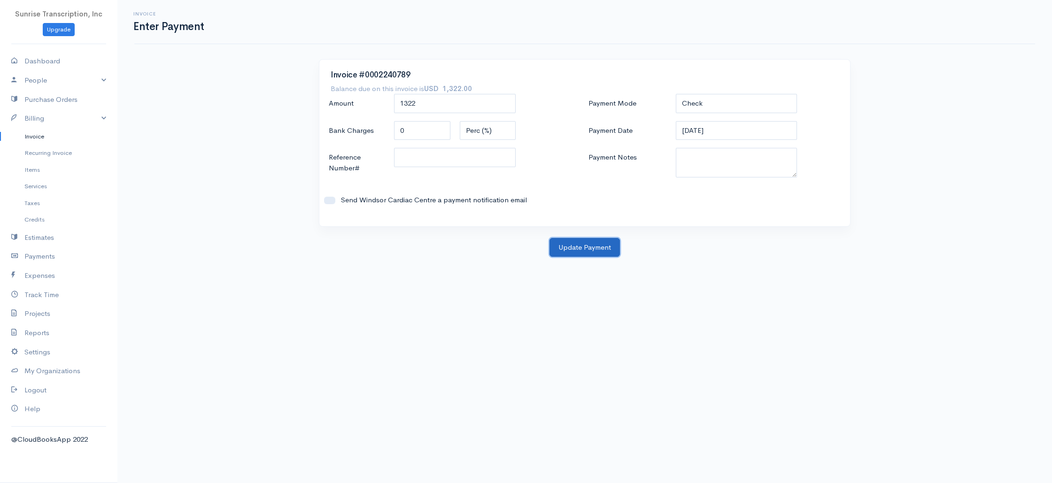
click at [588, 255] on button "Update Payment" at bounding box center [584, 247] width 70 height 19
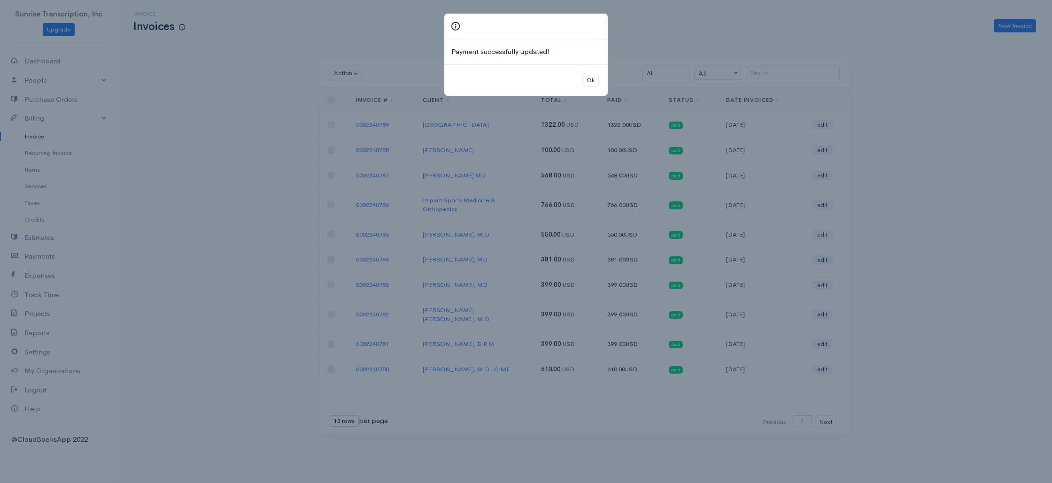
click at [871, 103] on div "Payment successfully updated! Ok" at bounding box center [526, 241] width 1052 height 483
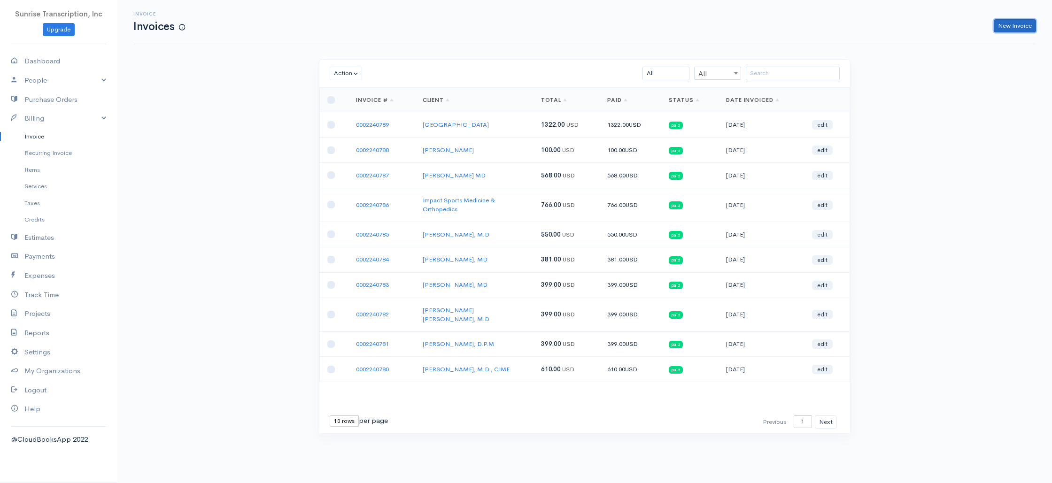
click at [1010, 23] on link "New Invoice" at bounding box center [1015, 26] width 42 height 14
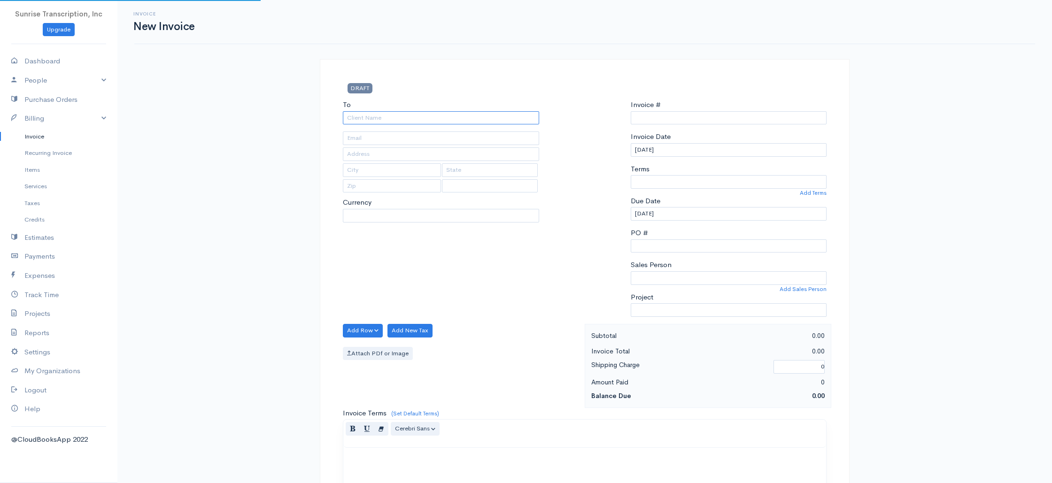
click at [376, 122] on input "To" at bounding box center [441, 118] width 196 height 14
select select "[GEOGRAPHIC_DATA]"
type input "m"
select select "USD"
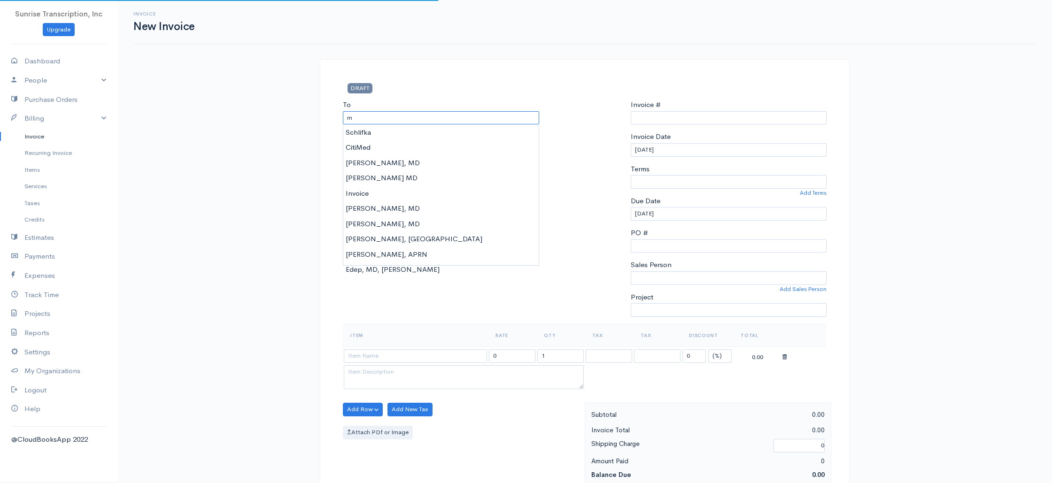
type input "mi"
type input "0002240790"
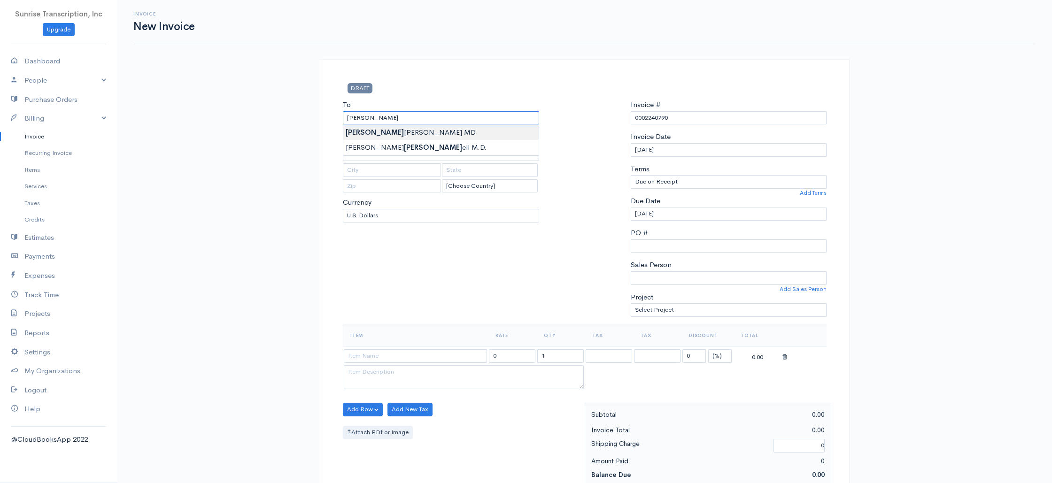
type input "[PERSON_NAME] MD"
type input "[EMAIL_ADDRESS][DOMAIN_NAME]"
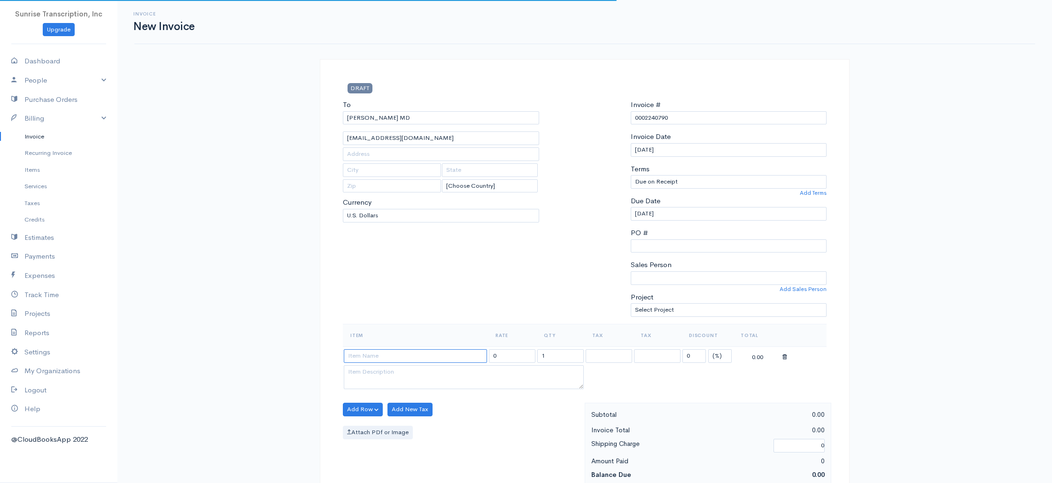
click at [411, 360] on input at bounding box center [415, 356] width 143 height 14
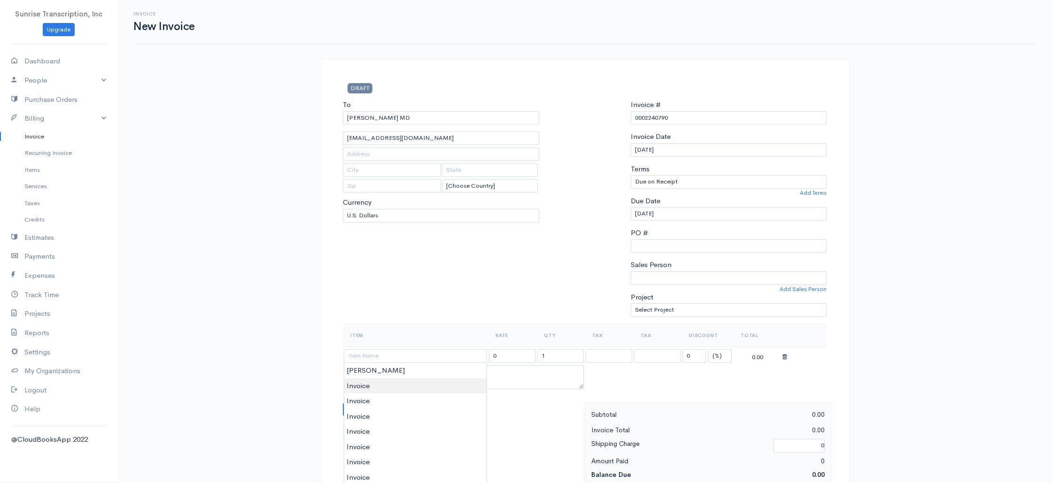
type input "Invoice"
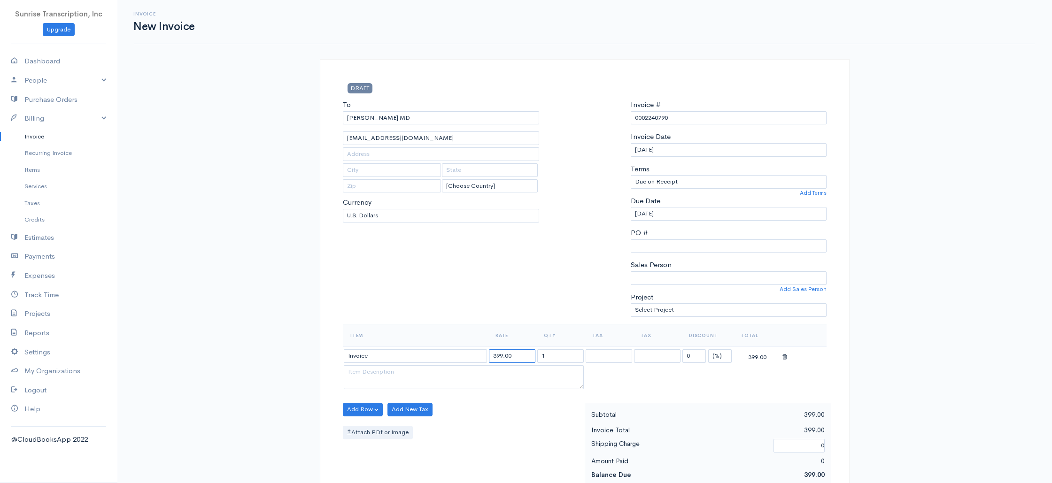
drag, startPoint x: 519, startPoint y: 354, endPoint x: 457, endPoint y: 352, distance: 62.0
click at [457, 352] on tr "Invoice 399.00 1 0 (%) Flat 399.00" at bounding box center [585, 356] width 484 height 18
type input "155"
click at [473, 300] on div "To [PERSON_NAME] MD [EMAIL_ADDRESS][DOMAIN_NAME] [Choose Country] [GEOGRAPHIC_D…" at bounding box center [441, 212] width 206 height 224
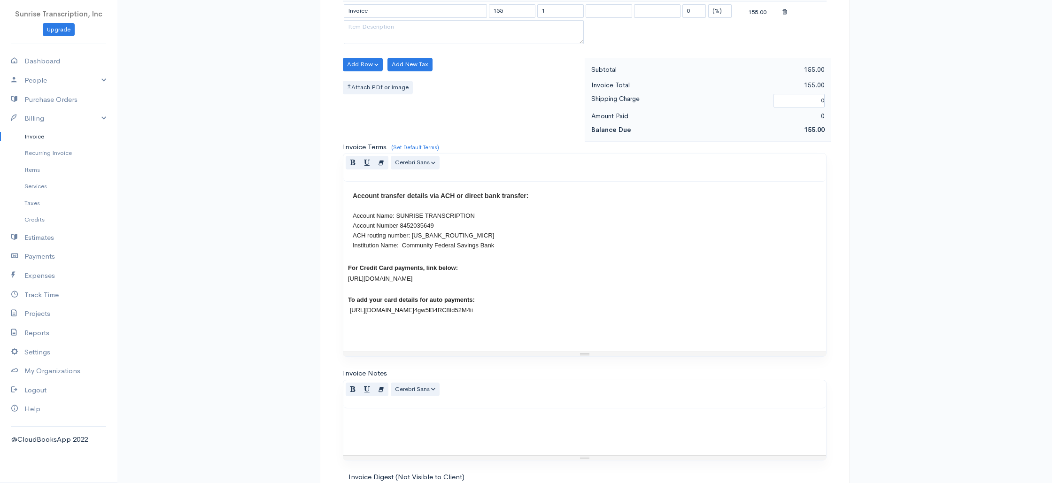
scroll to position [452, 0]
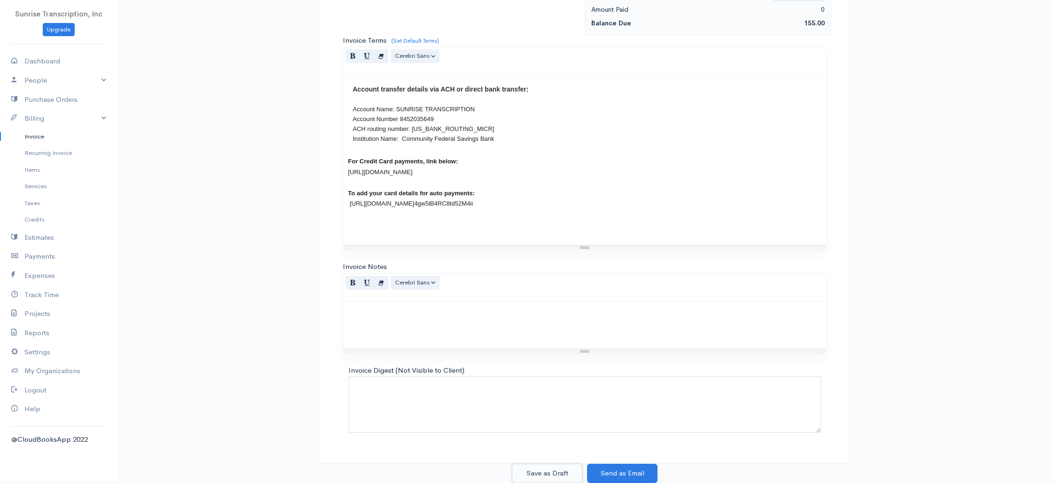
click at [551, 475] on button "Save as Draft" at bounding box center [547, 473] width 70 height 19
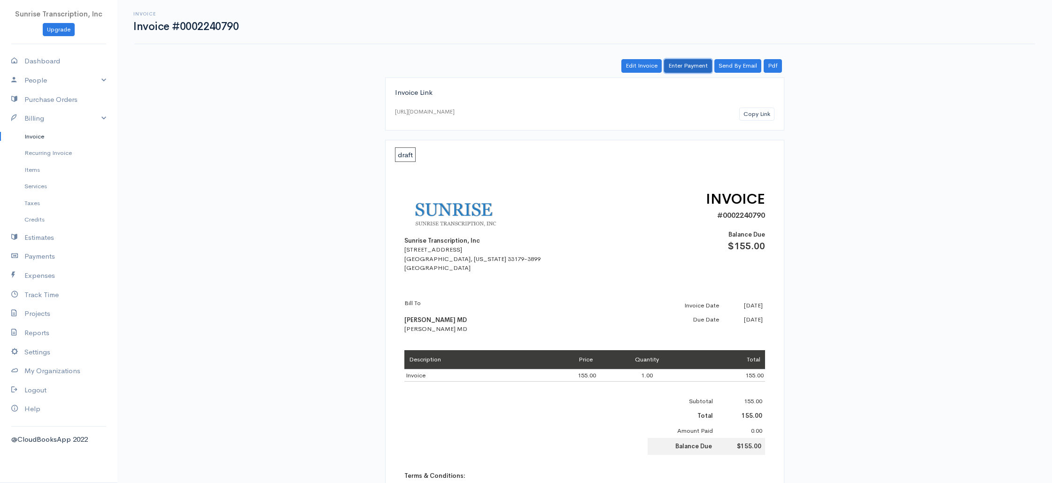
click at [689, 66] on link "Enter Payment" at bounding box center [688, 66] width 48 height 14
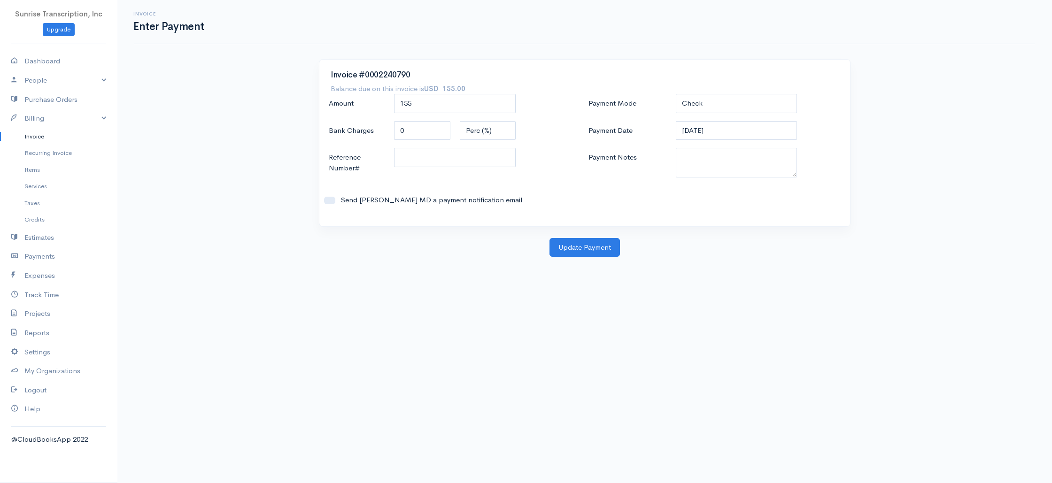
click at [583, 234] on div "Invoice #0002240790 Balance due on this invoice is USD 155.00 Amount 155 Bank C…" at bounding box center [584, 148] width 541 height 179
click at [583, 241] on button "Update Payment" at bounding box center [584, 247] width 70 height 19
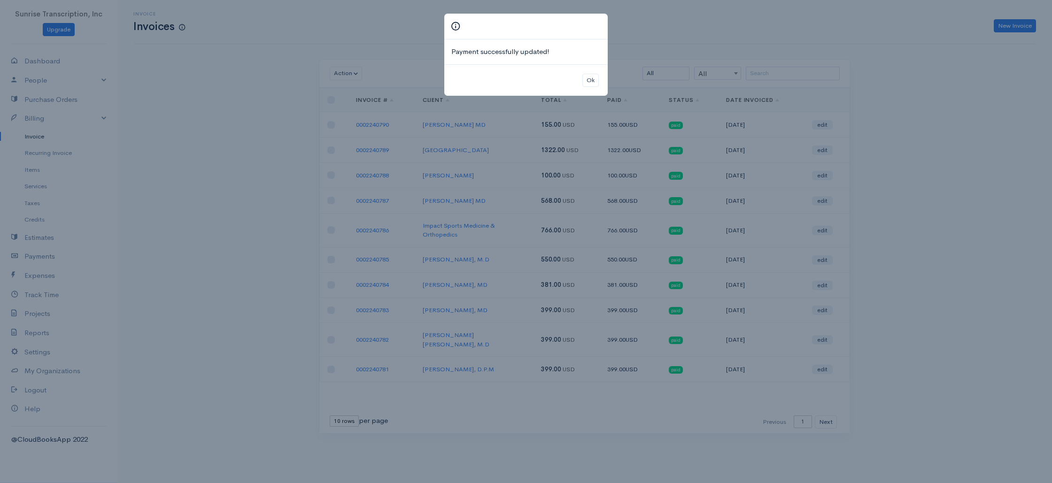
click at [849, 129] on div "Payment successfully updated! Ok" at bounding box center [526, 241] width 1052 height 483
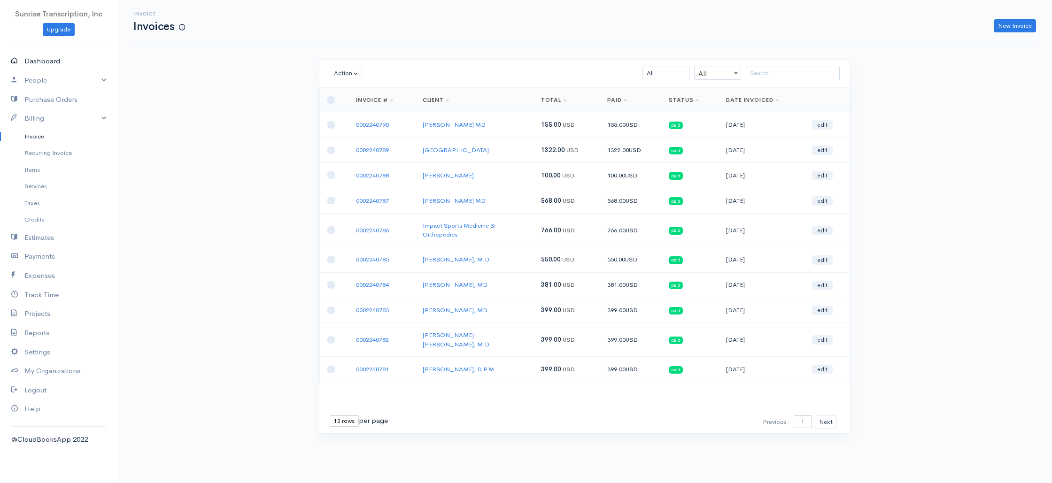
click at [62, 68] on link "Dashboard" at bounding box center [58, 61] width 117 height 19
select select "365"
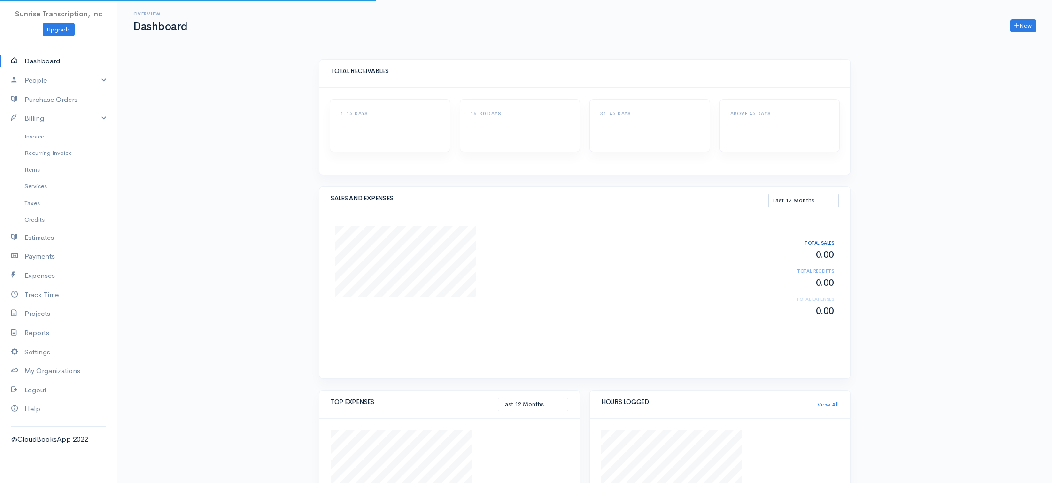
click at [251, 166] on div "Overview Dashboard New Invoice Client Quote Project Invoices Quotes Clients Exp…" at bounding box center [584, 328] width 934 height 657
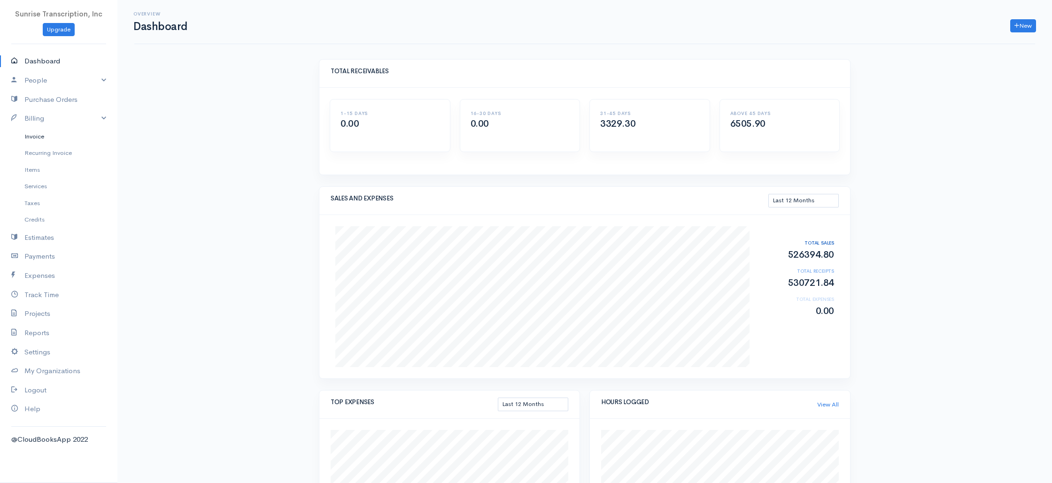
click at [41, 142] on link "Invoice" at bounding box center [58, 136] width 117 height 17
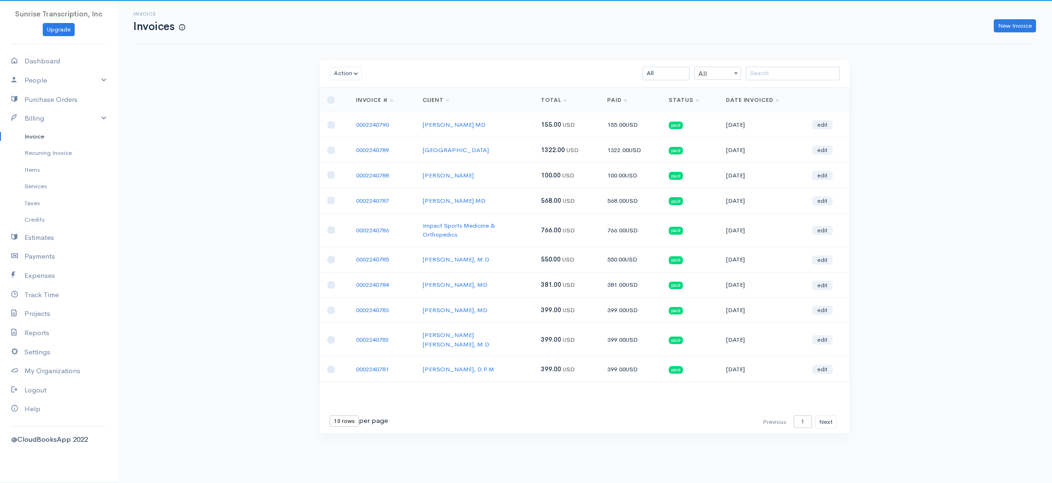
click at [172, 127] on div "Invoice Invoices New Invoice Action Archive Delete Download PDF Send [PERSON_NA…" at bounding box center [584, 234] width 934 height 469
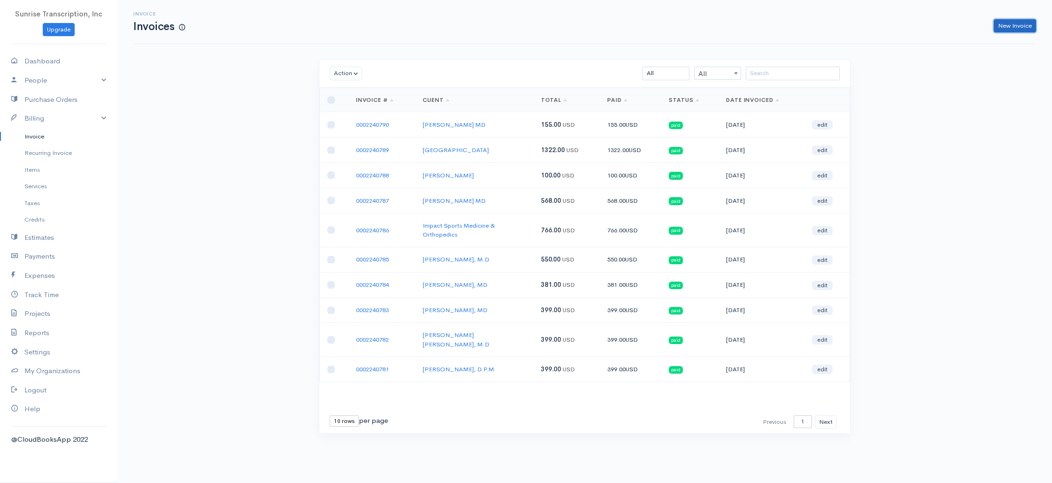
click at [1022, 23] on link "New Invoice" at bounding box center [1015, 26] width 42 height 14
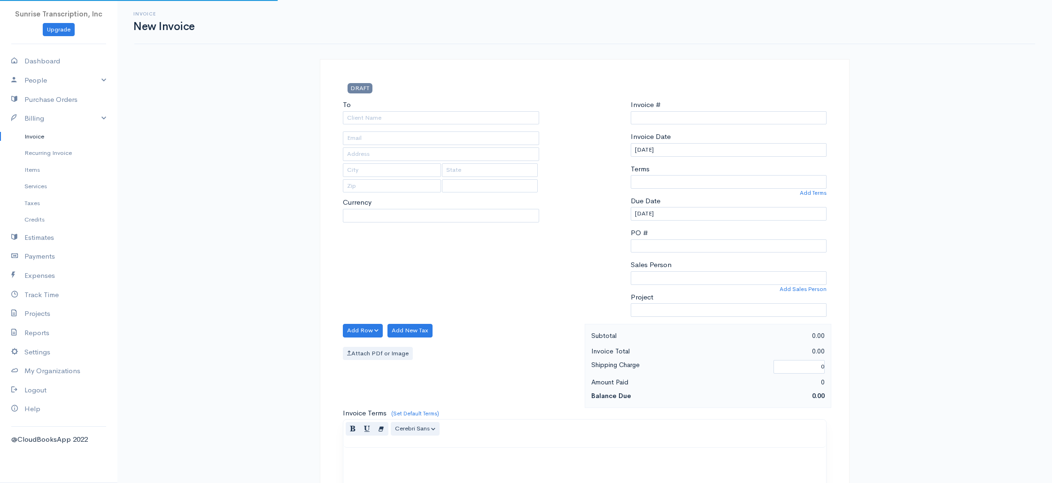
select select "USD"
type input "0002240791"
select select "[GEOGRAPHIC_DATA]"
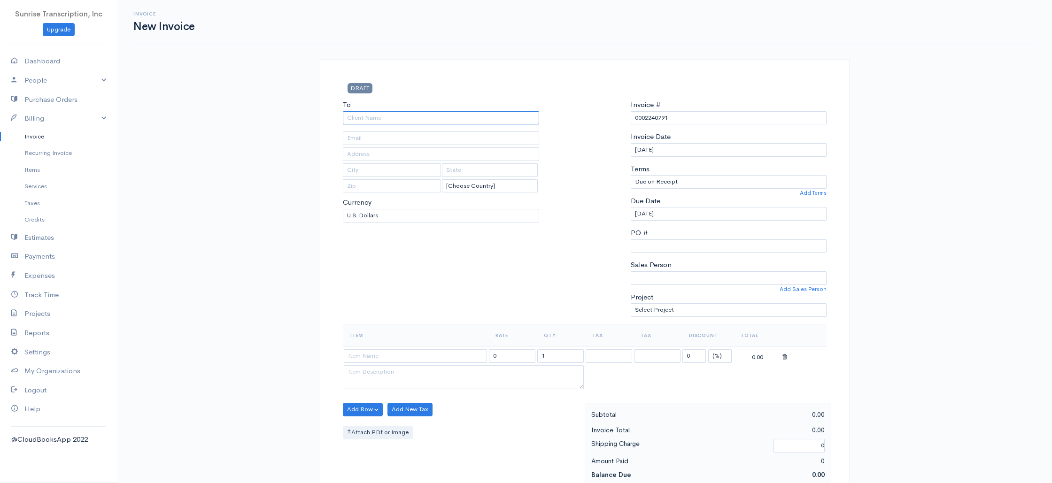
click at [423, 119] on input "To" at bounding box center [441, 118] width 196 height 14
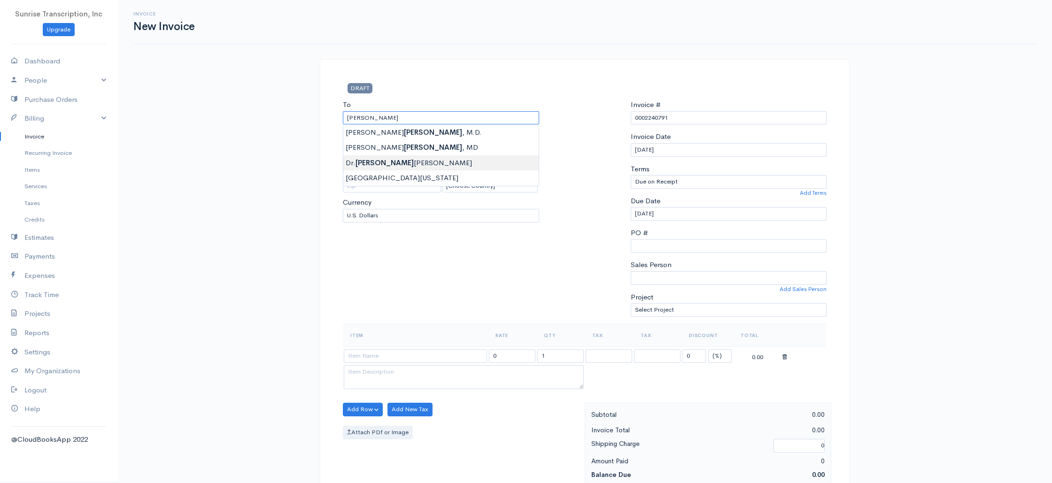
type input "[PERSON_NAME]"
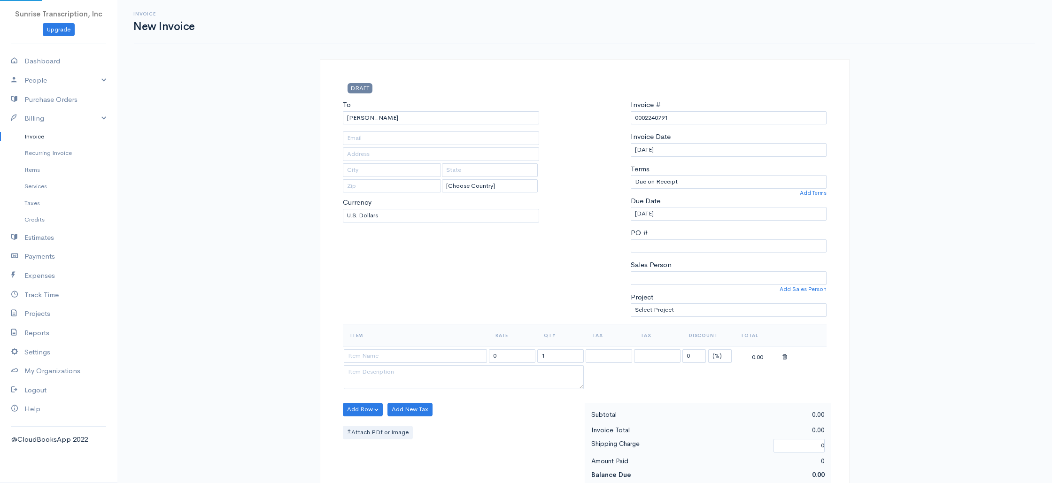
type input "[EMAIL_ADDRESS][DOMAIN_NAME]"
type input "[STREET_ADDRESS]"
type input "[GEOGRAPHIC_DATA]"
type input "[US_STATE]"
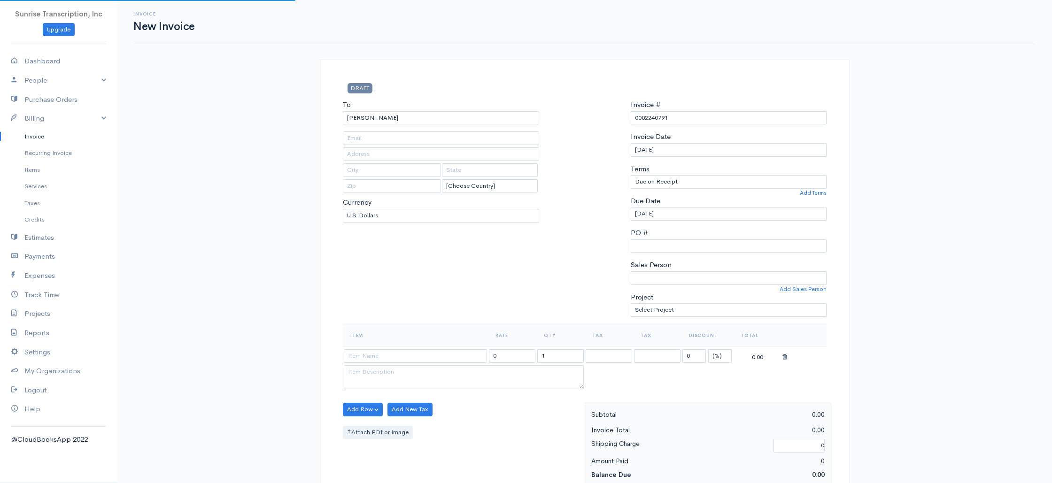
type input "44140"
click at [400, 355] on input at bounding box center [415, 356] width 143 height 14
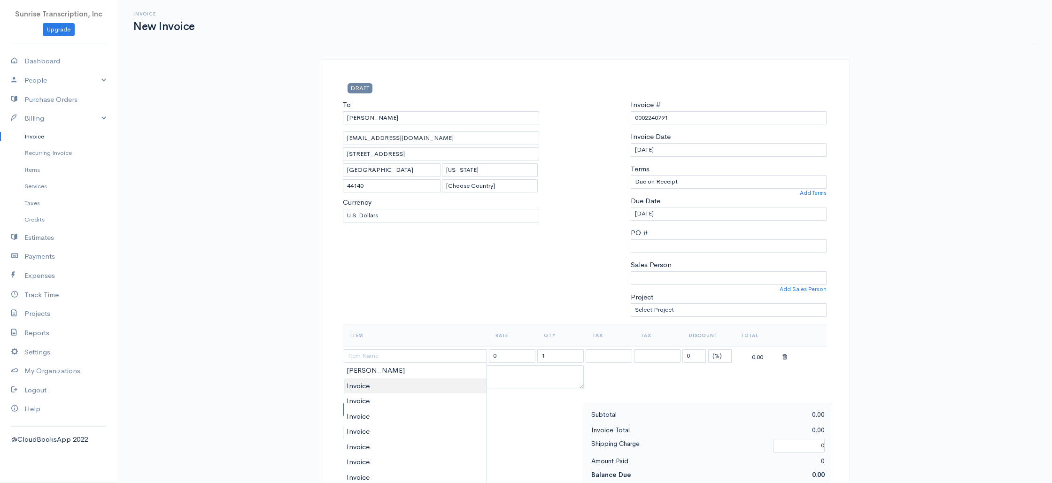
type input "Invoice"
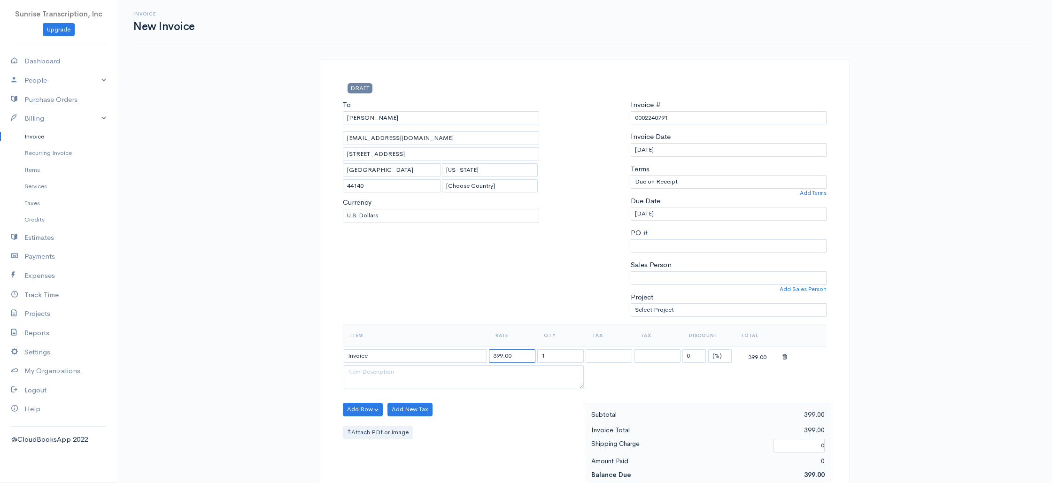
drag, startPoint x: 484, startPoint y: 354, endPoint x: 461, endPoint y: 353, distance: 22.6
click at [461, 353] on tr "Invoice 399.00 1 0 (%) Flat 399.00" at bounding box center [585, 356] width 484 height 18
type input "77"
click at [489, 296] on div "To [PERSON_NAME] [EMAIL_ADDRESS][DOMAIN_NAME] [STREET_ADDRESS][US_STATE] [Choos…" at bounding box center [441, 212] width 206 height 224
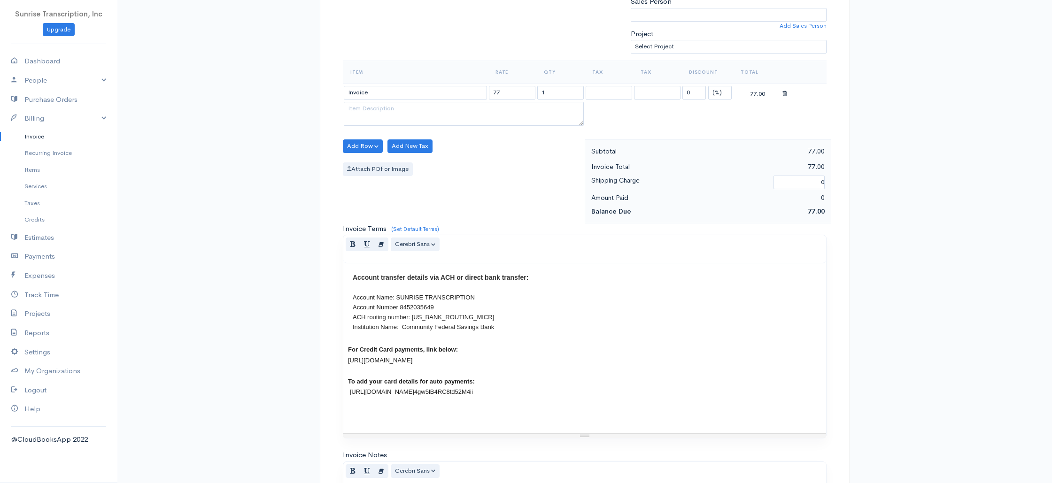
scroll to position [452, 0]
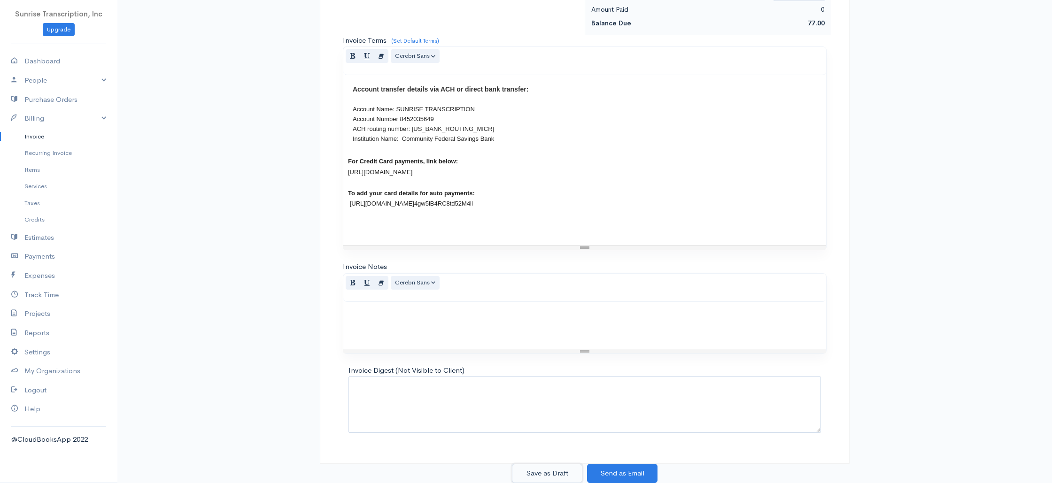
click at [558, 474] on button "Save as Draft" at bounding box center [547, 473] width 70 height 19
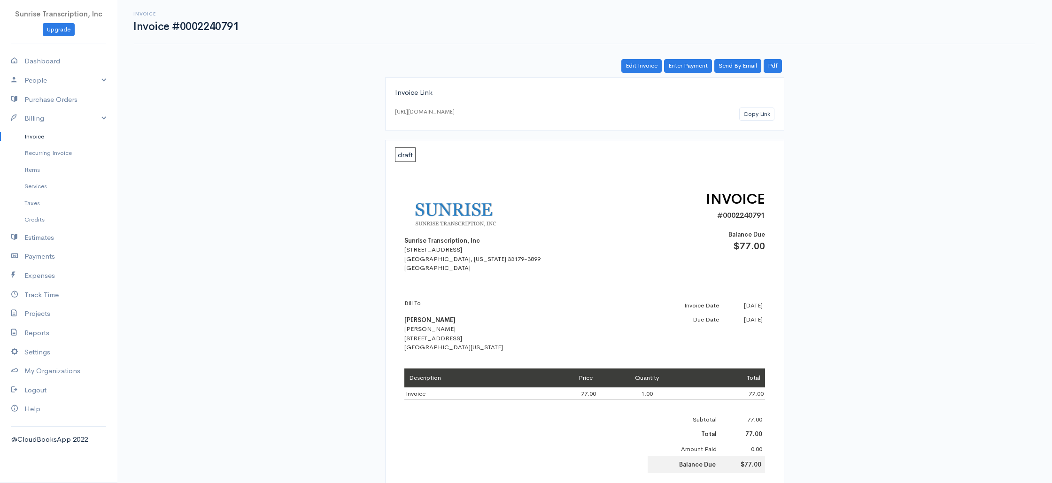
click at [39, 137] on link "Invoice" at bounding box center [58, 136] width 117 height 17
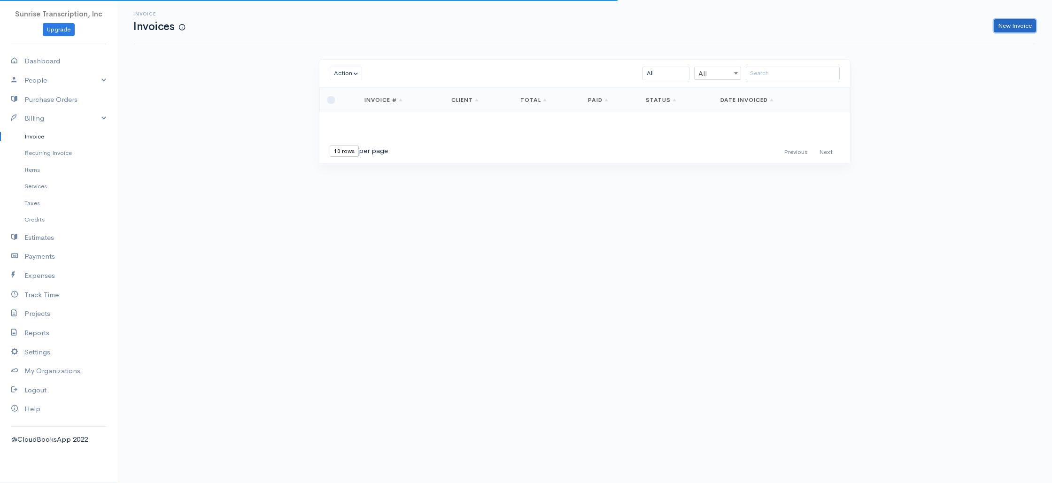
click at [1004, 27] on link "New Invoice" at bounding box center [1015, 26] width 42 height 14
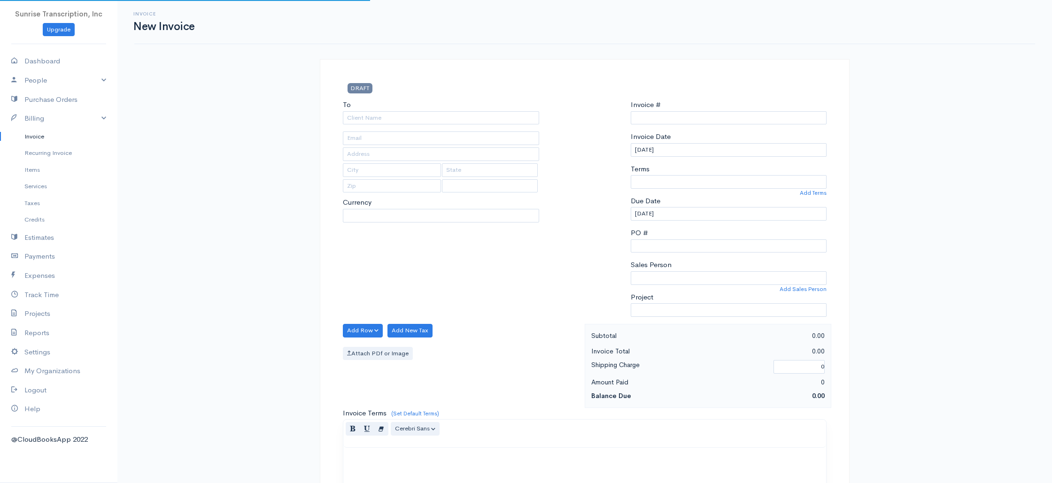
select select "[GEOGRAPHIC_DATA]"
select select "USD"
type input "0002240792"
click at [441, 121] on input "To" at bounding box center [441, 118] width 196 height 14
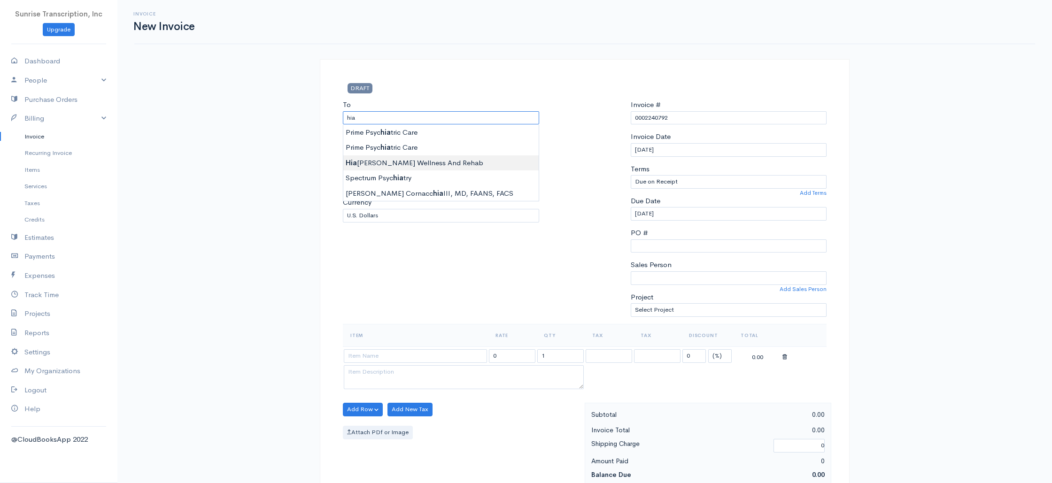
type input "Hialeah Wellness And Rehab"
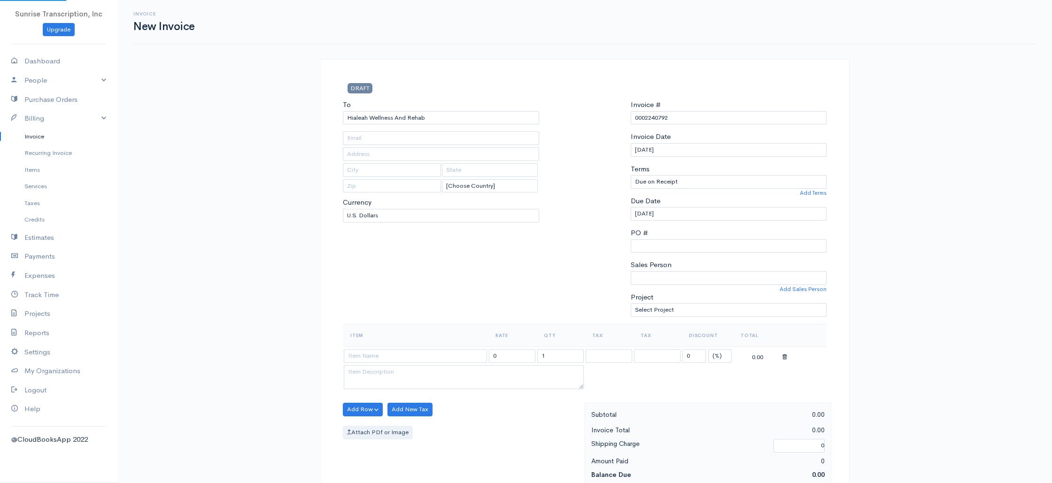
drag, startPoint x: 387, startPoint y: 162, endPoint x: 377, endPoint y: 166, distance: 11.8
type input "[EMAIL_ADDRESS][DOMAIN_NAME]"
type input "1991 w 60 st"
type input "Hialeah"
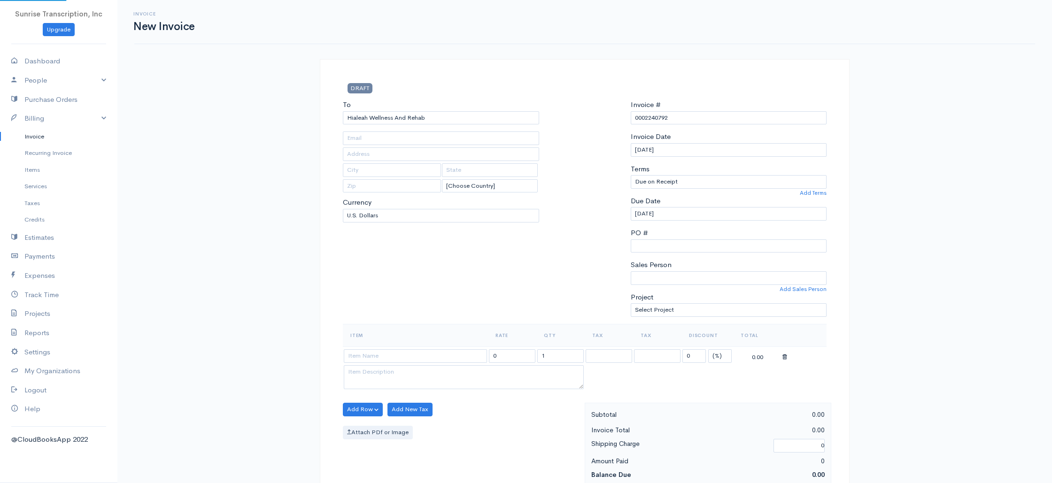
type input "FL"
type input "33012"
click at [413, 357] on input at bounding box center [415, 356] width 143 height 14
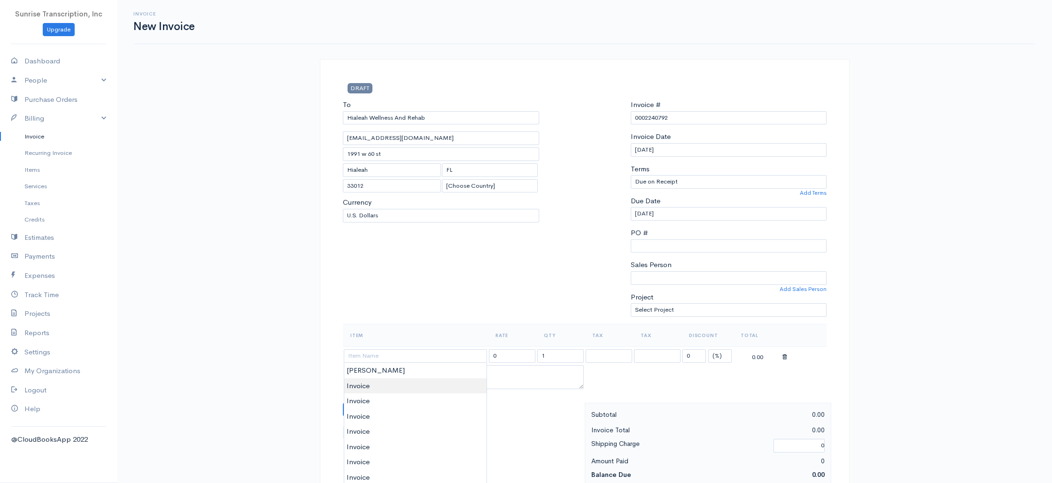
type input "Invoice"
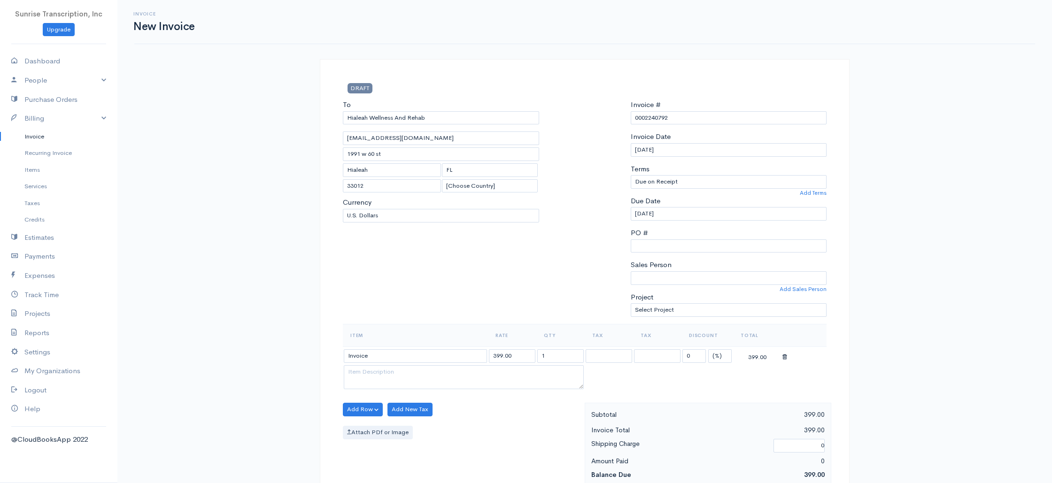
drag, startPoint x: 517, startPoint y: 354, endPoint x: 470, endPoint y: 351, distance: 48.0
click at [470, 351] on tr "Invoice 399.00 1 0 (%) Flat 399.00" at bounding box center [585, 356] width 484 height 18
type input "877"
click at [492, 311] on div "To [GEOGRAPHIC_DATA] Wellness And Rehab [EMAIL_ADDRESS][DOMAIN_NAME] 1991 w [ST…" at bounding box center [441, 212] width 206 height 224
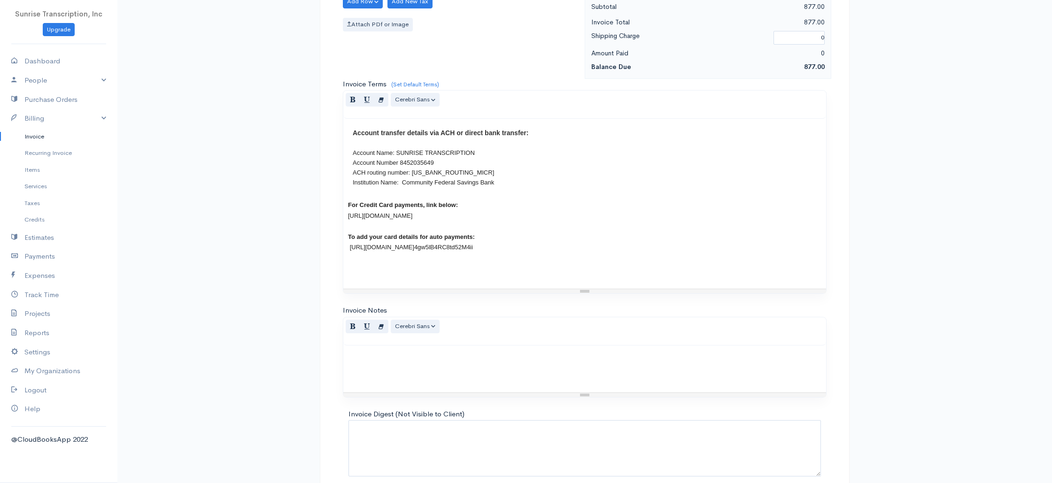
scroll to position [452, 0]
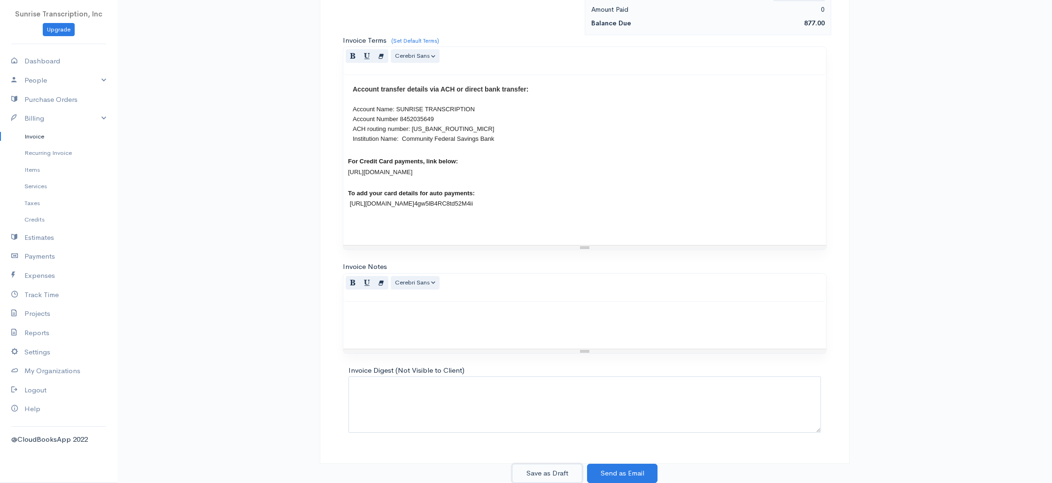
click at [555, 477] on button "Save as Draft" at bounding box center [547, 473] width 70 height 19
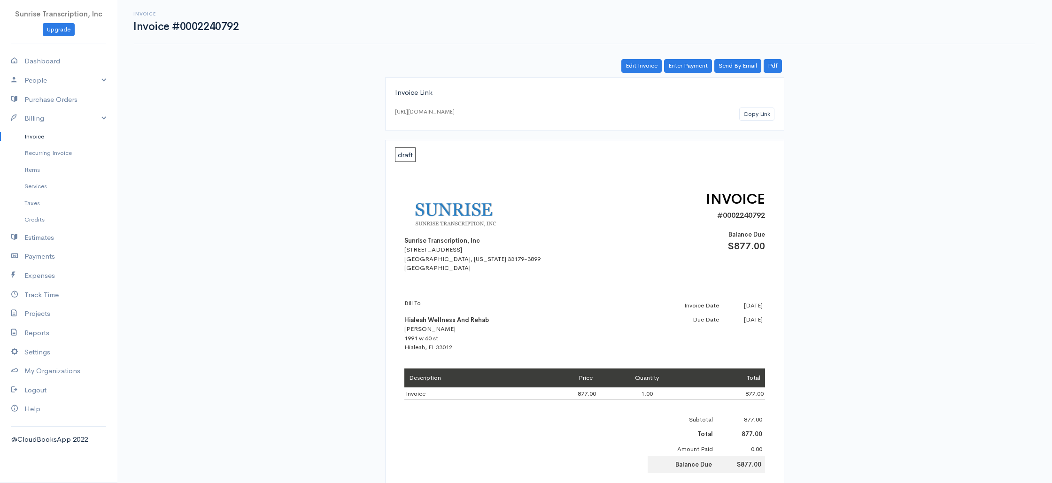
click at [826, 124] on div "Invoice Link [URL][DOMAIN_NAME] Copy Link draft Sunrise Transcription, Inc [STR…" at bounding box center [584, 405] width 541 height 657
drag, startPoint x: 41, startPoint y: 138, endPoint x: 159, endPoint y: 134, distance: 117.9
click at [41, 138] on link "Invoice" at bounding box center [58, 136] width 117 height 17
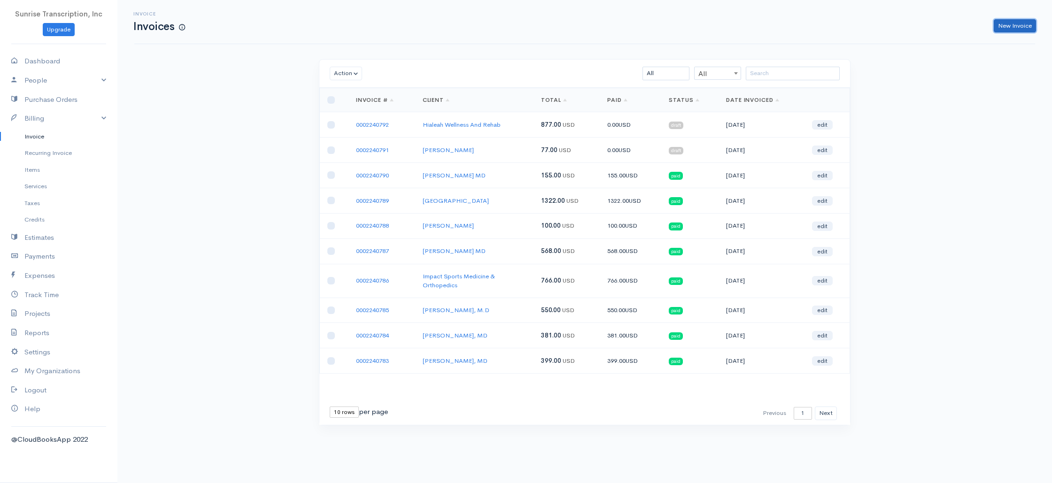
click at [1020, 23] on link "New Invoice" at bounding box center [1015, 26] width 42 height 14
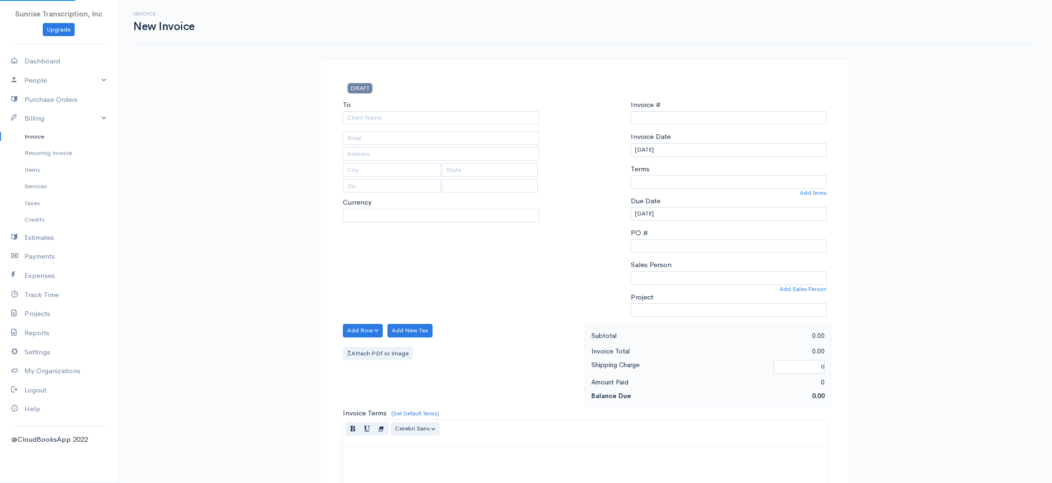
select select "[GEOGRAPHIC_DATA]"
click at [435, 118] on input "To" at bounding box center [441, 118] width 196 height 14
type input "0002240793"
select select "USD"
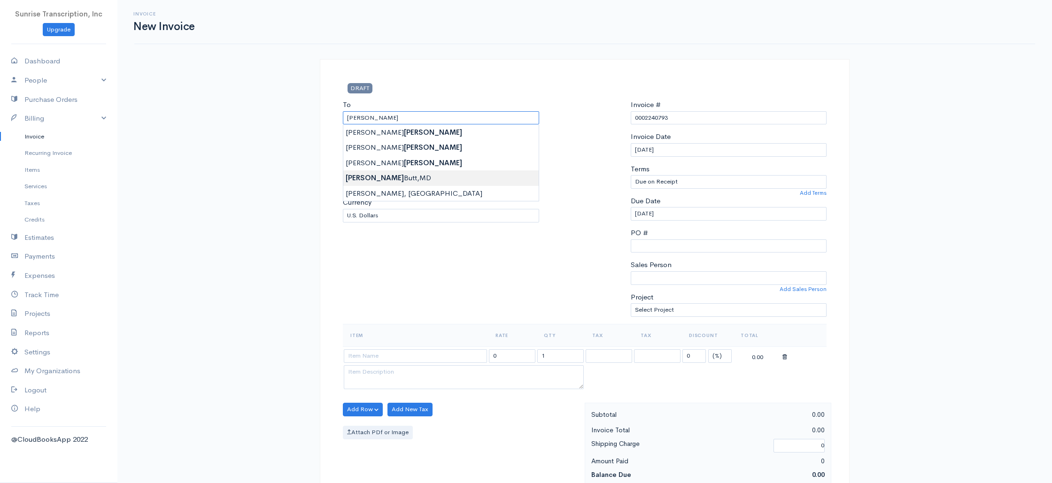
type input "[PERSON_NAME],[GEOGRAPHIC_DATA]"
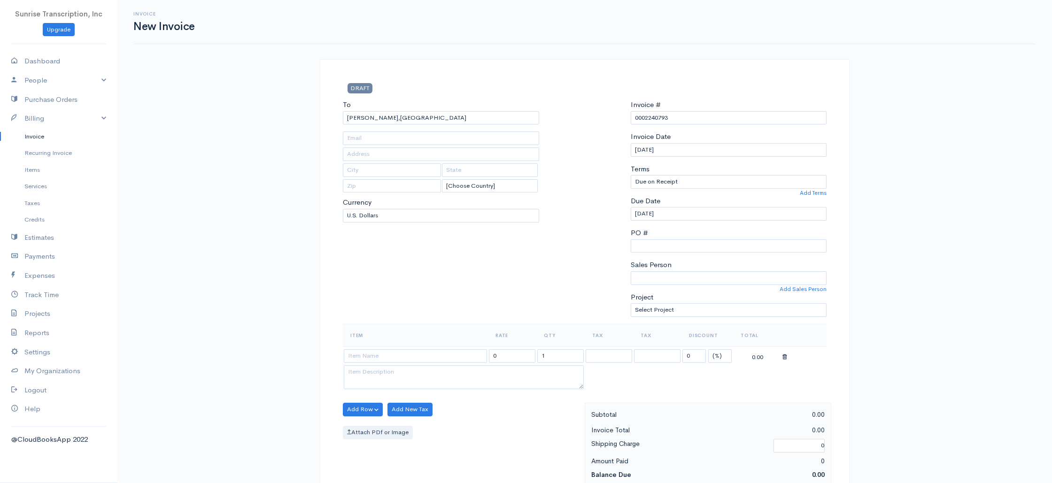
type input "[EMAIL_ADDRESS][DOMAIN_NAME]"
type input "Allergy & [MEDICAL_DATA] Centers"
type input "[STREET_ADDRESS][PERSON_NAME]"
type input "[GEOGRAPHIC_DATA], [GEOGRAPHIC_DATA]"
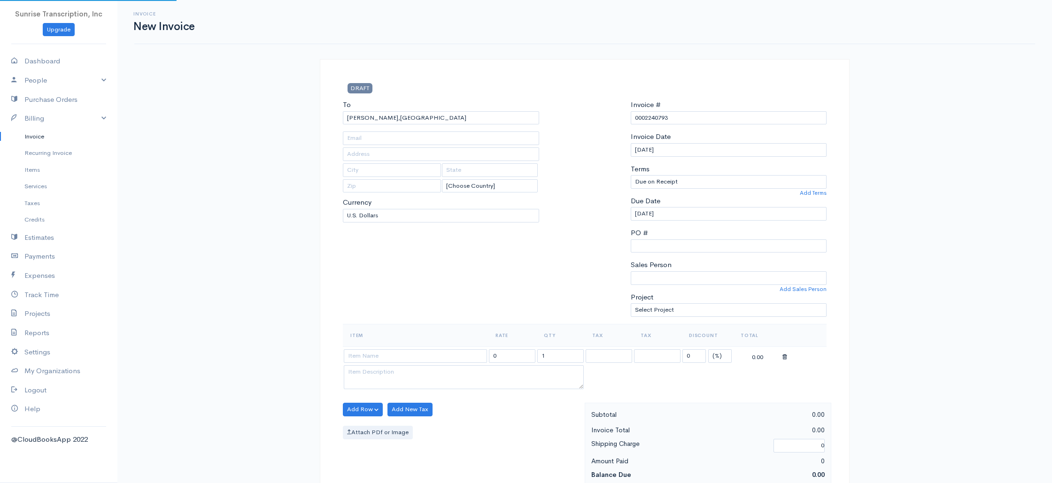
type input "22401"
click at [403, 357] on input at bounding box center [415, 356] width 143 height 14
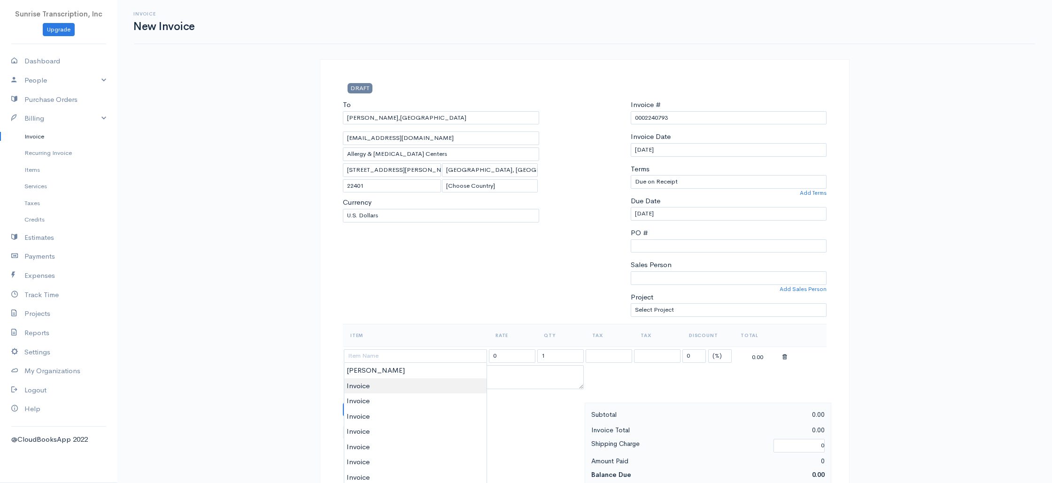
type input "Invoice"
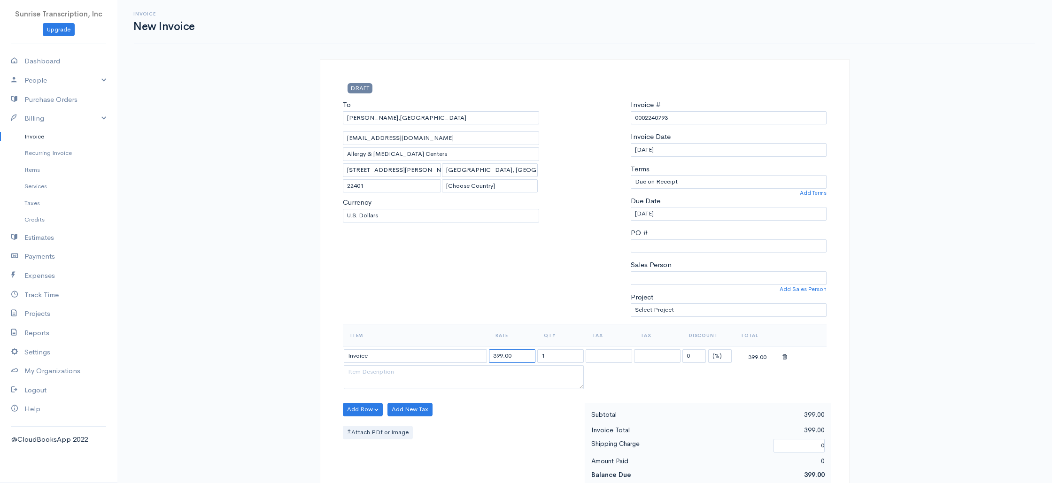
drag, startPoint x: 508, startPoint y: 356, endPoint x: 467, endPoint y: 354, distance: 40.9
click at [467, 354] on tr "Invoice 399.00 1 0 (%) Flat 399.00" at bounding box center [585, 356] width 484 height 18
type input "1884"
click at [497, 300] on div "To [PERSON_NAME],[GEOGRAPHIC_DATA] [EMAIL_ADDRESS][DOMAIN_NAME] Allergy & [MEDI…" at bounding box center [441, 212] width 206 height 224
drag, startPoint x: 694, startPoint y: 356, endPoint x: 675, endPoint y: 354, distance: 19.3
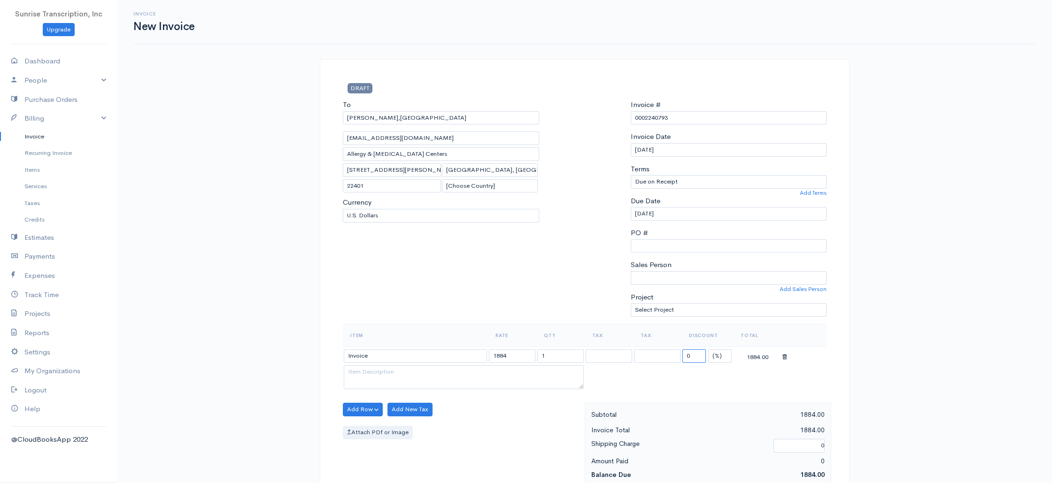
click at [675, 354] on tr "Invoice 1884 1 0 (%) Flat 1884.00" at bounding box center [585, 356] width 484 height 18
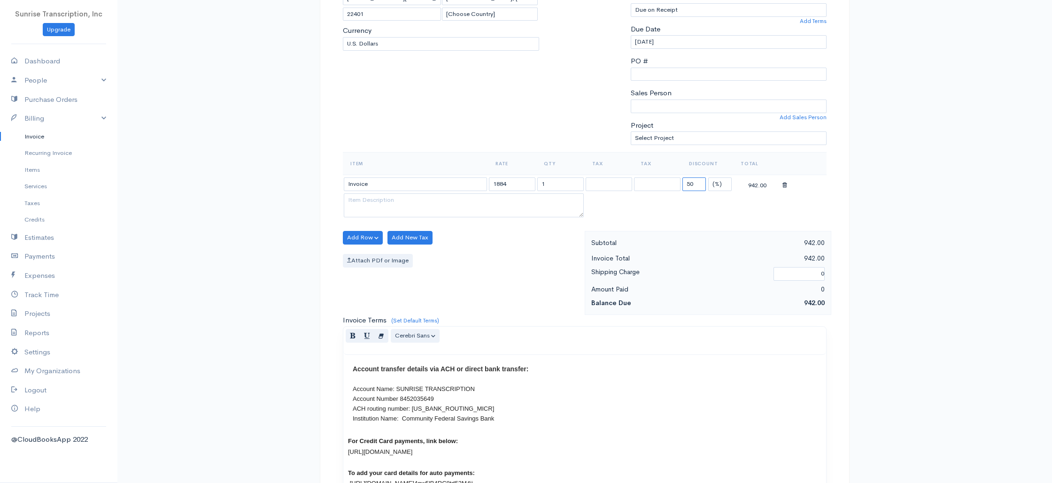
scroll to position [174, 0]
click at [912, 258] on div "Invoice New Invoice DRAFT To [PERSON_NAME],[GEOGRAPHIC_DATA] [EMAIL_ADDRESS][DO…" at bounding box center [584, 293] width 934 height 935
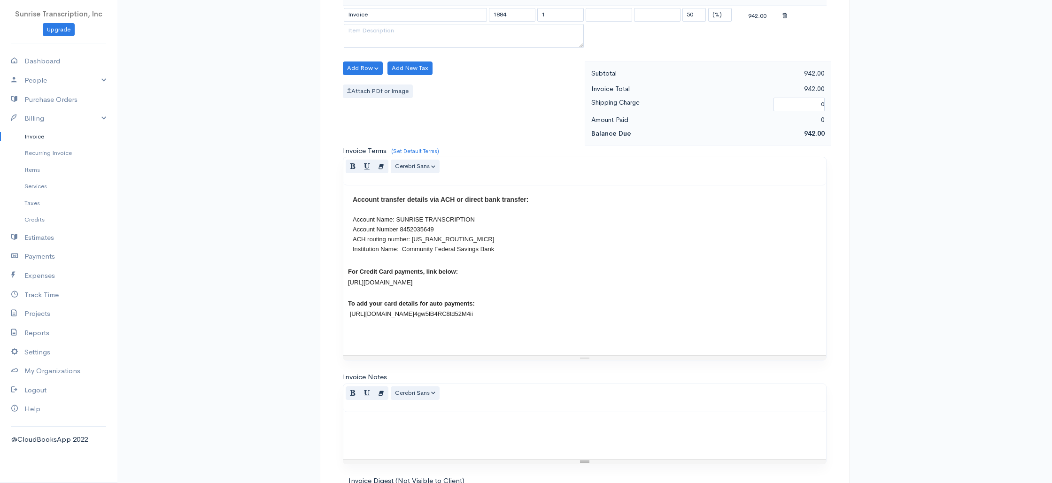
scroll to position [452, 0]
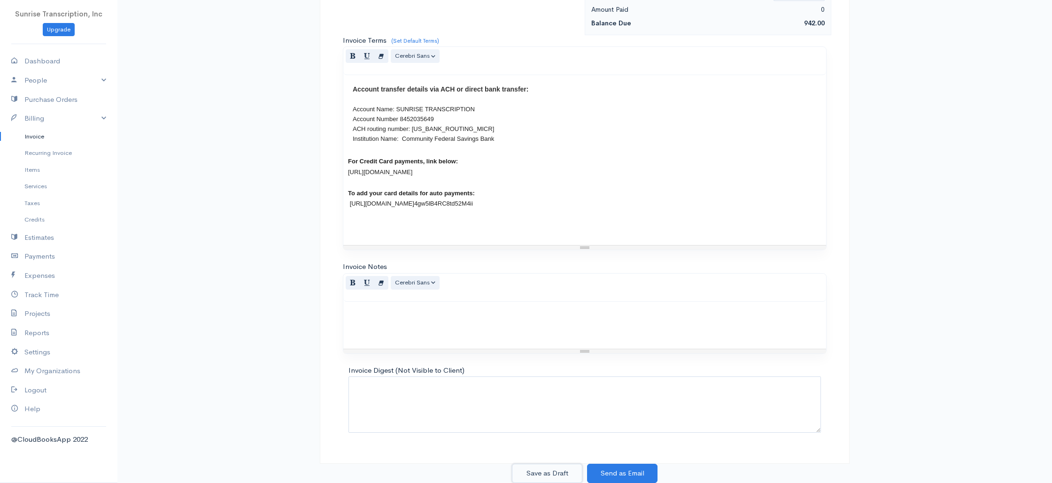
click at [550, 469] on button "Save as Draft" at bounding box center [547, 473] width 70 height 19
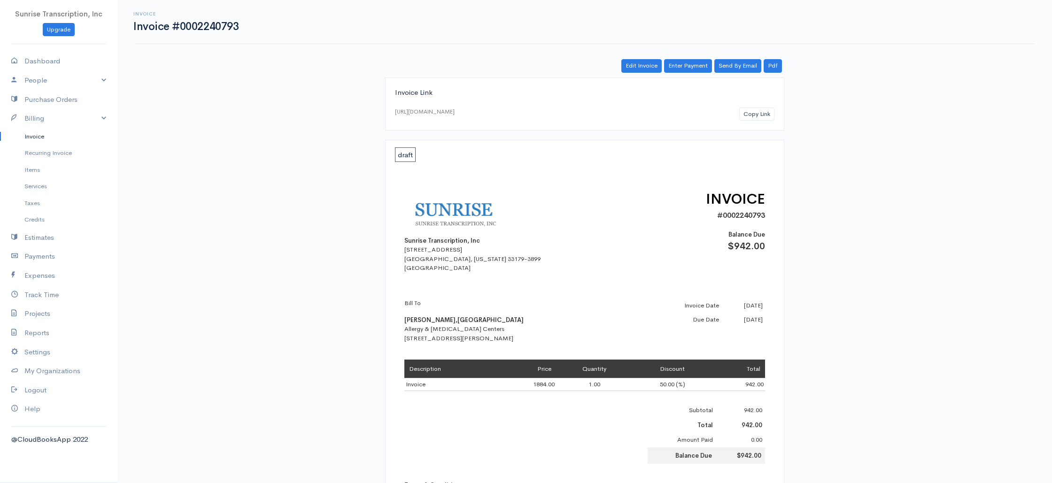
click at [35, 133] on link "Invoice" at bounding box center [58, 136] width 117 height 17
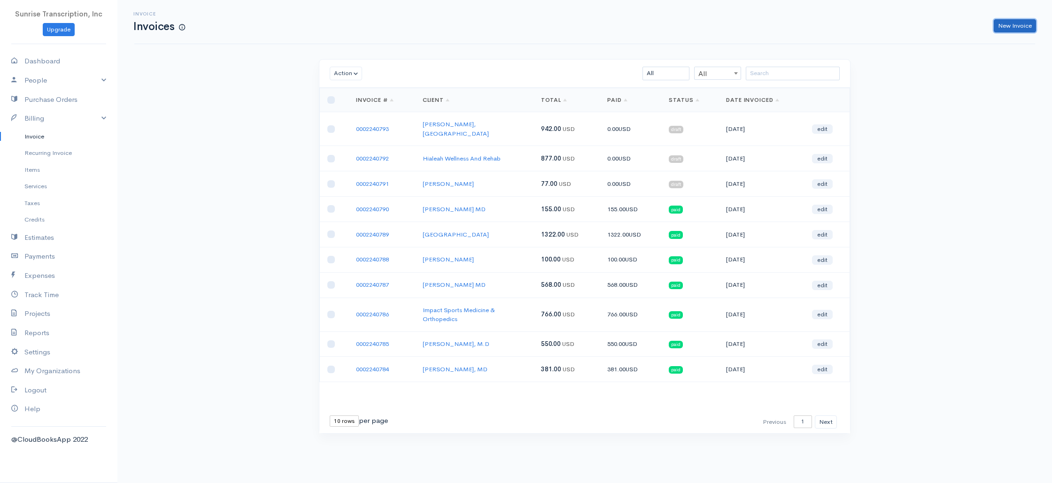
click at [1020, 25] on link "New Invoice" at bounding box center [1015, 26] width 42 height 14
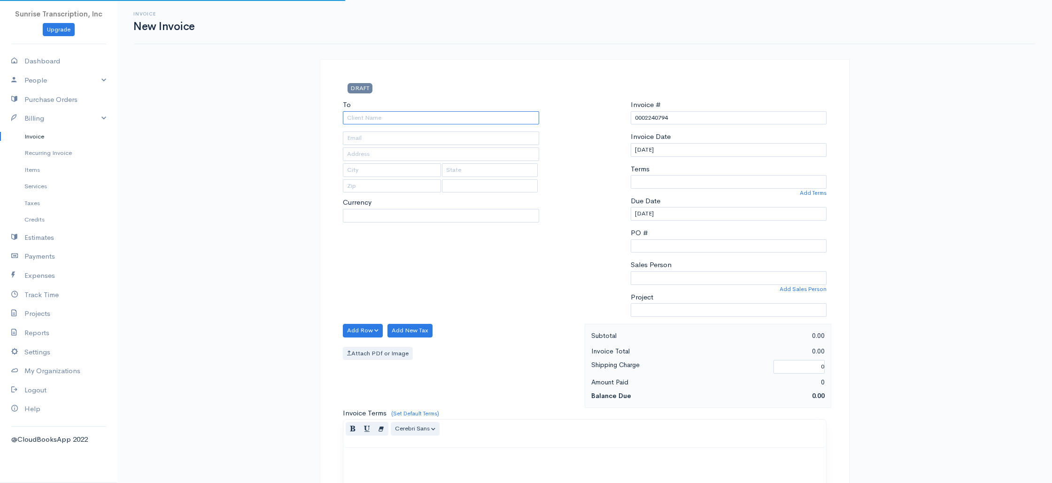
click at [421, 120] on input "To" at bounding box center [441, 118] width 196 height 14
paste input "[PERSON_NAME], MD"
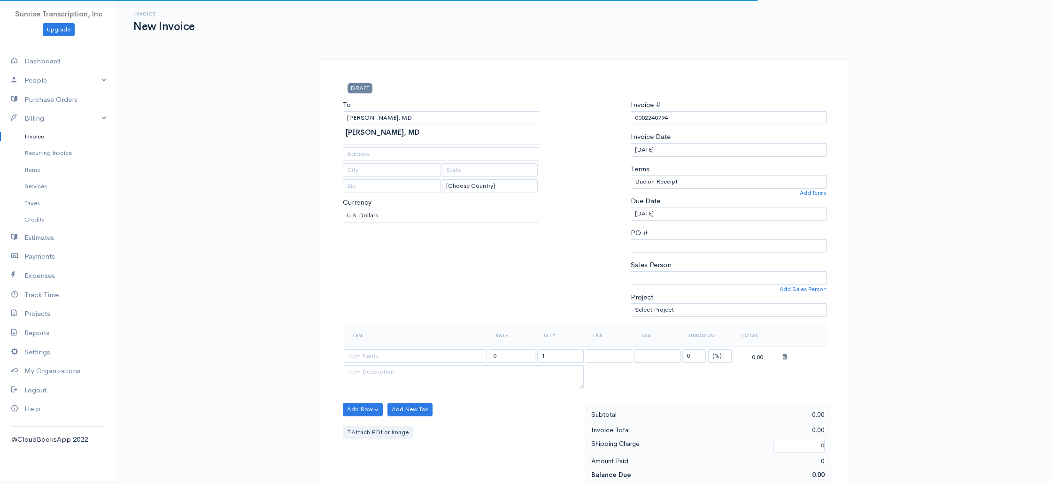
click at [390, 267] on div "To [PERSON_NAME], [GEOGRAPHIC_DATA] [Choose Country] [GEOGRAPHIC_DATA] [GEOGRAP…" at bounding box center [441, 212] width 206 height 224
click at [386, 362] on input at bounding box center [415, 356] width 143 height 14
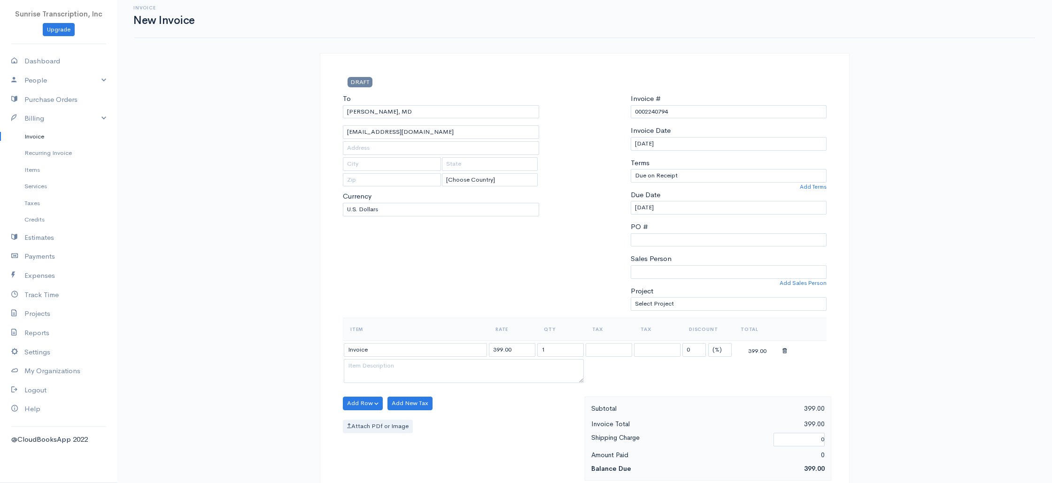
scroll to position [1, 0]
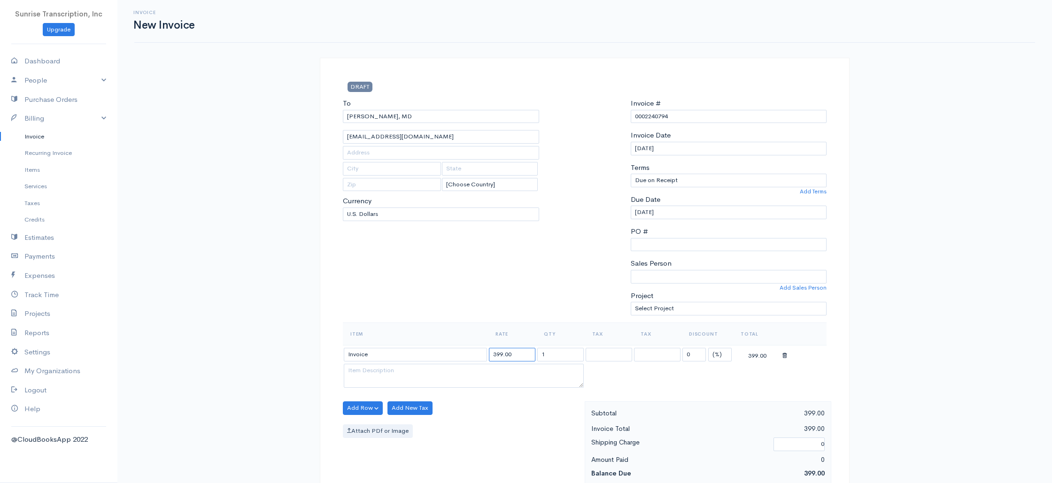
drag, startPoint x: 517, startPoint y: 355, endPoint x: 465, endPoint y: 356, distance: 51.7
click at [465, 356] on tr "Invoice 399.00 1 0 (%) Flat 399.00" at bounding box center [585, 354] width 484 height 18
click at [472, 293] on div "To [PERSON_NAME], [GEOGRAPHIC_DATA] [EMAIL_ADDRESS][DOMAIN_NAME] [Choose Countr…" at bounding box center [441, 210] width 206 height 224
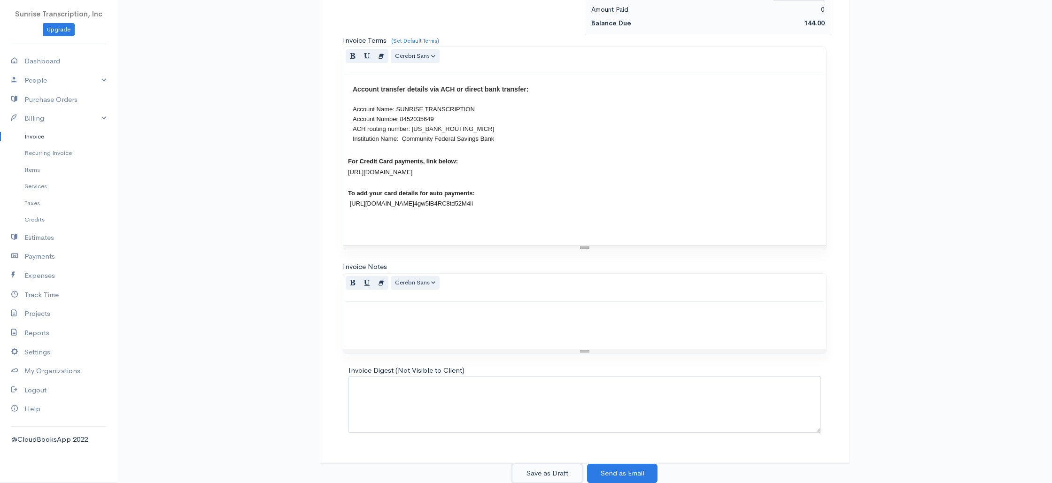
click at [553, 470] on button "Save as Draft" at bounding box center [547, 473] width 70 height 19
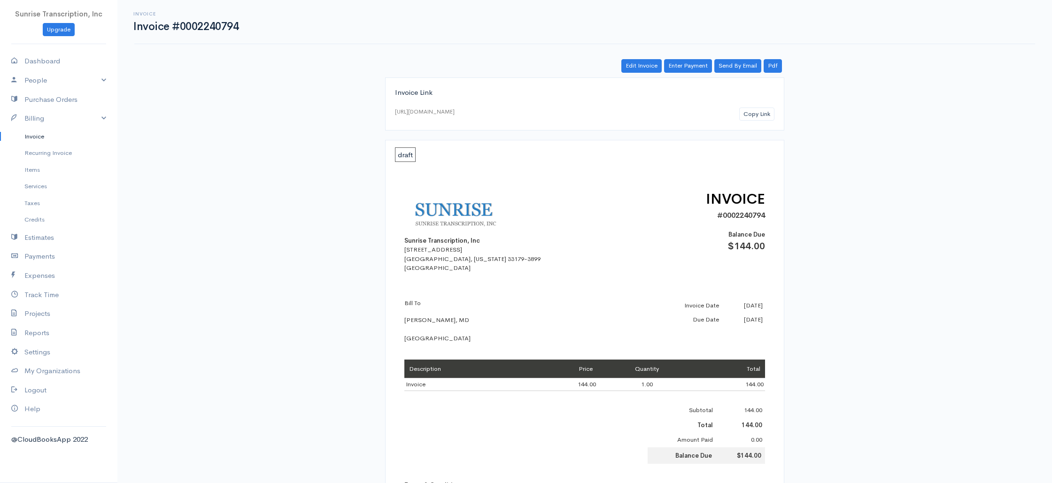
click at [51, 139] on link "Invoice" at bounding box center [58, 136] width 117 height 17
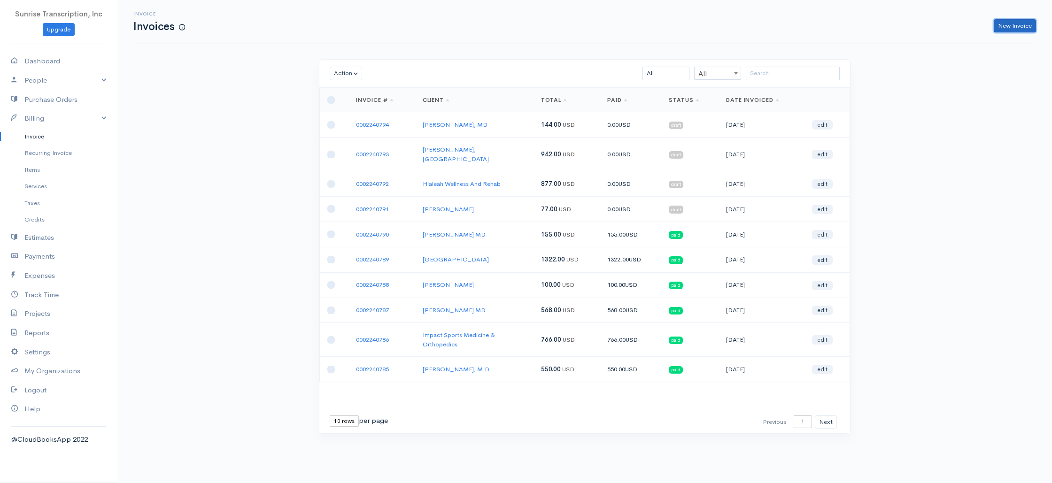
click at [1004, 31] on link "New Invoice" at bounding box center [1015, 26] width 42 height 14
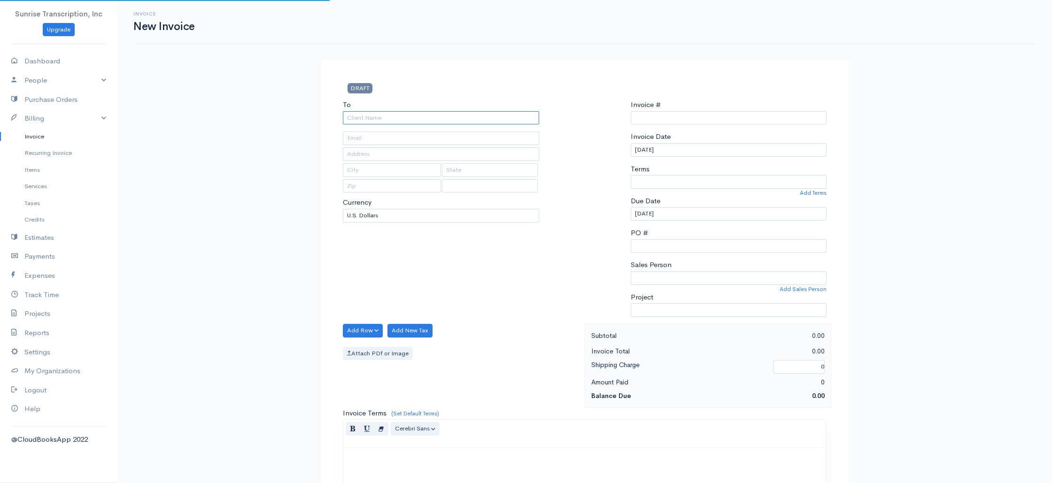
click at [459, 117] on input "To" at bounding box center [441, 118] width 196 height 14
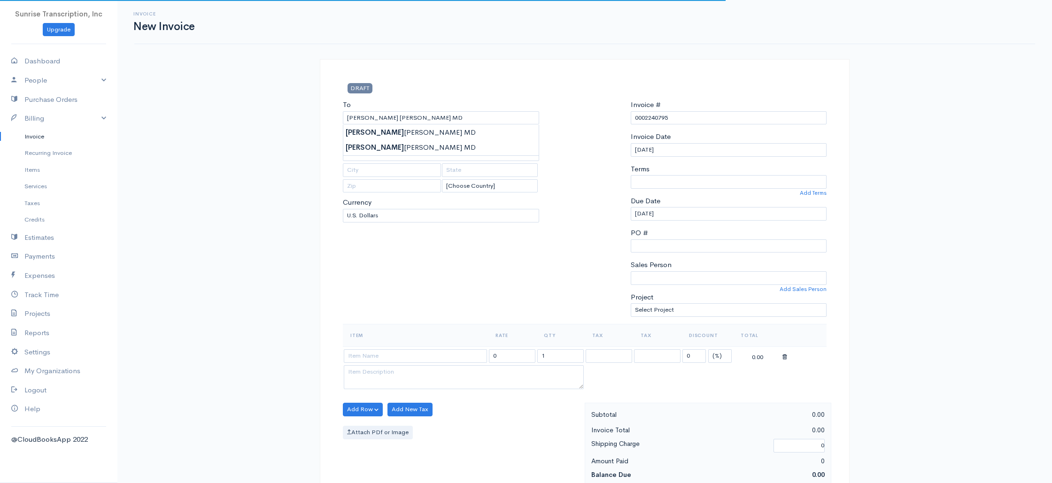
click at [403, 266] on div "To [PERSON_NAME] [PERSON_NAME] MD [EMAIL_ADDRESS][DOMAIN_NAME] [STREET_ADDRESS]…" at bounding box center [441, 212] width 206 height 224
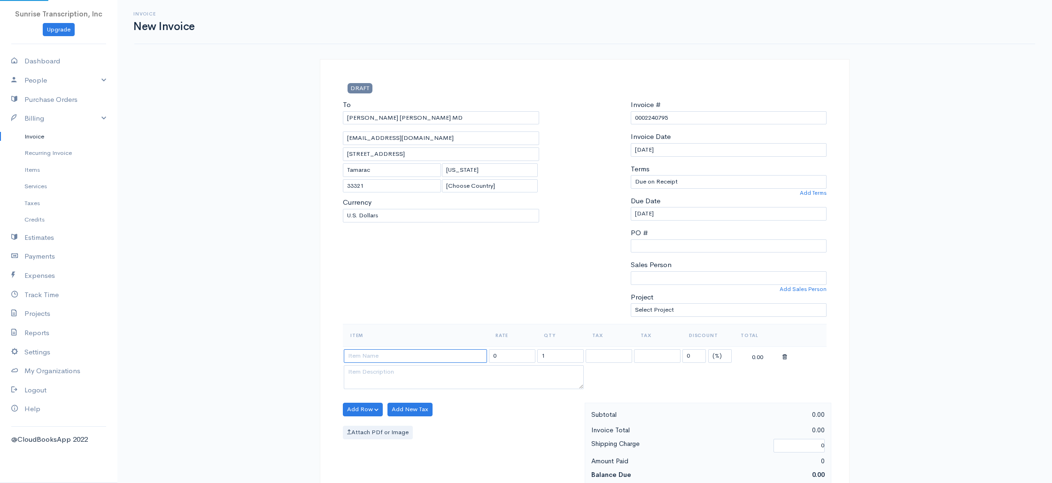
click at [414, 354] on input at bounding box center [415, 356] width 143 height 14
drag, startPoint x: 525, startPoint y: 357, endPoint x: 427, endPoint y: 355, distance: 98.2
click at [427, 355] on tr "Invoice 399.00 1 0 (%) Flat 399.00" at bounding box center [585, 356] width 484 height 18
click at [451, 309] on div "To [PERSON_NAME] [PERSON_NAME] MD [EMAIL_ADDRESS][DOMAIN_NAME] [STREET_ADDRESS]…" at bounding box center [441, 212] width 206 height 224
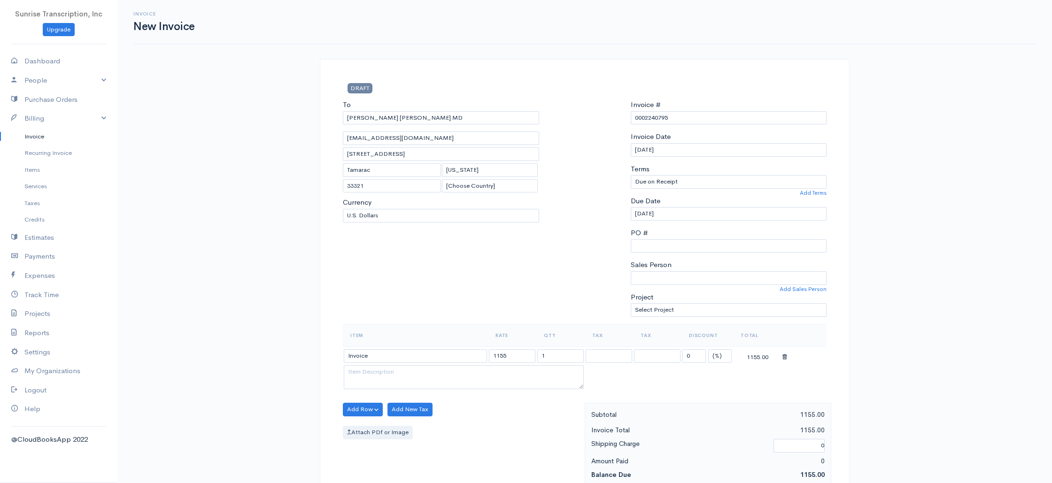
scroll to position [452, 0]
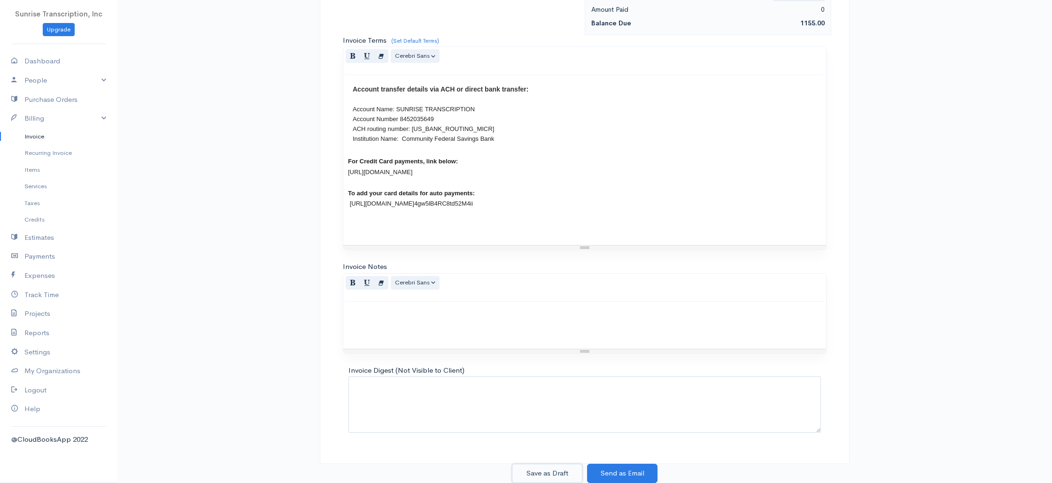
click at [545, 470] on button "Save as Draft" at bounding box center [547, 473] width 70 height 19
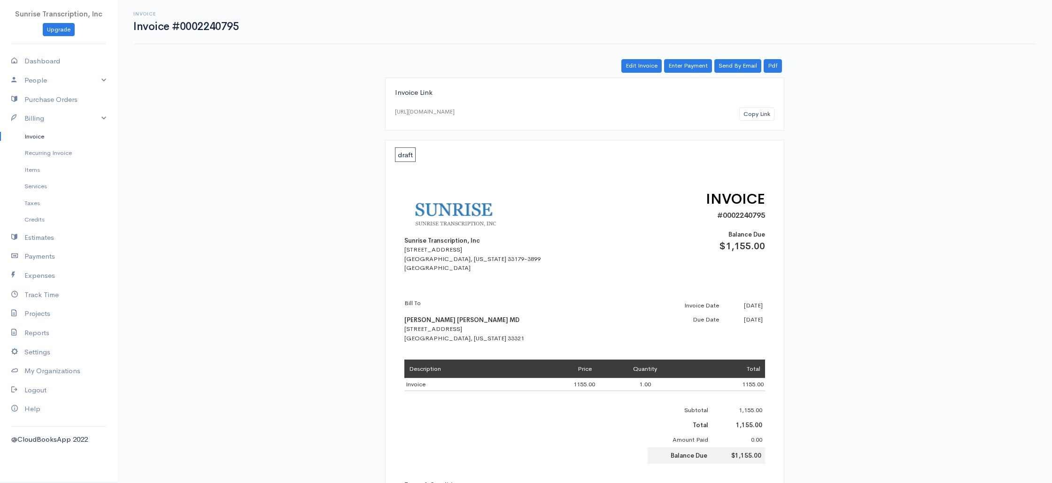
click at [42, 137] on link "Invoice" at bounding box center [58, 136] width 117 height 17
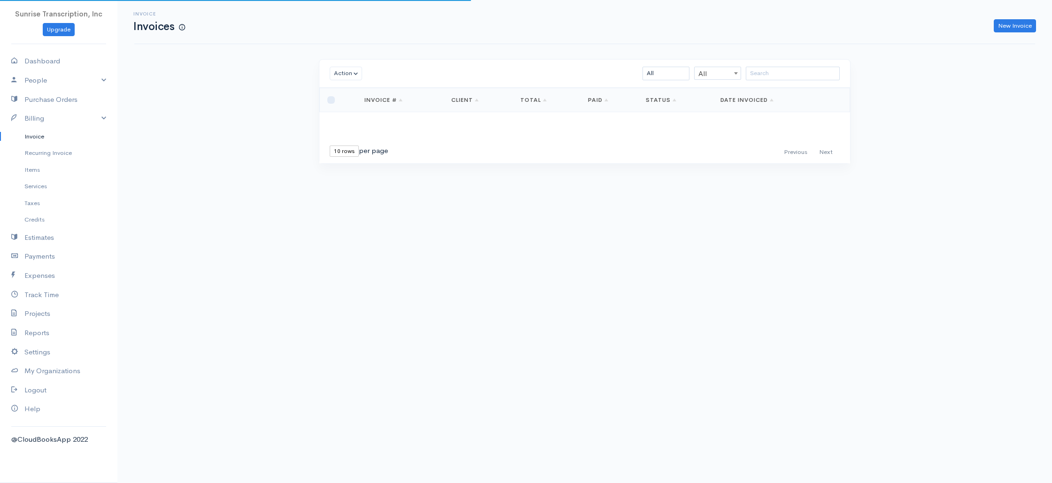
click at [242, 178] on div "Invoice Invoices New Invoice Action Archive Delete Download PDF Send [PERSON_NA…" at bounding box center [584, 99] width 934 height 199
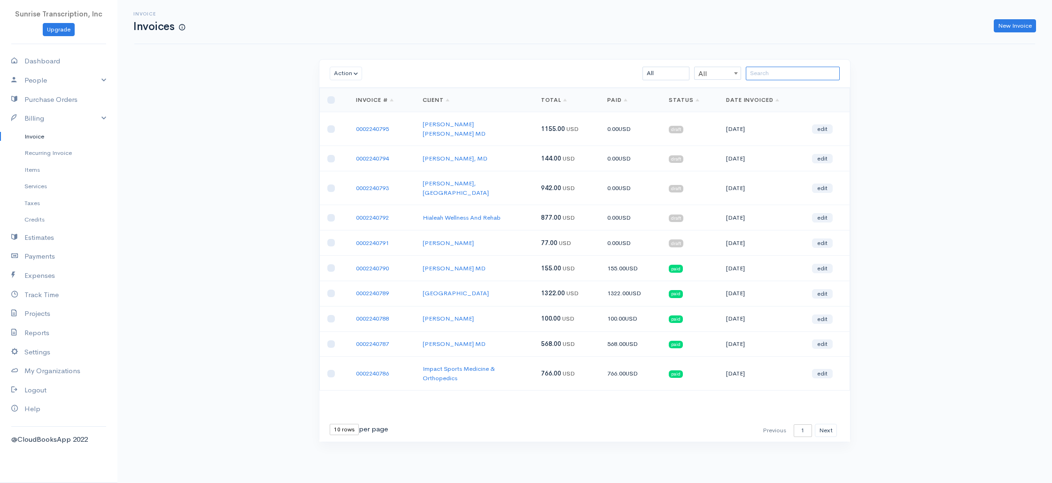
click at [779, 73] on input "search" at bounding box center [793, 74] width 94 height 14
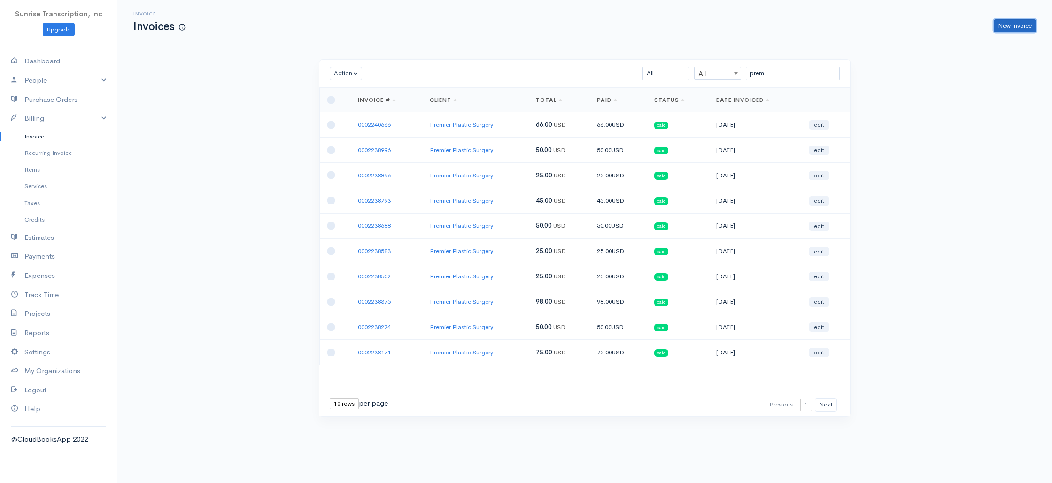
click at [1015, 25] on link "New Invoice" at bounding box center [1015, 26] width 42 height 14
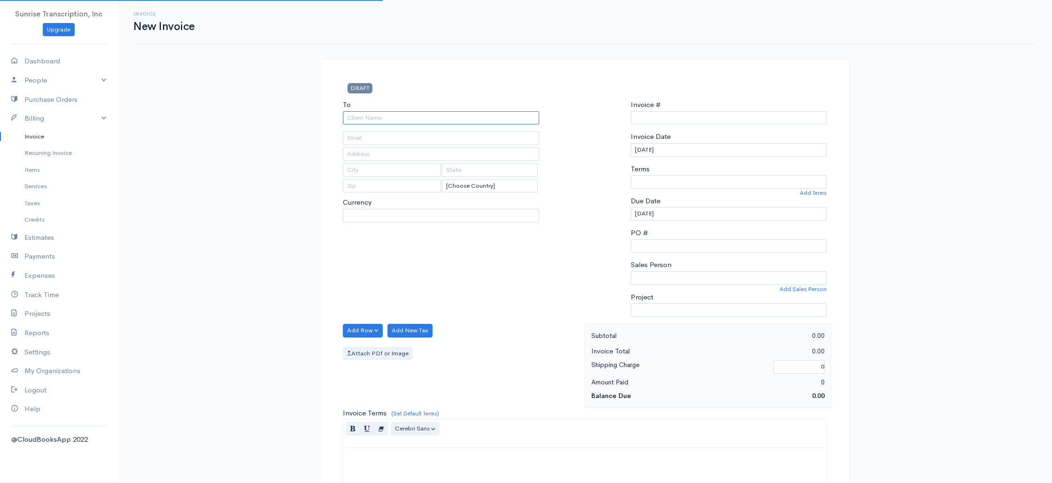
click at [432, 112] on input "To" at bounding box center [441, 118] width 196 height 14
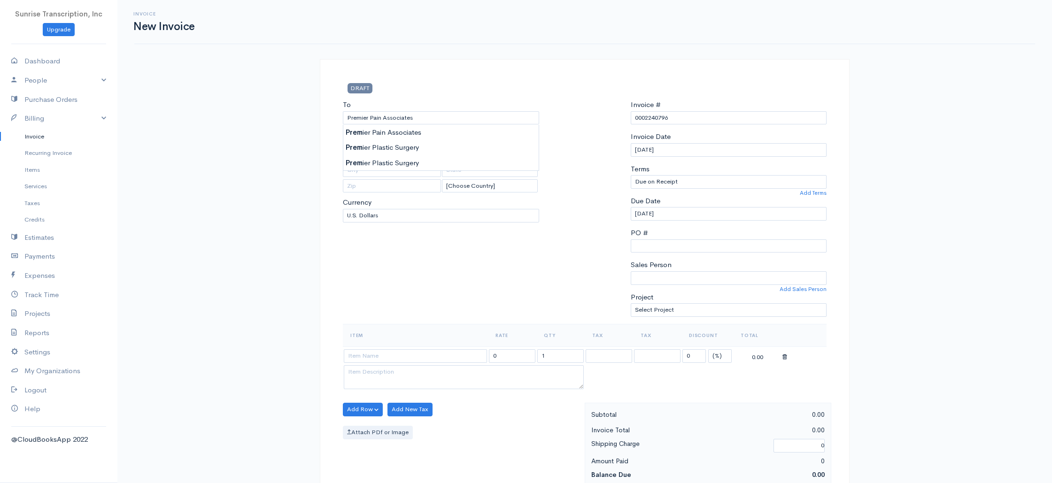
drag, startPoint x: 431, startPoint y: 117, endPoint x: 286, endPoint y: 112, distance: 145.2
click at [286, 112] on div "Invoice New Invoice DRAFT To Premier Pain Associates [EMAIL_ADDRESS][DOMAIN_NAM…" at bounding box center [584, 467] width 934 height 935
click at [412, 350] on input at bounding box center [415, 356] width 143 height 14
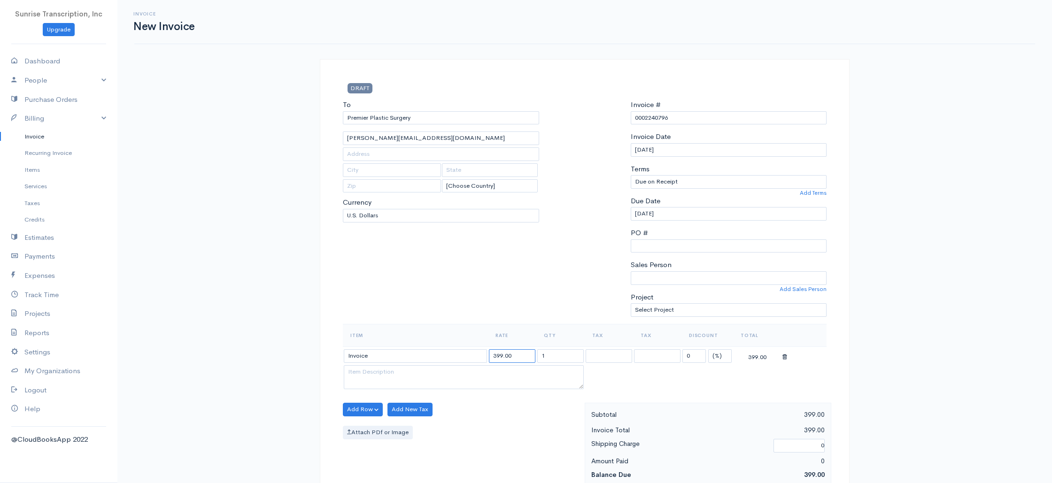
drag, startPoint x: 496, startPoint y: 356, endPoint x: 485, endPoint y: 355, distance: 11.3
click at [485, 355] on tr "Invoice 399.00 1 0 (%) Flat 399.00" at bounding box center [585, 356] width 484 height 18
click at [495, 311] on div "To Premier Plastic Surgery [PERSON_NAME][EMAIL_ADDRESS][DOMAIN_NAME] [Choose Co…" at bounding box center [441, 212] width 206 height 224
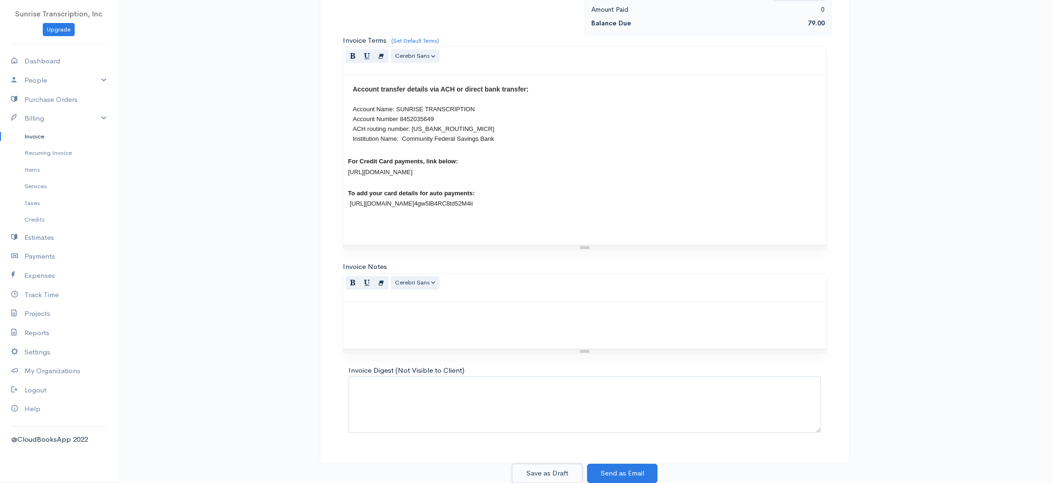
click at [549, 471] on button "Save as Draft" at bounding box center [547, 473] width 70 height 19
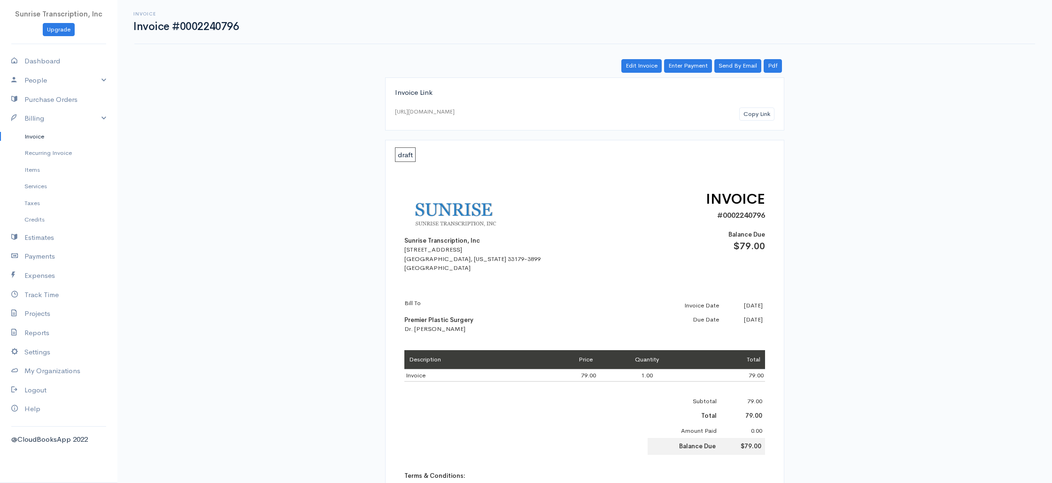
click at [890, 158] on div "Invoice Invoice #0002240796 Actions Edit Invoice Enter Payment Print Send By Em…" at bounding box center [584, 358] width 934 height 716
click at [44, 140] on link "Invoice" at bounding box center [58, 136] width 117 height 17
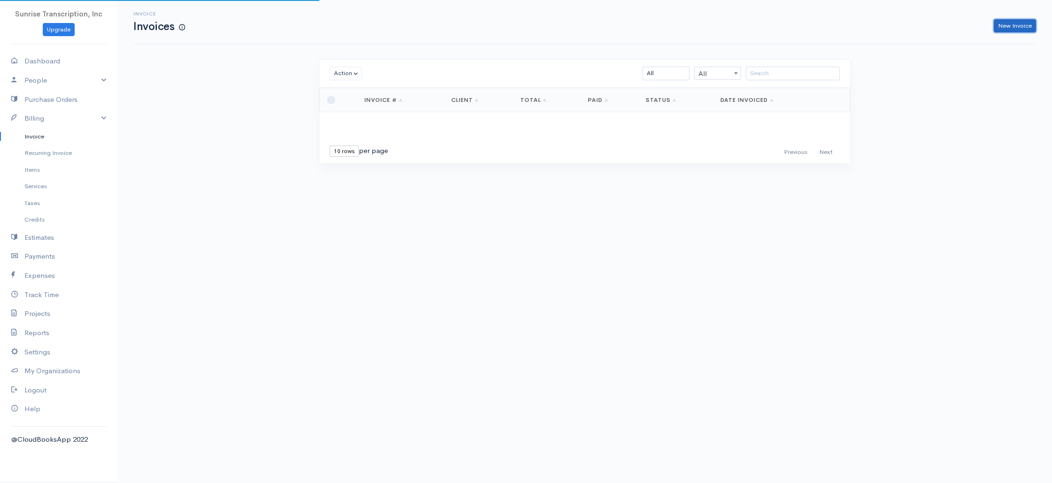
click at [1022, 30] on link "New Invoice" at bounding box center [1015, 26] width 42 height 14
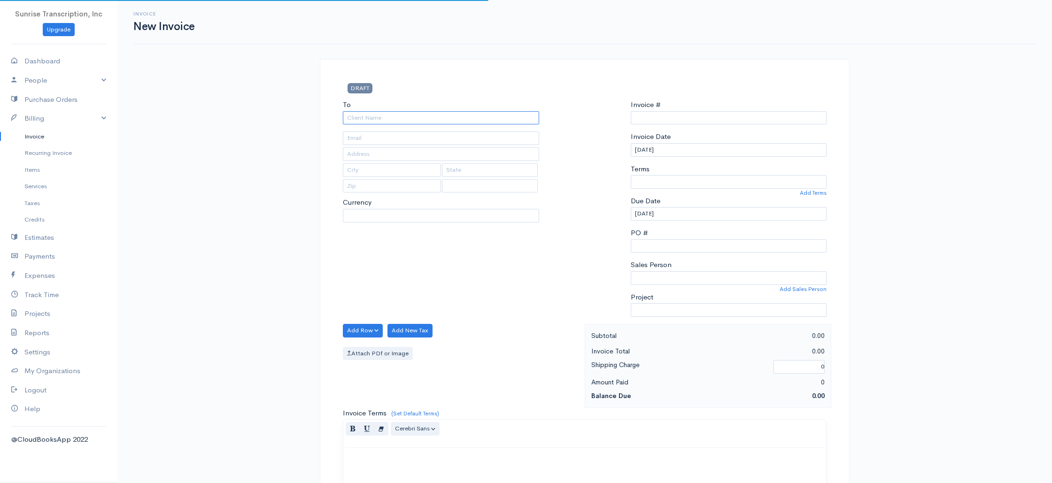
click at [447, 114] on input "To" at bounding box center [441, 118] width 196 height 14
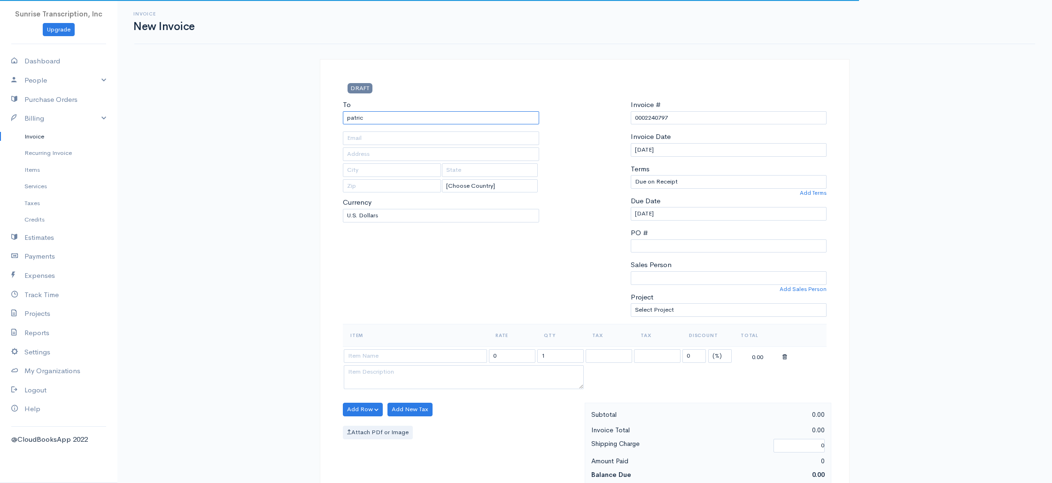
scroll to position [0, 0]
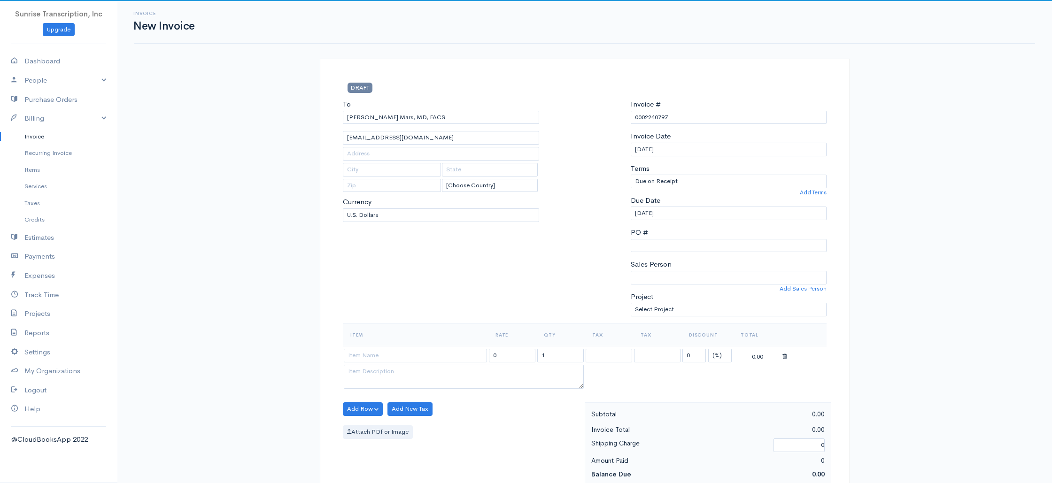
click at [415, 317] on div "To [PERSON_NAME] [GEOGRAPHIC_DATA], [GEOGRAPHIC_DATA], FACS [EMAIL_ADDRESS][DOM…" at bounding box center [441, 211] width 206 height 224
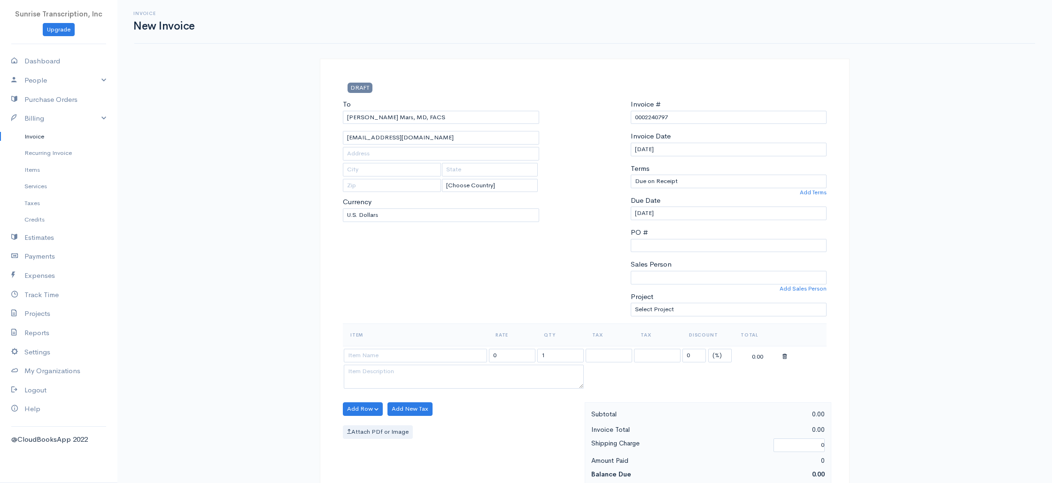
scroll to position [1, 0]
click at [387, 358] on input at bounding box center [415, 355] width 143 height 14
drag, startPoint x: 514, startPoint y: 356, endPoint x: 464, endPoint y: 353, distance: 50.3
click at [464, 353] on tr "Invoice 399.00 1 0 (%) Flat 399.00" at bounding box center [585, 355] width 484 height 18
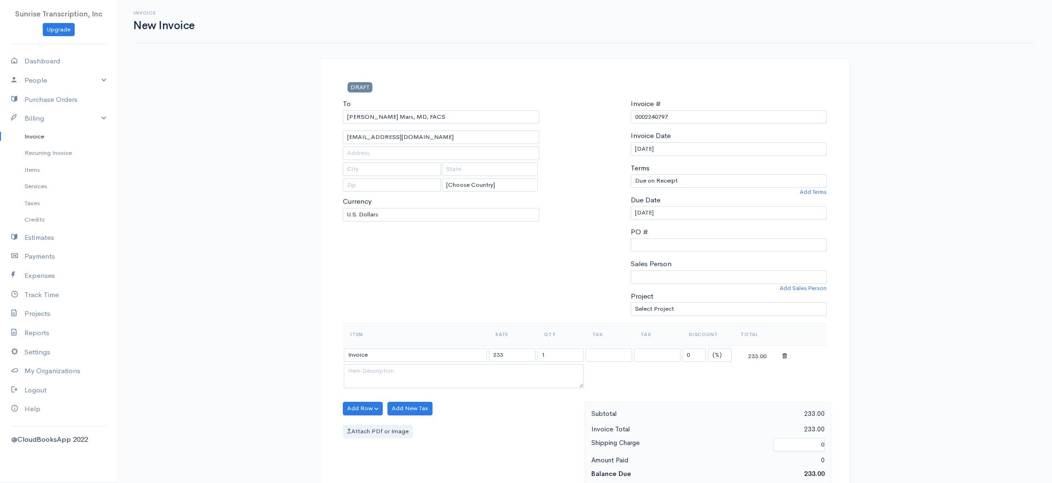
click at [498, 288] on div "To [PERSON_NAME] [GEOGRAPHIC_DATA], [GEOGRAPHIC_DATA], FACS [EMAIL_ADDRESS][DOM…" at bounding box center [441, 211] width 206 height 224
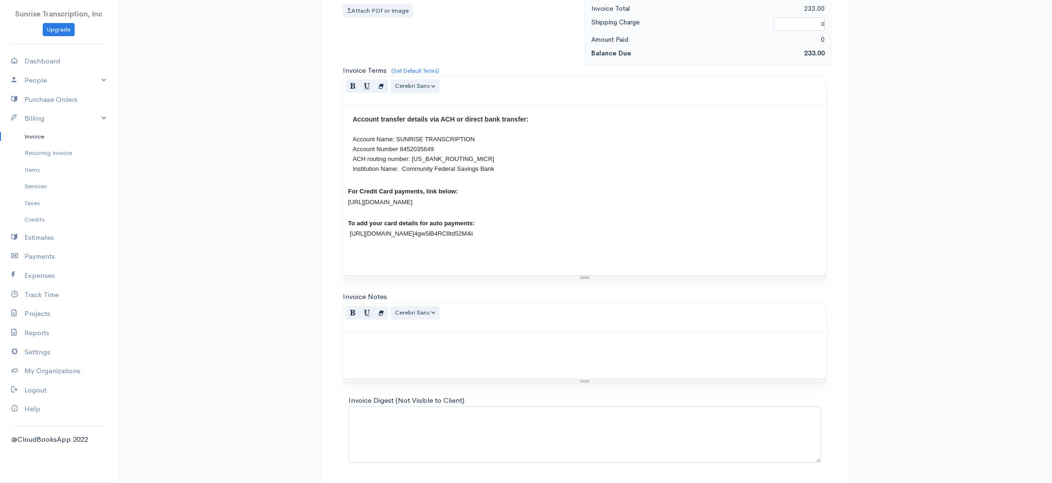
scroll to position [452, 0]
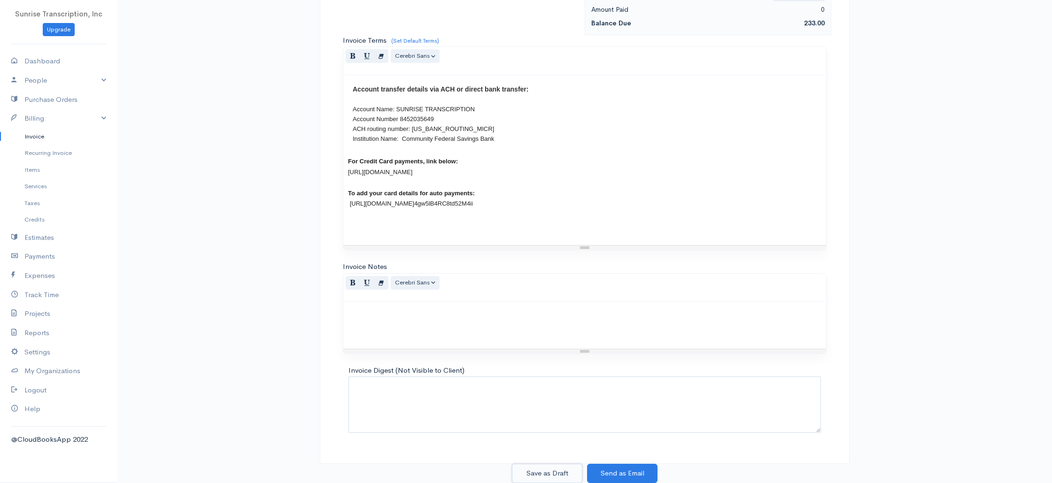
click at [554, 473] on button "Save as Draft" at bounding box center [547, 473] width 70 height 19
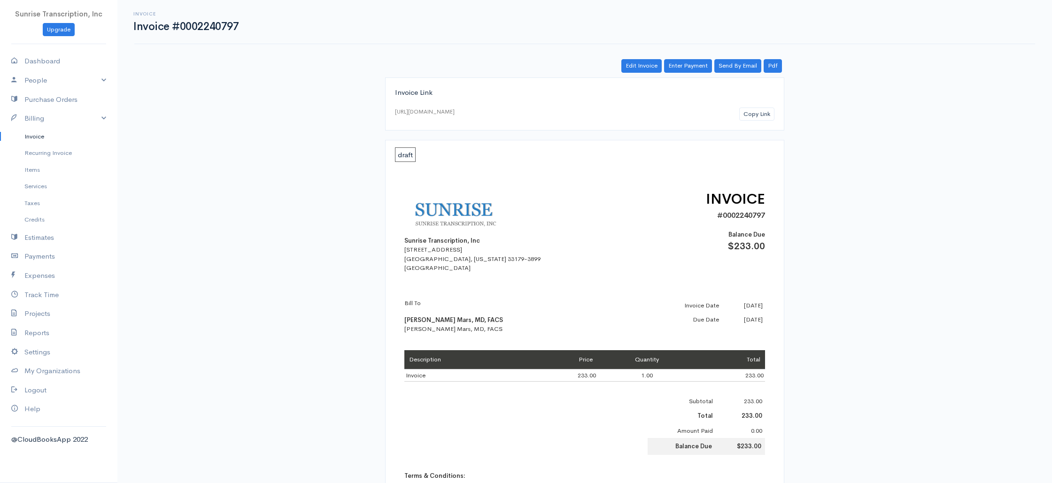
click at [39, 137] on link "Invoice" at bounding box center [58, 136] width 117 height 17
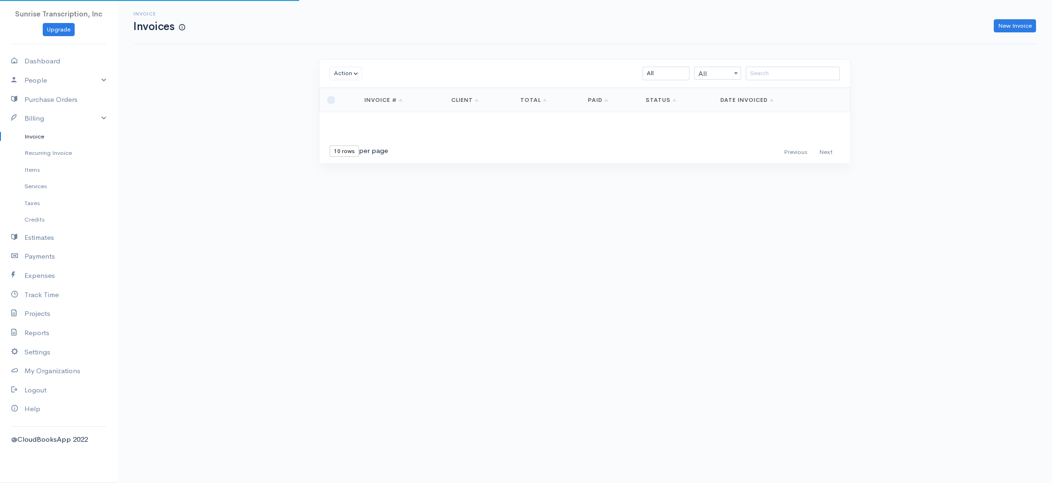
click at [237, 150] on div "Invoice Invoices New Invoice Action Archive Delete Download PDF Send [PERSON_NA…" at bounding box center [584, 99] width 934 height 199
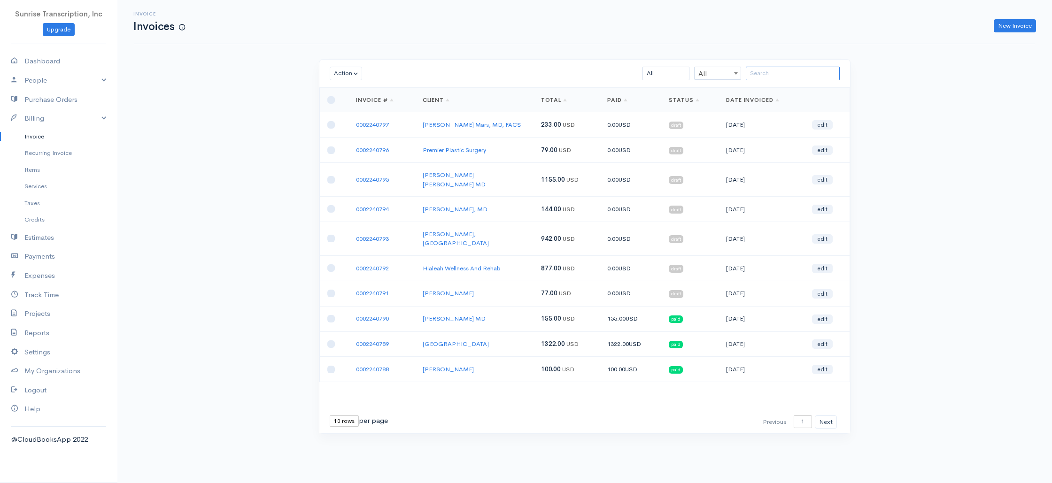
click at [776, 69] on input "search" at bounding box center [793, 74] width 94 height 14
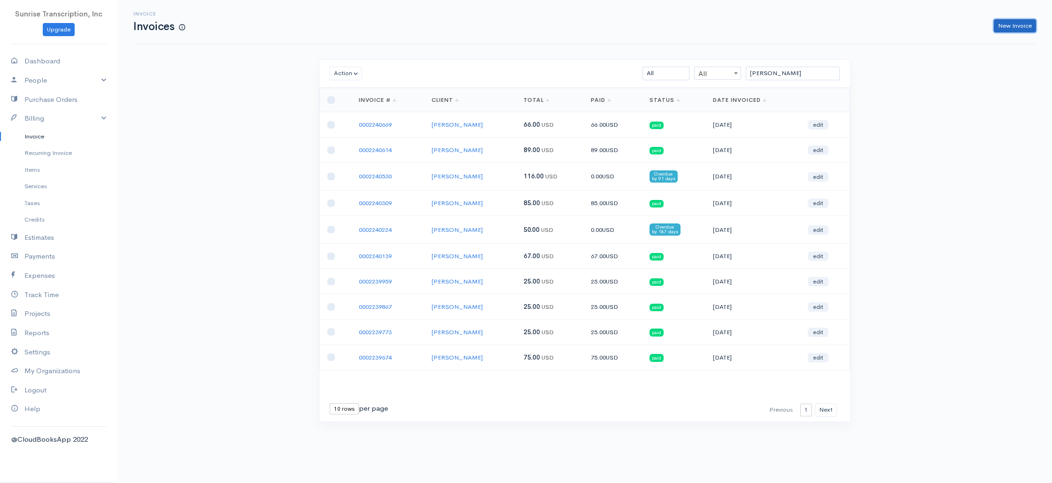
click at [1018, 23] on link "New Invoice" at bounding box center [1015, 26] width 42 height 14
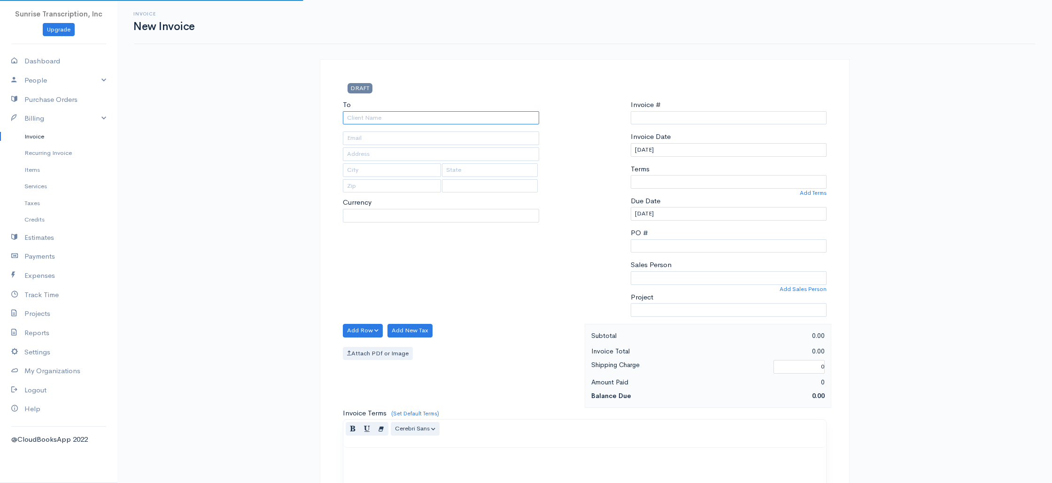
click at [488, 113] on input "To" at bounding box center [441, 118] width 196 height 14
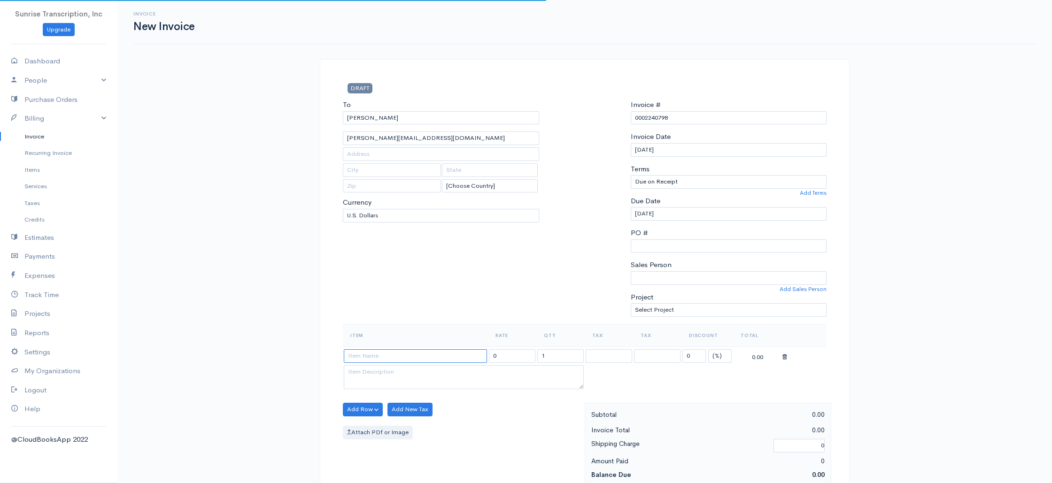
click at [401, 357] on input at bounding box center [415, 356] width 143 height 14
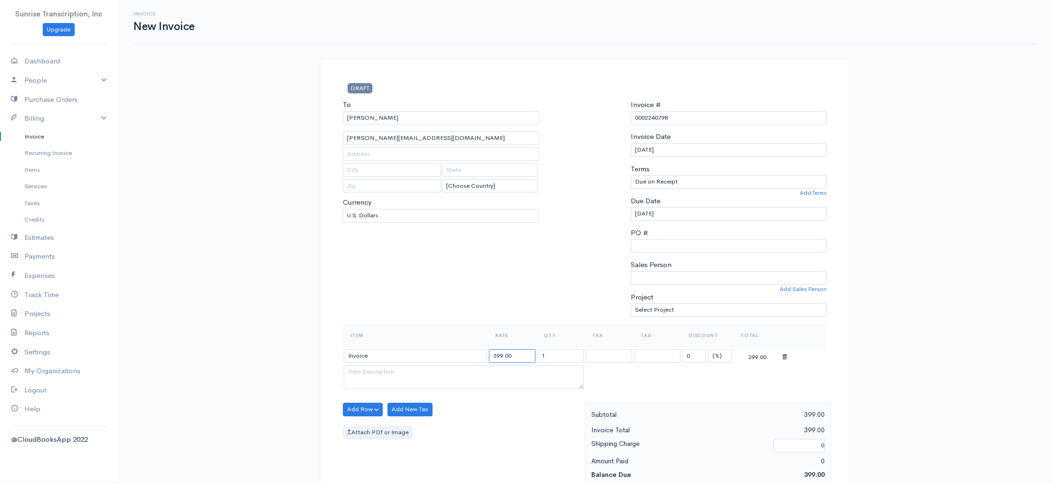
drag, startPoint x: 520, startPoint y: 355, endPoint x: 448, endPoint y: 350, distance: 72.0
click at [448, 350] on tr "Invoice 399.00 1 0 (%) Flat 399.00" at bounding box center [585, 356] width 484 height 18
click at [544, 285] on div at bounding box center [585, 212] width 82 height 224
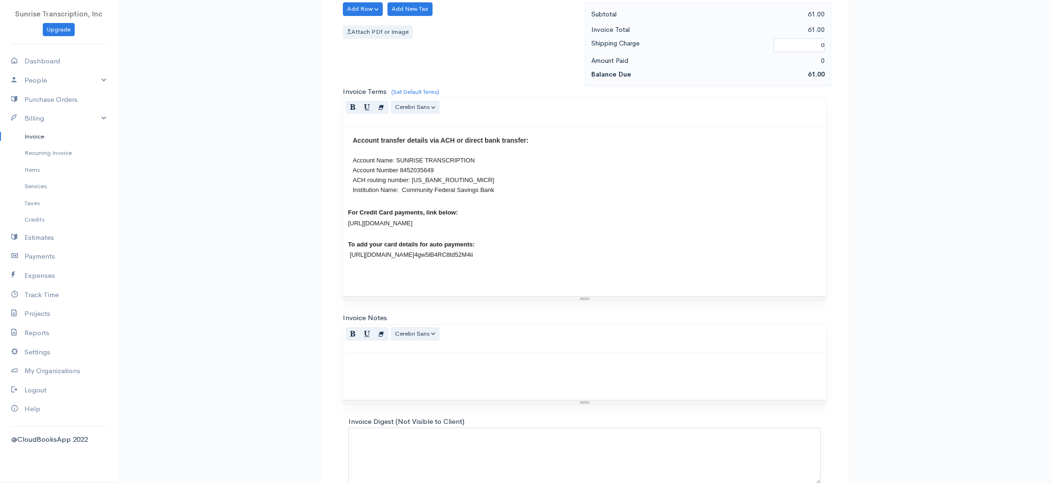
scroll to position [452, 0]
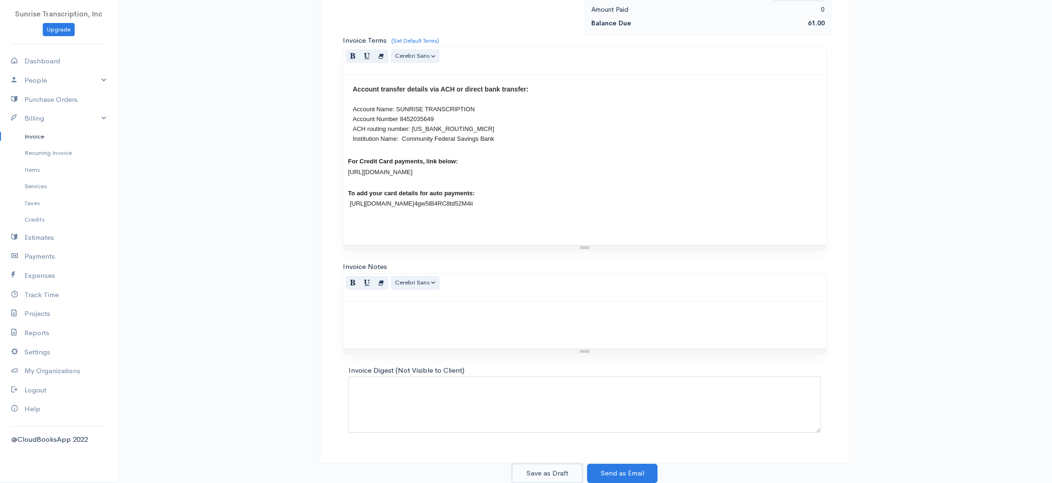
click at [549, 468] on button "Save as Draft" at bounding box center [547, 473] width 70 height 19
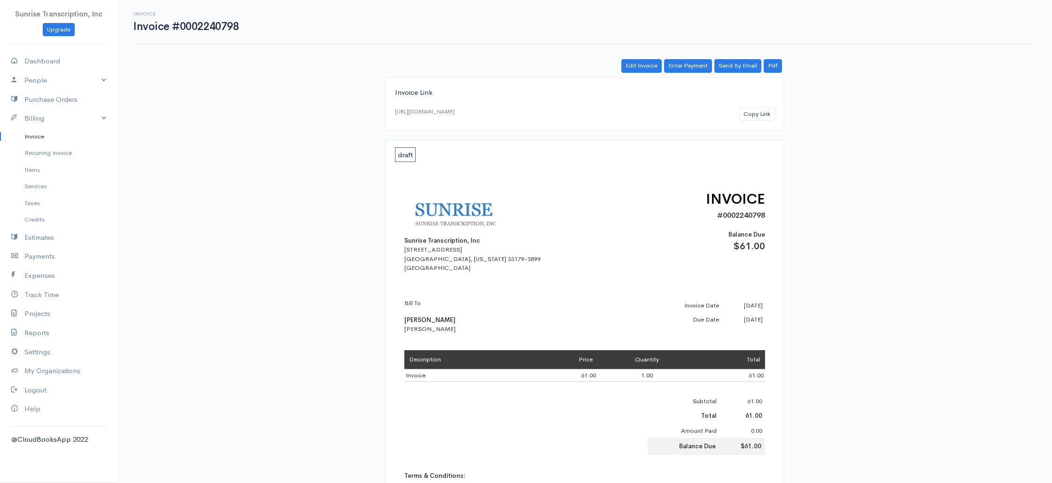
click at [31, 132] on link "Invoice" at bounding box center [58, 136] width 117 height 17
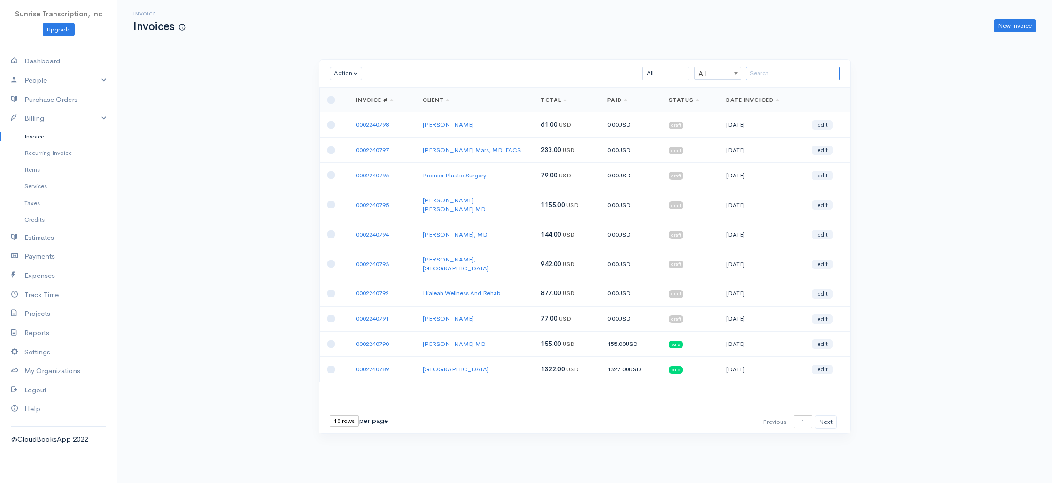
click at [793, 74] on input "search" at bounding box center [793, 74] width 94 height 14
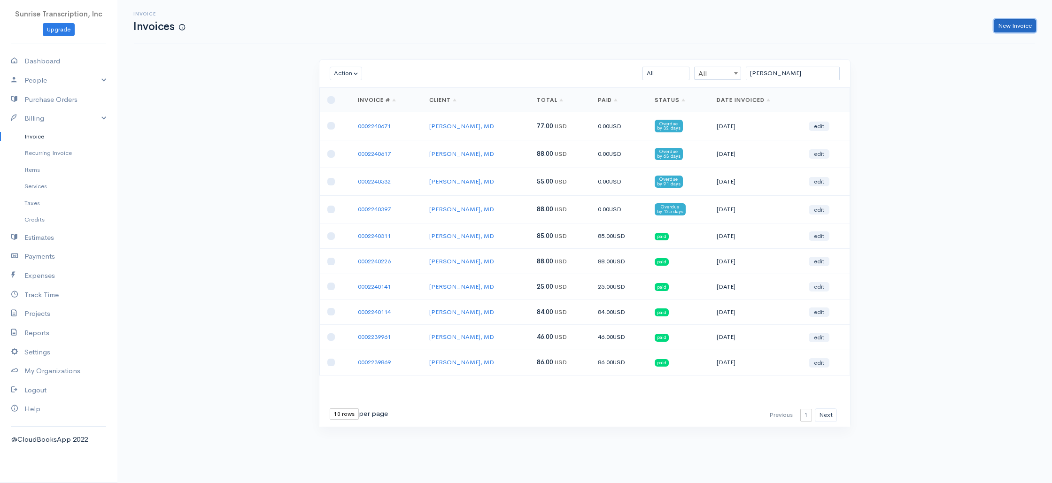
click at [1016, 28] on link "New Invoice" at bounding box center [1015, 26] width 42 height 14
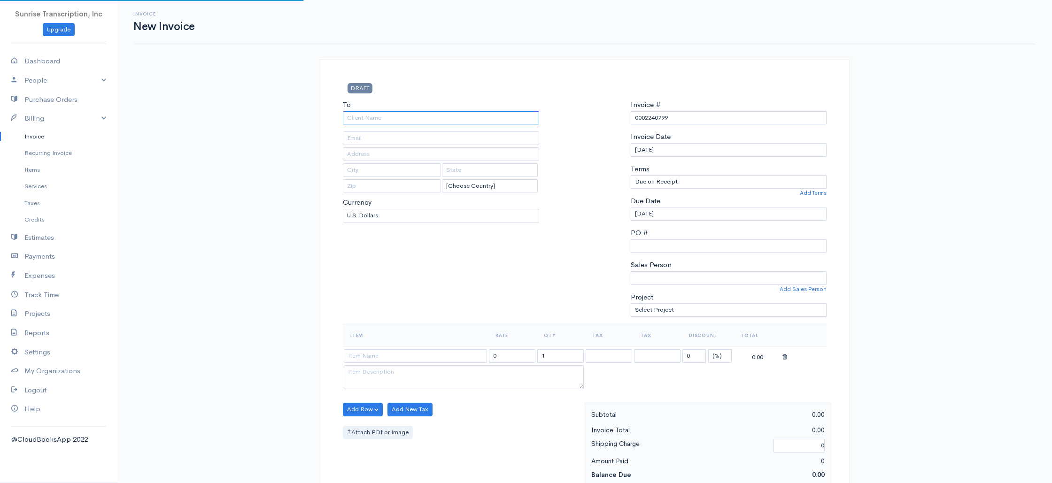
click at [429, 116] on input "To" at bounding box center [441, 118] width 196 height 14
click at [386, 360] on input at bounding box center [415, 356] width 143 height 14
drag, startPoint x: 514, startPoint y: 353, endPoint x: 435, endPoint y: 352, distance: 78.9
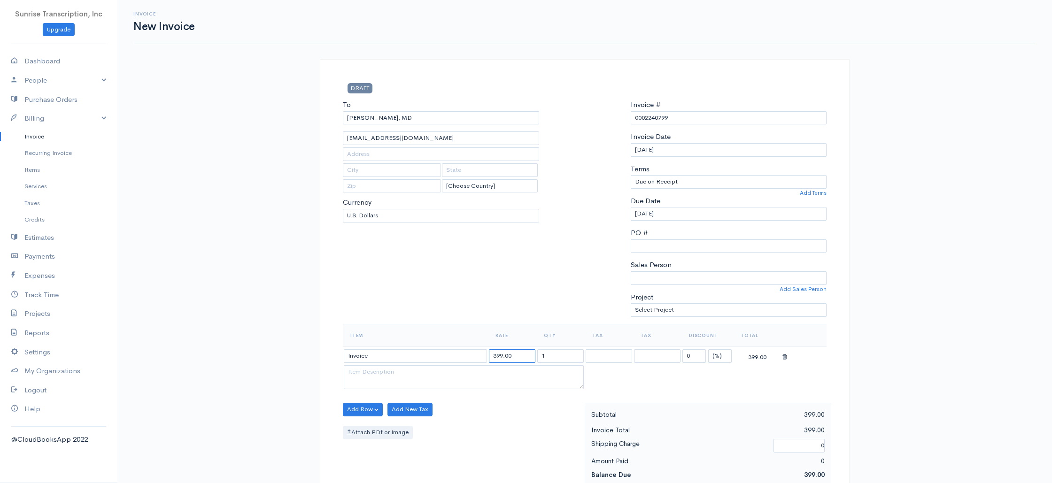
click at [435, 352] on tr "Invoice 399.00 1 0 (%) Flat 399.00" at bounding box center [585, 356] width 484 height 18
click at [451, 309] on div "To [PERSON_NAME], [GEOGRAPHIC_DATA] [EMAIL_ADDRESS][DOMAIN_NAME] [Choose Countr…" at bounding box center [441, 212] width 206 height 224
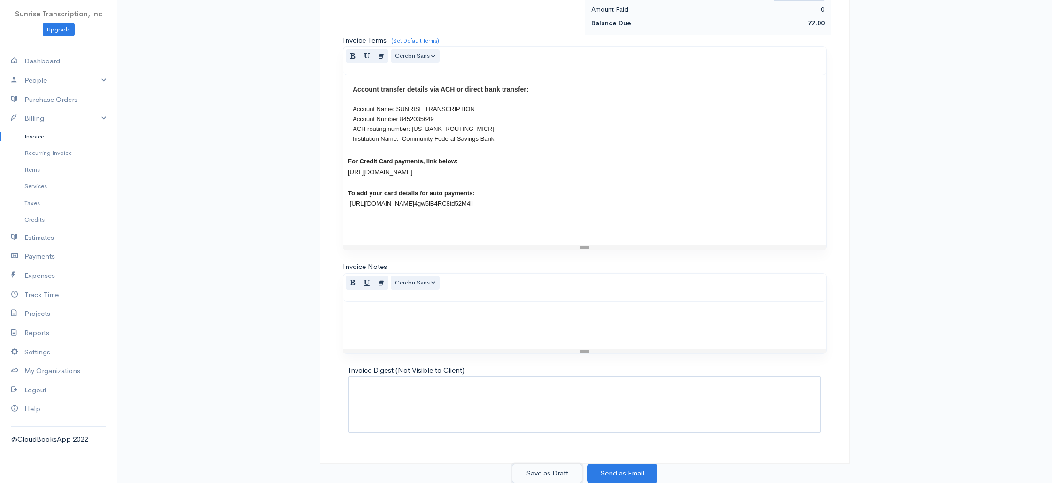
click at [552, 475] on button "Save as Draft" at bounding box center [547, 473] width 70 height 19
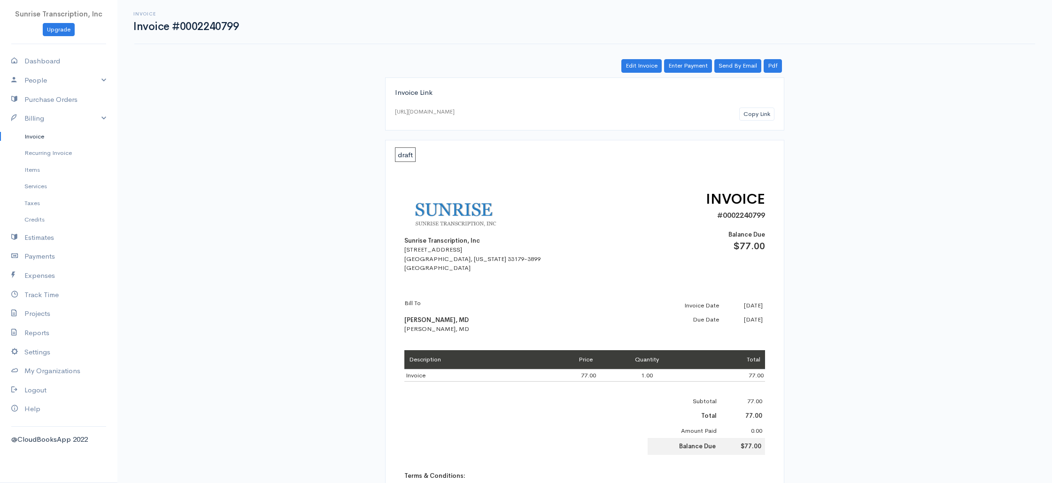
click at [52, 133] on link "Invoice" at bounding box center [58, 136] width 117 height 17
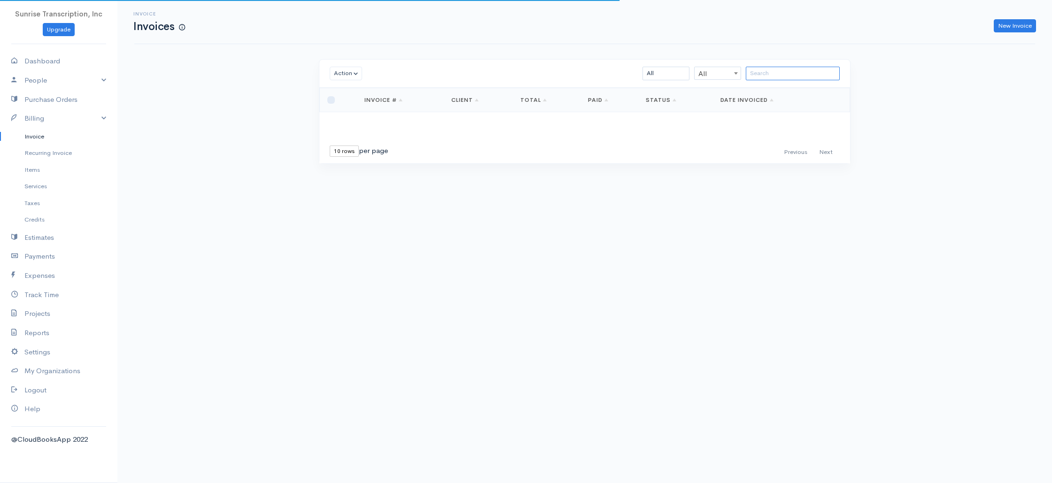
click at [768, 75] on input "search" at bounding box center [793, 74] width 94 height 14
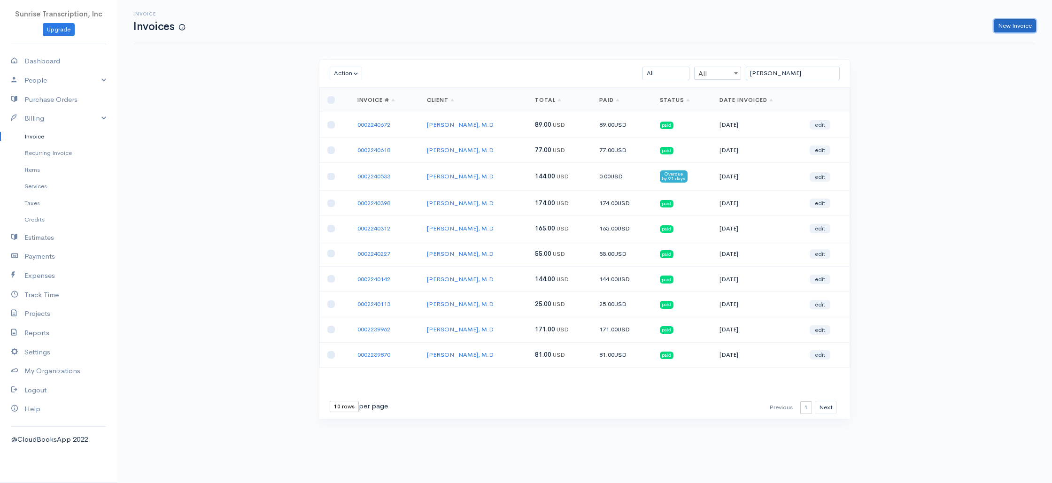
click at [1020, 28] on link "New Invoice" at bounding box center [1015, 26] width 42 height 14
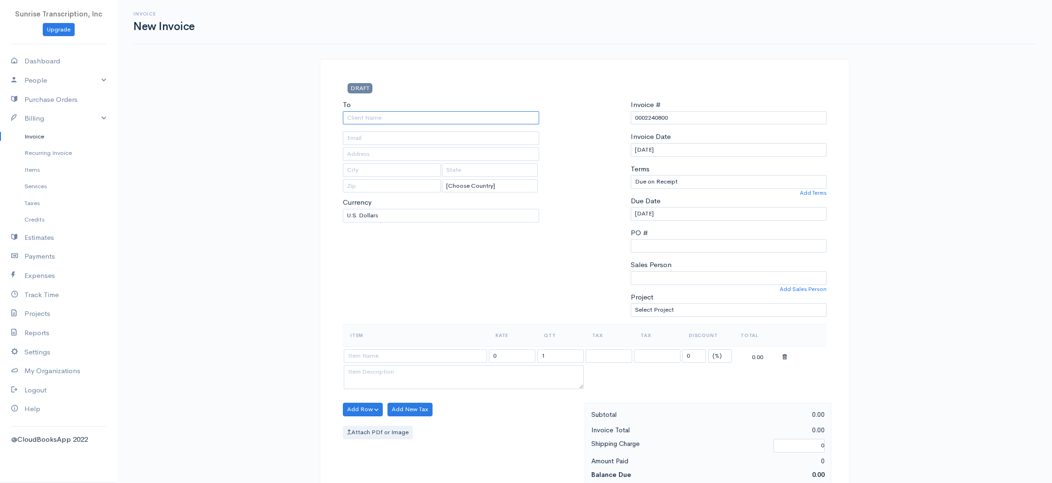
click at [417, 119] on input "To" at bounding box center [441, 118] width 196 height 14
click at [400, 360] on input at bounding box center [415, 356] width 143 height 14
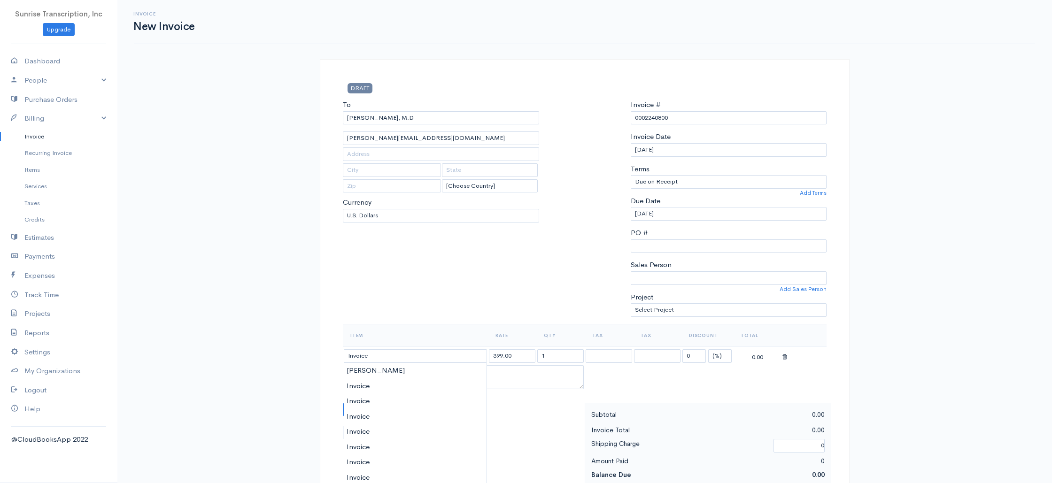
drag, startPoint x: 500, startPoint y: 355, endPoint x: 465, endPoint y: 354, distance: 35.2
click at [465, 354] on tr "Invoice 399.00 1 0 (%) Flat 399.00" at bounding box center [585, 356] width 484 height 18
click at [488, 302] on div "To [PERSON_NAME], M.D [EMAIL_ADDRESS][DOMAIN_NAME] [Choose Country] [GEOGRAPHIC…" at bounding box center [441, 212] width 206 height 224
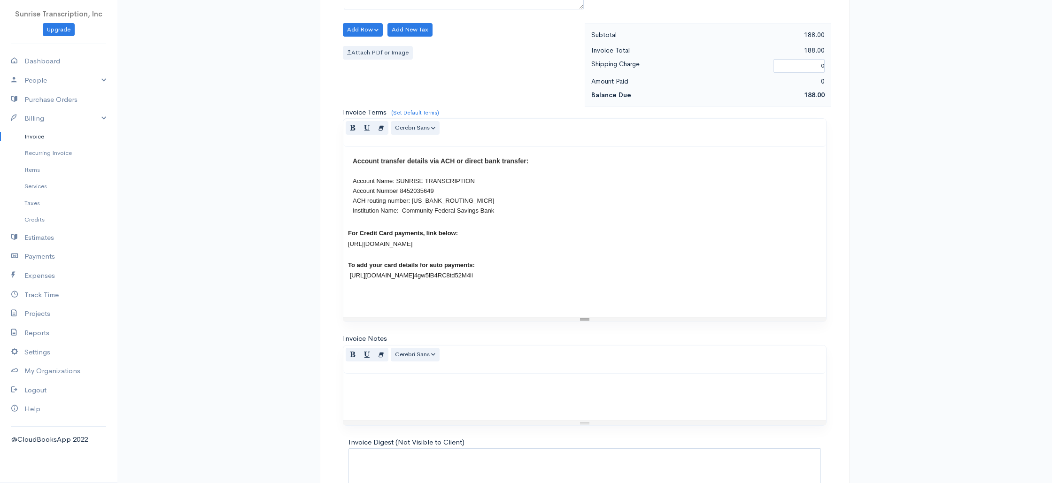
scroll to position [452, 0]
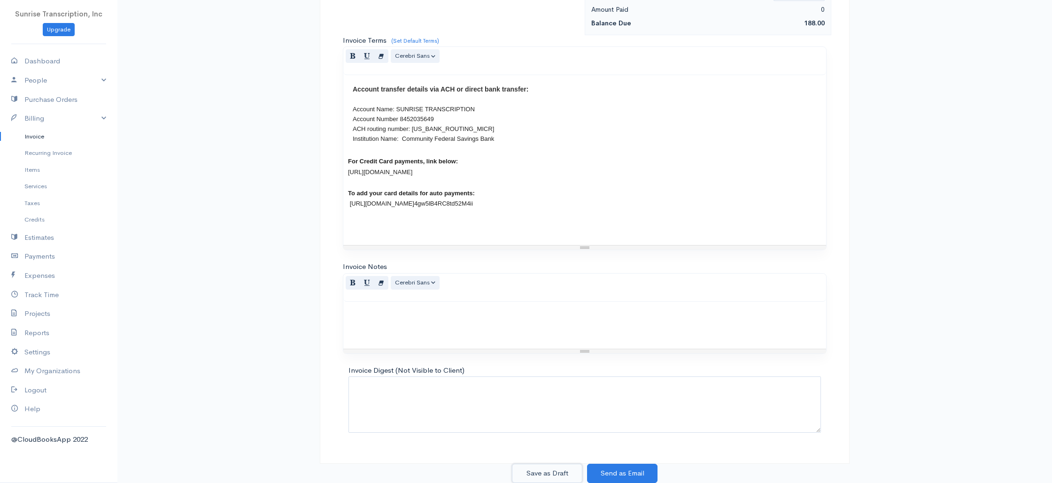
click at [546, 474] on button "Save as Draft" at bounding box center [547, 473] width 70 height 19
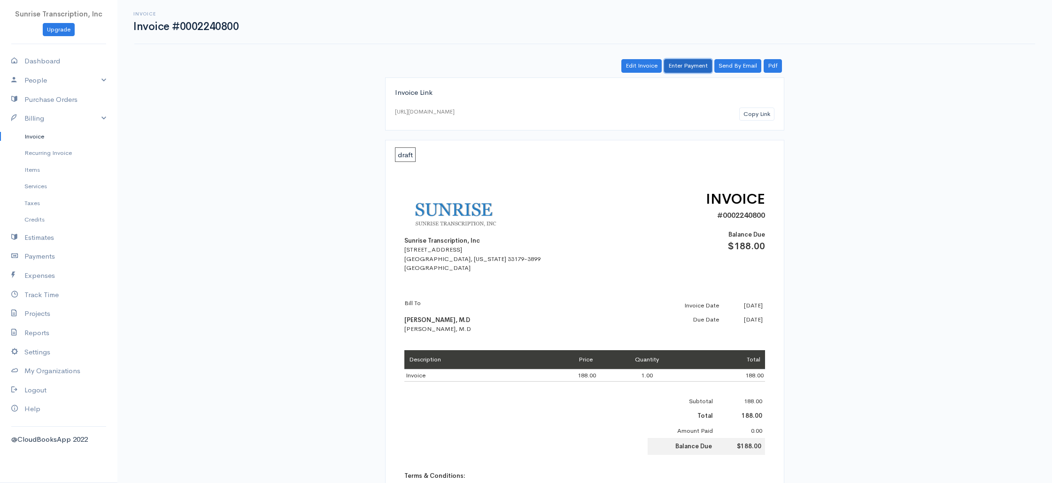
click at [699, 64] on link "Enter Payment" at bounding box center [688, 66] width 48 height 14
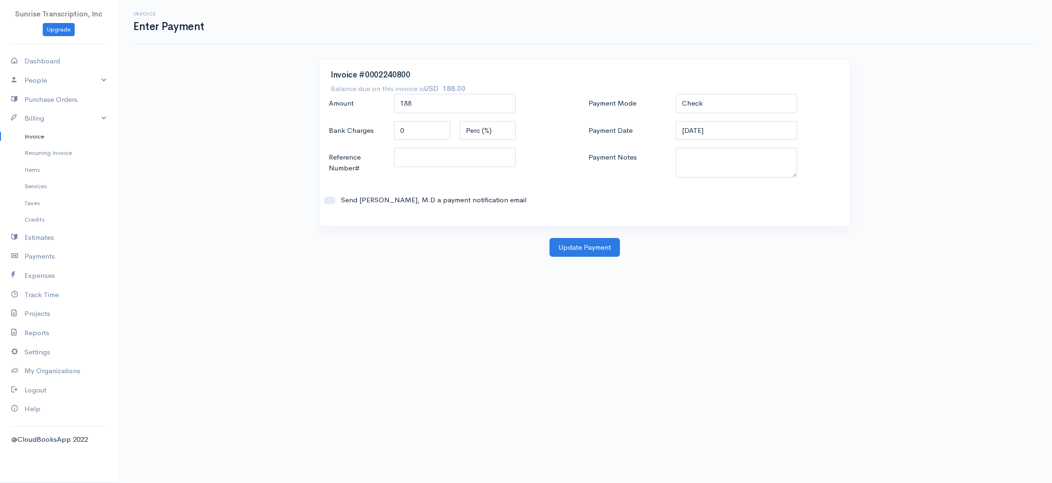
click at [25, 133] on link "Invoice" at bounding box center [58, 136] width 117 height 17
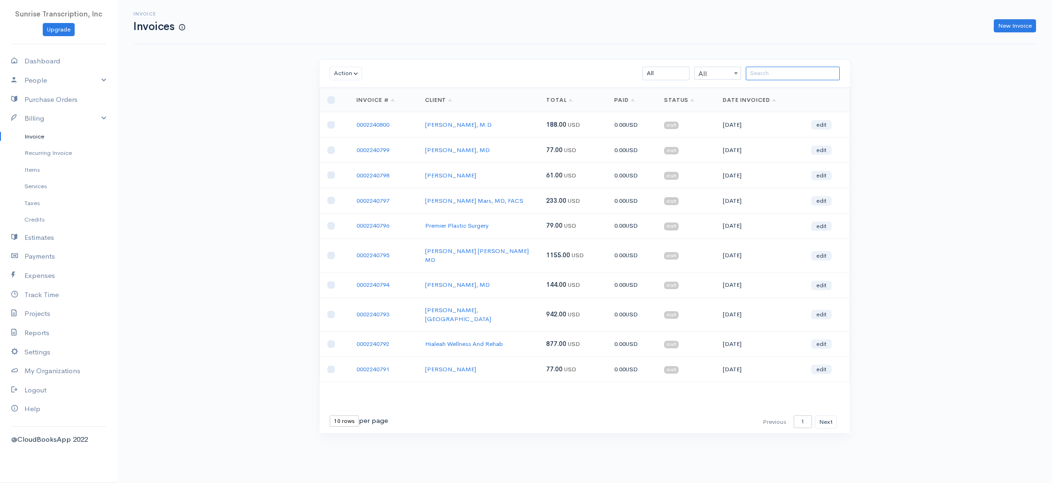
click at [770, 78] on input "search" at bounding box center [793, 74] width 94 height 14
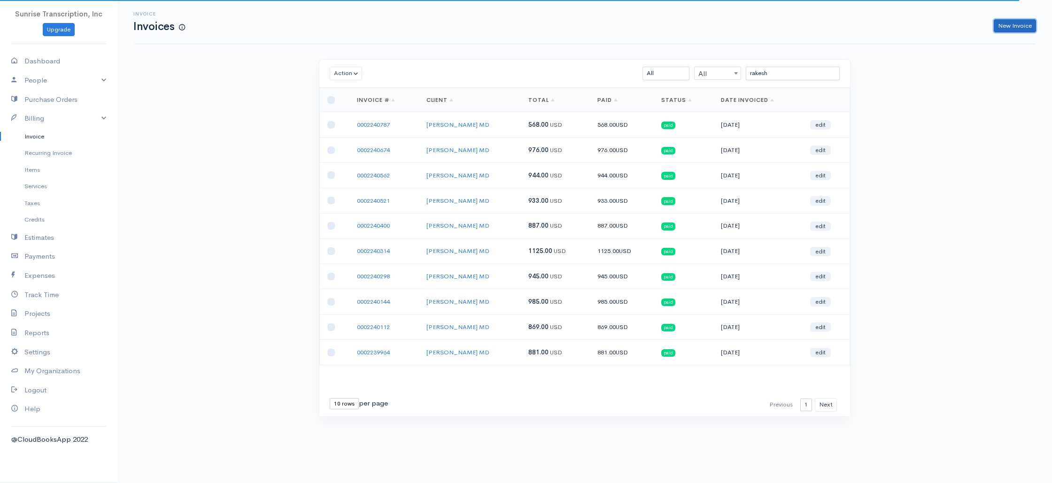
click at [1005, 28] on link "New Invoice" at bounding box center [1015, 26] width 42 height 14
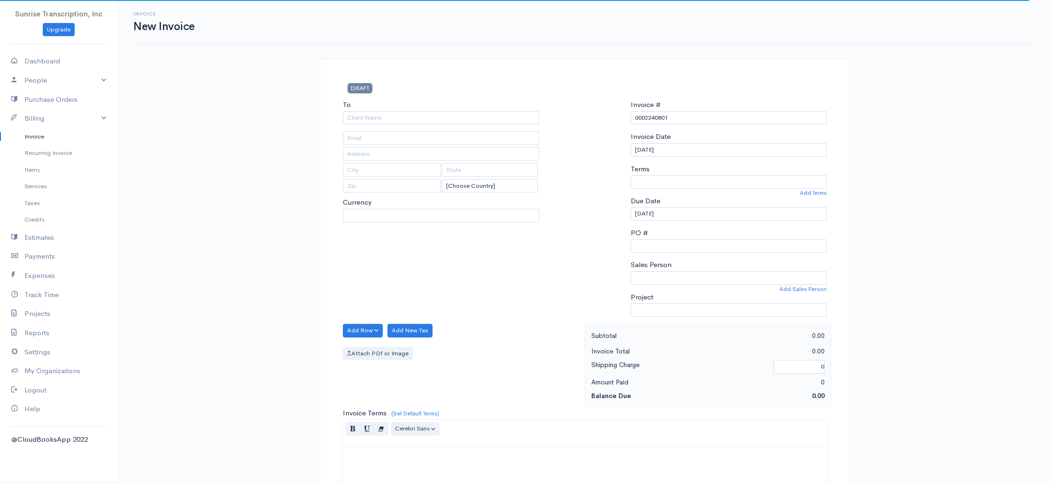
drag, startPoint x: 463, startPoint y: 131, endPoint x: 460, endPoint y: 122, distance: 9.4
click at [462, 131] on div "To [Choose Country] [GEOGRAPHIC_DATA] [GEOGRAPHIC_DATA] [GEOGRAPHIC_DATA] [GEOG…" at bounding box center [441, 212] width 206 height 224
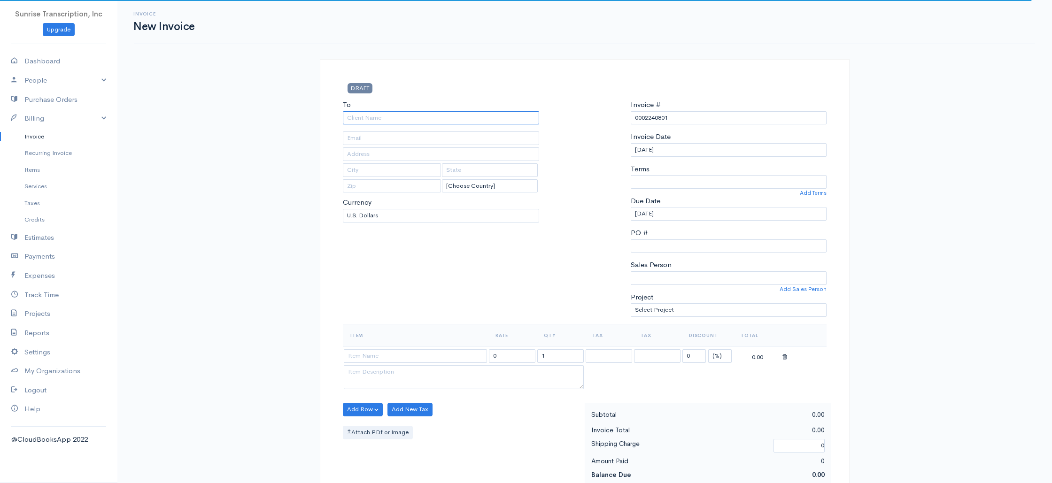
click at [460, 120] on input "To" at bounding box center [441, 118] width 196 height 14
click at [410, 281] on div "To [PERSON_NAME][GEOGRAPHIC_DATA], [GEOGRAPHIC_DATA] [Choose Country] [GEOGRAPH…" at bounding box center [441, 212] width 206 height 224
click at [396, 355] on input at bounding box center [415, 356] width 143 height 14
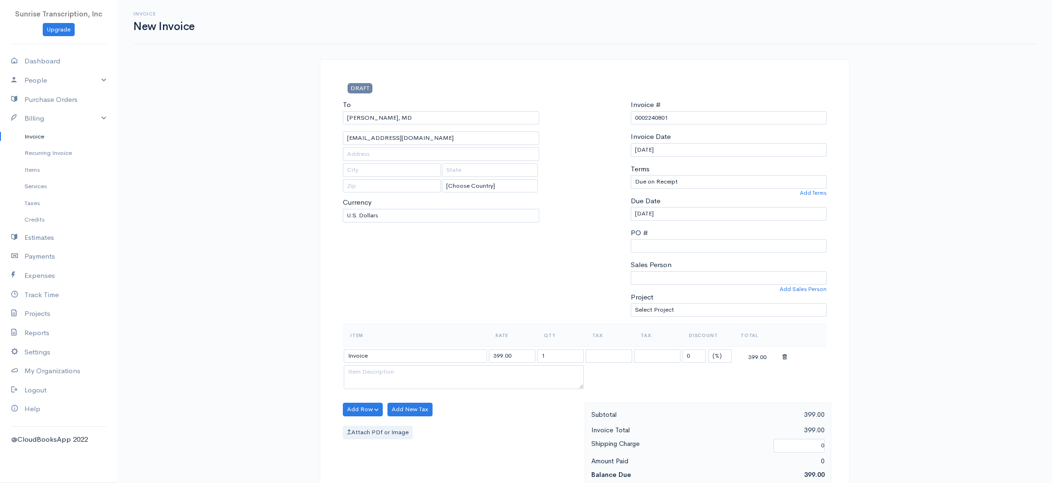
scroll to position [1, 0]
drag, startPoint x: 516, startPoint y: 358, endPoint x: 455, endPoint y: 354, distance: 61.1
click at [455, 354] on tr "Invoice 399.00 1 0 (%) Flat 399.00" at bounding box center [585, 355] width 484 height 18
click at [487, 268] on div "To [PERSON_NAME], [GEOGRAPHIC_DATA] [EMAIL_ADDRESS][DOMAIN_NAME] [Choose Countr…" at bounding box center [441, 211] width 206 height 224
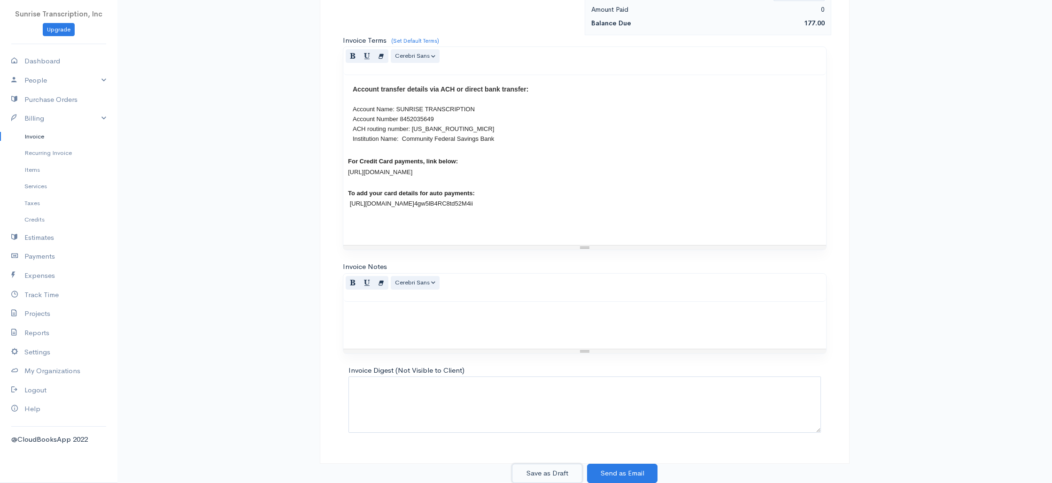
click at [556, 476] on button "Save as Draft" at bounding box center [547, 473] width 70 height 19
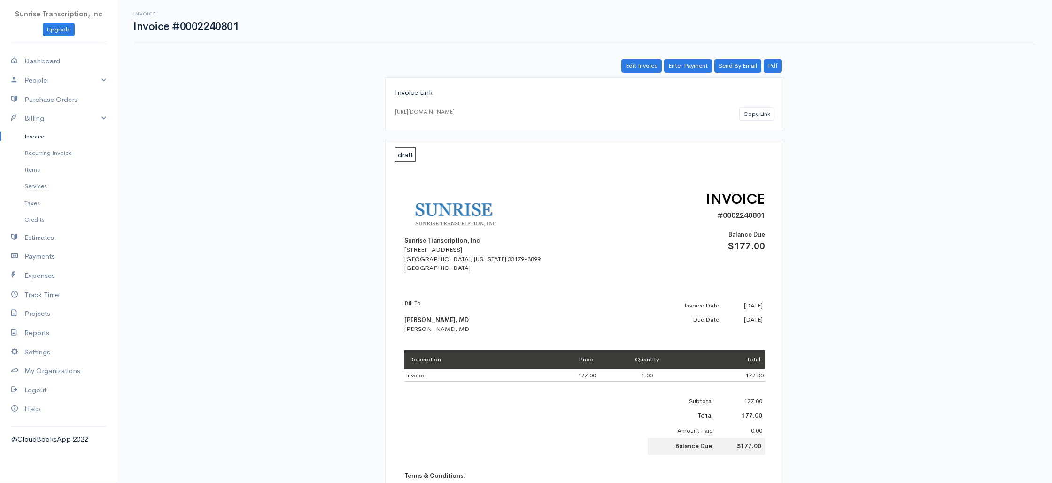
drag, startPoint x: 31, startPoint y: 139, endPoint x: 178, endPoint y: 129, distance: 147.8
click at [31, 139] on link "Invoice" at bounding box center [58, 136] width 117 height 17
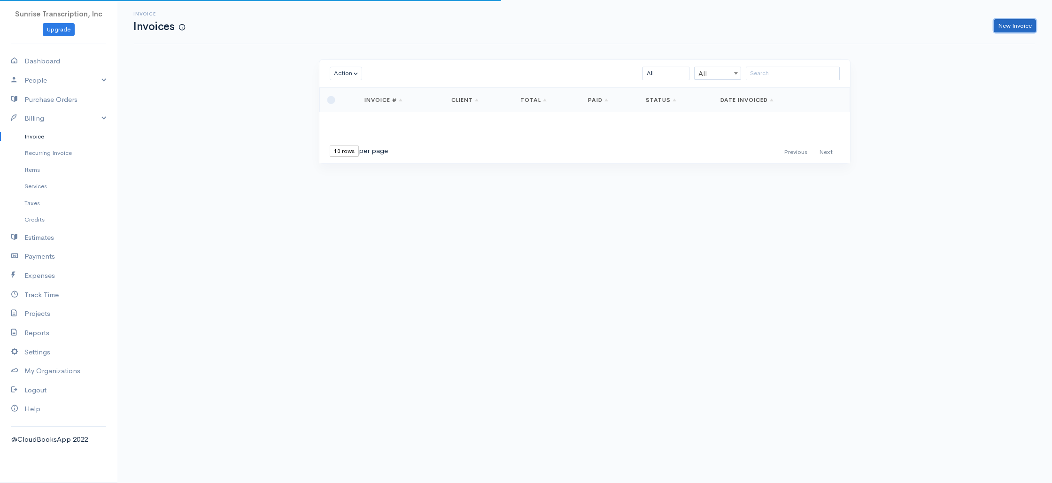
click at [1005, 22] on link "New Invoice" at bounding box center [1015, 26] width 42 height 14
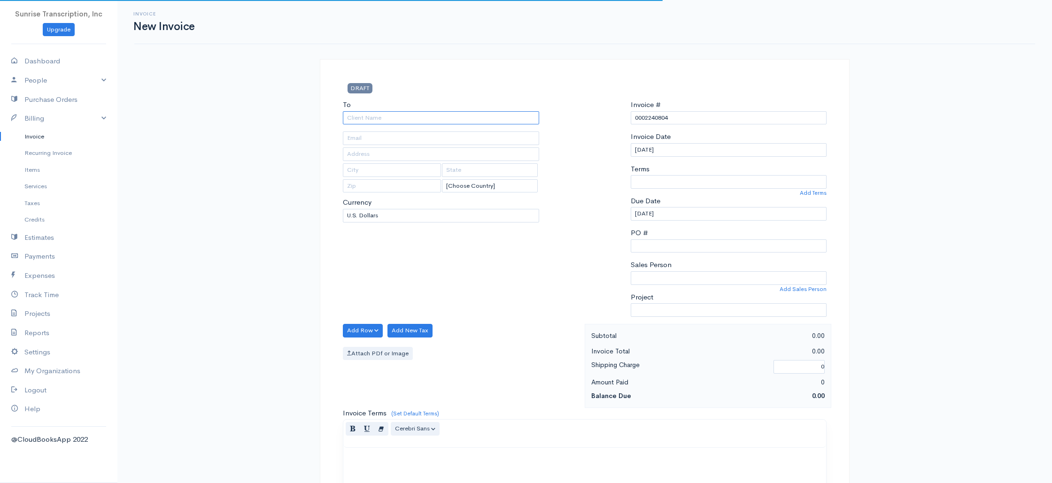
click at [428, 121] on input "To" at bounding box center [441, 118] width 196 height 14
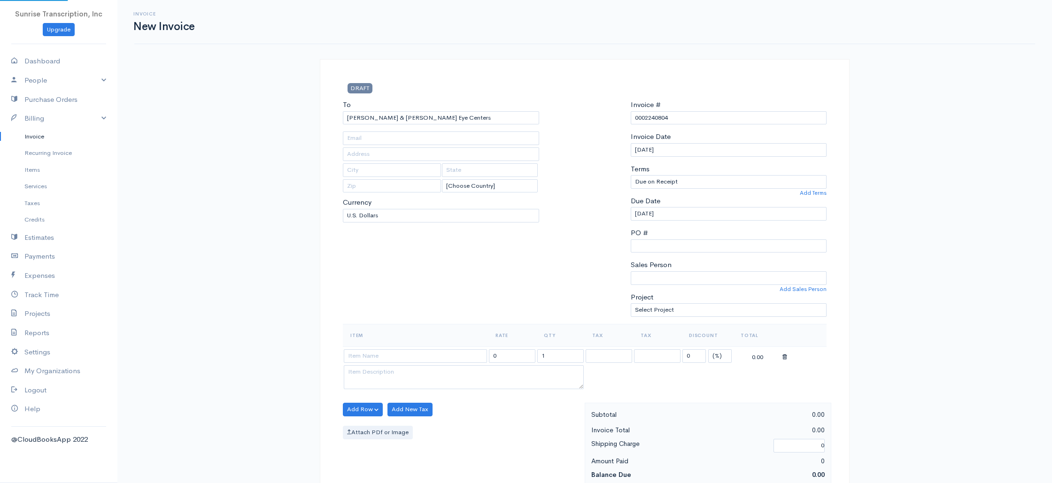
click at [410, 356] on input at bounding box center [415, 356] width 143 height 14
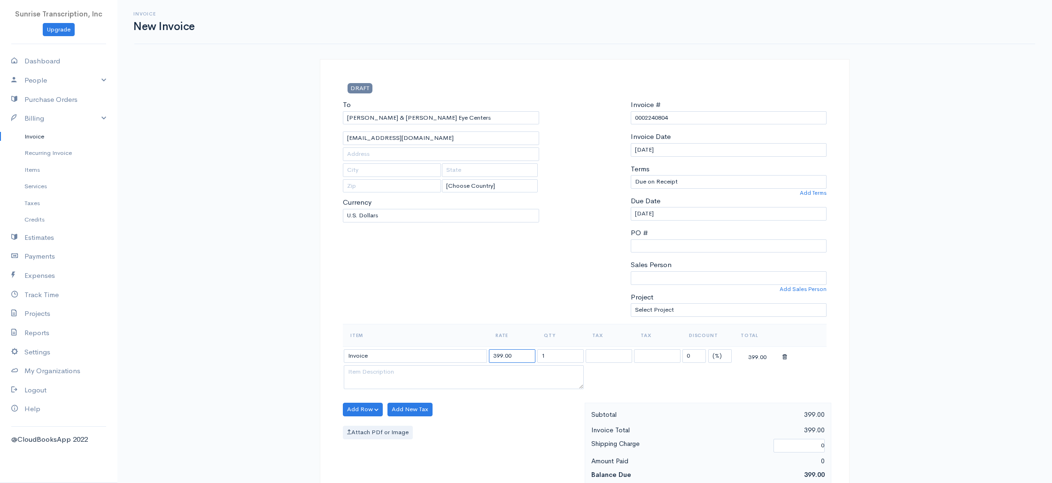
click at [521, 358] on input "399.00" at bounding box center [512, 356] width 46 height 14
click at [500, 356] on input "399.00" at bounding box center [512, 356] width 46 height 14
click at [524, 304] on div "To [PERSON_NAME] & [PERSON_NAME] Eye Centers [EMAIL_ADDRESS][DOMAIN_NAME] [Choo…" at bounding box center [441, 212] width 206 height 224
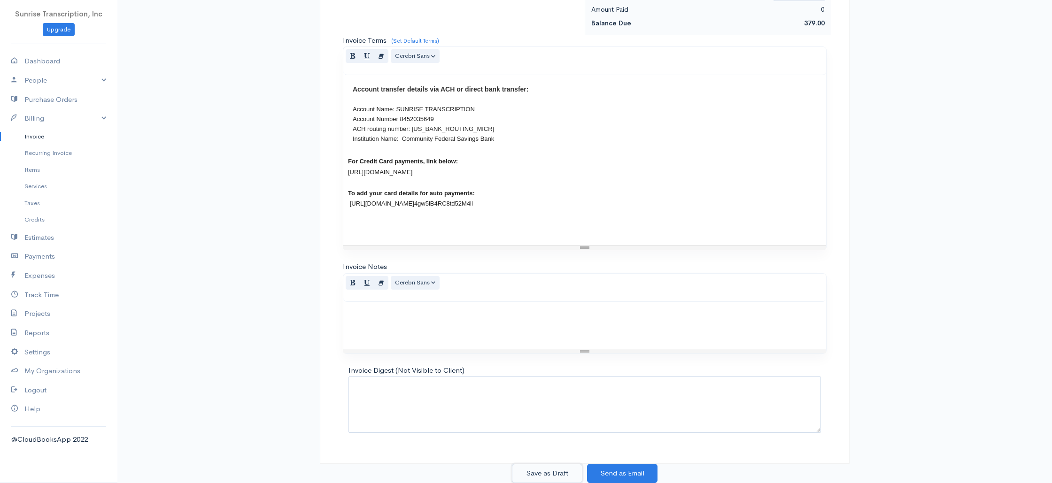
click at [552, 469] on button "Save as Draft" at bounding box center [547, 473] width 70 height 19
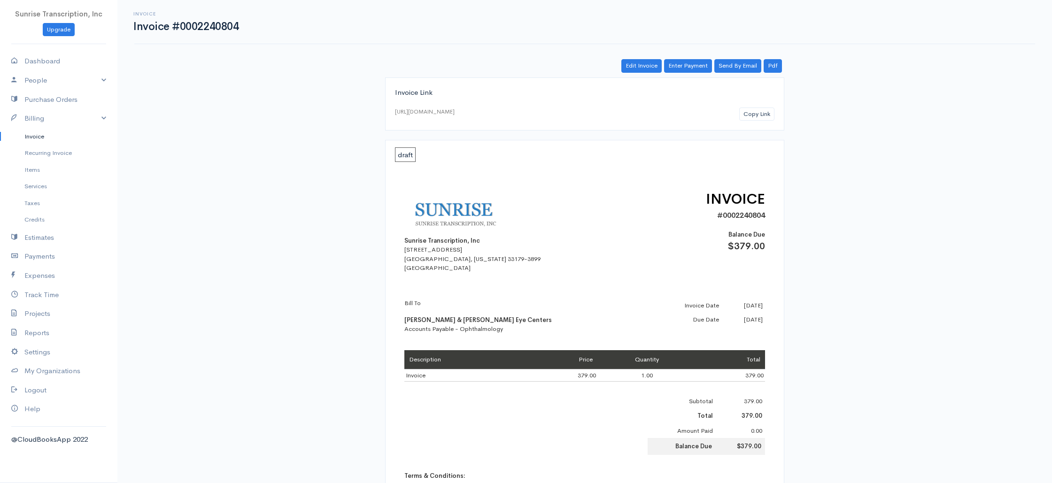
click at [39, 138] on link "Invoice" at bounding box center [58, 136] width 117 height 17
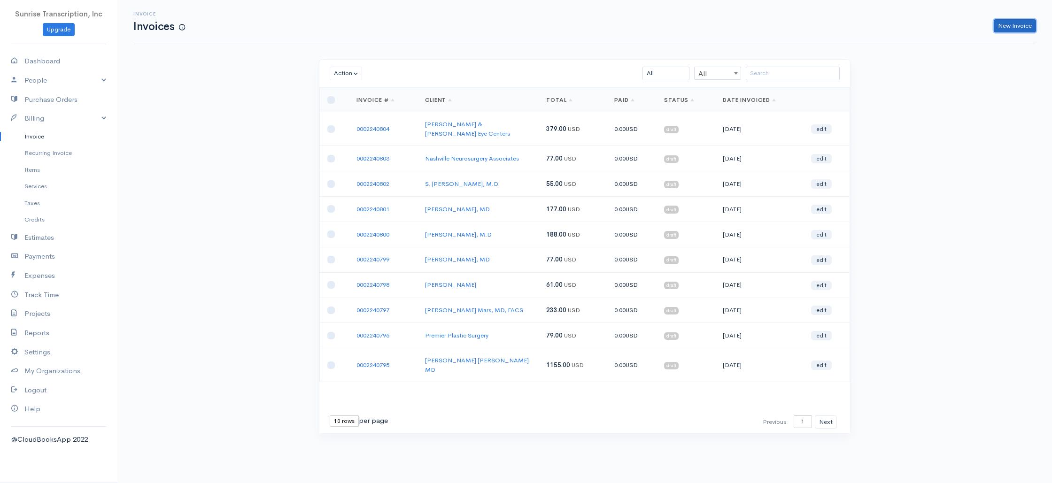
click at [1016, 25] on link "New Invoice" at bounding box center [1015, 26] width 42 height 14
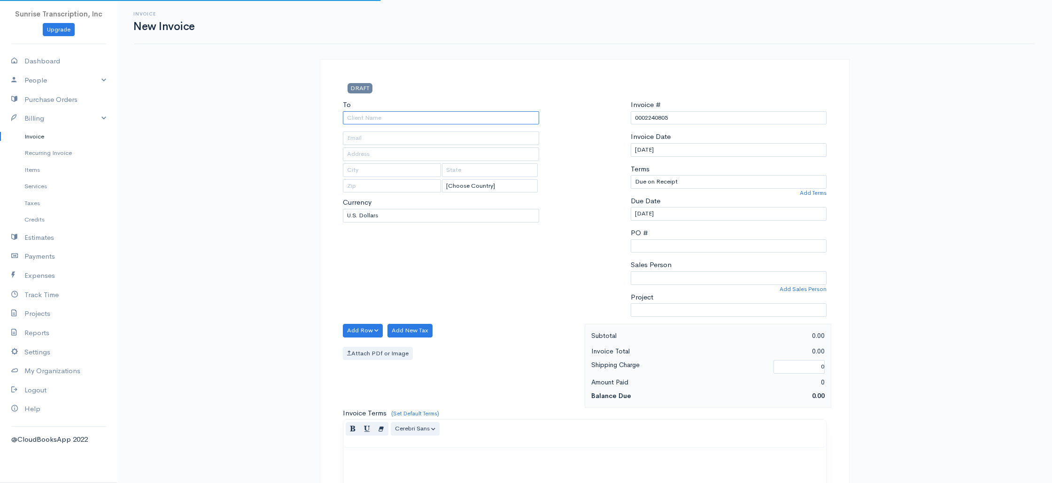
click at [408, 123] on input "To" at bounding box center [441, 118] width 196 height 14
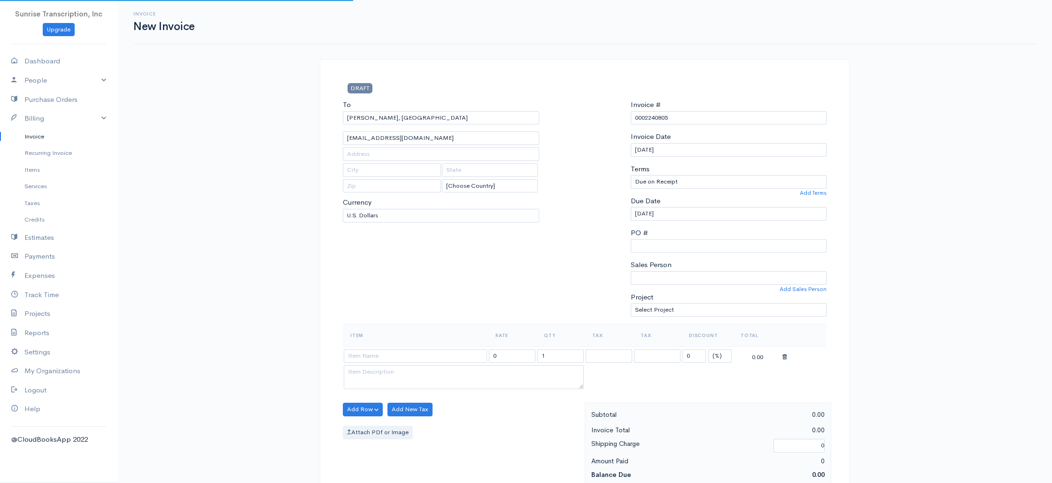
click at [416, 292] on div "To [PERSON_NAME], [GEOGRAPHIC_DATA] [EMAIL_ADDRESS][DOMAIN_NAME] [Choose Countr…" at bounding box center [441, 212] width 206 height 224
click at [436, 116] on input "[PERSON_NAME], [GEOGRAPHIC_DATA]" at bounding box center [441, 118] width 196 height 14
click at [414, 245] on div "To [GEOGRAPHIC_DATA] Spine & Neurosurgery Center [PERSON_NAME][EMAIL_ADDRESS][D…" at bounding box center [441, 212] width 206 height 224
click at [414, 358] on input at bounding box center [415, 356] width 143 height 14
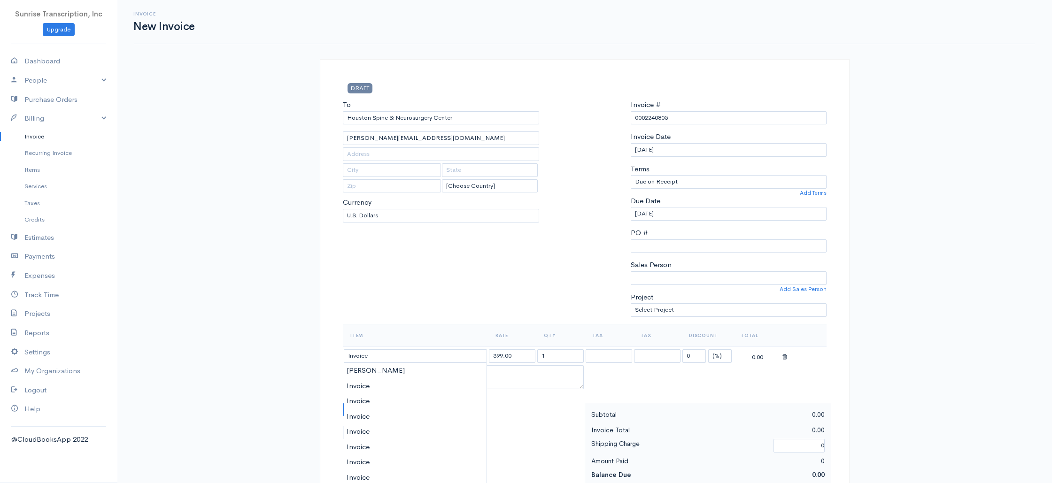
drag, startPoint x: 522, startPoint y: 355, endPoint x: 450, endPoint y: 354, distance: 71.8
click at [450, 354] on tr "Invoice 399.00 1 0 (%) Flat 399.00" at bounding box center [585, 356] width 484 height 18
click at [450, 306] on div "To [GEOGRAPHIC_DATA] Spine & Neurosurgery Center [PERSON_NAME][EMAIL_ADDRESS][D…" at bounding box center [441, 212] width 206 height 224
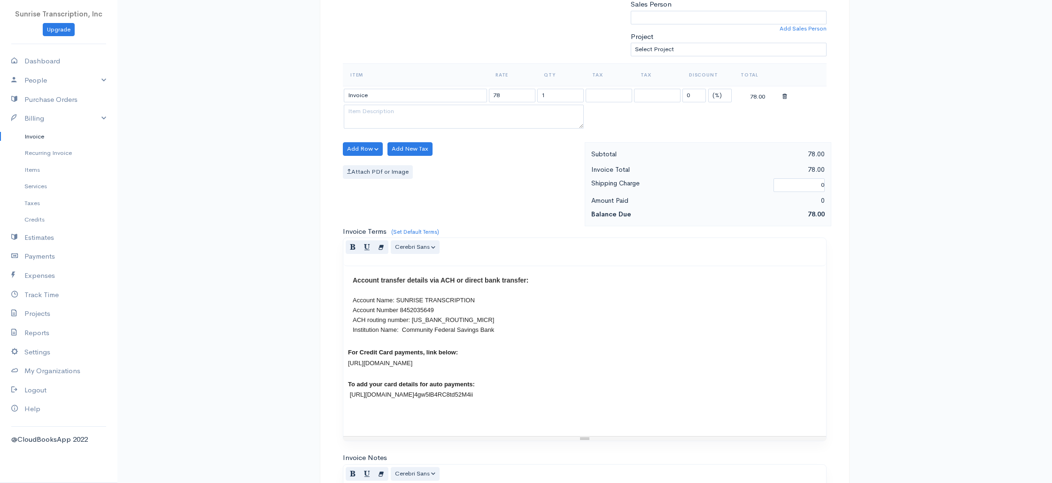
scroll to position [452, 0]
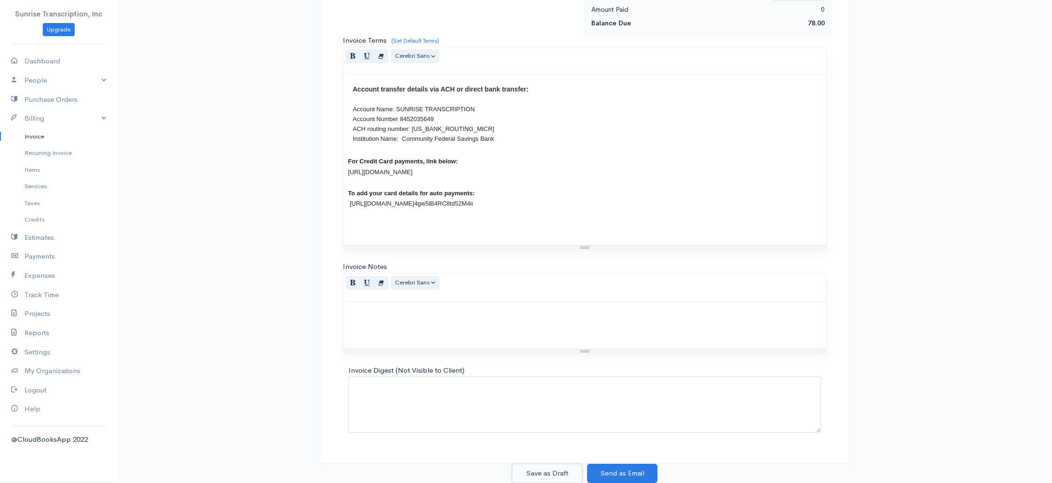
click at [538, 468] on button "Save as Draft" at bounding box center [547, 473] width 70 height 19
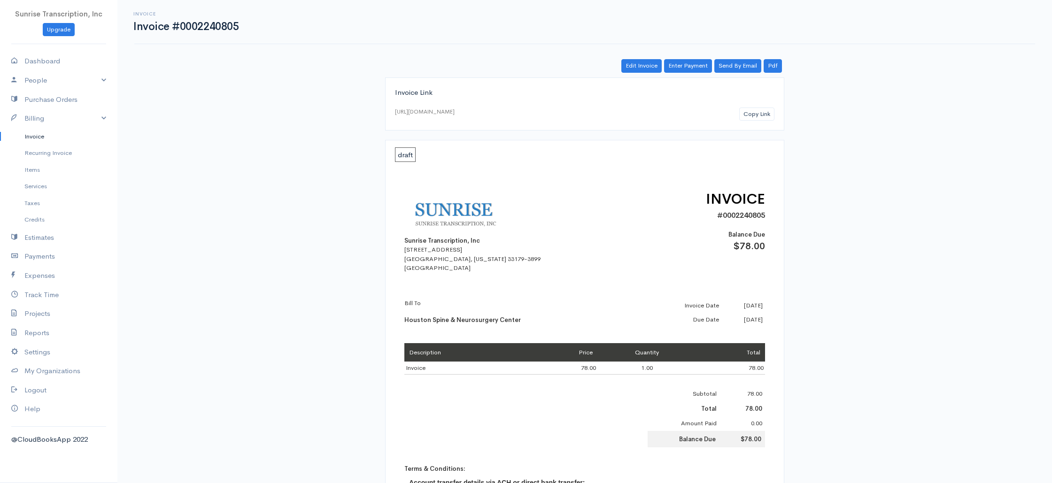
click at [40, 136] on link "Invoice" at bounding box center [58, 136] width 117 height 17
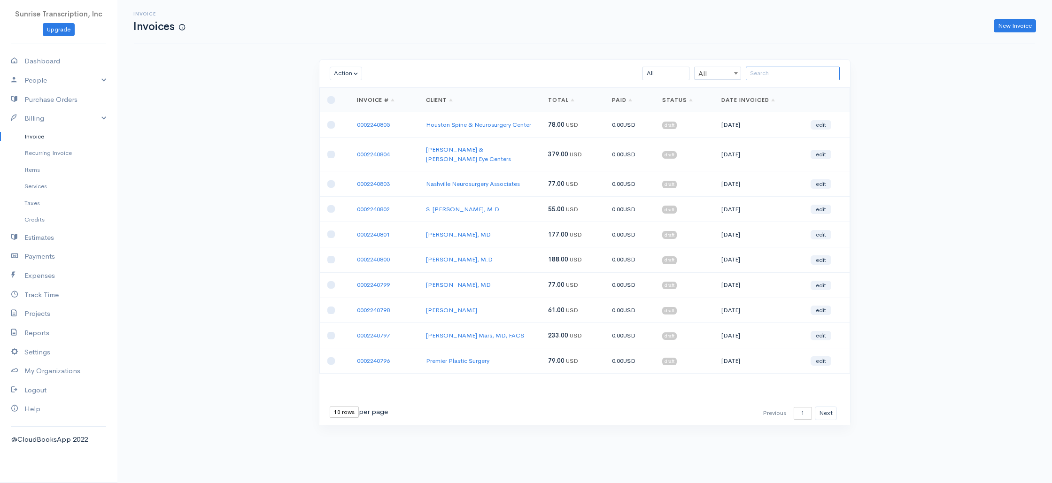
click at [766, 71] on input "search" at bounding box center [793, 74] width 94 height 14
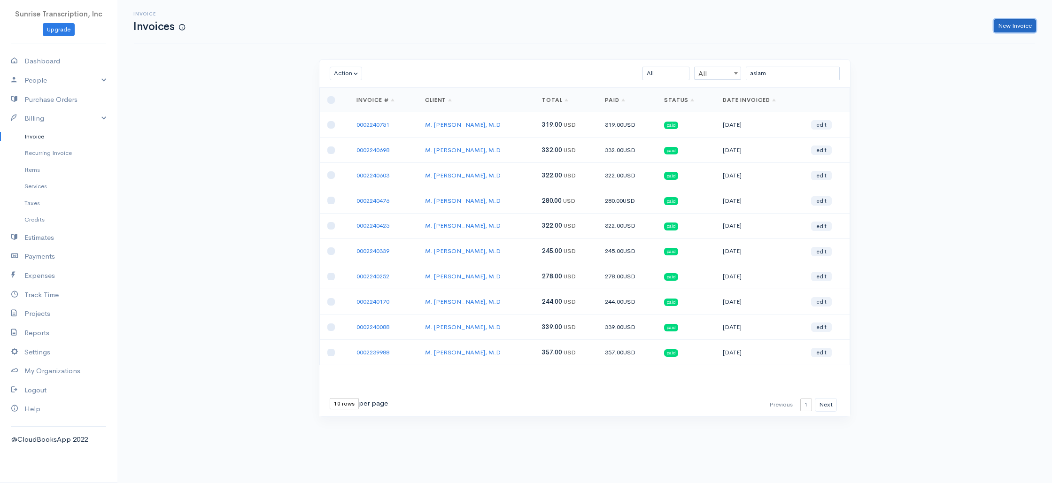
click at [1004, 26] on link "New Invoice" at bounding box center [1015, 26] width 42 height 14
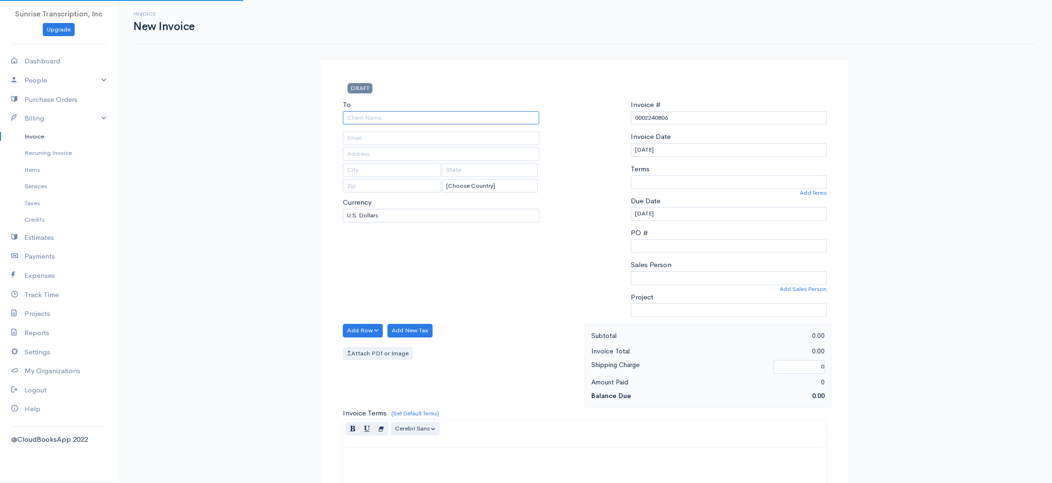
click at [435, 114] on input "To" at bounding box center [441, 118] width 196 height 14
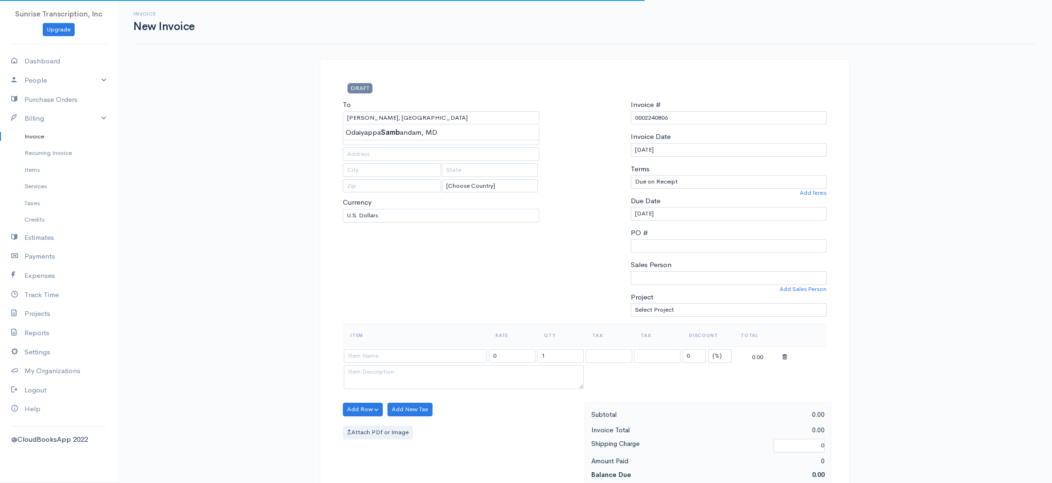
click at [408, 361] on input at bounding box center [415, 356] width 143 height 14
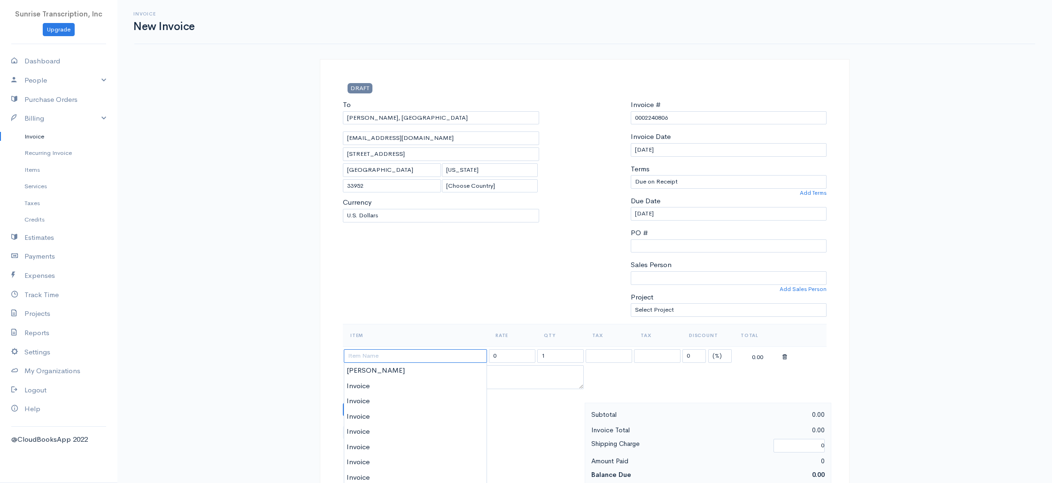
click at [390, 358] on input at bounding box center [415, 356] width 143 height 14
drag, startPoint x: 369, startPoint y: 386, endPoint x: 396, endPoint y: 379, distance: 28.5
drag, startPoint x: 515, startPoint y: 354, endPoint x: 458, endPoint y: 351, distance: 56.9
click at [458, 351] on tr "Invoice 399.00 1 0 (%) Flat 399.00" at bounding box center [585, 356] width 484 height 18
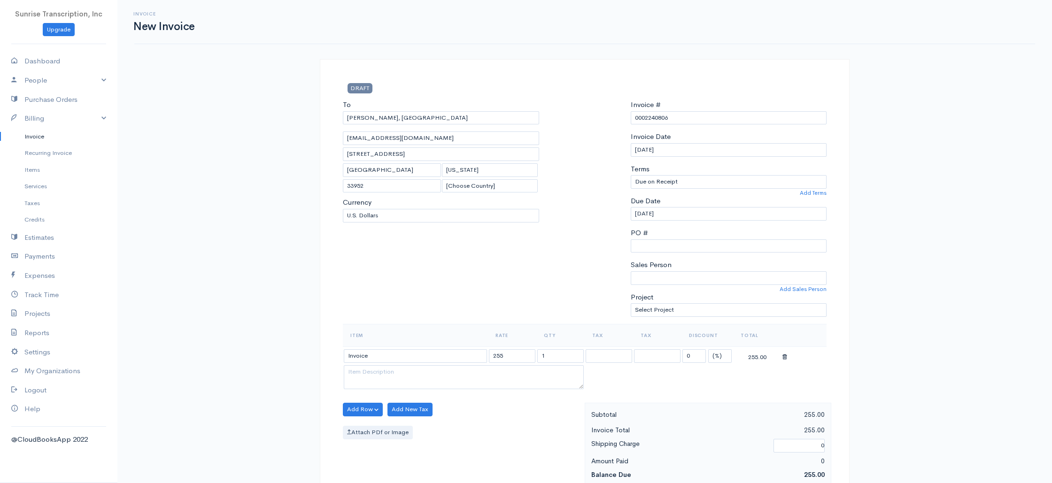
click at [462, 315] on div "To [GEOGRAPHIC_DATA][PERSON_NAME][GEOGRAPHIC_DATA], [GEOGRAPHIC_DATA] [EMAIL_AD…" at bounding box center [441, 212] width 206 height 224
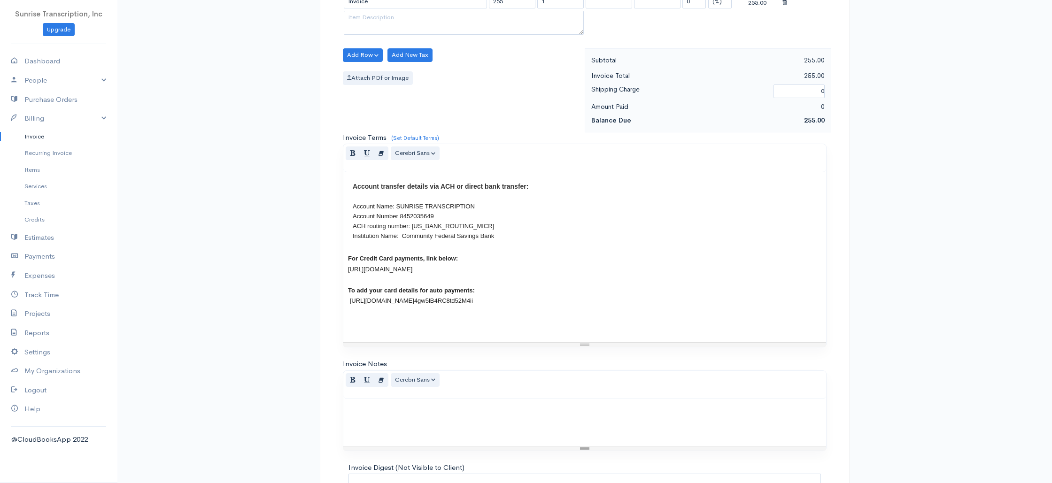
scroll to position [452, 0]
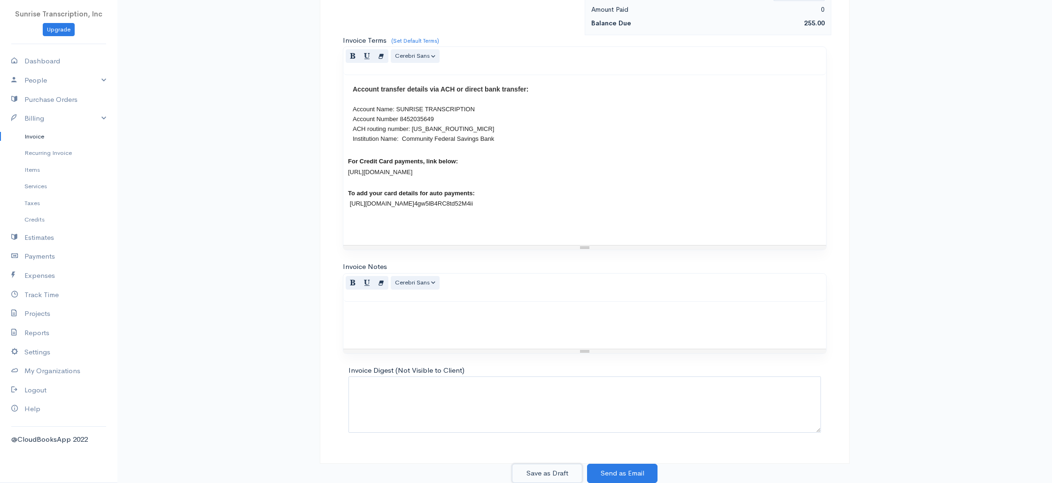
click at [553, 472] on button "Save as Draft" at bounding box center [547, 473] width 70 height 19
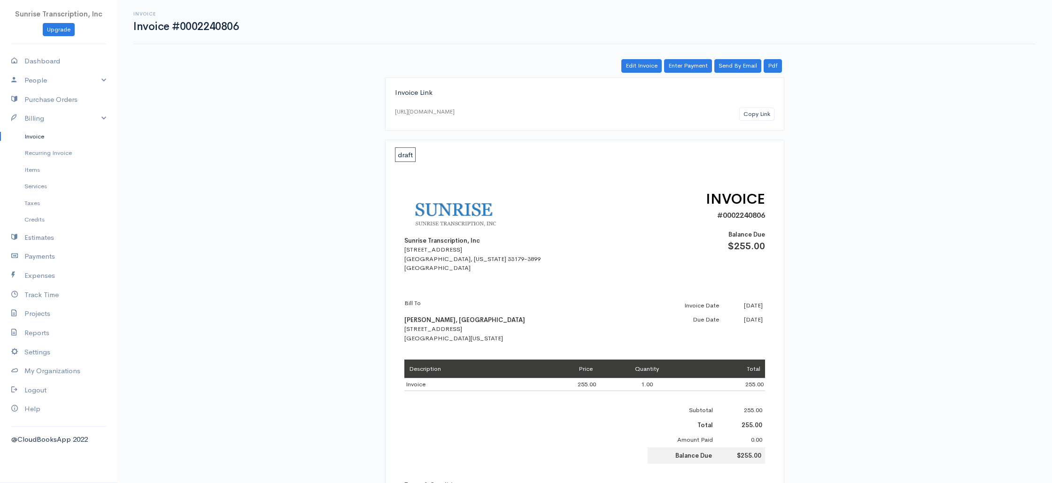
click at [46, 137] on link "Invoice" at bounding box center [58, 136] width 117 height 17
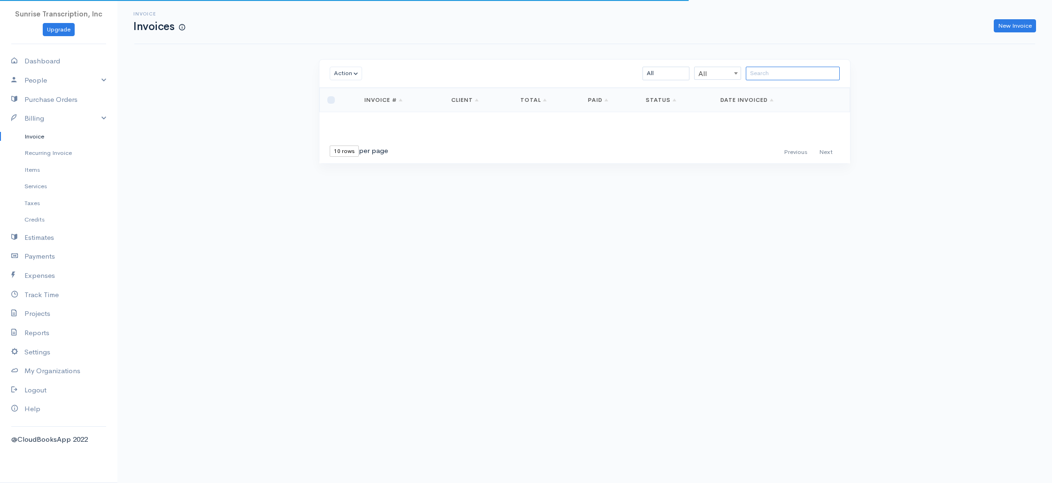
click at [771, 71] on input "search" at bounding box center [793, 74] width 94 height 14
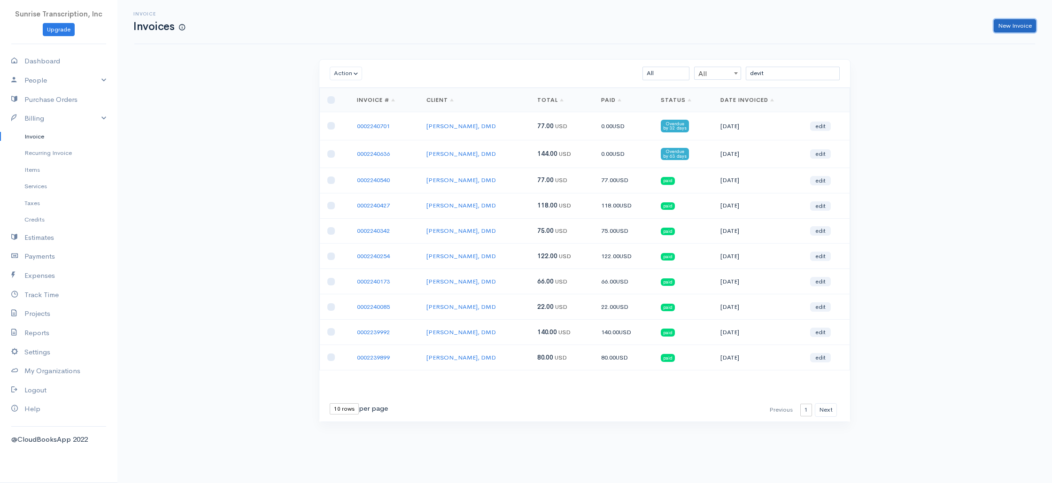
drag, startPoint x: 1007, startPoint y: 27, endPoint x: 994, endPoint y: 28, distance: 12.2
click at [1006, 27] on link "New Invoice" at bounding box center [1015, 26] width 42 height 14
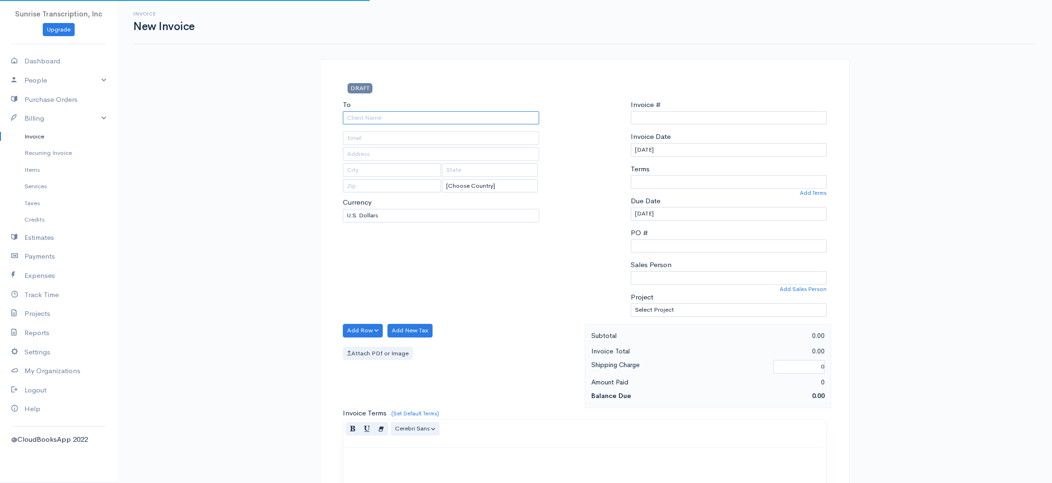
click at [405, 123] on input "To" at bounding box center [441, 118] width 196 height 14
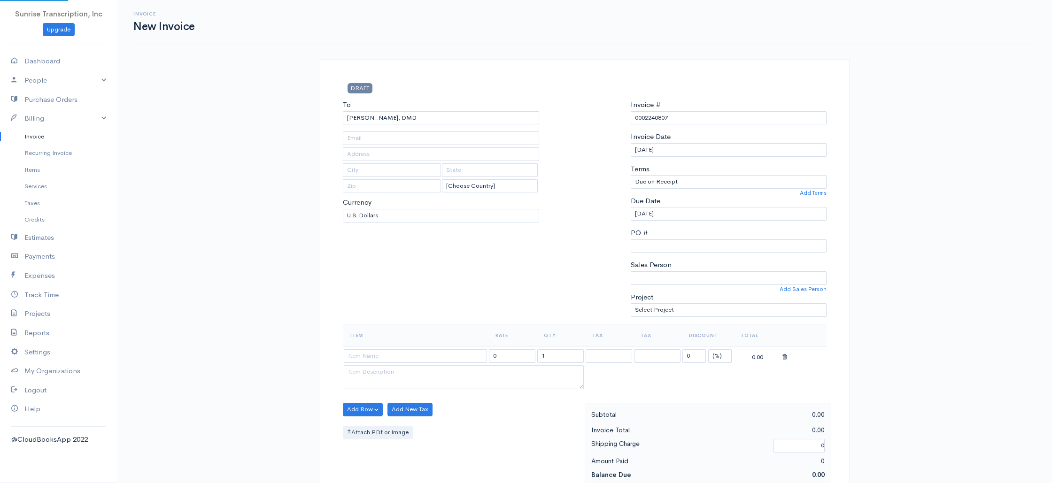
drag, startPoint x: 430, startPoint y: 357, endPoint x: 415, endPoint y: 362, distance: 15.9
click at [430, 357] on input at bounding box center [415, 356] width 143 height 14
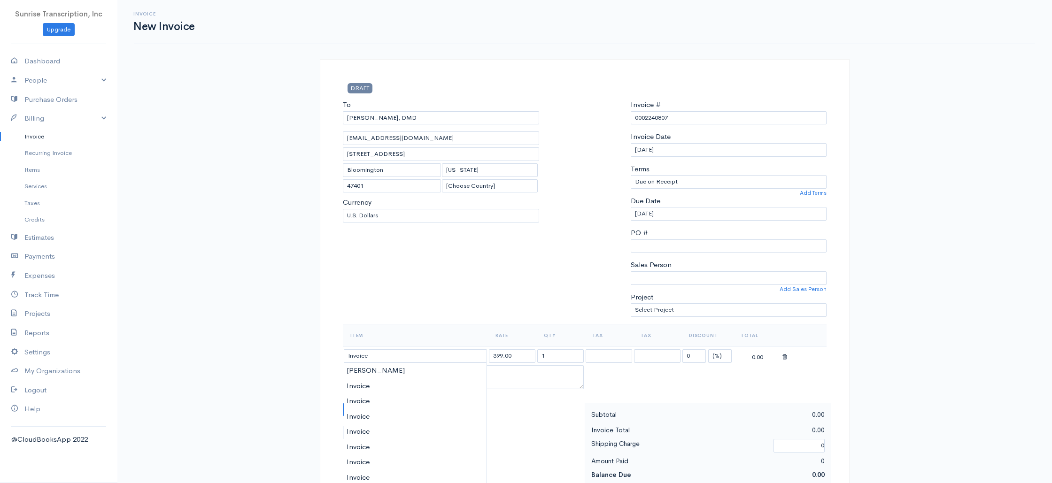
click at [529, 350] on input "399.00" at bounding box center [512, 356] width 46 height 14
click at [503, 304] on div "To [PERSON_NAME], DMD [EMAIL_ADDRESS][DOMAIN_NAME] [STREET_ADDRESS][US_STATE] […" at bounding box center [441, 212] width 206 height 224
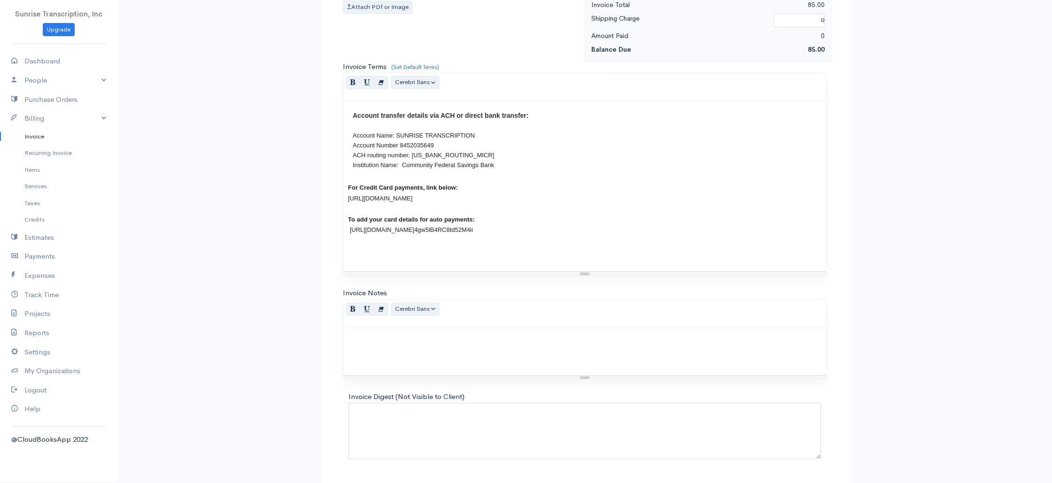
scroll to position [452, 0]
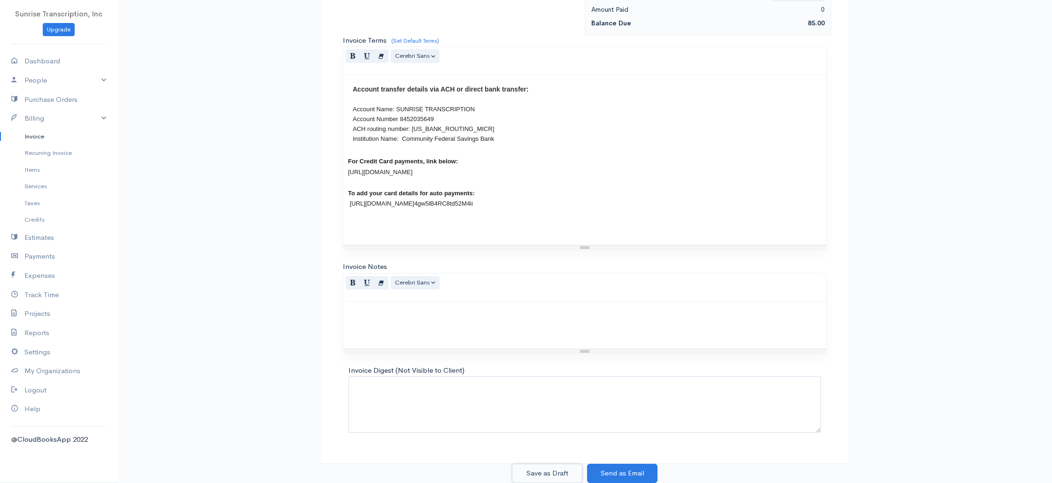
drag, startPoint x: 554, startPoint y: 474, endPoint x: 575, endPoint y: 438, distance: 41.9
click at [554, 474] on button "Save as Draft" at bounding box center [547, 473] width 70 height 19
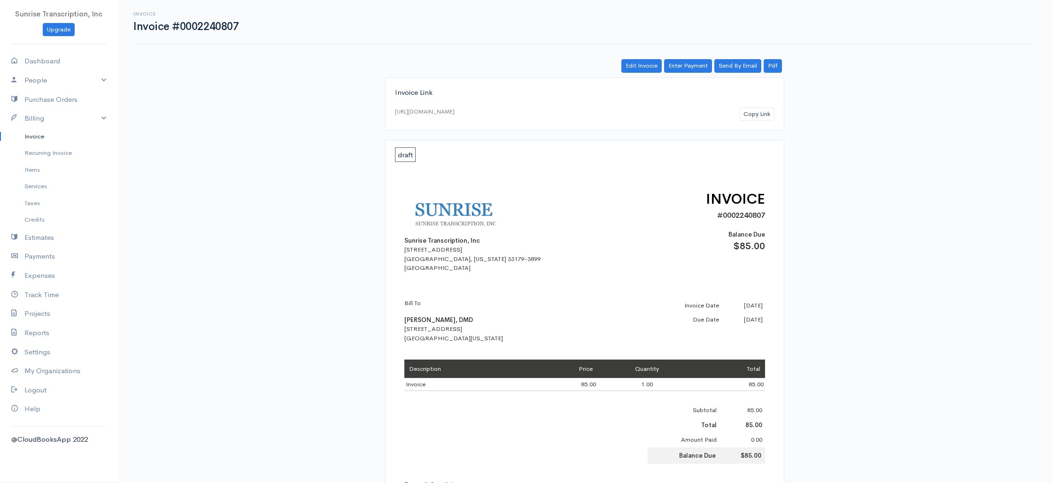
click at [57, 142] on link "Invoice" at bounding box center [58, 136] width 117 height 17
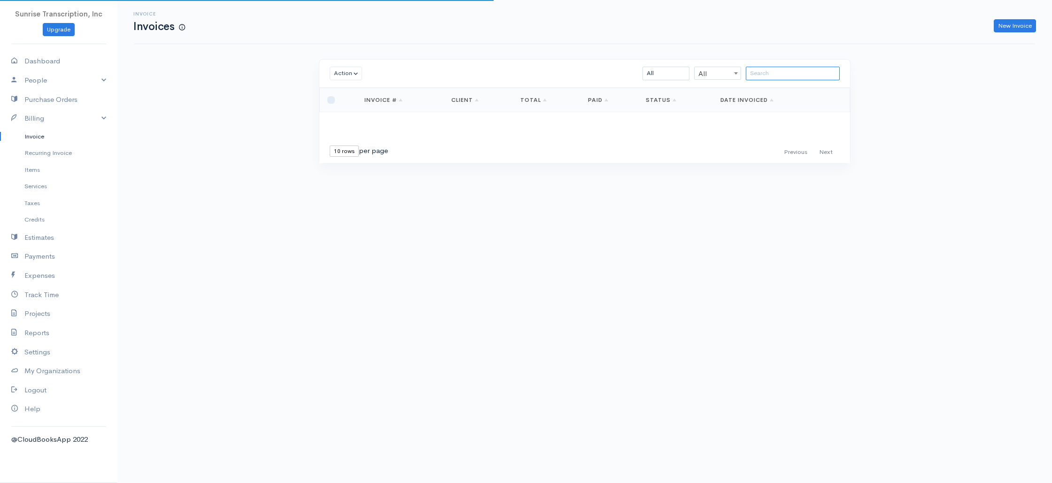
click at [779, 72] on input "search" at bounding box center [793, 74] width 94 height 14
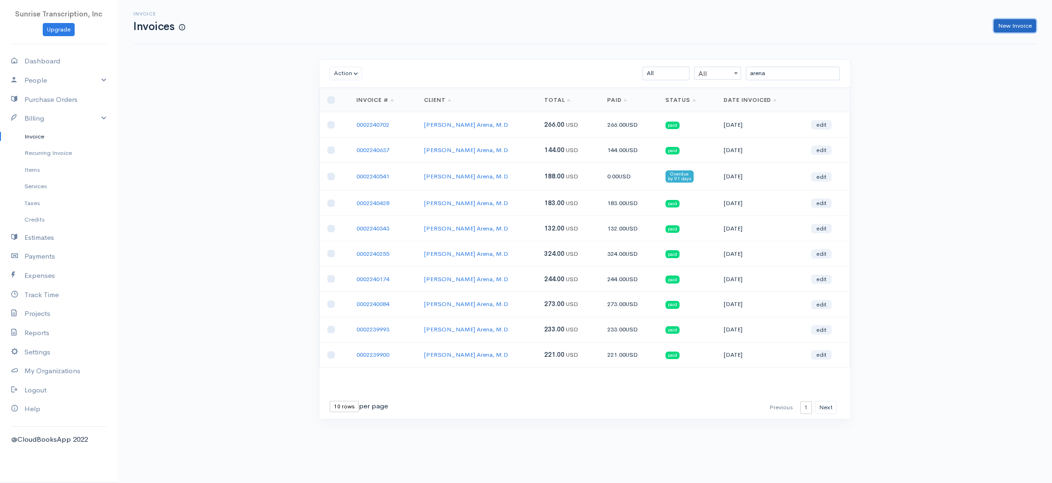
click at [1001, 26] on link "New Invoice" at bounding box center [1015, 26] width 42 height 14
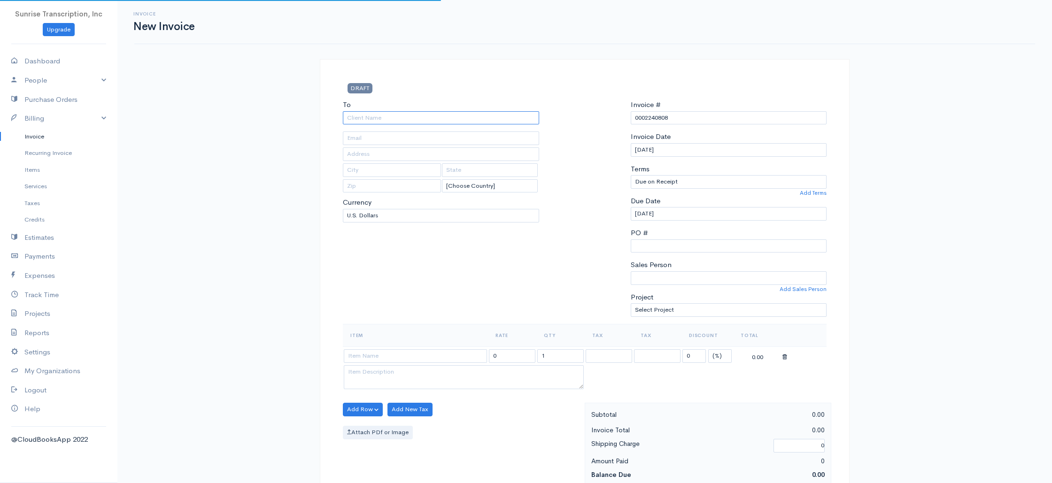
click at [425, 116] on input "To" at bounding box center [441, 118] width 196 height 14
click at [392, 120] on input "To" at bounding box center [441, 118] width 196 height 14
click at [402, 357] on input at bounding box center [415, 356] width 143 height 14
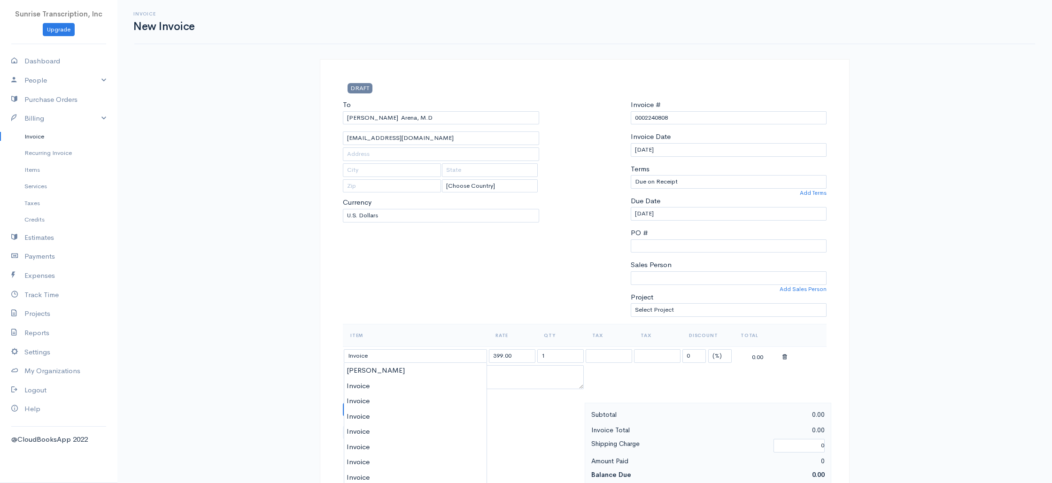
click at [516, 359] on input "399.00" at bounding box center [512, 356] width 46 height 14
click at [512, 302] on div "To [PERSON_NAME][GEOGRAPHIC_DATA], M.D [EMAIL_ADDRESS][DOMAIN_NAME] [Choose Cou…" at bounding box center [441, 212] width 206 height 224
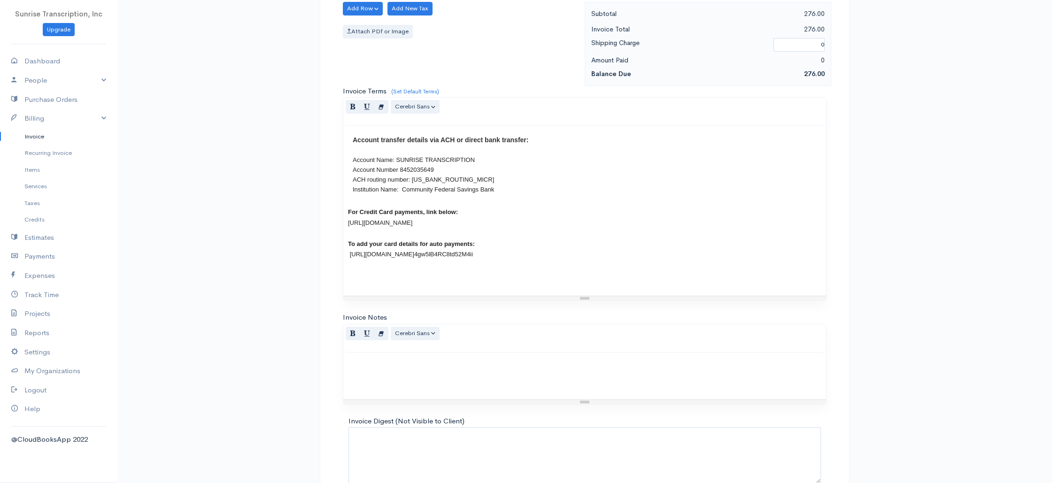
scroll to position [452, 0]
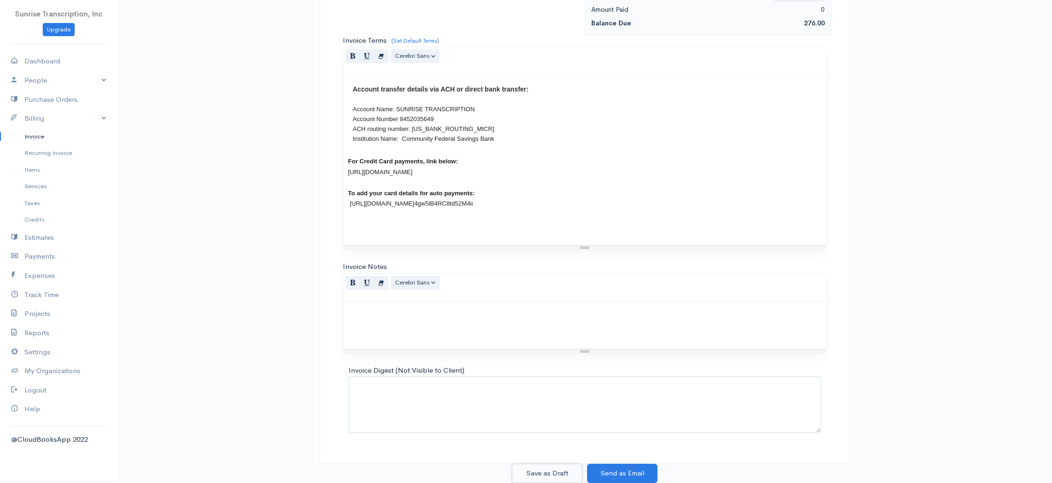
drag, startPoint x: 555, startPoint y: 471, endPoint x: 596, endPoint y: 426, distance: 61.1
click at [555, 471] on button "Save as Draft" at bounding box center [547, 473] width 70 height 19
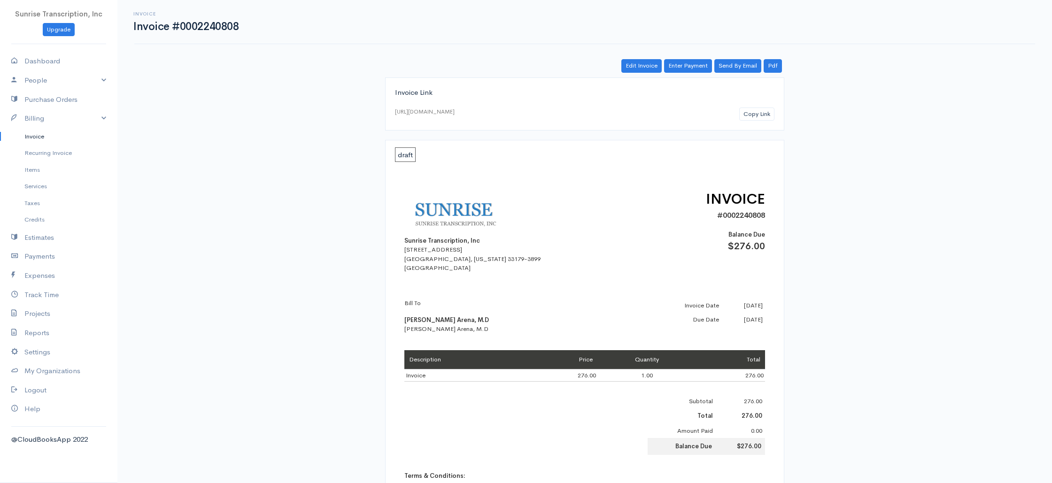
click at [33, 139] on link "Invoice" at bounding box center [58, 136] width 117 height 17
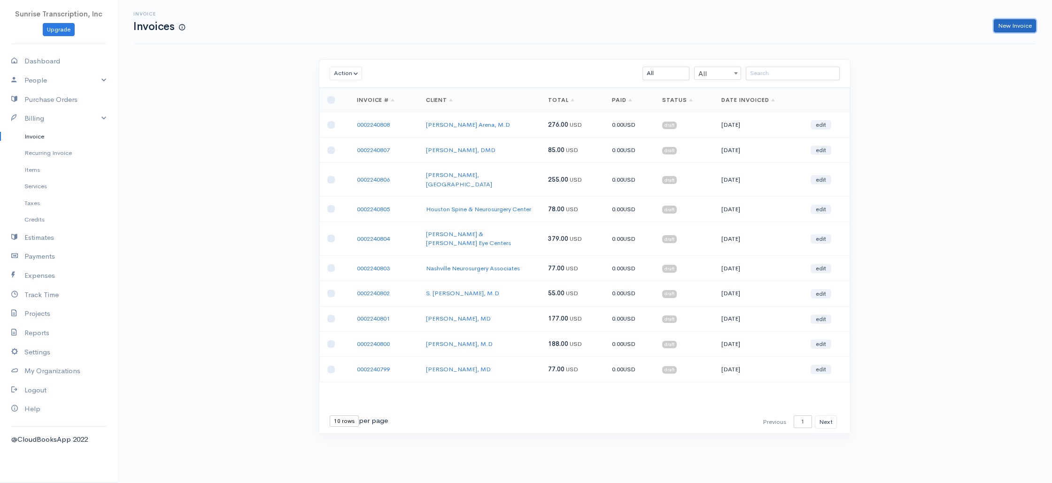
click at [1013, 27] on link "New Invoice" at bounding box center [1015, 26] width 42 height 14
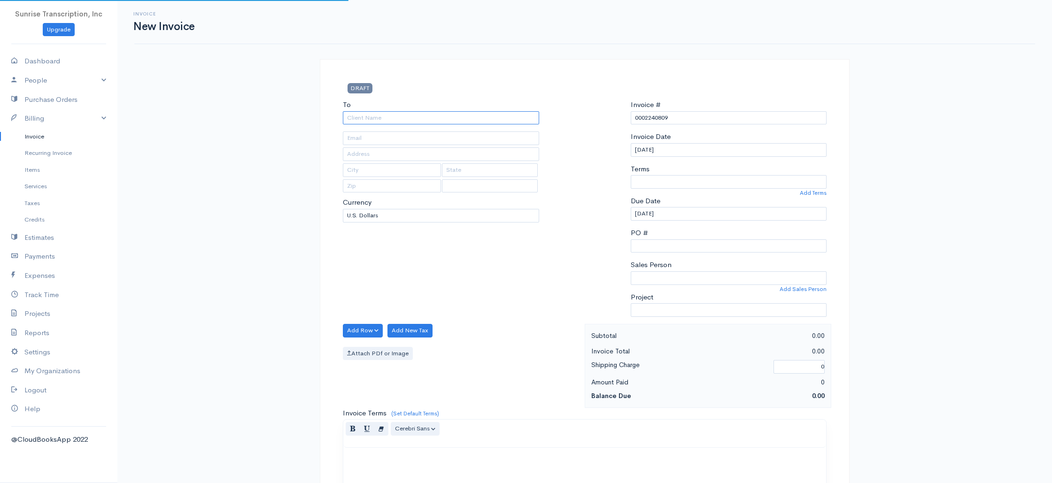
click at [484, 113] on input "To" at bounding box center [441, 118] width 196 height 14
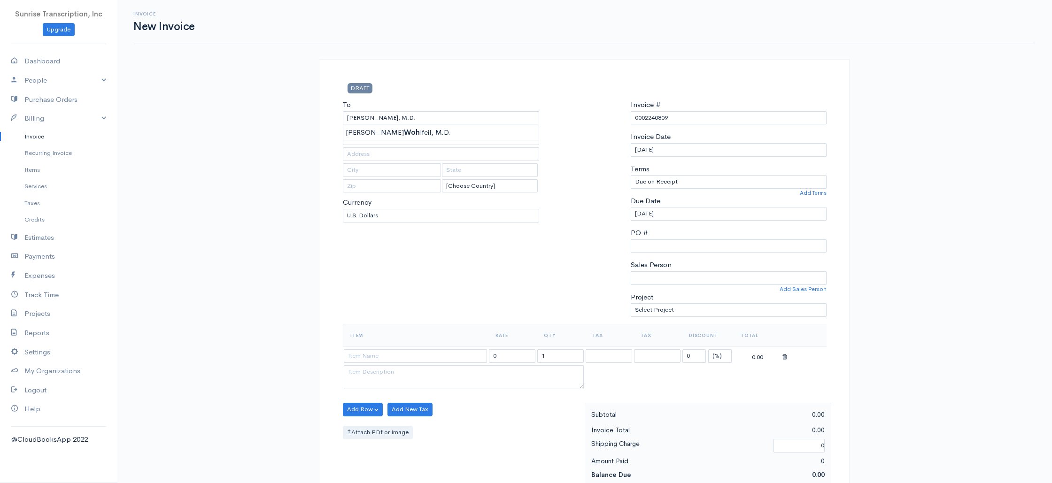
click at [387, 352] on input at bounding box center [415, 356] width 143 height 14
click at [525, 356] on input "399.00" at bounding box center [512, 356] width 46 height 14
click at [525, 308] on div "To [PERSON_NAME], M.D. [EMAIL_ADDRESS][DOMAIN_NAME] [Choose Country] [GEOGRAPHI…" at bounding box center [441, 212] width 206 height 224
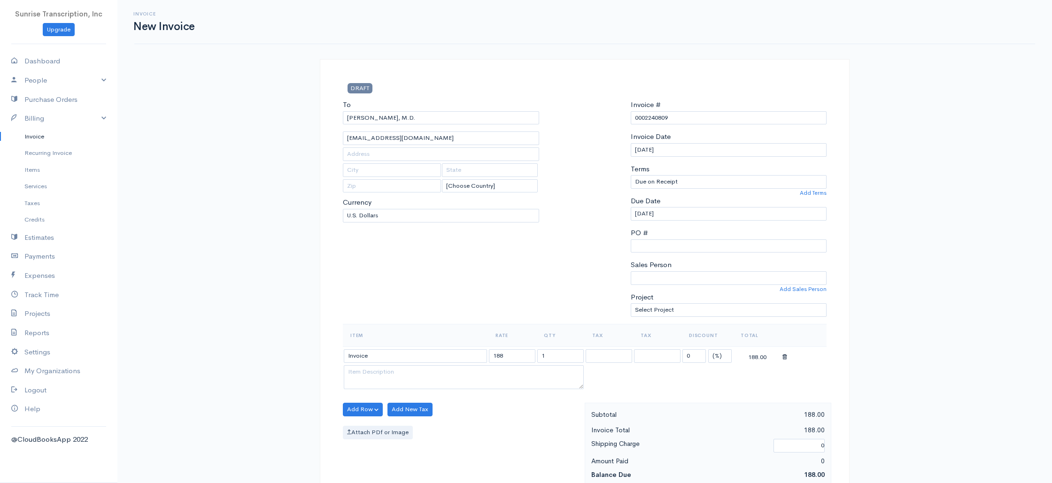
scroll to position [452, 0]
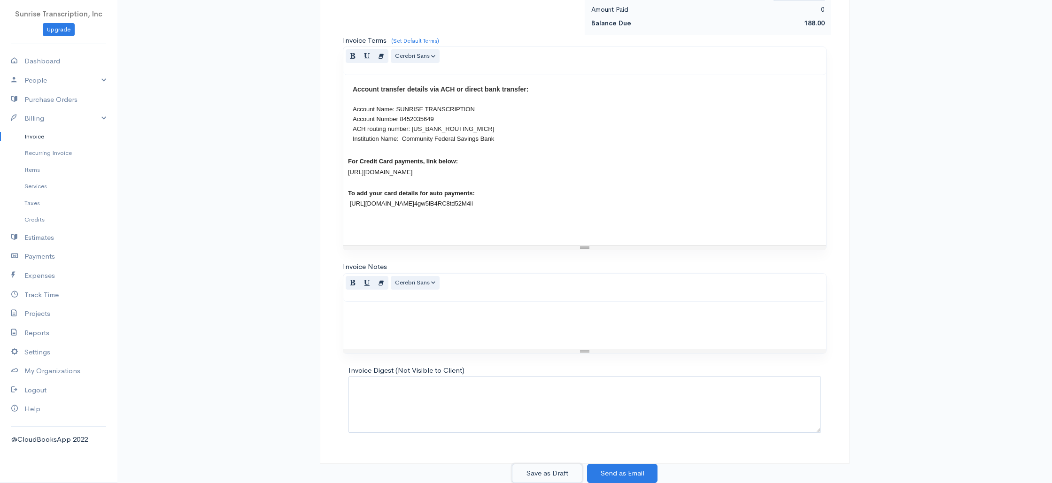
click at [549, 472] on button "Save as Draft" at bounding box center [547, 473] width 70 height 19
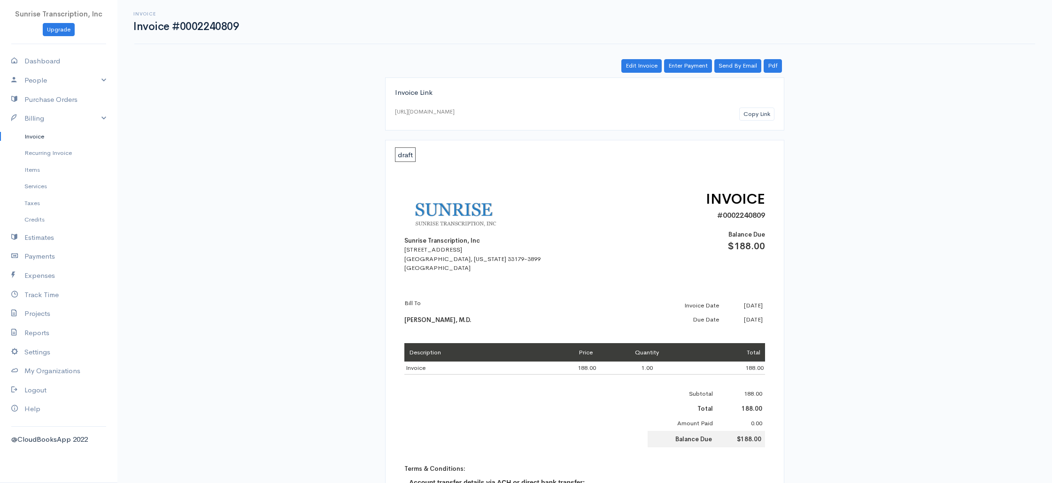
click at [32, 138] on link "Invoice" at bounding box center [58, 136] width 117 height 17
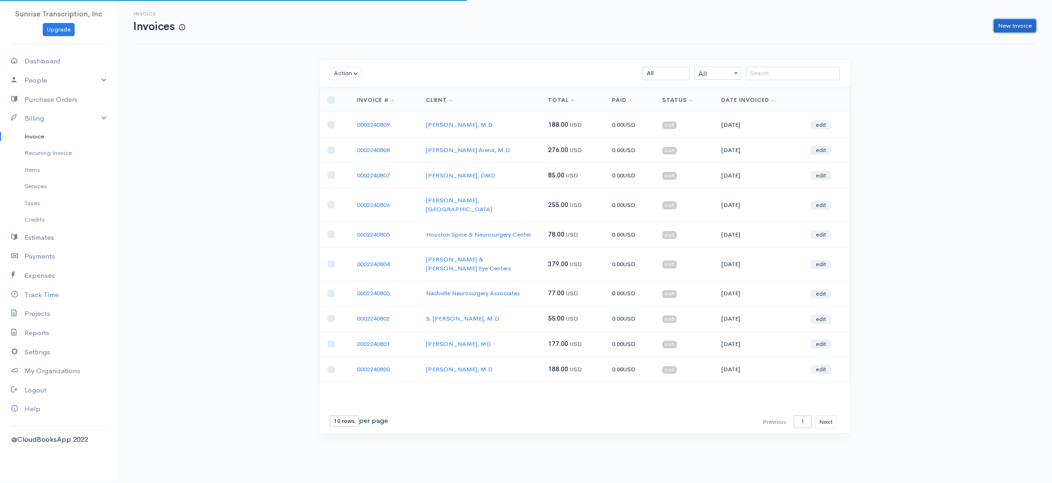
click at [1023, 26] on link "New Invoice" at bounding box center [1015, 26] width 42 height 14
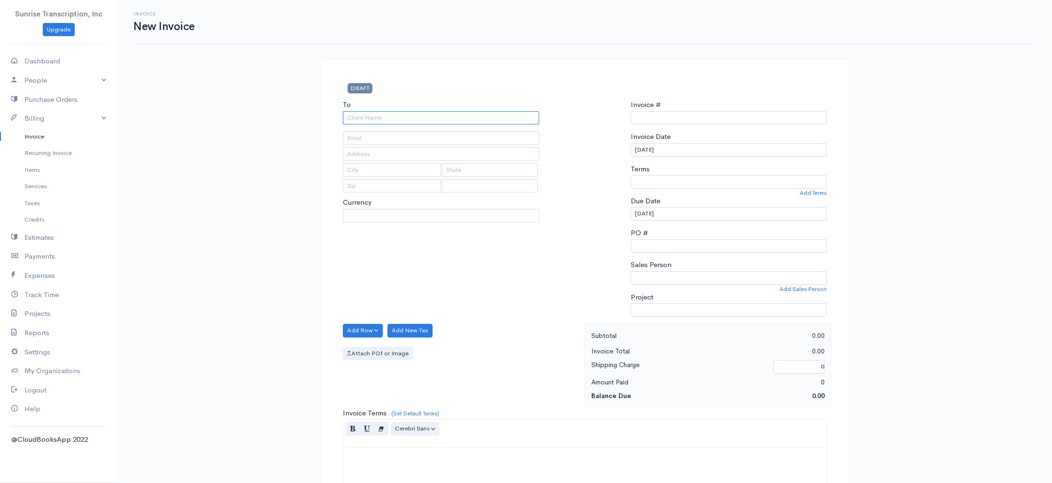
click at [473, 123] on input "To" at bounding box center [441, 118] width 196 height 14
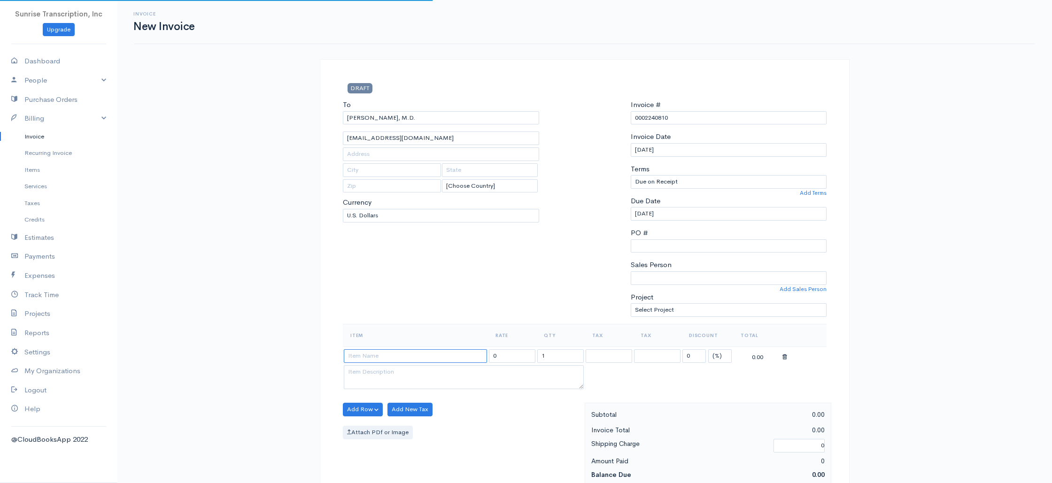
click at [394, 359] on input at bounding box center [415, 356] width 143 height 14
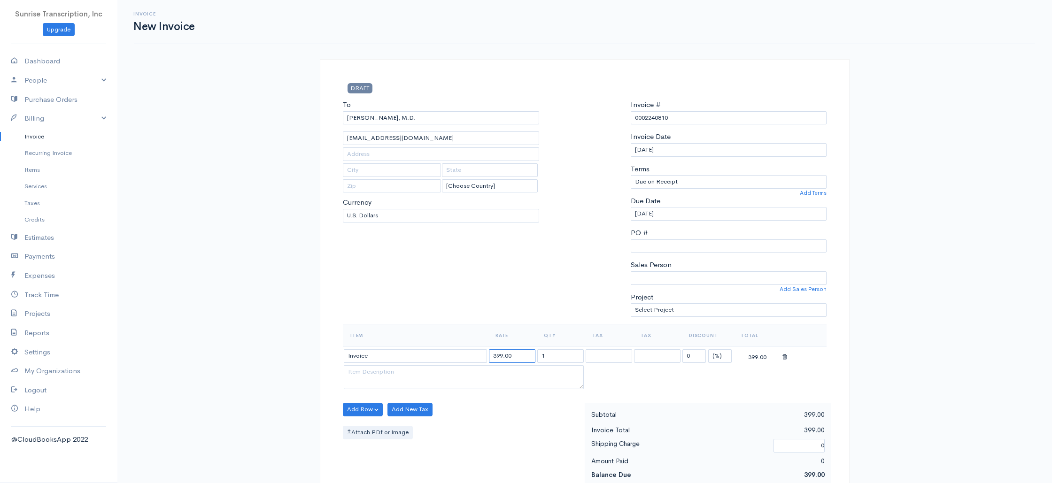
drag, startPoint x: 523, startPoint y: 358, endPoint x: 440, endPoint y: 354, distance: 82.3
click at [440, 354] on tr "Invoice 399.00 1 0 (%) Flat 399.00" at bounding box center [585, 356] width 484 height 18
click at [501, 306] on div "To [PERSON_NAME], M.D. [EMAIL_ADDRESS][DOMAIN_NAME] [Choose Country] [GEOGRAPHI…" at bounding box center [441, 212] width 206 height 224
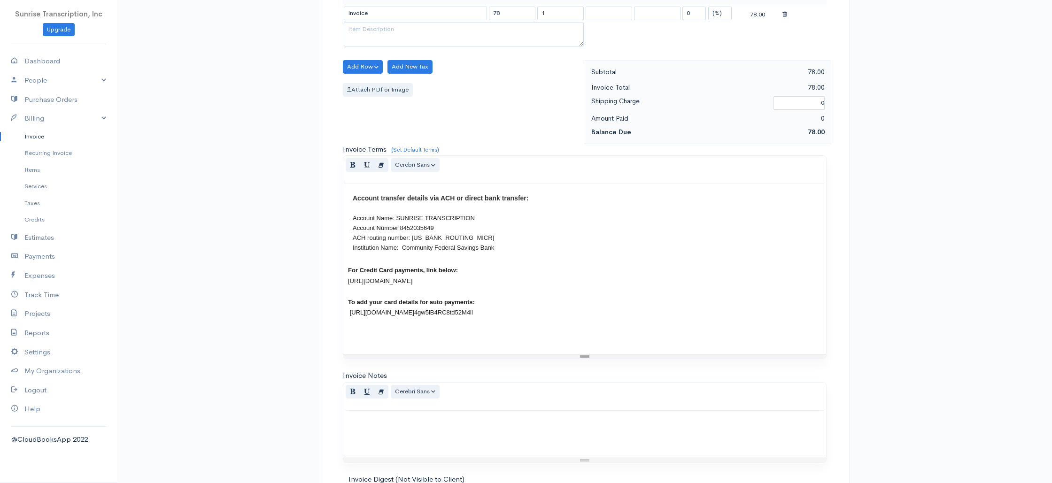
scroll to position [452, 0]
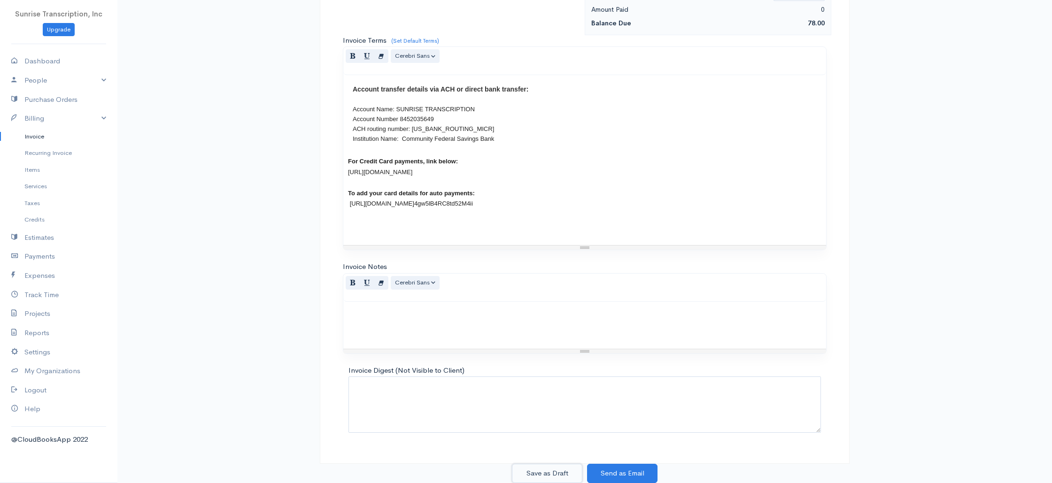
click at [561, 478] on button "Save as Draft" at bounding box center [547, 473] width 70 height 19
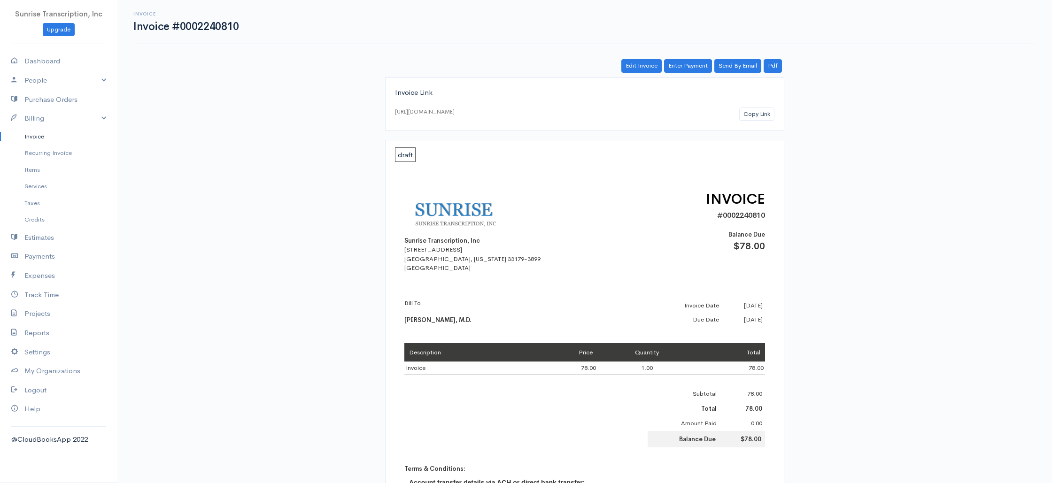
click at [29, 138] on link "Invoice" at bounding box center [58, 136] width 117 height 17
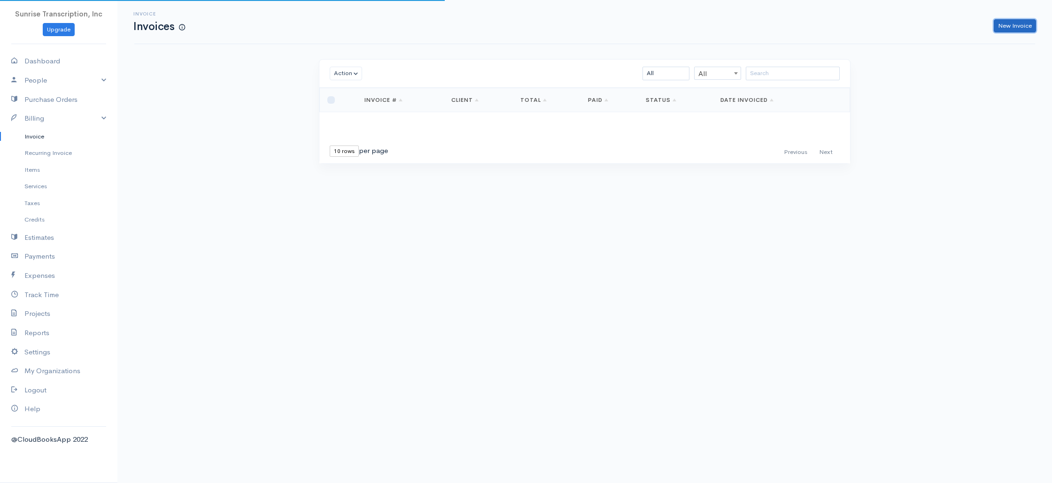
click at [1012, 23] on link "New Invoice" at bounding box center [1015, 26] width 42 height 14
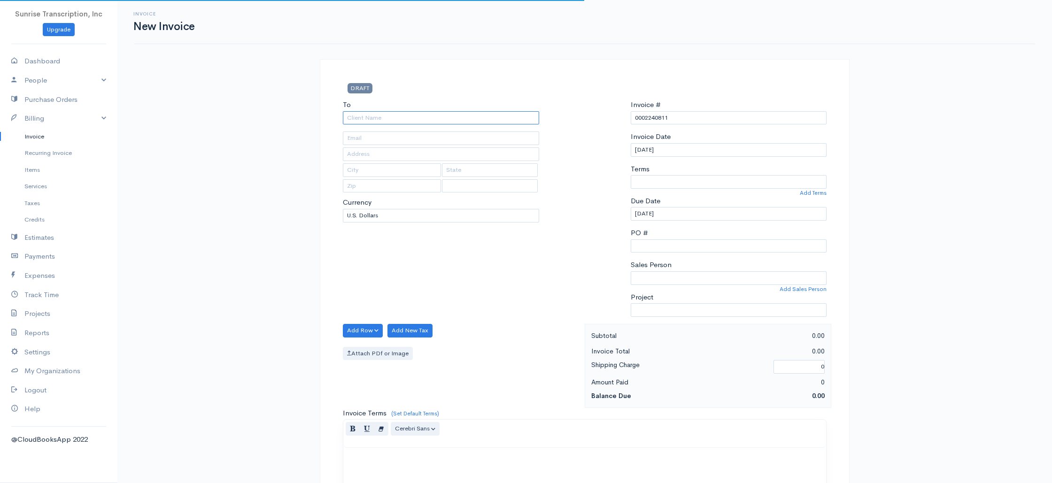
click at [478, 115] on input "To" at bounding box center [441, 118] width 196 height 14
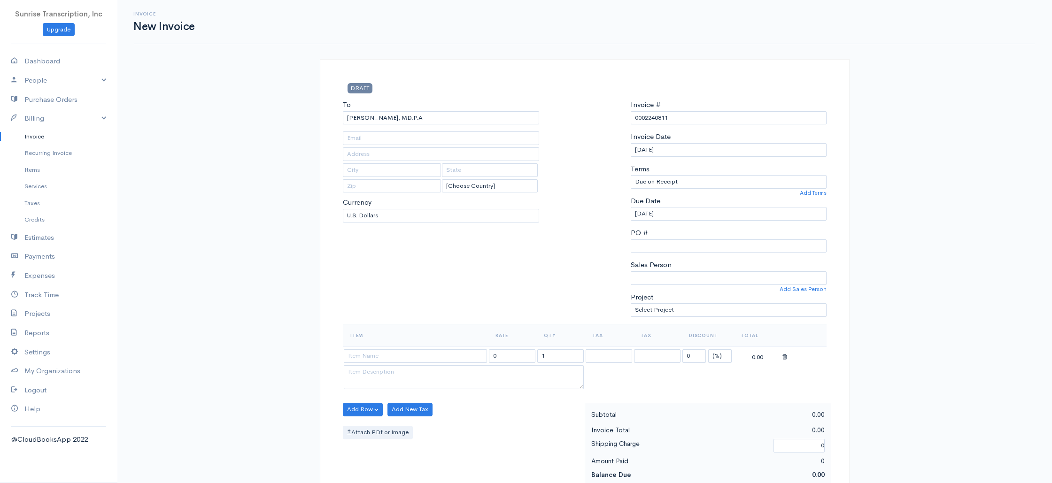
click at [420, 360] on input at bounding box center [415, 356] width 143 height 14
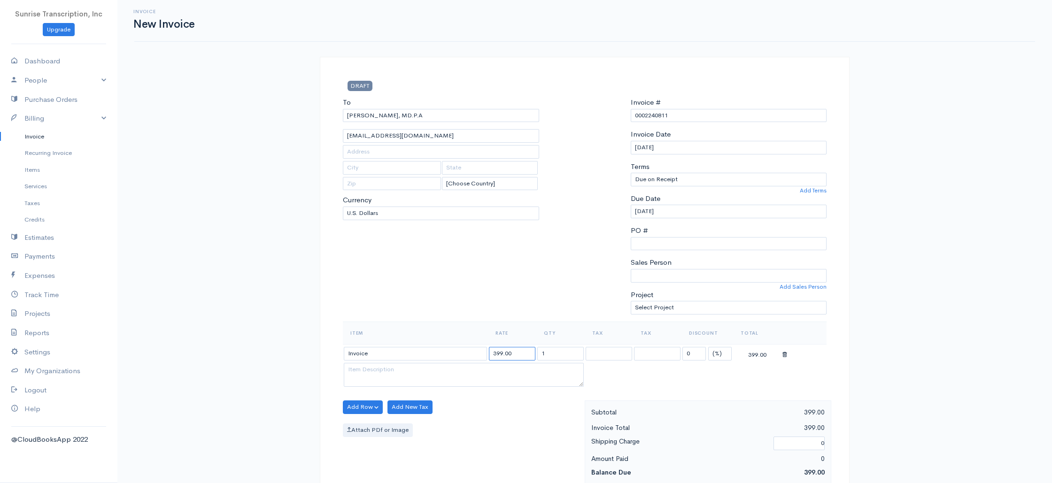
drag, startPoint x: 487, startPoint y: 353, endPoint x: 441, endPoint y: 352, distance: 45.5
click at [441, 352] on tr "Invoice 399.00 1 0 (%) Flat 399.00" at bounding box center [585, 353] width 484 height 18
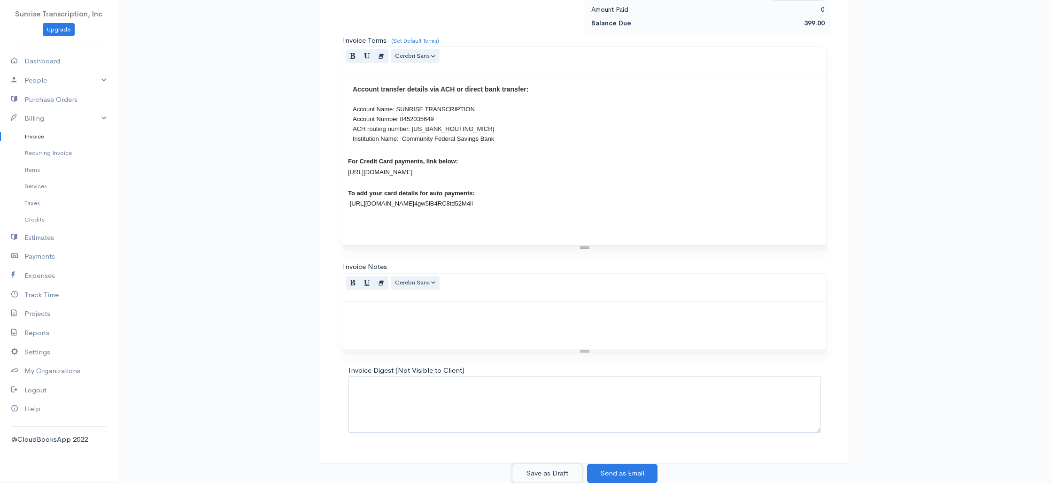
drag, startPoint x: 550, startPoint y: 471, endPoint x: 590, endPoint y: 437, distance: 52.6
click at [550, 471] on button "Save as Draft" at bounding box center [547, 473] width 70 height 19
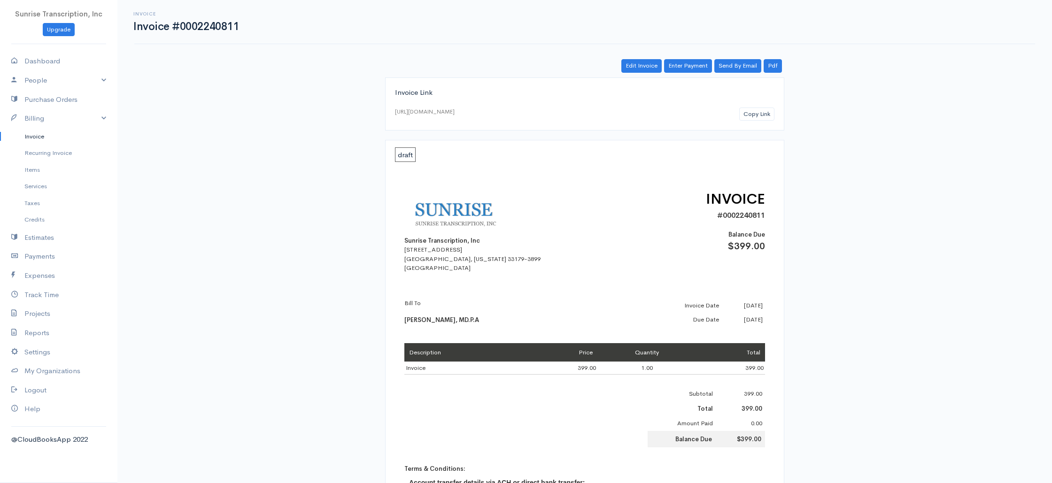
click at [60, 138] on link "Invoice" at bounding box center [58, 136] width 117 height 17
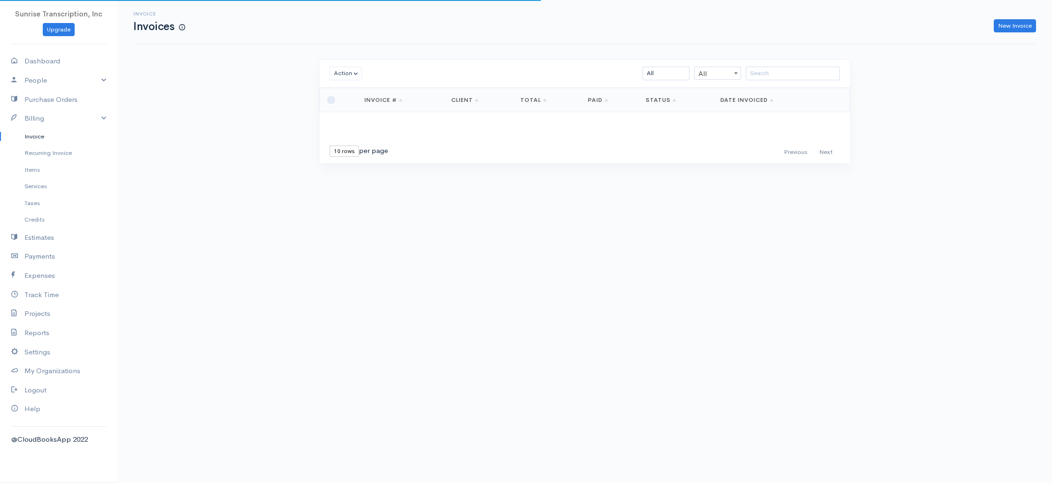
click at [780, 81] on div "Action Archive Delete Download PDF Send Mark as Sent Mark Un-Sent Enter Payment…" at bounding box center [584, 74] width 531 height 28
click at [780, 75] on input "search" at bounding box center [793, 74] width 94 height 14
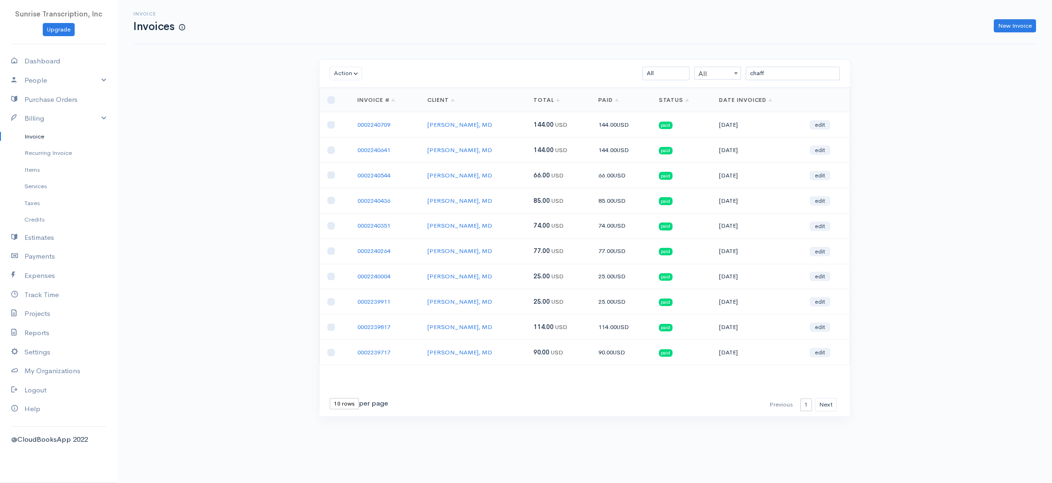
drag, startPoint x: 501, startPoint y: 128, endPoint x: 417, endPoint y: 127, distance: 84.0
click at [417, 127] on tr "0002240709 [PERSON_NAME], MD 144.00 USD 144.00 USD paid [DATE] edit" at bounding box center [585, 124] width 530 height 25
copy tr "[PERSON_NAME], MD"
click at [1009, 28] on link "New Invoice" at bounding box center [1015, 26] width 42 height 14
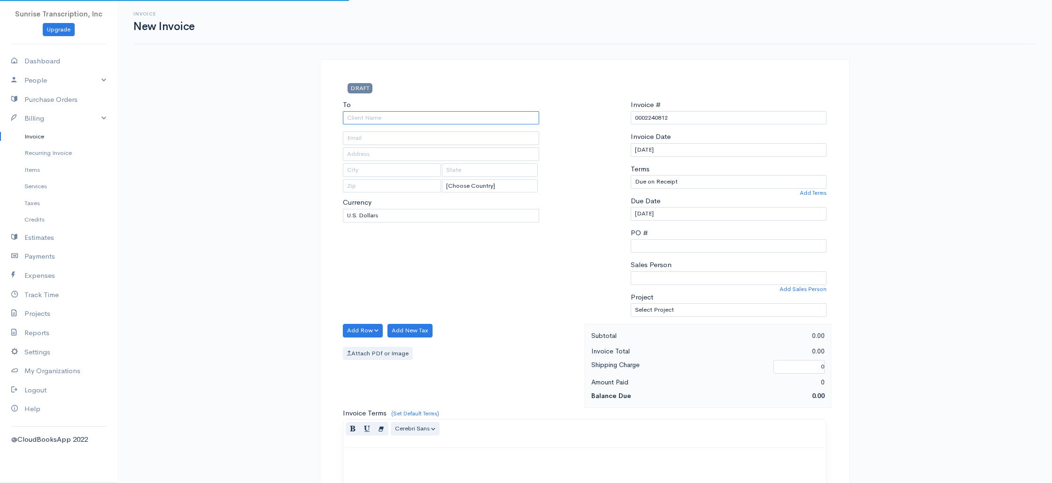
click at [474, 116] on input "To" at bounding box center [441, 118] width 196 height 14
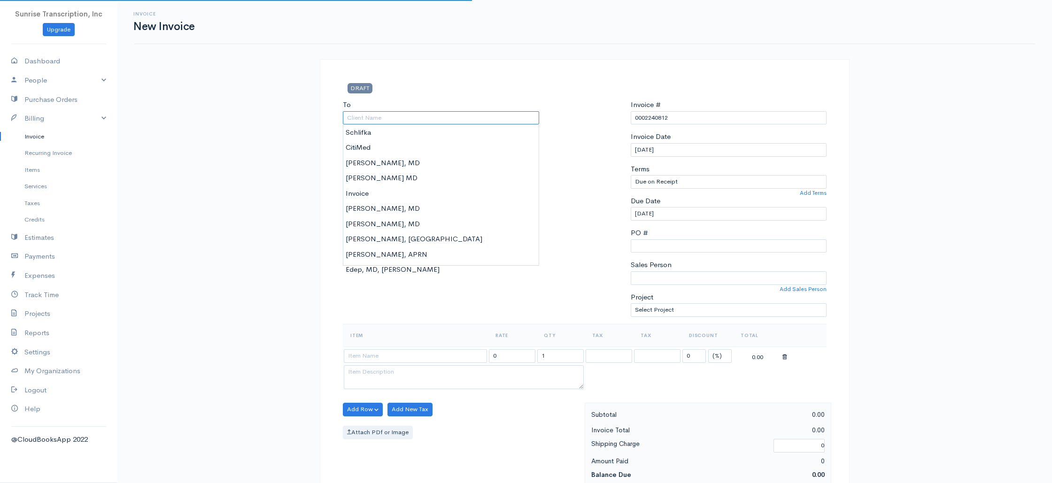
paste input "[PERSON_NAME], MD"
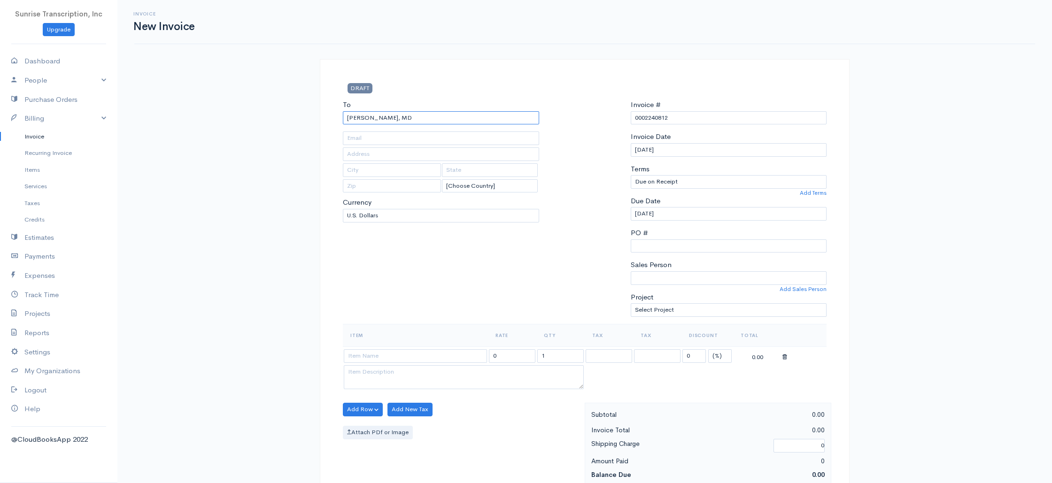
click at [393, 118] on input "[PERSON_NAME], MD" at bounding box center [441, 118] width 196 height 14
paste input "Chaffoo"
drag, startPoint x: 376, startPoint y: 135, endPoint x: 345, endPoint y: 171, distance: 47.3
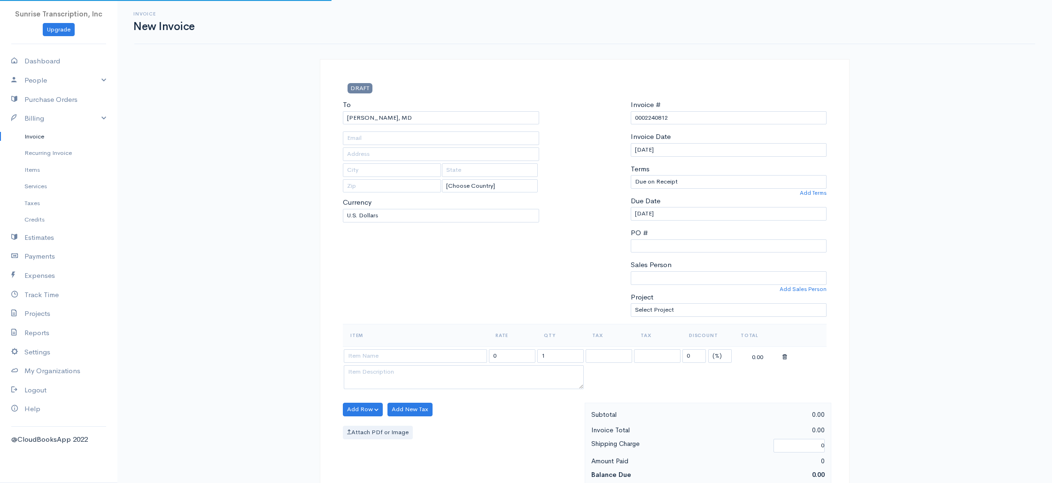
drag, startPoint x: 317, startPoint y: 277, endPoint x: 319, endPoint y: 340, distance: 62.9
click at [398, 352] on input at bounding box center [415, 356] width 143 height 14
click at [404, 309] on div "To [PERSON_NAME], [GEOGRAPHIC_DATA] [Choose Country] [GEOGRAPHIC_DATA] [GEOGRAP…" at bounding box center [441, 212] width 206 height 224
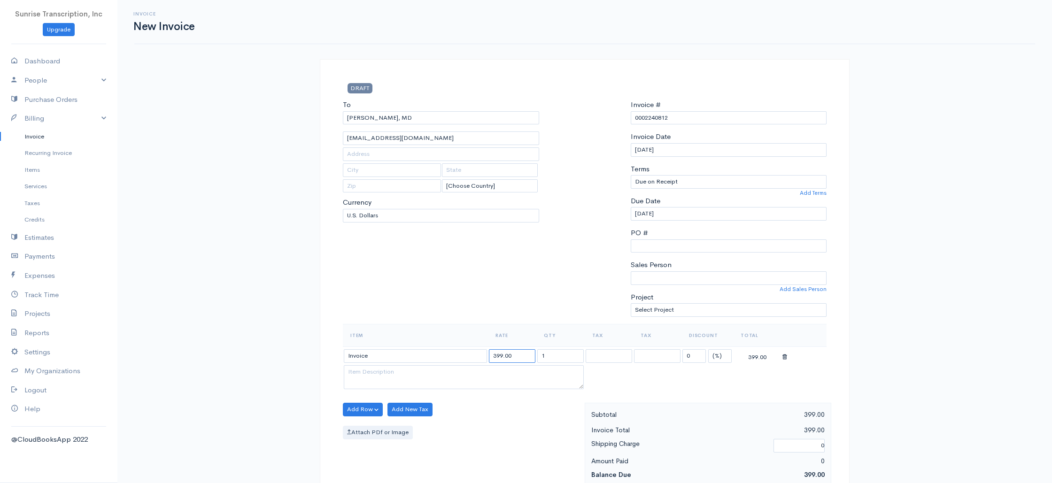
drag, startPoint x: 525, startPoint y: 358, endPoint x: 430, endPoint y: 350, distance: 96.1
click at [430, 350] on tr "Invoice 399.00 1 0 (%) Flat 399.00" at bounding box center [585, 356] width 484 height 18
click at [444, 304] on div "To [PERSON_NAME], [GEOGRAPHIC_DATA] [EMAIL_ADDRESS][DOMAIN_NAME] [Choose Countr…" at bounding box center [441, 212] width 206 height 224
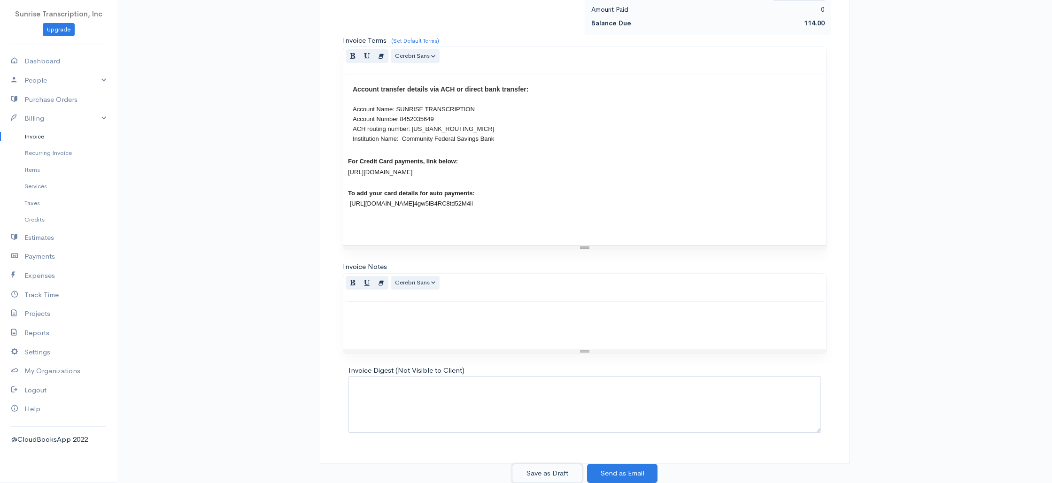
drag, startPoint x: 545, startPoint y: 472, endPoint x: 649, endPoint y: 325, distance: 180.6
click at [545, 472] on button "Save as Draft" at bounding box center [547, 473] width 70 height 19
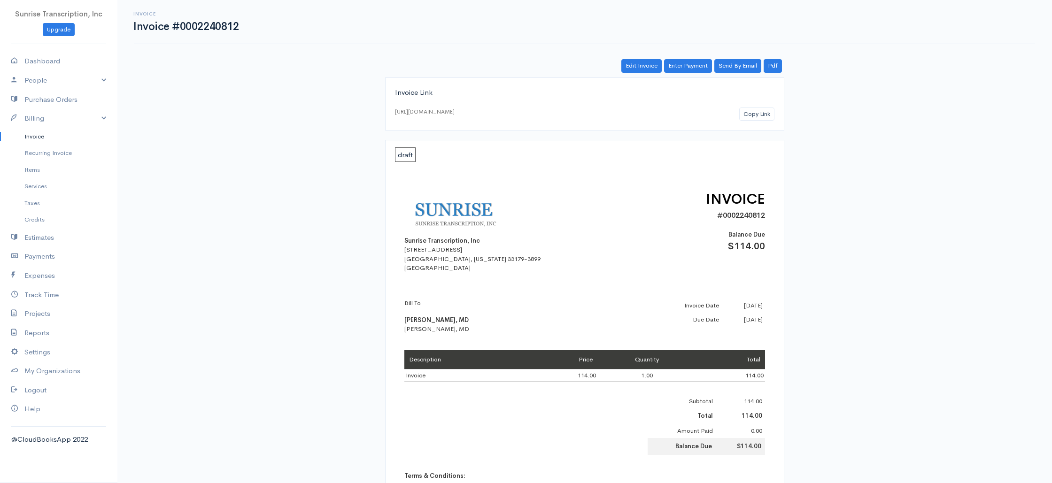
click at [40, 143] on link "Invoice" at bounding box center [58, 136] width 117 height 17
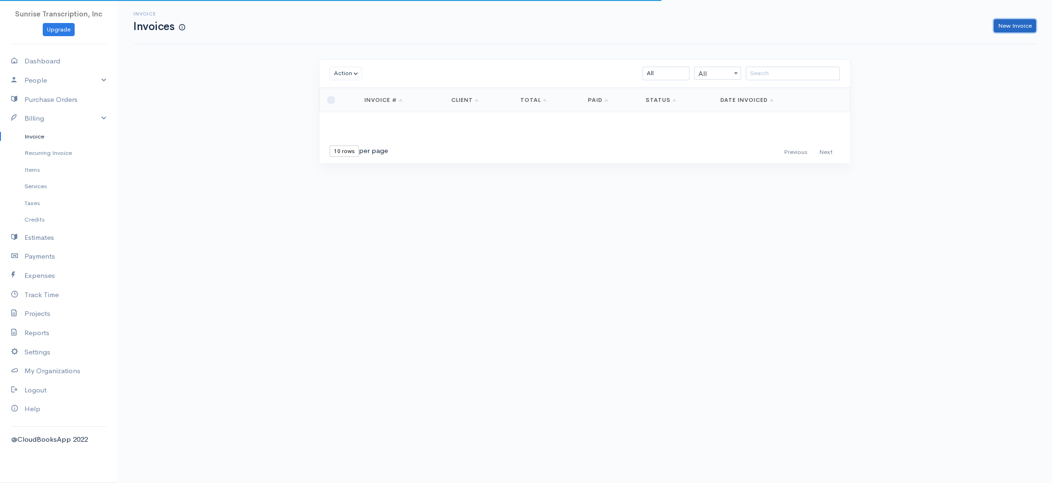
click at [1008, 24] on link "New Invoice" at bounding box center [1015, 26] width 42 height 14
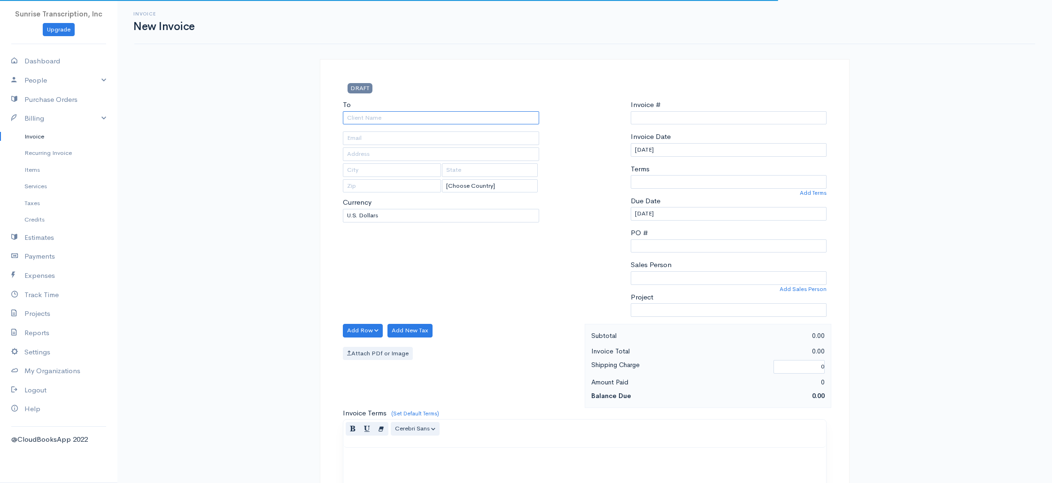
click at [468, 117] on input "To" at bounding box center [441, 118] width 196 height 14
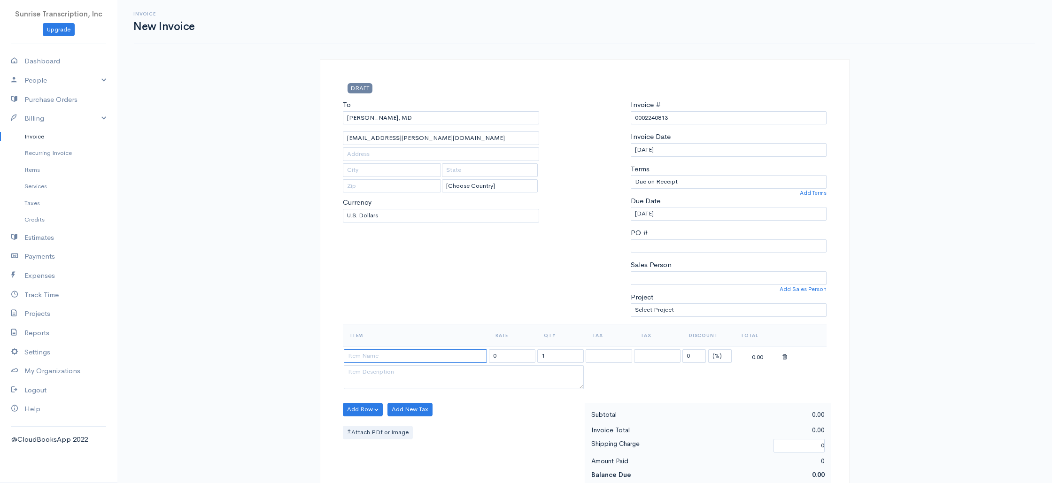
click at [423, 351] on input at bounding box center [415, 356] width 143 height 14
drag, startPoint x: 381, startPoint y: 384, endPoint x: 447, endPoint y: 371, distance: 67.5
click at [517, 359] on input "399.00" at bounding box center [512, 356] width 46 height 14
click at [505, 274] on div "To [PERSON_NAME], [GEOGRAPHIC_DATA] [EMAIL_ADDRESS][PERSON_NAME][DOMAIN_NAME] […" at bounding box center [441, 212] width 206 height 224
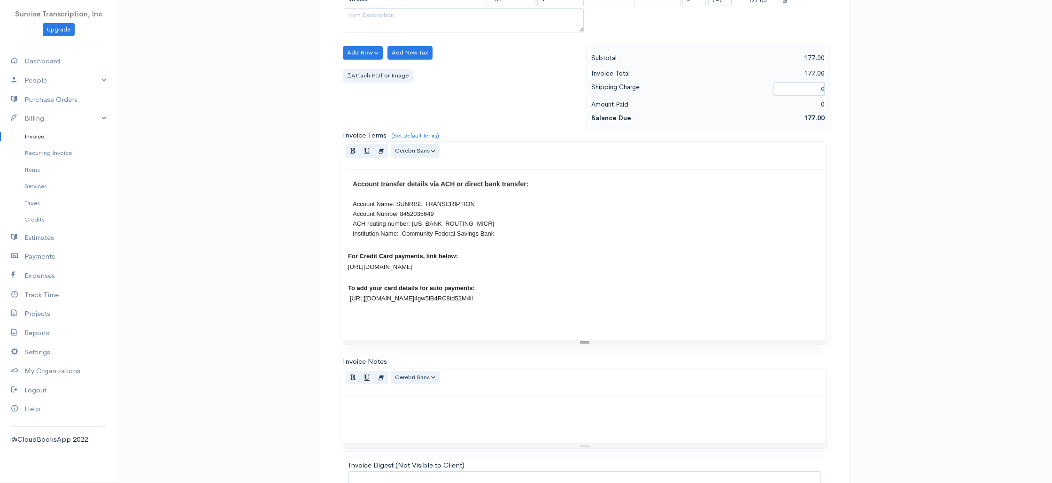
scroll to position [452, 0]
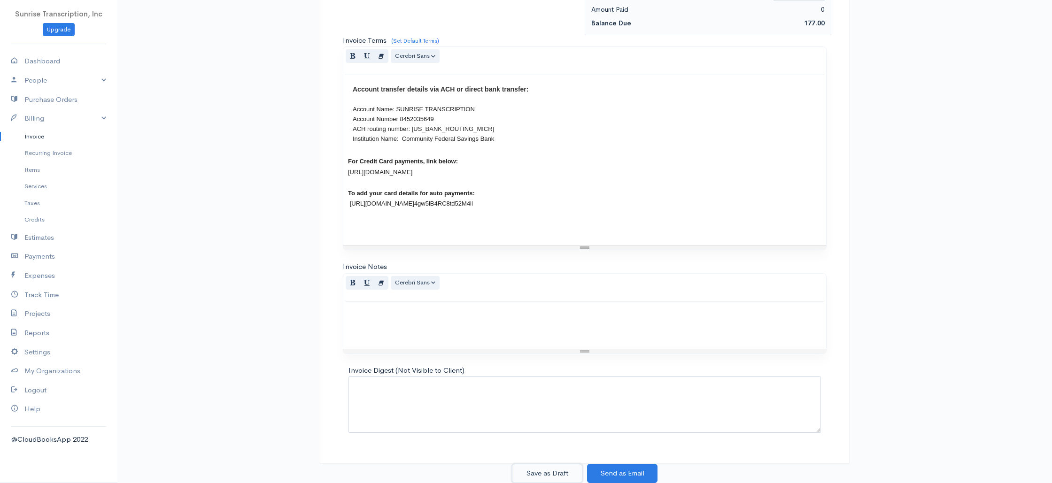
click at [547, 468] on button "Save as Draft" at bounding box center [547, 473] width 70 height 19
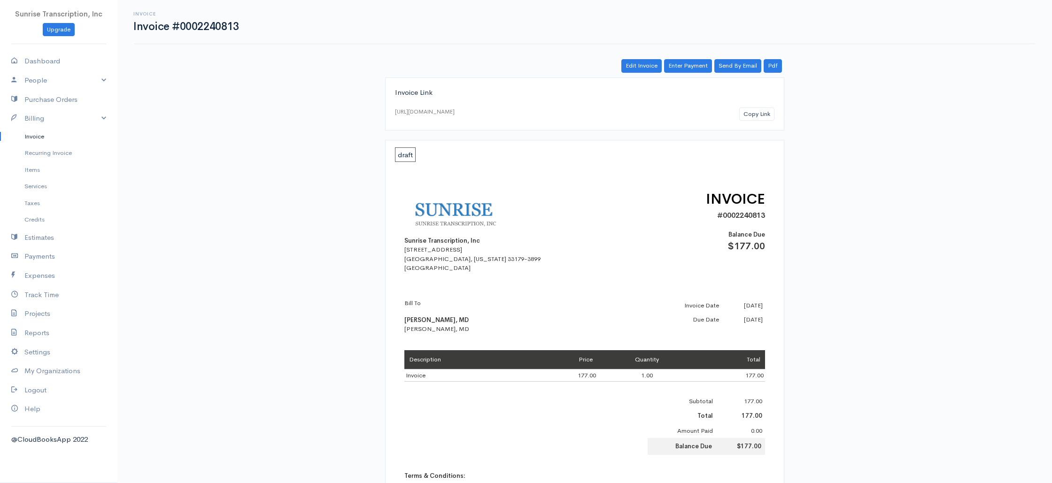
click at [40, 138] on link "Invoice" at bounding box center [58, 136] width 117 height 17
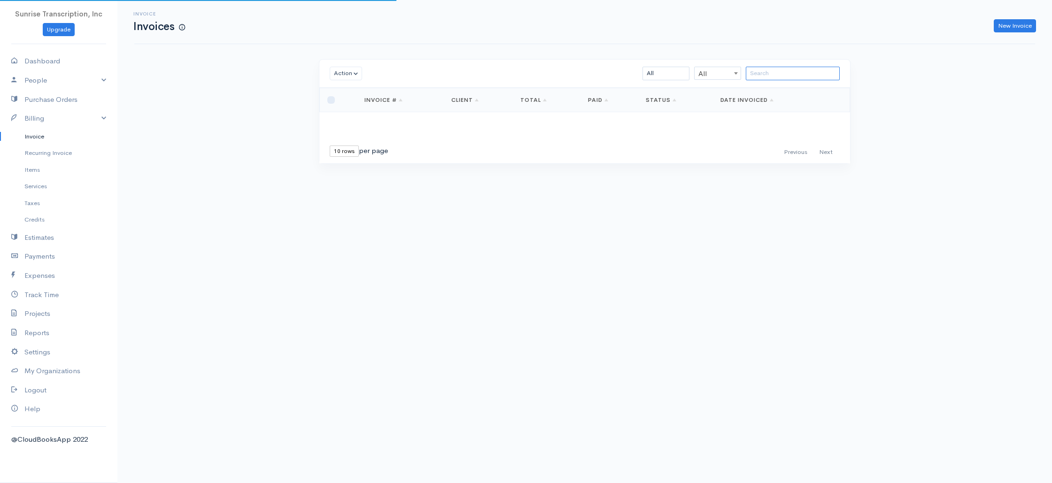
click at [800, 68] on input "search" at bounding box center [793, 74] width 94 height 14
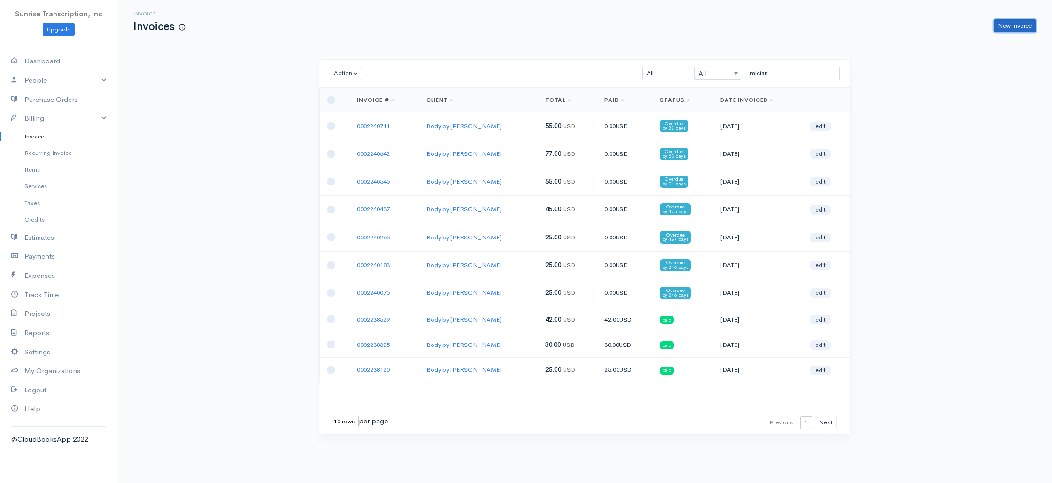
click at [1005, 24] on link "New Invoice" at bounding box center [1015, 26] width 42 height 14
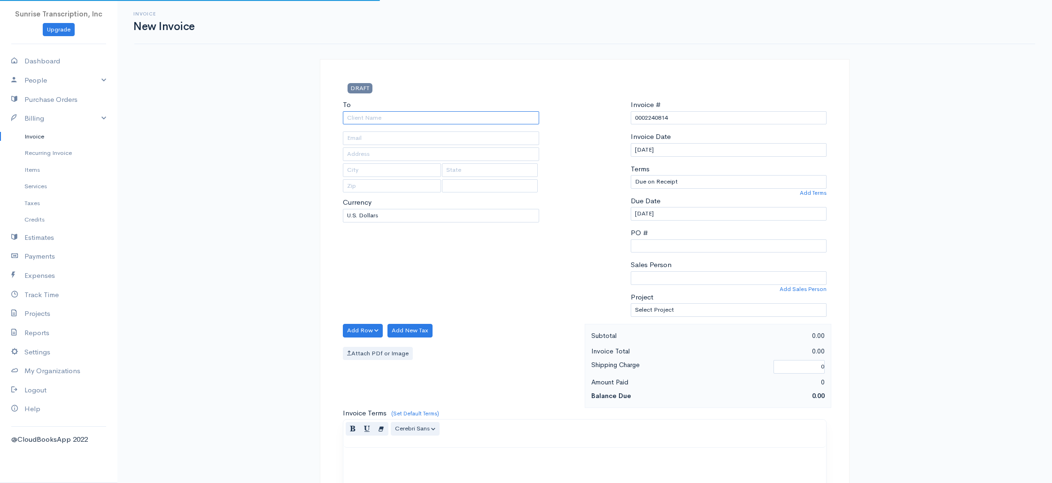
click at [441, 116] on input "To" at bounding box center [441, 118] width 196 height 14
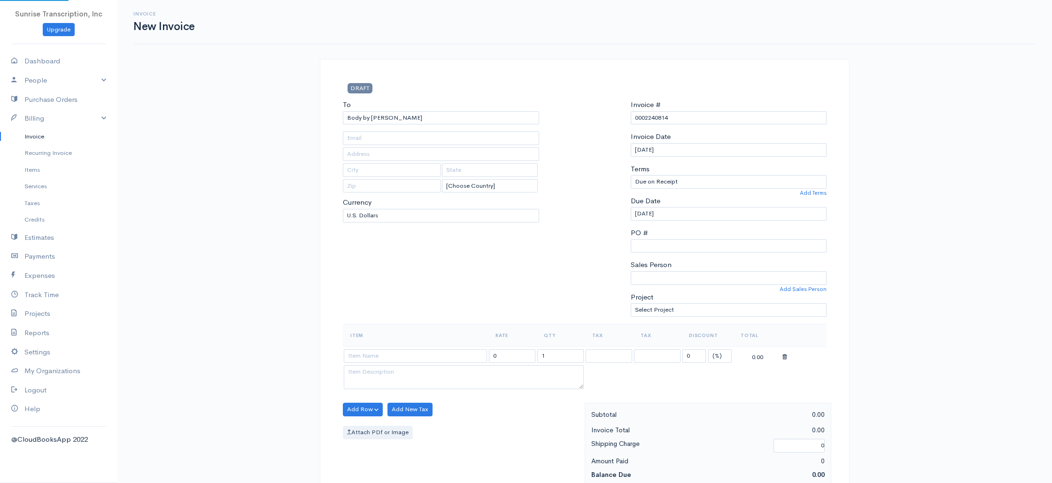
click at [425, 358] on input at bounding box center [415, 356] width 143 height 14
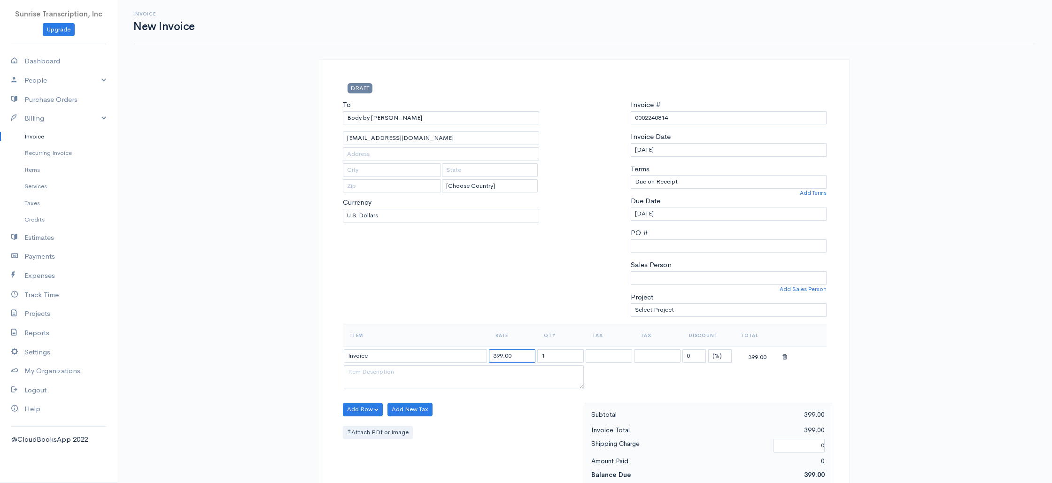
drag, startPoint x: 519, startPoint y: 355, endPoint x: 432, endPoint y: 352, distance: 86.9
click at [432, 352] on tr "Invoice 399.00 1 0 (%) Flat 399.00" at bounding box center [585, 356] width 484 height 18
click at [458, 293] on div "To Body by Mician [EMAIL_ADDRESS][DOMAIN_NAME] [Choose Country] [GEOGRAPHIC_DAT…" at bounding box center [441, 212] width 206 height 224
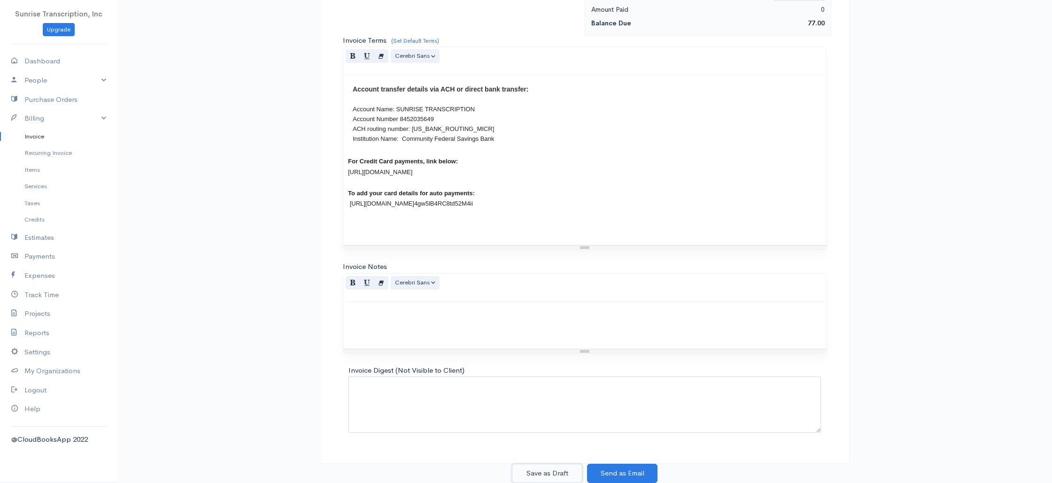
click at [569, 479] on button "Save as Draft" at bounding box center [547, 473] width 70 height 19
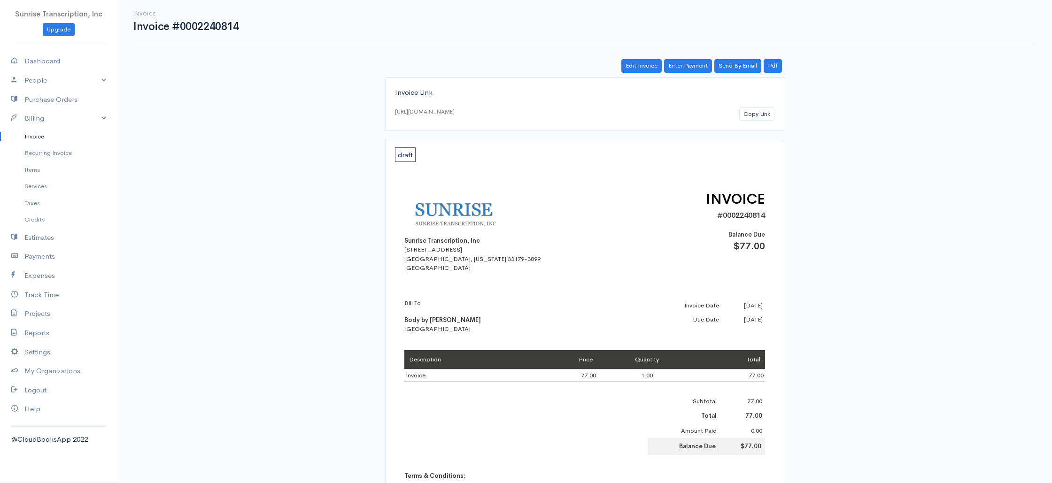
click at [48, 138] on link "Invoice" at bounding box center [58, 136] width 117 height 17
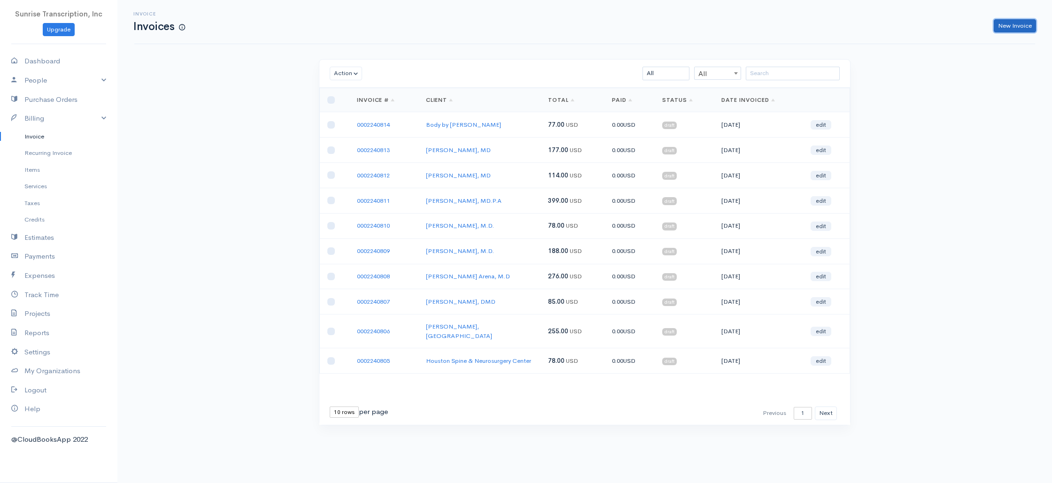
click at [1016, 29] on link "New Invoice" at bounding box center [1015, 26] width 42 height 14
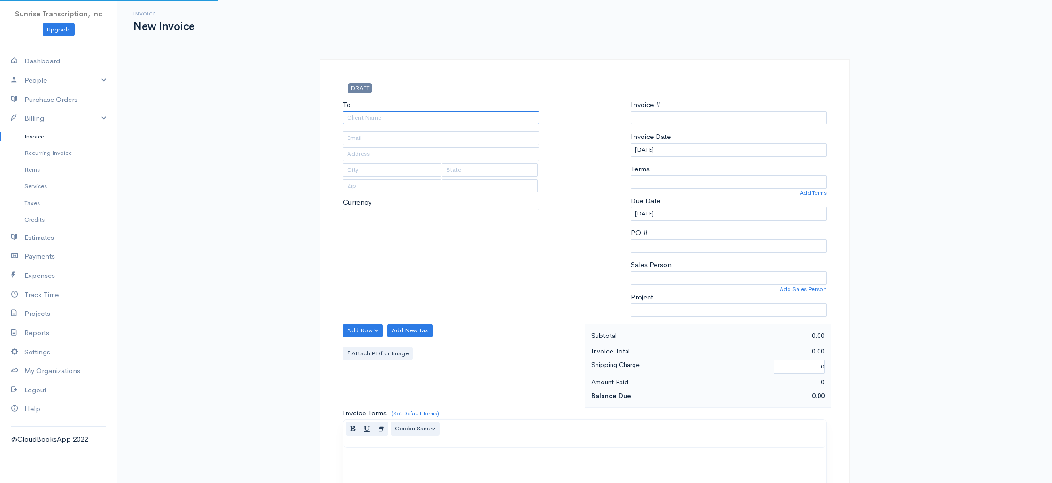
click at [477, 114] on input "To" at bounding box center [441, 118] width 196 height 14
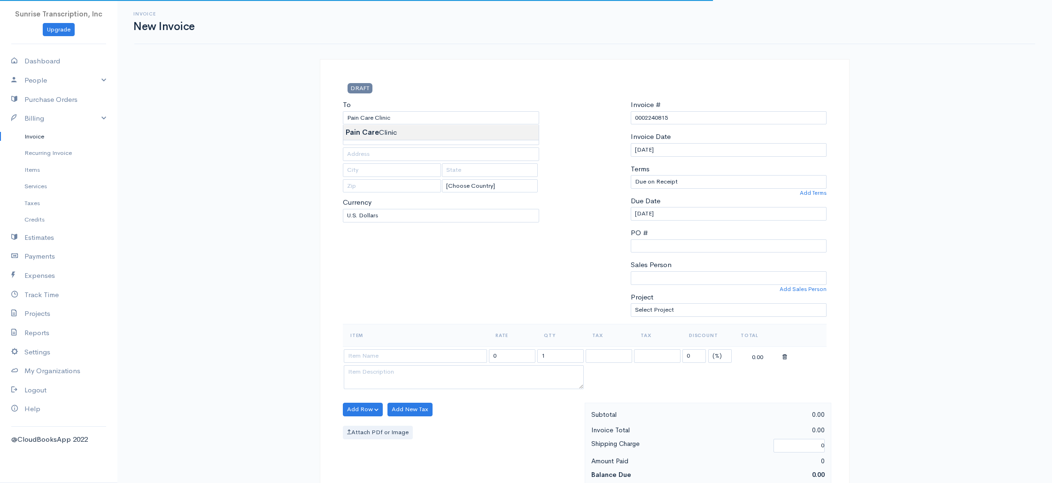
click at [397, 348] on td at bounding box center [415, 356] width 145 height 18
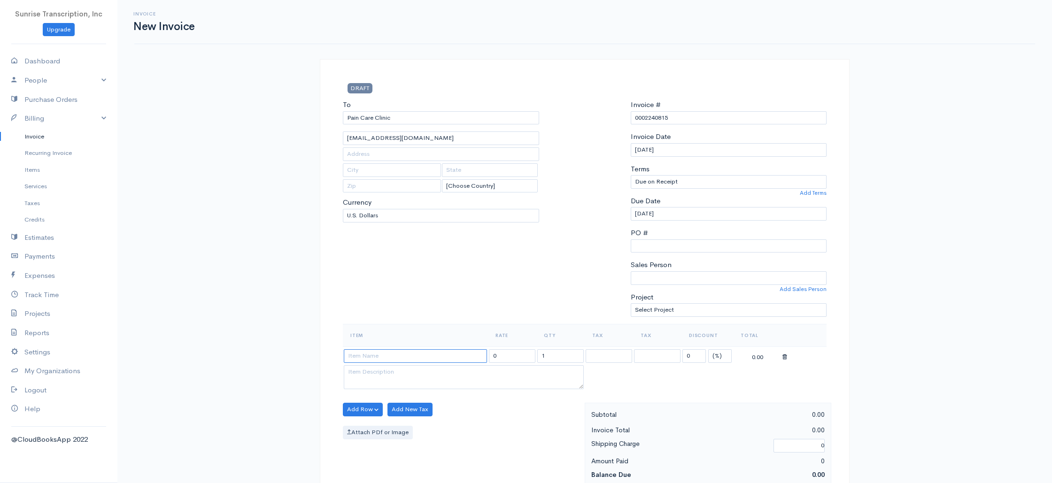
click at [397, 351] on input at bounding box center [415, 356] width 143 height 14
click at [525, 360] on input "399.00" at bounding box center [512, 356] width 46 height 14
click at [515, 281] on div "To Pain Care Clinic [EMAIL_ADDRESS][DOMAIN_NAME] [Choose Country] [GEOGRAPHIC_D…" at bounding box center [441, 212] width 206 height 224
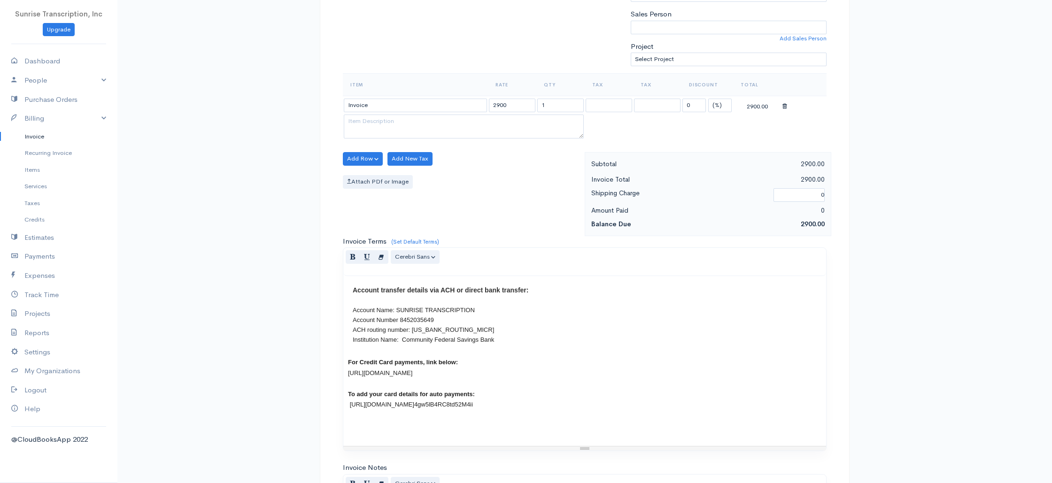
scroll to position [452, 0]
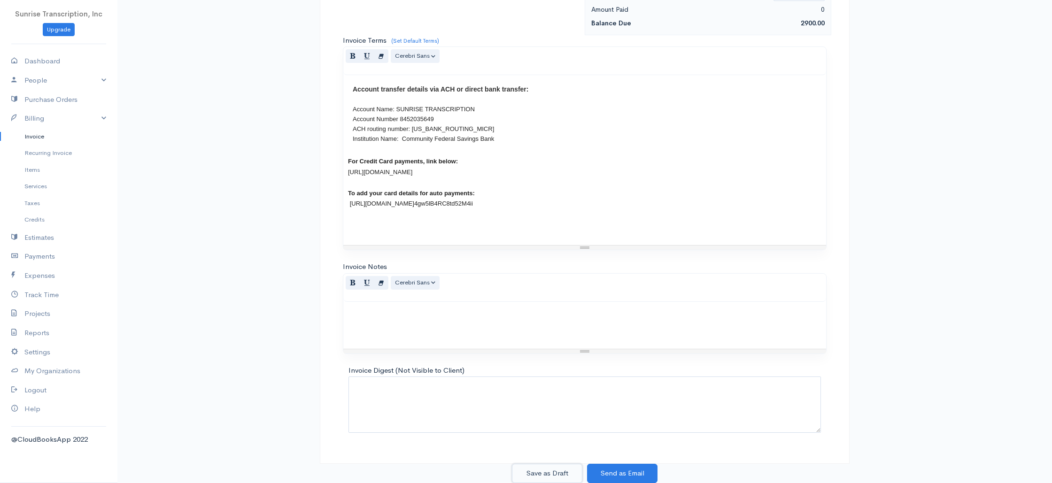
click at [555, 468] on button "Save as Draft" at bounding box center [547, 473] width 70 height 19
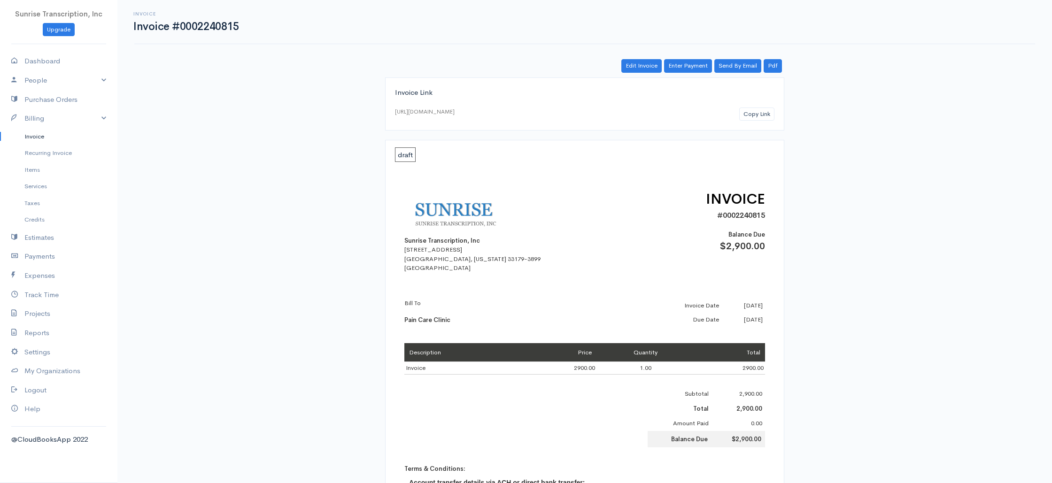
click at [61, 140] on link "Invoice" at bounding box center [58, 136] width 117 height 17
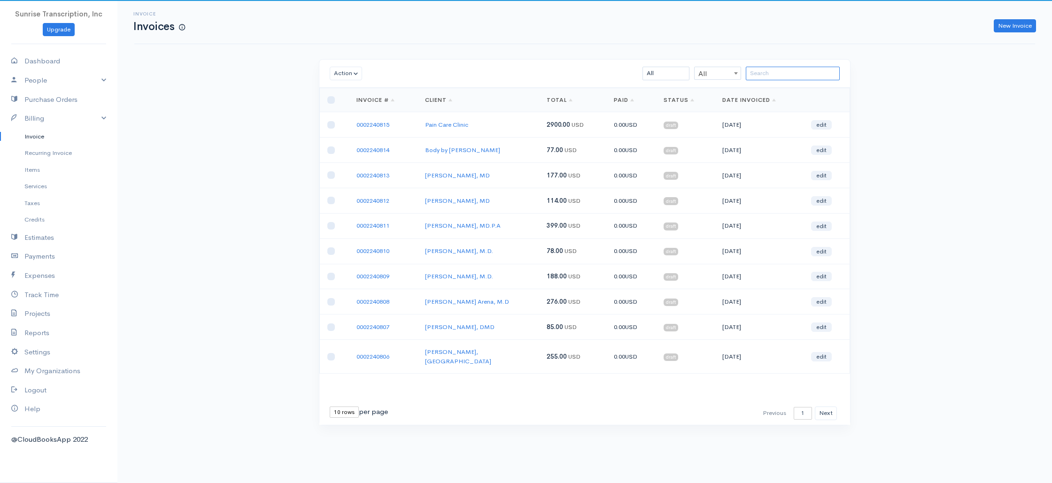
click at [788, 76] on input "search" at bounding box center [793, 74] width 94 height 14
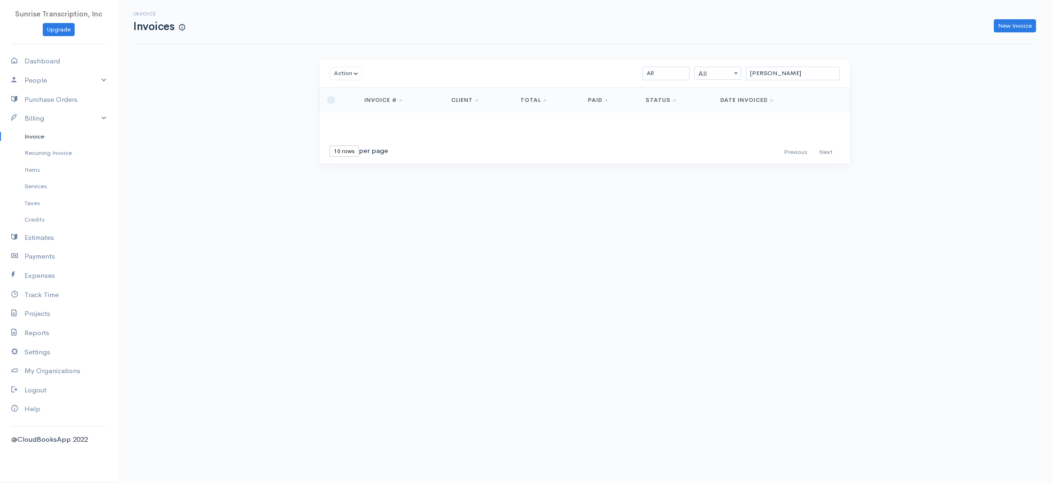
click at [811, 81] on div "Action Archive Delete Download PDF Send [PERSON_NAME] as Sent Mark Un-Sent Ente…" at bounding box center [584, 74] width 531 height 28
click at [799, 75] on input "[PERSON_NAME]" at bounding box center [793, 74] width 94 height 14
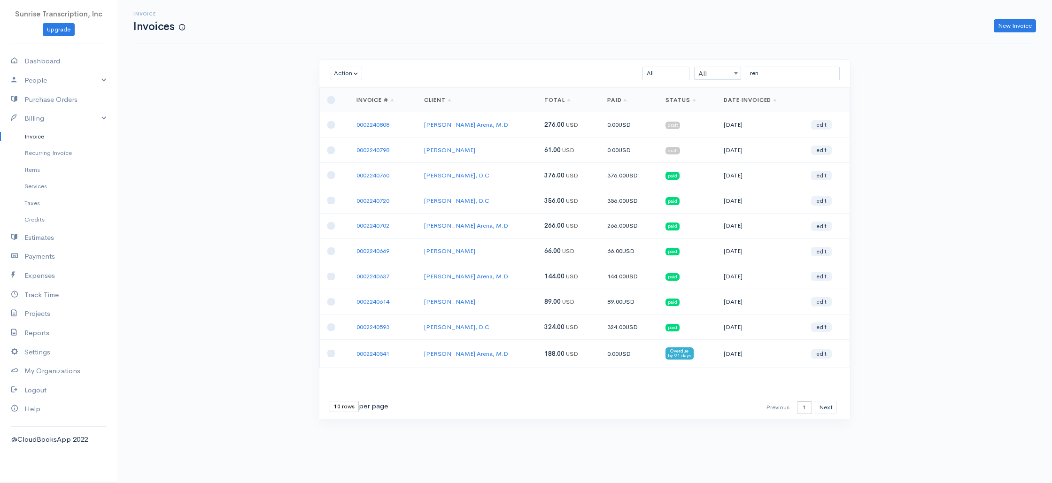
click at [42, 136] on link "Invoice" at bounding box center [58, 136] width 117 height 17
drag, startPoint x: 1009, startPoint y: 27, endPoint x: 930, endPoint y: 42, distance: 80.3
click at [1009, 27] on link "New Invoice" at bounding box center [1015, 26] width 42 height 14
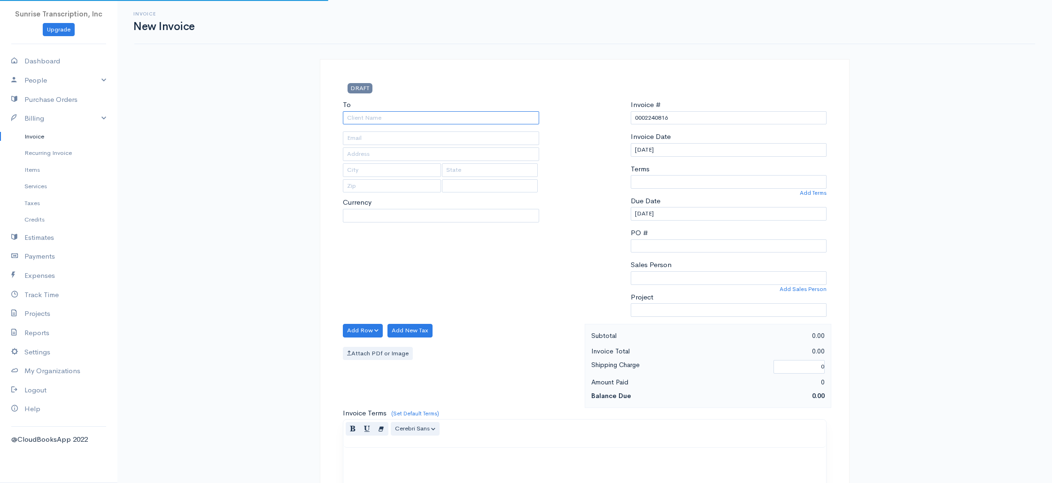
click at [415, 120] on input "To" at bounding box center [441, 118] width 196 height 14
paste input "419"
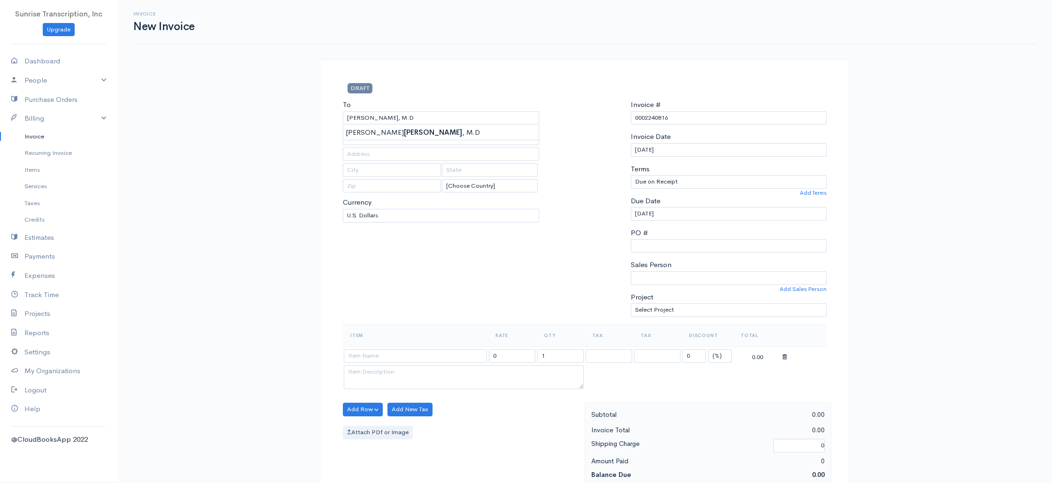
drag, startPoint x: 376, startPoint y: 129, endPoint x: 372, endPoint y: 139, distance: 10.6
click at [386, 361] on input at bounding box center [415, 356] width 143 height 14
drag, startPoint x: 517, startPoint y: 357, endPoint x: 445, endPoint y: 351, distance: 73.0
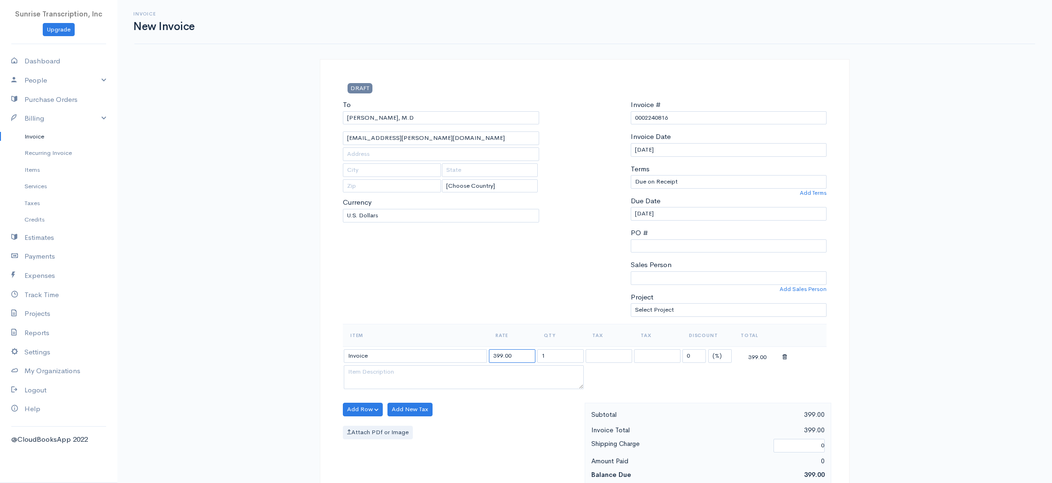
click at [445, 351] on tr "Invoice 399.00 1 0 (%) Flat 399.00" at bounding box center [585, 356] width 484 height 18
paste input "419"
drag, startPoint x: 697, startPoint y: 356, endPoint x: 670, endPoint y: 356, distance: 27.2
click at [670, 356] on tr "Invoice 419 1 0 (%) Flat 419.00" at bounding box center [585, 356] width 484 height 18
click at [909, 313] on div "Invoice New Invoice DRAFT To [PERSON_NAME], [GEOGRAPHIC_DATA][PERSON_NAME][EMAI…" at bounding box center [584, 467] width 934 height 935
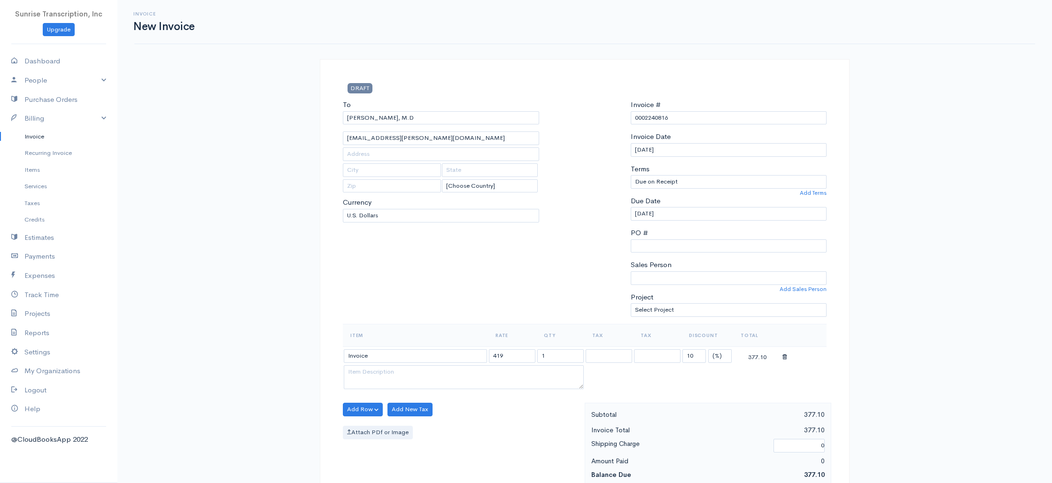
scroll to position [452, 0]
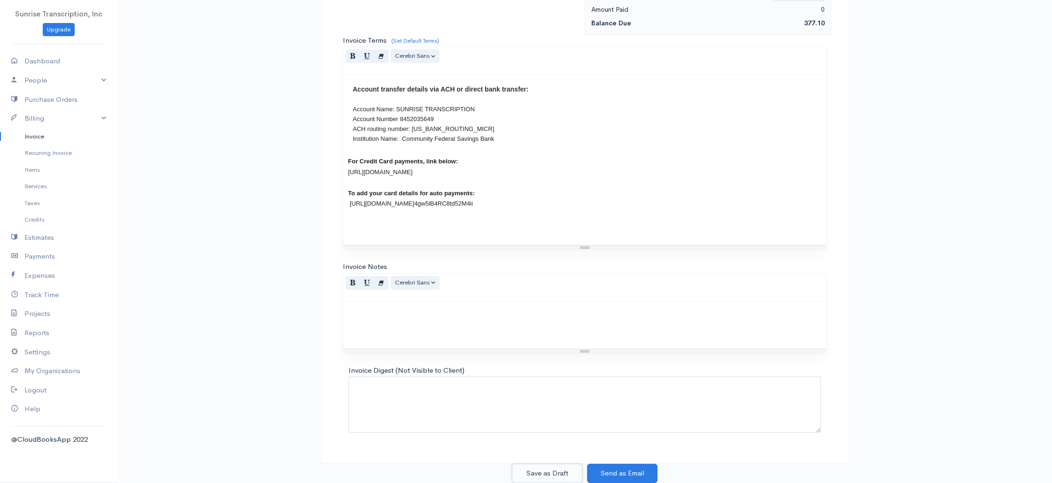
click at [552, 471] on button "Save as Draft" at bounding box center [547, 473] width 70 height 19
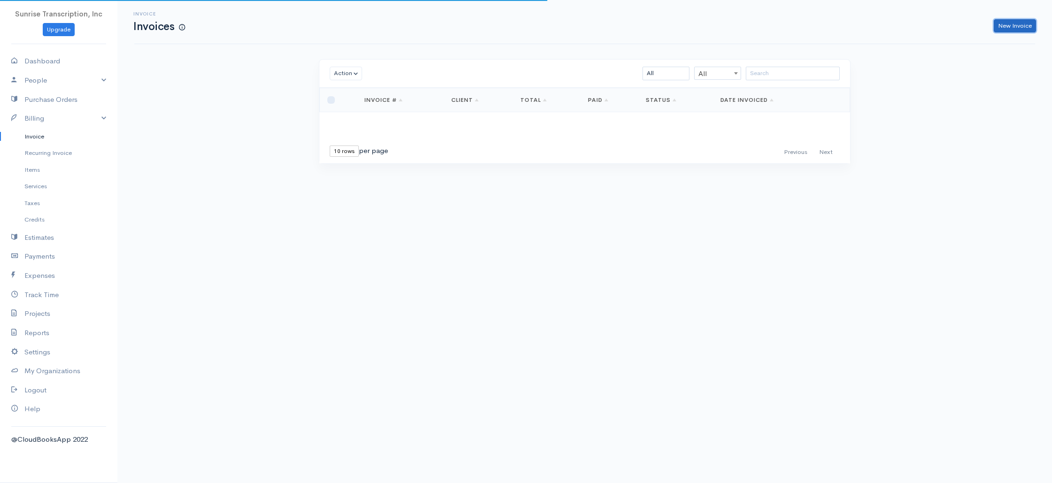
click at [1022, 25] on link "New Invoice" at bounding box center [1015, 26] width 42 height 14
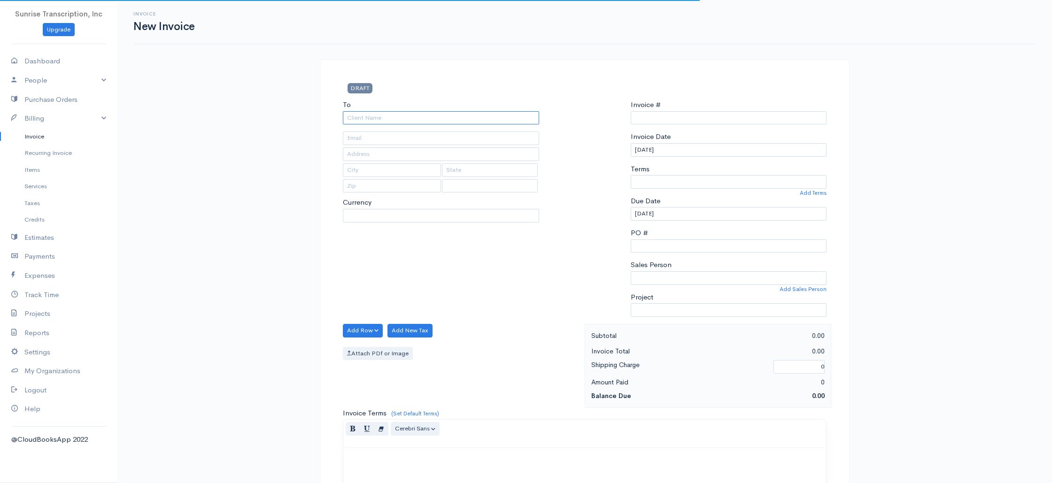
click at [480, 123] on input "To" at bounding box center [441, 118] width 196 height 14
paste input "477"
type input "477"
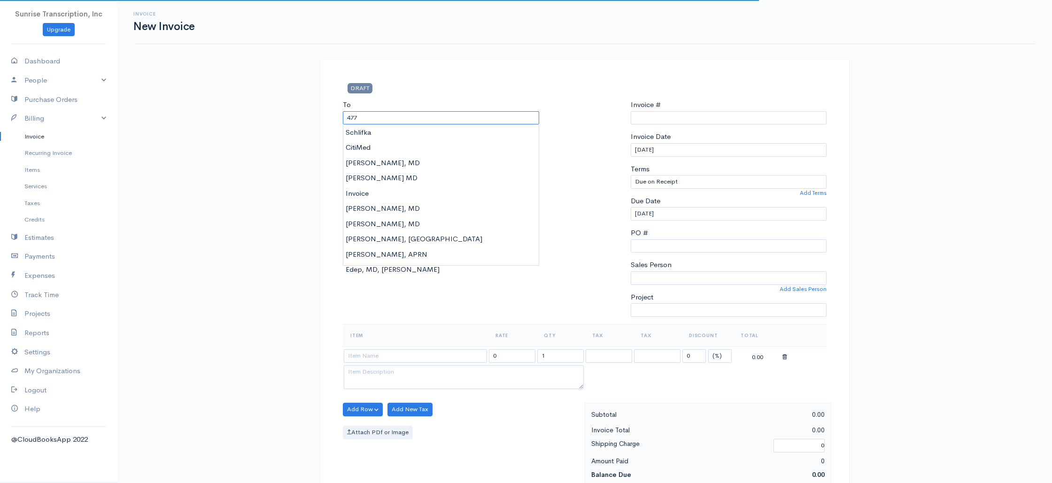
select select "USD"
select select "[GEOGRAPHIC_DATA]"
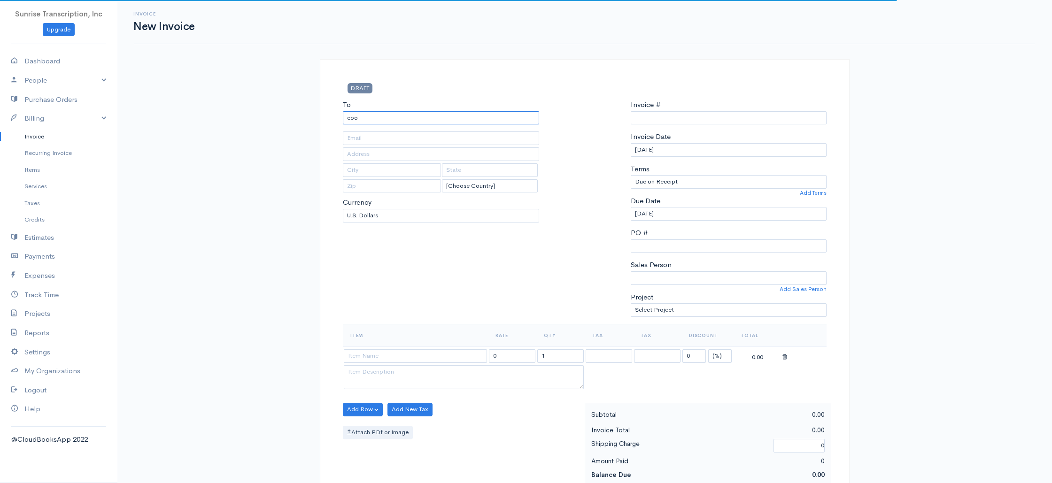
type input "coop"
type input "0002240817"
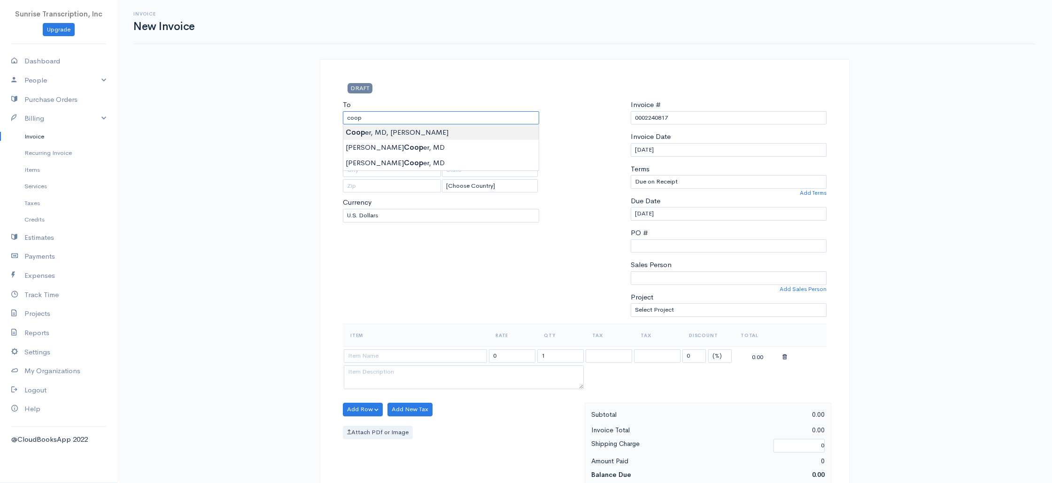
type input "[PERSON_NAME], MD, [PERSON_NAME]"
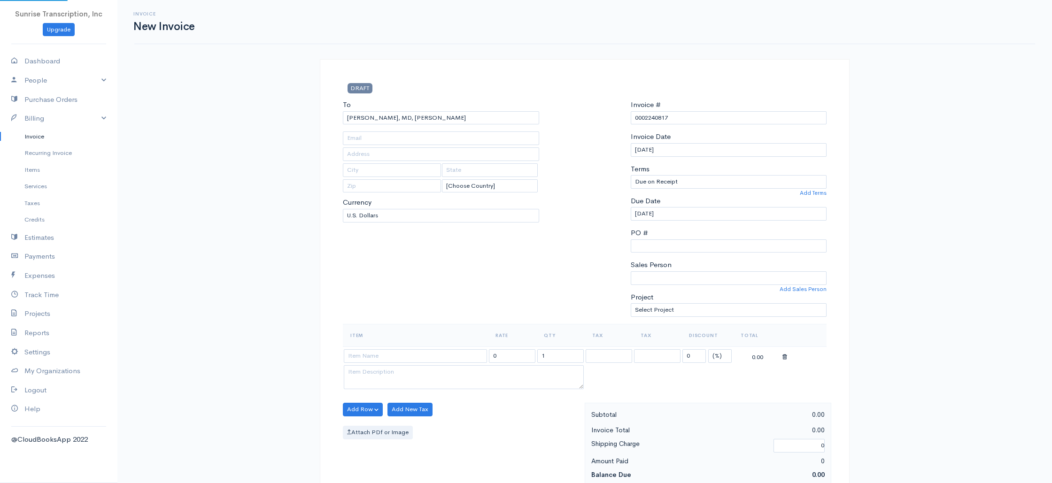
type input "julieabraham00@gmail.com"
click at [440, 357] on input at bounding box center [415, 356] width 143 height 14
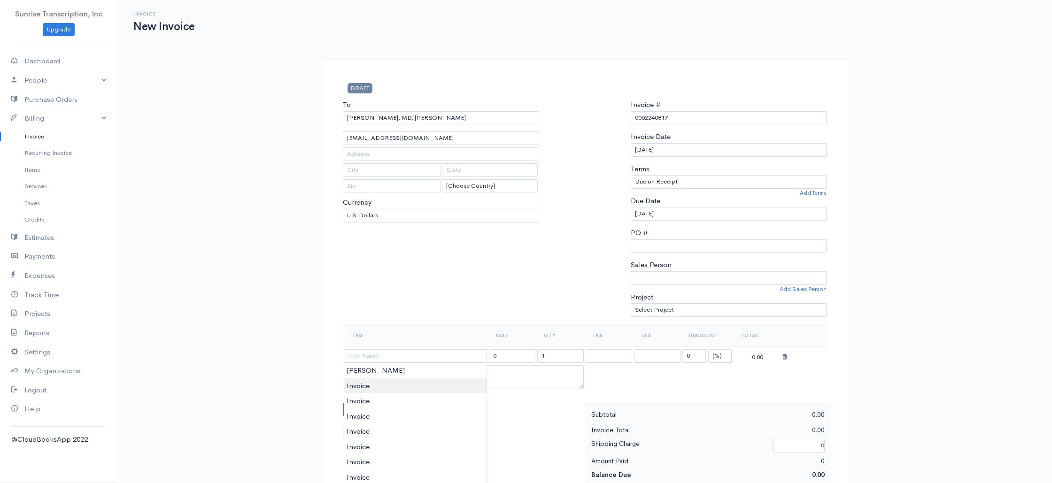
type input "Invoice"
drag, startPoint x: 398, startPoint y: 383, endPoint x: 457, endPoint y: 375, distance: 59.3
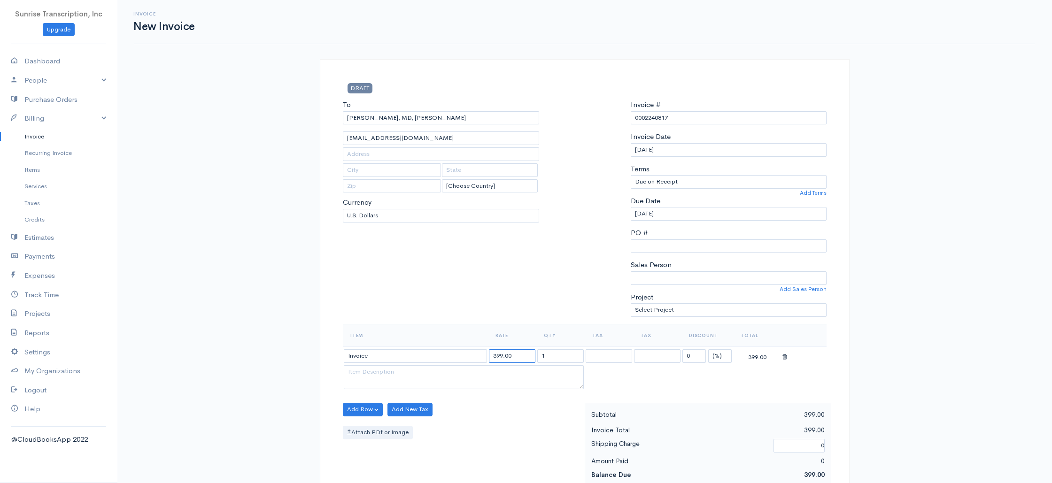
click at [515, 355] on input "399.00" at bounding box center [512, 356] width 46 height 14
type input "477"
drag, startPoint x: 665, startPoint y: 354, endPoint x: 645, endPoint y: 354, distance: 20.2
click at [645, 354] on tr "Invoice 477 1 0 (%) Flat 477.00" at bounding box center [585, 356] width 484 height 18
type input "10"
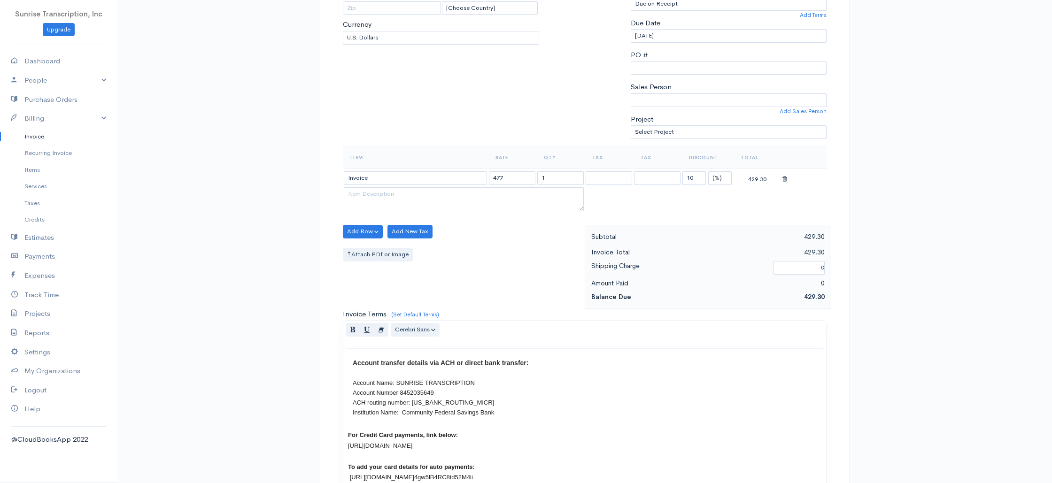
scroll to position [452, 0]
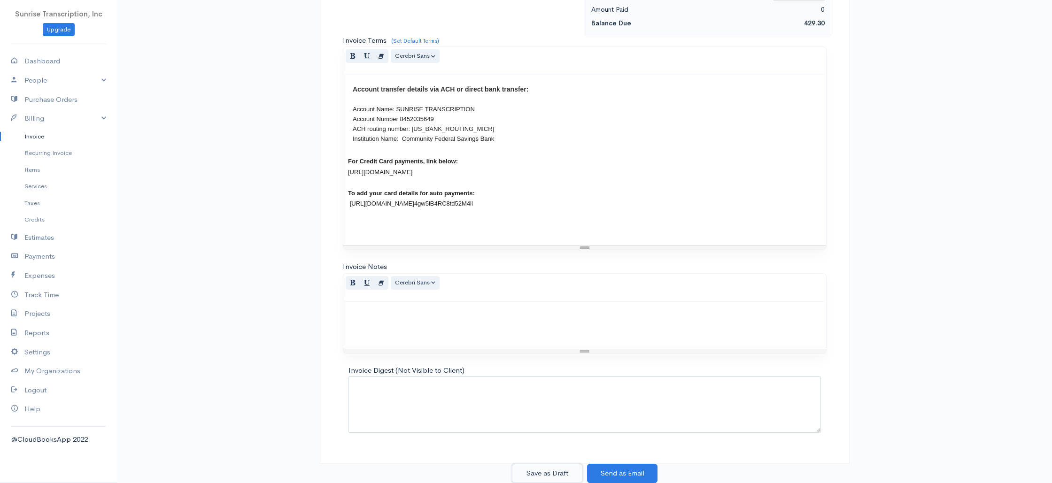
click at [548, 470] on button "Save as Draft" at bounding box center [547, 473] width 70 height 19
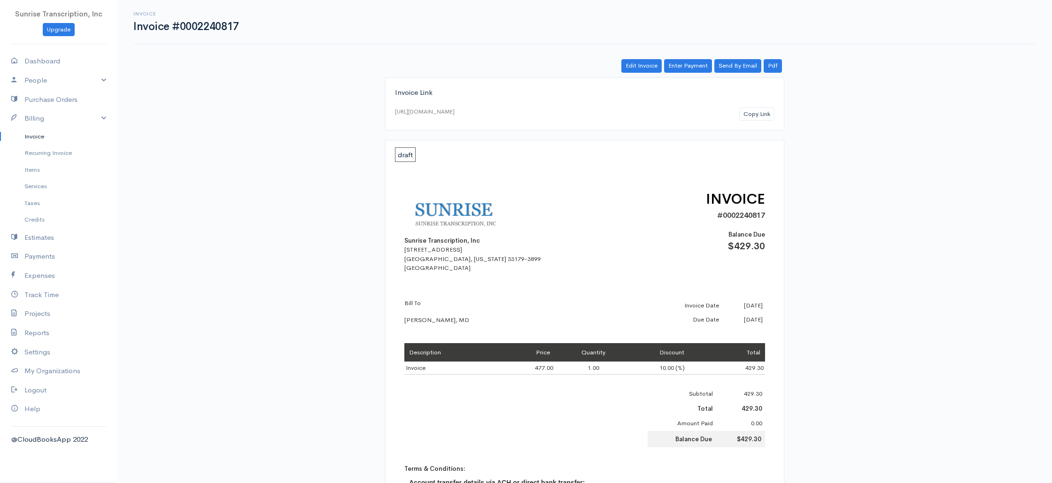
click at [60, 134] on link "Invoice" at bounding box center [58, 136] width 117 height 17
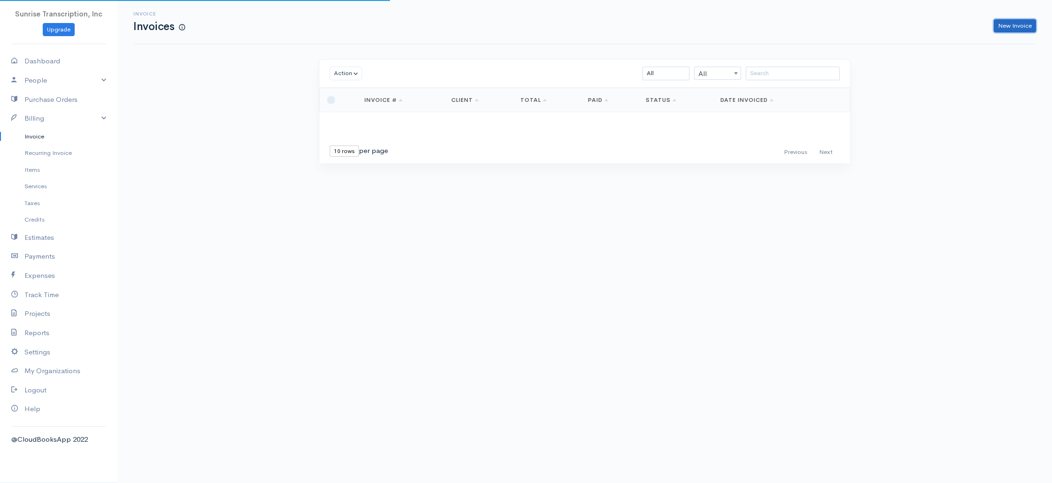
click at [1004, 24] on link "New Invoice" at bounding box center [1015, 26] width 42 height 14
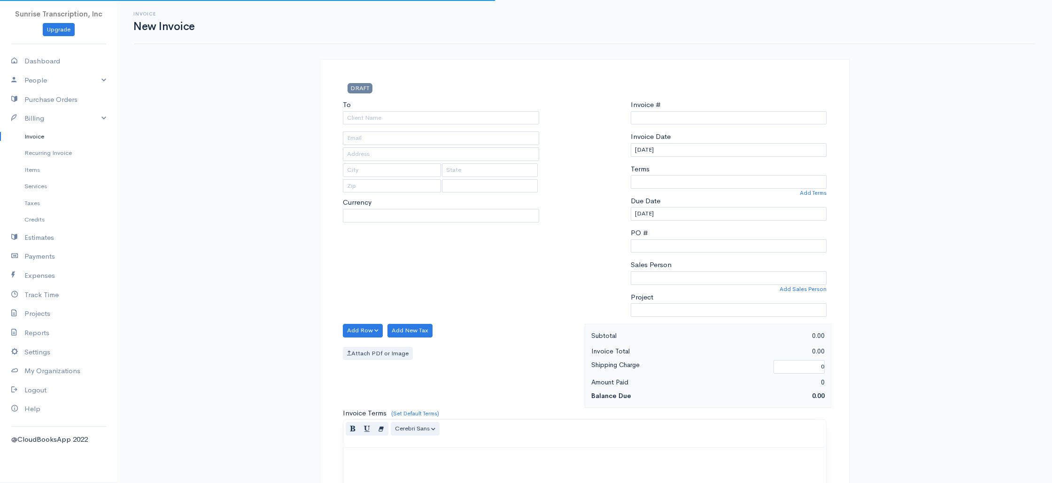
select select "USD"
click at [441, 117] on input "To" at bounding box center [441, 118] width 196 height 14
type input "0002240818"
paste input "[PERSON_NAME] DDS"
type input "[PERSON_NAME] DDS"
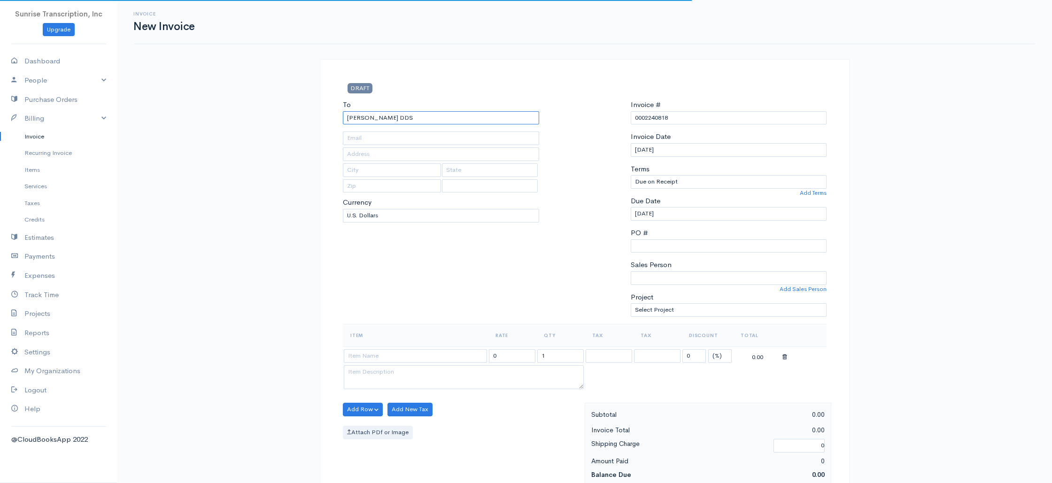
select select "[GEOGRAPHIC_DATA]"
type input "[PERSON_NAME] DDS"
type input "[EMAIL_ADDRESS][DOMAIN_NAME]"
click at [465, 248] on div "To Charles G. Abraham DDS accountspayable@ospartners.com [Choose Country] Unite…" at bounding box center [441, 212] width 206 height 224
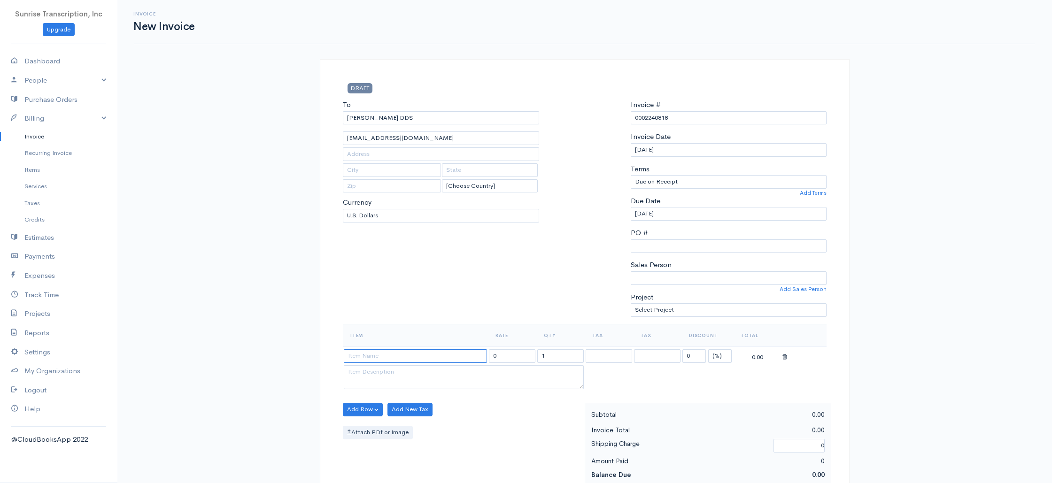
click at [407, 354] on input at bounding box center [415, 356] width 143 height 14
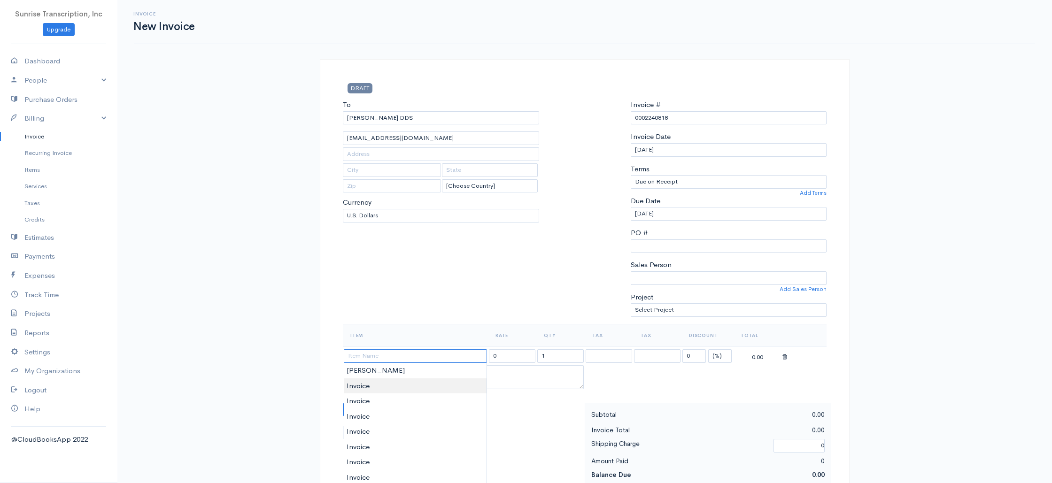
type input "Invoice"
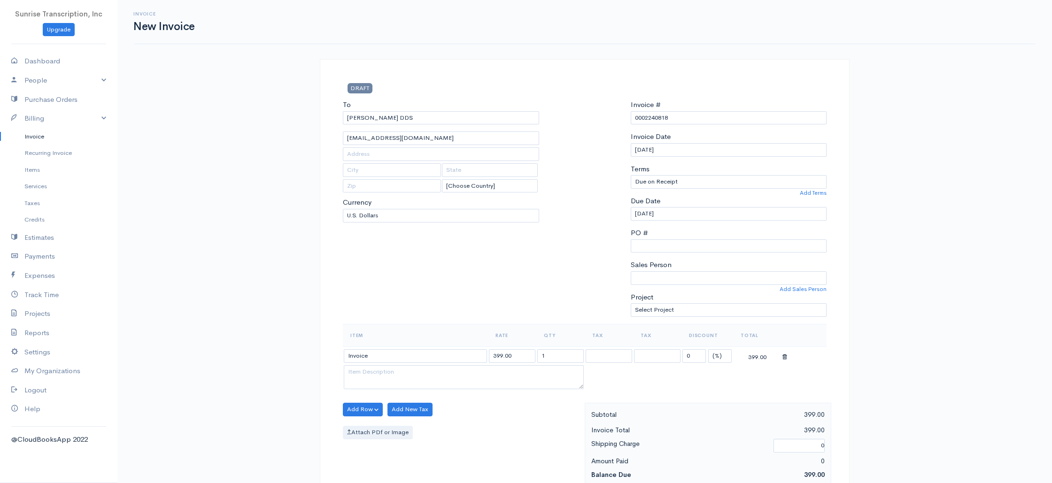
drag, startPoint x: 516, startPoint y: 356, endPoint x: 458, endPoint y: 354, distance: 57.3
click at [459, 354] on tr "Invoice 399.00 1 0 (%) Flat 399.00" at bounding box center [585, 356] width 484 height 18
type input "112"
click at [502, 253] on div "To Charles G. Abraham DDS accountspayable@ospartners.com [Choose Country] Unite…" at bounding box center [441, 212] width 206 height 224
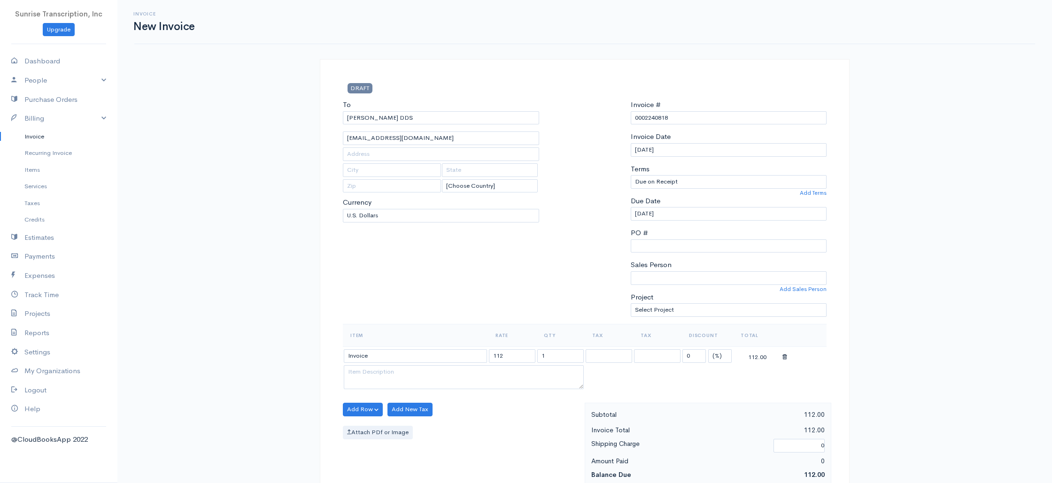
scroll to position [452, 0]
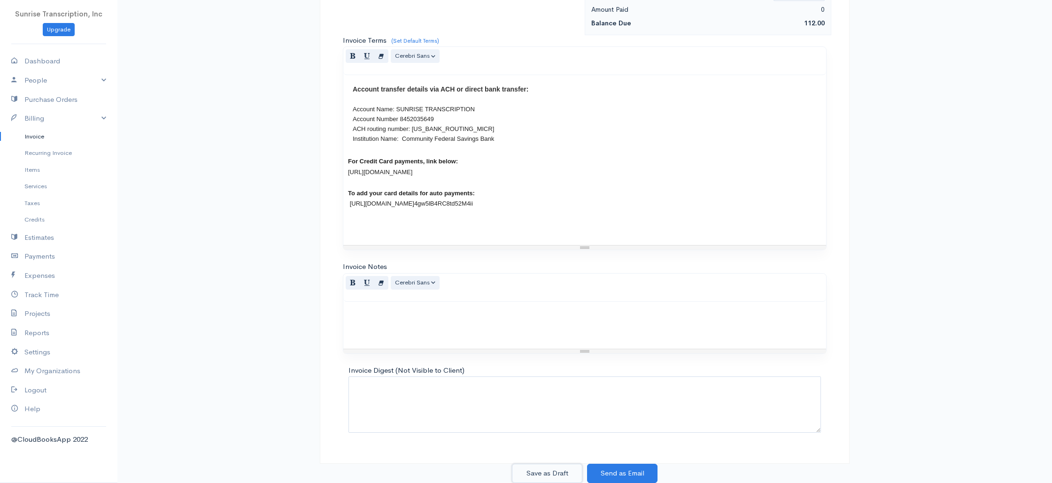
click at [555, 468] on button "Save as Draft" at bounding box center [547, 473] width 70 height 19
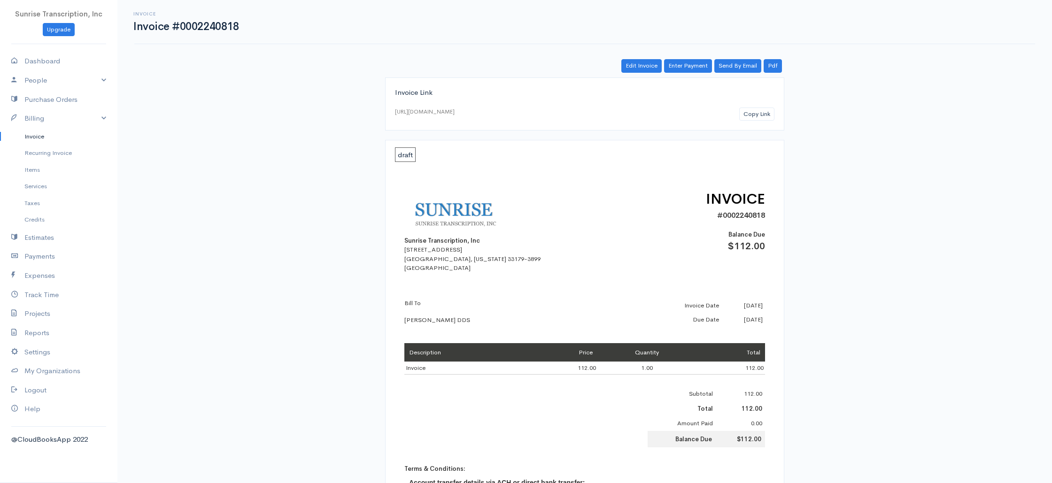
click at [884, 162] on div "Invoice Invoice #0002240818 Actions Edit Invoice Enter Payment Print Send By Em…" at bounding box center [584, 354] width 934 height 709
click at [33, 137] on link "Invoice" at bounding box center [58, 136] width 117 height 17
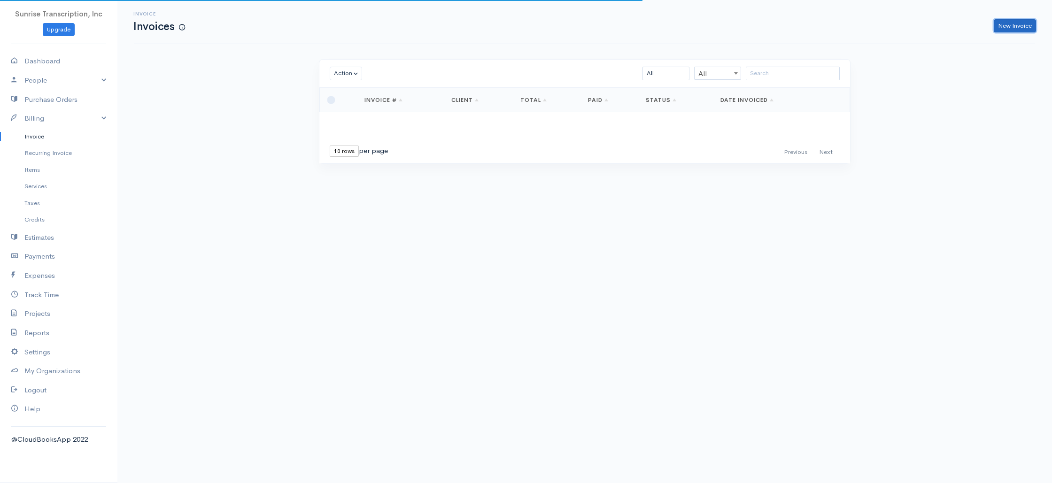
click at [1006, 26] on link "New Invoice" at bounding box center [1015, 26] width 42 height 14
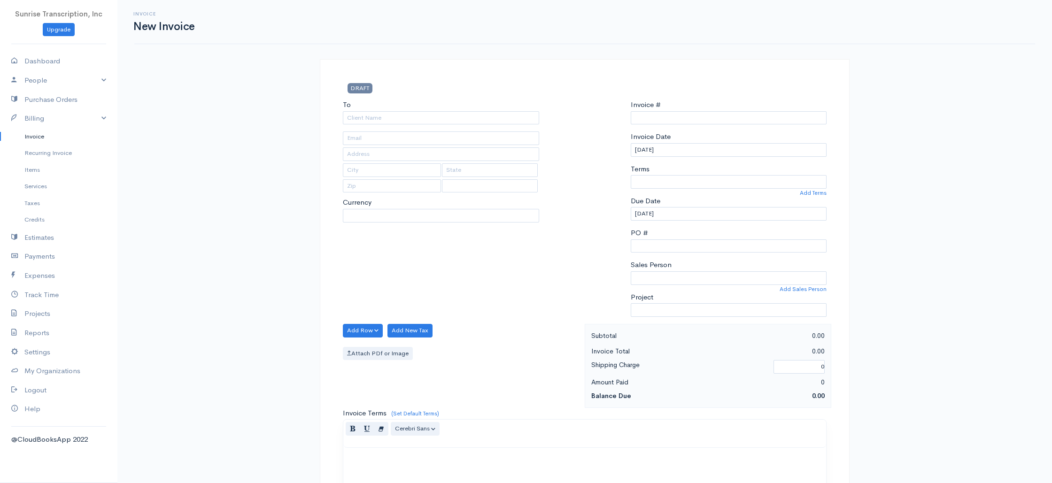
select select "[GEOGRAPHIC_DATA]"
select select "USD"
click at [367, 117] on input "To" at bounding box center [441, 118] width 196 height 14
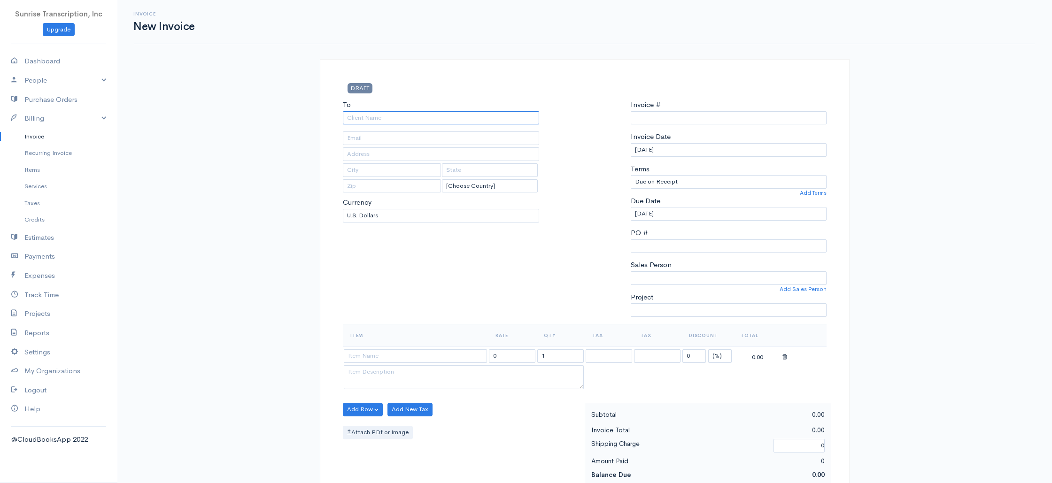
type input "s"
type input "0002240820"
type input "Salil Gupta, MD"
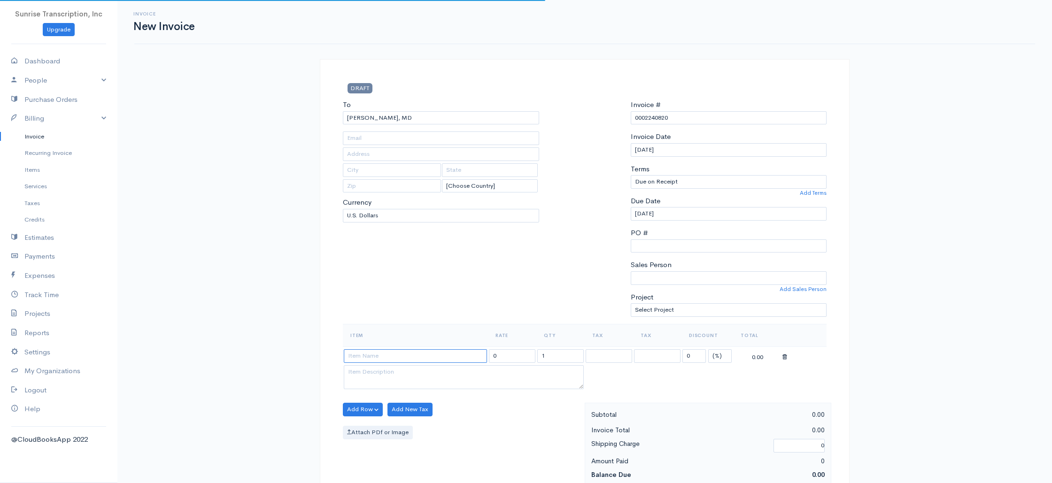
click at [393, 359] on input at bounding box center [415, 356] width 143 height 14
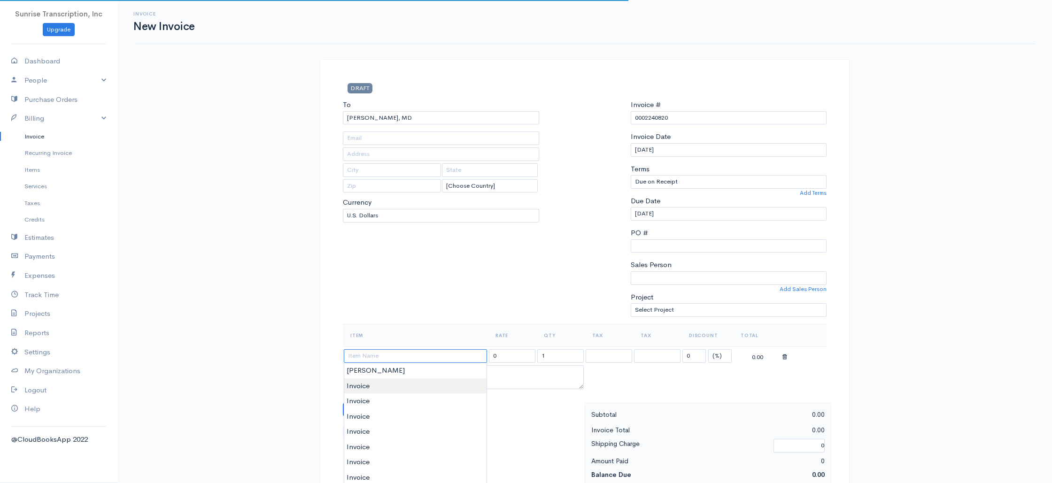
type input "nadia@salilguptamd.com"
type input "Invoice"
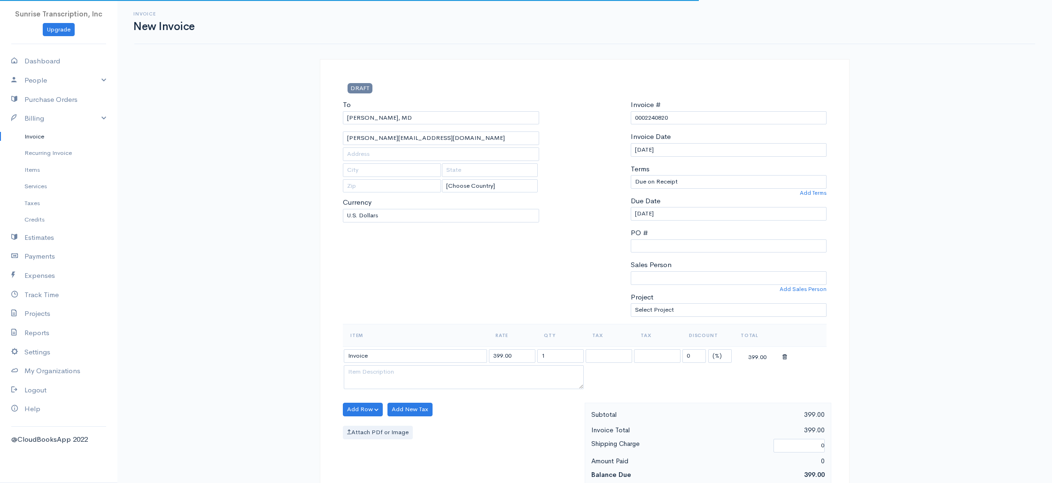
drag, startPoint x: 515, startPoint y: 358, endPoint x: 467, endPoint y: 352, distance: 47.8
click at [467, 352] on tr "Invoice 399.00 1 0 (%) Flat 399.00" at bounding box center [585, 356] width 484 height 18
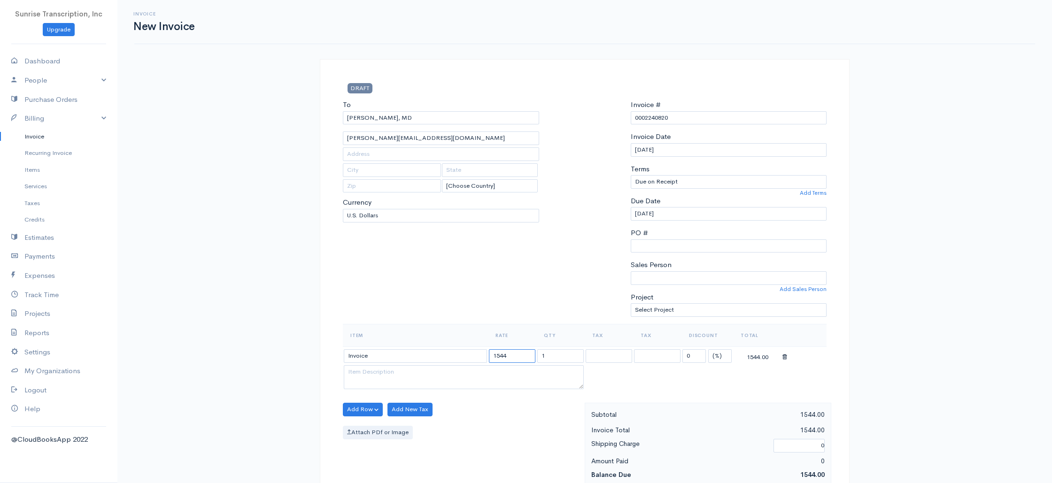
type input "1544"
click at [487, 301] on div "To Salil Gupta, MD nadia@salilguptamd.com [Choose Country] United States Canada…" at bounding box center [441, 212] width 206 height 224
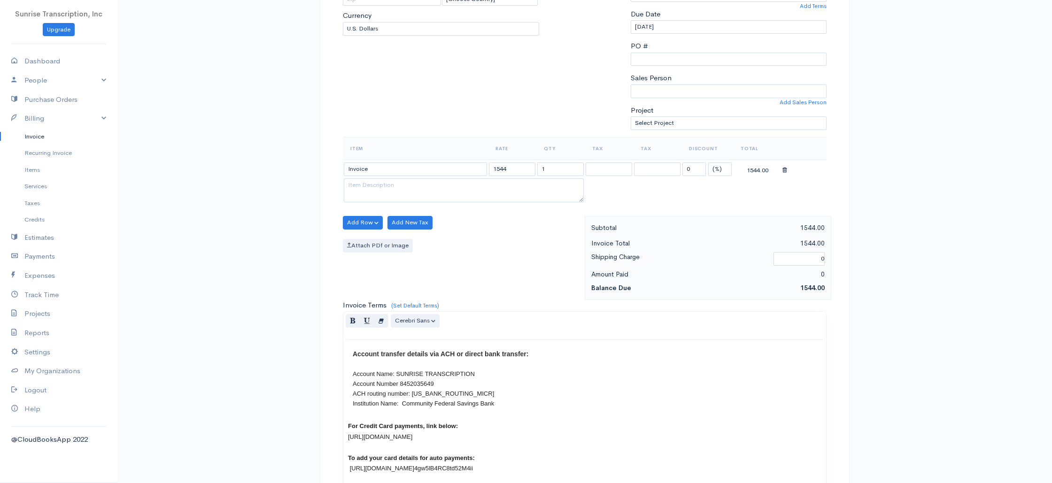
scroll to position [452, 0]
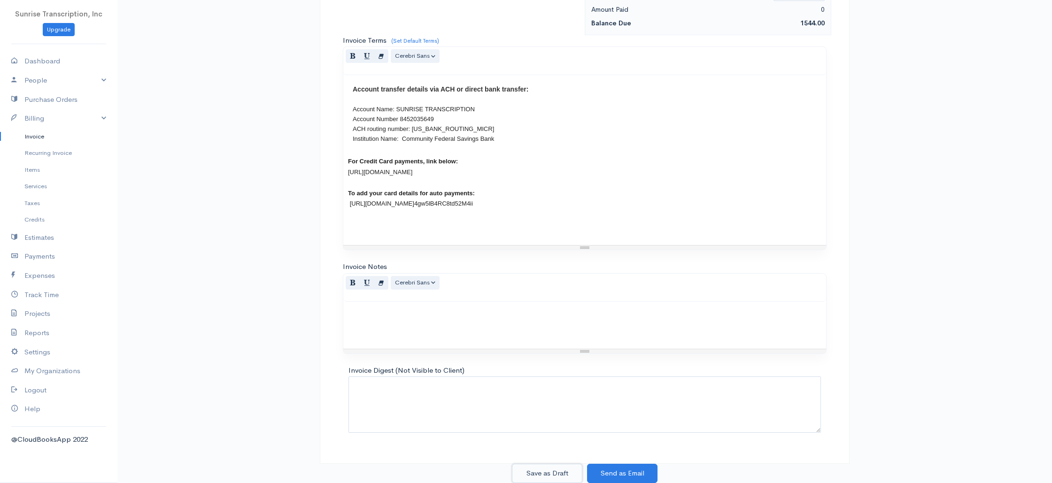
click at [558, 474] on button "Save as Draft" at bounding box center [547, 473] width 70 height 19
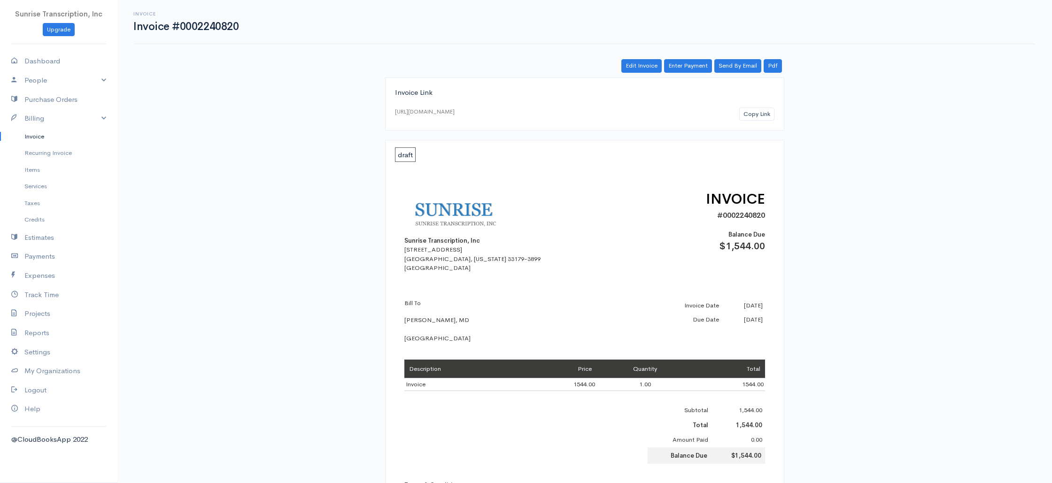
click at [56, 139] on link "Invoice" at bounding box center [58, 136] width 117 height 17
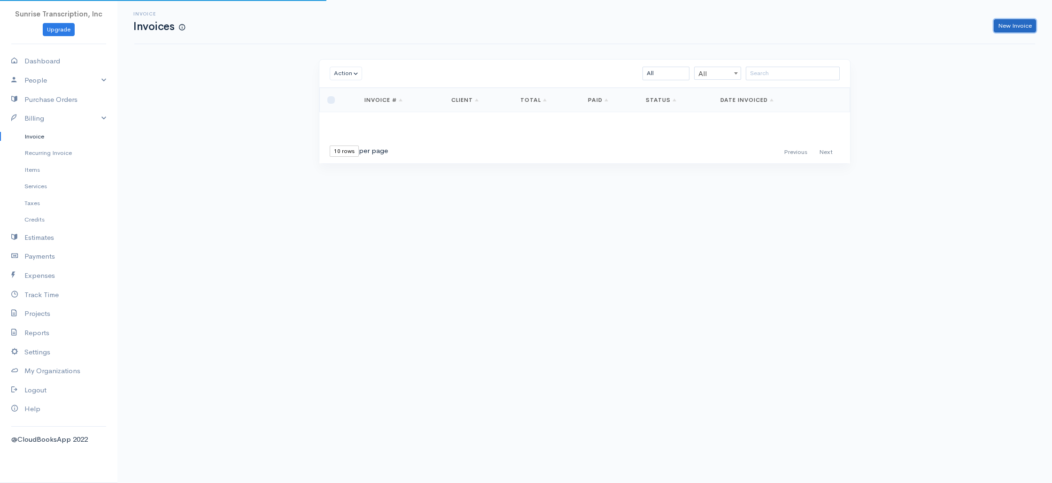
click at [1016, 24] on link "New Invoice" at bounding box center [1015, 26] width 42 height 14
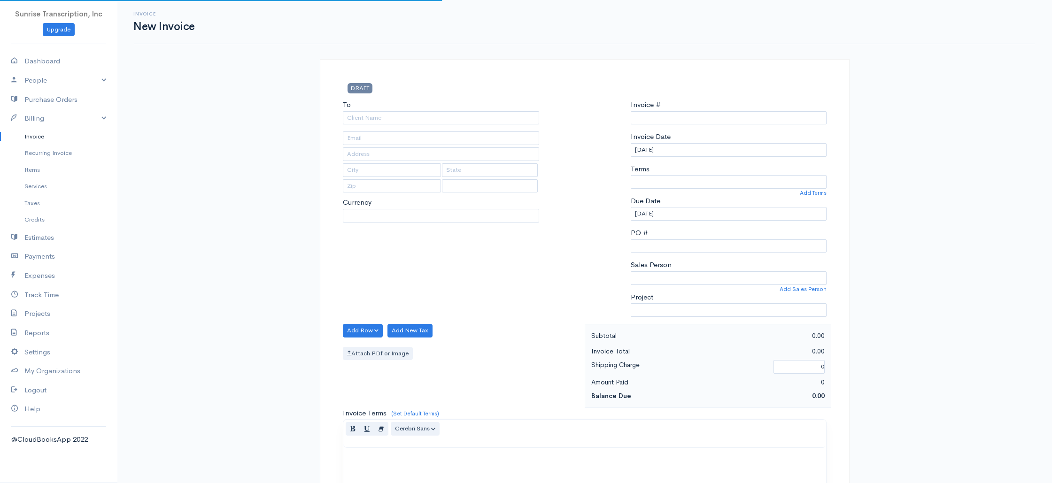
select select "[GEOGRAPHIC_DATA]"
select select "USD"
click at [440, 117] on input "To" at bounding box center [441, 118] width 196 height 14
type input "0002240821"
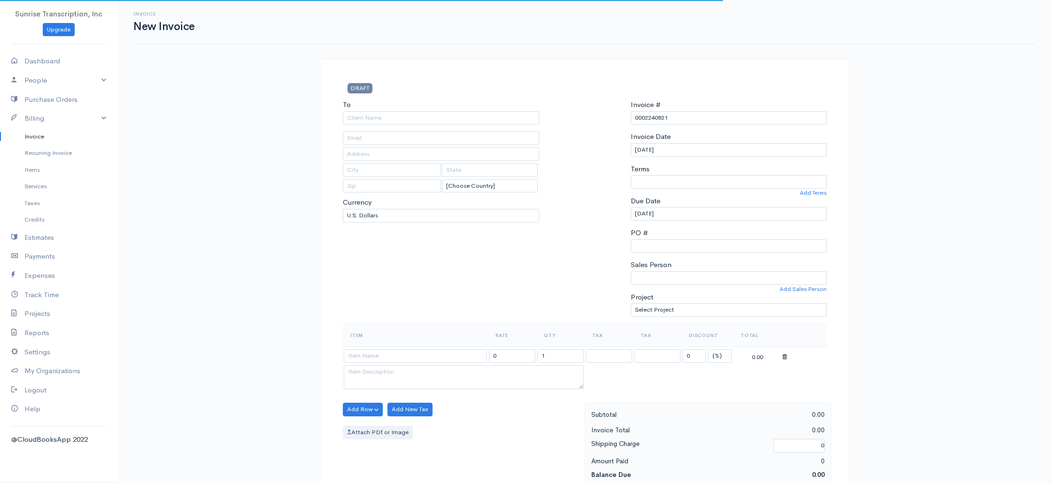
drag, startPoint x: 67, startPoint y: 134, endPoint x: 243, endPoint y: 128, distance: 176.6
click at [67, 134] on link "Invoice" at bounding box center [58, 136] width 117 height 17
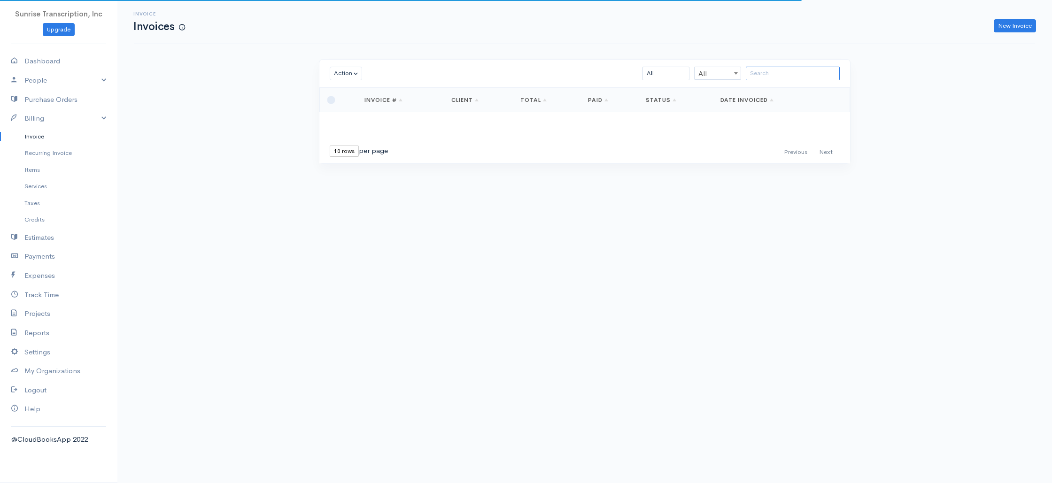
click at [749, 78] on input "search" at bounding box center [793, 74] width 94 height 14
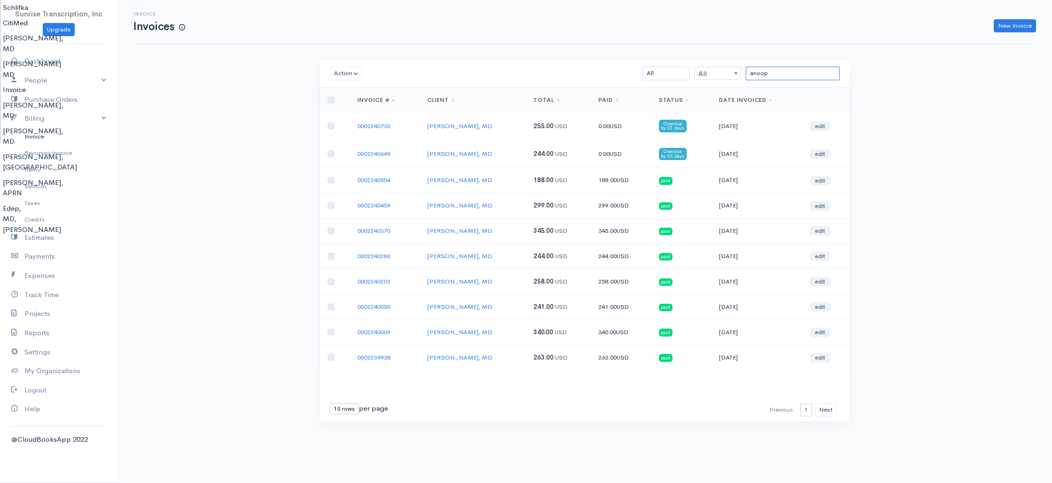
type input "anoop"
click at [1013, 34] on div "Invoice Invoices New Invoice" at bounding box center [584, 22] width 901 height 44
click at [1011, 30] on link "New Invoice" at bounding box center [1015, 26] width 42 height 14
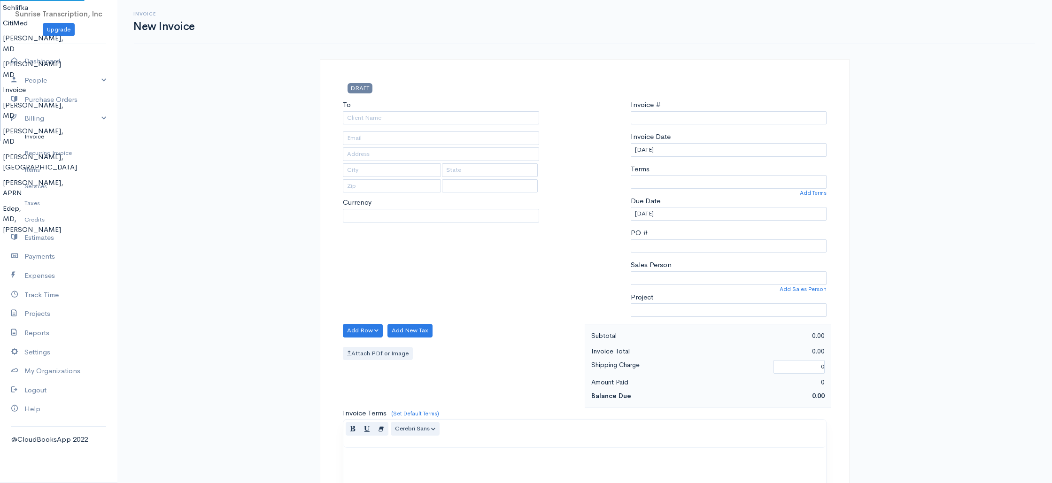
type input "0002240821"
select select "USD"
select select "[GEOGRAPHIC_DATA]"
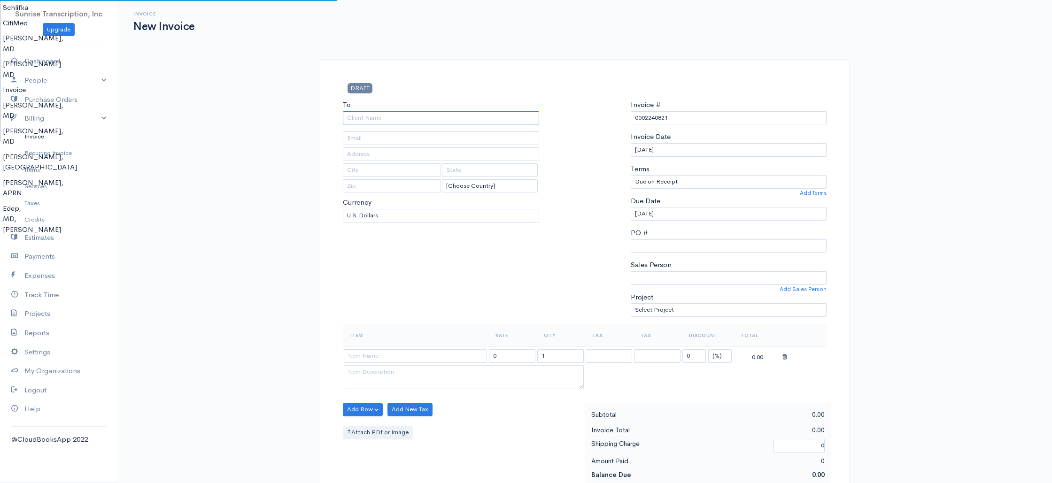
click at [396, 121] on input "To" at bounding box center [441, 118] width 196 height 14
type input "[PERSON_NAME], MD"
type input "1shailareddy@gmail.com"
click at [430, 353] on input at bounding box center [415, 356] width 143 height 14
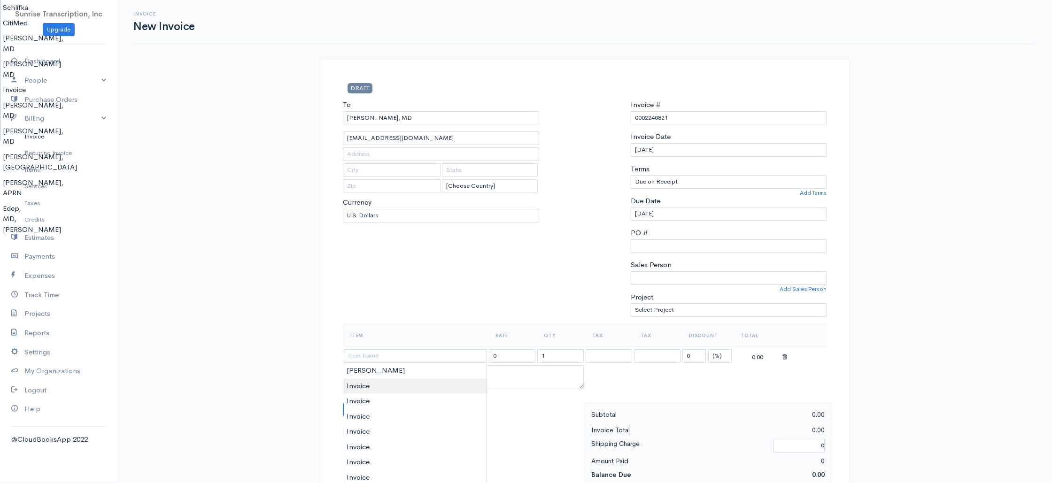
type input "Invoice"
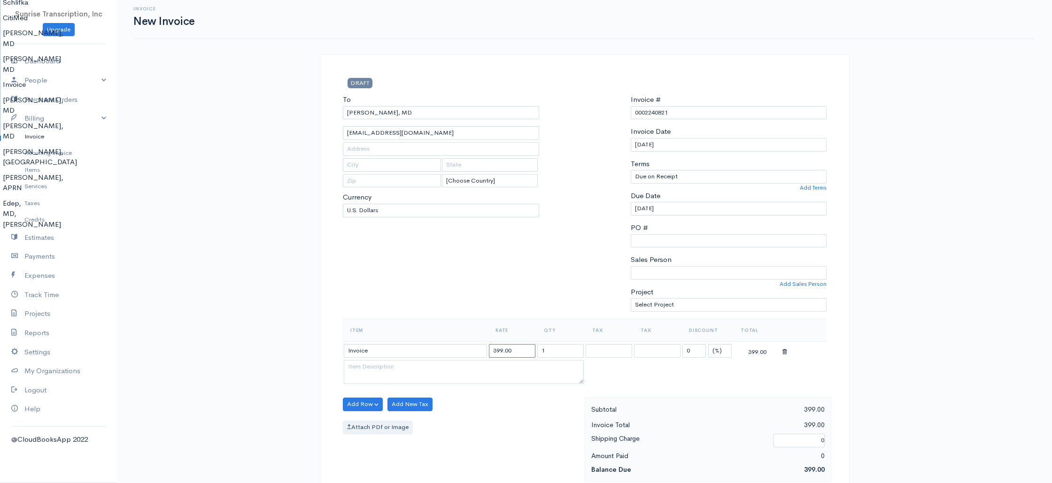
drag, startPoint x: 522, startPoint y: 353, endPoint x: 419, endPoint y: 344, distance: 103.7
click at [419, 344] on tr "Invoice 399.00 1 0 (%) Flat 399.00" at bounding box center [585, 350] width 484 height 18
click at [438, 282] on div "To Anoop K Reddy, MD 1shailareddy@gmail.com [Choose Country] United States Cana…" at bounding box center [441, 207] width 206 height 224
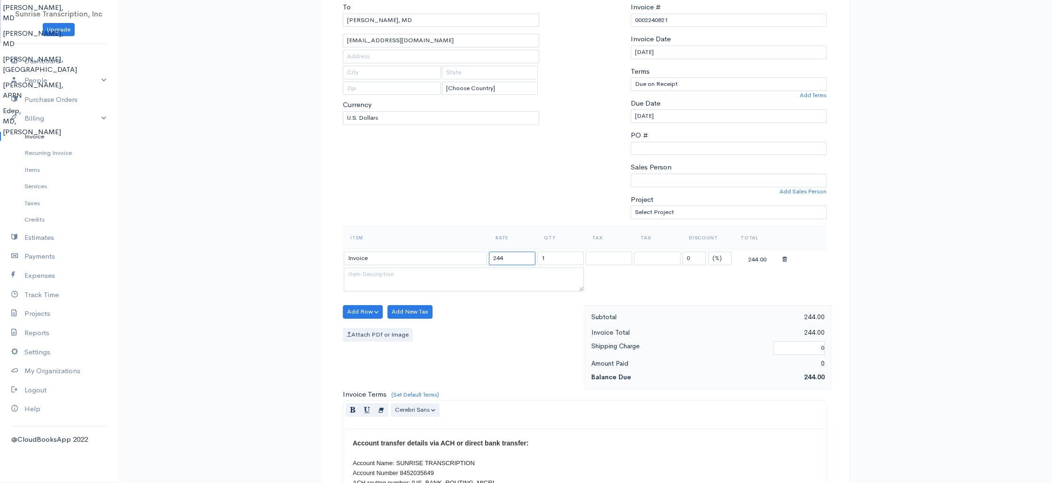
scroll to position [100, 0]
drag, startPoint x: 496, startPoint y: 258, endPoint x: 523, endPoint y: 260, distance: 26.4
click at [523, 260] on input "244" at bounding box center [512, 256] width 46 height 14
type input "252"
click at [516, 207] on div "To Anoop K Reddy, MD 1shailareddy@gmail.com [Choose Country] United States Cana…" at bounding box center [441, 111] width 206 height 224
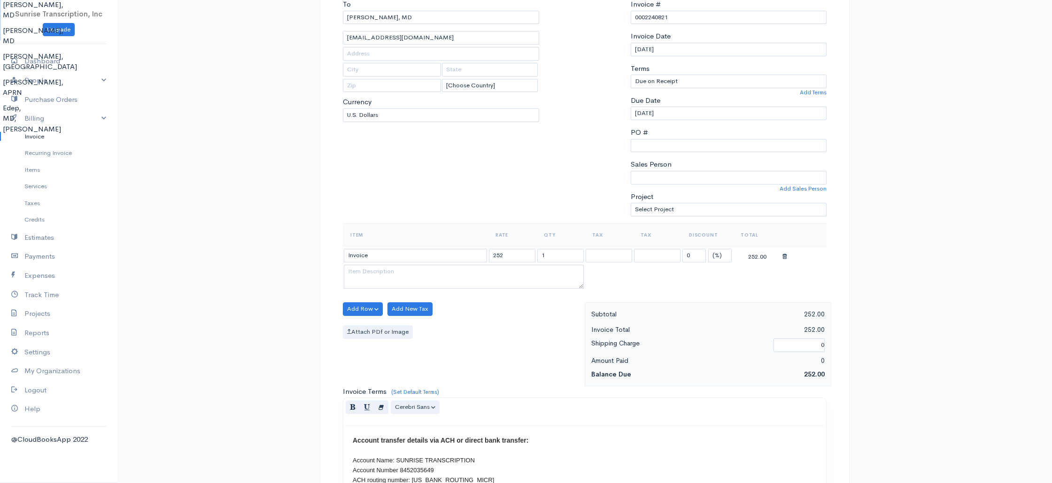
scroll to position [452, 0]
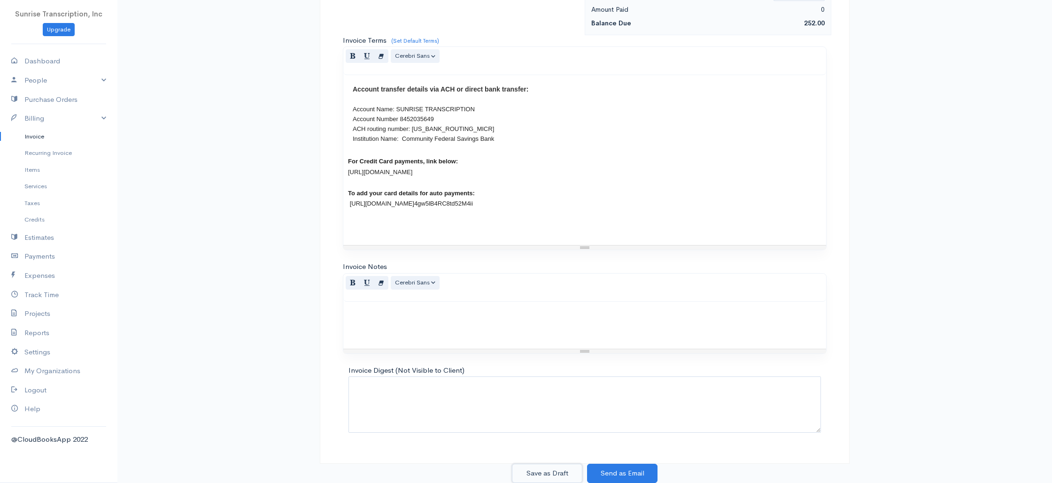
click at [547, 474] on button "Save as Draft" at bounding box center [547, 473] width 70 height 19
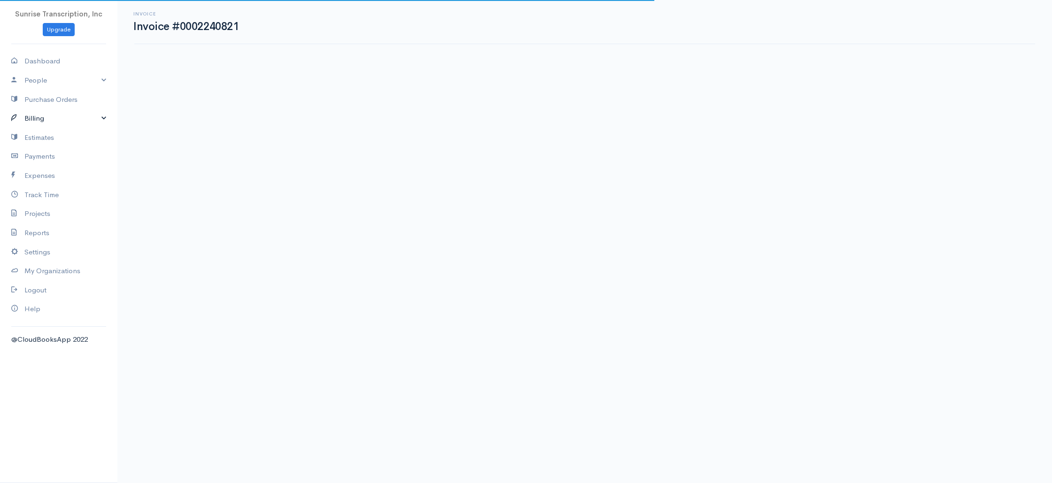
click at [68, 119] on link "Billing" at bounding box center [58, 118] width 117 height 19
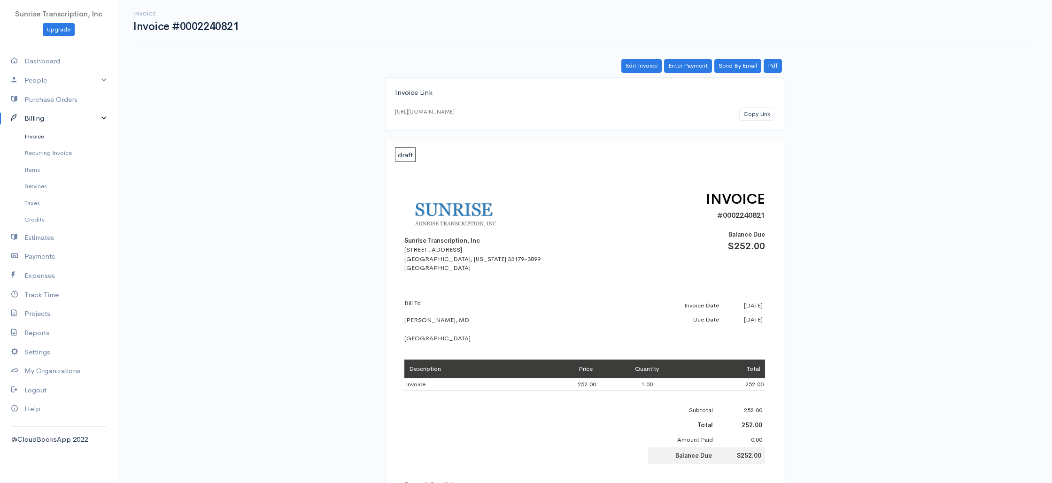
click at [48, 139] on link "Invoice" at bounding box center [58, 136] width 117 height 17
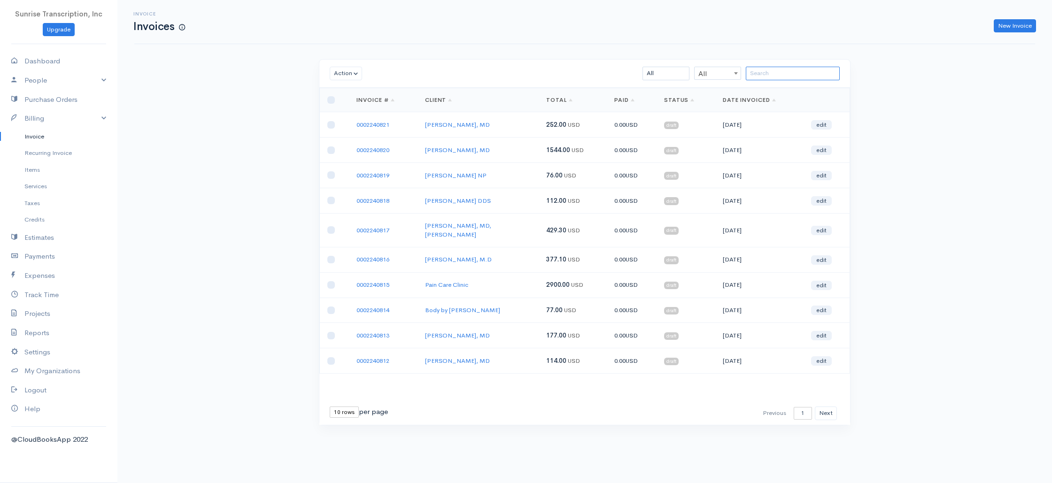
click at [781, 73] on input "search" at bounding box center [793, 74] width 94 height 14
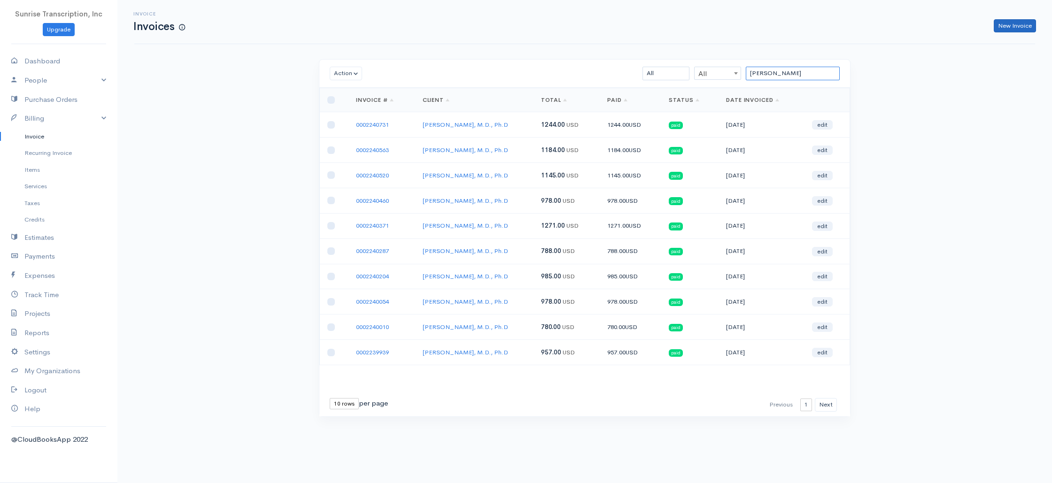
type input "johns"
click at [1003, 24] on link "New Invoice" at bounding box center [1015, 26] width 42 height 14
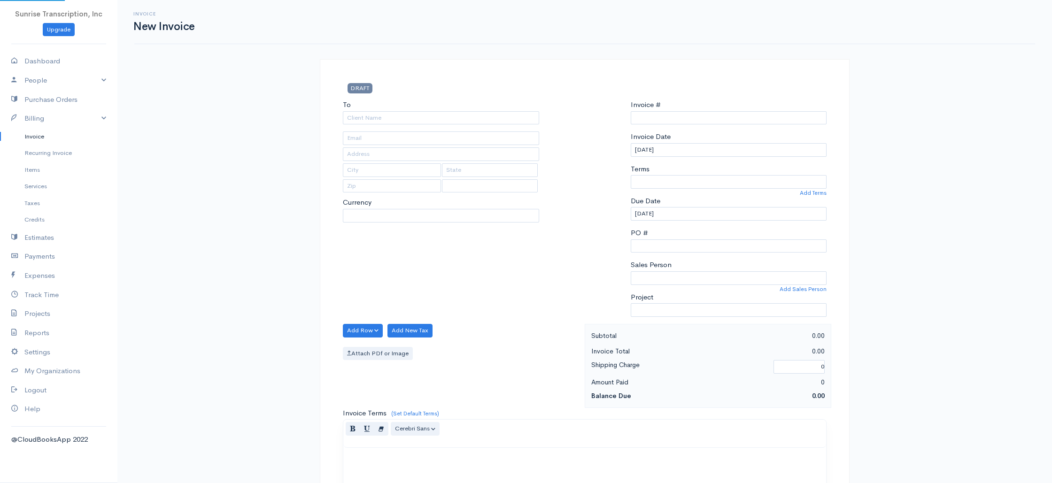
select select "USD"
type input "0002240822"
select select "[GEOGRAPHIC_DATA]"
click at [403, 116] on input "To" at bounding box center [441, 118] width 196 height 14
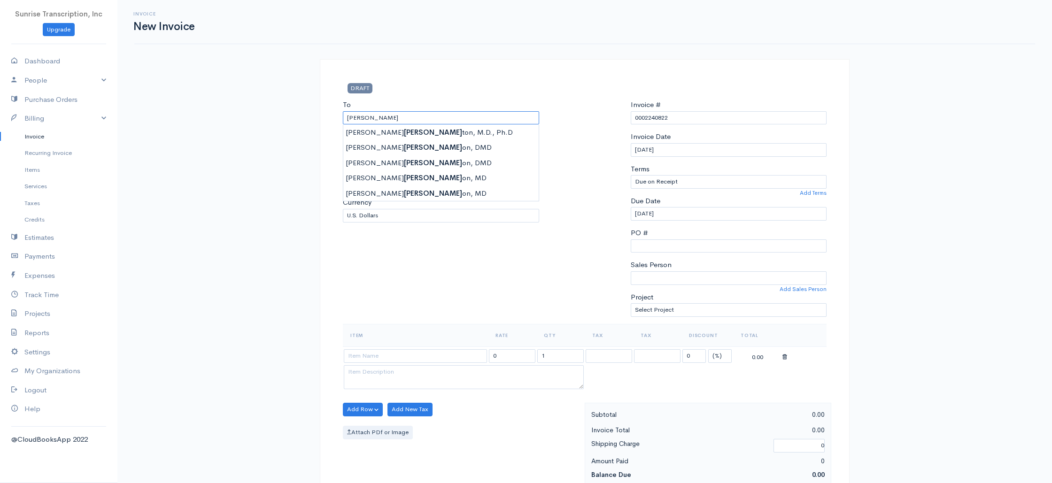
type input "Sean L. Johnston, M.D., Ph.D"
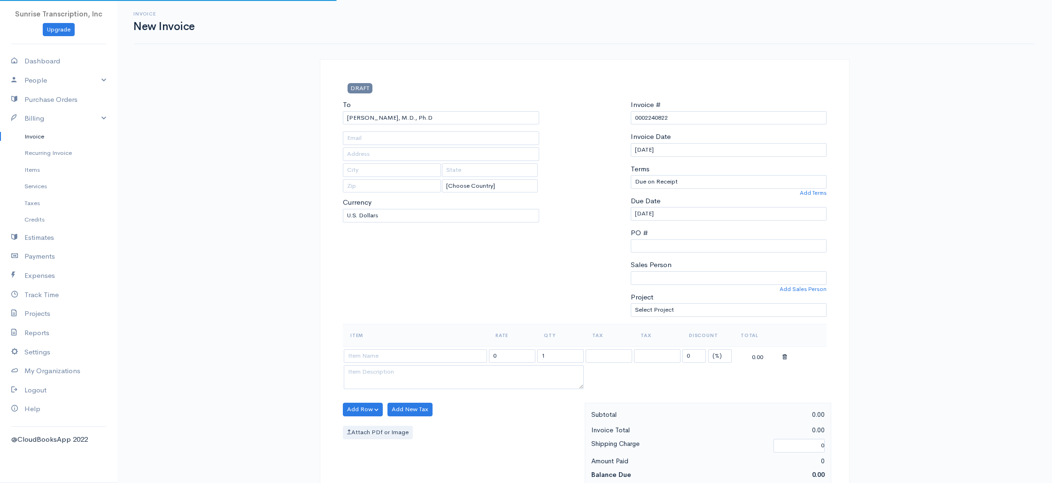
type input "aparadocs@hotmail.com"
click at [292, 152] on div "Invoice New Invoice DRAFT To Sean L. Johnston, M.D., Ph.D aparadocs@hotmail.com…" at bounding box center [584, 467] width 934 height 935
click at [411, 358] on input at bounding box center [415, 356] width 143 height 14
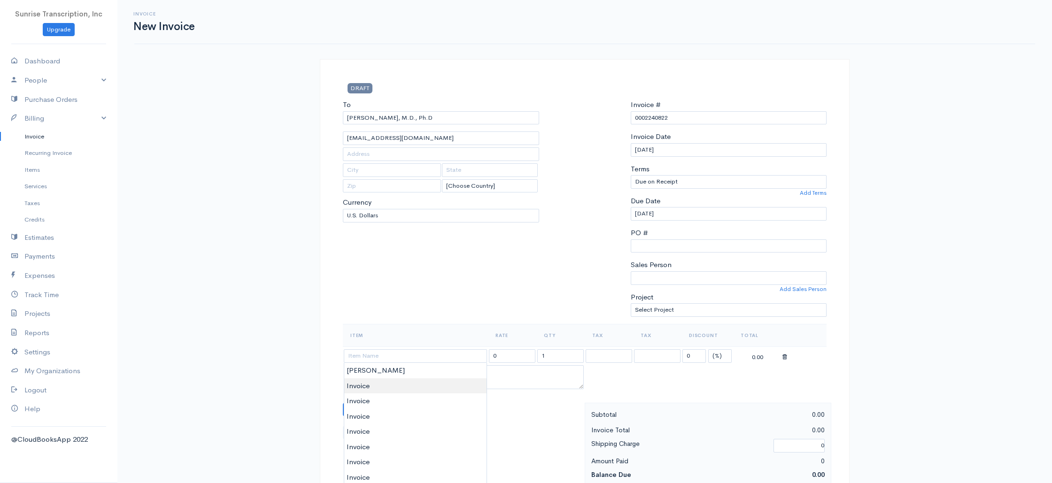
type input "Invoice"
type input "399.00"
drag, startPoint x: 387, startPoint y: 388, endPoint x: 395, endPoint y: 386, distance: 8.2
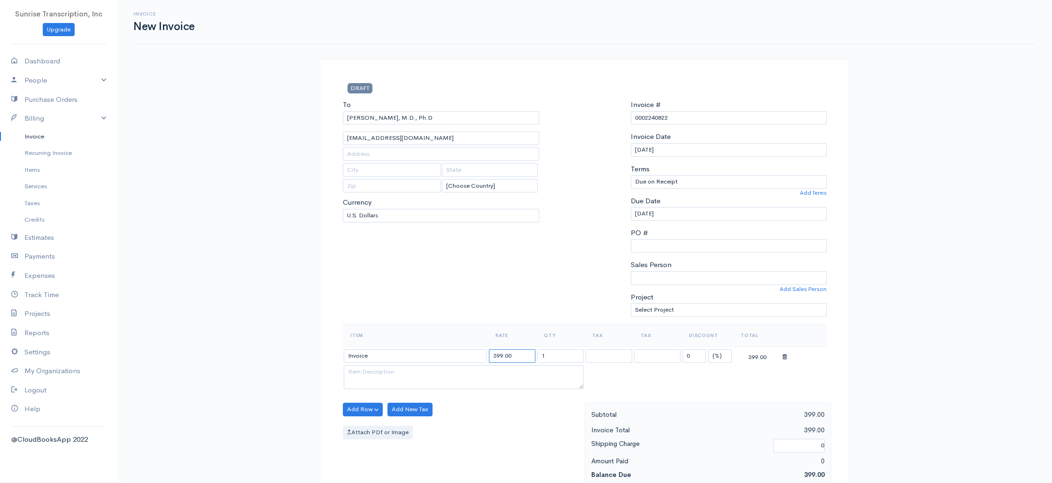
drag, startPoint x: 527, startPoint y: 357, endPoint x: 402, endPoint y: 347, distance: 125.3
click at [402, 347] on tr "Invoice 399.00 1 0 (%) Flat 399.00" at bounding box center [585, 356] width 484 height 18
click at [42, 138] on link "Invoice" at bounding box center [58, 136] width 117 height 17
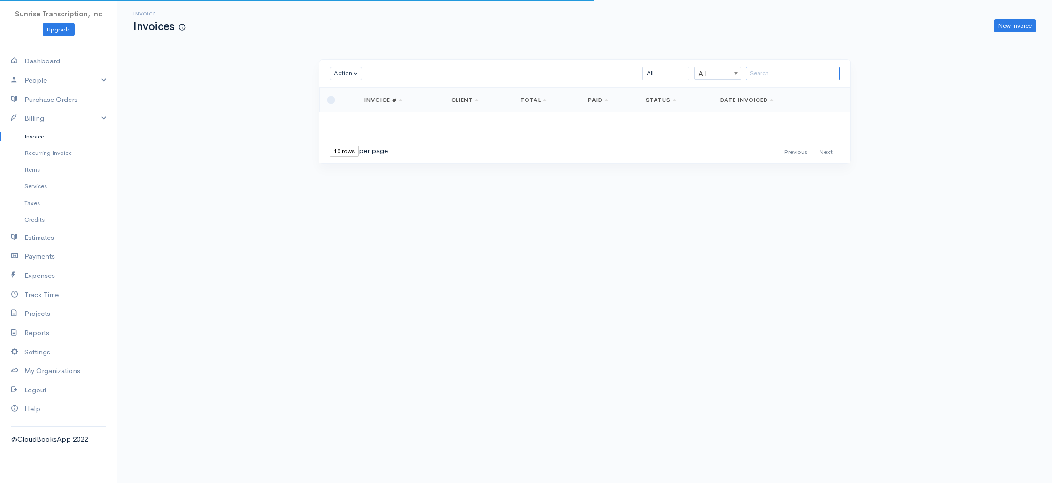
click at [809, 76] on input "search" at bounding box center [793, 74] width 94 height 14
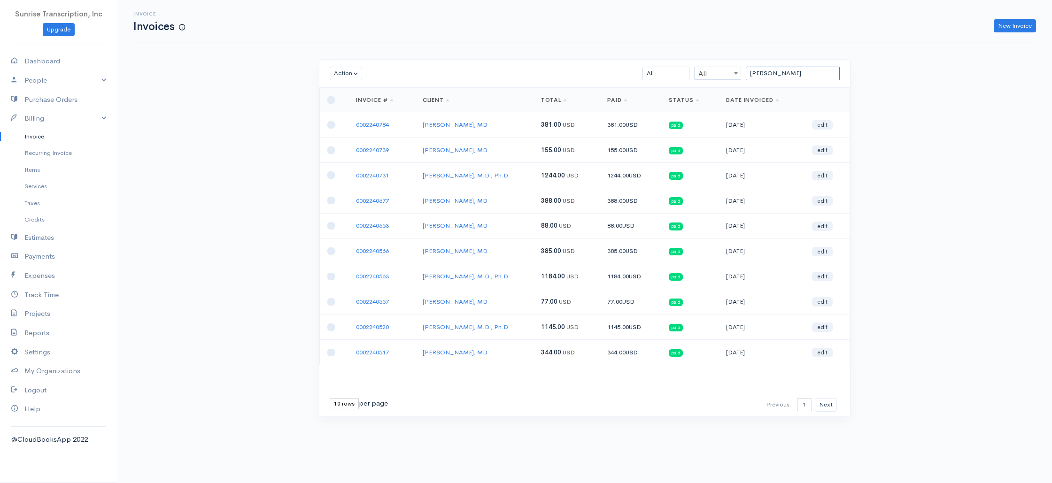
type input "johns"
click at [1011, 26] on link "New Invoice" at bounding box center [1015, 26] width 42 height 14
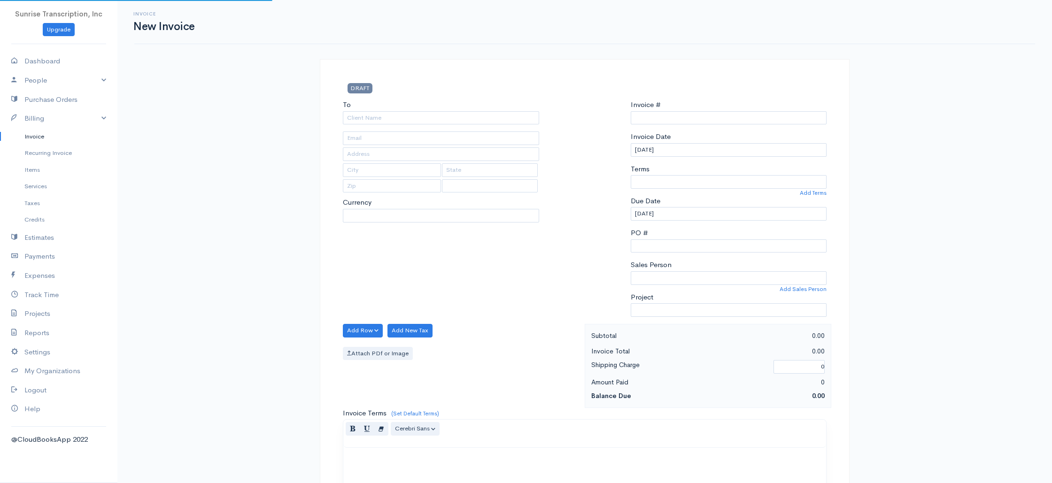
type input "0002240822"
click at [468, 114] on input "To" at bounding box center [441, 118] width 196 height 14
select select "USD"
type input "se"
select select "[GEOGRAPHIC_DATA]"
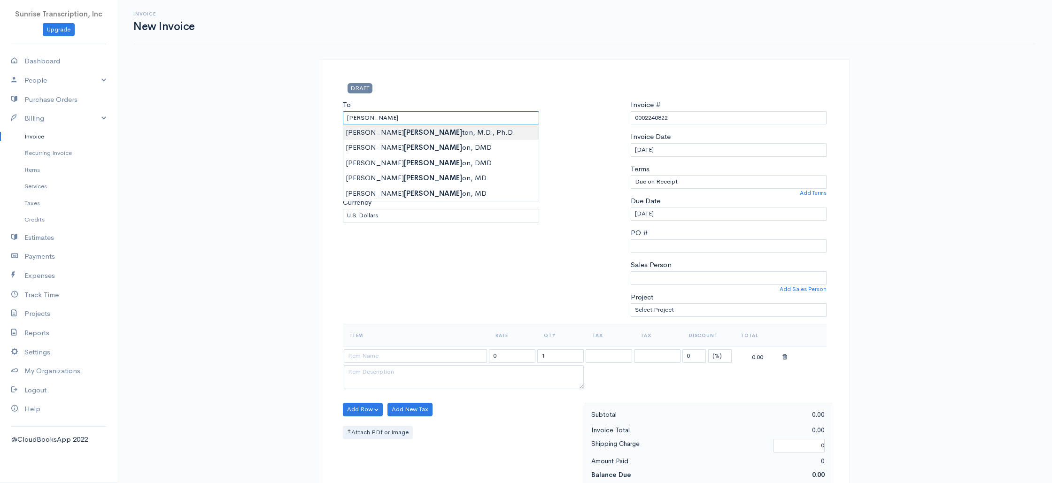
type input "[PERSON_NAME], M.D., Ph.D"
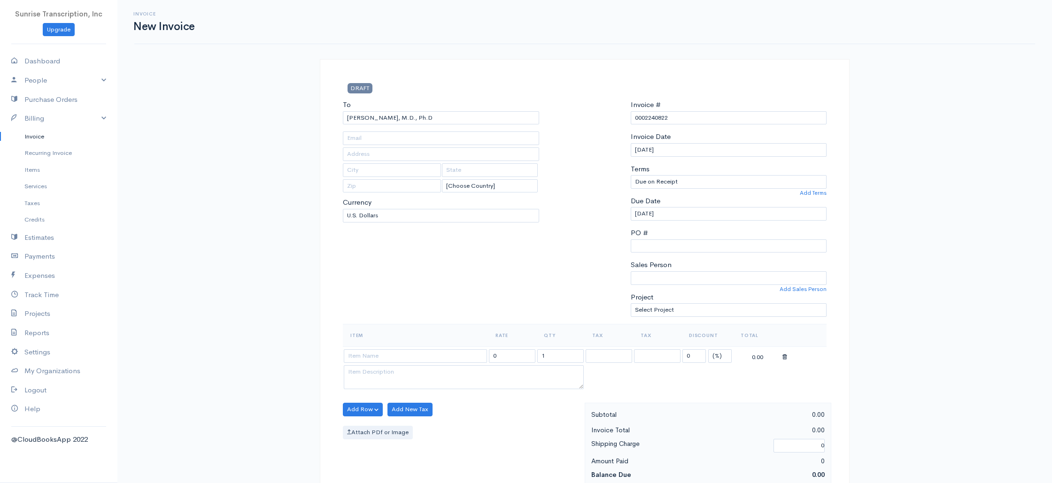
type input "aparadocs@hotmail.com"
click at [421, 360] on input at bounding box center [415, 356] width 143 height 14
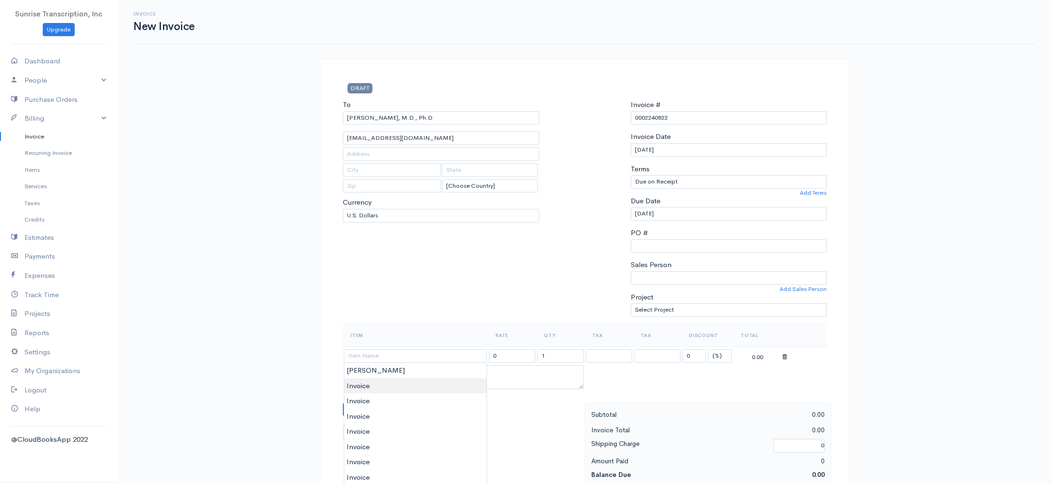
type input "Invoice"
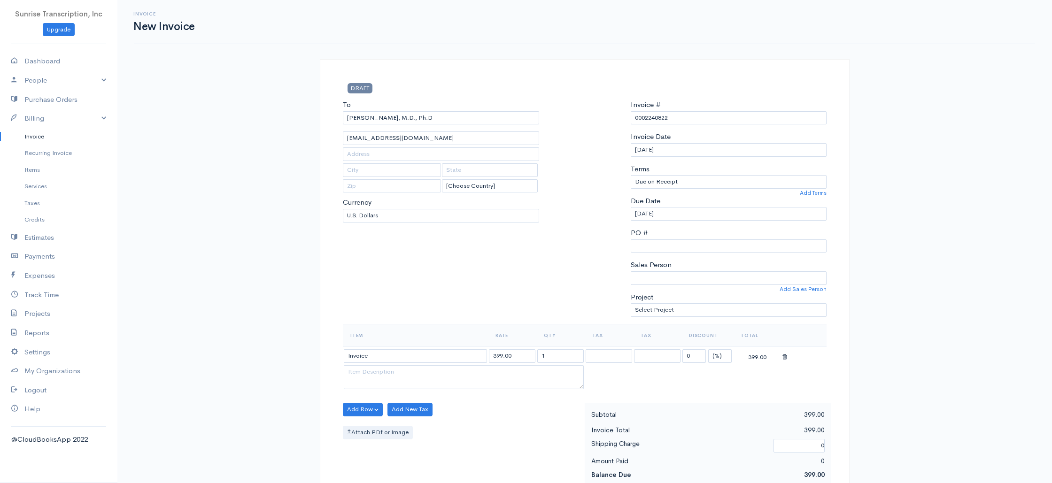
click at [529, 353] on input "399.00" at bounding box center [512, 356] width 46 height 14
type input "1132"
click at [517, 306] on div "To Sean L. Johnston, M.D., Ph.D aparadocs@hotmail.com [Choose Country] United S…" at bounding box center [441, 212] width 206 height 224
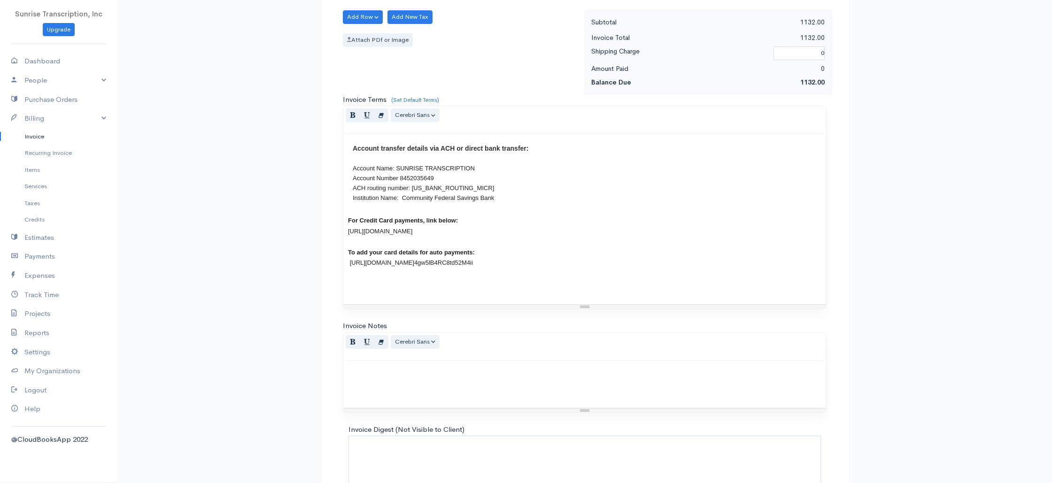
scroll to position [452, 0]
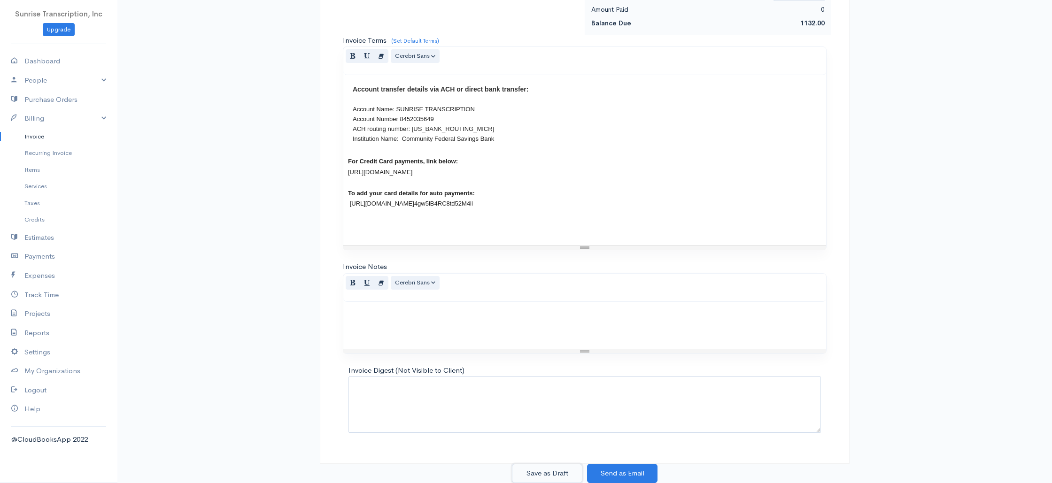
click at [542, 476] on button "Save as Draft" at bounding box center [547, 473] width 70 height 19
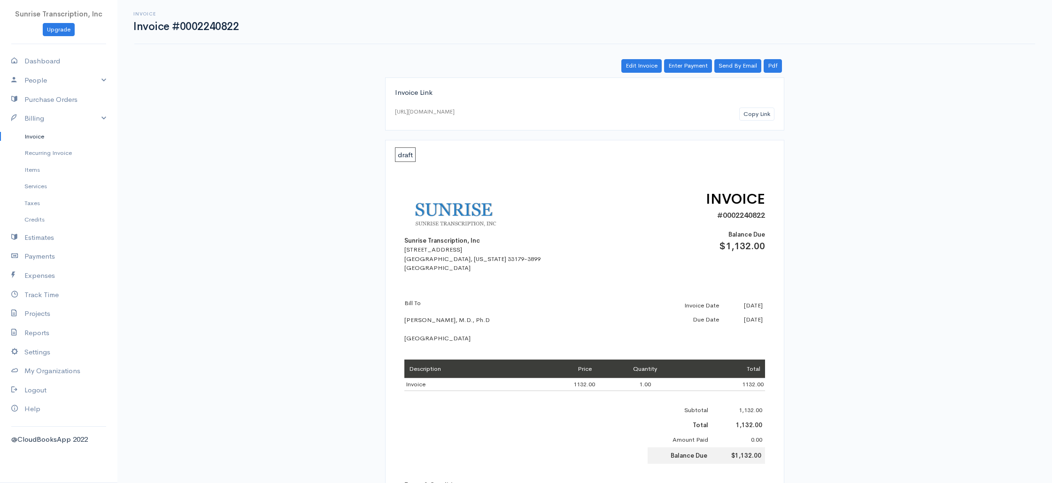
click at [25, 134] on link "Invoice" at bounding box center [58, 136] width 117 height 17
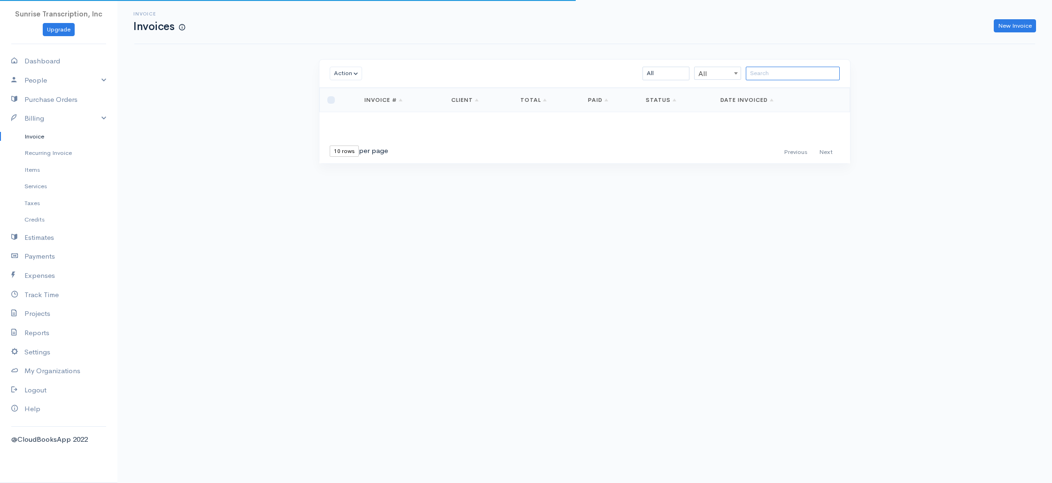
click at [764, 75] on input "search" at bounding box center [793, 74] width 94 height 14
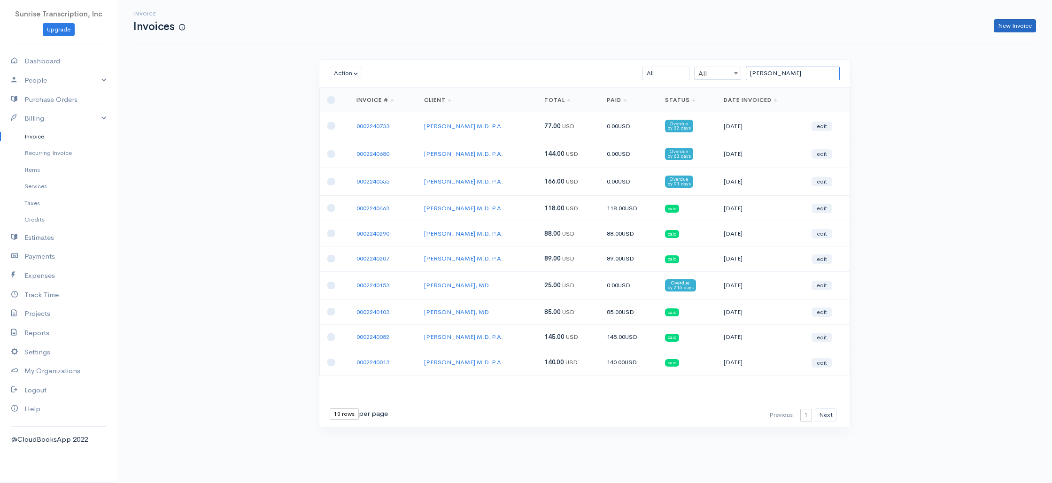
type input "david"
click at [1007, 27] on link "New Invoice" at bounding box center [1015, 26] width 42 height 14
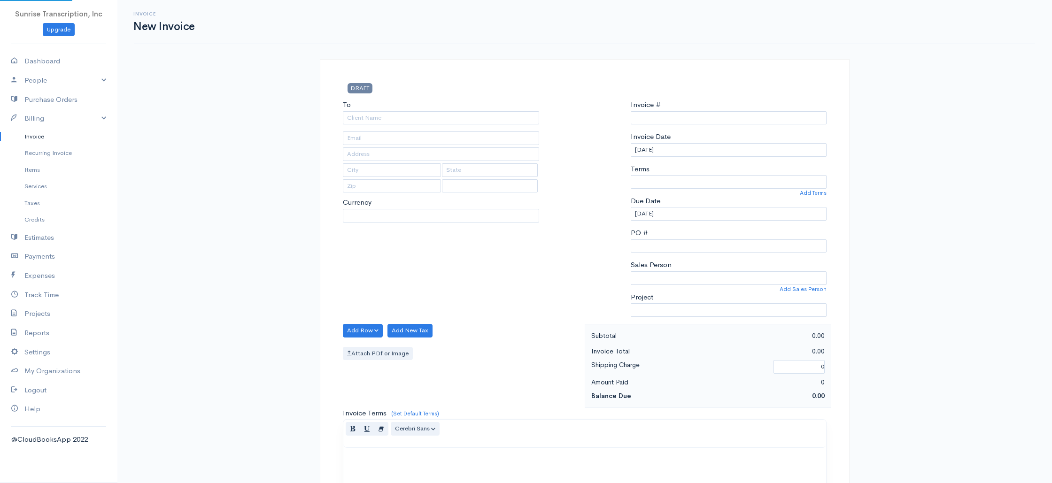
type input "0002240823"
select select "[GEOGRAPHIC_DATA]"
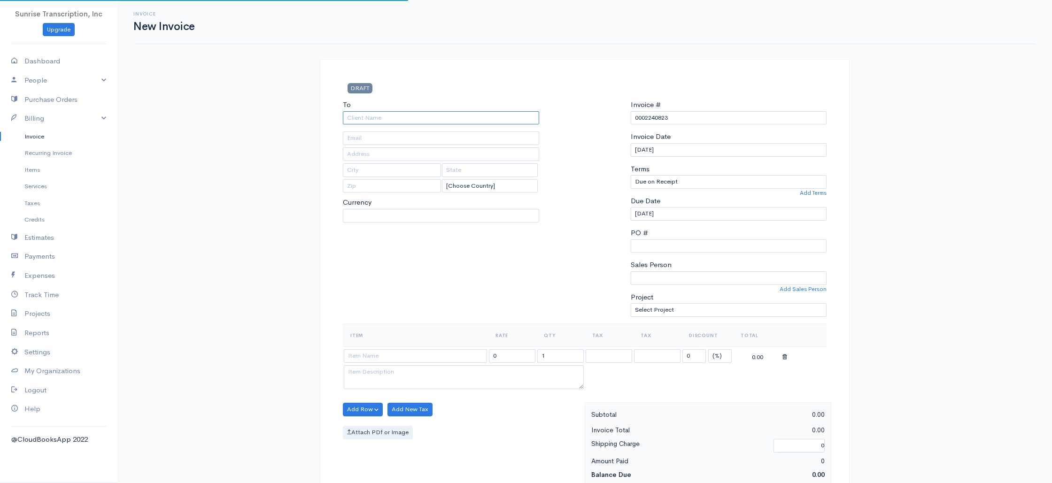
click at [456, 114] on input "To" at bounding box center [441, 118] width 196 height 14
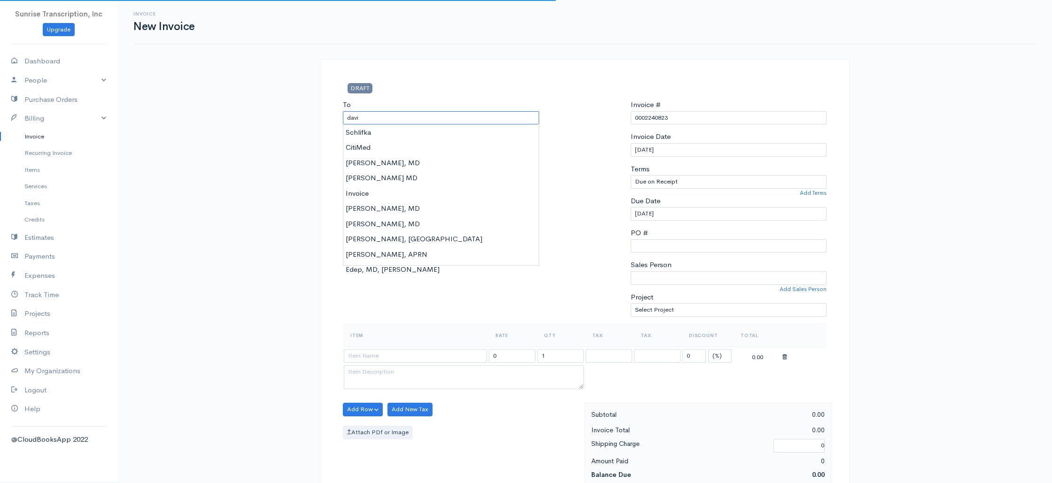
type input "david"
select select "USD"
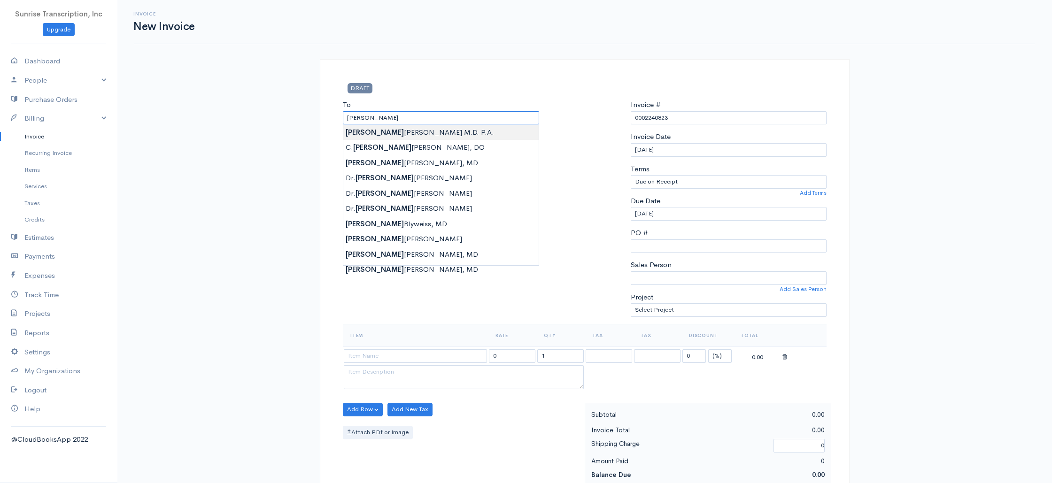
type input "David W. Rosenbaum M.D. P.A."
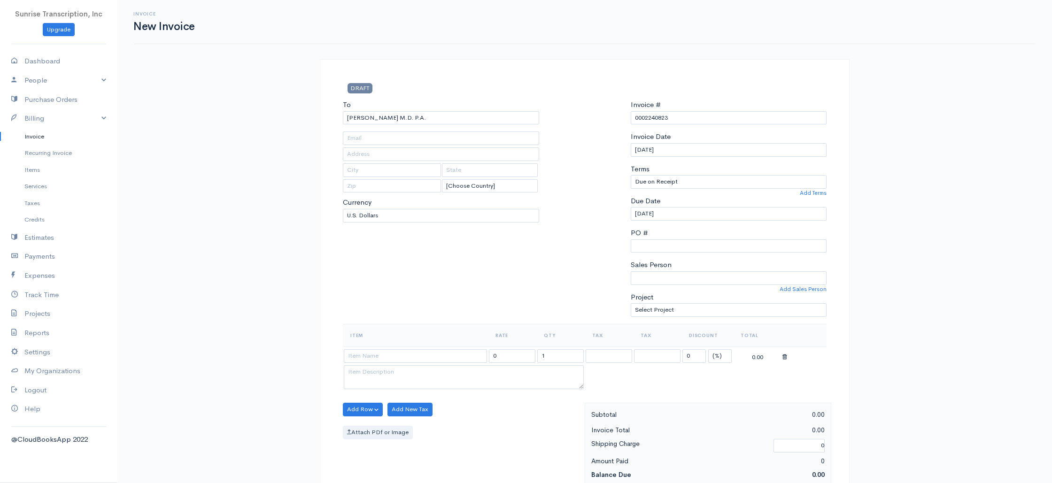
type input "j.white@phpmds.com"
drag, startPoint x: 429, startPoint y: 357, endPoint x: 424, endPoint y: 361, distance: 6.0
click at [429, 357] on input at bounding box center [415, 356] width 143 height 14
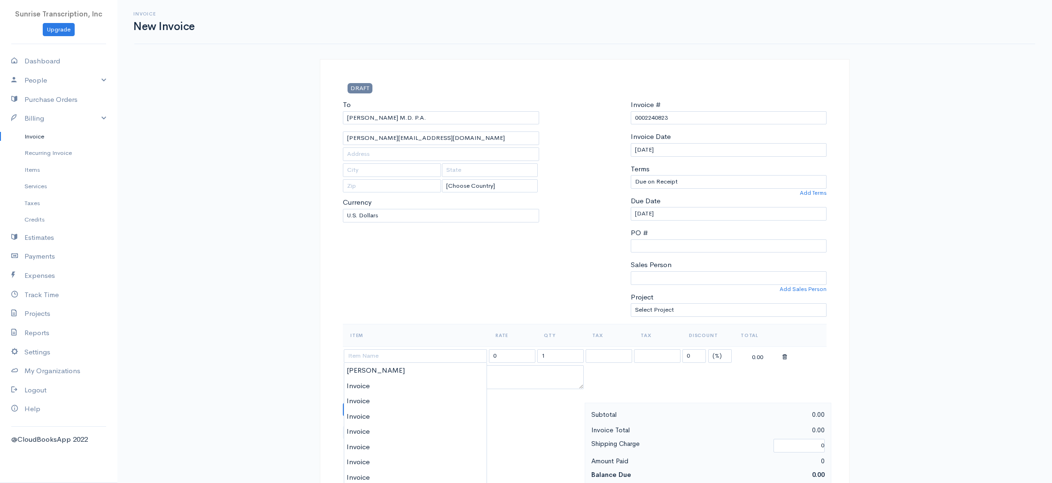
type input "Invoice"
drag, startPoint x: 515, startPoint y: 357, endPoint x: 447, endPoint y: 352, distance: 67.8
click at [447, 352] on tr "Invoice 399.00 1 0 (%) Flat 399.00" at bounding box center [585, 356] width 484 height 18
type input "88"
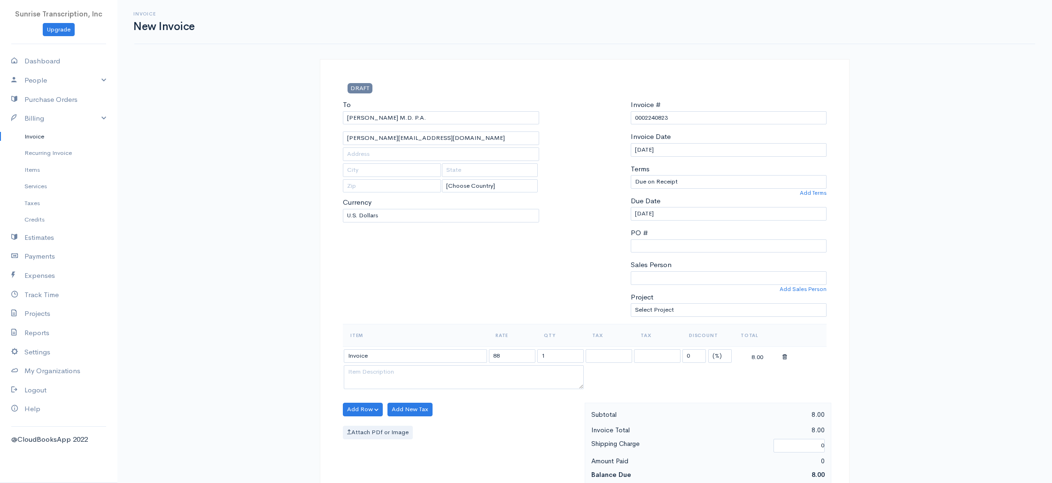
click at [483, 273] on div "To David W. Rosenbaum M.D. P.A. j.white@phpmds.com [Choose Country] United Stat…" at bounding box center [441, 212] width 206 height 224
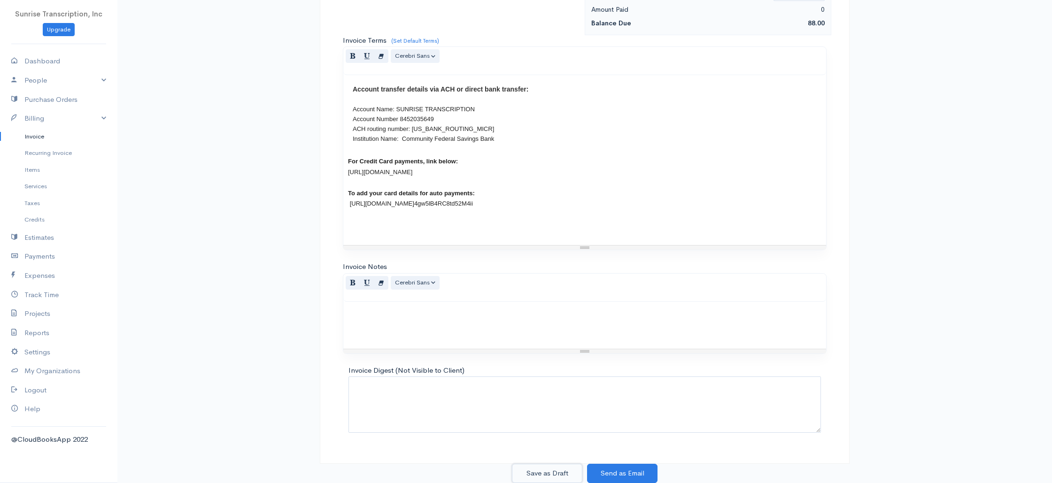
click at [554, 470] on button "Save as Draft" at bounding box center [547, 473] width 70 height 19
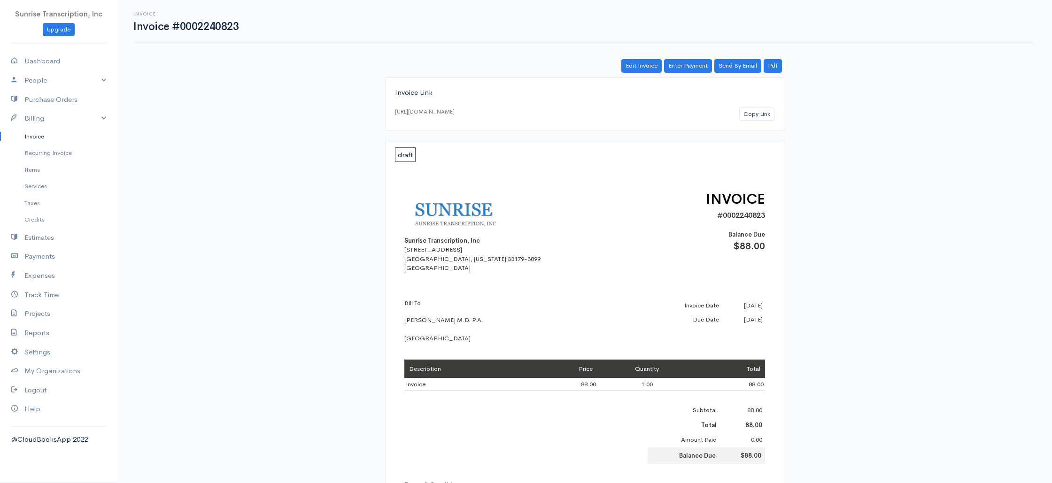
click at [39, 138] on link "Invoice" at bounding box center [58, 136] width 117 height 17
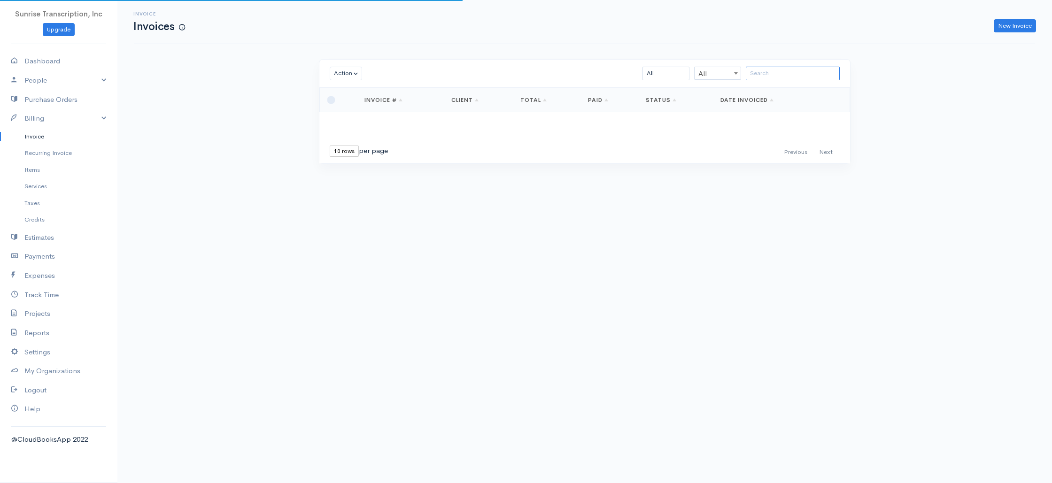
click at [769, 72] on input "search" at bounding box center [793, 74] width 94 height 14
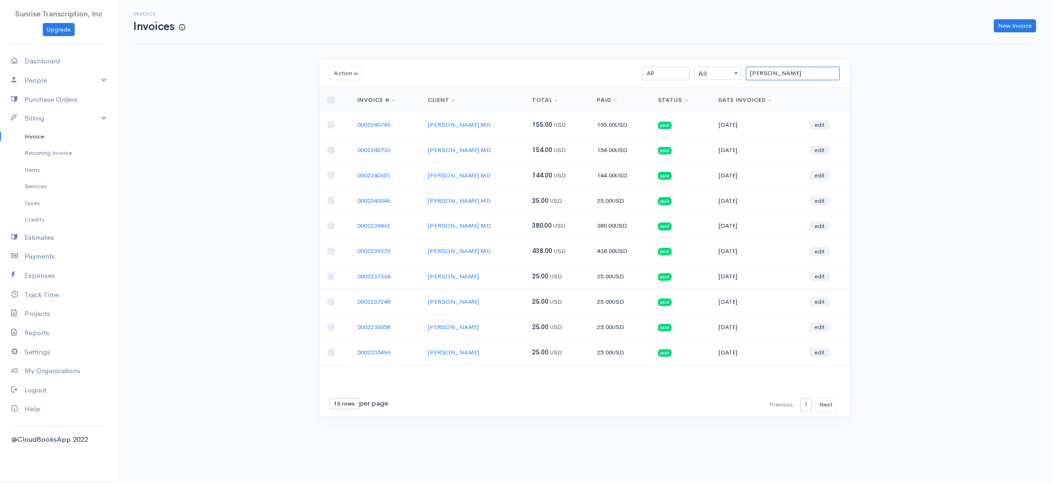
type input "taylor"
click at [1018, 25] on link "New Invoice" at bounding box center [1015, 26] width 42 height 14
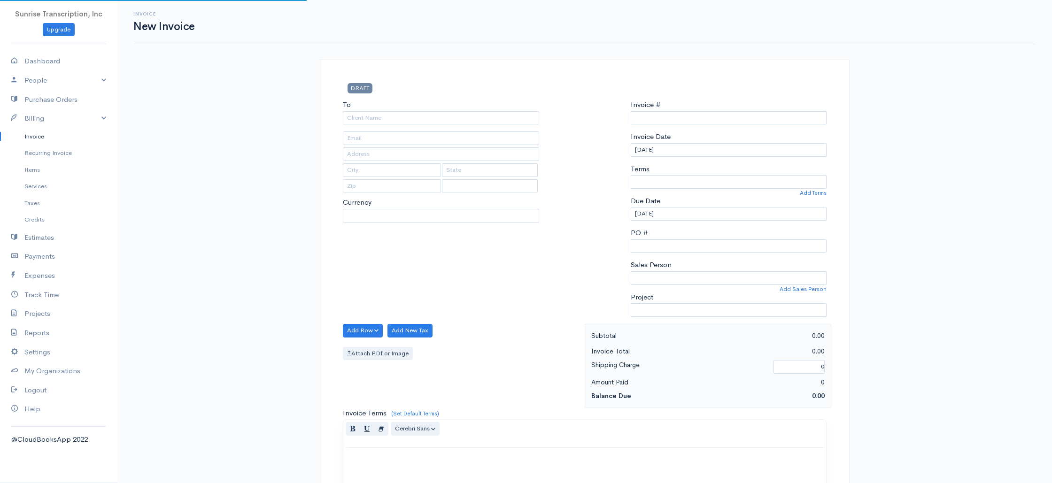
type input "0002240824"
select select "[GEOGRAPHIC_DATA]"
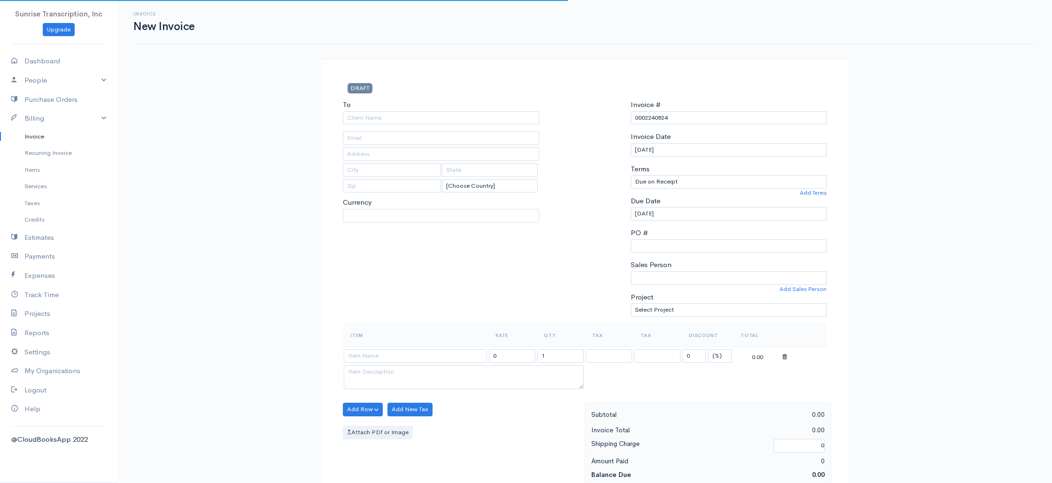
click at [28, 140] on link "Invoice" at bounding box center [58, 136] width 117 height 17
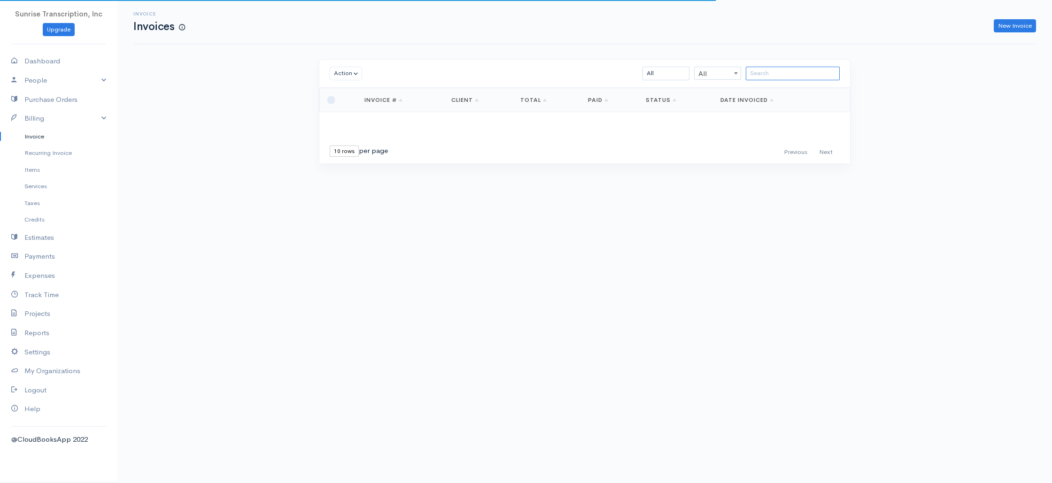
click at [817, 76] on input "search" at bounding box center [793, 74] width 94 height 14
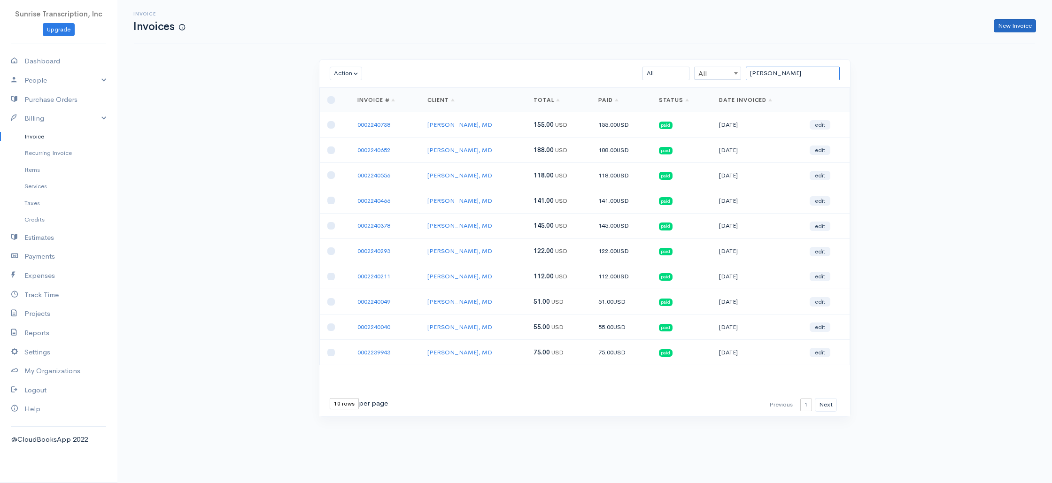
type input "heilman"
click at [1012, 24] on link "New Invoice" at bounding box center [1015, 26] width 42 height 14
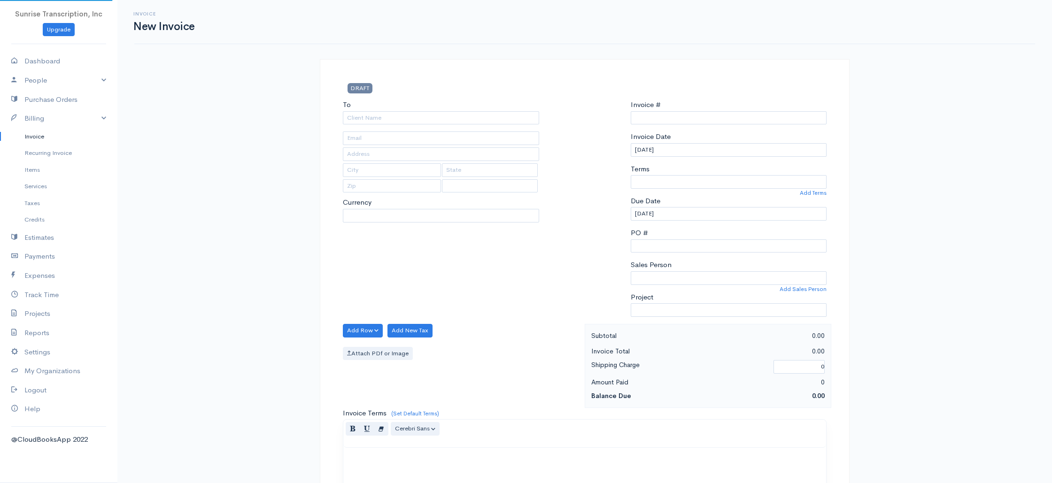
type input "0002240824"
select select "[GEOGRAPHIC_DATA]"
select select "USD"
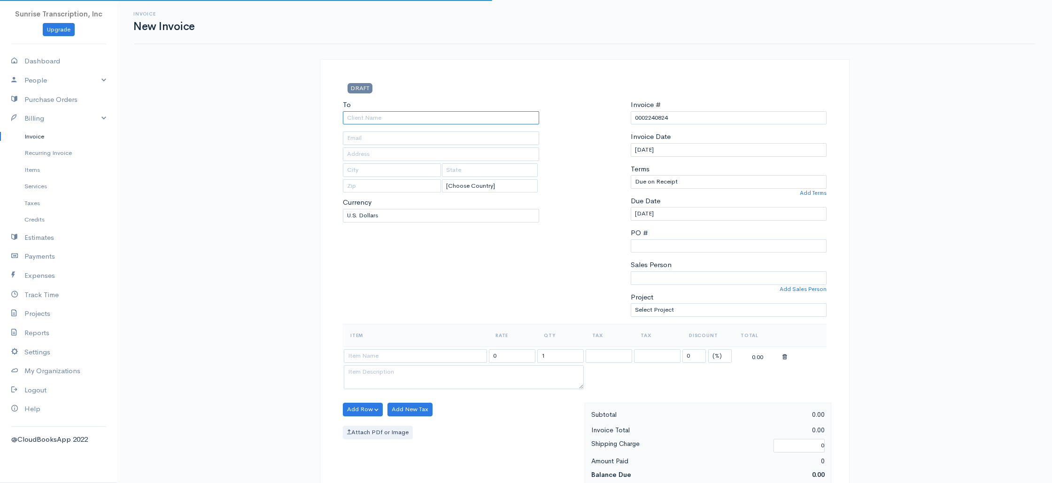
click at [400, 112] on input "To" at bounding box center [441, 118] width 196 height 14
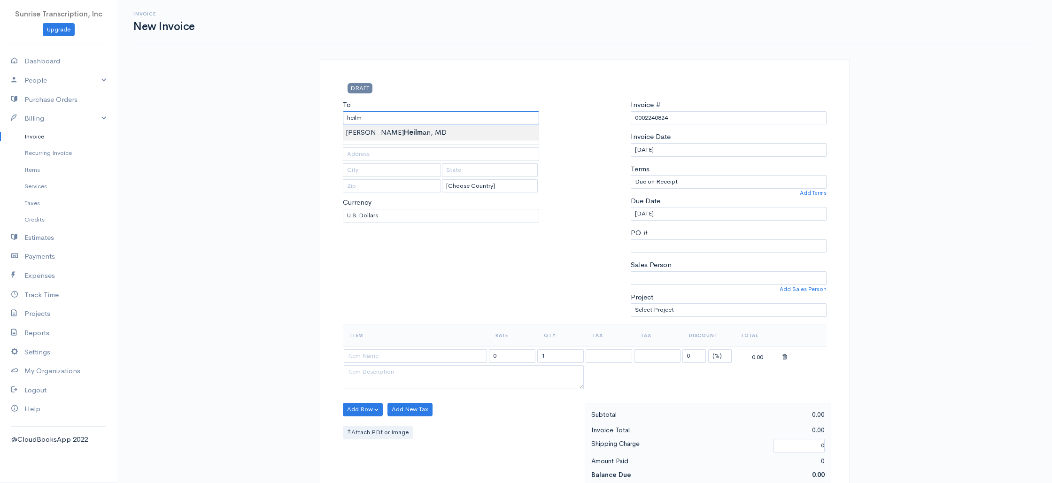
type input "[PERSON_NAME], MD"
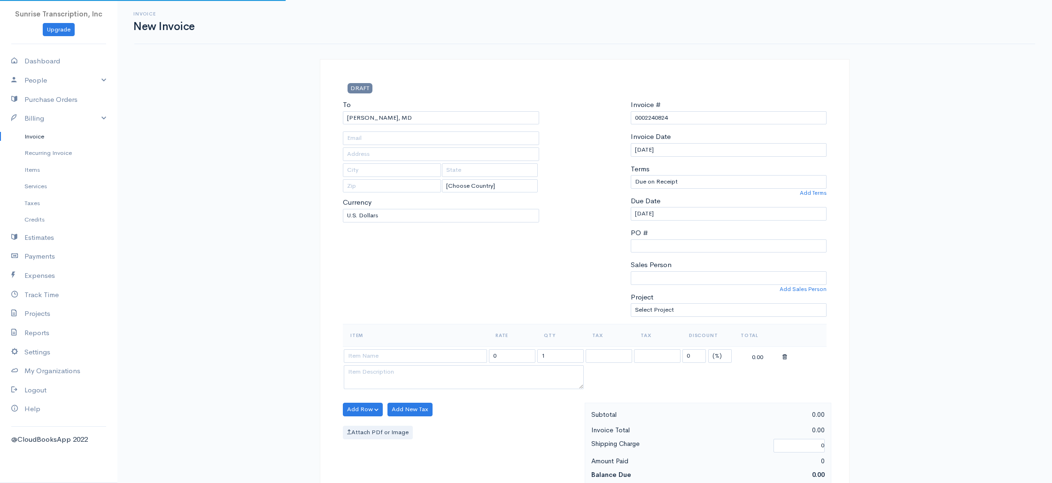
type input "timheilman@gmail.com"
click at [394, 356] on input at bounding box center [415, 356] width 143 height 14
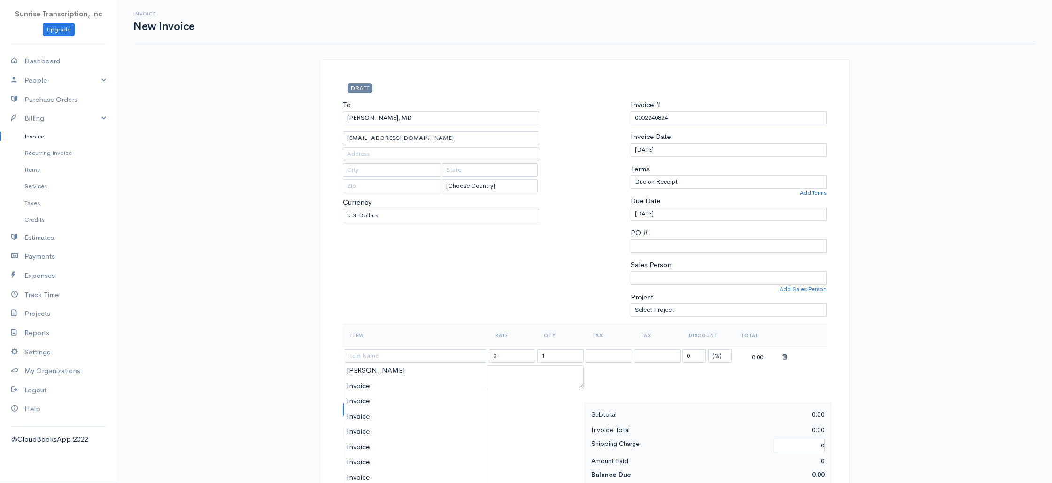
type input "Invoice"
click at [512, 354] on input "399.00" at bounding box center [512, 356] width 46 height 14
type input "166"
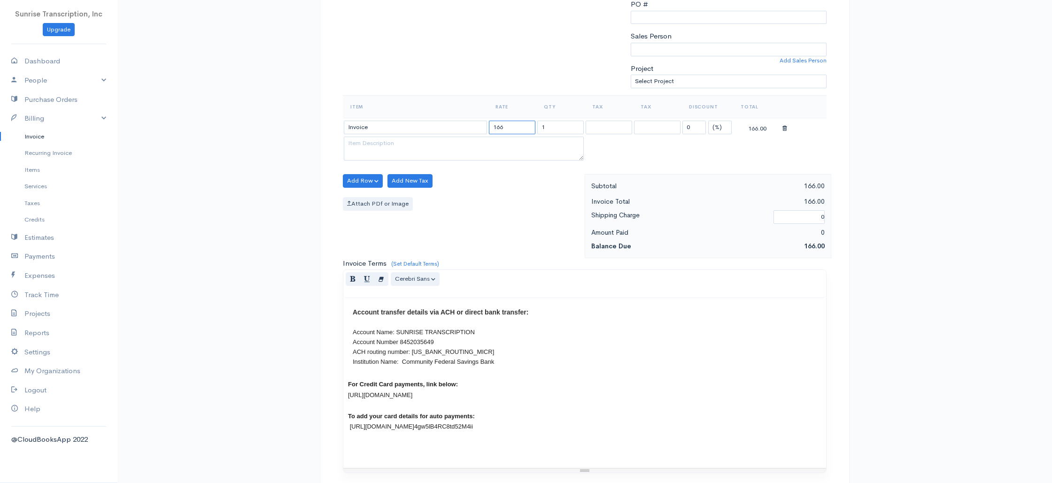
scroll to position [452, 0]
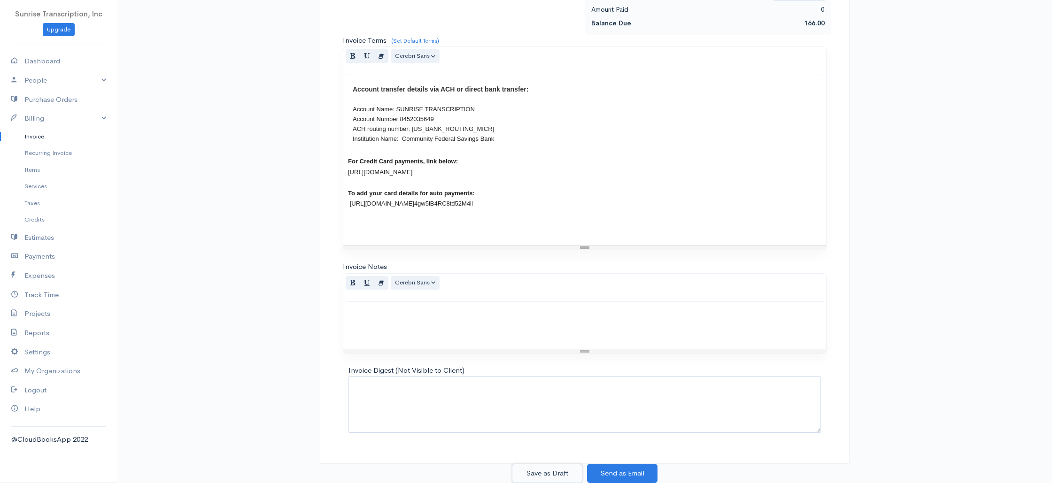
click at [555, 468] on button "Save as Draft" at bounding box center [547, 473] width 70 height 19
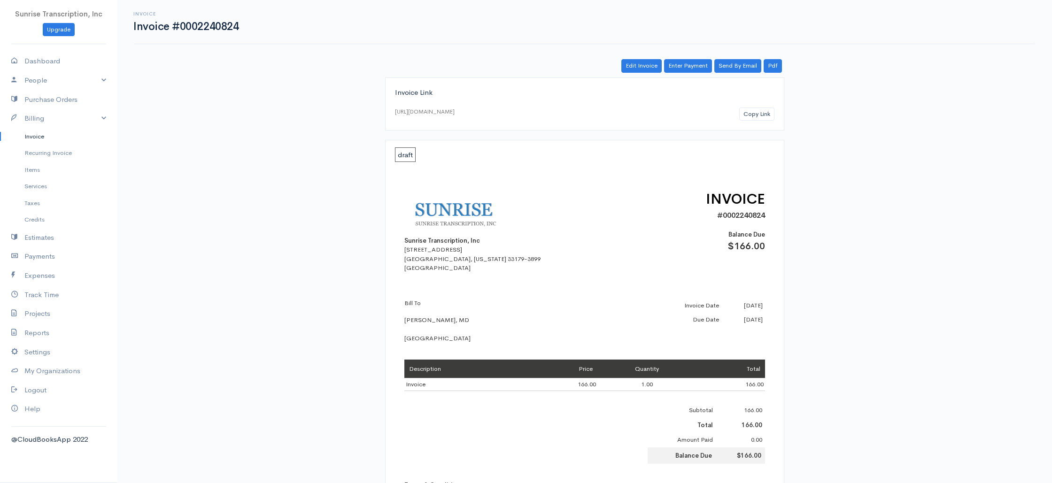
click at [61, 134] on link "Invoice" at bounding box center [58, 136] width 117 height 17
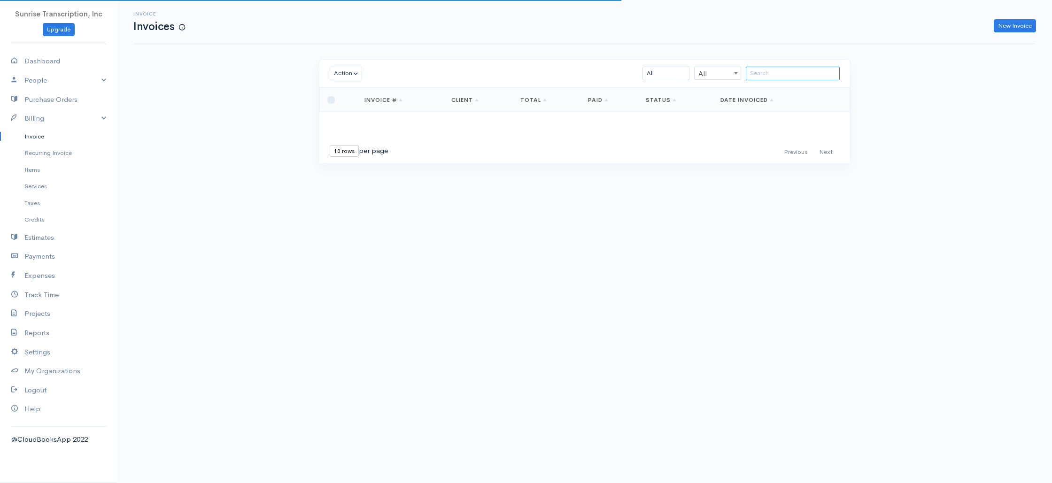
click at [783, 75] on input "search" at bounding box center [793, 74] width 94 height 14
type input "papa"
click at [1016, 26] on link "New Invoice" at bounding box center [1015, 26] width 42 height 14
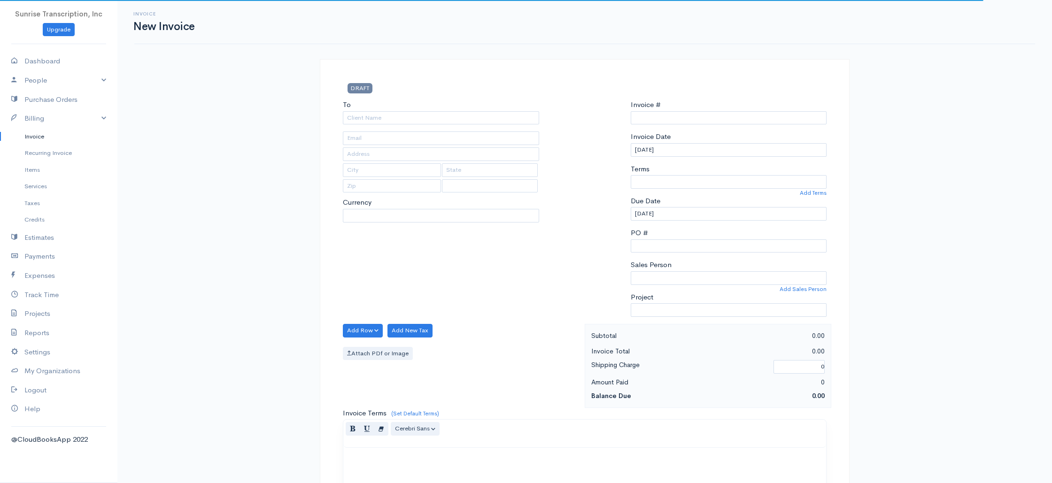
type input "0002240825"
select select "[GEOGRAPHIC_DATA]"
select select "USD"
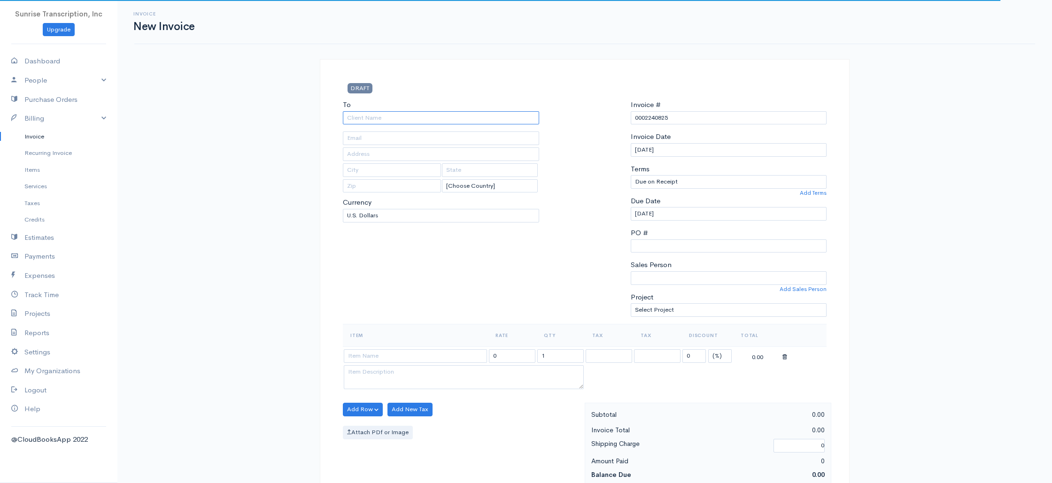
click at [429, 124] on input "To" at bounding box center [441, 118] width 196 height 14
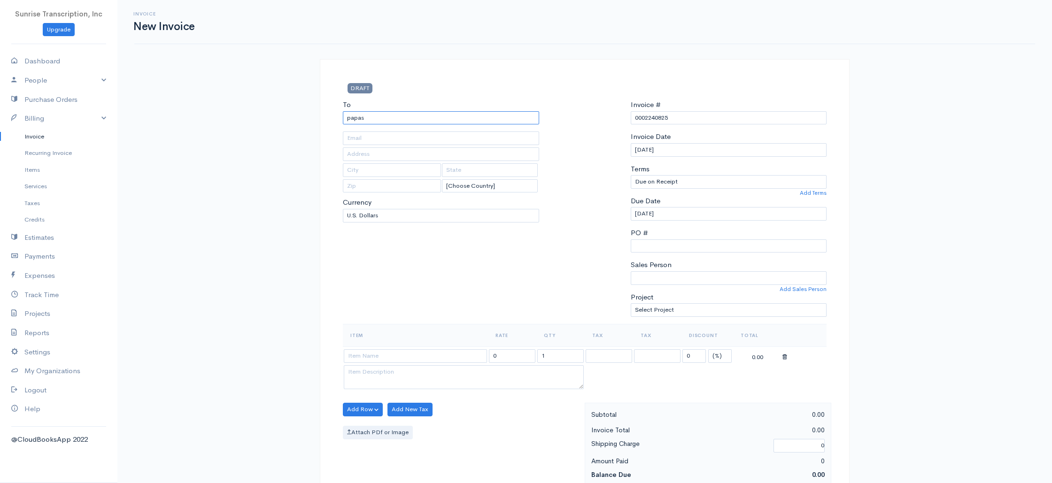
click at [389, 116] on input "papas" at bounding box center [441, 118] width 196 height 14
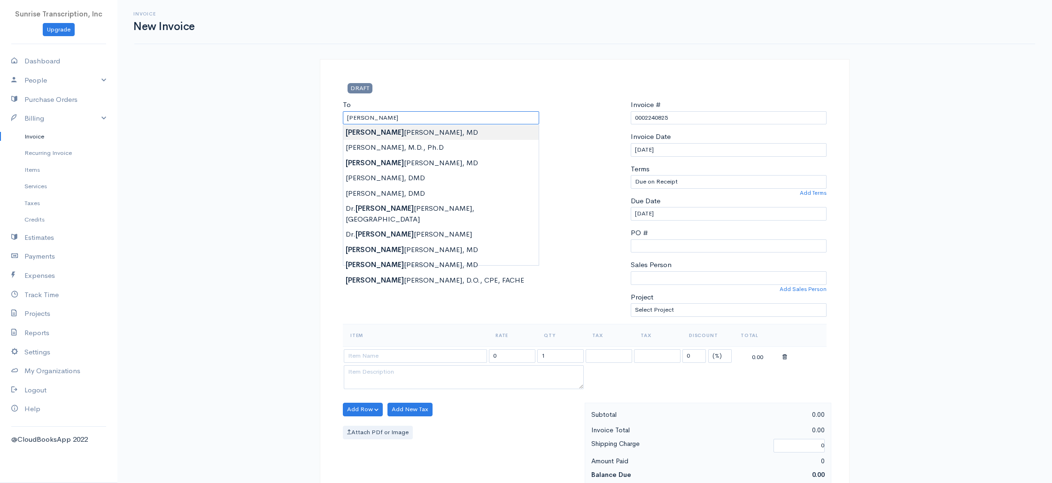
type input "[PERSON_NAME], MD"
drag, startPoint x: 370, startPoint y: 131, endPoint x: 364, endPoint y: 138, distance: 8.6
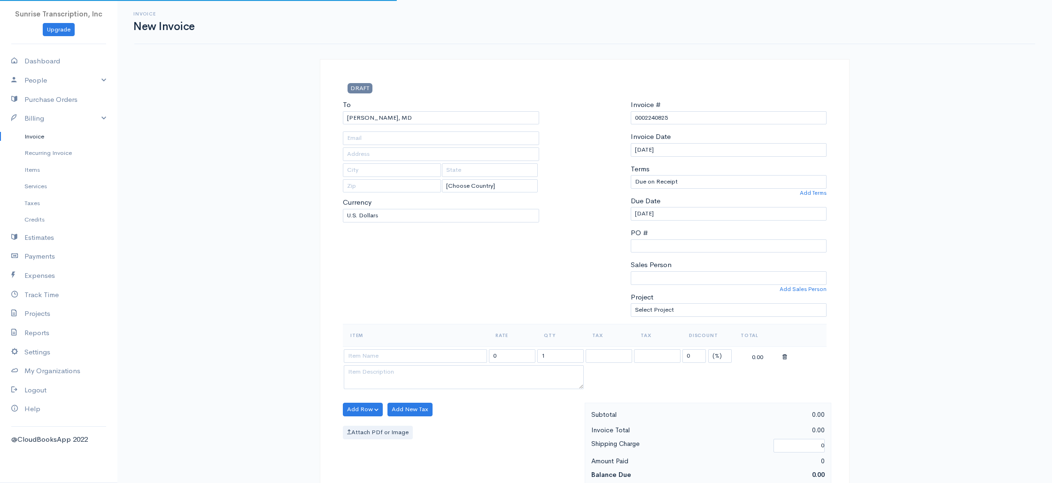
type input "smerrbach@alleganyimaging.com"
click at [401, 356] on input at bounding box center [415, 356] width 143 height 14
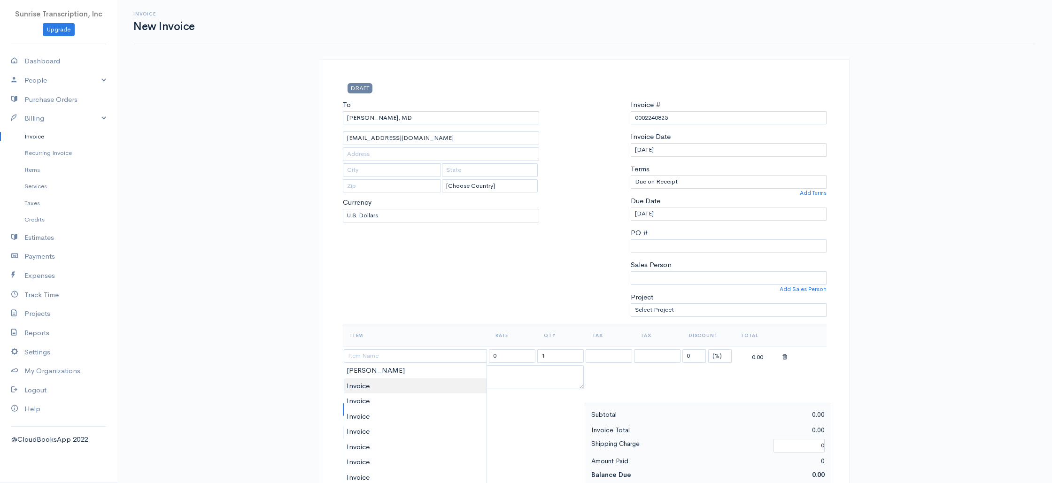
type input "Invoice"
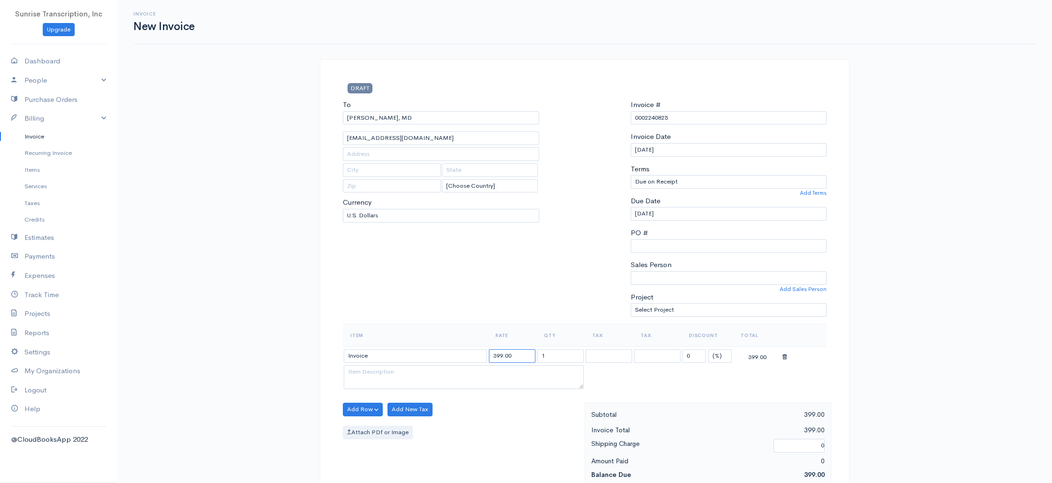
drag, startPoint x: 519, startPoint y: 354, endPoint x: 443, endPoint y: 354, distance: 76.1
click at [443, 354] on tr "Invoice 399.00 1 0 (%) Flat 399.00" at bounding box center [585, 356] width 484 height 18
type input "143"
click at [459, 307] on div "To John Pappas, MD smerrbach@alleganyimaging.com [Choose Country] United States…" at bounding box center [441, 212] width 206 height 224
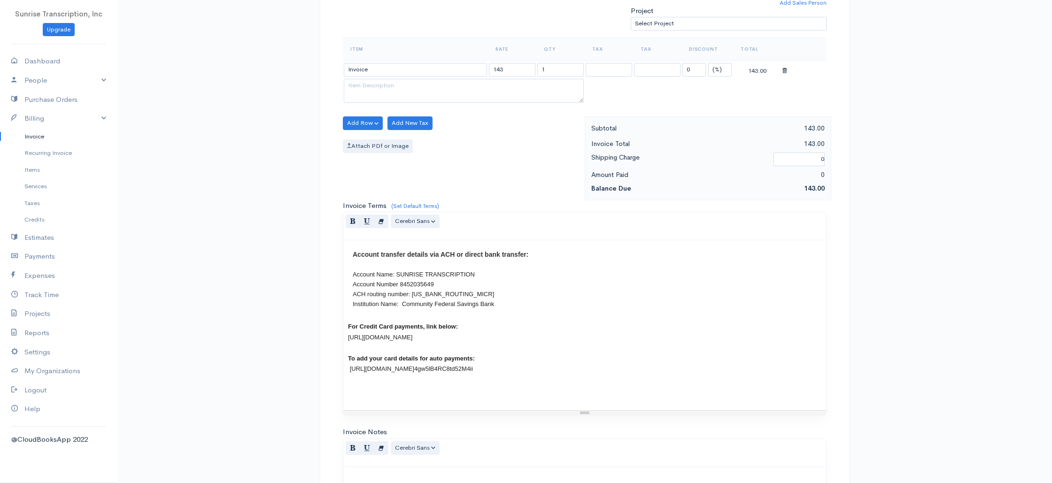
scroll to position [452, 0]
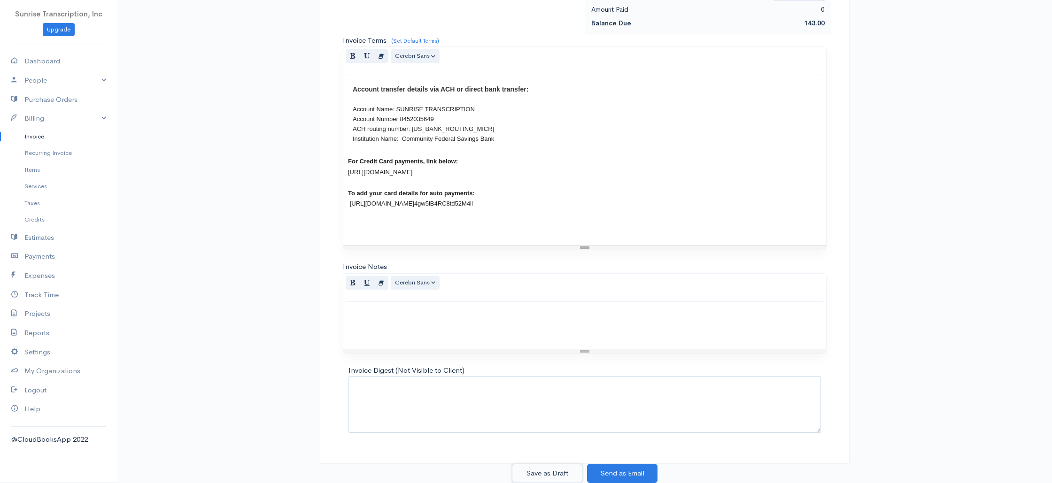
click at [552, 468] on button "Save as Draft" at bounding box center [547, 473] width 70 height 19
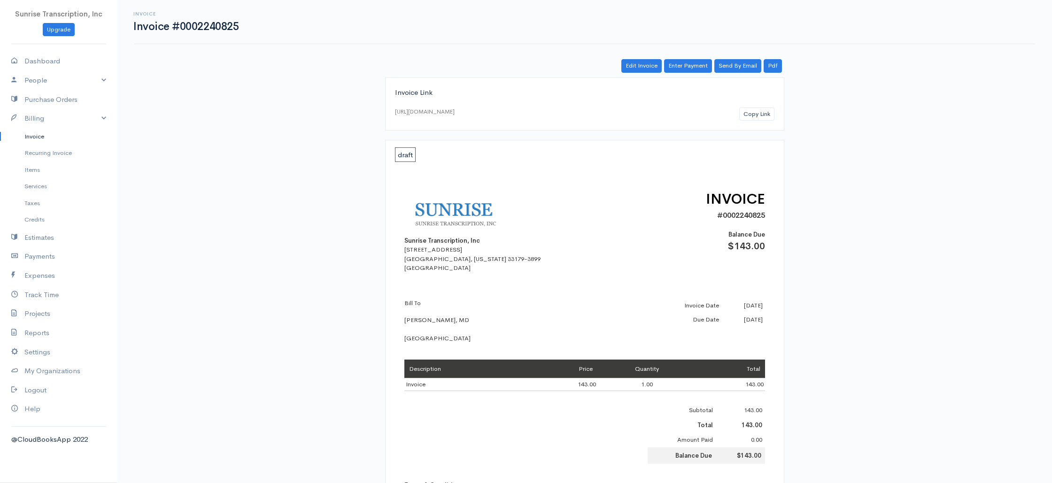
click at [45, 135] on link "Invoice" at bounding box center [58, 136] width 117 height 17
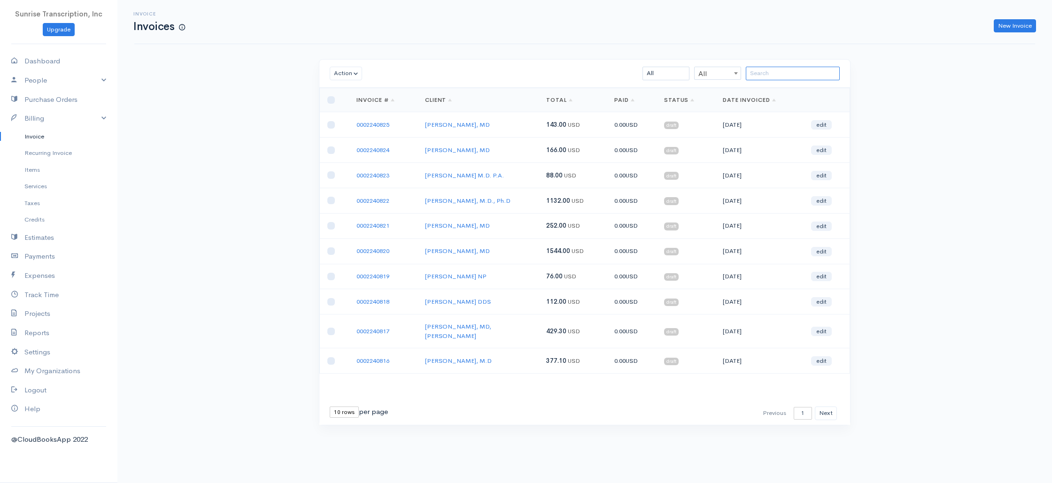
click at [790, 77] on input "search" at bounding box center [793, 74] width 94 height 14
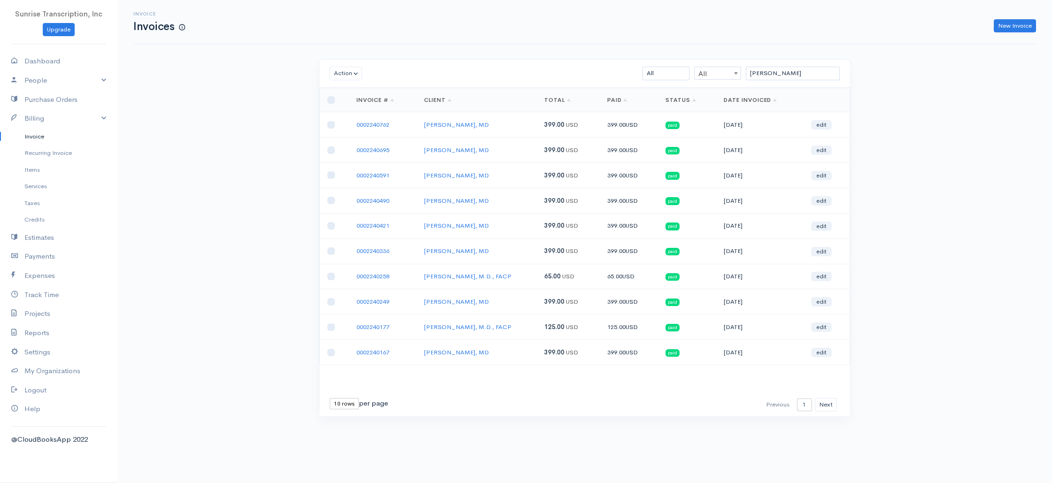
drag, startPoint x: 46, startPoint y: 137, endPoint x: 56, endPoint y: 132, distance: 11.3
click at [46, 137] on link "Invoice" at bounding box center [58, 136] width 117 height 17
drag, startPoint x: 786, startPoint y: 73, endPoint x: 669, endPoint y: 68, distance: 117.5
click at [669, 68] on div "michael All All All Draft Viewed Sent Paid Partial Overdue Unpaid/Open" at bounding box center [627, 74] width 433 height 14
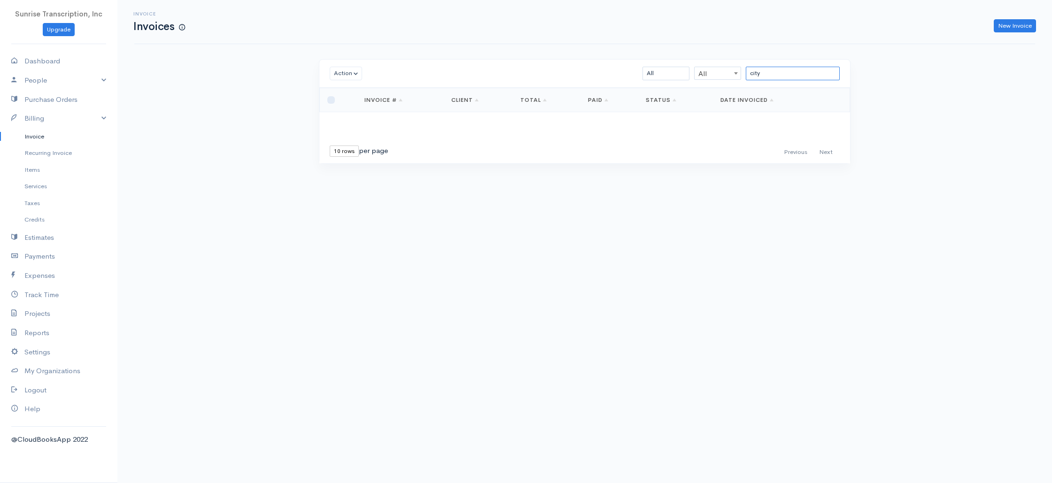
type input "city"
drag, startPoint x: 41, startPoint y: 139, endPoint x: 378, endPoint y: 131, distance: 337.7
click at [41, 139] on link "Invoice" at bounding box center [58, 136] width 117 height 17
drag, startPoint x: 1006, startPoint y: 25, endPoint x: 980, endPoint y: 31, distance: 26.9
click at [1006, 25] on link "New Invoice" at bounding box center [1015, 26] width 42 height 14
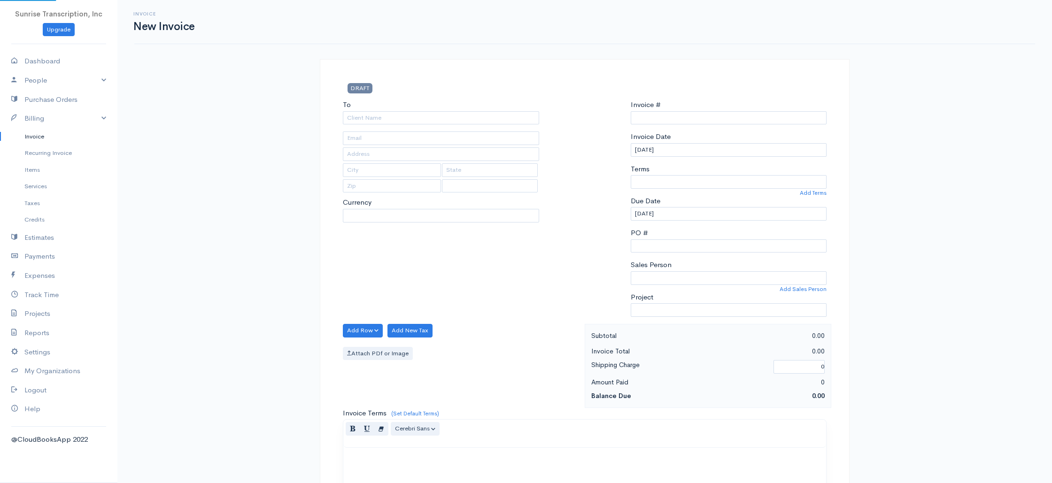
select select "[GEOGRAPHIC_DATA]"
type input "0002240826"
select select "USD"
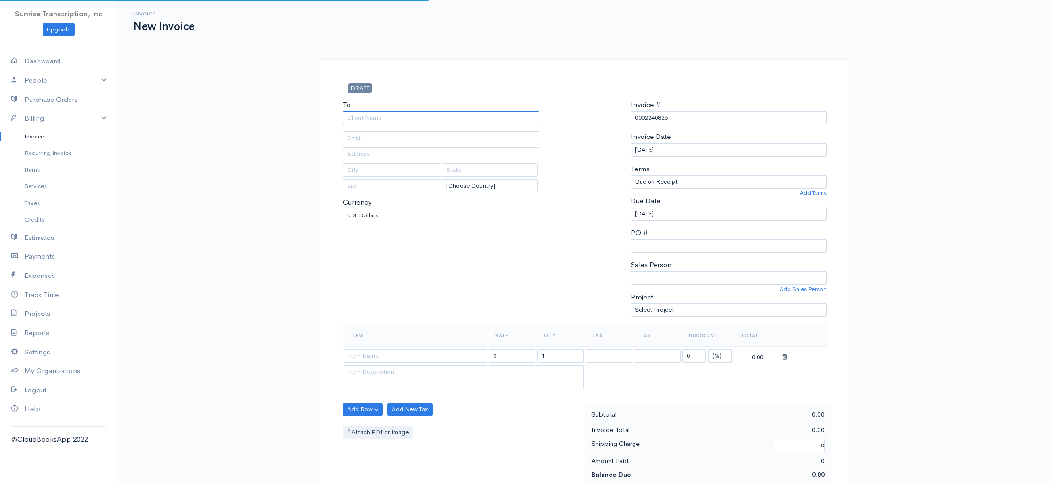
click at [433, 114] on input "To" at bounding box center [441, 118] width 196 height 14
type input "CitiMed"
type input "dtyskewicz@citimed.com"
click at [435, 287] on div "To CitiMed dtyskewicz@citimed.com [Choose Country] United States Canada United …" at bounding box center [441, 212] width 206 height 224
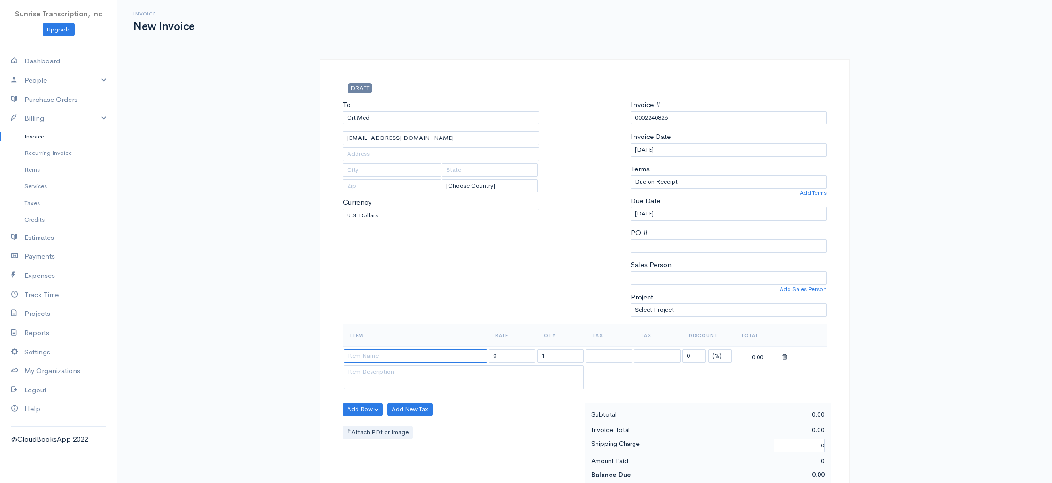
click at [408, 361] on input at bounding box center [415, 356] width 143 height 14
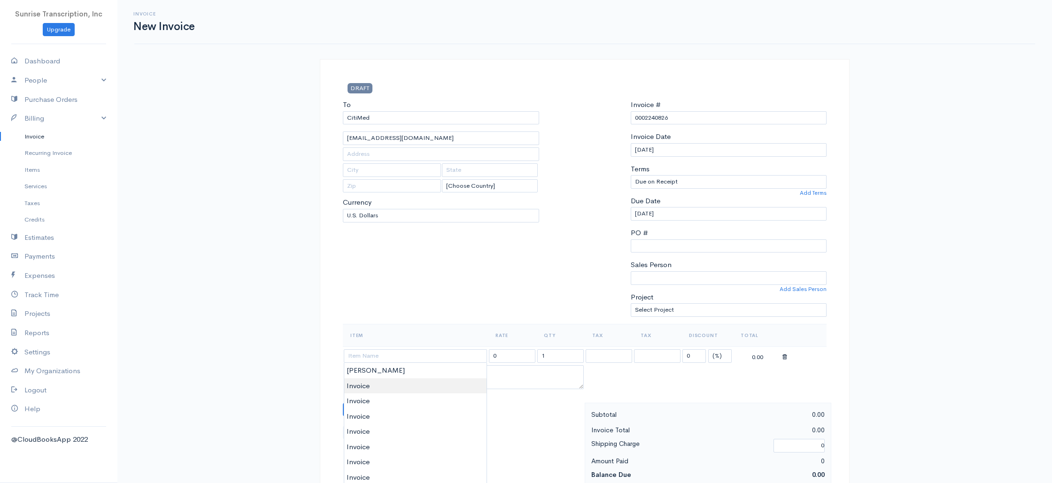
type input "Invoice"
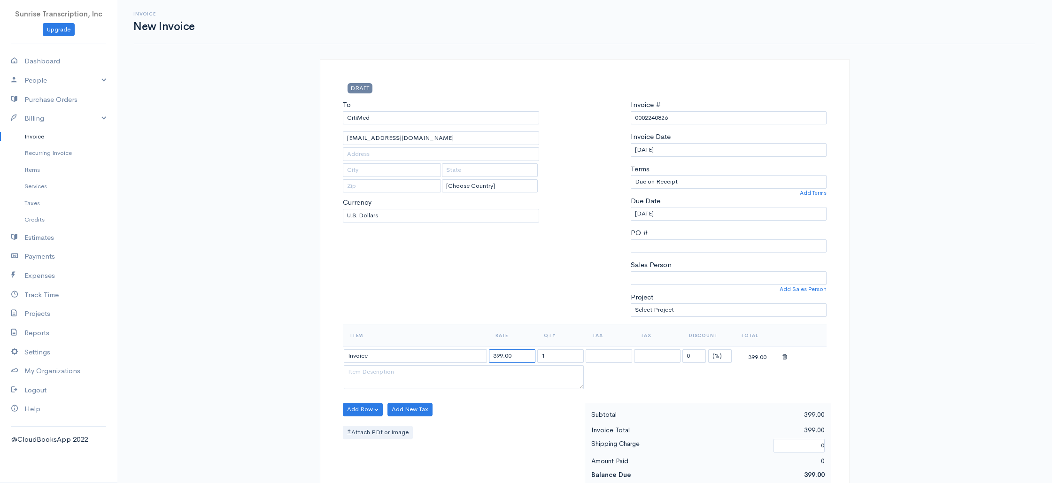
drag, startPoint x: 517, startPoint y: 358, endPoint x: 466, endPoint y: 354, distance: 50.9
click at [466, 354] on tr "Invoice 399.00 1 0 (%) Flat 399.00" at bounding box center [585, 356] width 484 height 18
type input "188"
click at [485, 276] on div "To CitiMed dtyskewicz@citimed.com [Choose Country] United States Canada United …" at bounding box center [441, 212] width 206 height 224
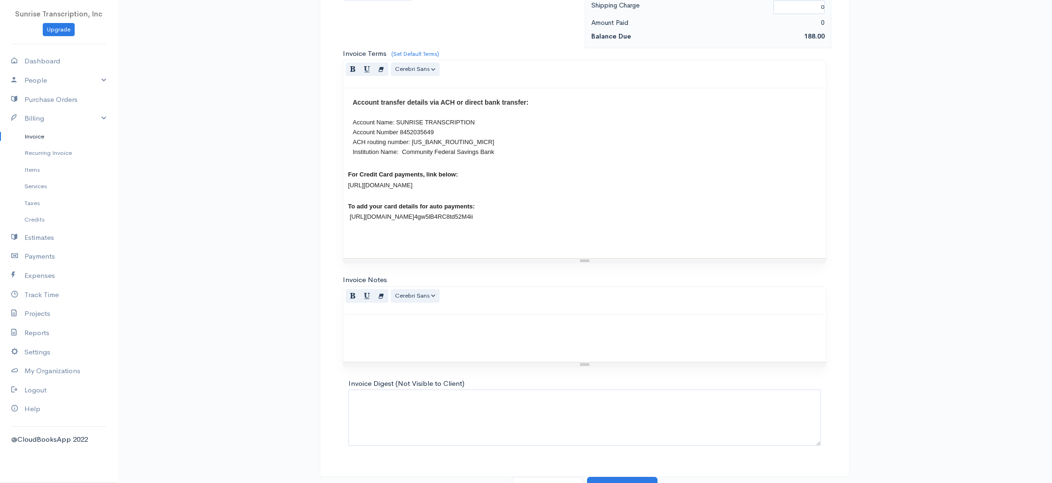
scroll to position [452, 0]
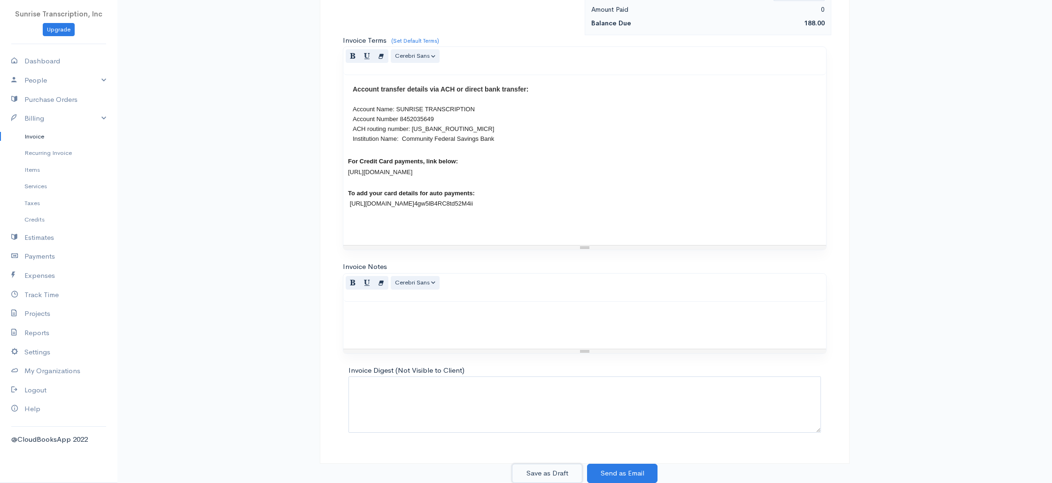
click at [557, 475] on button "Save as Draft" at bounding box center [547, 473] width 70 height 19
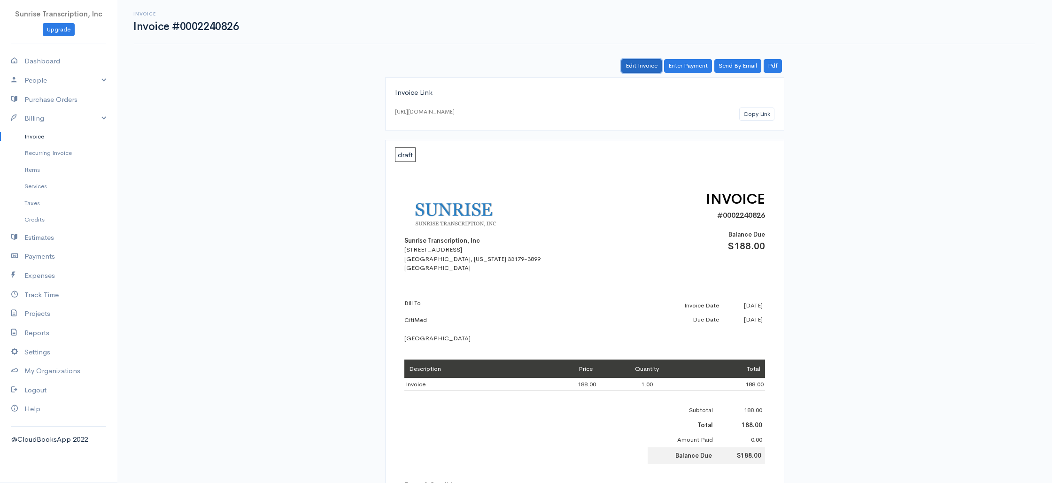
click at [655, 66] on link "Edit Invoice" at bounding box center [641, 66] width 40 height 14
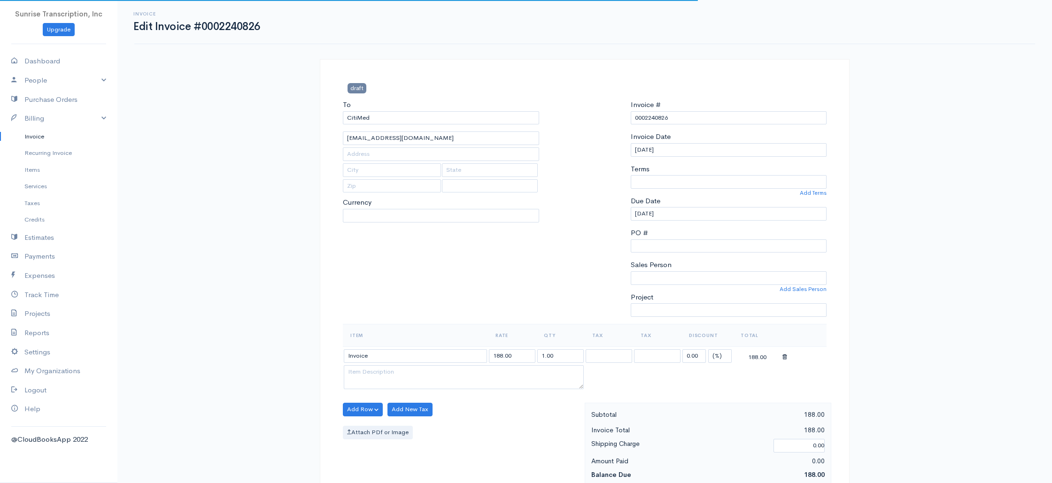
select select
select select "0"
select select "[GEOGRAPHIC_DATA]"
select select "USD"
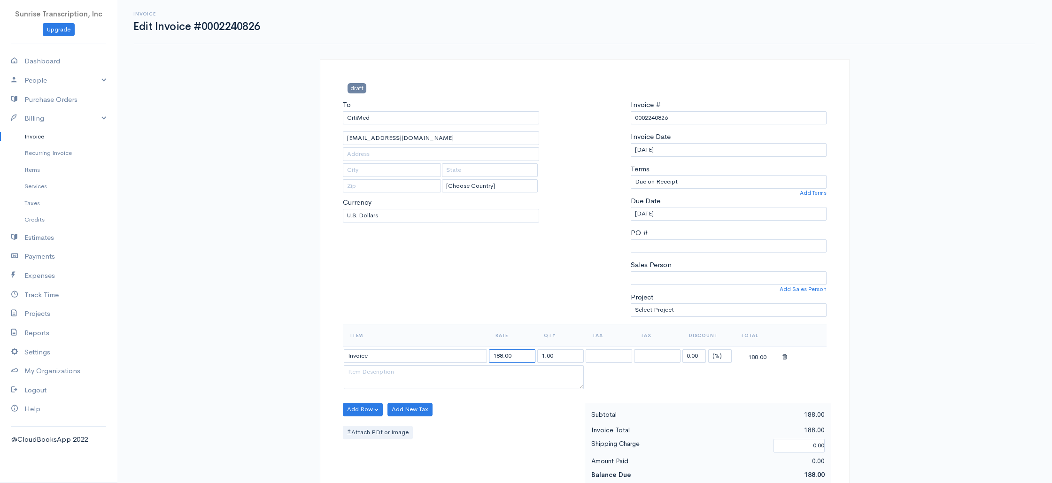
click at [516, 355] on input "188.00" at bounding box center [512, 356] width 46 height 14
click at [43, 137] on link "Invoice" at bounding box center [58, 136] width 117 height 17
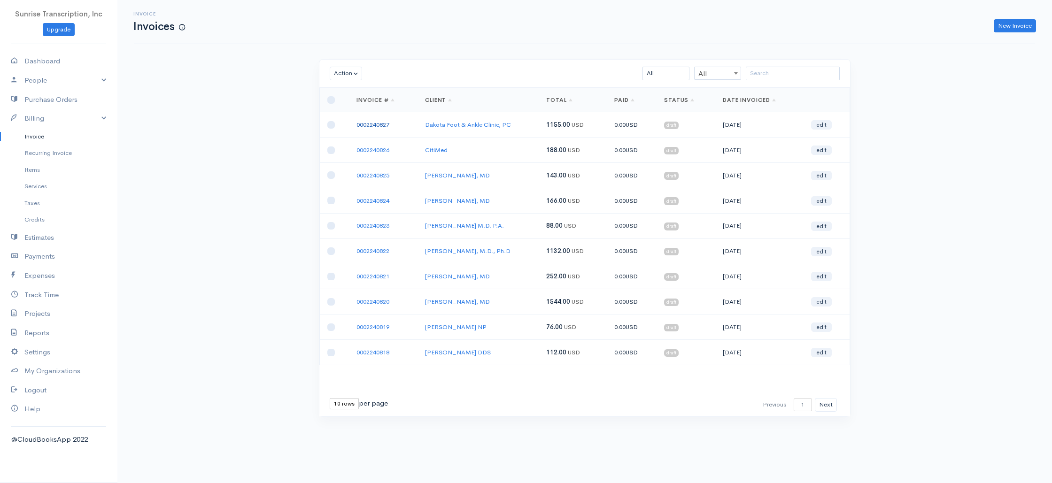
click at [378, 124] on link "0002240827" at bounding box center [372, 125] width 33 height 8
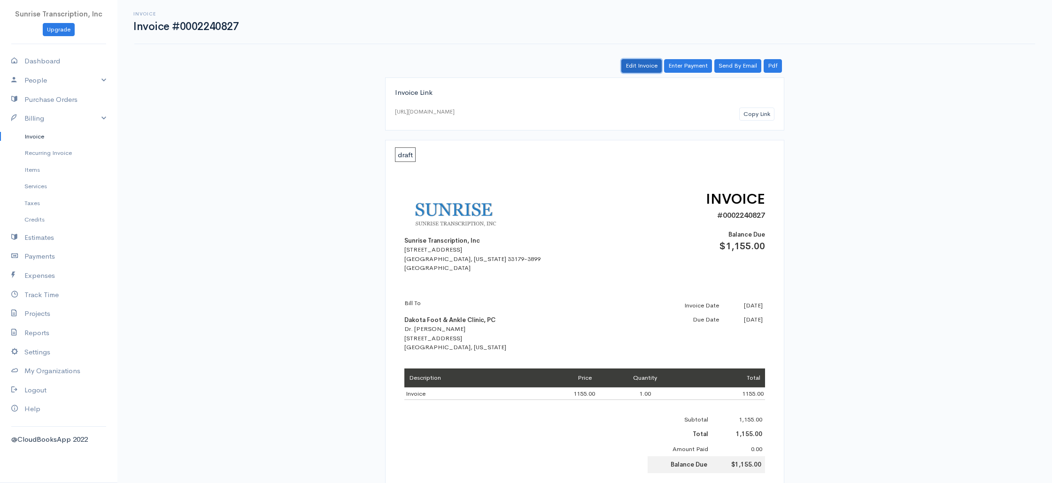
drag, startPoint x: 652, startPoint y: 62, endPoint x: 636, endPoint y: 69, distance: 17.4
click at [651, 62] on link "Edit Invoice" at bounding box center [641, 66] width 40 height 14
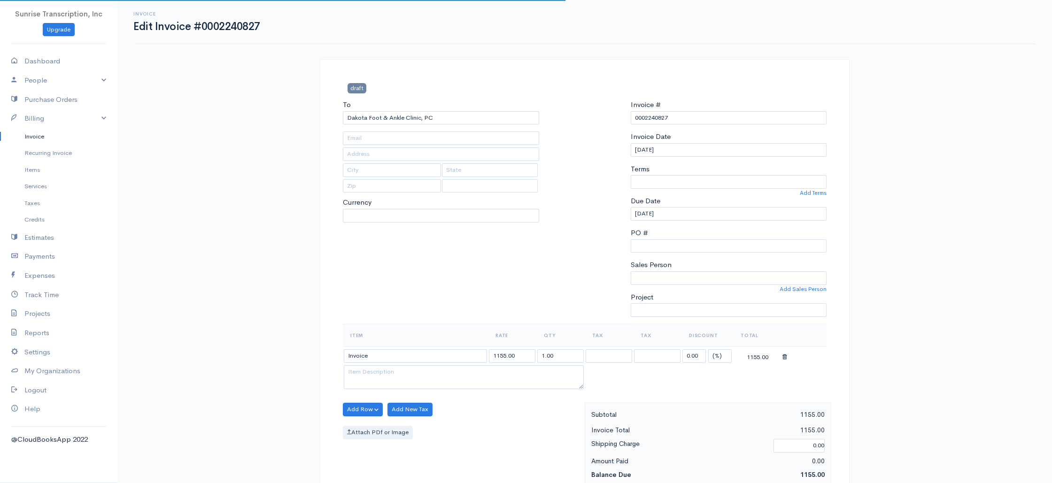
type input "bgale9@bis.midco.net"
type input "1733 East Capitol Avenue Suite 101"
type input "Bismarck"
type input "North Dakota"
select select
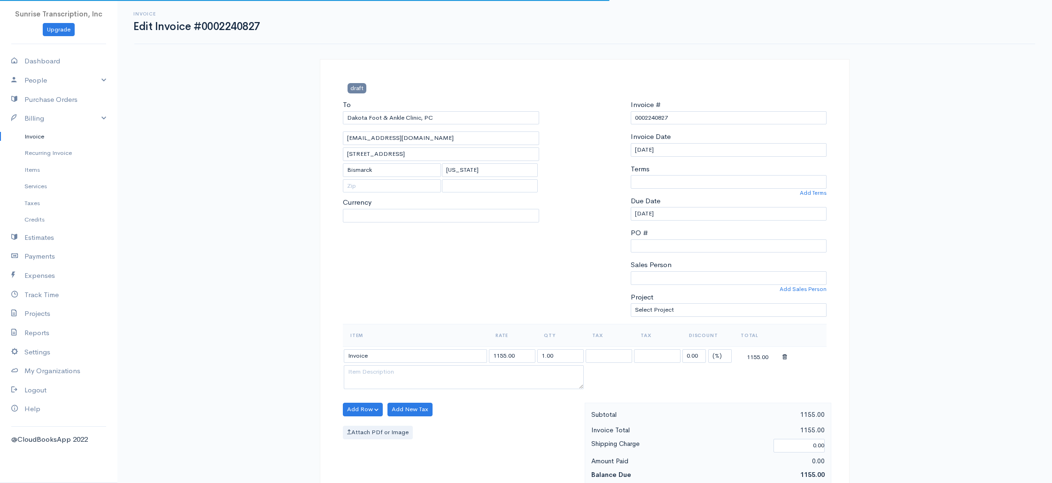
select select "0"
select select "[GEOGRAPHIC_DATA]"
select select "USD"
drag, startPoint x: 509, startPoint y: 356, endPoint x: 439, endPoint y: 358, distance: 70.0
click at [439, 358] on tr "Invoice 1155.00 1.00 0.00 (%) Flat 1155.00" at bounding box center [585, 356] width 484 height 18
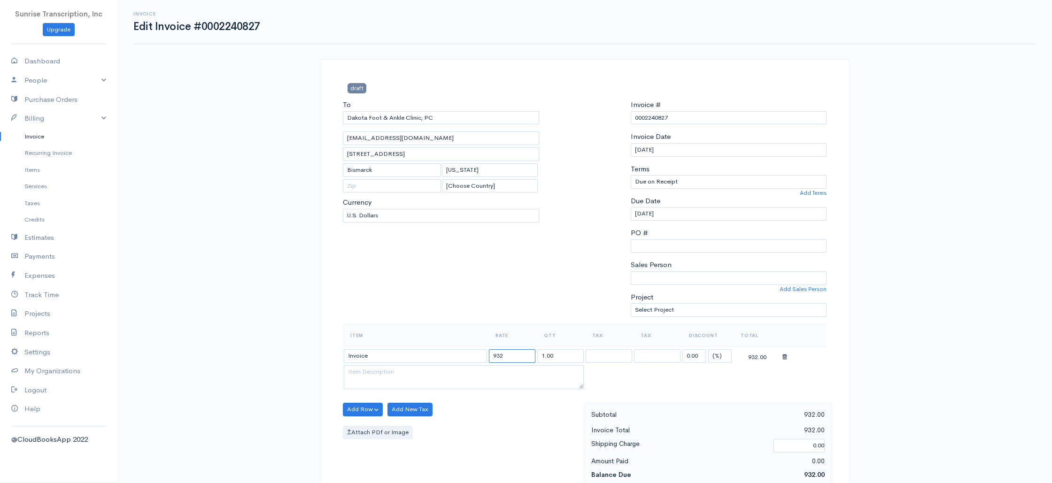
type input "932"
click at [454, 296] on div "To Dakota Foot & Ankle Clinic, PC bgale9@bis.midco.net 1733 East Capitol Avenue…" at bounding box center [441, 212] width 206 height 224
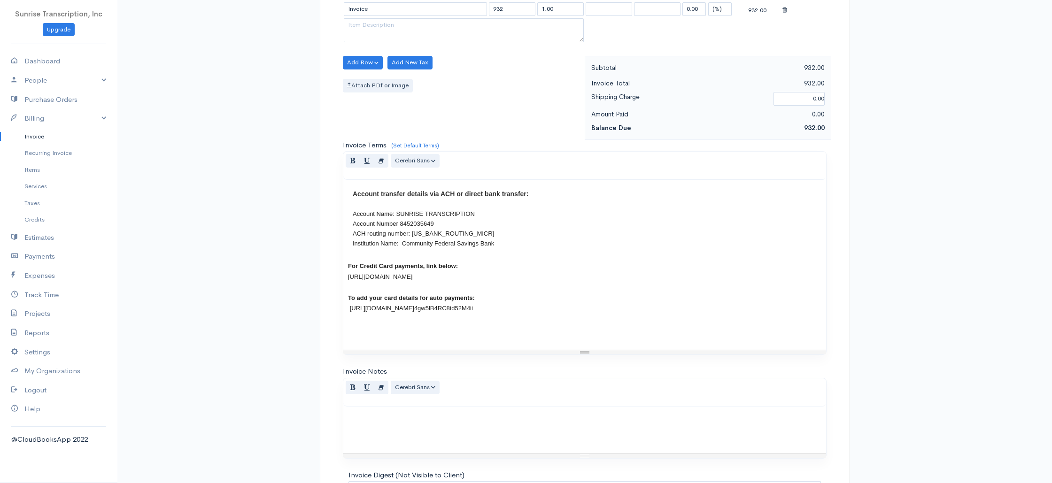
scroll to position [452, 0]
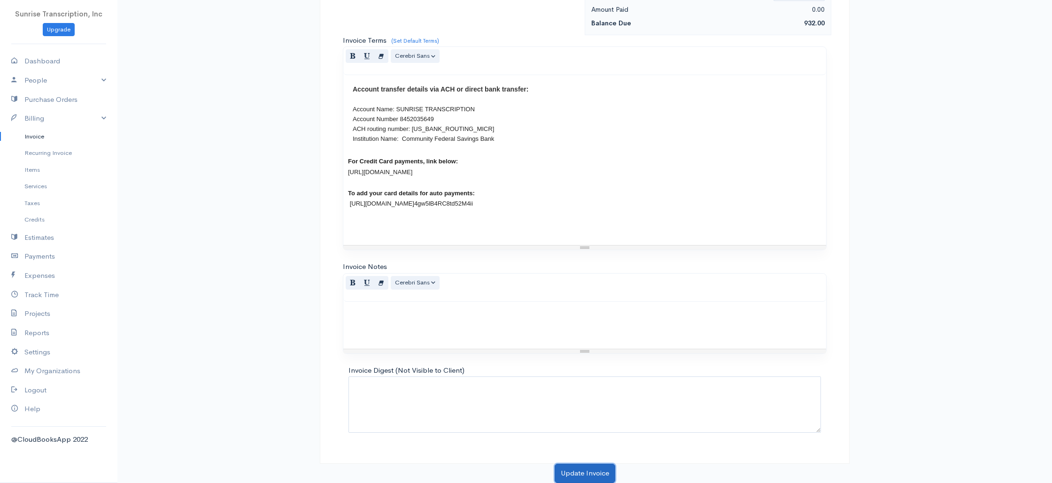
click at [583, 470] on button "Update Invoice" at bounding box center [585, 473] width 61 height 19
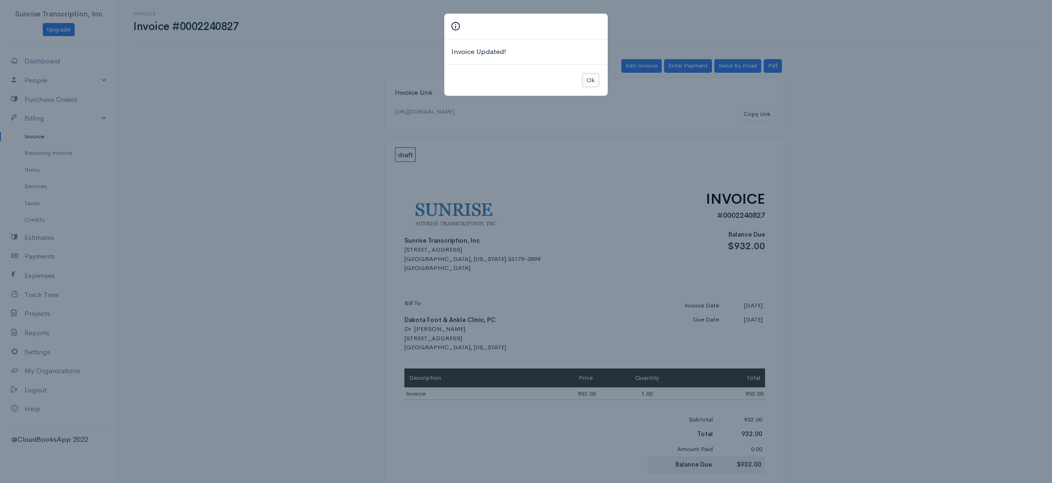
click at [589, 81] on button "Ok" at bounding box center [590, 81] width 16 height 14
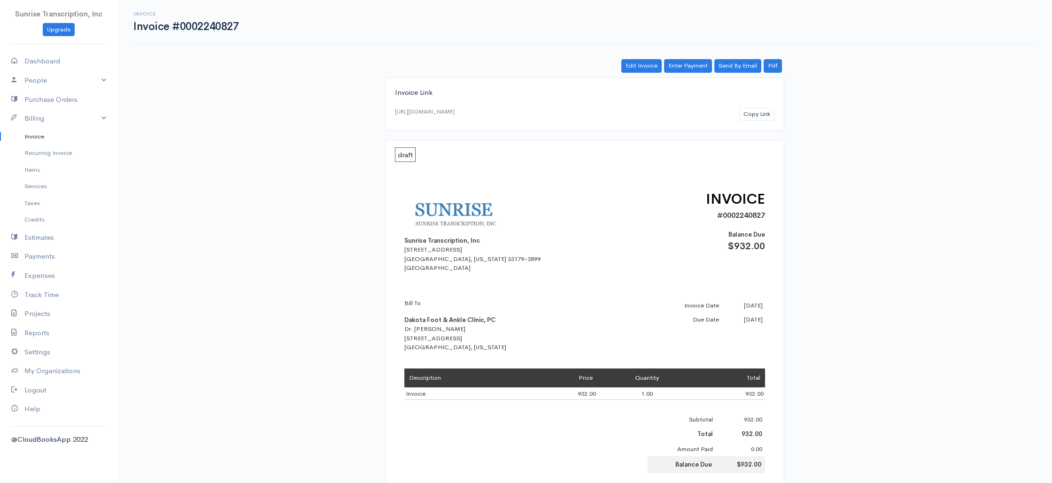
click at [38, 133] on link "Invoice" at bounding box center [58, 136] width 117 height 17
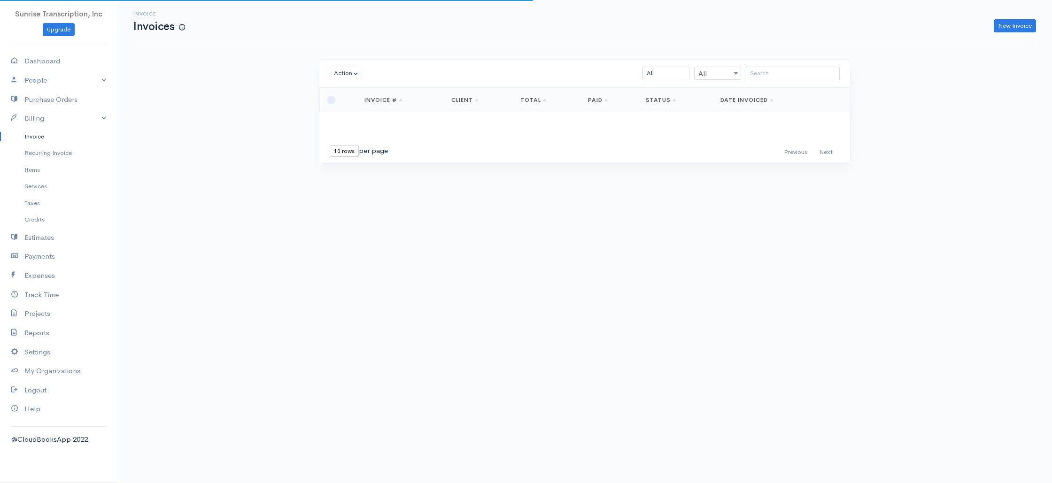
click at [237, 171] on div "Invoice Invoices New Invoice Action Archive Delete Download PDF Send [PERSON_NA…" at bounding box center [584, 99] width 934 height 199
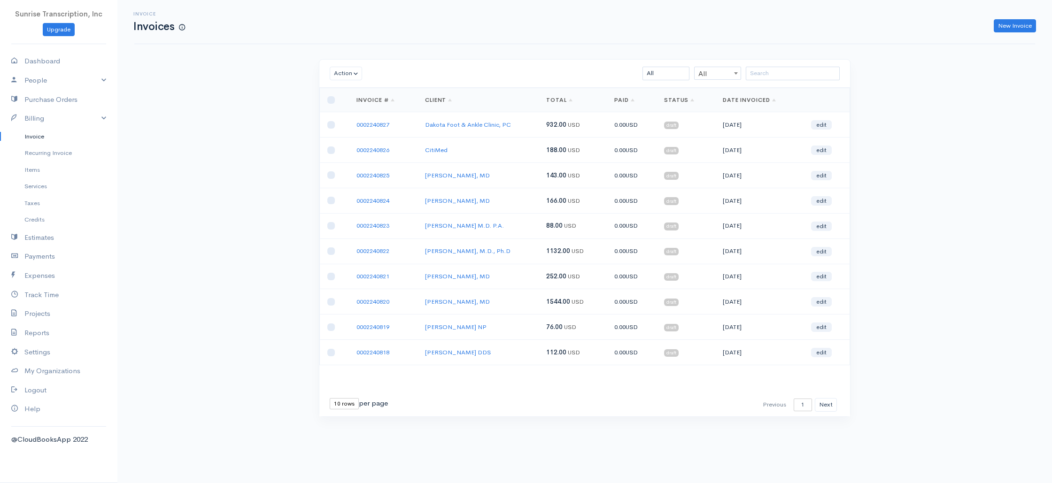
click at [213, 129] on div "Invoice Invoices New Invoice Action Archive Delete Download PDF Send [PERSON_NA…" at bounding box center [584, 226] width 934 height 452
click at [54, 59] on link "Dashboard" at bounding box center [58, 61] width 117 height 19
select select "365"
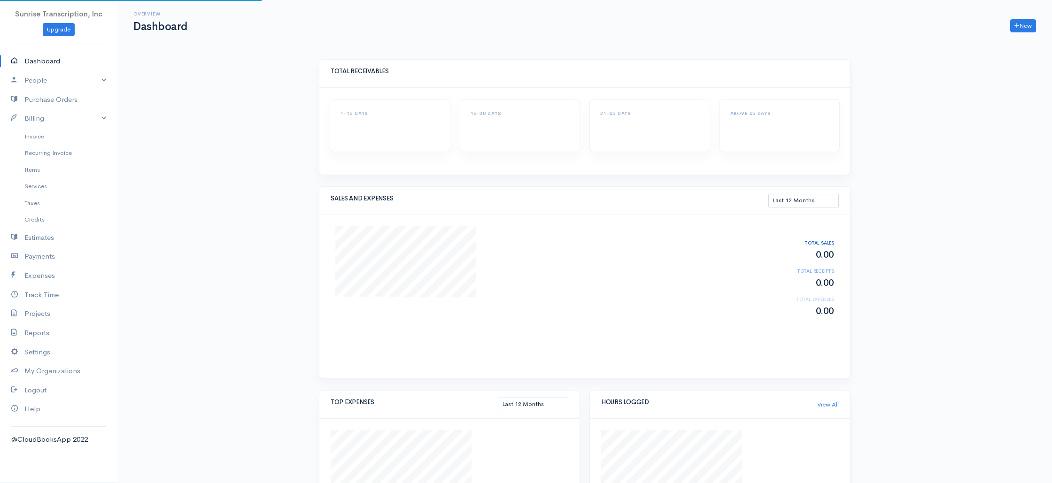
click at [175, 152] on div "Overview Dashboard New Invoice Client Quote Project Invoices Quotes Clients Exp…" at bounding box center [584, 328] width 934 height 657
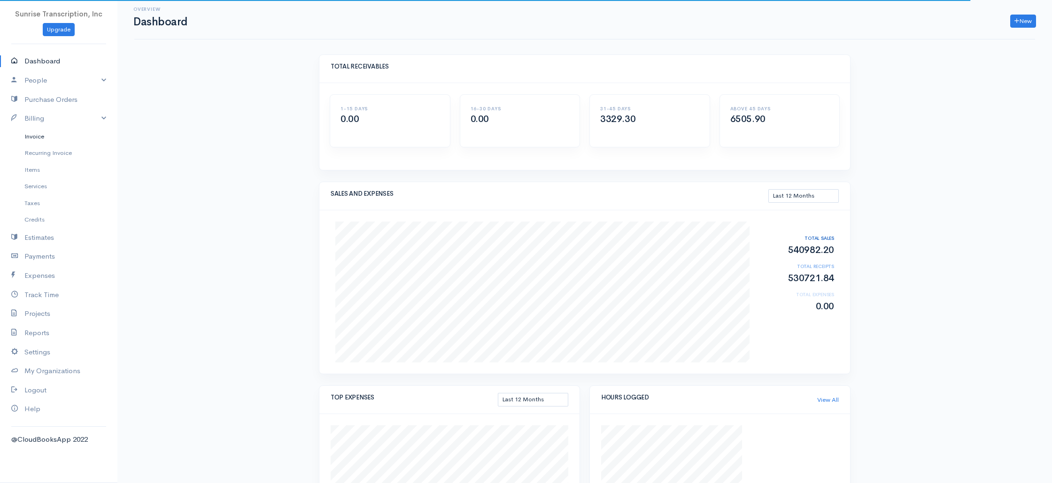
click at [39, 137] on link "Invoice" at bounding box center [58, 136] width 117 height 17
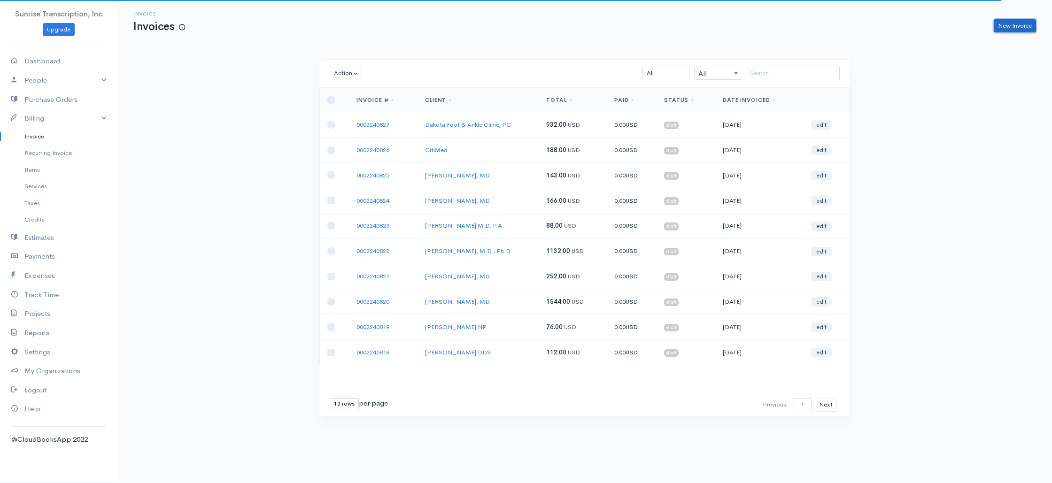
drag, startPoint x: 1006, startPoint y: 30, endPoint x: 974, endPoint y: 34, distance: 31.7
click at [1006, 30] on link "New Invoice" at bounding box center [1015, 26] width 42 height 14
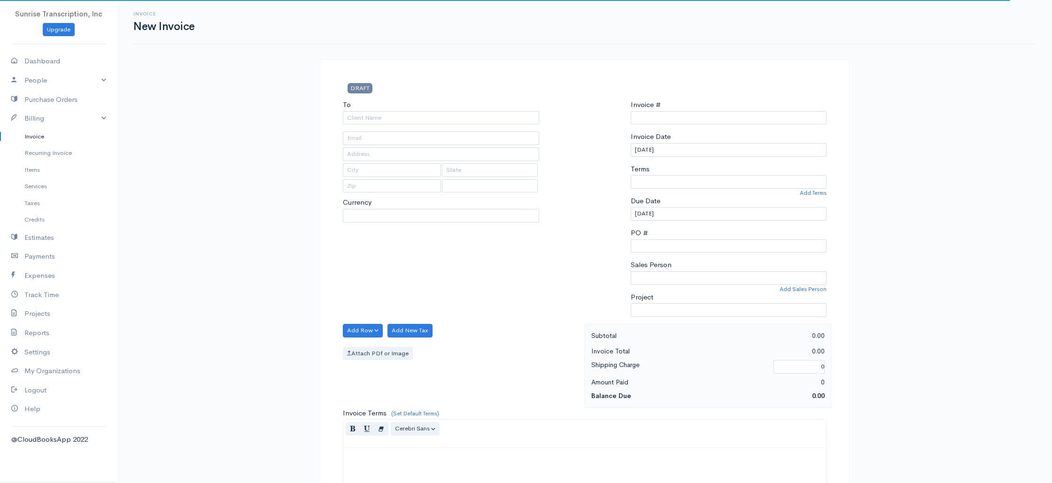
select select "USD"
type input "0002240828"
select select "[GEOGRAPHIC_DATA]"
click at [478, 119] on input "To" at bounding box center [441, 118] width 196 height 14
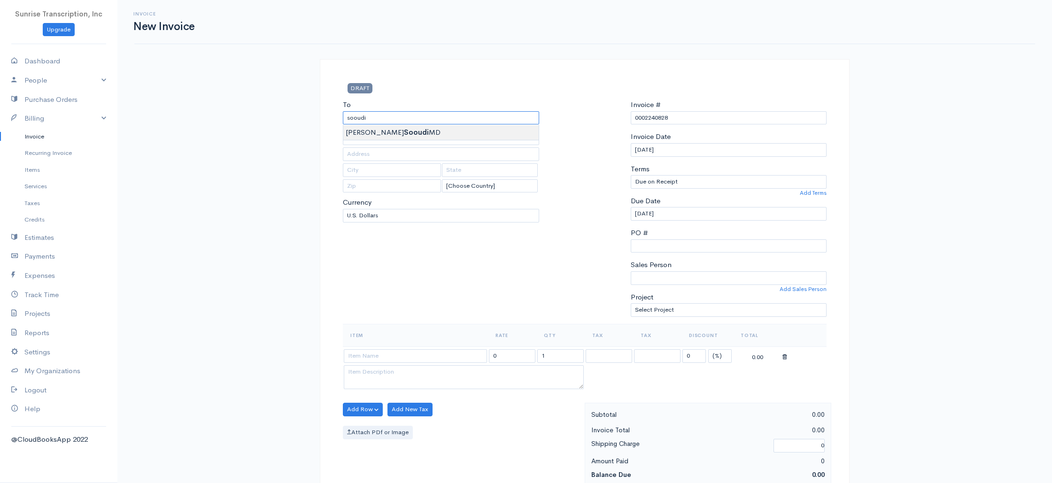
type input "Soheil Sooudi MD"
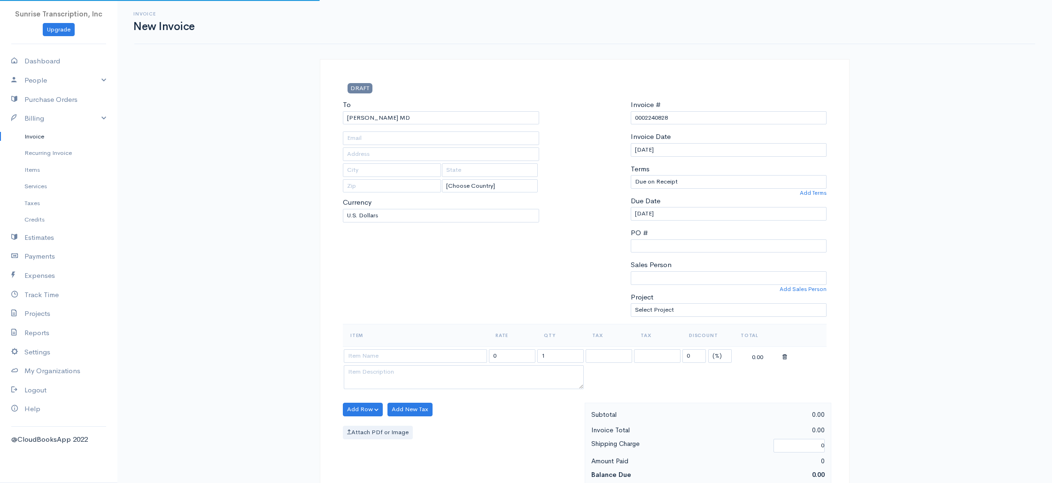
type input "ssooudi@cfdiagnostics.com"
type input "5526 Emerson Pointe Way"
type input "Orlando"
type input "[US_STATE]"
type input "32819"
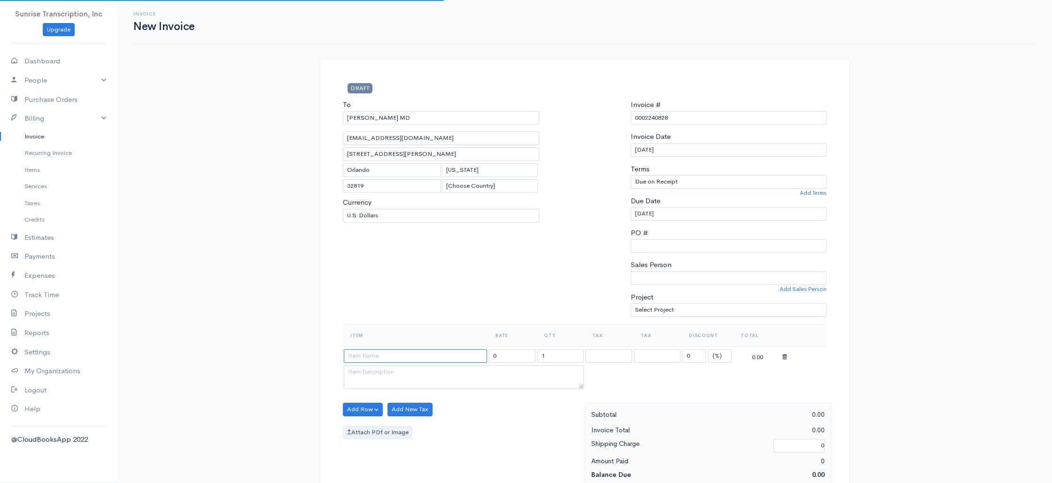
click at [379, 362] on input at bounding box center [415, 356] width 143 height 14
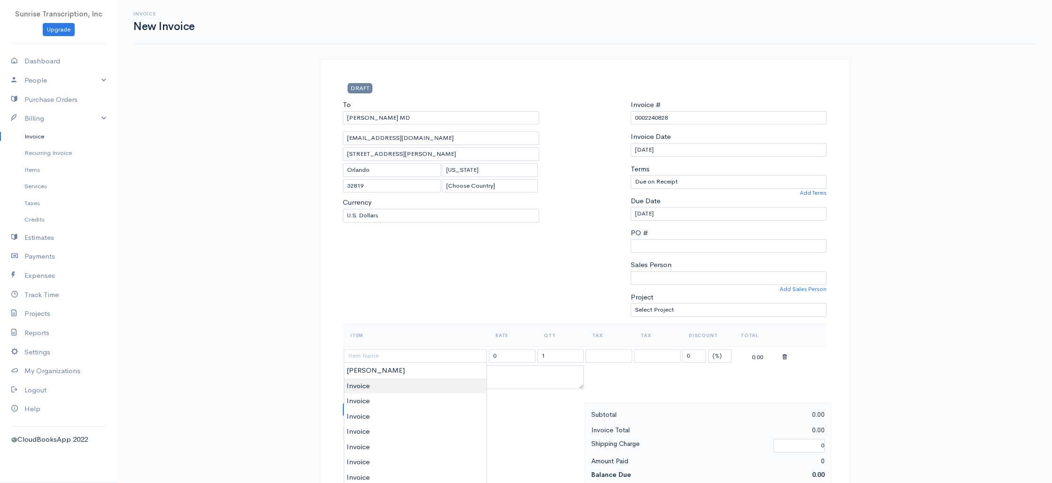
type input "Invoice"
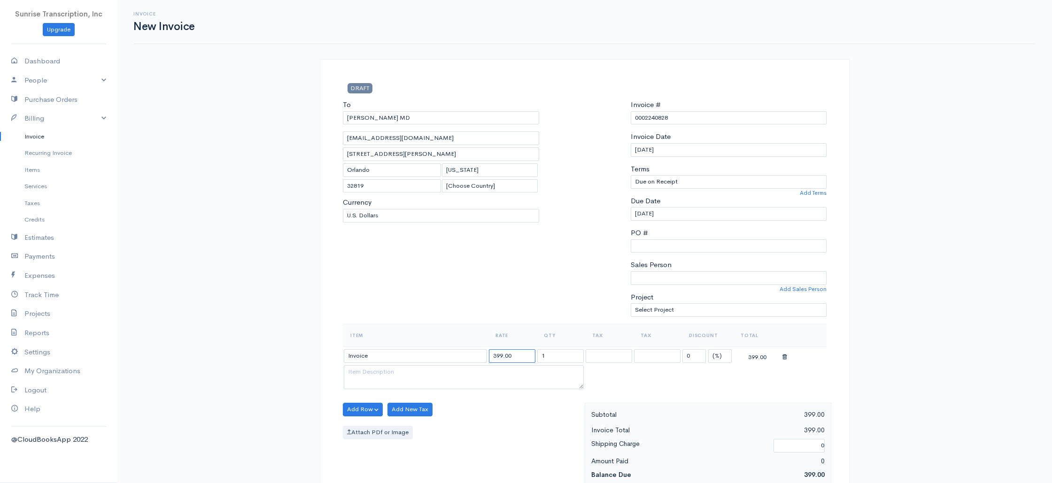
drag, startPoint x: 527, startPoint y: 355, endPoint x: 443, endPoint y: 350, distance: 84.2
click at [443, 350] on tr "Invoice 399.00 1 0 (%) Flat 399.00" at bounding box center [585, 356] width 484 height 18
click at [470, 302] on div "To Soheil Sooudi MD ssooudi@cfdiagnostics.com 5526 Emerson Pointe Way Orlando F…" at bounding box center [441, 212] width 206 height 224
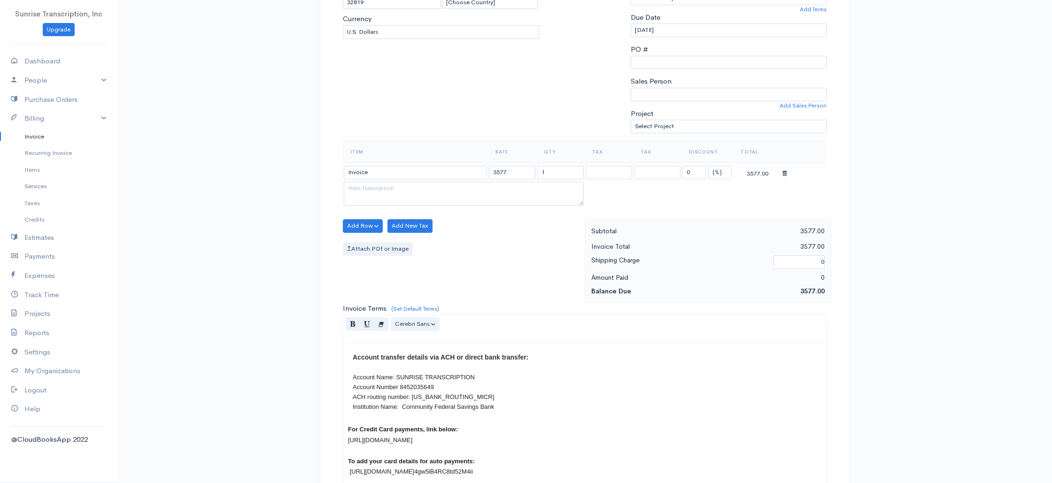
scroll to position [175, 0]
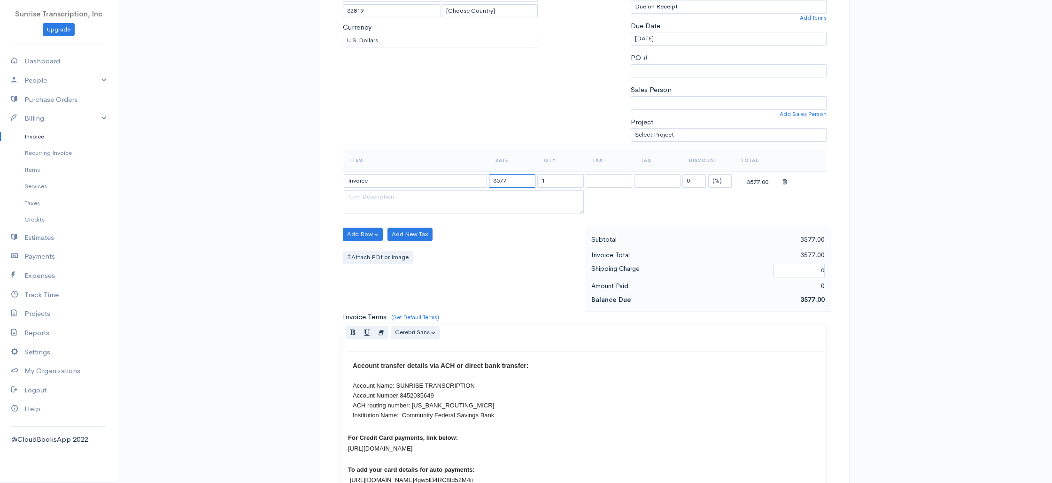
click at [501, 182] on input "3577" at bounding box center [512, 181] width 46 height 14
type input "3644"
click at [482, 139] on div "To Soheil Sooudi MD ssooudi@cfdiagnostics.com 5526 Emerson Pointe Way Orlando F…" at bounding box center [441, 36] width 206 height 224
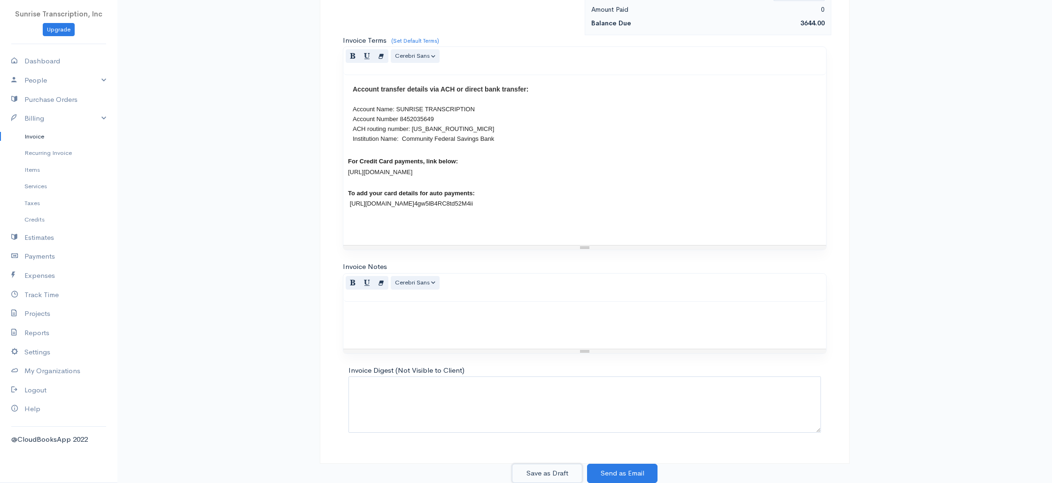
click at [560, 471] on button "Save as Draft" at bounding box center [547, 473] width 70 height 19
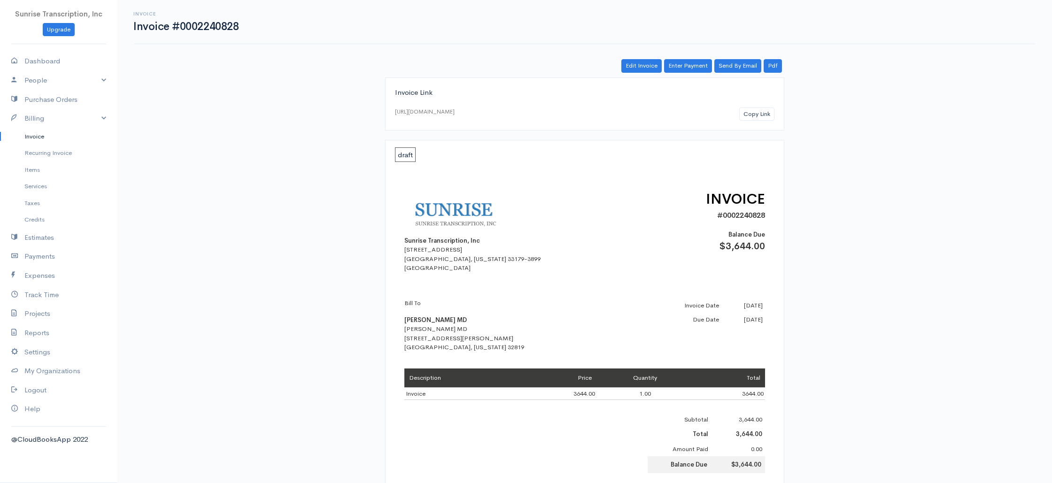
scroll to position [251, 0]
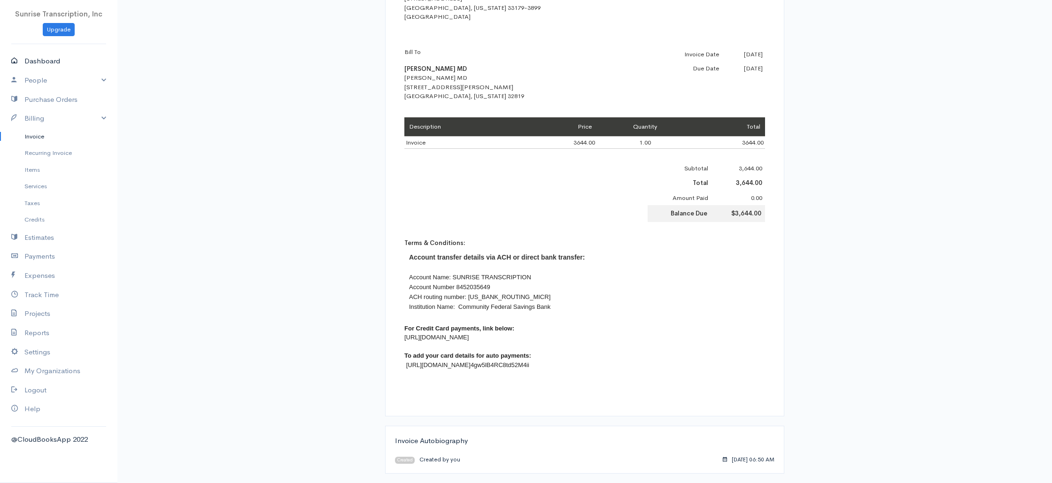
click at [41, 56] on link "Dashboard" at bounding box center [58, 61] width 117 height 19
select select "365"
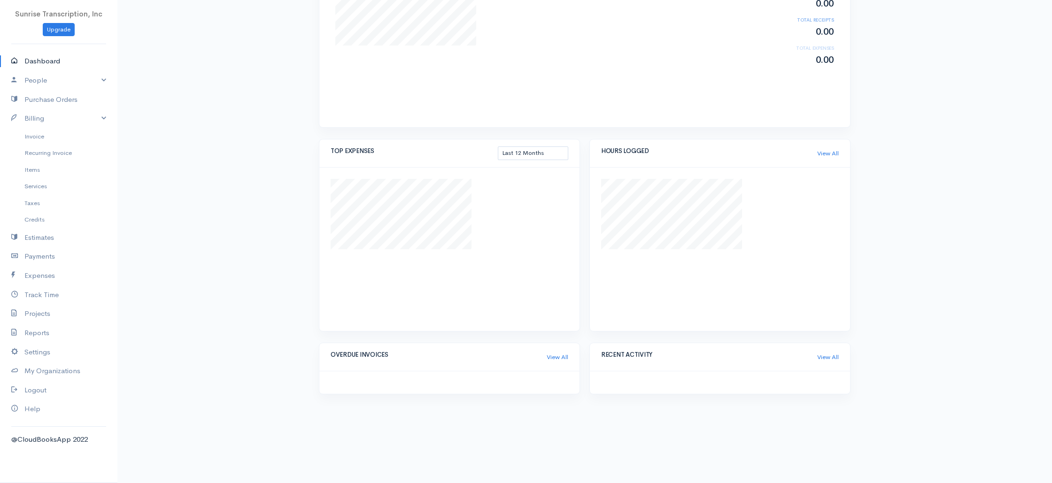
scroll to position [174, 0]
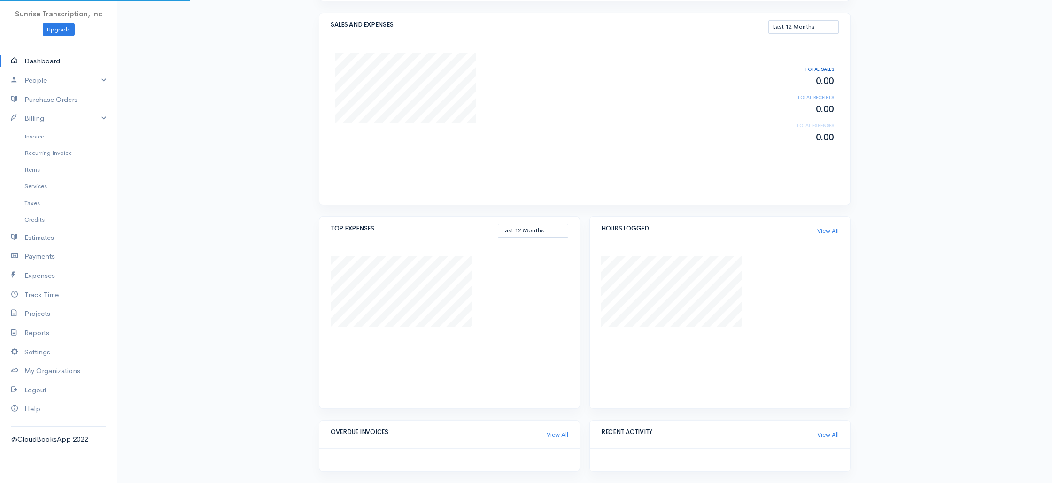
click at [241, 146] on div "Overview Dashboard New Invoice Client Quote Project Invoices Quotes Clients Exp…" at bounding box center [584, 154] width 934 height 657
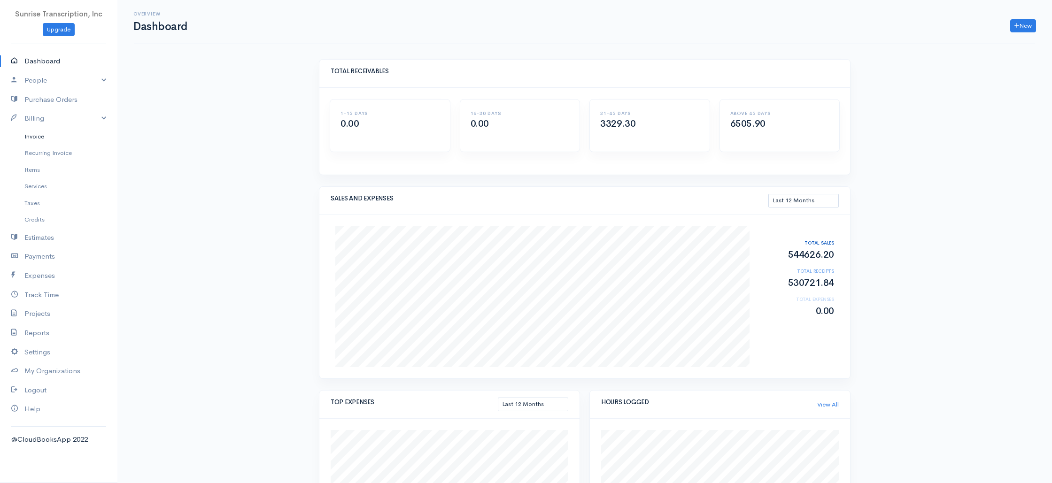
click at [40, 134] on link "Invoice" at bounding box center [58, 136] width 117 height 17
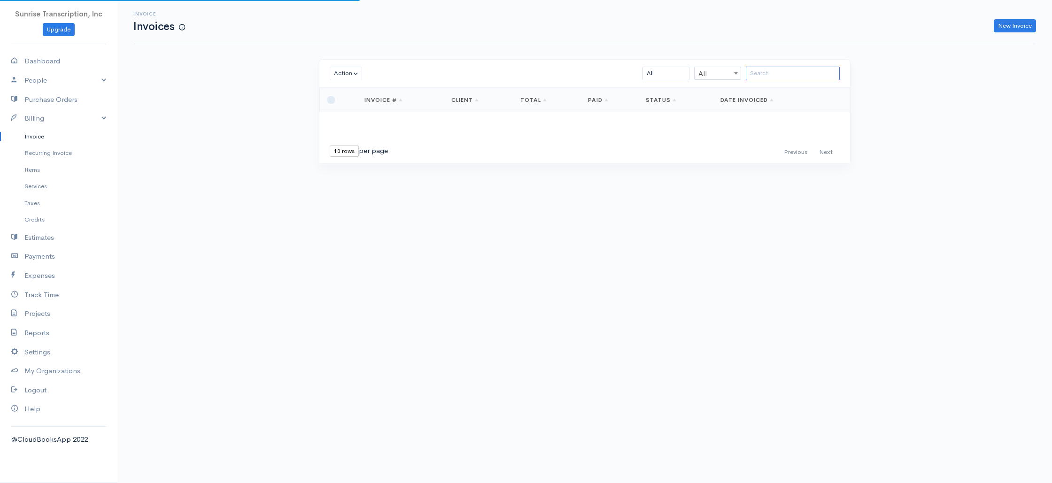
click at [775, 72] on input "search" at bounding box center [793, 74] width 94 height 14
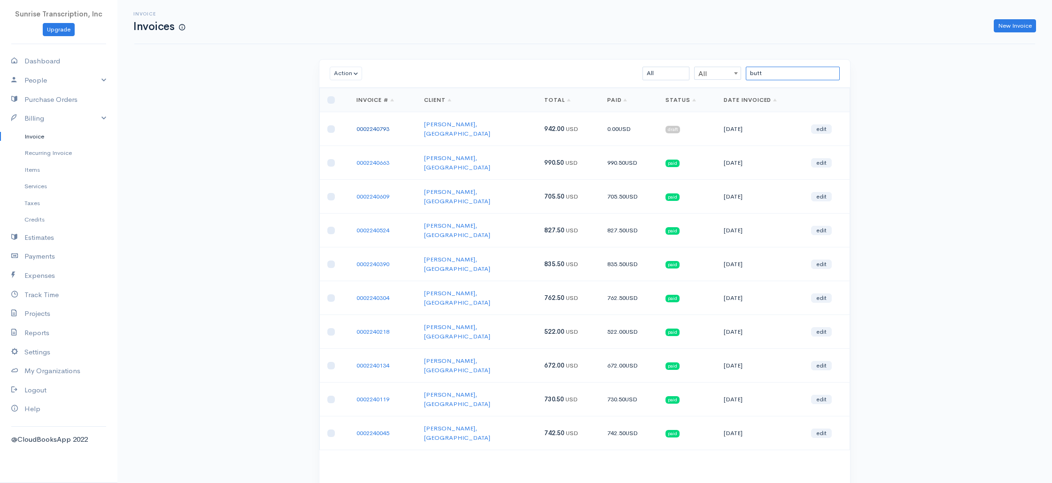
type input "butt"
click at [385, 127] on link "0002240793" at bounding box center [372, 129] width 33 height 8
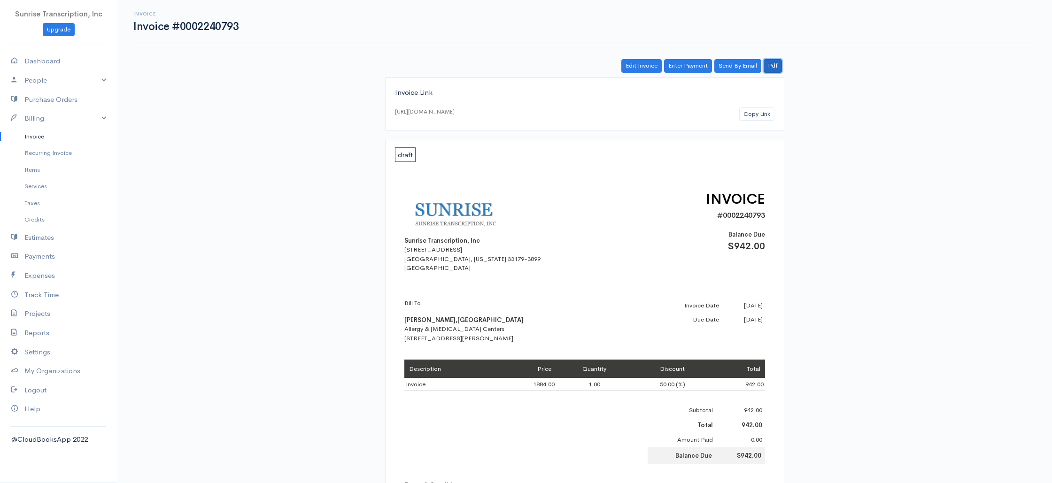
click at [772, 62] on link "Pdf" at bounding box center [772, 66] width 18 height 14
click at [32, 133] on link "Invoice" at bounding box center [58, 136] width 117 height 17
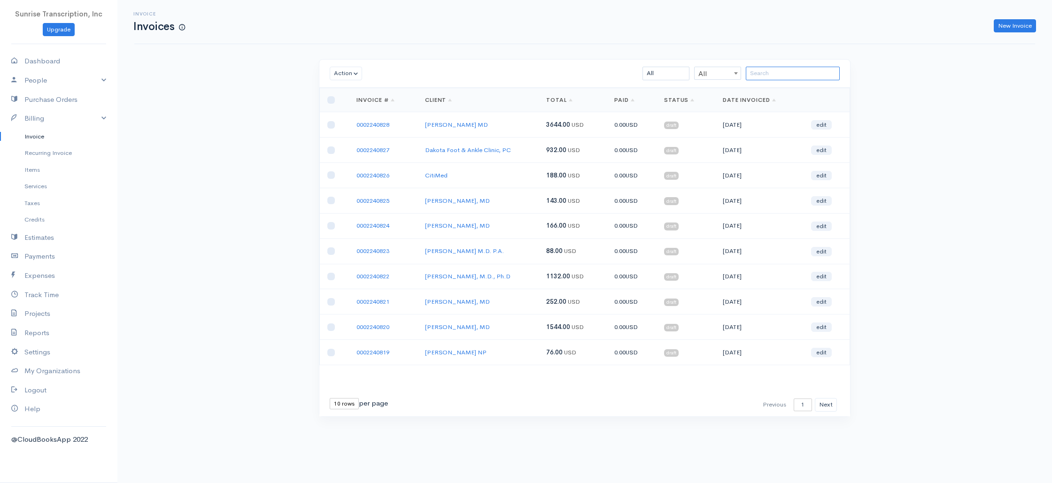
click at [786, 67] on input "search" at bounding box center [793, 74] width 94 height 14
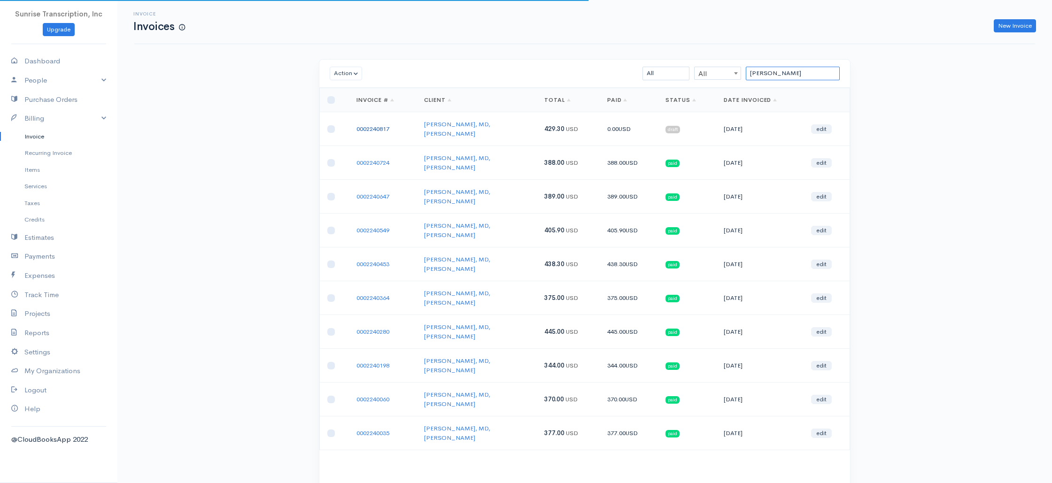
type input "cooper"
click at [365, 125] on link "0002240817" at bounding box center [372, 129] width 33 height 8
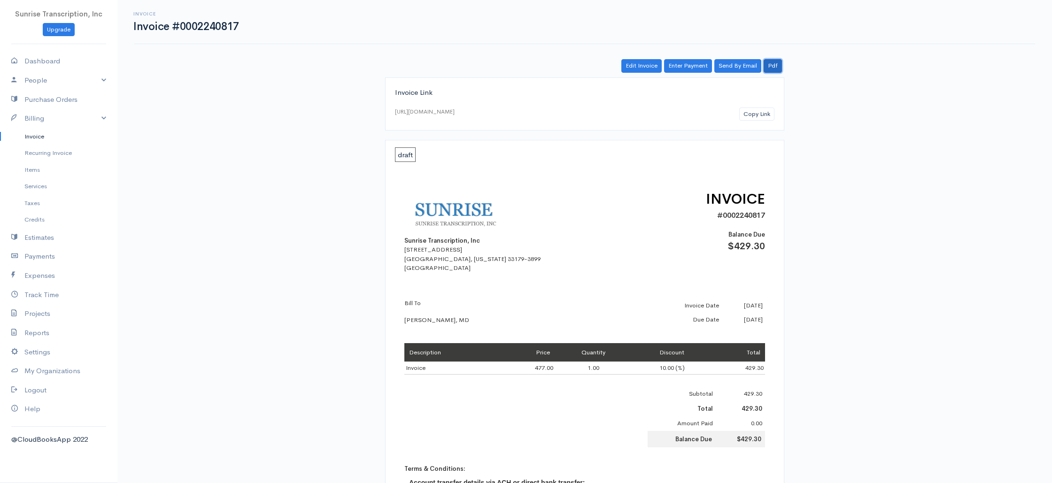
click at [775, 66] on link "Pdf" at bounding box center [772, 66] width 18 height 14
click at [53, 140] on link "Invoice" at bounding box center [58, 136] width 117 height 17
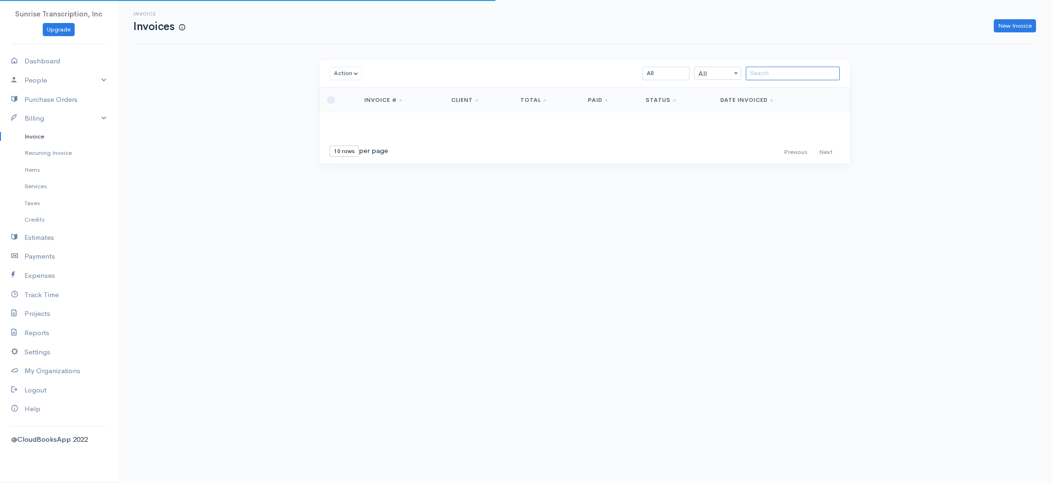
click at [807, 72] on input "search" at bounding box center [793, 74] width 94 height 14
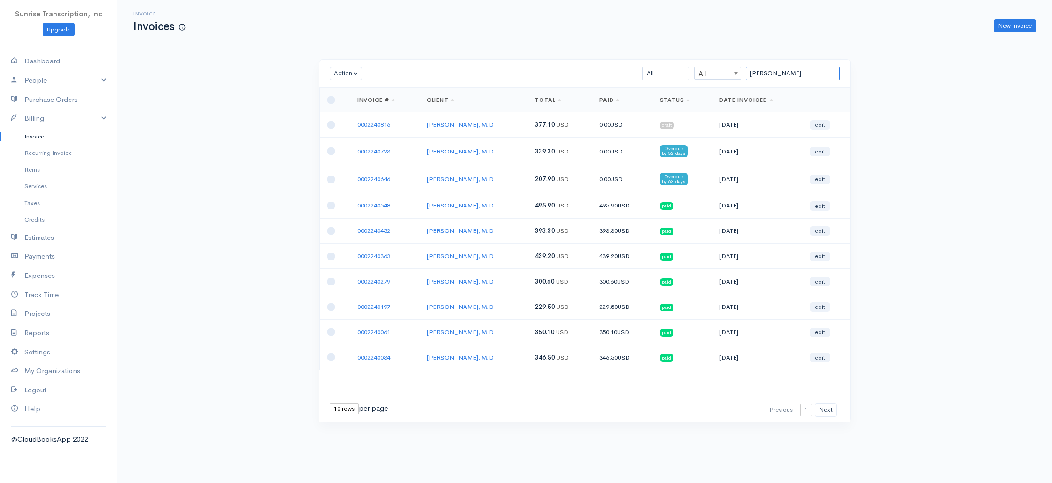
type input "[PERSON_NAME]"
click at [387, 122] on link "0002240816" at bounding box center [373, 125] width 33 height 8
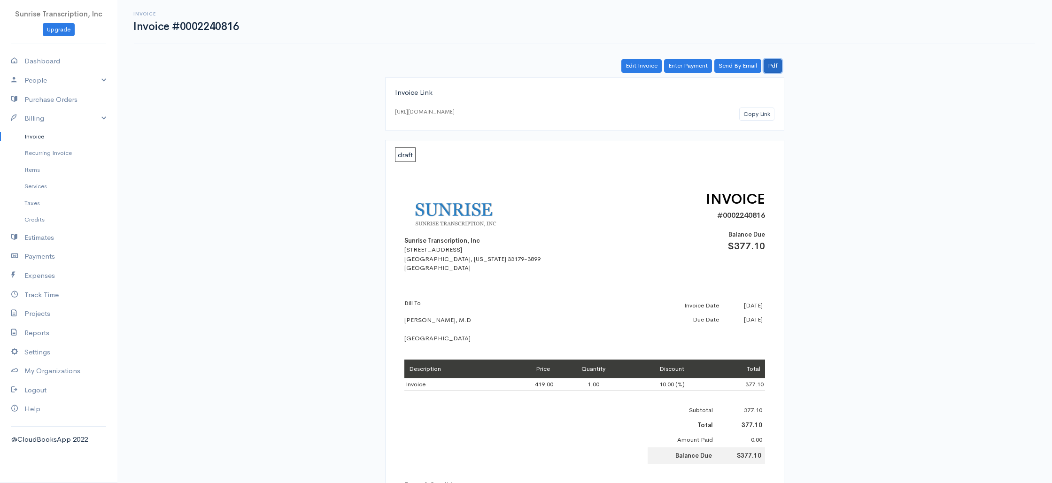
click at [774, 66] on link "Pdf" at bounding box center [772, 66] width 18 height 14
click at [40, 140] on link "Invoice" at bounding box center [58, 136] width 117 height 17
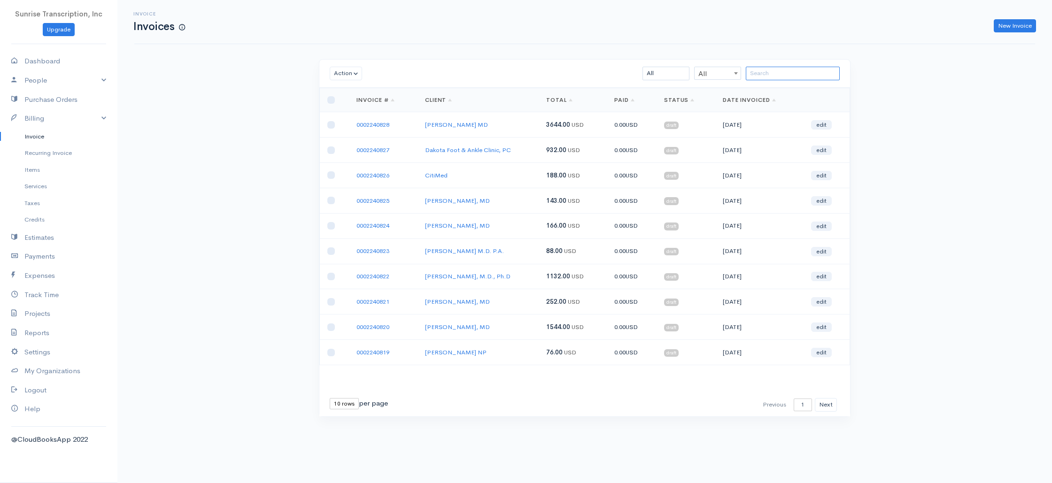
click at [814, 69] on input "search" at bounding box center [793, 74] width 94 height 14
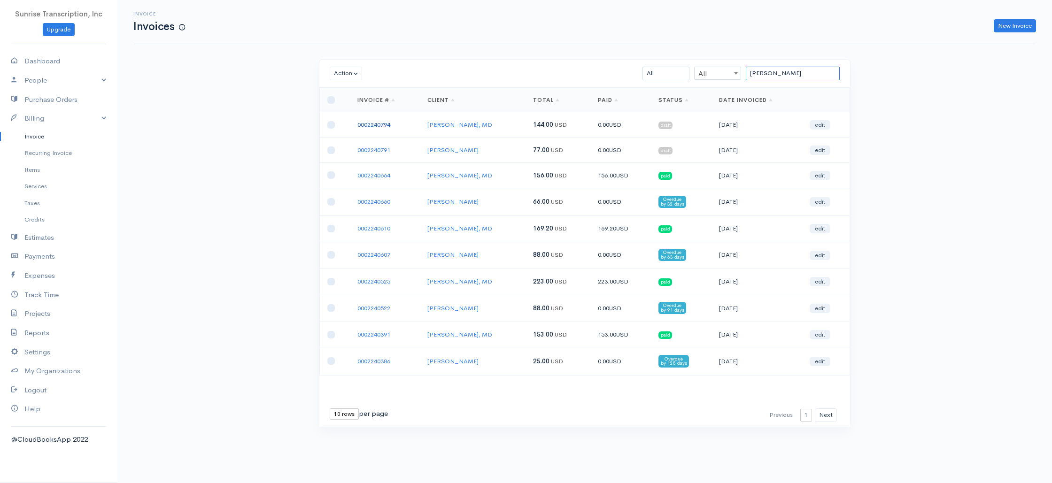
type input "[PERSON_NAME]"
click at [367, 122] on link "0002240794" at bounding box center [373, 125] width 33 height 8
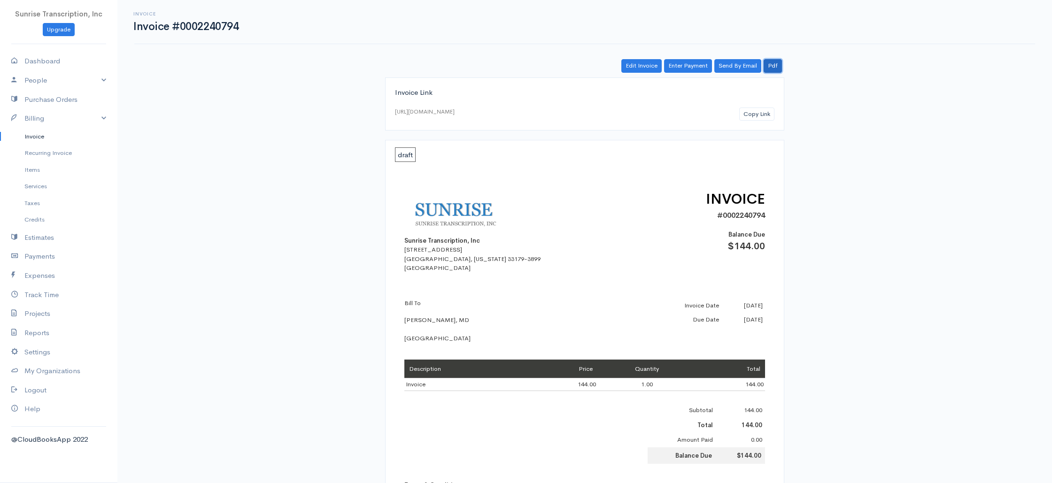
click at [773, 65] on link "Pdf" at bounding box center [772, 66] width 18 height 14
click at [47, 139] on link "Invoice" at bounding box center [58, 136] width 117 height 17
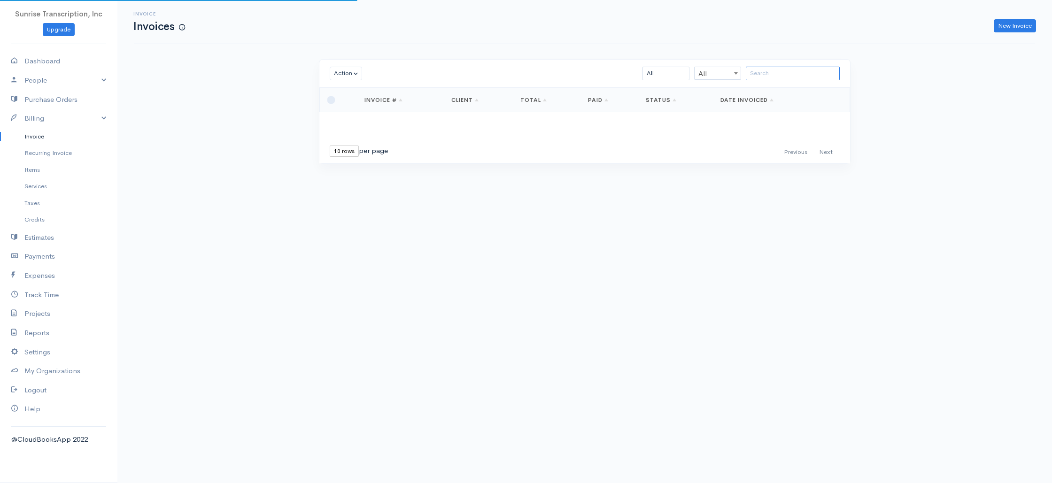
click at [764, 78] on input "search" at bounding box center [793, 74] width 94 height 14
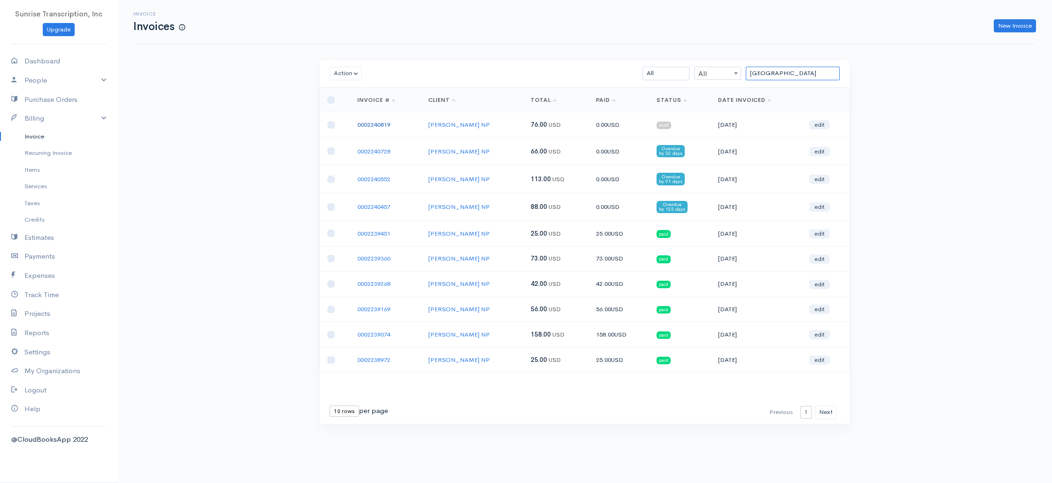
type input "lyon"
click at [381, 126] on link "0002240819" at bounding box center [373, 125] width 33 height 8
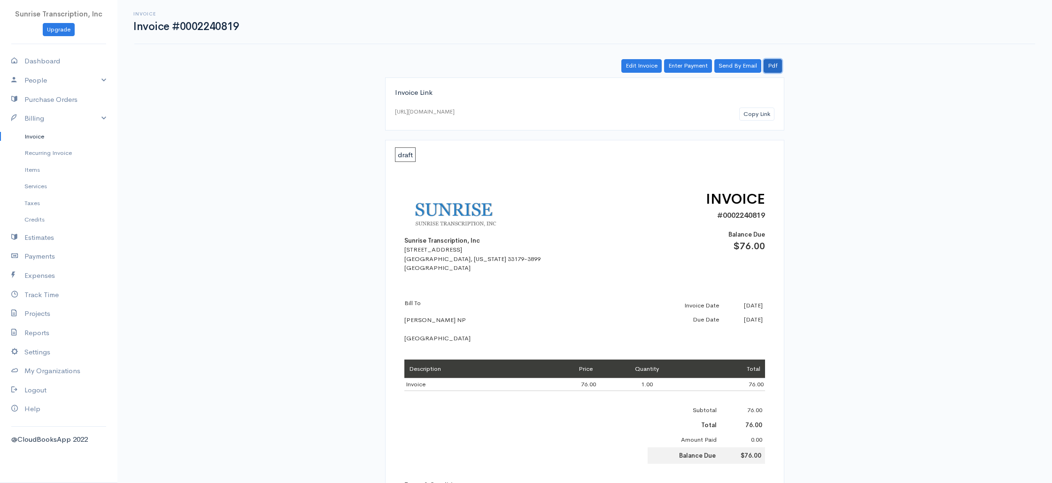
click at [778, 66] on link "Pdf" at bounding box center [772, 66] width 18 height 14
